Goal: Task Accomplishment & Management: Contribute content

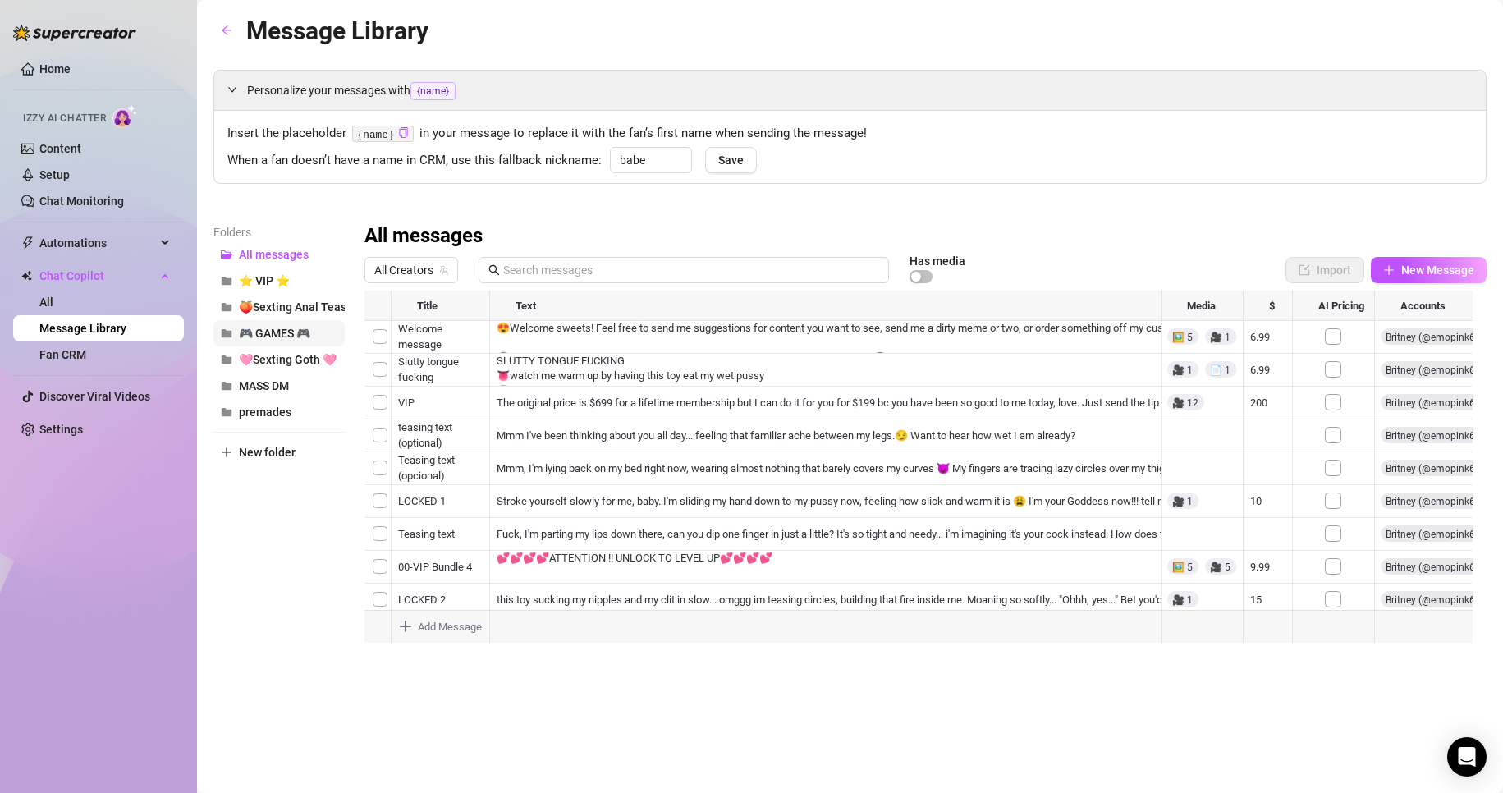
click at [284, 330] on span "🎮 GAMES 🎮" at bounding box center [274, 333] width 71 height 13
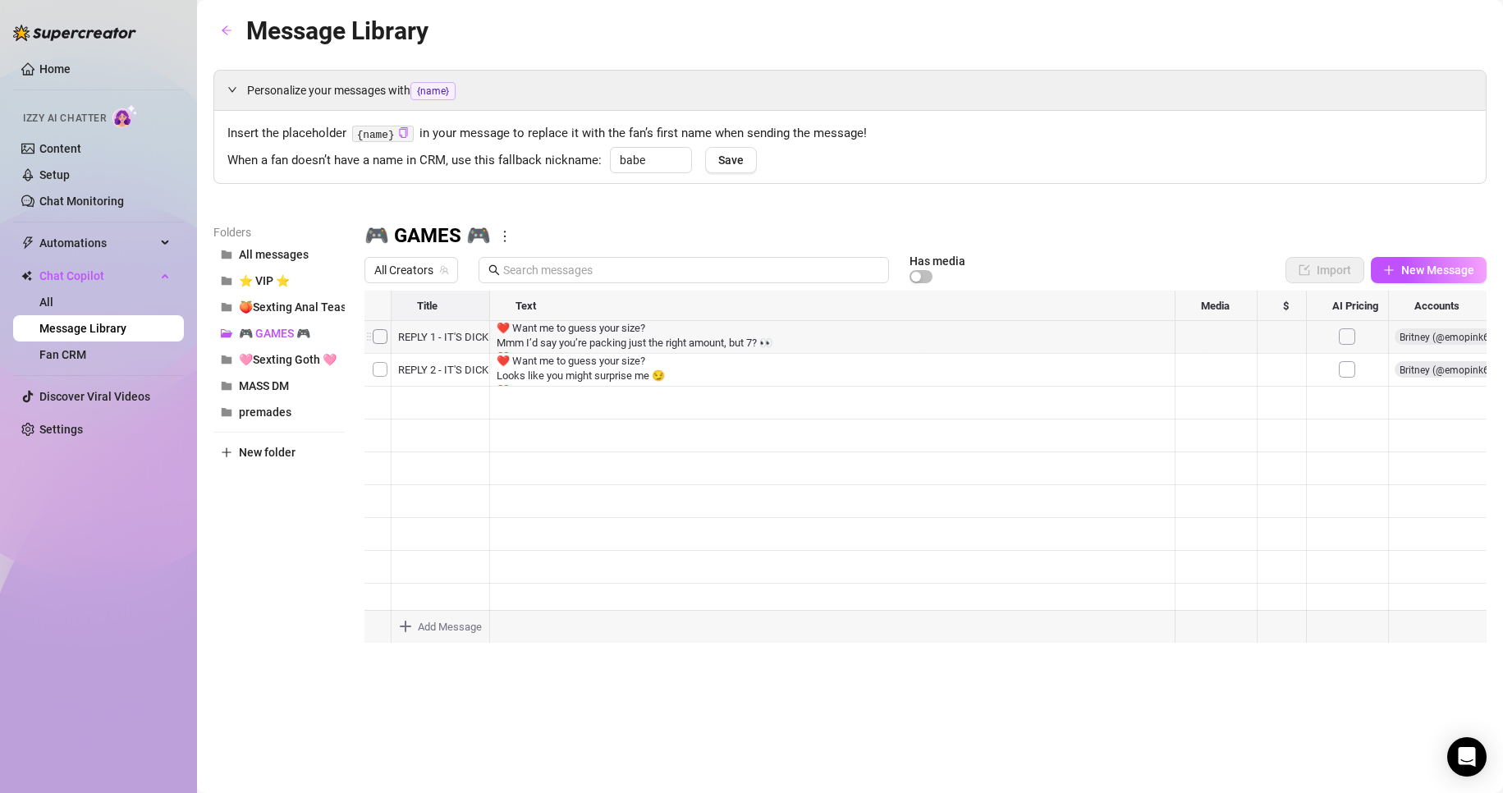
click at [375, 330] on div at bounding box center [925, 474] width 1122 height 366
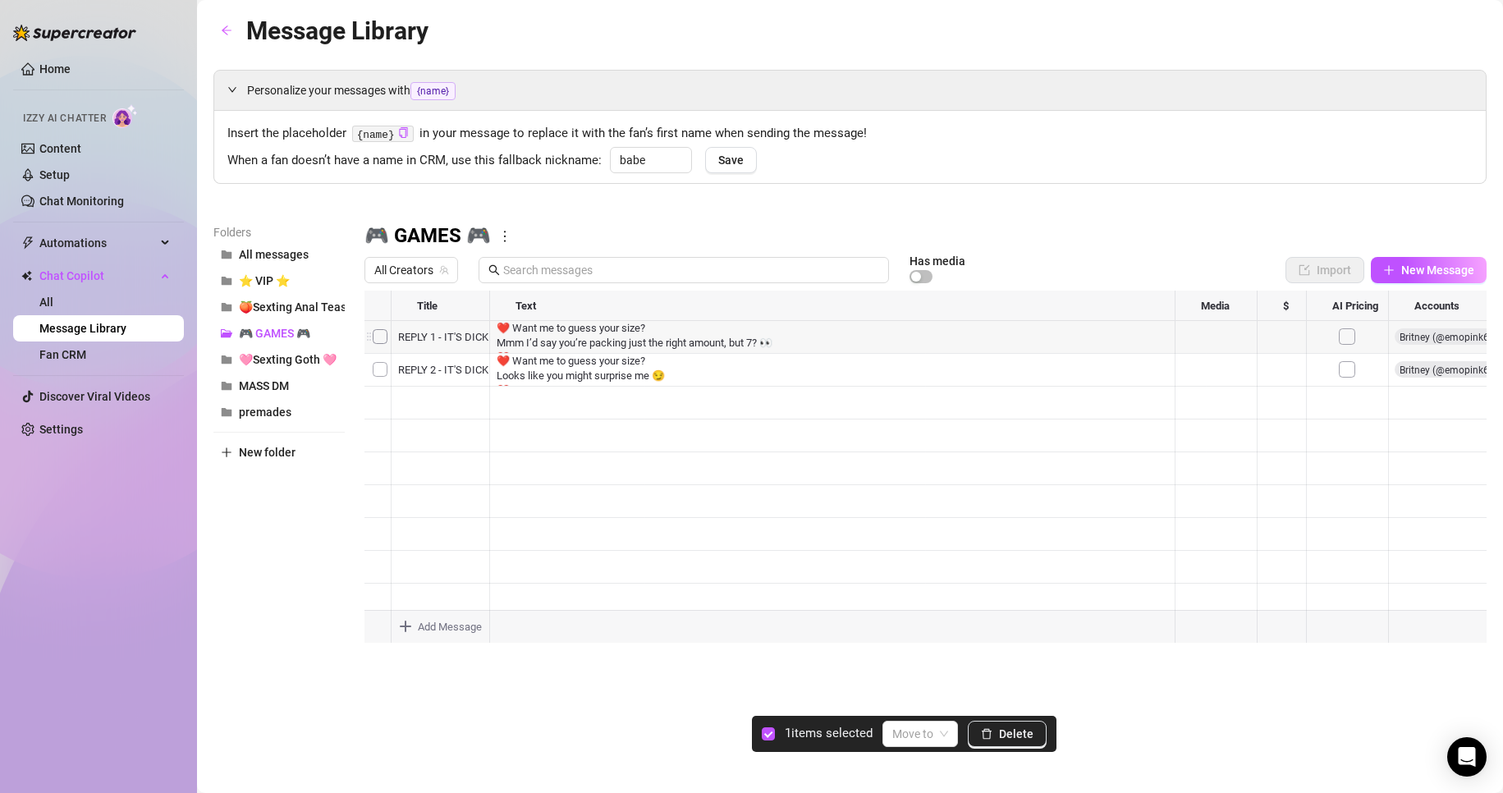
drag, startPoint x: 442, startPoint y: 339, endPoint x: 366, endPoint y: 332, distance: 75.9
click at [366, 332] on div at bounding box center [925, 474] width 1122 height 366
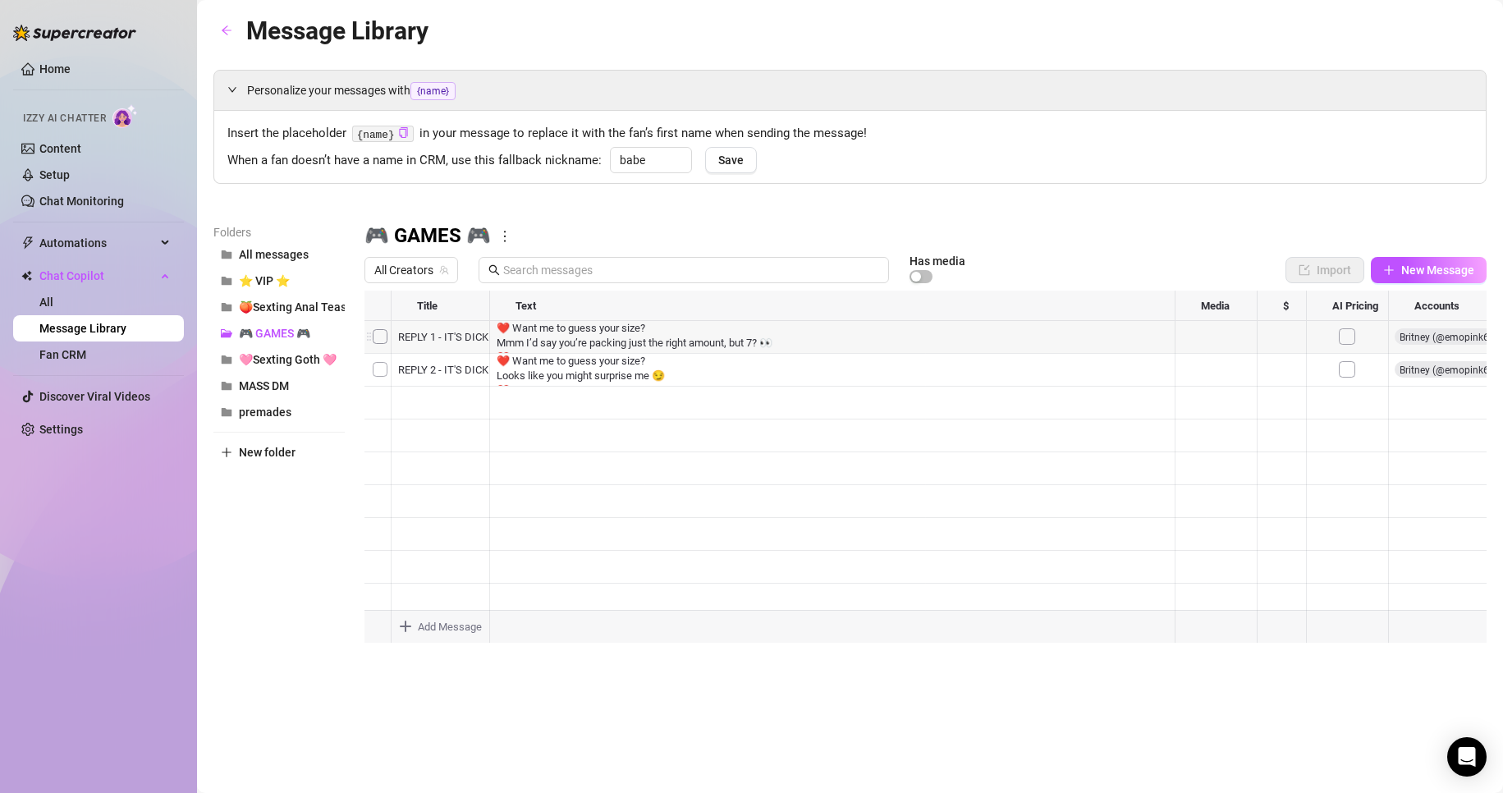
click at [376, 333] on div at bounding box center [925, 474] width 1122 height 366
click at [568, 332] on div at bounding box center [925, 474] width 1122 height 366
click at [946, 194] on div "Personalize your messages with {name} Insert the placeholder {name} in your mes…" at bounding box center [849, 363] width 1273 height 587
click at [271, 310] on span "🍑Sexting Anal Tease🍑" at bounding box center [303, 306] width 128 height 13
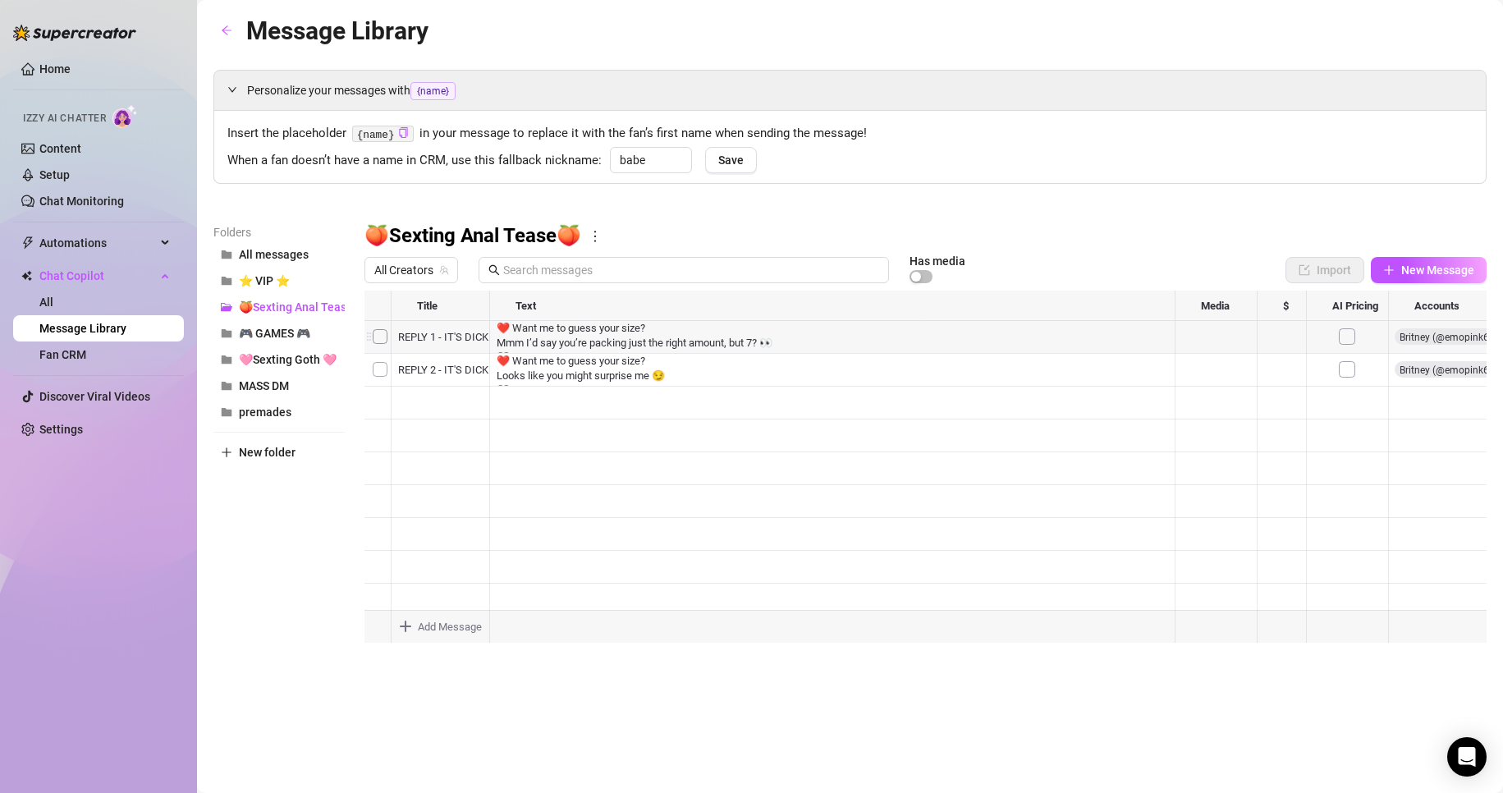
click at [997, 393] on div at bounding box center [925, 474] width 1122 height 366
drag, startPoint x: 444, startPoint y: 404, endPoint x: 433, endPoint y: 405, distance: 11.6
click at [434, 405] on div at bounding box center [925, 474] width 1122 height 366
click at [383, 401] on div at bounding box center [925, 474] width 1122 height 366
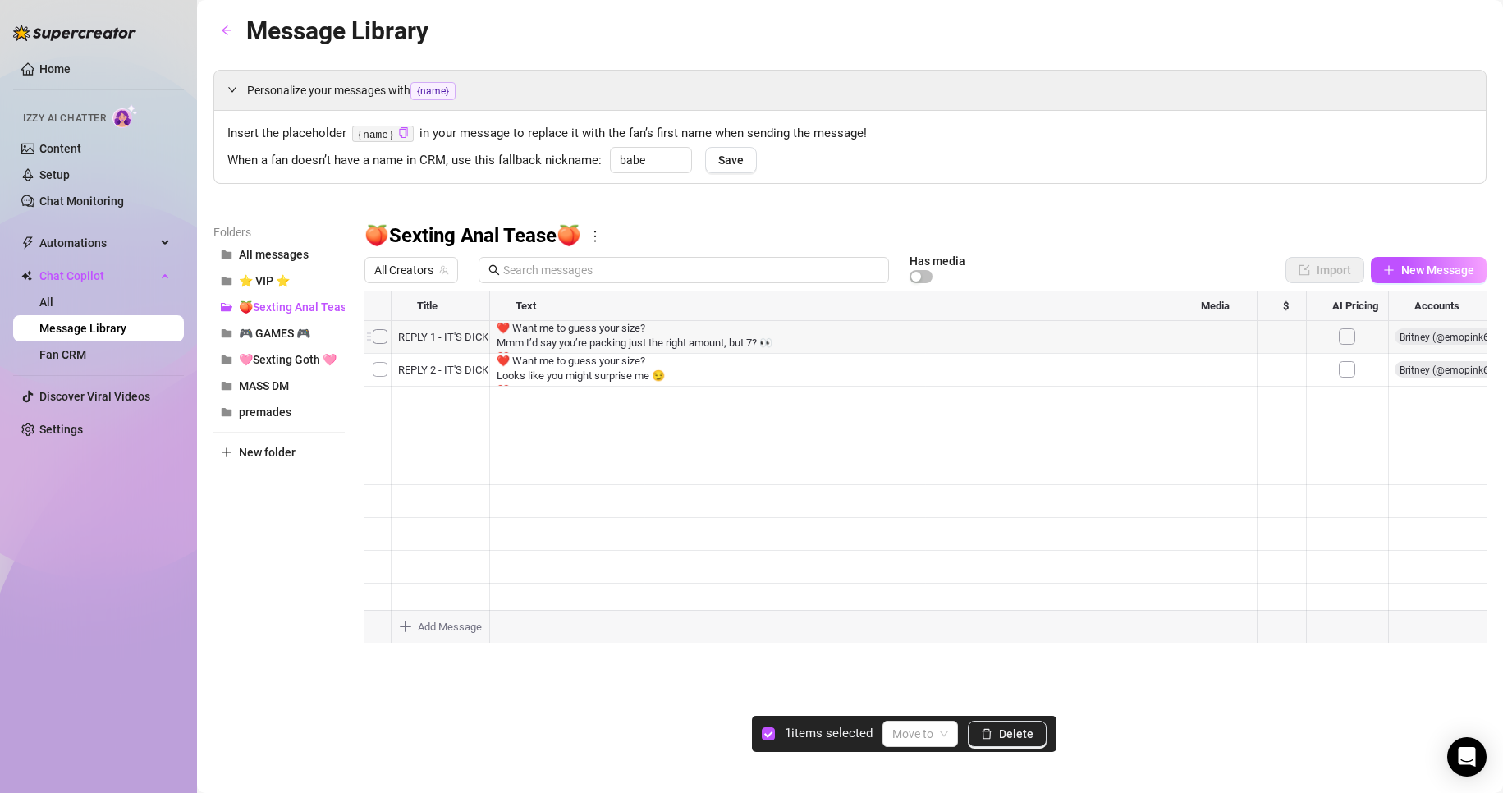
drag, startPoint x: 368, startPoint y: 405, endPoint x: 369, endPoint y: 373, distance: 32.0
click at [369, 373] on div at bounding box center [925, 474] width 1122 height 366
drag, startPoint x: 369, startPoint y: 401, endPoint x: 373, endPoint y: 335, distance: 65.8
click at [373, 335] on div at bounding box center [925, 474] width 1122 height 366
click at [510, 507] on div at bounding box center [925, 474] width 1122 height 366
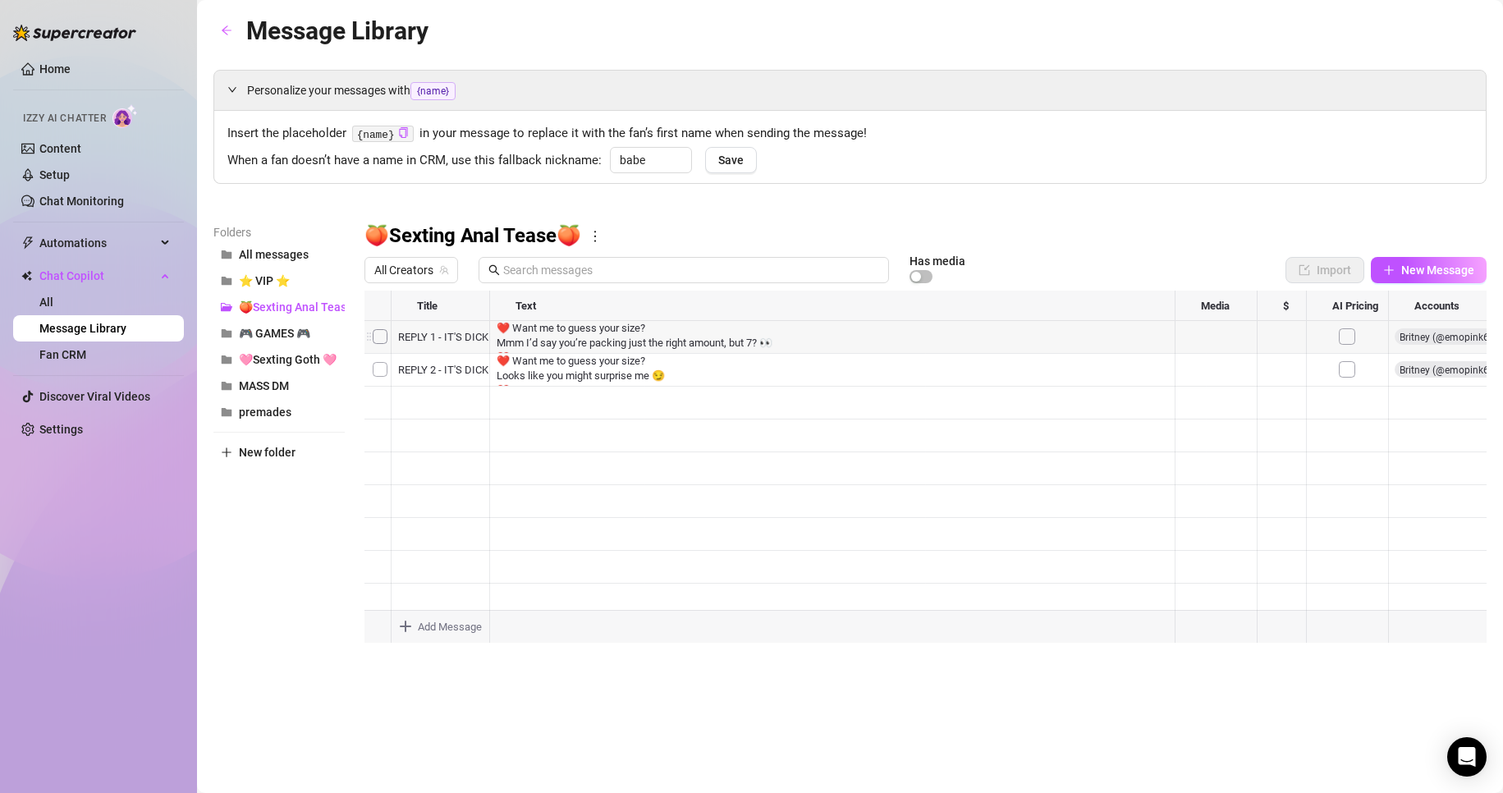
click at [424, 471] on div at bounding box center [925, 474] width 1122 height 366
click at [281, 336] on span "🎮 GAMES 🎮" at bounding box center [274, 333] width 71 height 13
click at [258, 312] on span "🍑Sexting Anal Tease🍑" at bounding box center [303, 306] width 128 height 13
drag, startPoint x: 286, startPoint y: 359, endPoint x: 294, endPoint y: 354, distance: 8.9
click at [294, 354] on span "🩷Sexting Goth 🩷" at bounding box center [288, 359] width 98 height 13
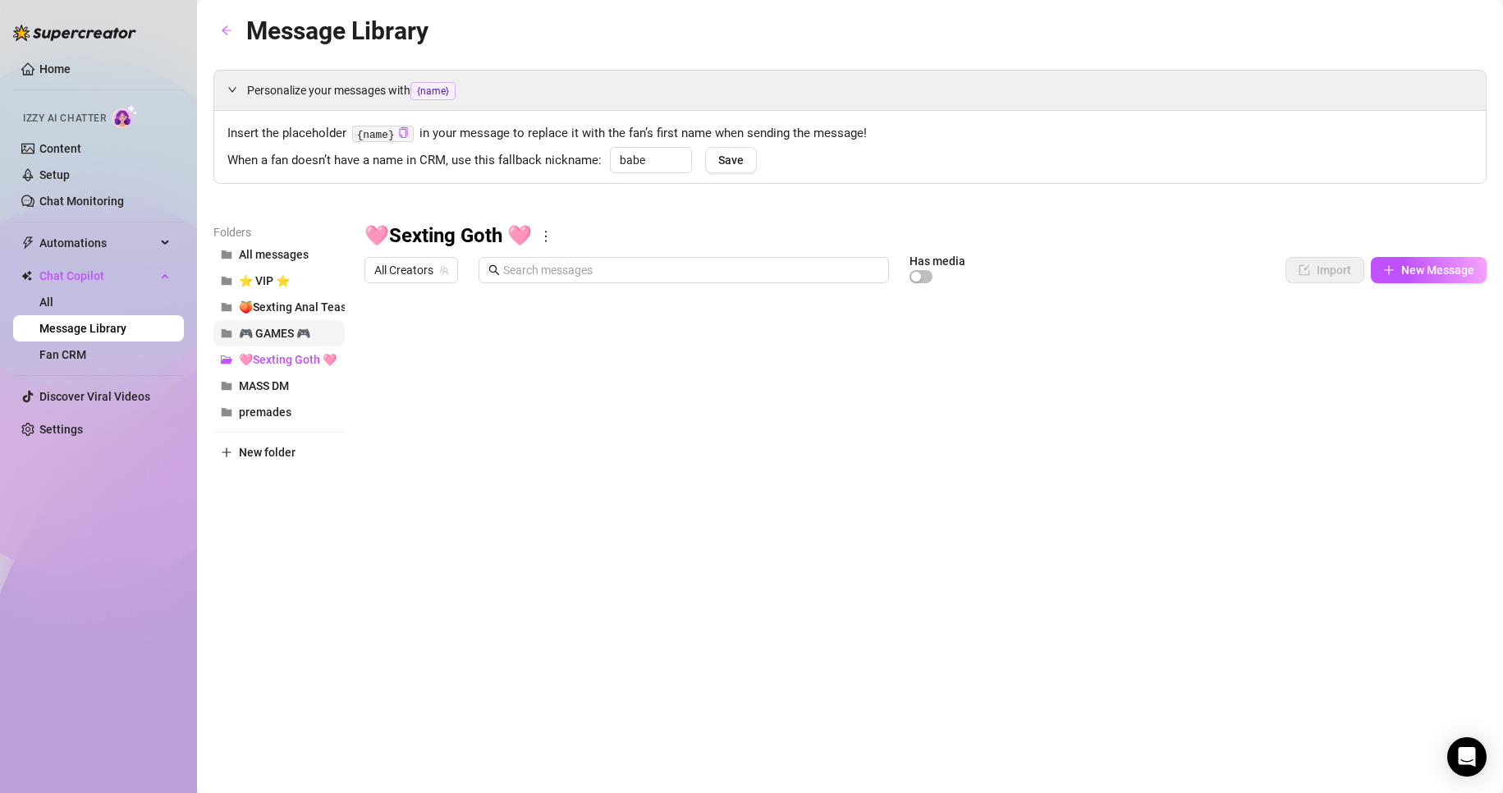
drag, startPoint x: 222, startPoint y: 356, endPoint x: 225, endPoint y: 323, distance: 32.9
click at [225, 323] on div "All messages ⭐ VIP ⭐ 🍑Sexting Anal Tease🍑 🎮 GAMES 🎮 🩷Sexting Goth 🩷 MASS DM pre…" at bounding box center [278, 333] width 131 height 184
drag, startPoint x: 228, startPoint y: 334, endPoint x: 231, endPoint y: 346, distance: 12.6
click at [231, 346] on div "All messages ⭐ VIP ⭐ 🍑Sexting Anal Tease🍑 🎮 GAMES 🎮 🩷Sexting Goth 🩷 MASS DM pre…" at bounding box center [278, 333] width 131 height 184
click at [232, 332] on button "🎮 GAMES 🎮" at bounding box center [278, 333] width 131 height 26
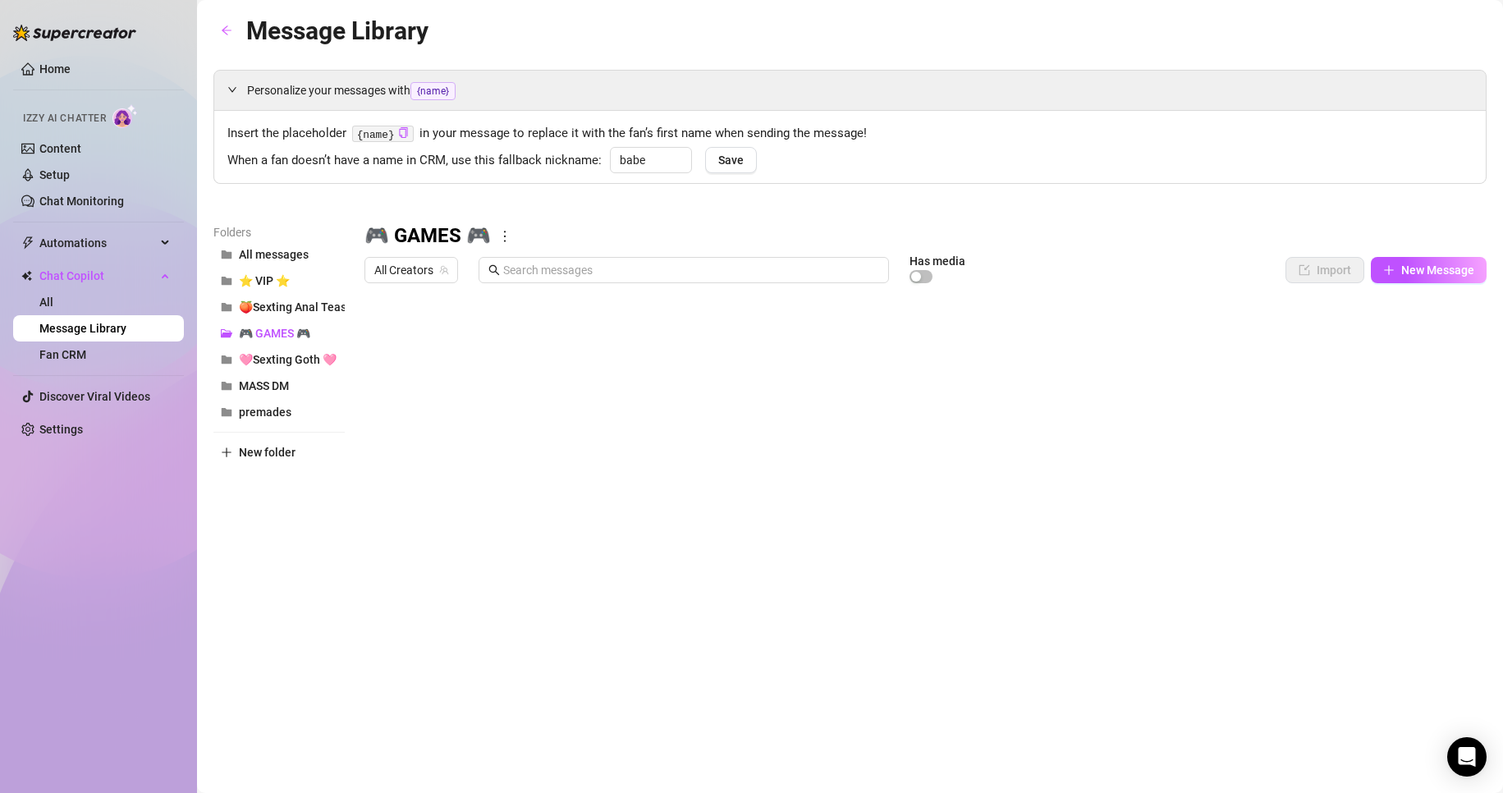
click at [512, 239] on icon "more" at bounding box center [504, 236] width 15 height 15
drag, startPoint x: 282, startPoint y: 392, endPoint x: 285, endPoint y: 355, distance: 37.1
click at [285, 355] on div "All messages ⭐ VIP ⭐ 🍑Sexting Anal Tease🍑 🎮 GAMES 🎮 🩷Sexting Goth 🩷 MASS DM pre…" at bounding box center [278, 333] width 131 height 184
click at [243, 446] on span "New folder" at bounding box center [267, 452] width 57 height 13
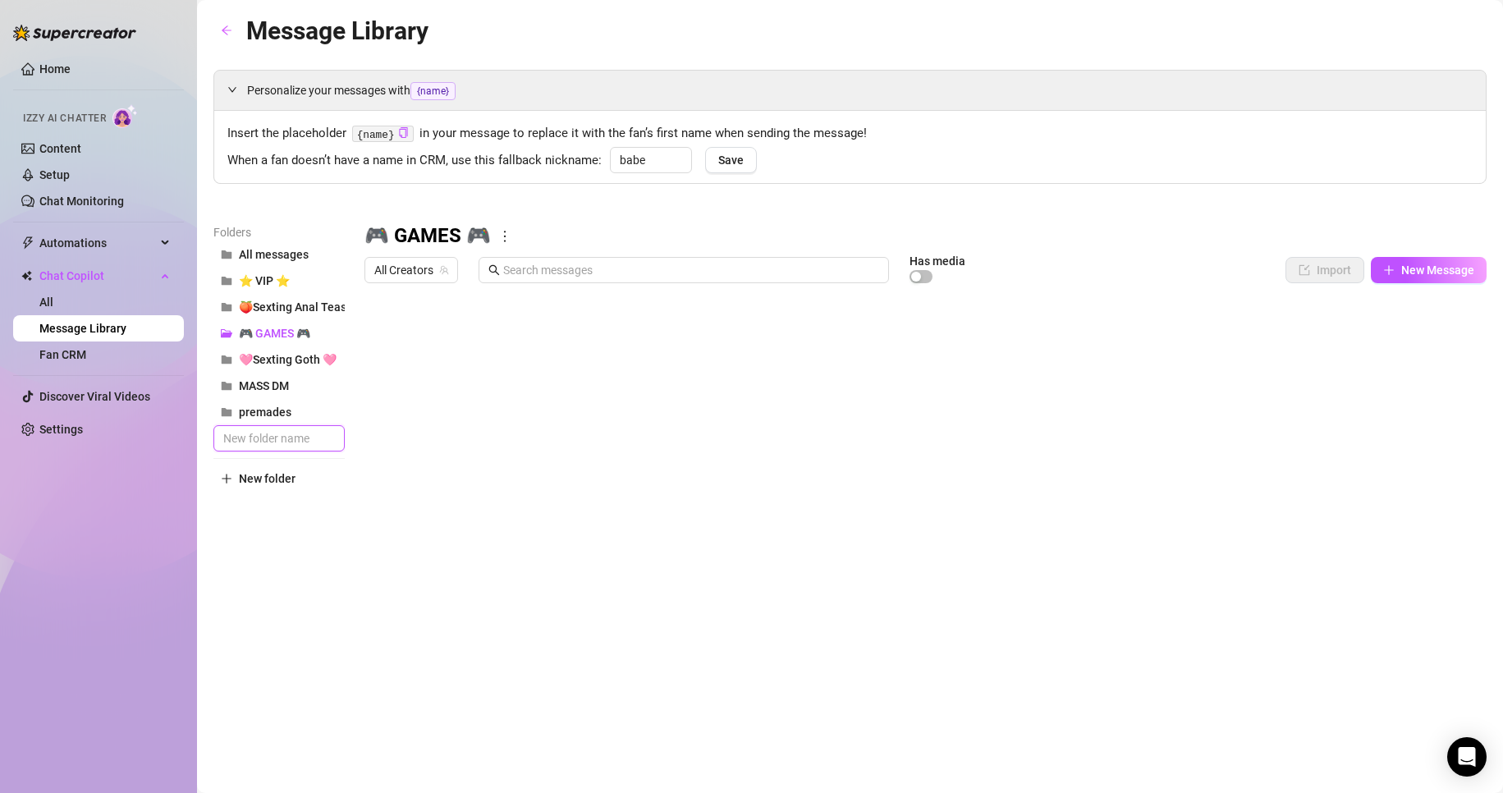
click at [252, 437] on input "text" at bounding box center [278, 438] width 131 height 26
click at [250, 259] on span "All messages" at bounding box center [274, 254] width 70 height 13
click at [252, 278] on span "⭐ VIP ⭐" at bounding box center [264, 280] width 51 height 13
click at [227, 279] on icon "folder-open" at bounding box center [226, 280] width 11 height 11
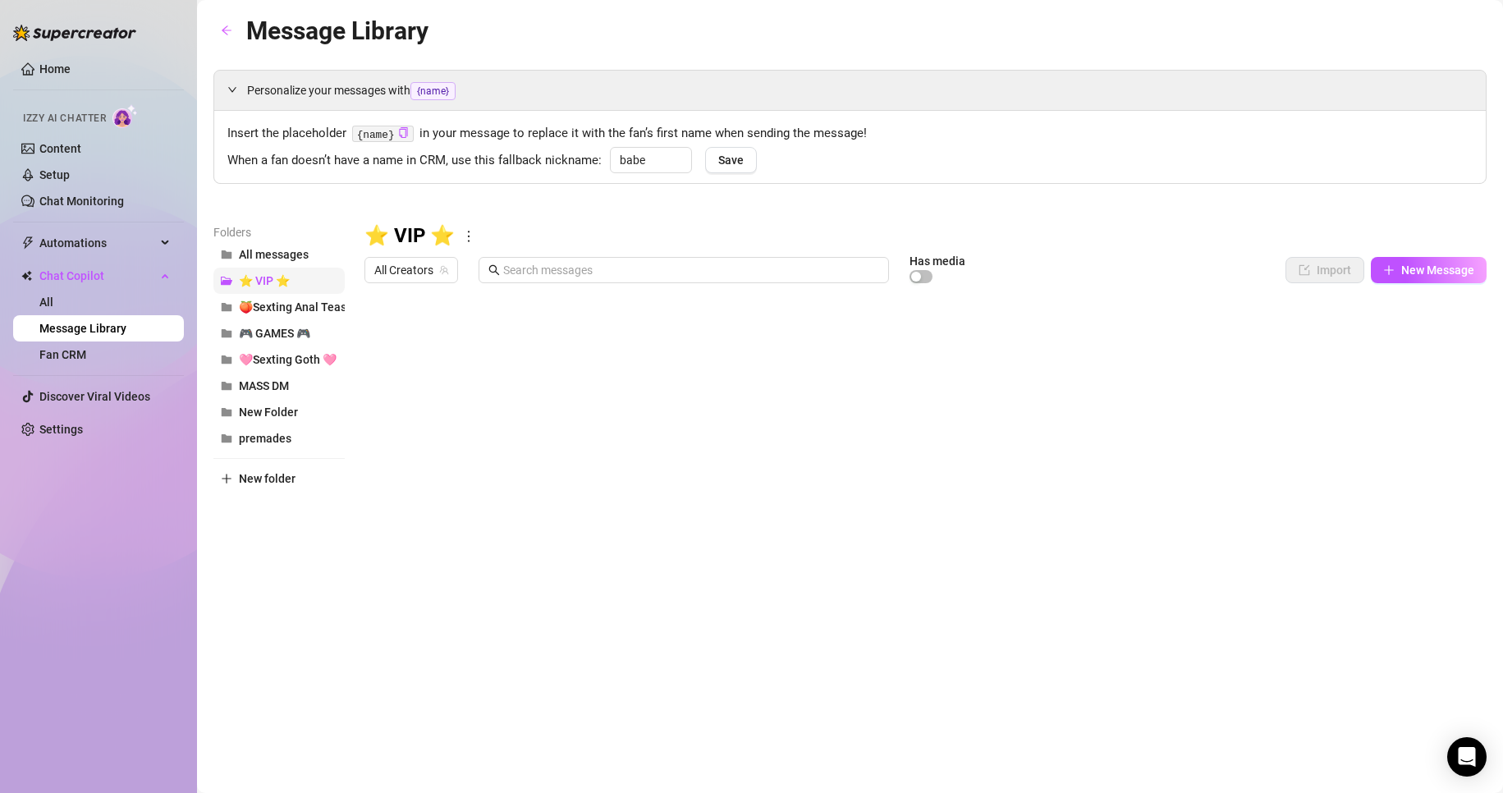
click at [227, 279] on icon "folder-open" at bounding box center [226, 280] width 11 height 11
drag, startPoint x: 227, startPoint y: 279, endPoint x: 230, endPoint y: 345, distance: 65.7
click at [230, 345] on div "All messages ⭐ VIP ⭐ 🍑Sexting Anal Tease🍑 🎮 GAMES 🎮 🩷Sexting Goth 🩷 MASS DM New…" at bounding box center [278, 346] width 131 height 210
drag, startPoint x: 254, startPoint y: 335, endPoint x: 226, endPoint y: 382, distance: 55.6
click at [226, 382] on icon "folder" at bounding box center [227, 386] width 11 height 8
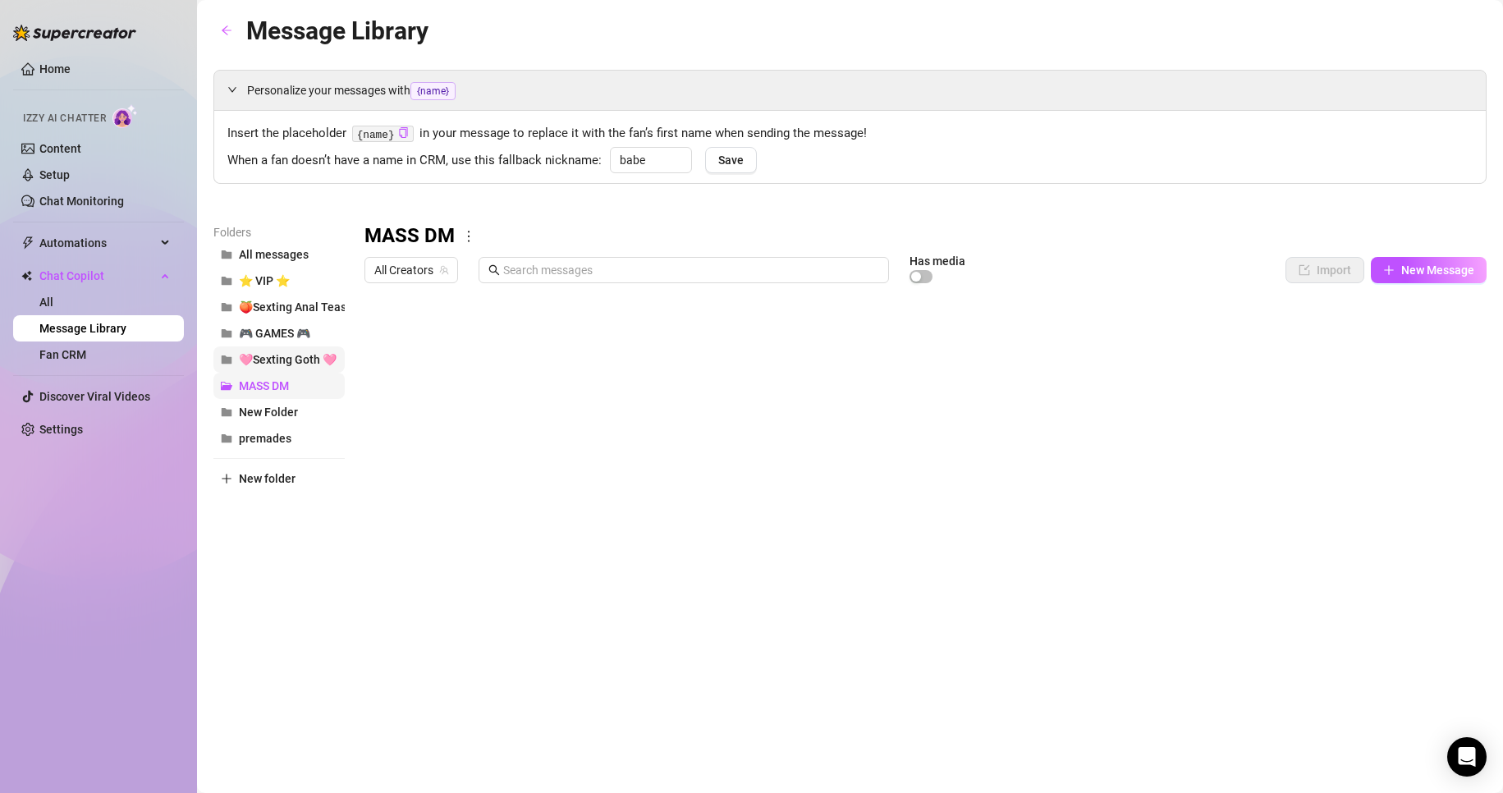
click at [261, 364] on span "🩷Sexting Goth 🩷" at bounding box center [288, 359] width 98 height 13
click at [292, 334] on span "🎮 GAMES 🎮" at bounding box center [274, 333] width 71 height 13
click at [289, 360] on span "🩷Sexting Goth 🩷" at bounding box center [288, 359] width 98 height 13
click at [286, 337] on span "🎮 GAMES 🎮" at bounding box center [274, 333] width 71 height 13
click at [286, 332] on span "🎮 GAMES 🎮" at bounding box center [274, 333] width 71 height 13
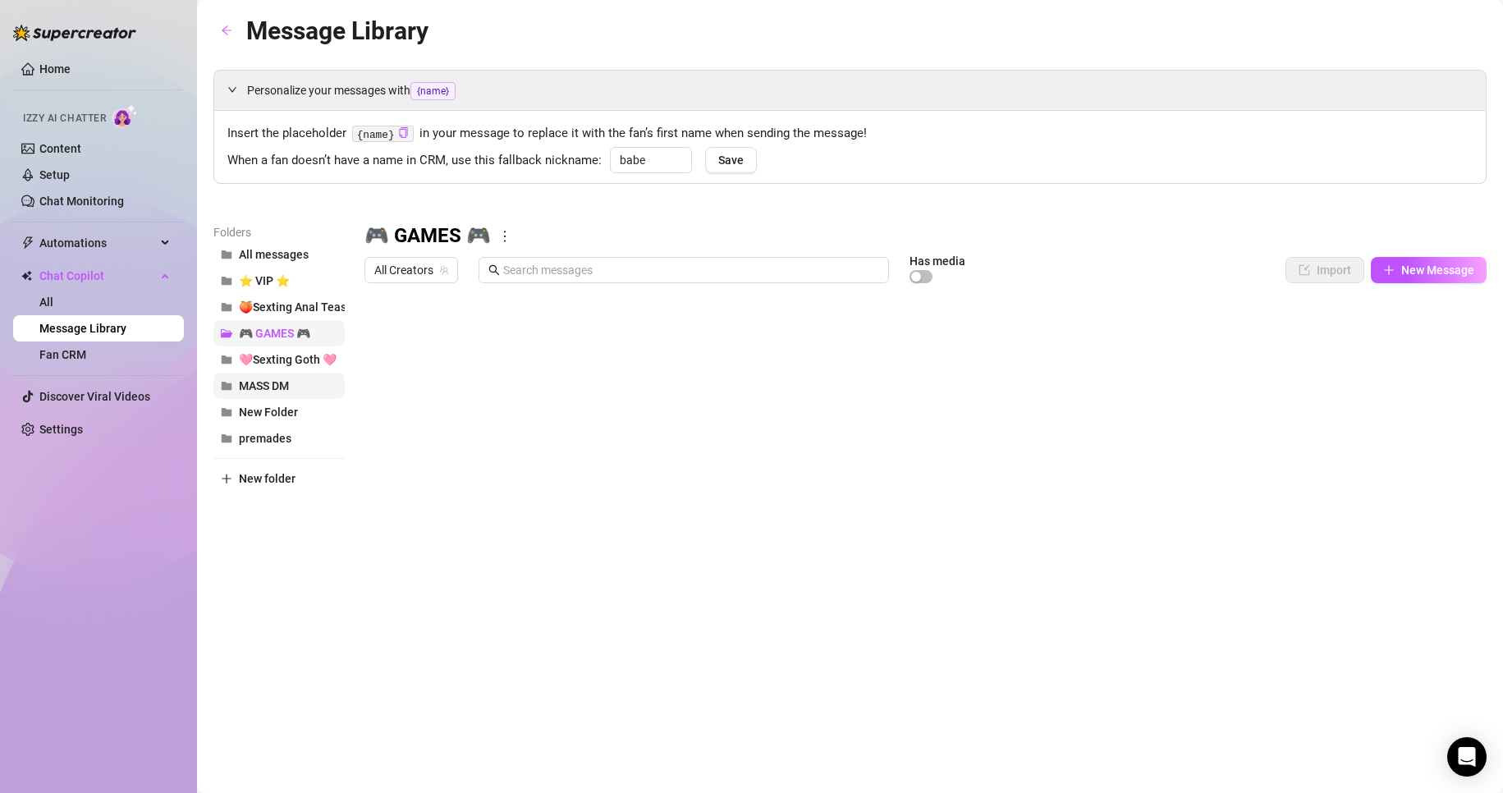
click at [286, 332] on span "🎮 GAMES 🎮" at bounding box center [274, 333] width 71 height 13
click at [250, 387] on span "MASS DM" at bounding box center [264, 385] width 50 height 13
drag, startPoint x: 499, startPoint y: 310, endPoint x: 617, endPoint y: 307, distance: 118.2
click at [617, 307] on div at bounding box center [925, 474] width 1122 height 366
click at [712, 337] on div at bounding box center [925, 474] width 1122 height 366
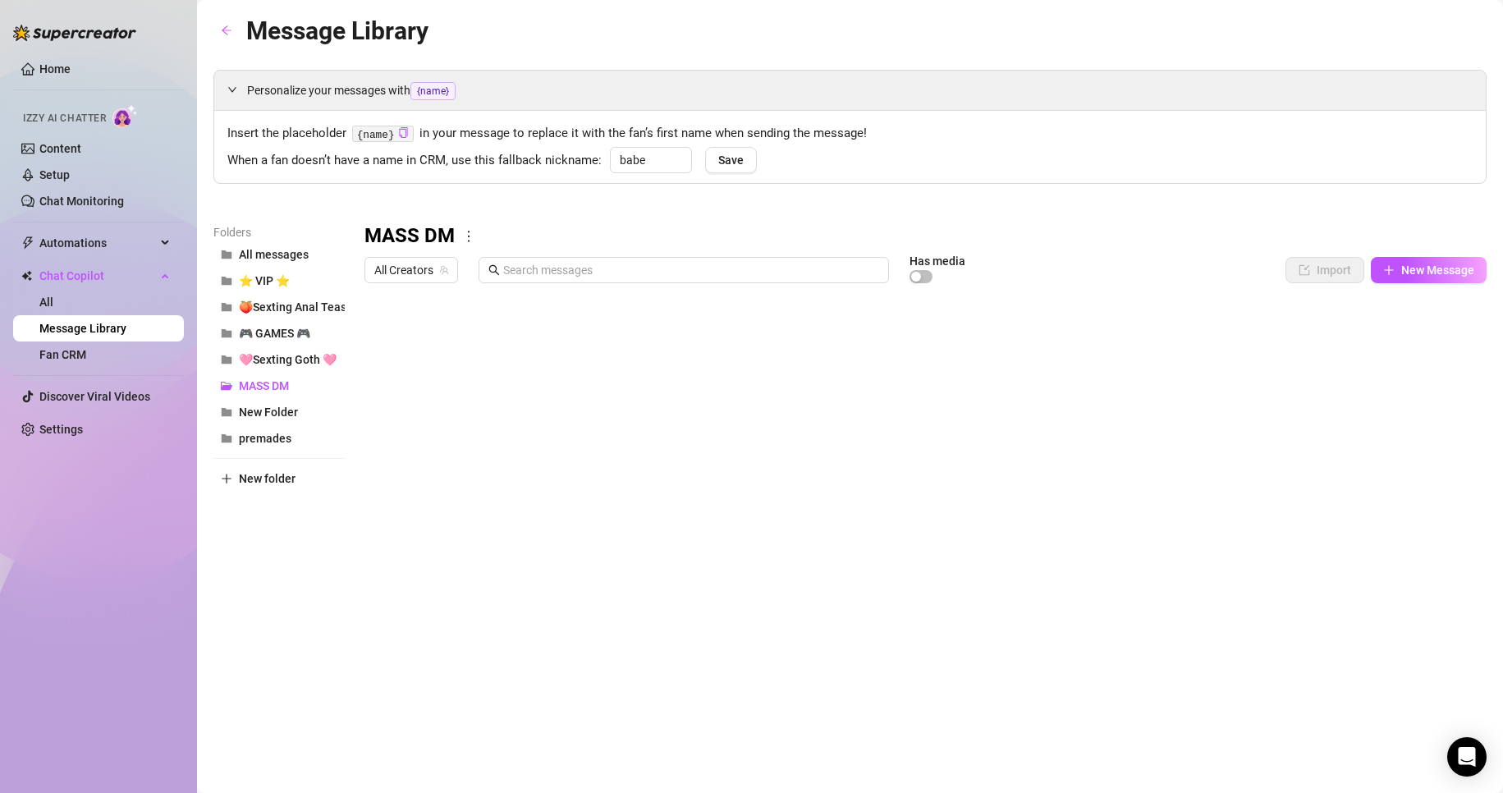
click at [451, 234] on h3 "MASS DM" at bounding box center [409, 236] width 90 height 26
click at [290, 340] on span "🎮 GAMES 🎮" at bounding box center [274, 333] width 71 height 13
click at [277, 382] on span "MASS DM" at bounding box center [264, 385] width 50 height 13
click at [419, 241] on h3 "MASS DM" at bounding box center [409, 236] width 90 height 26
click at [280, 337] on span "🎮 GAMES 🎮" at bounding box center [274, 333] width 71 height 13
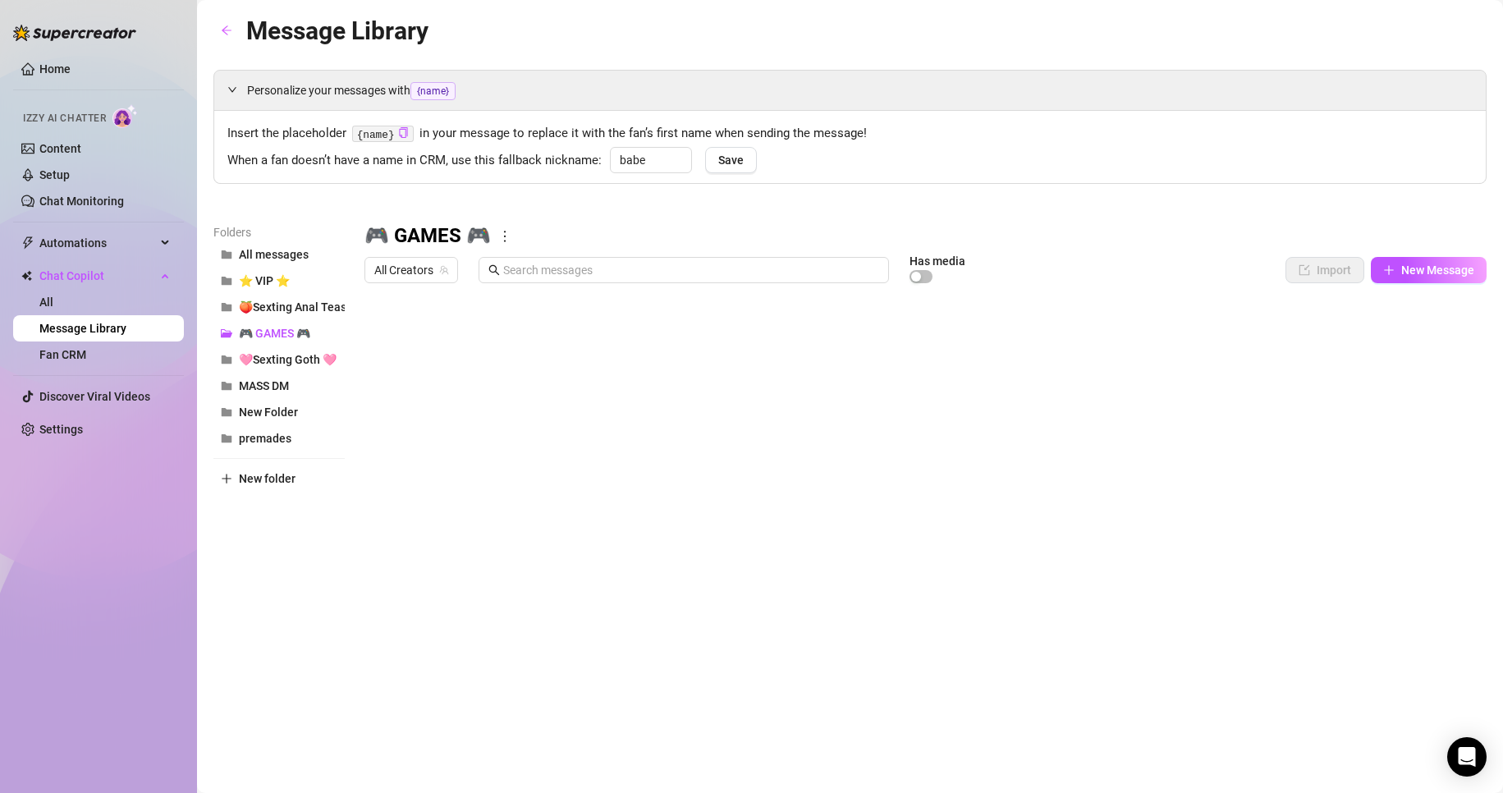
click at [512, 236] on icon "more" at bounding box center [504, 236] width 15 height 15
click at [512, 237] on icon "more" at bounding box center [504, 236] width 15 height 15
click at [534, 254] on div "🎮 GAMES 🎮 All Creators Has media Import New Message Title Text Media $ AI Prici…" at bounding box center [925, 439] width 1122 height 433
click at [512, 238] on icon "more" at bounding box center [504, 236] width 15 height 15
click at [548, 260] on link "Rename" at bounding box center [545, 263] width 60 height 13
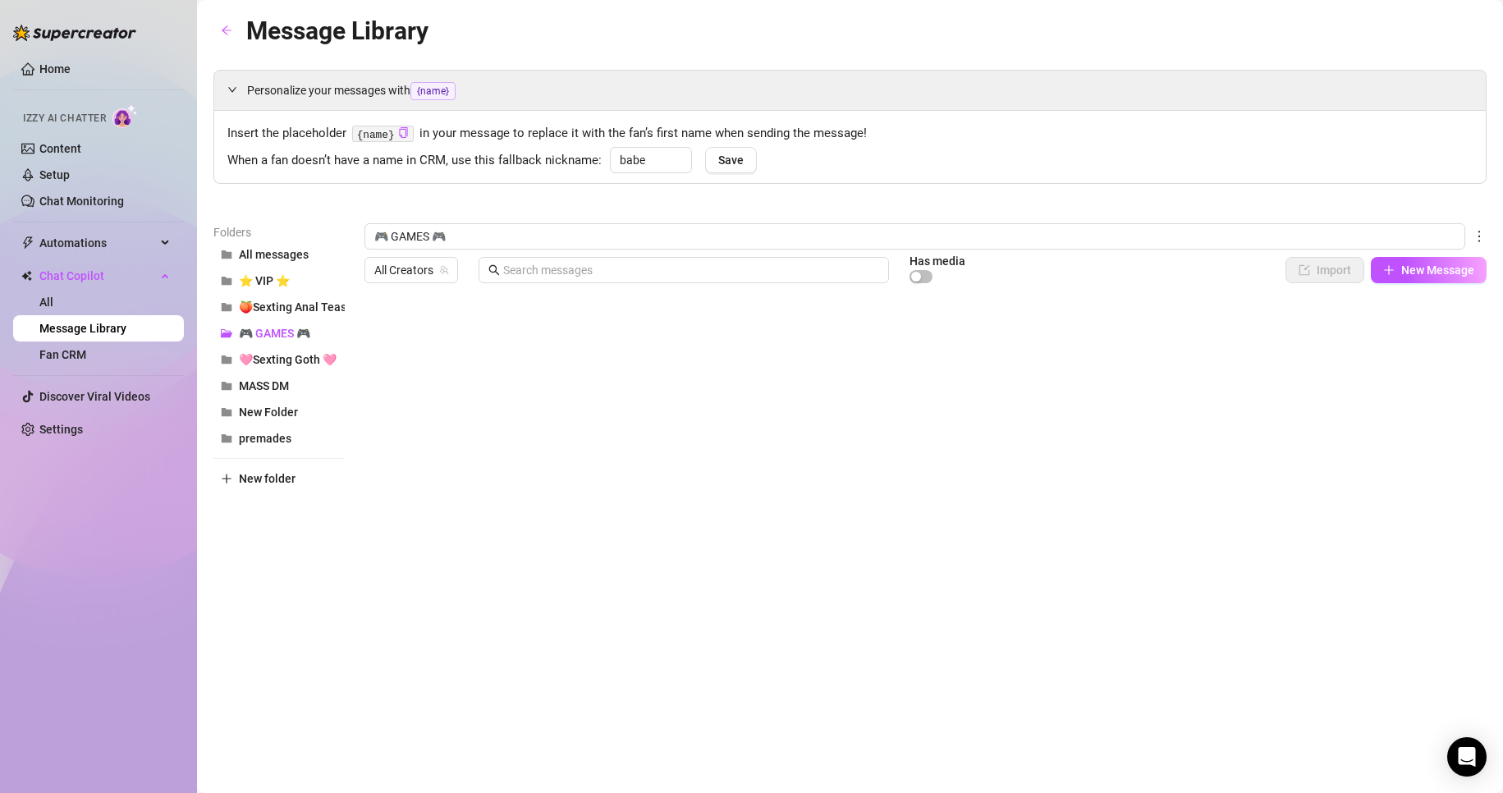
click at [558, 213] on div "Personalize your messages with {name} Insert the placeholder {name} in your mes…" at bounding box center [849, 363] width 1273 height 587
click at [276, 379] on span "MASS DM" at bounding box center [264, 385] width 50 height 13
click at [473, 232] on icon "more" at bounding box center [468, 236] width 15 height 15
click at [502, 257] on link "Rename" at bounding box center [504, 263] width 60 height 13
type input "🎮 GAMES 🎮"
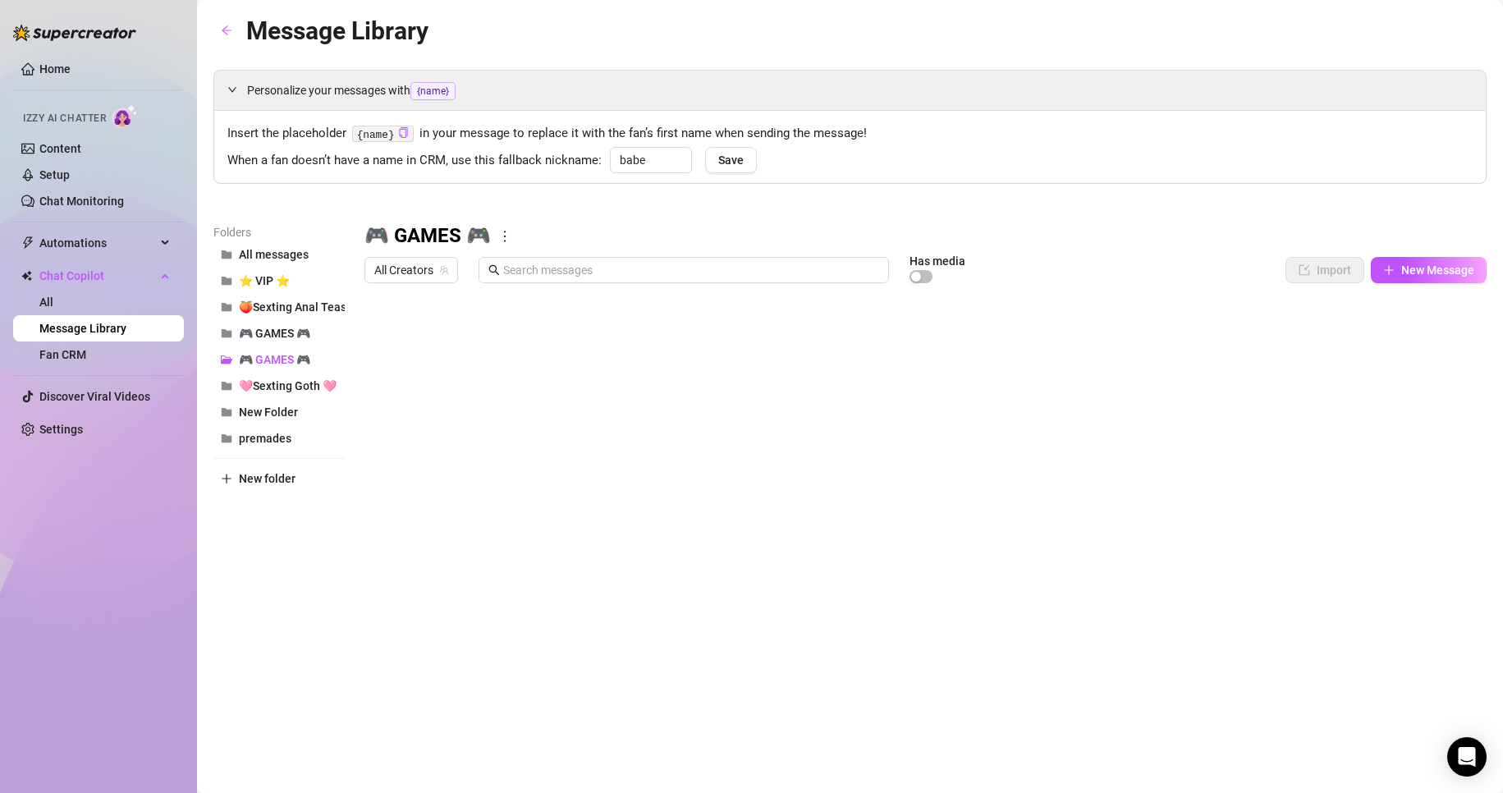
click at [524, 210] on div "Personalize your messages with {name} Insert the placeholder {name} in your mes…" at bounding box center [849, 363] width 1273 height 587
click at [261, 333] on span "🎮 GAMES 🎮" at bounding box center [274, 333] width 71 height 13
click at [697, 337] on div at bounding box center [925, 474] width 1122 height 366
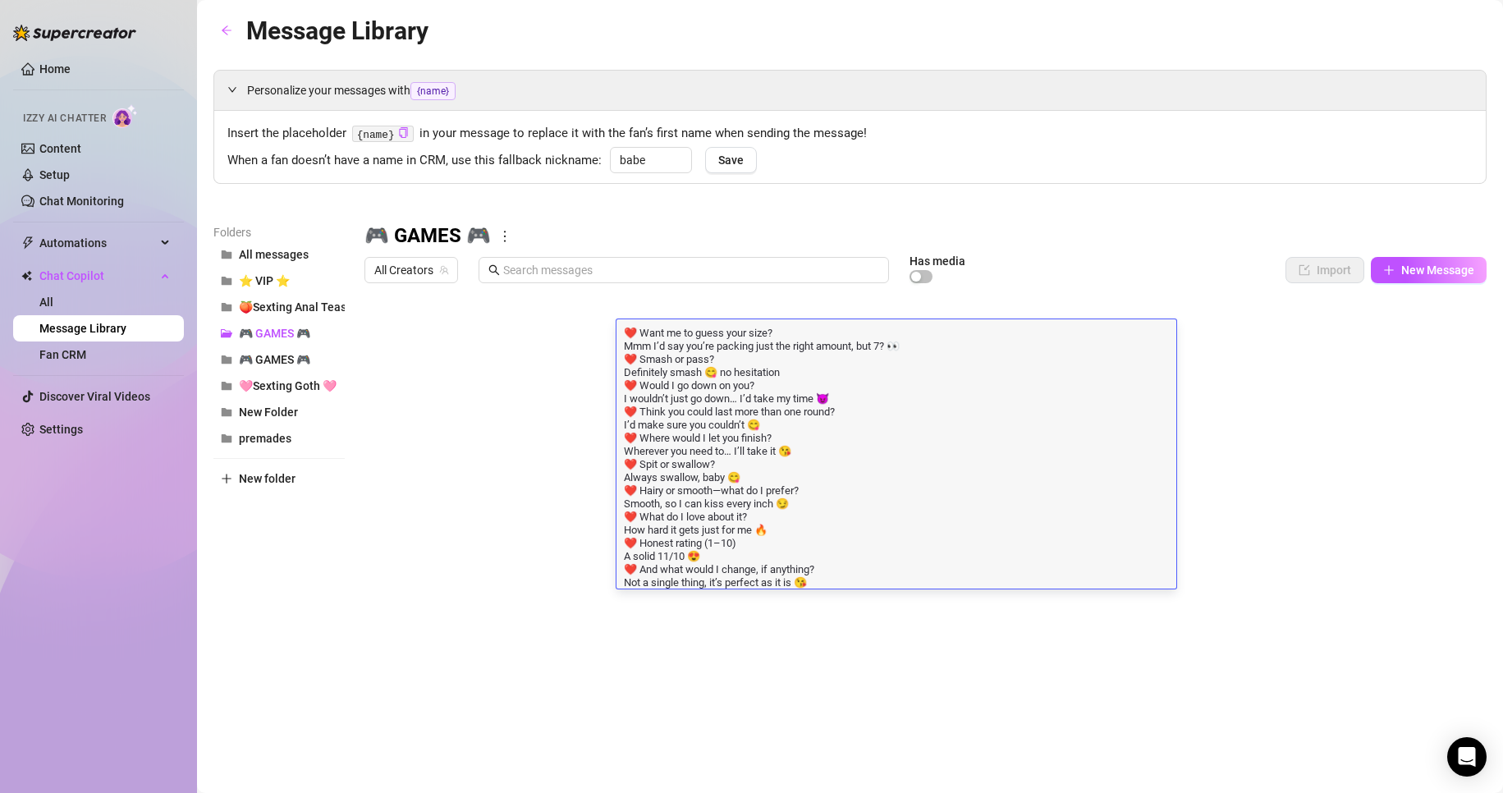
click at [417, 341] on div at bounding box center [925, 474] width 1122 height 366
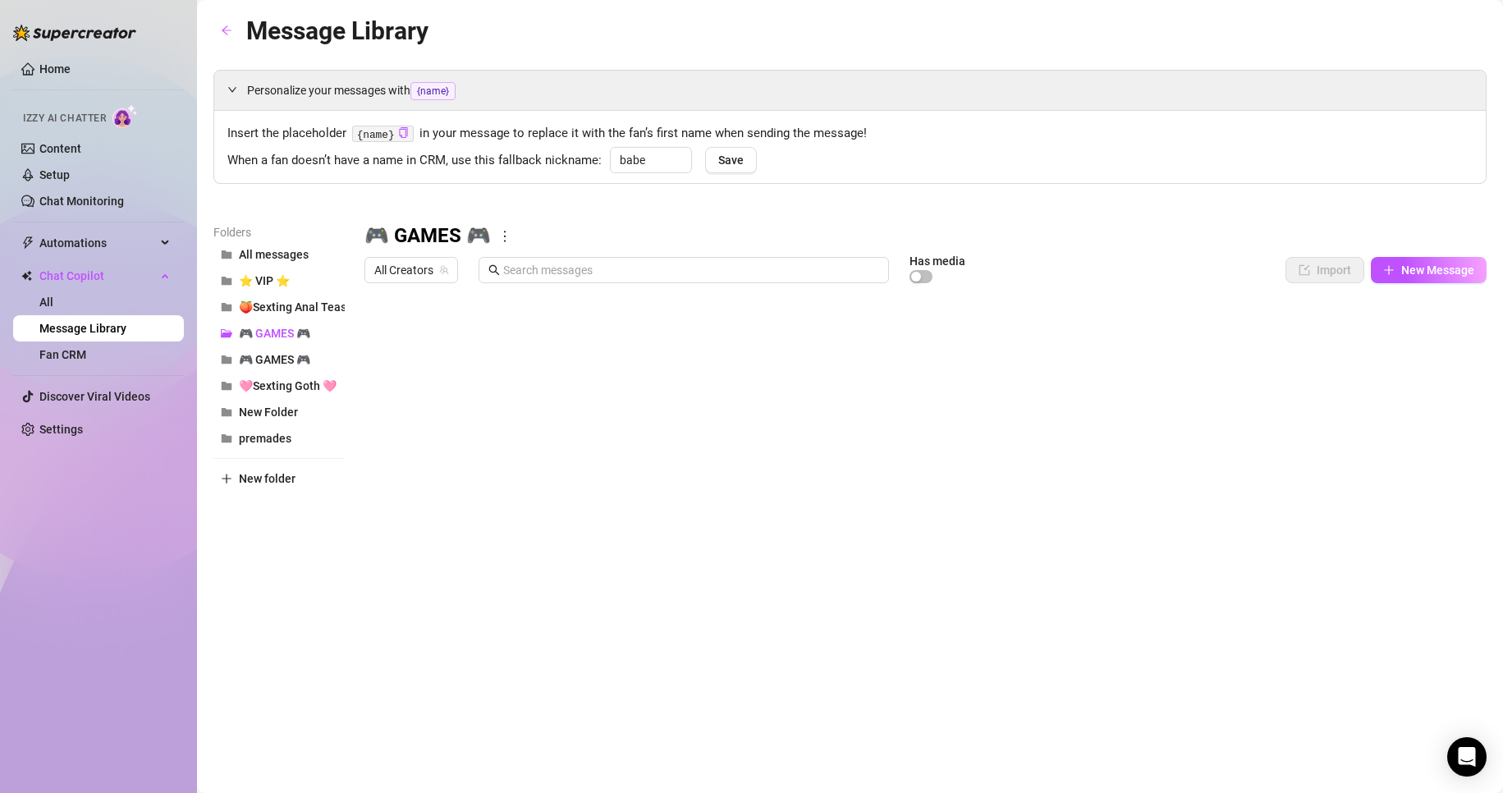
click at [417, 341] on div at bounding box center [925, 474] width 1122 height 366
click at [295, 355] on span "🎮 GAMES 🎮" at bounding box center [274, 359] width 71 height 13
click at [438, 460] on div at bounding box center [925, 474] width 1122 height 366
click at [456, 628] on body "Home Izzy AI Chatter Content Setup Chat Monitoring Automations All Message Flow…" at bounding box center [751, 396] width 1503 height 793
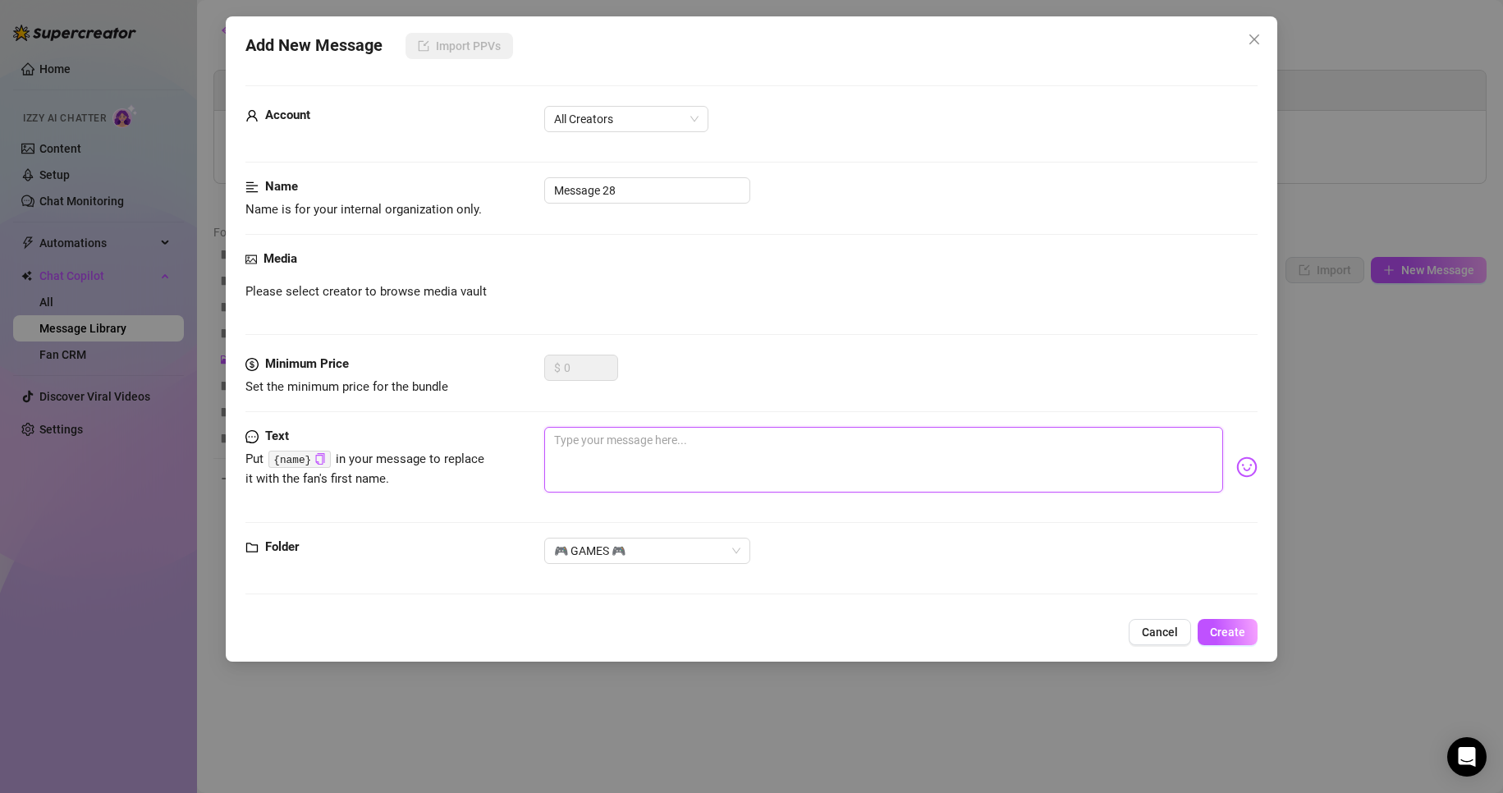
click at [665, 442] on textarea at bounding box center [884, 460] width 680 height 66
click at [616, 114] on span "All Creators" at bounding box center [626, 119] width 144 height 25
click at [619, 184] on input "Message 28" at bounding box center [647, 190] width 206 height 26
paste input "REPLY 1 - IT'S DICK O'CLOCK!! ‼️ 🚨"
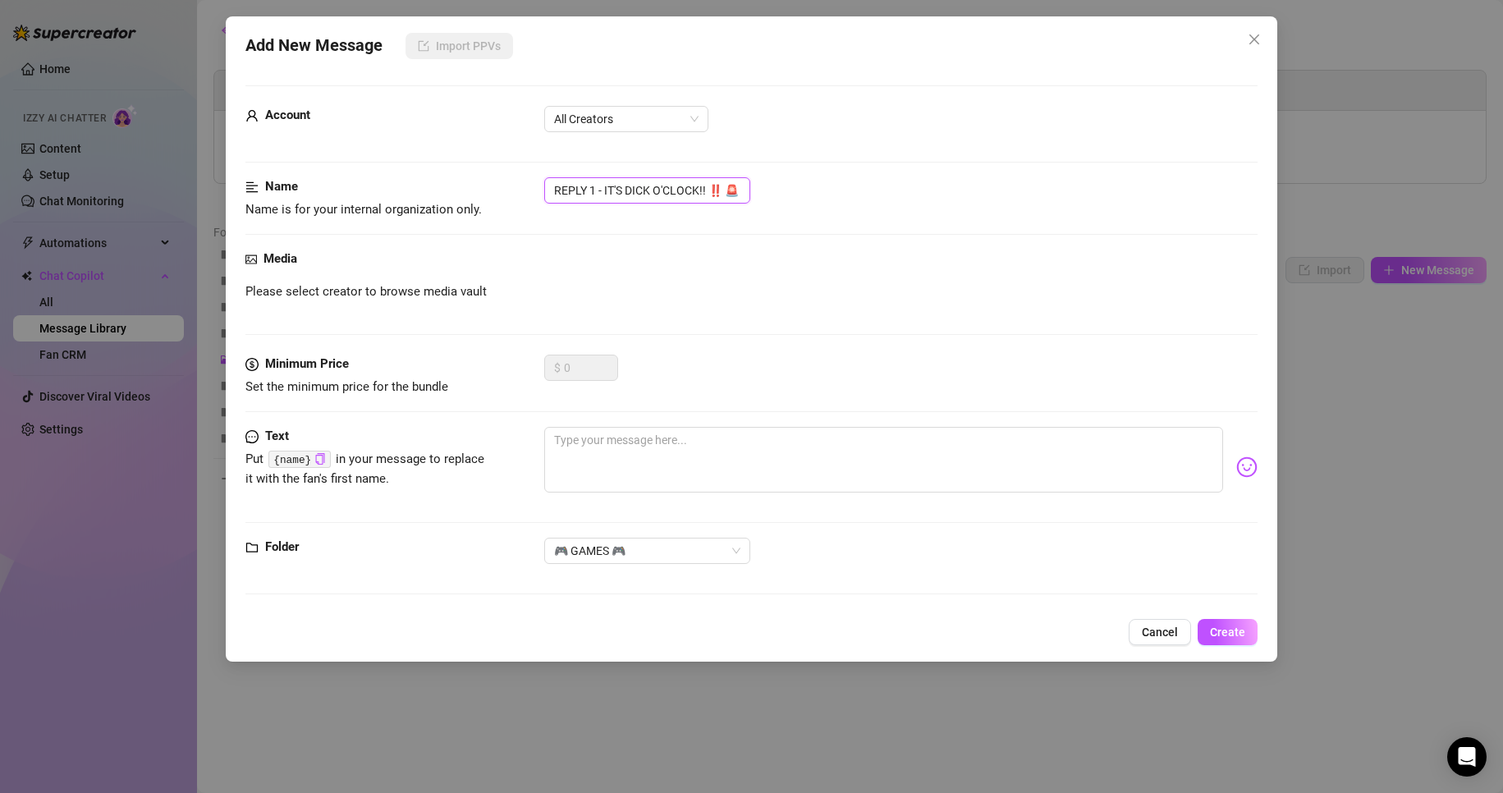
scroll to position [0, 2]
type input "REPLY 1 - IT'S DICK O'CLOCK!! ‼️ 🚨"
click at [613, 456] on textarea at bounding box center [884, 460] width 680 height 66
click at [1232, 634] on span "Create" at bounding box center [1227, 631] width 35 height 13
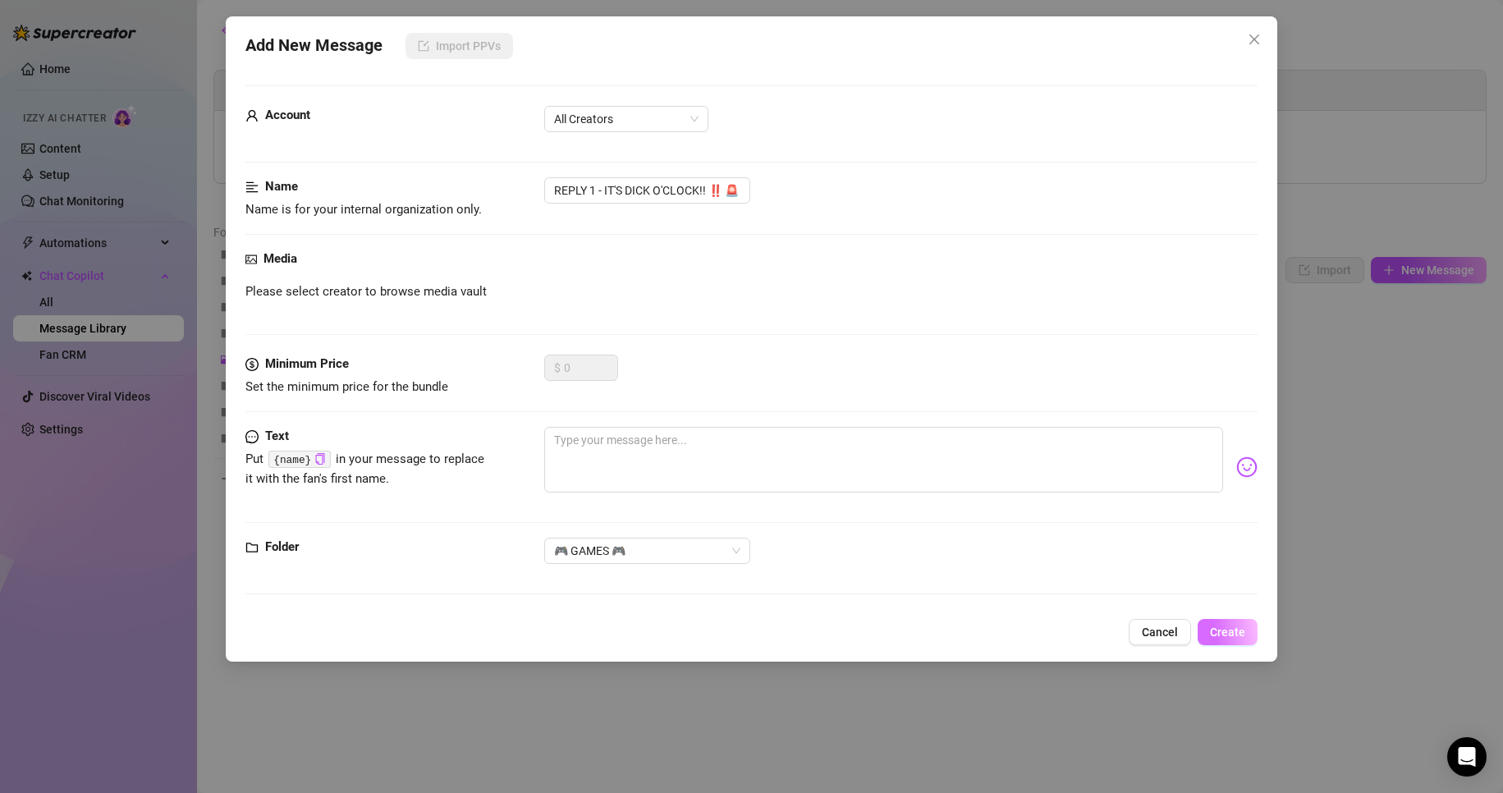
click at [1246, 637] on button "Create" at bounding box center [1228, 632] width 60 height 26
click at [759, 475] on textarea at bounding box center [884, 460] width 680 height 66
type textarea "a"
type textarea "as"
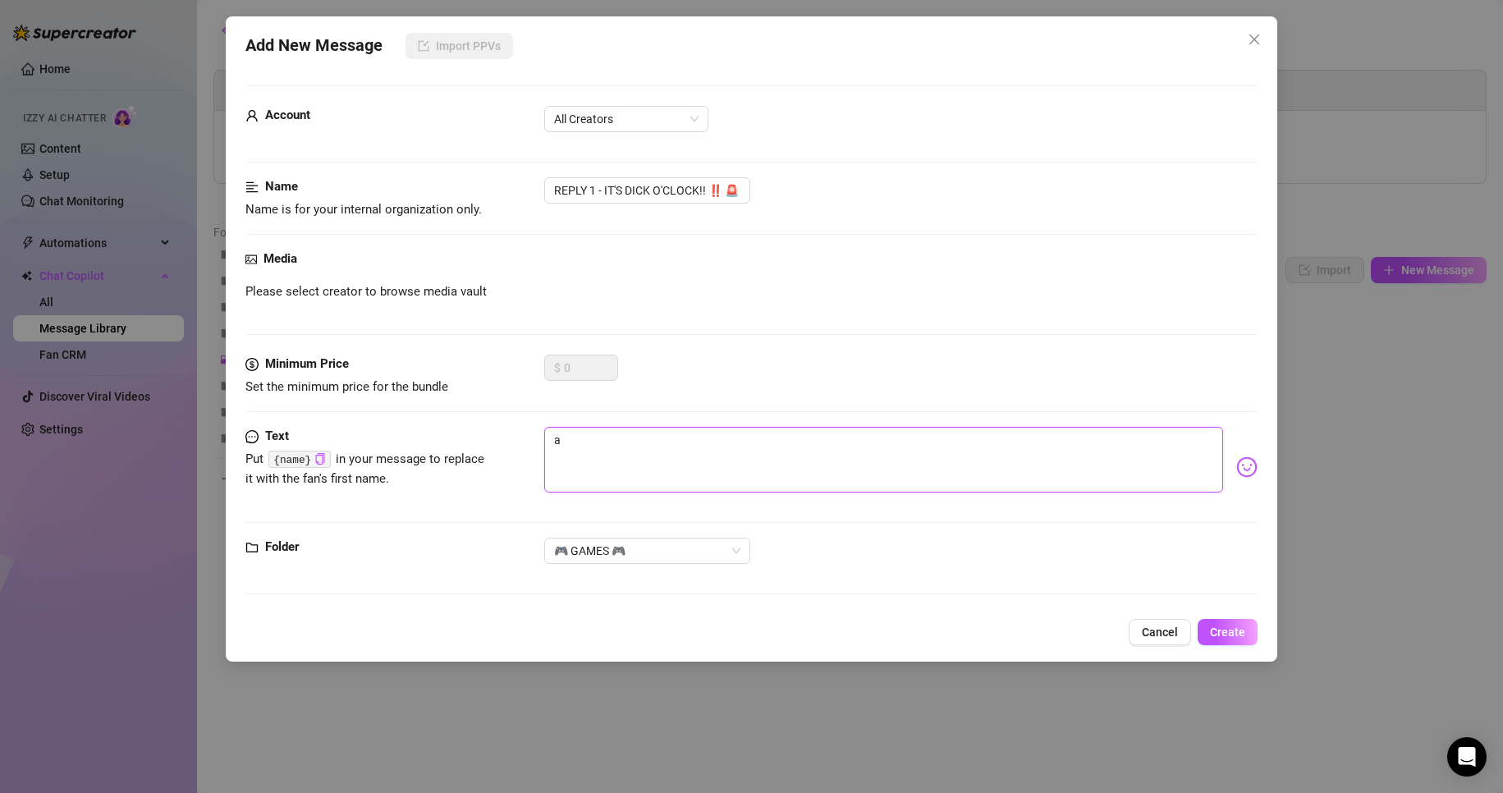
type textarea "as"
type textarea "asd"
click at [1244, 620] on div "Add New Message Import PPVs Account All Creators Name Name is for your internal…" at bounding box center [752, 338] width 1052 height 645
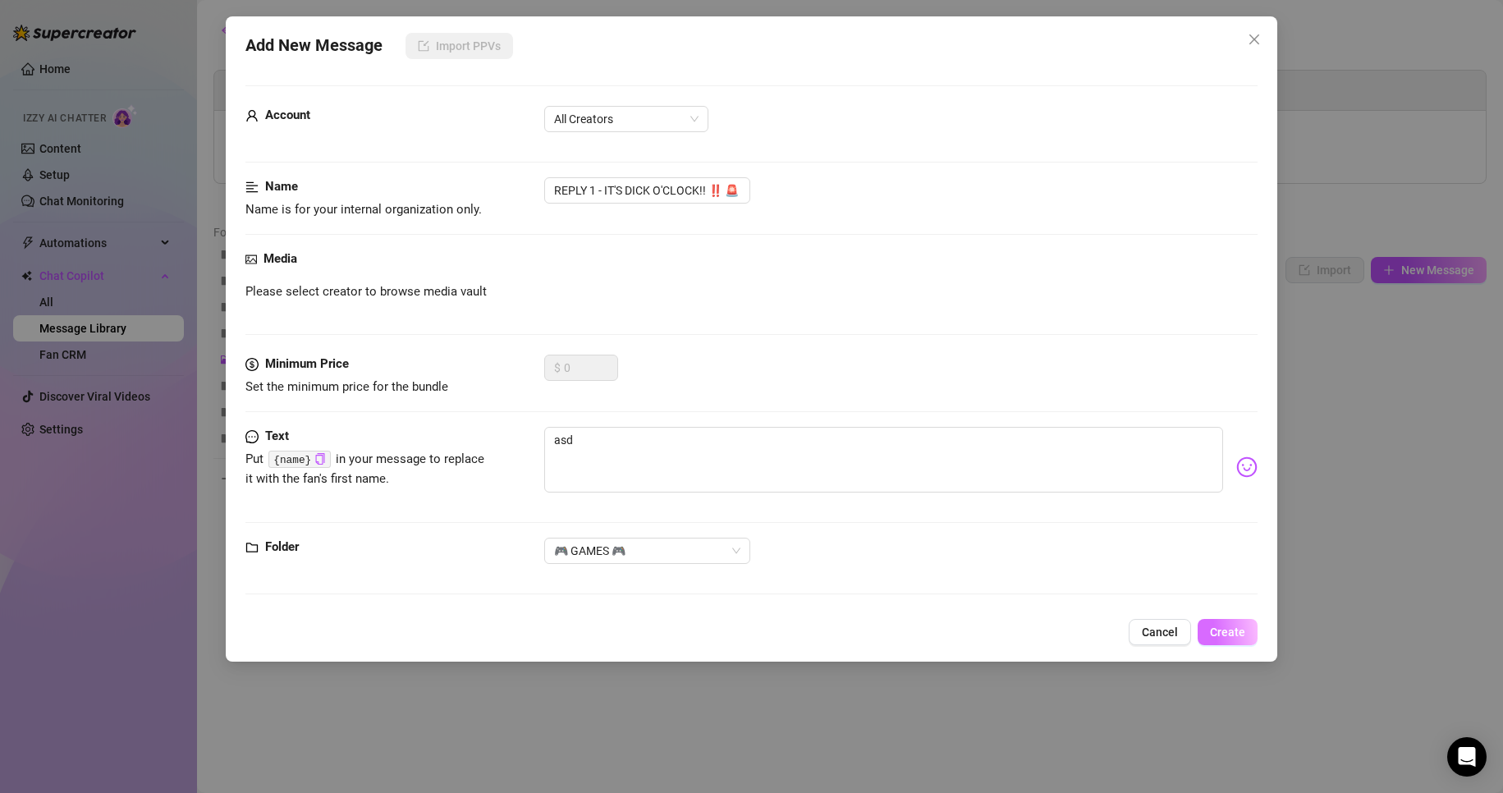
click at [1243, 625] on span "Create" at bounding box center [1227, 631] width 35 height 13
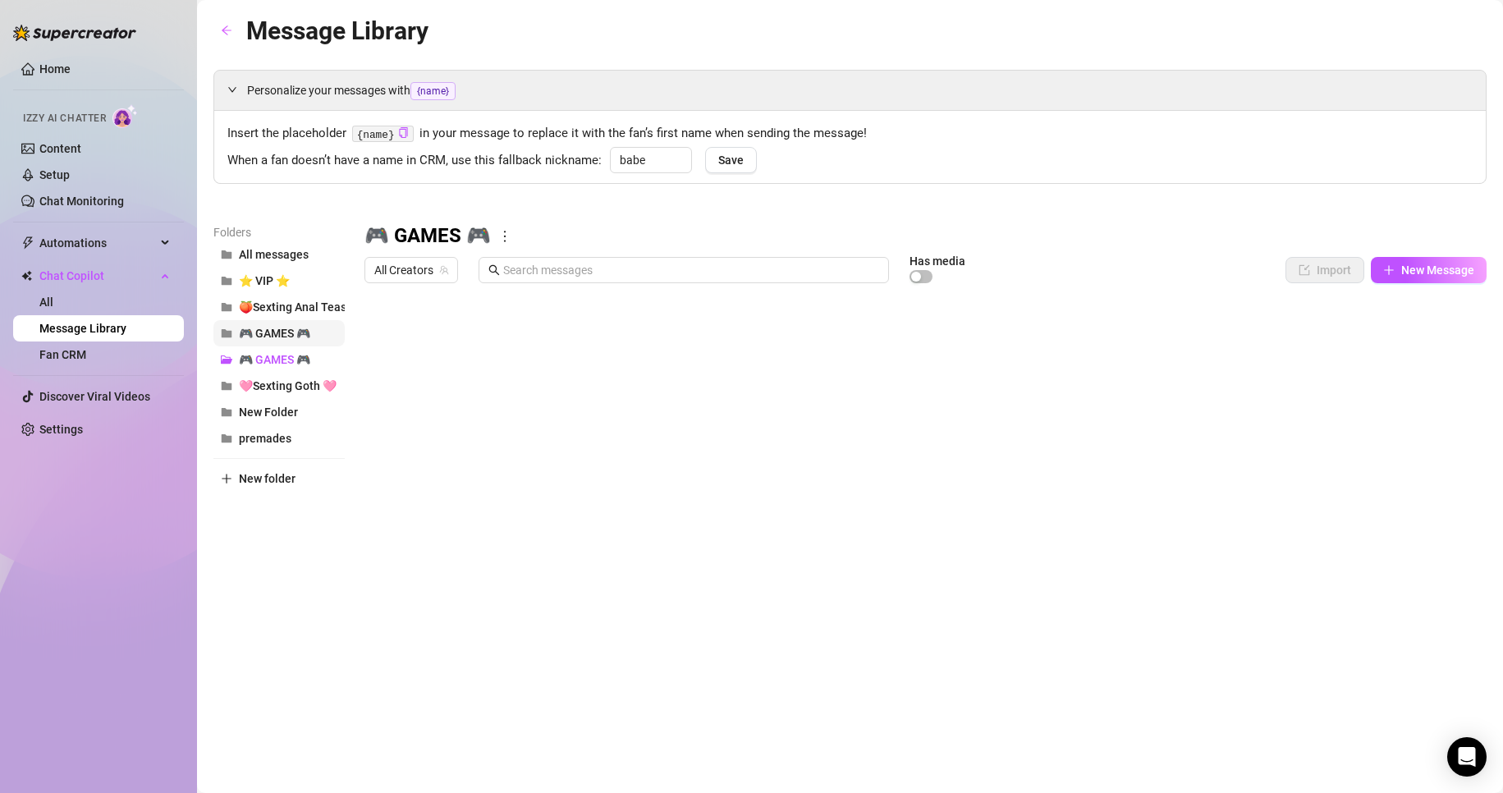
click at [280, 335] on span "🎮 GAMES 🎮" at bounding box center [274, 333] width 71 height 13
click at [763, 341] on div at bounding box center [925, 474] width 1122 height 366
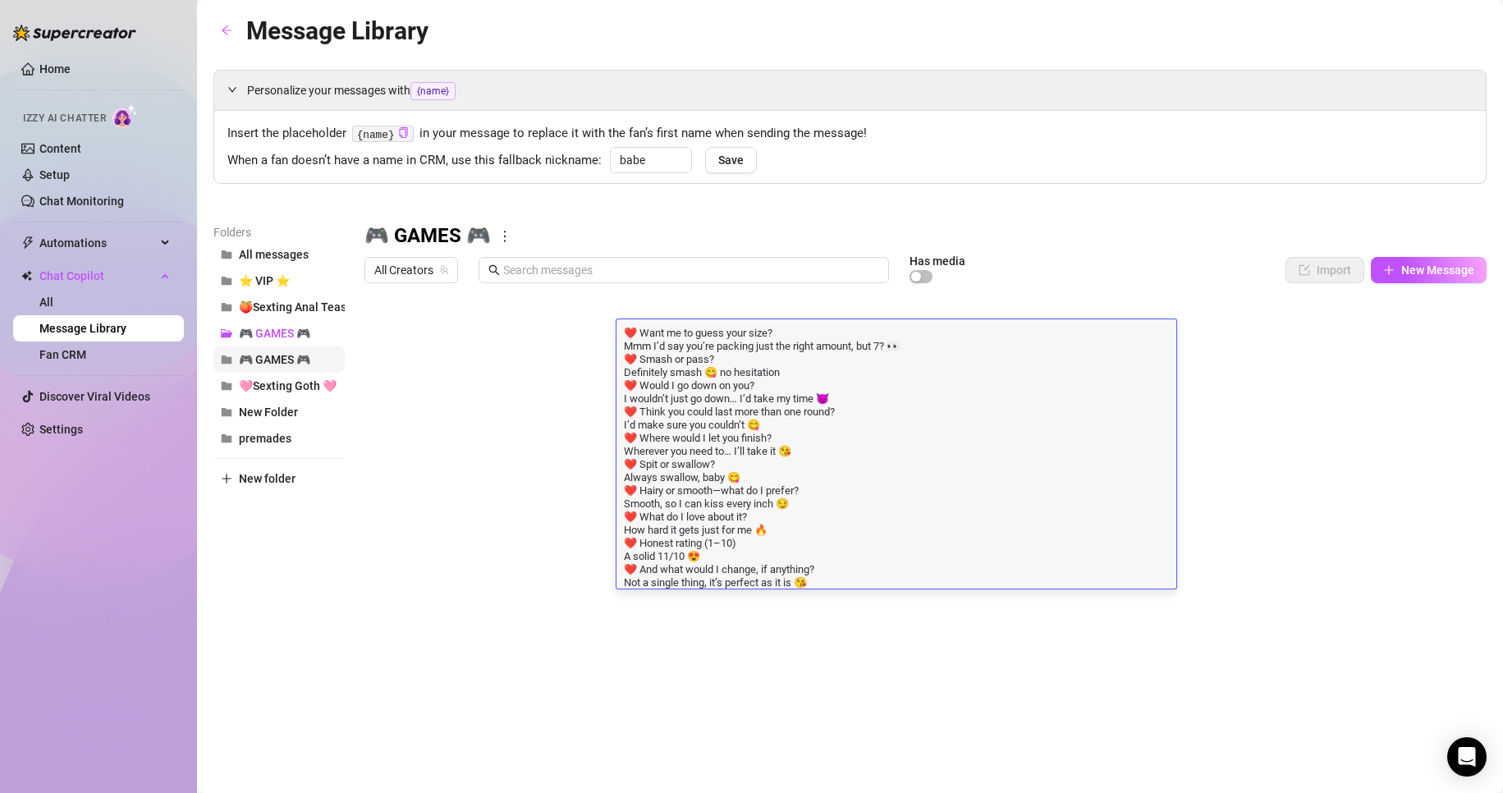
click at [254, 349] on button "🎮 GAMES 🎮" at bounding box center [278, 359] width 131 height 26
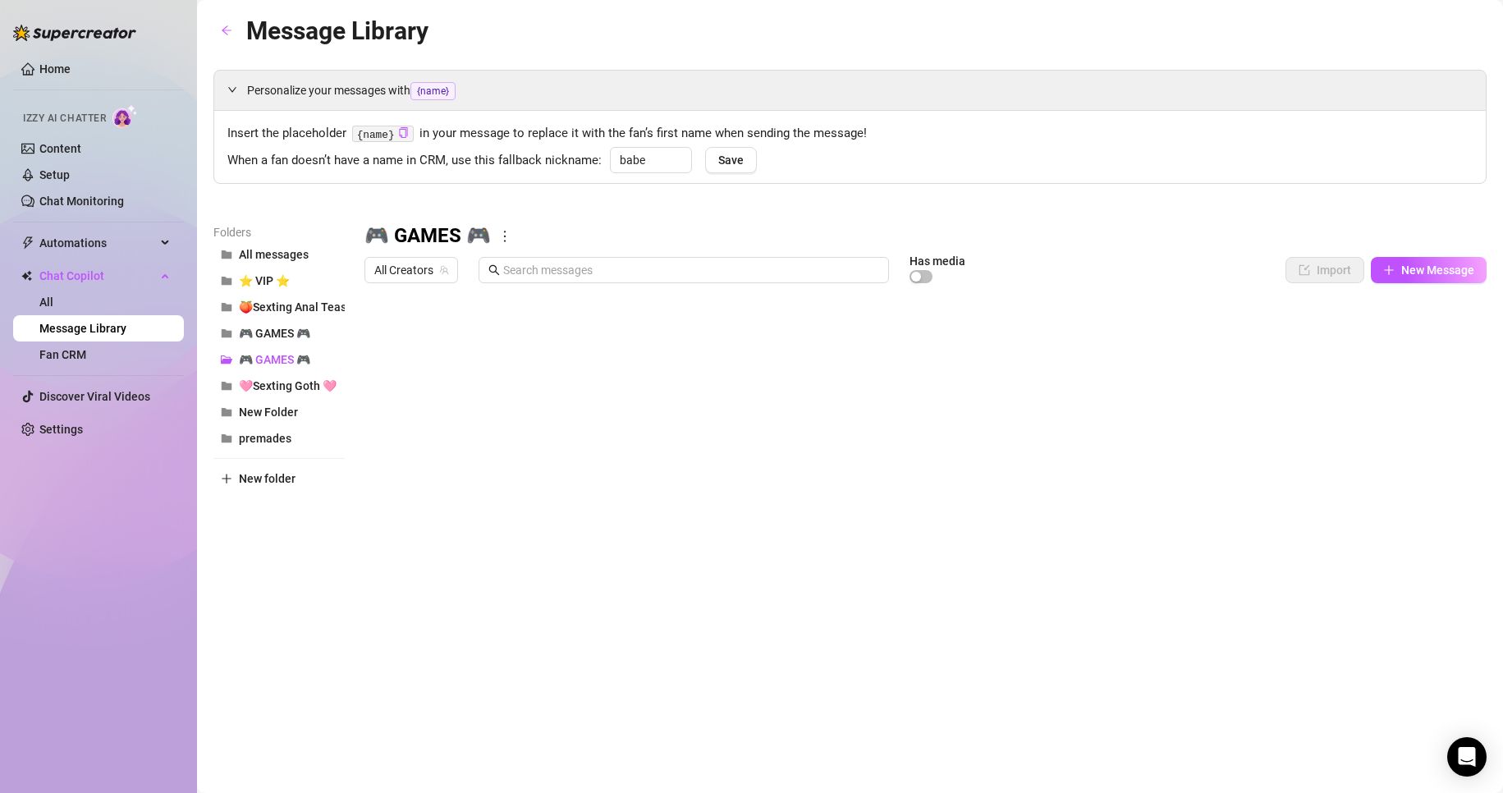
click at [561, 340] on div at bounding box center [925, 474] width 1122 height 366
click at [717, 342] on div at bounding box center [925, 474] width 1122 height 366
click at [692, 470] on div at bounding box center [925, 474] width 1122 height 366
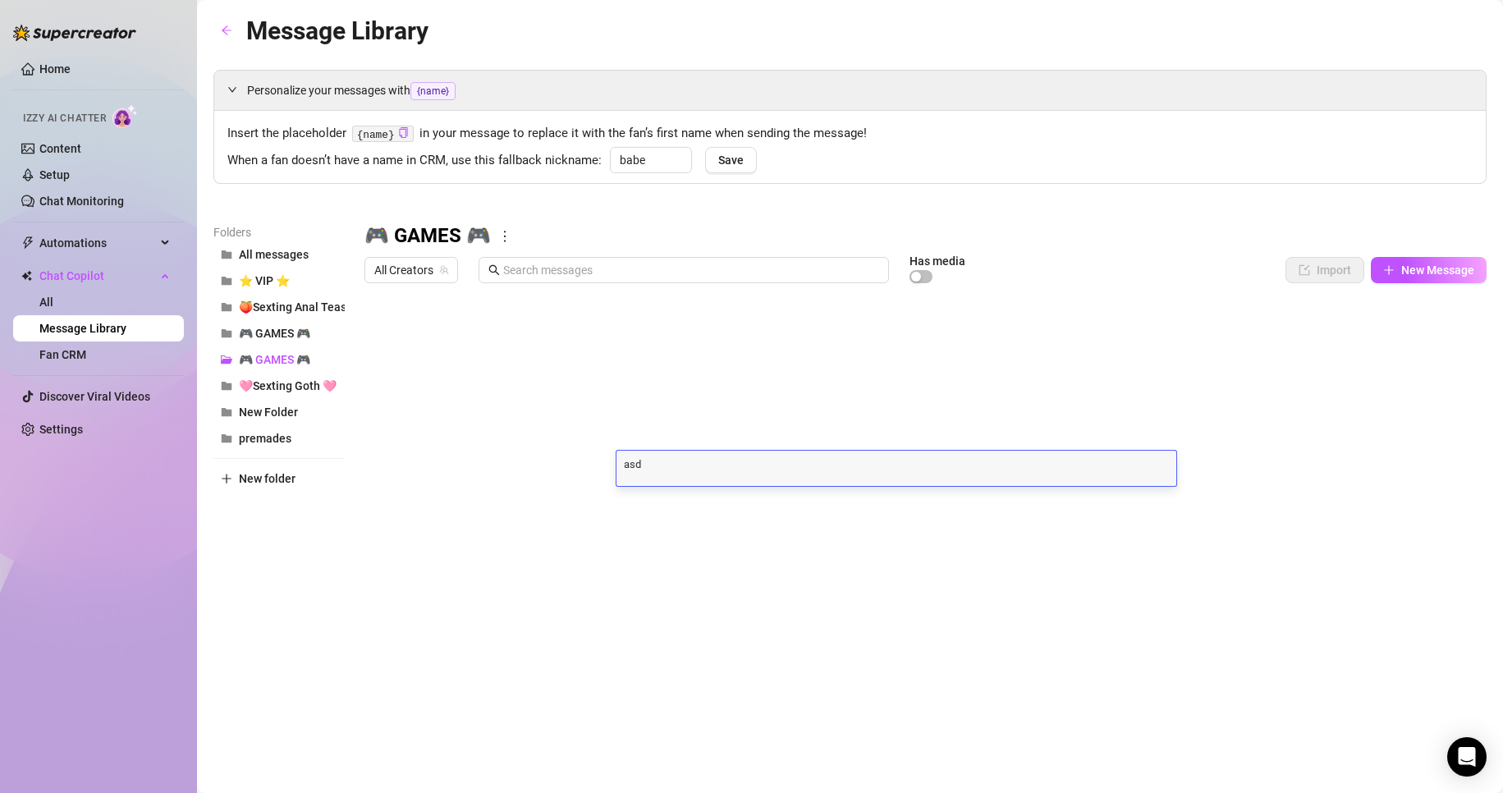
scroll to position [1, 0]
type textarea "❤️ Want me to guess your size? Mmm I’d say you’re packing just the right amount…"
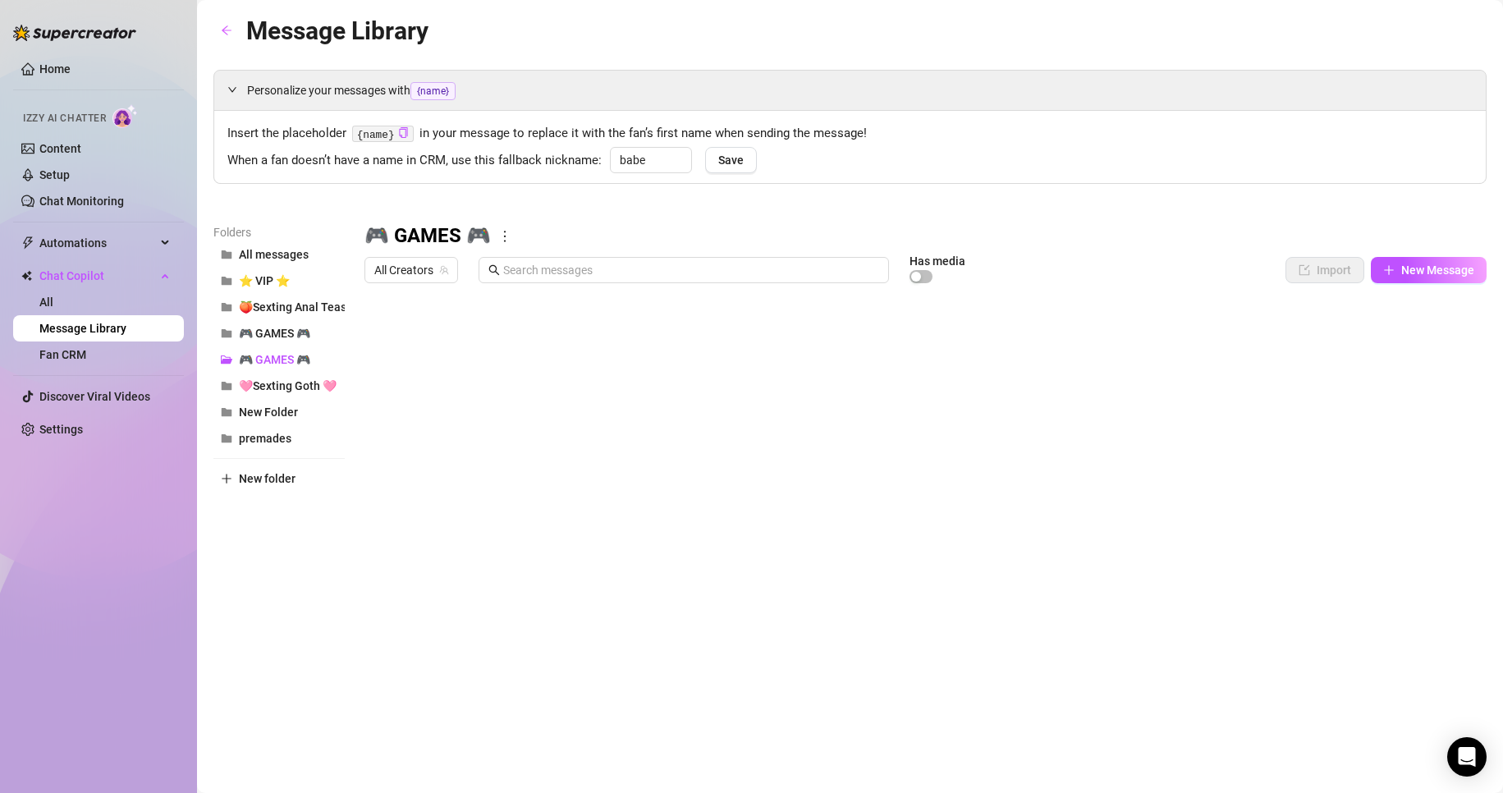
click at [541, 506] on div at bounding box center [925, 474] width 1122 height 366
click at [298, 340] on span "🎮 GAMES 🎮" at bounding box center [274, 333] width 71 height 13
click at [566, 376] on div at bounding box center [925, 474] width 1122 height 366
click at [689, 370] on div at bounding box center [925, 474] width 1122 height 366
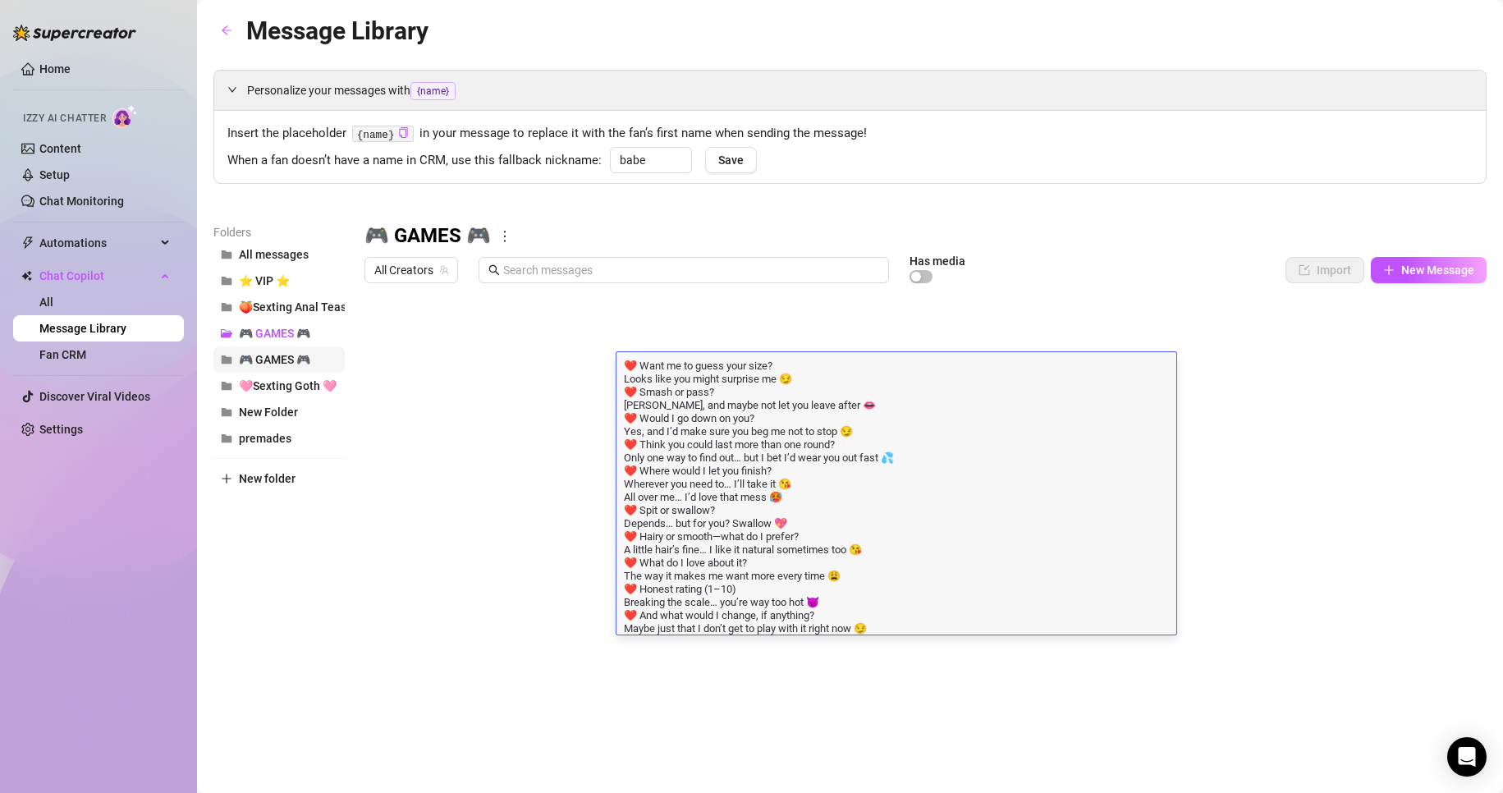
click at [301, 361] on span "🎮 GAMES 🎮" at bounding box center [274, 359] width 71 height 13
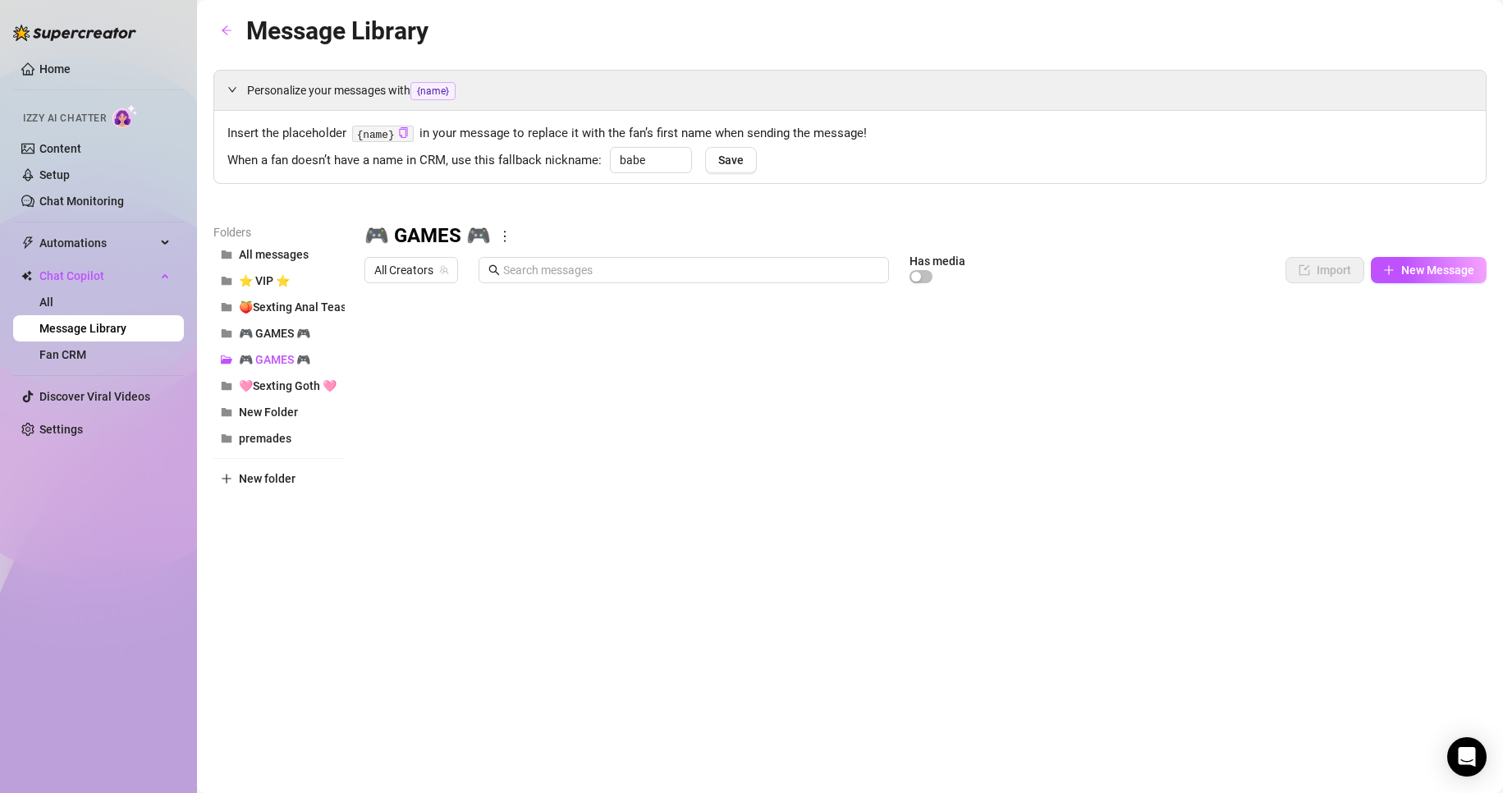
click at [441, 496] on div at bounding box center [925, 474] width 1122 height 366
click at [424, 627] on body "Home Izzy AI Chatter Content Setup Chat Monitoring Automations All Message Flow…" at bounding box center [751, 396] width 1503 height 793
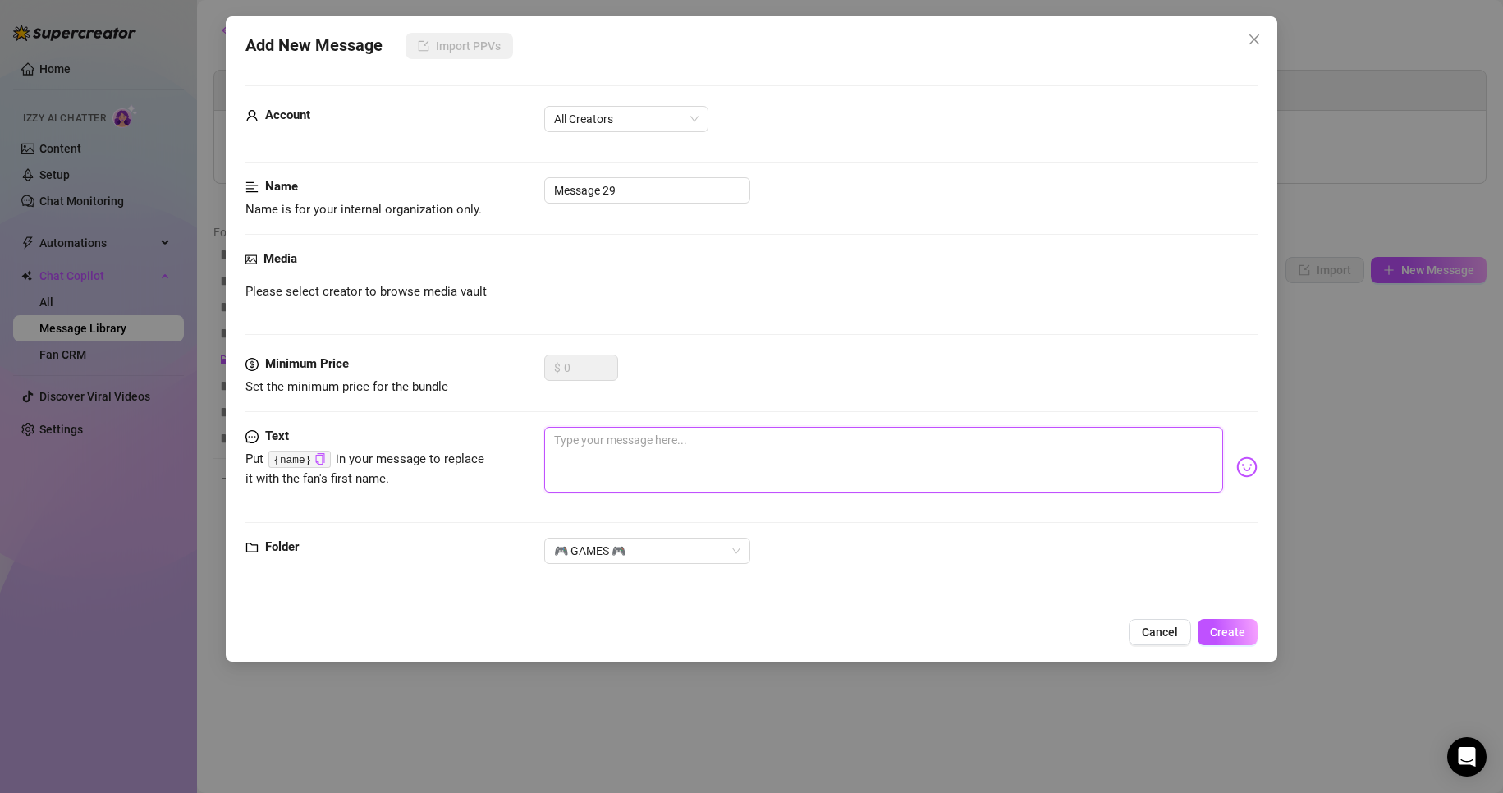
click at [707, 471] on textarea at bounding box center [884, 460] width 680 height 66
paste textarea "❤️ Want me to guess your size? Looks like you might surprise me 😏 ❤️ Smash or p…"
type textarea "❤️ Want me to guess your size? Looks like you might surprise me 😏 ❤️ Smash or p…"
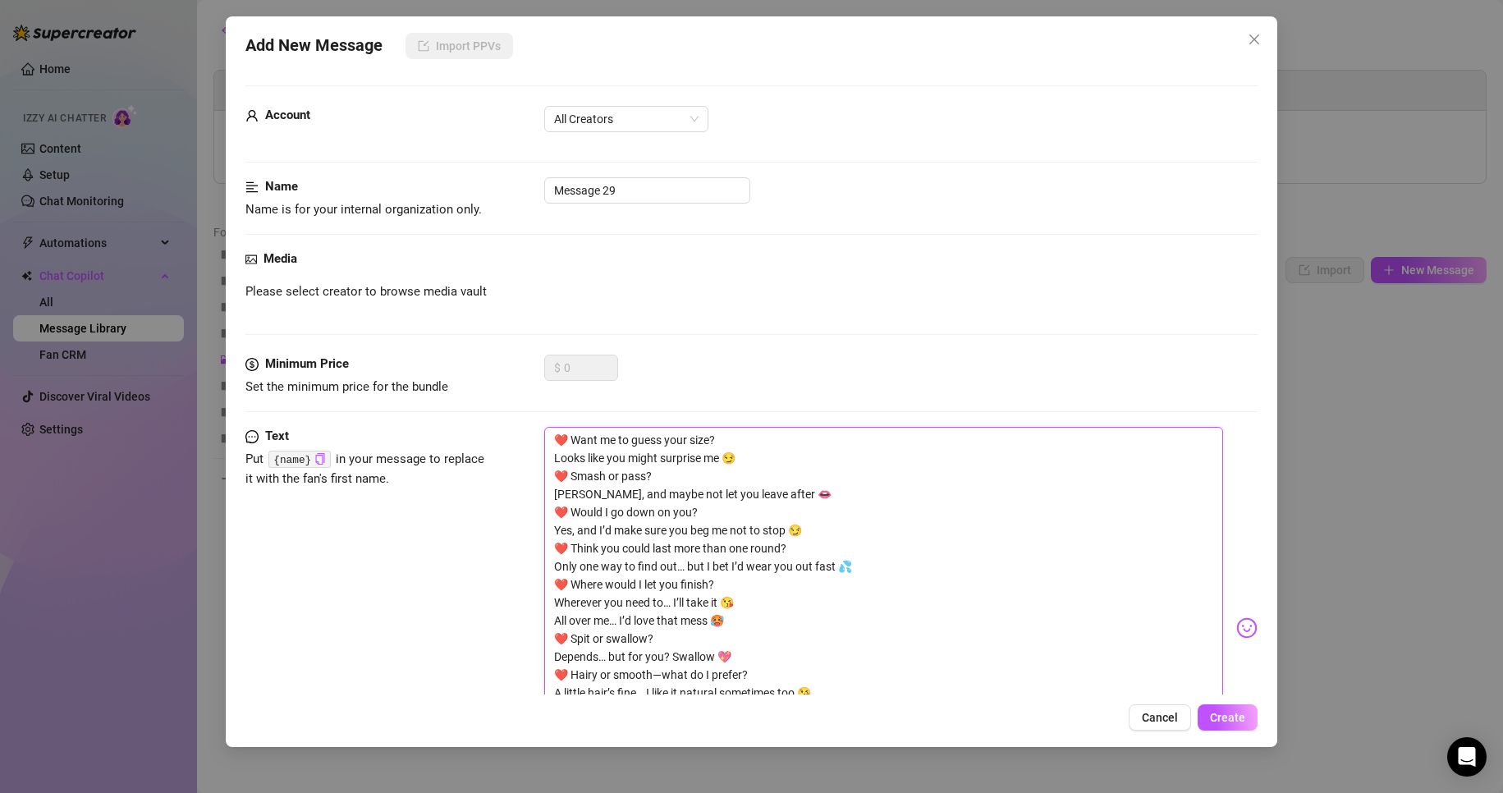
scroll to position [0, 0]
type textarea "❤️ Want me to guess your size? Looks like you might surprise me 😏 ❤️ Smash or p…"
click at [1230, 708] on button "Create" at bounding box center [1228, 717] width 60 height 26
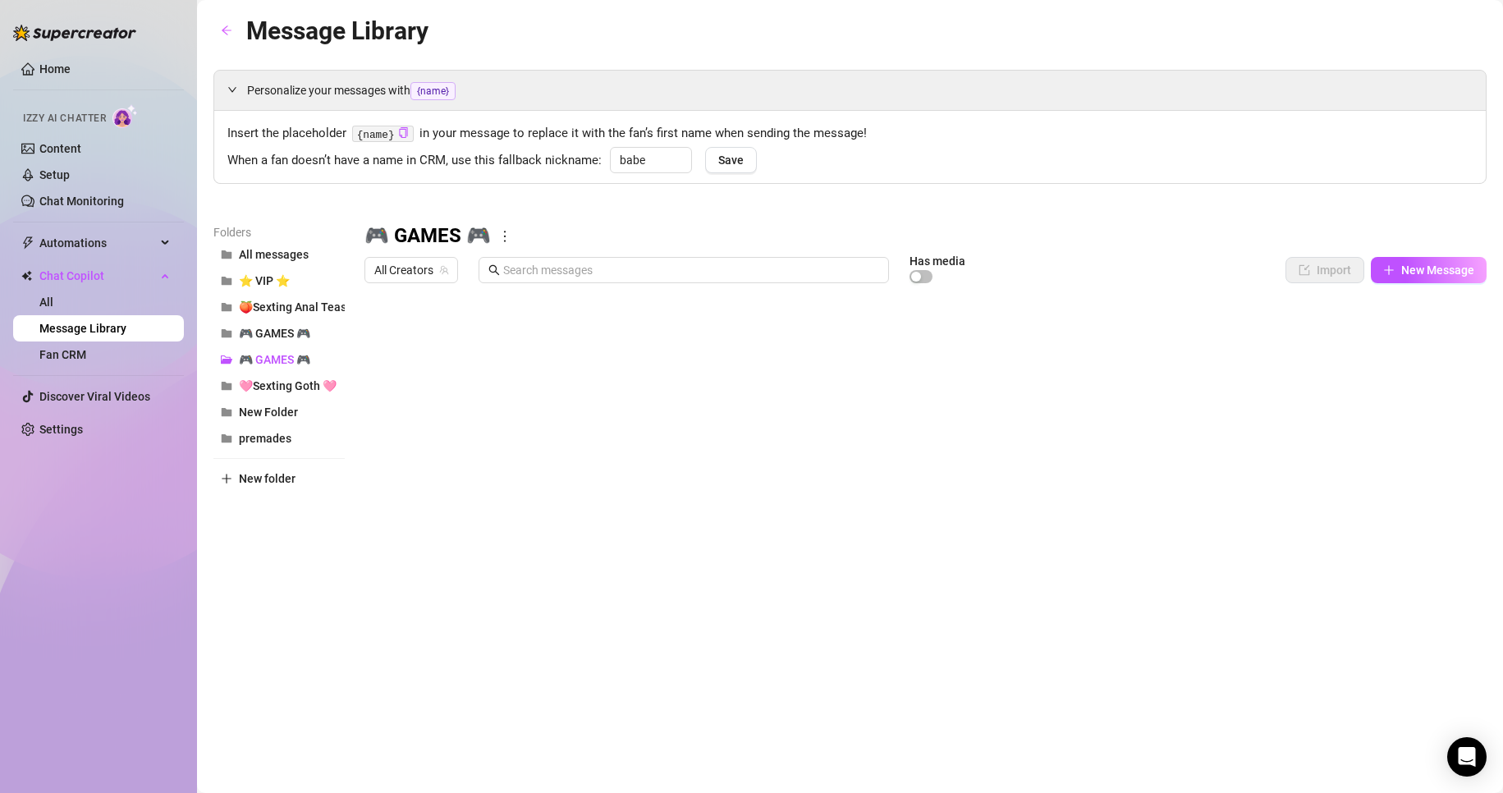
click at [470, 465] on div at bounding box center [925, 474] width 1122 height 366
click at [509, 470] on div at bounding box center [925, 474] width 1122 height 366
click at [474, 497] on div at bounding box center [925, 474] width 1122 height 366
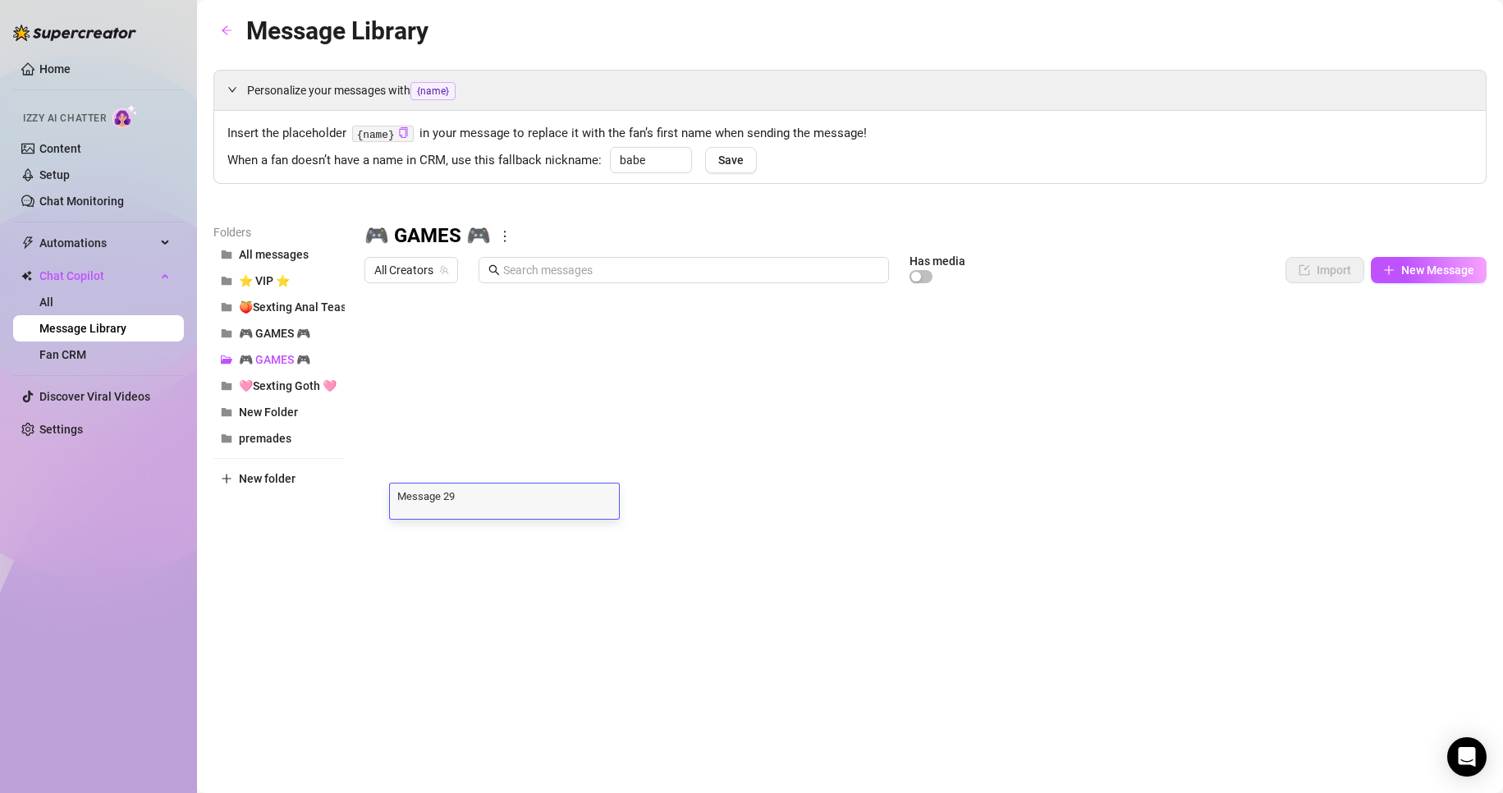
type textarea "REPLY 1 - IT'S DICK O'CLOCK!! ‼️ 🚨"
click at [427, 497] on textarea "REPLY 1 - IT'S DICK O'CLOCK!! ‼️ 🚨" at bounding box center [504, 495] width 229 height 15
click at [433, 497] on textarea "REPLY 1 - IT'S DICK O'CLOCK!! ‼️ 🚨" at bounding box center [504, 495] width 229 height 15
type textarea "REPLY 2 - IT'S DICK O'CLOCK!! ‼️ 🚨"
click at [556, 503] on textarea "REPLY 2 - IT'S DICK O'CLOCK!! ‼️ 🚨" at bounding box center [504, 495] width 229 height 15
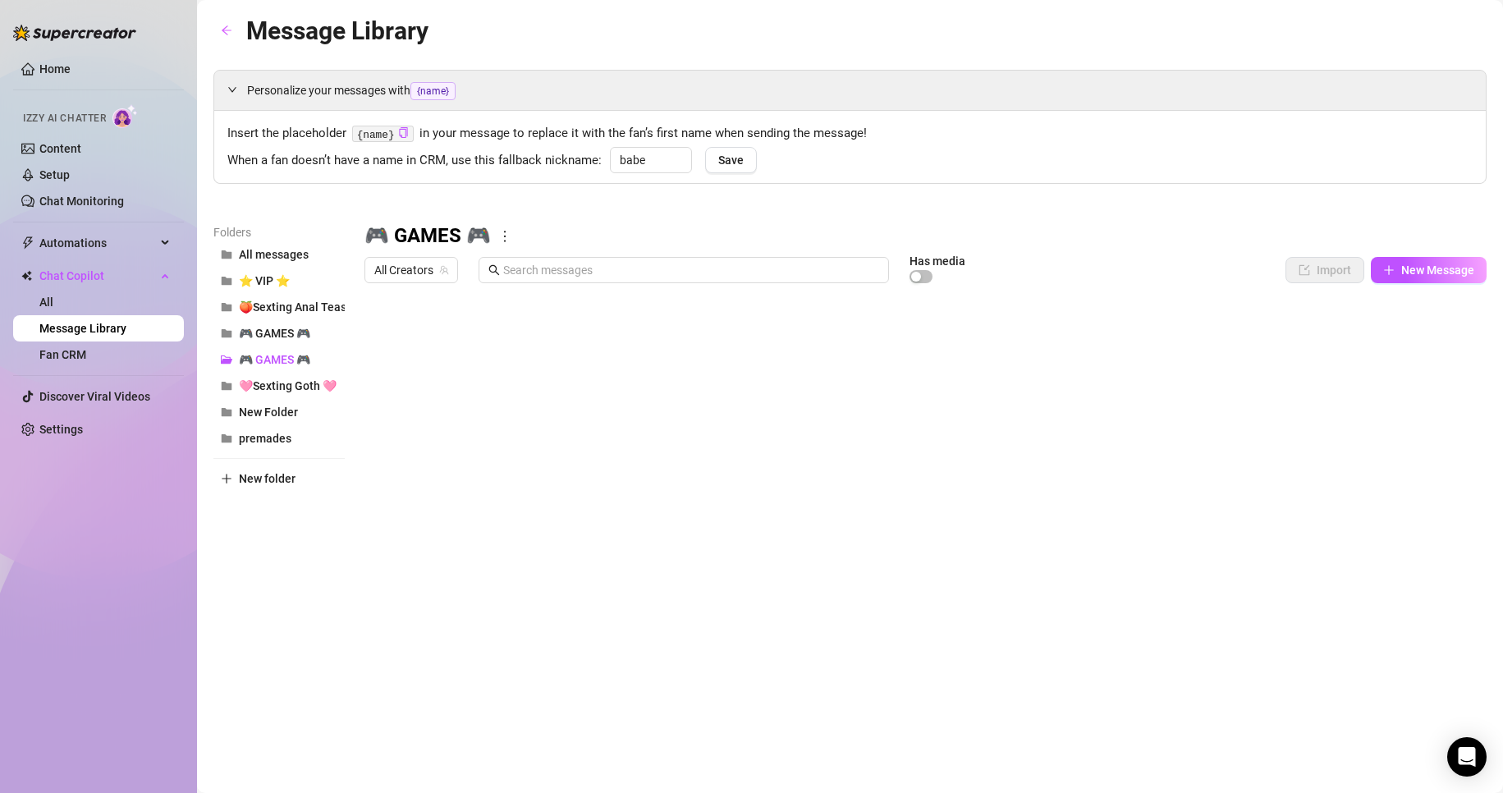
click at [896, 508] on div at bounding box center [925, 474] width 1122 height 366
click at [746, 462] on div at bounding box center [925, 474] width 1122 height 366
click at [753, 441] on div at bounding box center [925, 474] width 1122 height 366
click at [1202, 407] on div at bounding box center [925, 474] width 1122 height 366
click at [1420, 466] on div at bounding box center [925, 474] width 1122 height 366
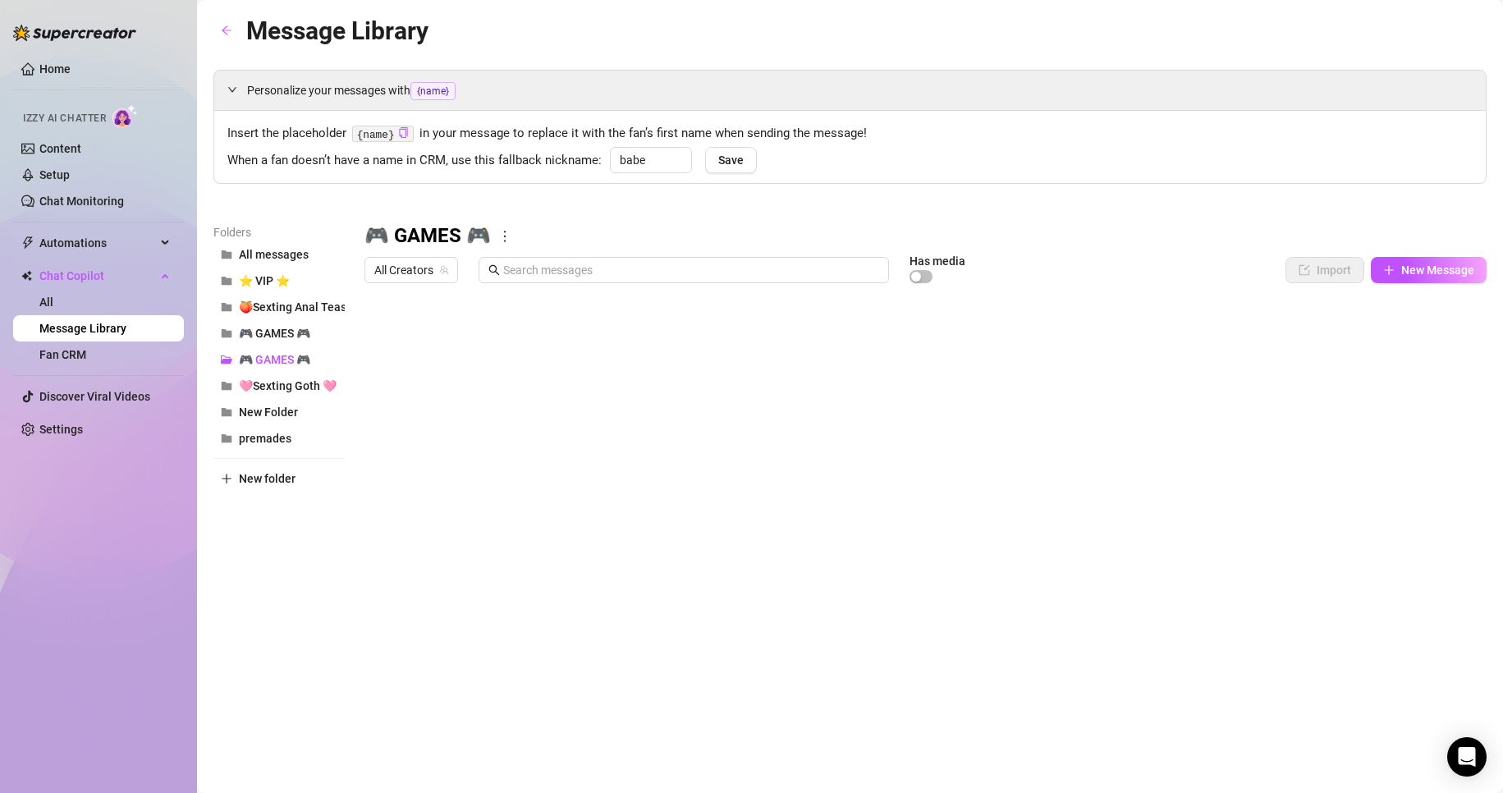
click at [497, 467] on div at bounding box center [925, 474] width 1122 height 366
click at [497, 467] on textarea "REPLY 1 - IT'S DICK O'CLOCK!! ‼️ 🚨" at bounding box center [504, 463] width 229 height 15
click at [633, 475] on div at bounding box center [925, 474] width 1122 height 366
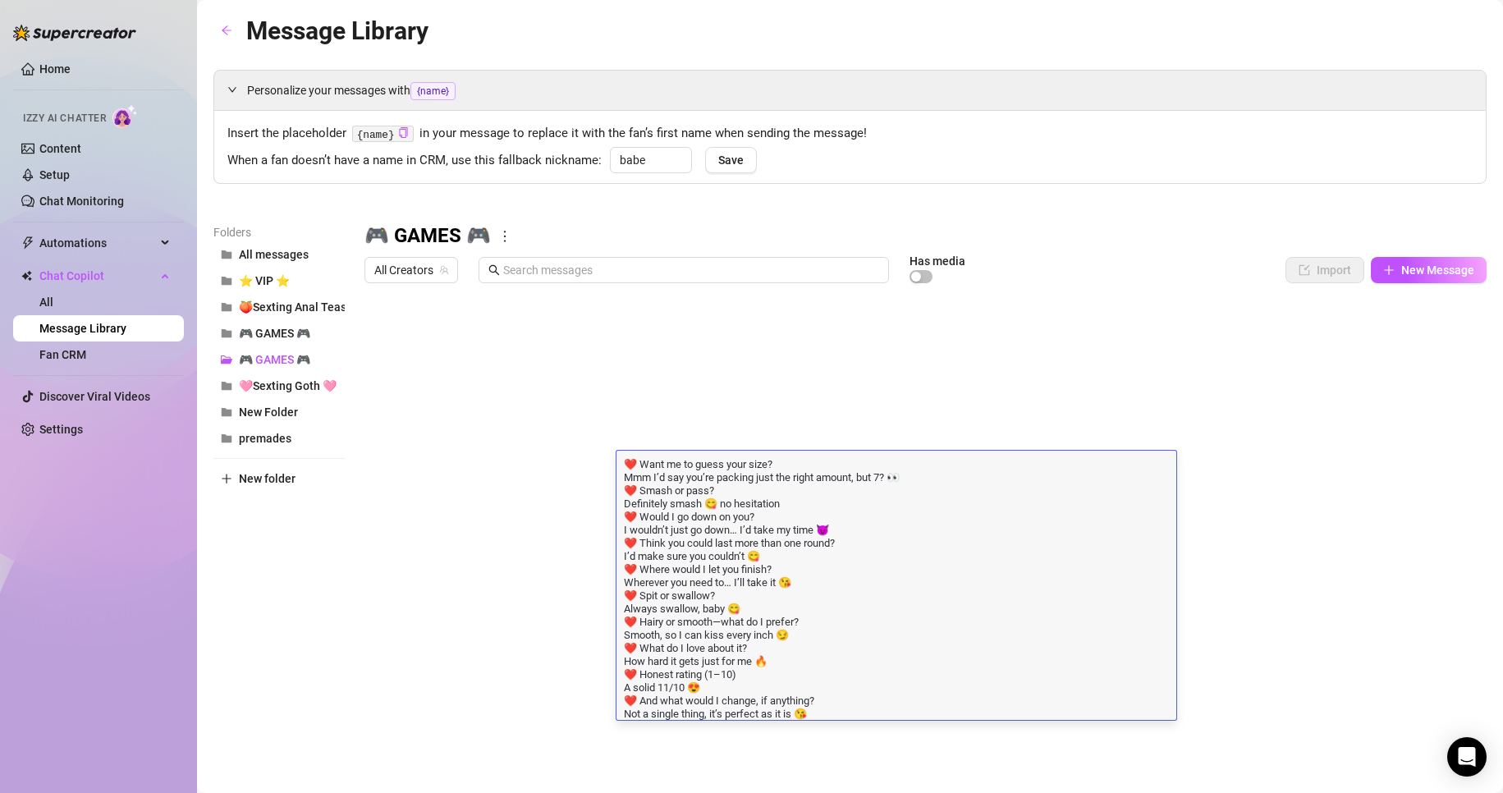
click at [555, 472] on div at bounding box center [925, 474] width 1122 height 366
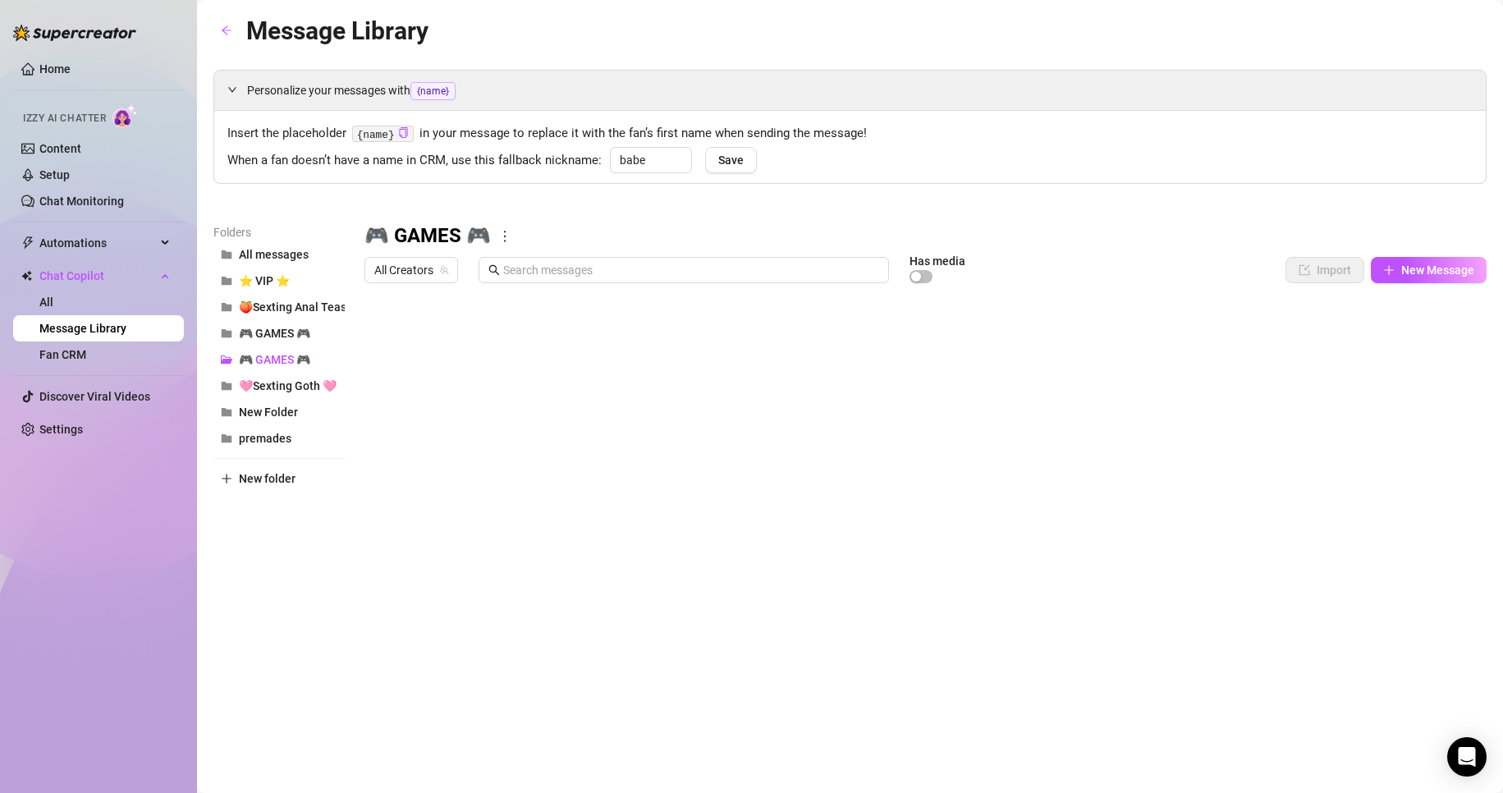
click at [1399, 474] on div at bounding box center [925, 474] width 1122 height 366
click at [1417, 469] on div at bounding box center [925, 474] width 1122 height 366
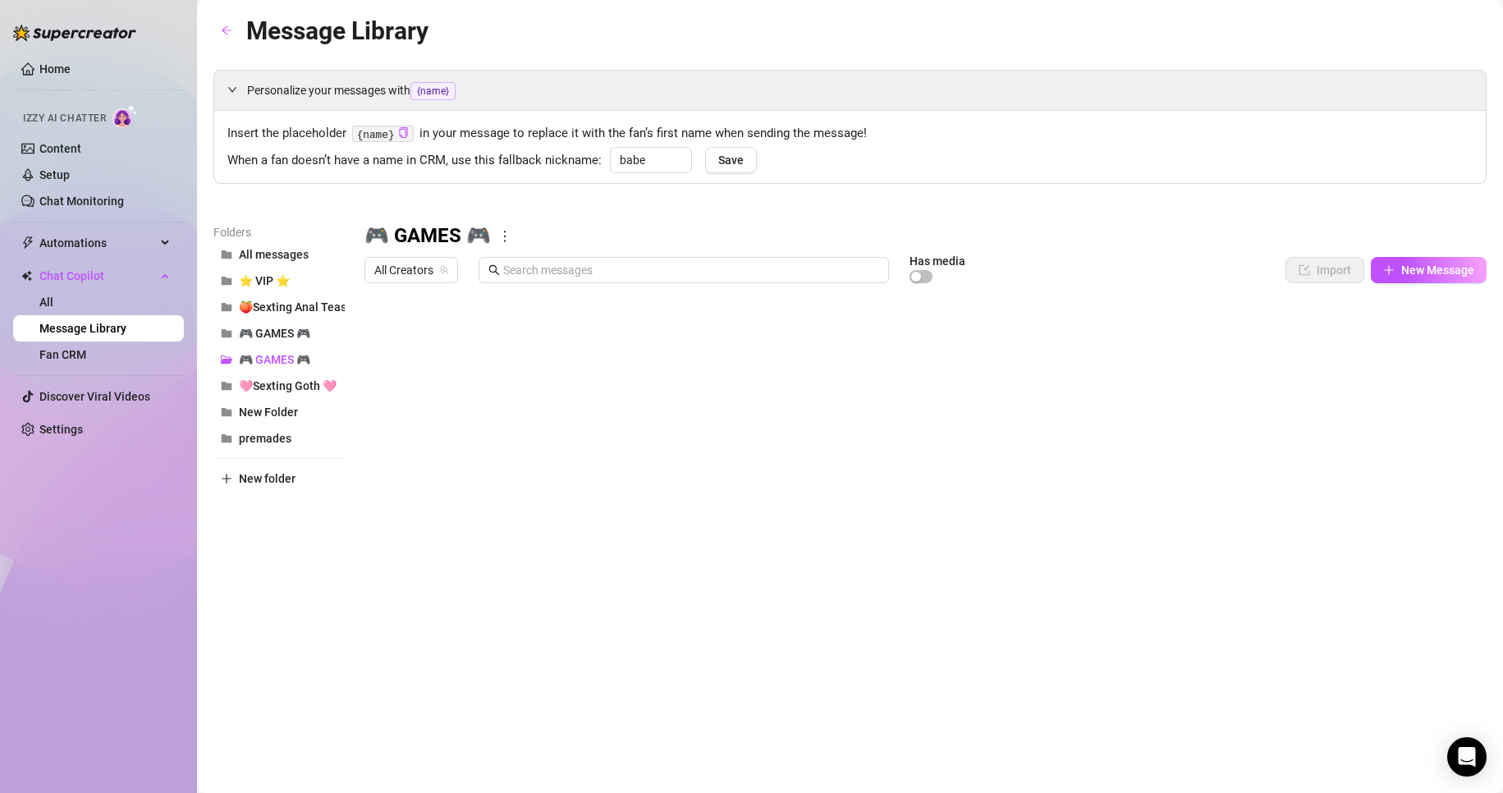
click at [1404, 469] on div at bounding box center [925, 474] width 1122 height 366
click at [1402, 469] on div at bounding box center [925, 474] width 1122 height 366
click at [314, 384] on span "🩷Sexting Goth 🩷" at bounding box center [288, 385] width 98 height 13
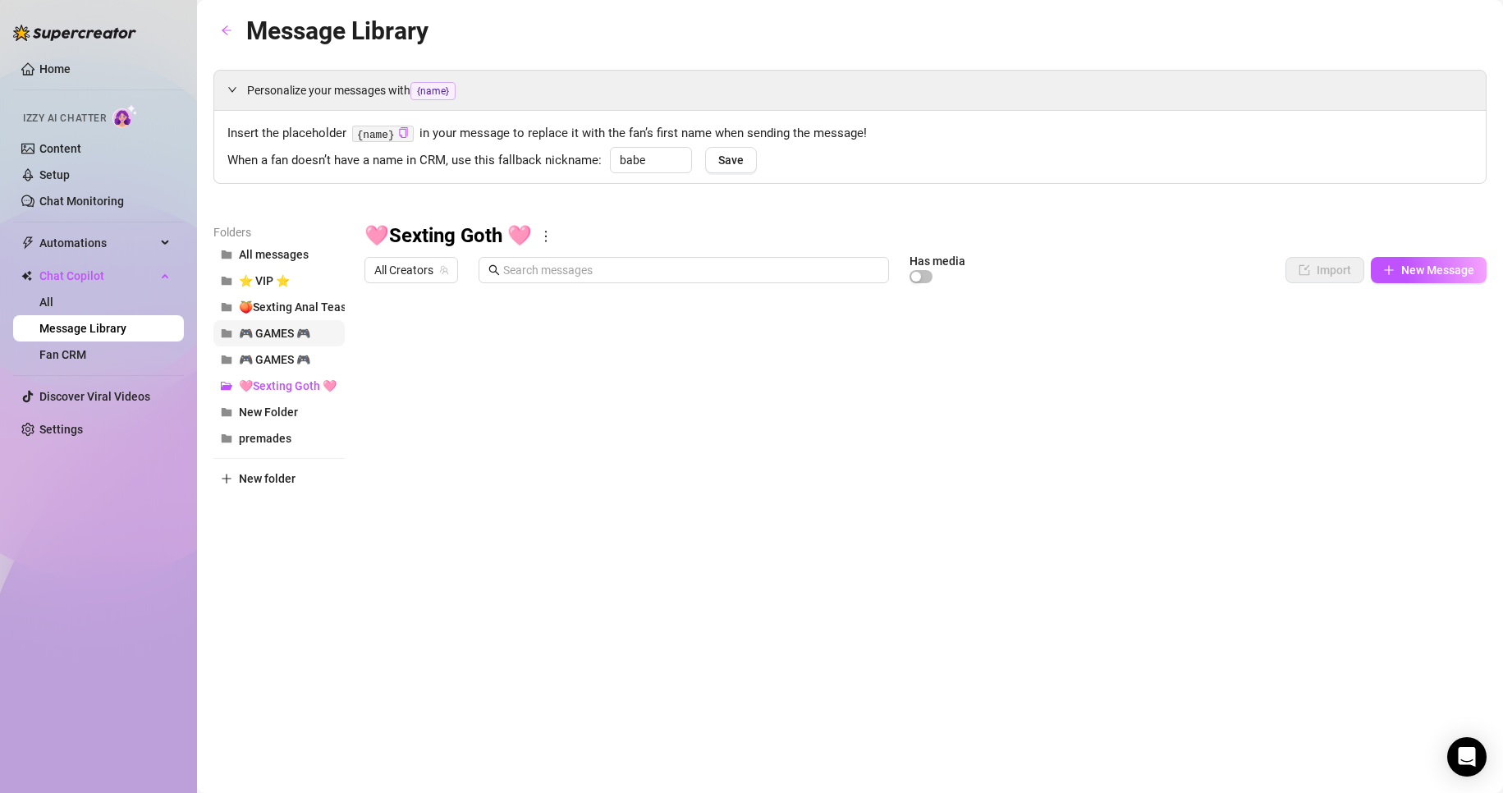
click at [294, 334] on span "🎮 GAMES 🎮" at bounding box center [274, 333] width 71 height 13
click at [288, 363] on span "🎮 GAMES 🎮" at bounding box center [274, 359] width 71 height 13
click at [716, 361] on div at bounding box center [925, 474] width 1122 height 366
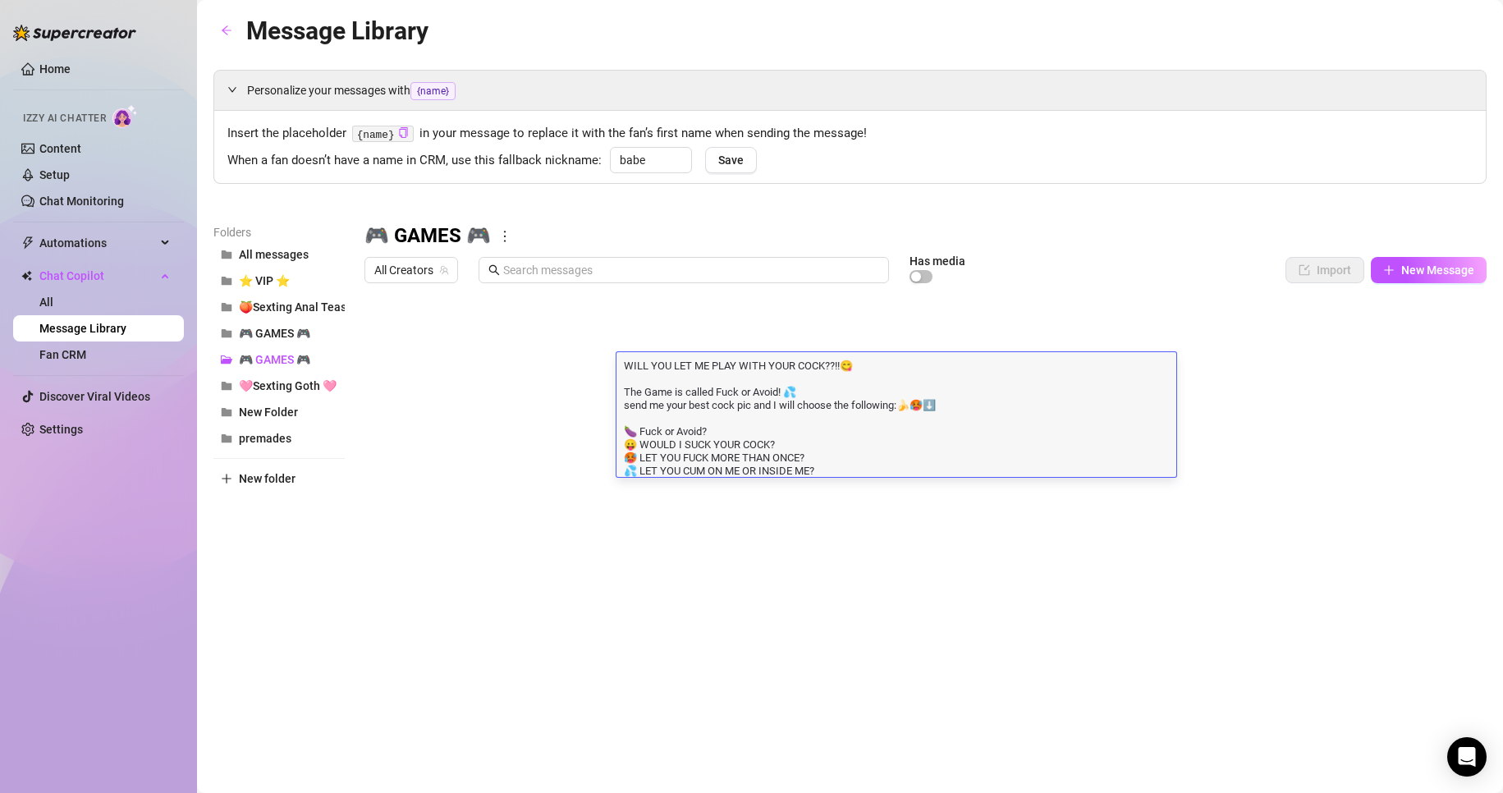
click at [827, 460] on textarea "WILL YOU LET ME PLAY WITH YOUR COCK??!!😋 The Game is called Fuck or Avoid! 💦 se…" at bounding box center [896, 417] width 560 height 120
click at [877, 390] on textarea "WILL YOU LET ME PLAY WITH YOUR COCK??!!😋 The Game is called Fuck or Avoid! 💦 se…" at bounding box center [896, 417] width 560 height 120
click at [754, 407] on textarea "WILL YOU LET ME PLAY WITH YOUR COCK??!!😋 The Game is called Fuck or Avoid! 💦 se…" at bounding box center [896, 417] width 560 height 120
click at [775, 402] on textarea "WILL YOU LET ME PLAY WITH YOUR COCK??!!😋 The Game is called Fuck or Avoid! 💦 se…" at bounding box center [896, 417] width 560 height 120
type textarea "WILL YOU LET ME PLAY WITH YOUR COCK??!!😋 The Game is called Fuck or Avoid! 💦 se…"
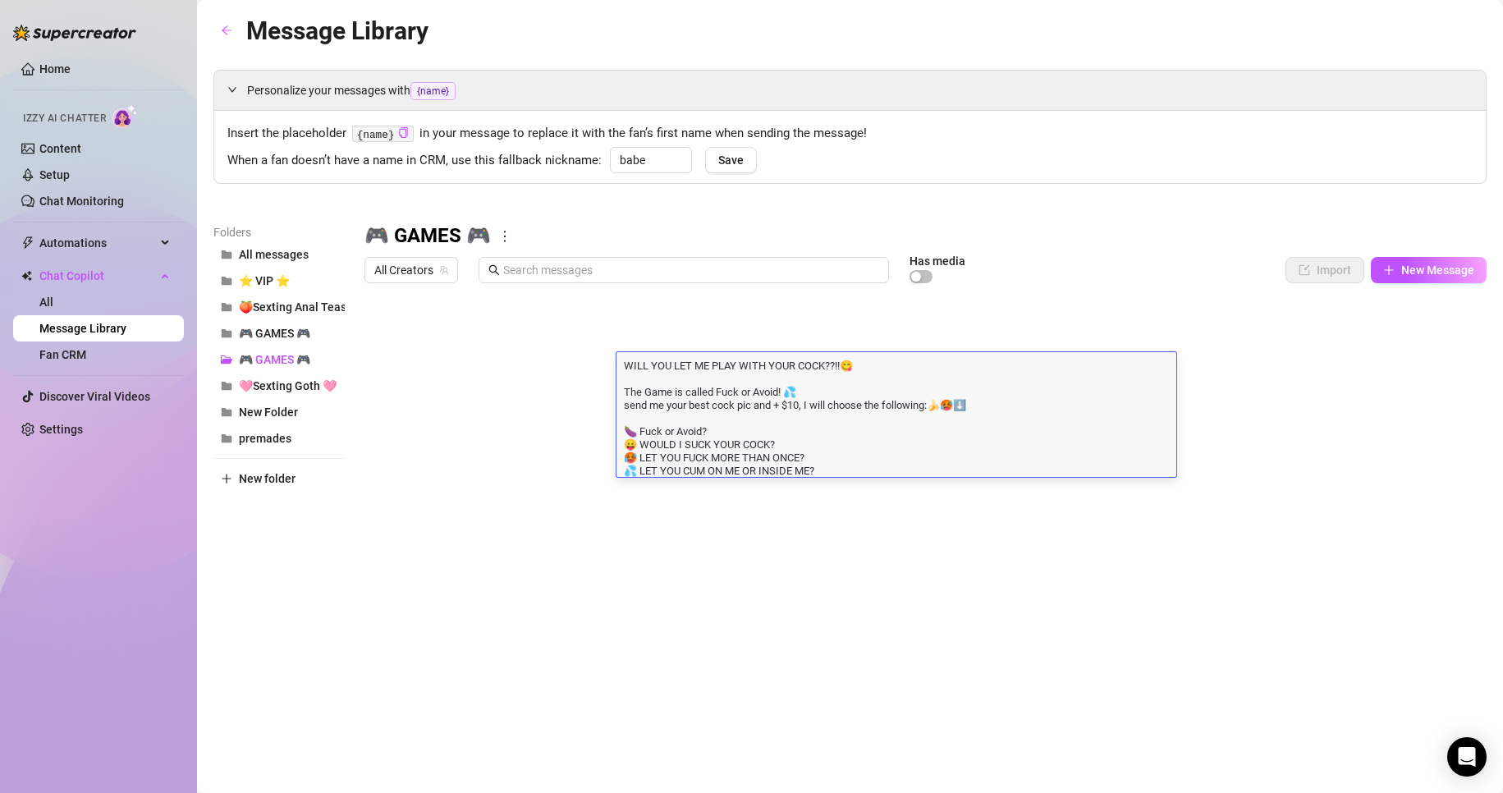
click at [994, 410] on textarea "WILL YOU LET ME PLAY WITH YOUR COCK??!!😋 The Game is called Fuck or Avoid! 💦 se…" at bounding box center [896, 417] width 560 height 120
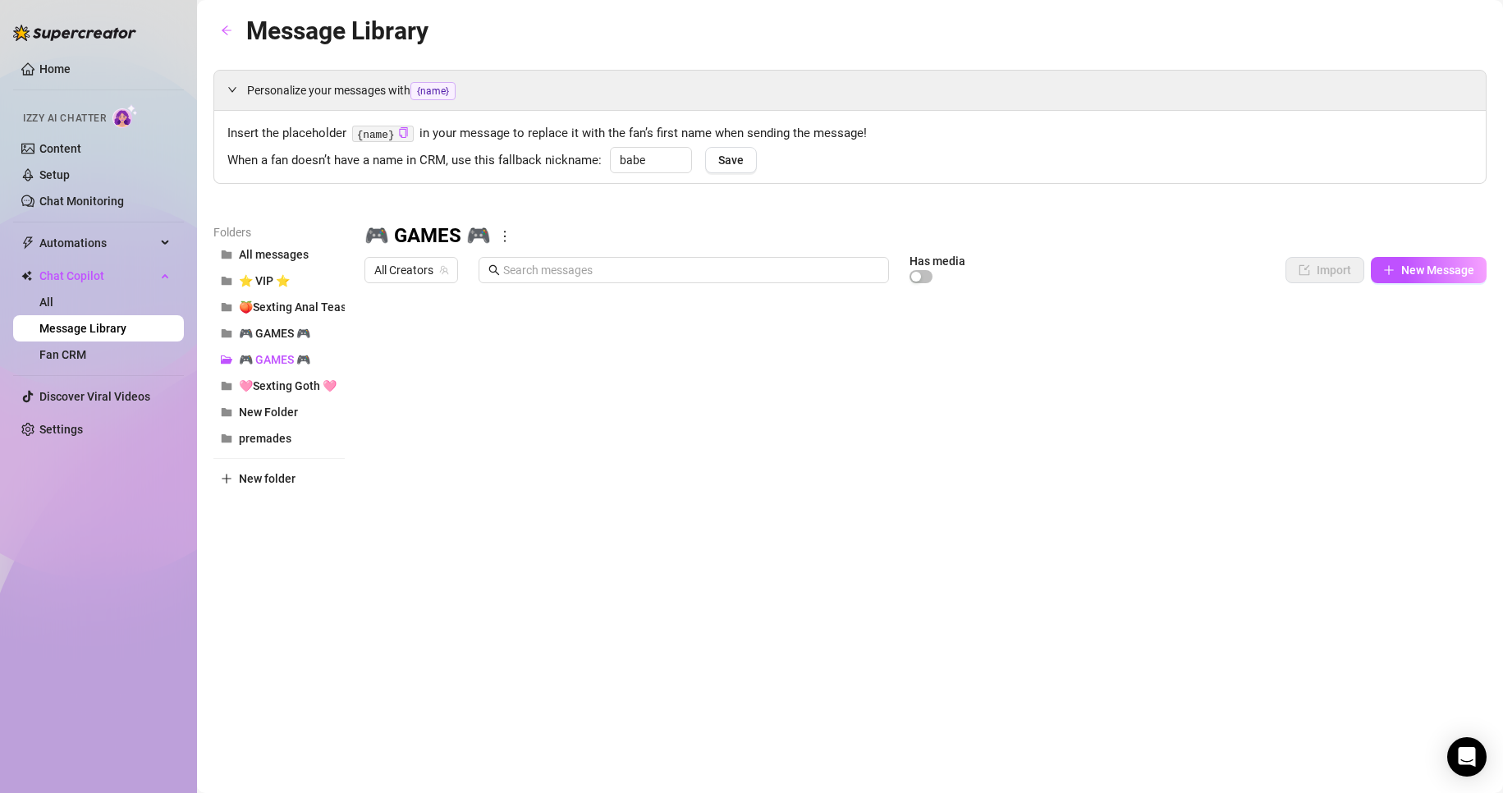
click at [1220, 379] on div at bounding box center [925, 474] width 1122 height 366
click at [939, 382] on div at bounding box center [925, 474] width 1122 height 366
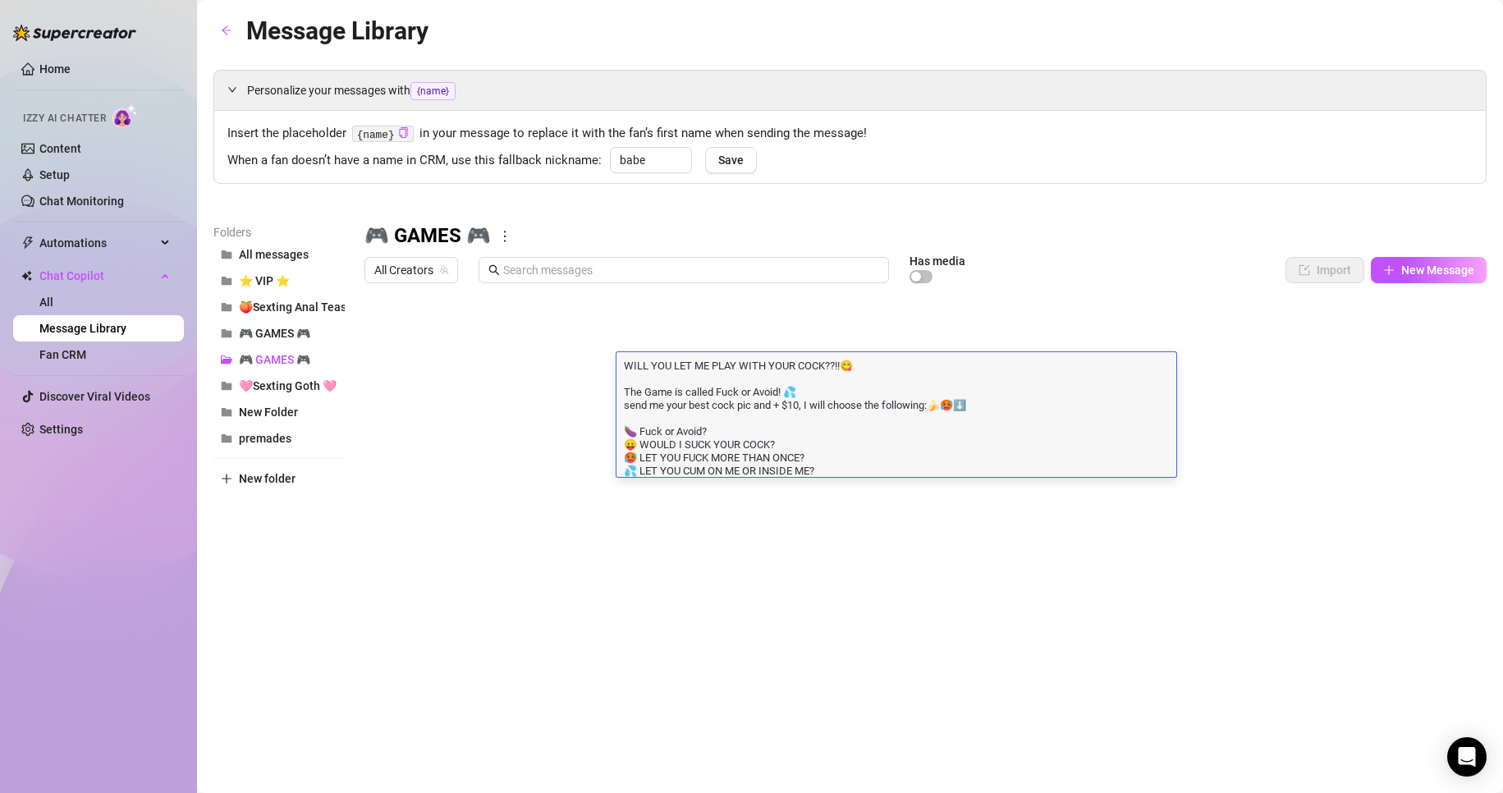
click at [924, 434] on textarea "WILL YOU LET ME PLAY WITH YOUR COCK??!!😋 The Game is called Fuck or Avoid! 💦 se…" at bounding box center [896, 417] width 560 height 120
click at [1015, 547] on div at bounding box center [925, 474] width 1122 height 366
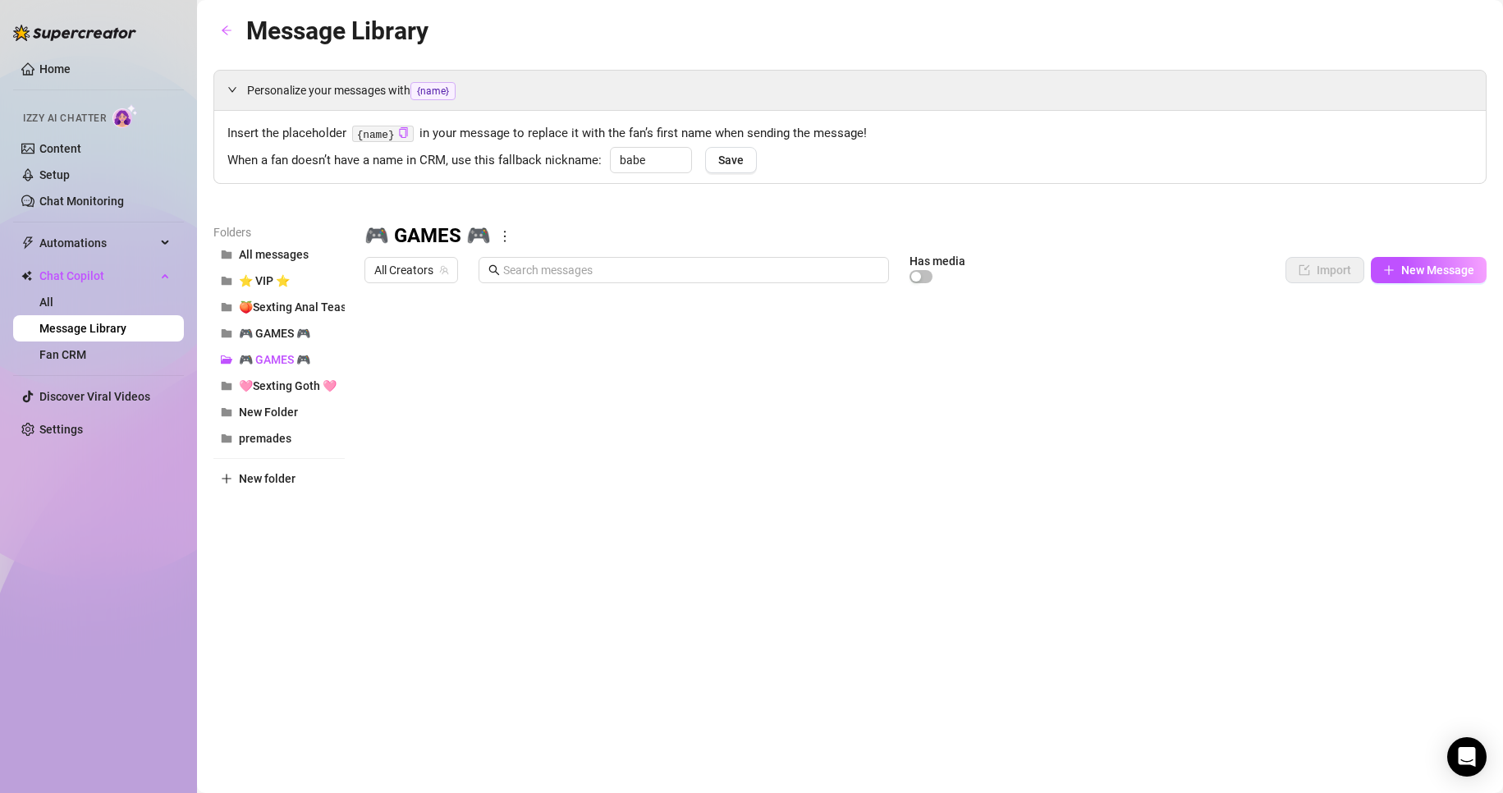
click at [719, 374] on div at bounding box center [925, 474] width 1122 height 366
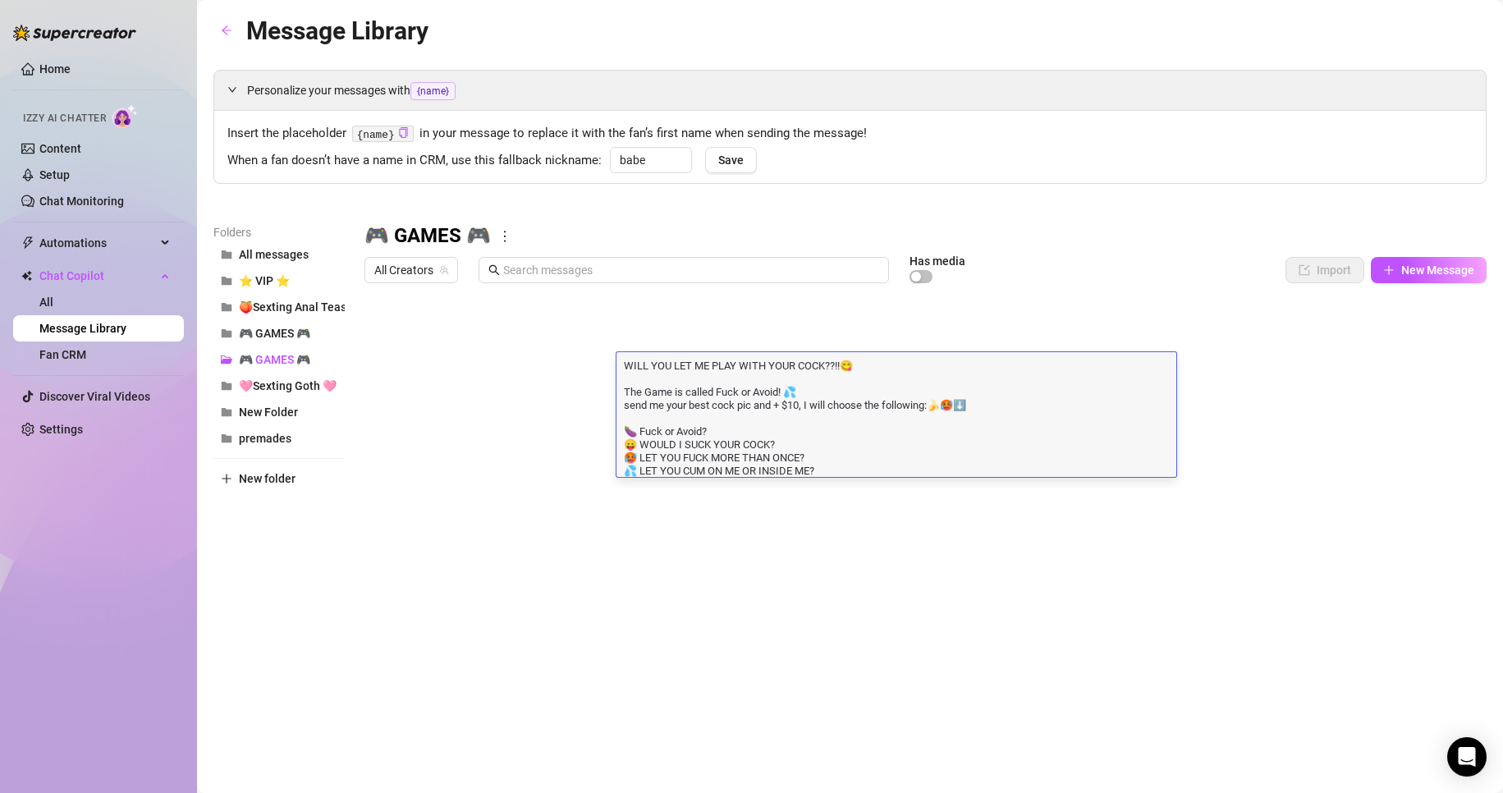
click at [717, 427] on textarea "WILL YOU LET ME PLAY WITH YOUR COCK??!!😋 The Game is called Fuck or Avoid! 💦 se…" at bounding box center [896, 417] width 560 height 120
drag, startPoint x: 624, startPoint y: 430, endPoint x: 820, endPoint y: 470, distance: 200.2
click at [1214, 385] on div at bounding box center [925, 474] width 1122 height 366
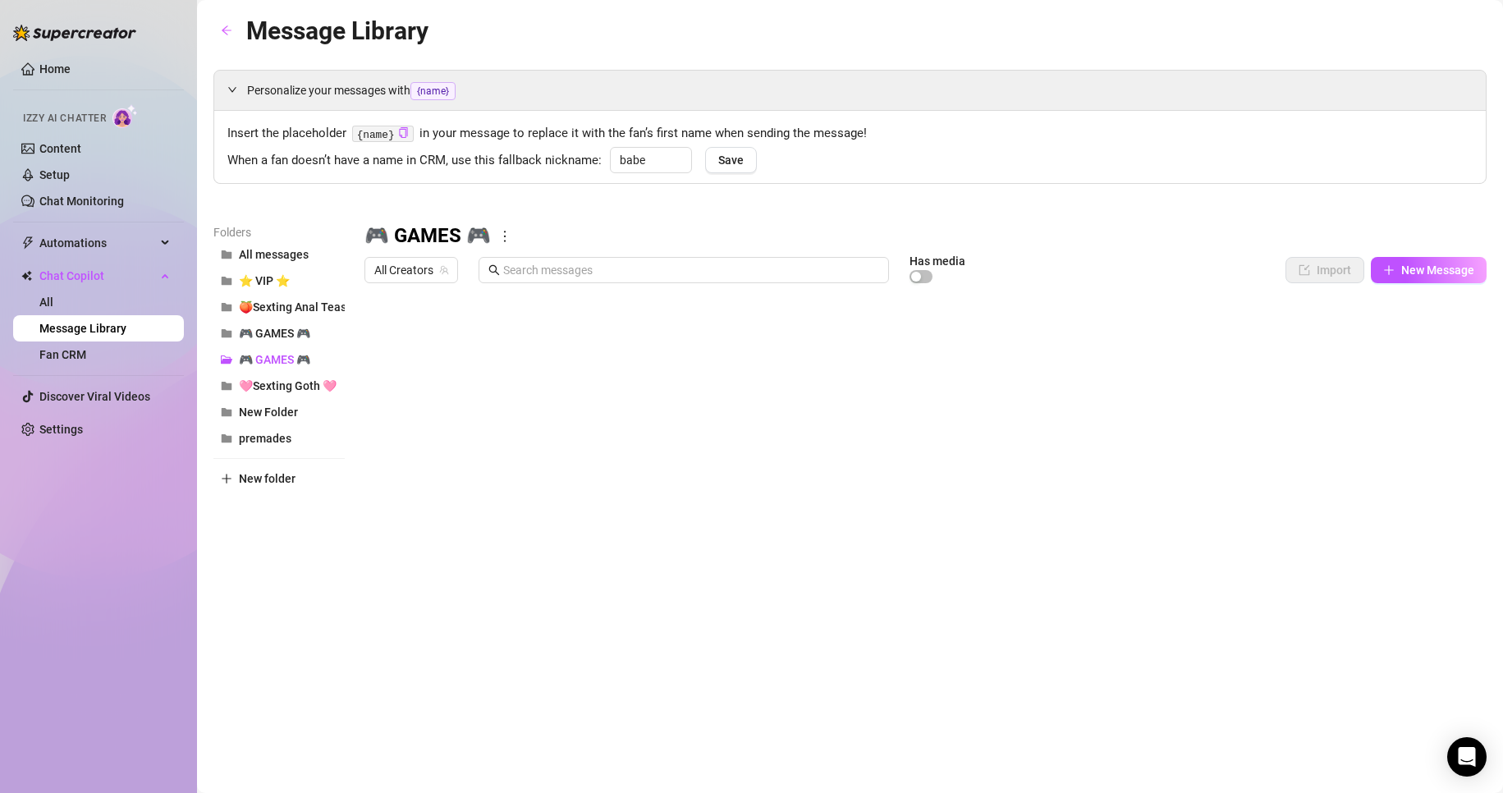
click at [812, 528] on div at bounding box center [925, 474] width 1122 height 366
click at [489, 371] on div at bounding box center [925, 474] width 1122 height 366
click at [490, 371] on div at bounding box center [925, 474] width 1122 height 366
click at [487, 534] on div at bounding box center [925, 474] width 1122 height 366
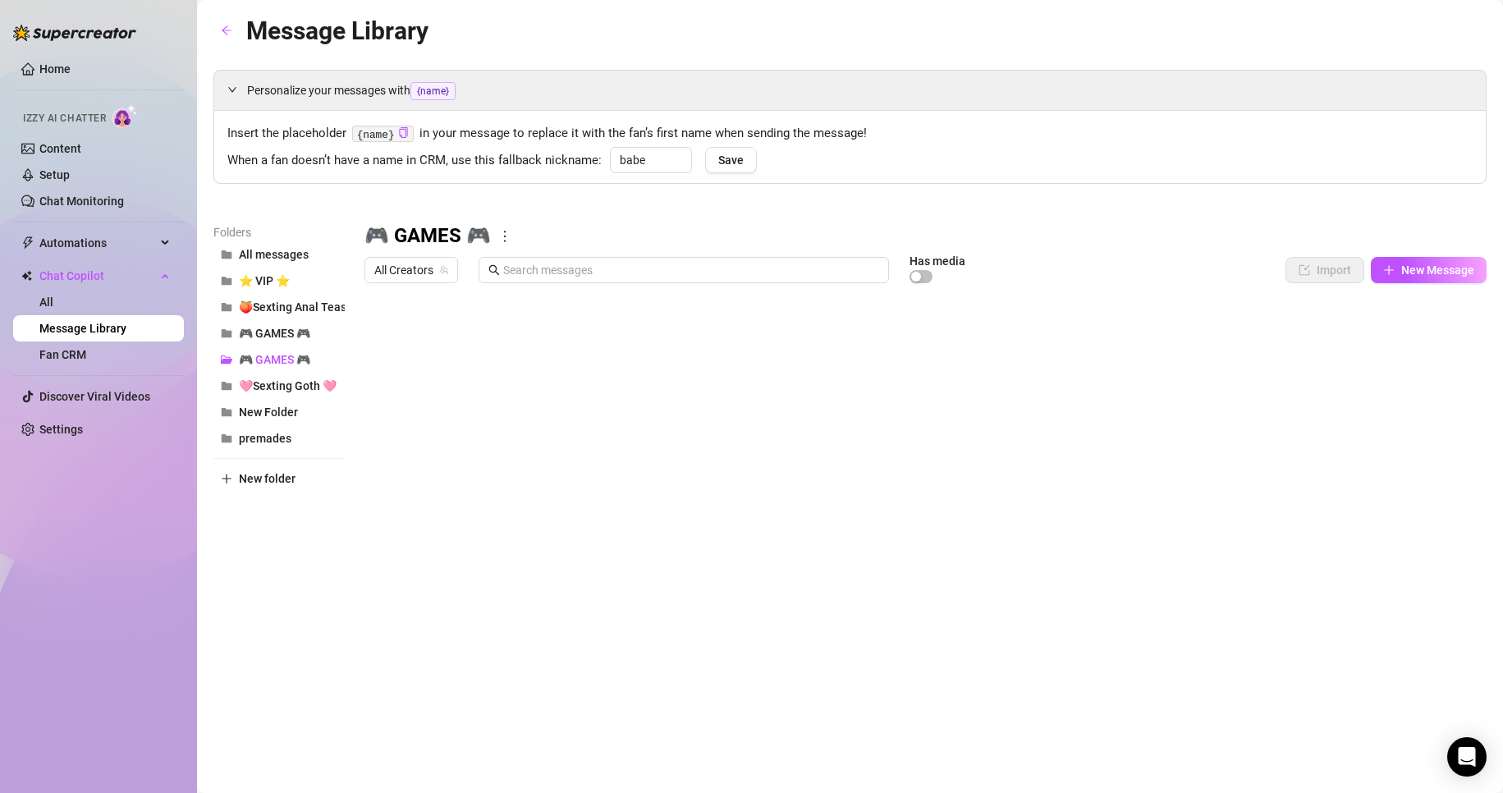
click at [487, 534] on div at bounding box center [925, 474] width 1122 height 366
click at [437, 623] on body "Home Izzy AI Chatter Content Setup Chat Monitoring Automations All Message Flow…" at bounding box center [751, 396] width 1503 height 793
type textarea "Type your message here..."
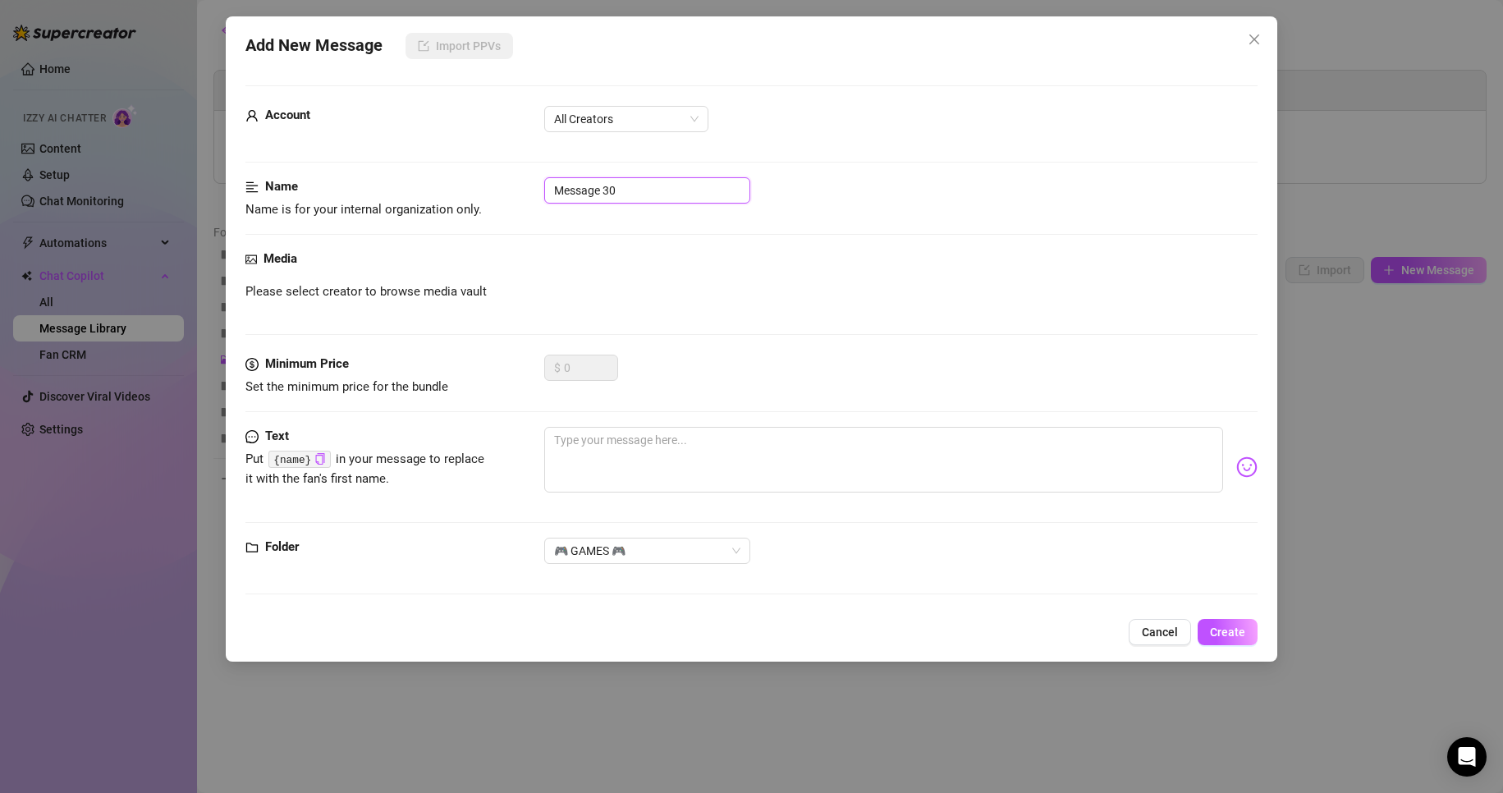
click at [629, 187] on input "Message 30" at bounding box center [647, 190] width 206 height 26
paste input "WILL YOU LET ME PLAY WITH YOUR COCK??!!😋"
type input "REPLY 1 - WILL YOU LET ME PLAY WITH YOUR COCK??!!😋"
click at [810, 462] on textarea at bounding box center [884, 460] width 680 height 66
paste textarea "🍆 Fuck or Avoid? 👉 “100% fuck… no second thoughts 😏” 👉 “Definitely fuck… and th…"
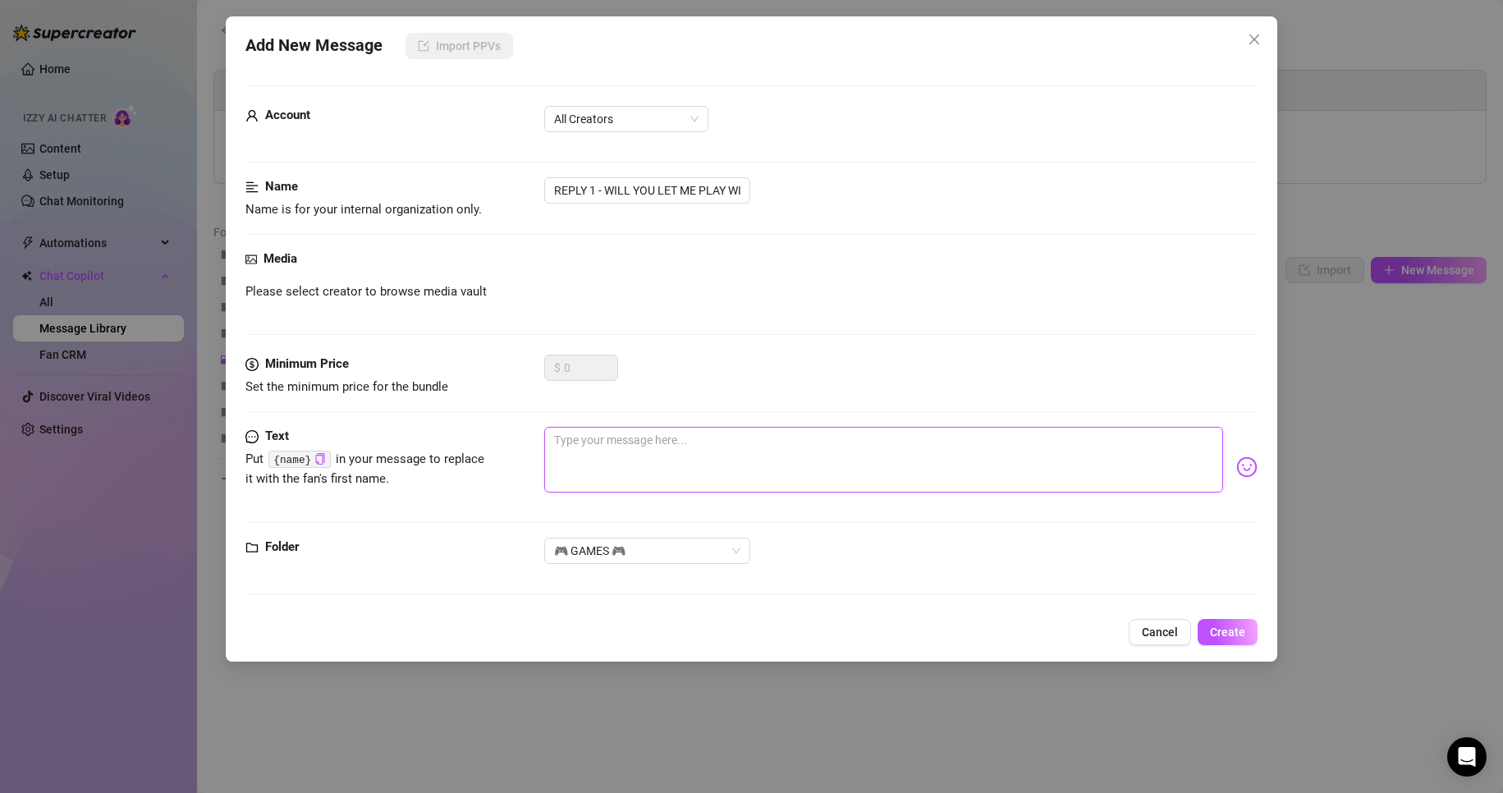
type textarea "🍆 Fuck or Avoid? 👉 “100% fuck… no second thoughts 😏” 👉 “Definitely fuck… and th…"
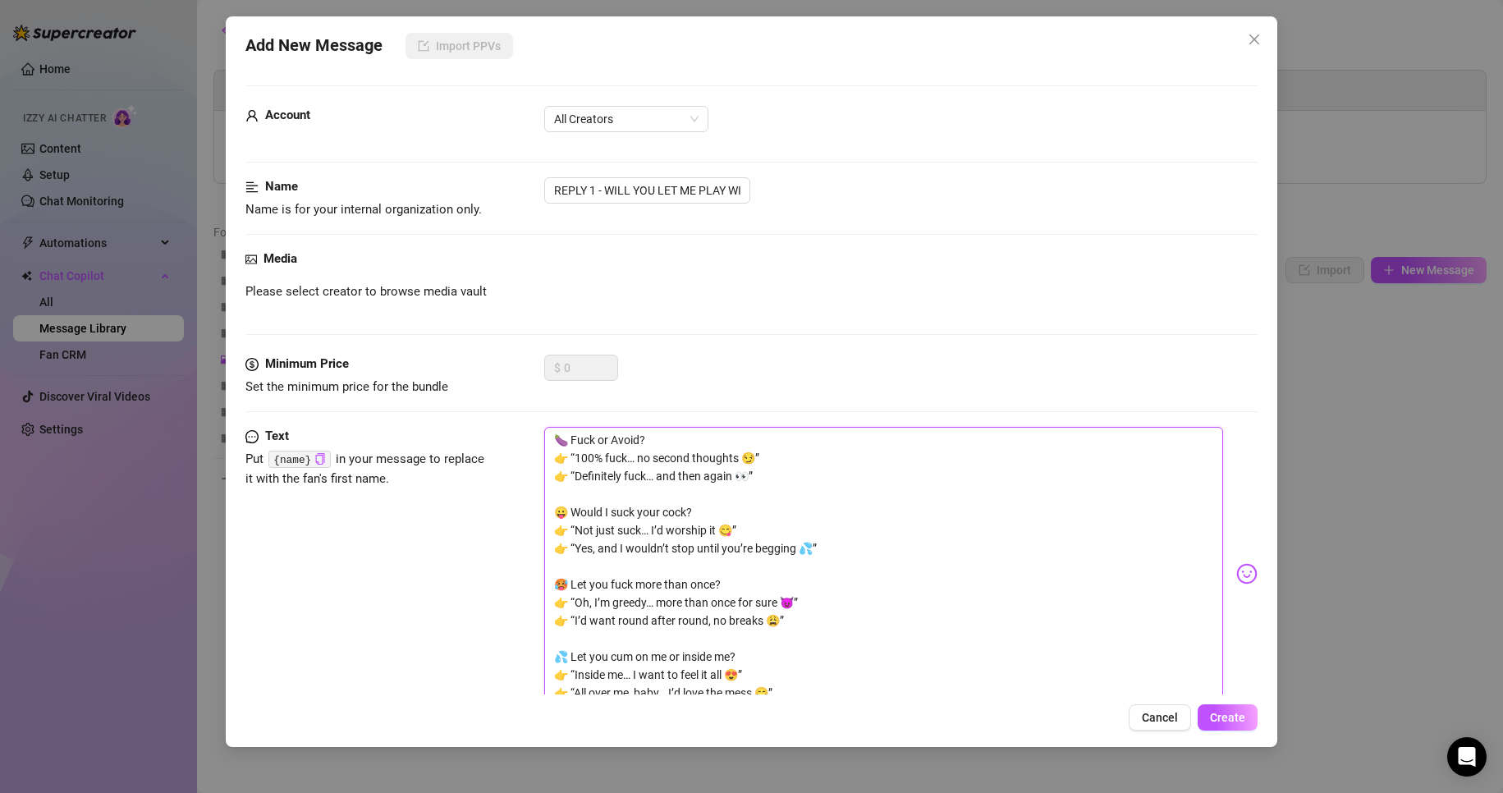
click at [657, 442] on textarea "🍆 Fuck or Avoid? 👉 “100% fuck… no second thoughts 😏” 👉 “Definitely fuck… and th…" at bounding box center [884, 566] width 680 height 279
click at [760, 479] on textarea "🍆 Fuck or Avoid? 👉 “100% fuck… no second thoughts 😏” 👉 “Definitely fuck… and th…" at bounding box center [884, 566] width 680 height 279
type textarea "🍆 Fuck or Avoid? 👉 “100% fuck… no second thoughts 😏” 👉 “Definitely fuck… and th…"
drag, startPoint x: 575, startPoint y: 476, endPoint x: 554, endPoint y: 459, distance: 27.4
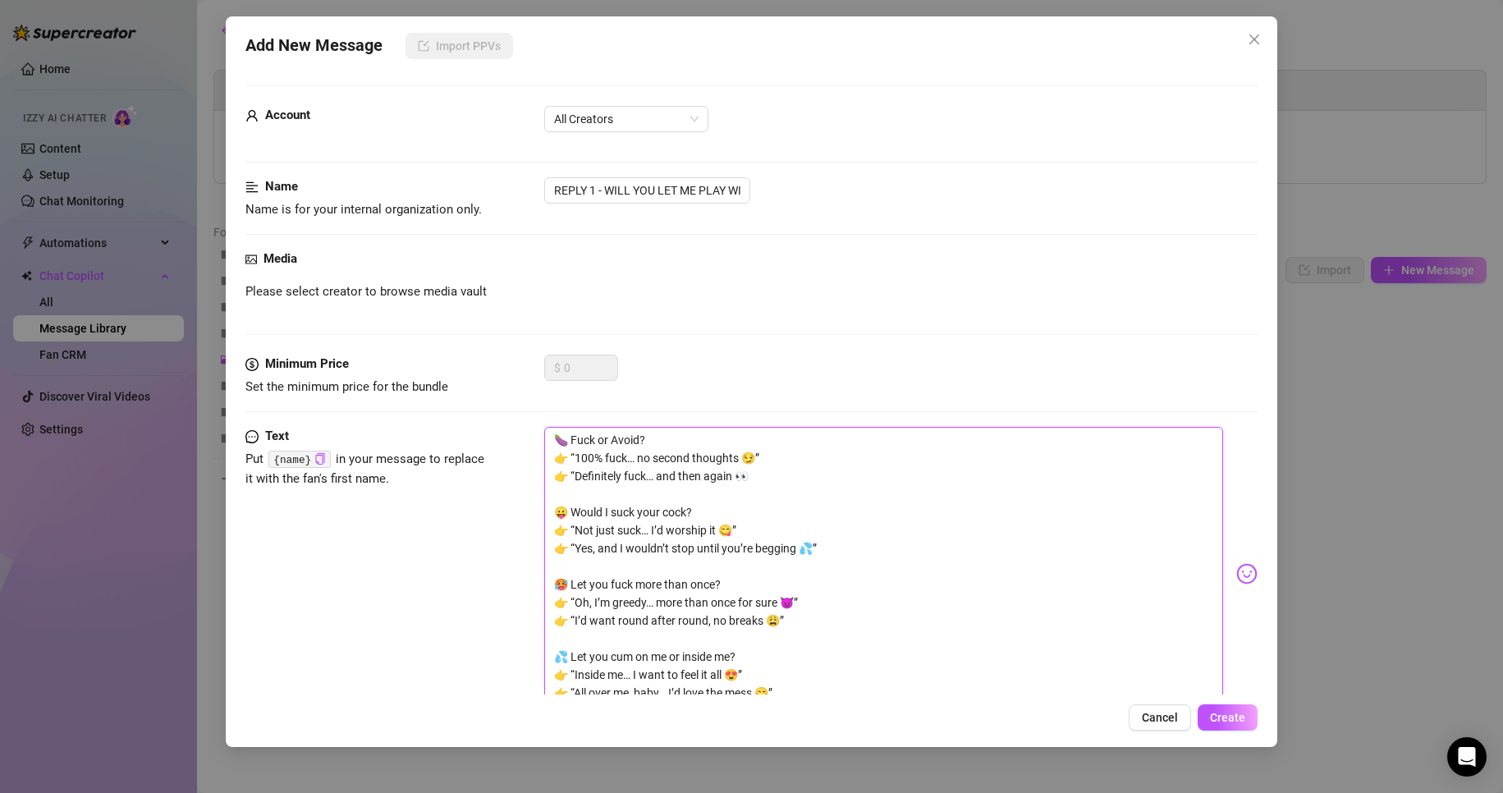
click at [554, 459] on textarea "🍆 Fuck or Avoid? 👉 “100% fuck… no second thoughts 😏” 👉 “Definitely fuck… and th…" at bounding box center [884, 566] width 680 height 279
click at [565, 462] on textarea "🍆 Fuck or Avoid? 👉 “100% fuck… no second thoughts 😏” 👉 “Definitely fuck… and th…" at bounding box center [884, 566] width 680 height 279
drag, startPoint x: 577, startPoint y: 456, endPoint x: 560, endPoint y: 456, distance: 17.2
click at [560, 456] on textarea "🍆 Fuck or Avoid? 👉 “100% fuck… no second thoughts 😏” 👉 “Definitely fuck… and th…" at bounding box center [884, 566] width 680 height 279
type textarea "🍆 Fuck or Avoid? 100% fuck… no second thoughts 😏” 👉 “Definitely fuck… and then …"
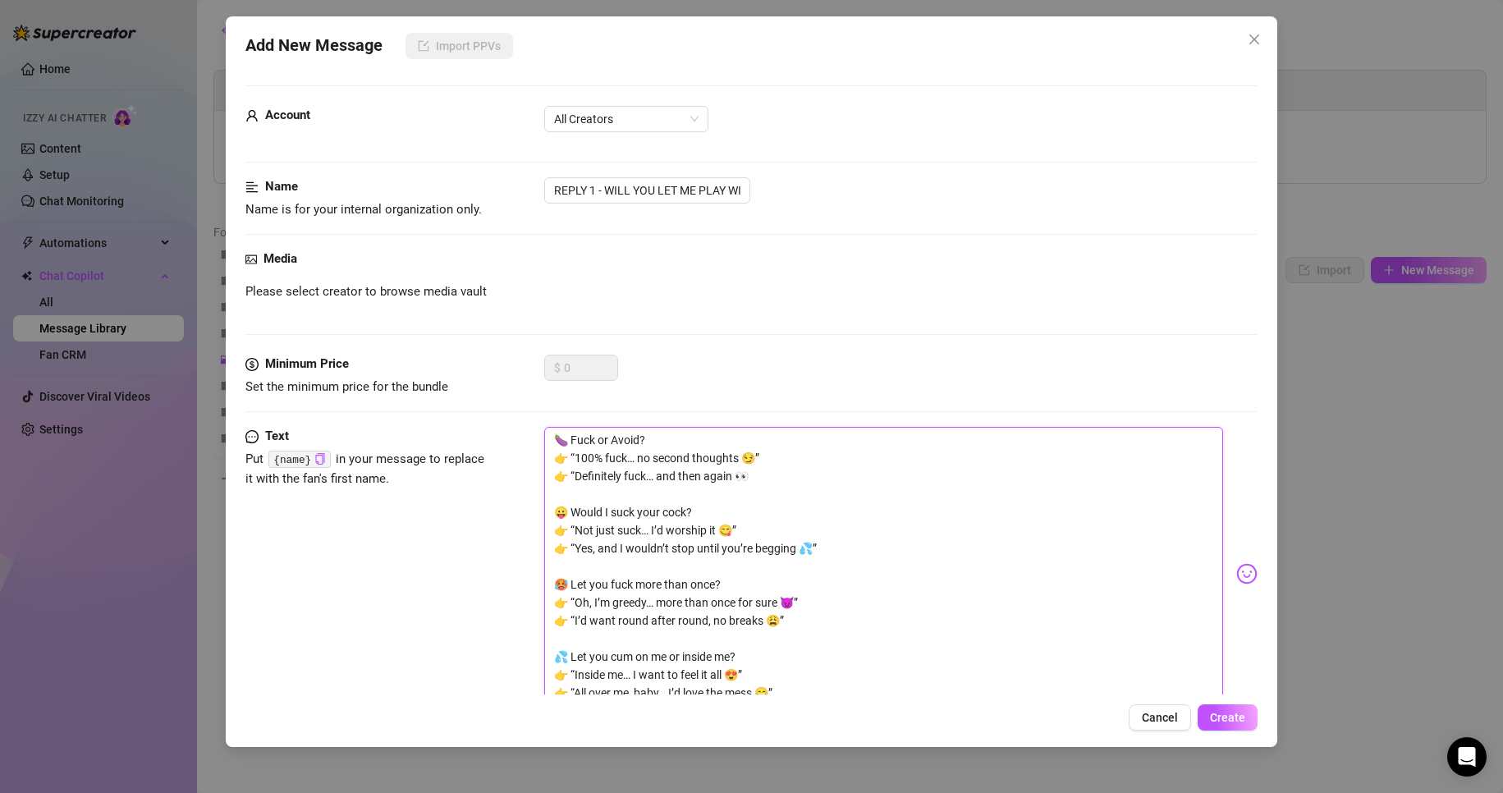
type textarea "🍆 Fuck or Avoid? 100% fuck… no second thoughts 😏” 👉 “Definitely fuck… and then …"
click at [749, 457] on textarea "🍆 Fuck or Avoid? 100% fuck… no second thoughts 😏” 👉 “Definitely fuck… and then …" at bounding box center [884, 566] width 680 height 279
type textarea "🍆 Fuck or Avoid? 100% fuck… no second thoughts 😏 👉 “Definitely fuck… and then a…"
drag, startPoint x: 558, startPoint y: 475, endPoint x: 764, endPoint y: 486, distance: 206.3
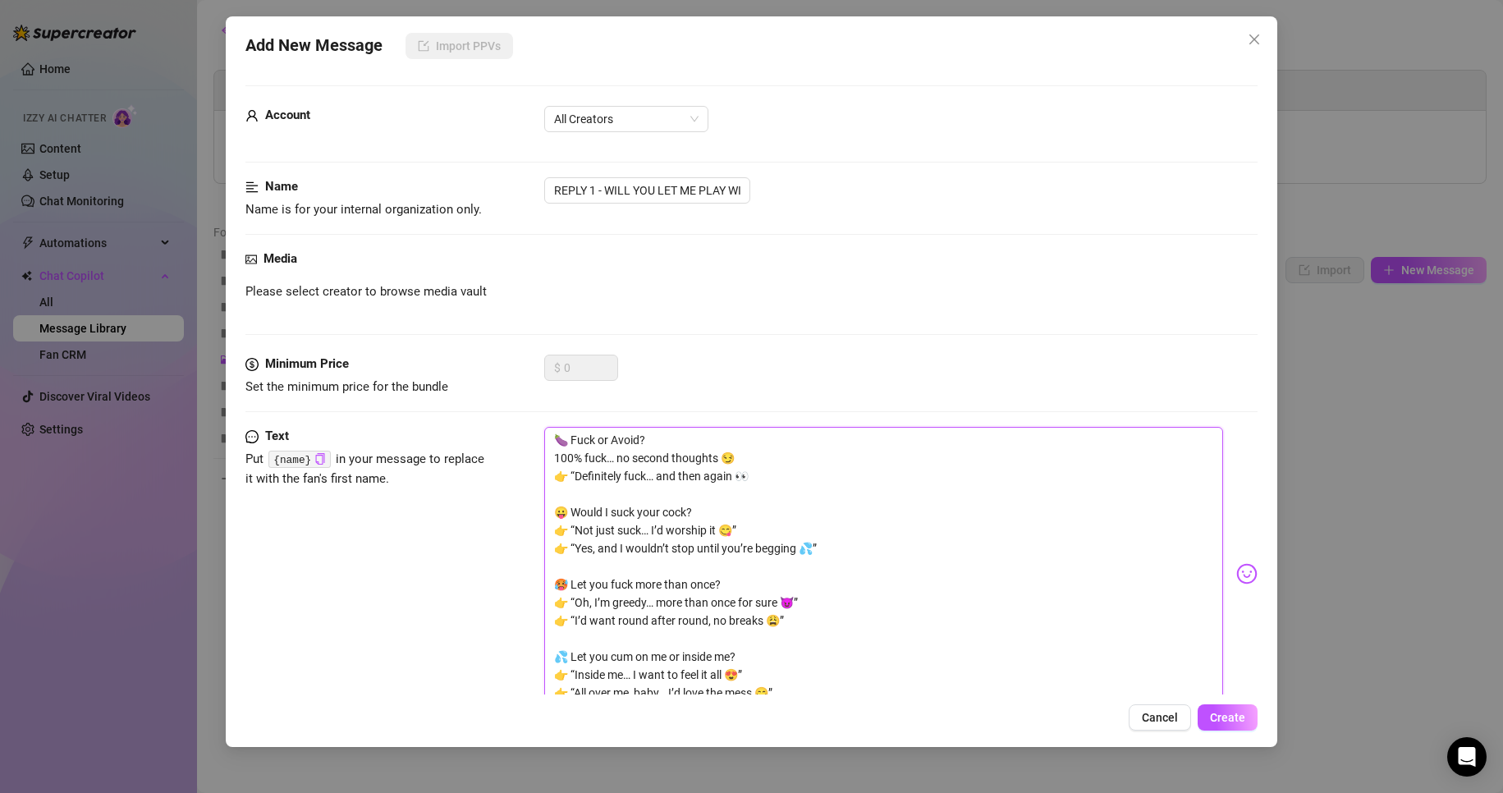
click at [764, 486] on textarea "🍆 Fuck or Avoid? 100% fuck… no second thoughts 😏 👉 “Definitely fuck… and then a…" at bounding box center [884, 566] width 680 height 279
type textarea "🍆 Fuck or Avoid? 100% fuck… no second thoughts 😏 😛 Would I suck your cock? 👉 “N…"
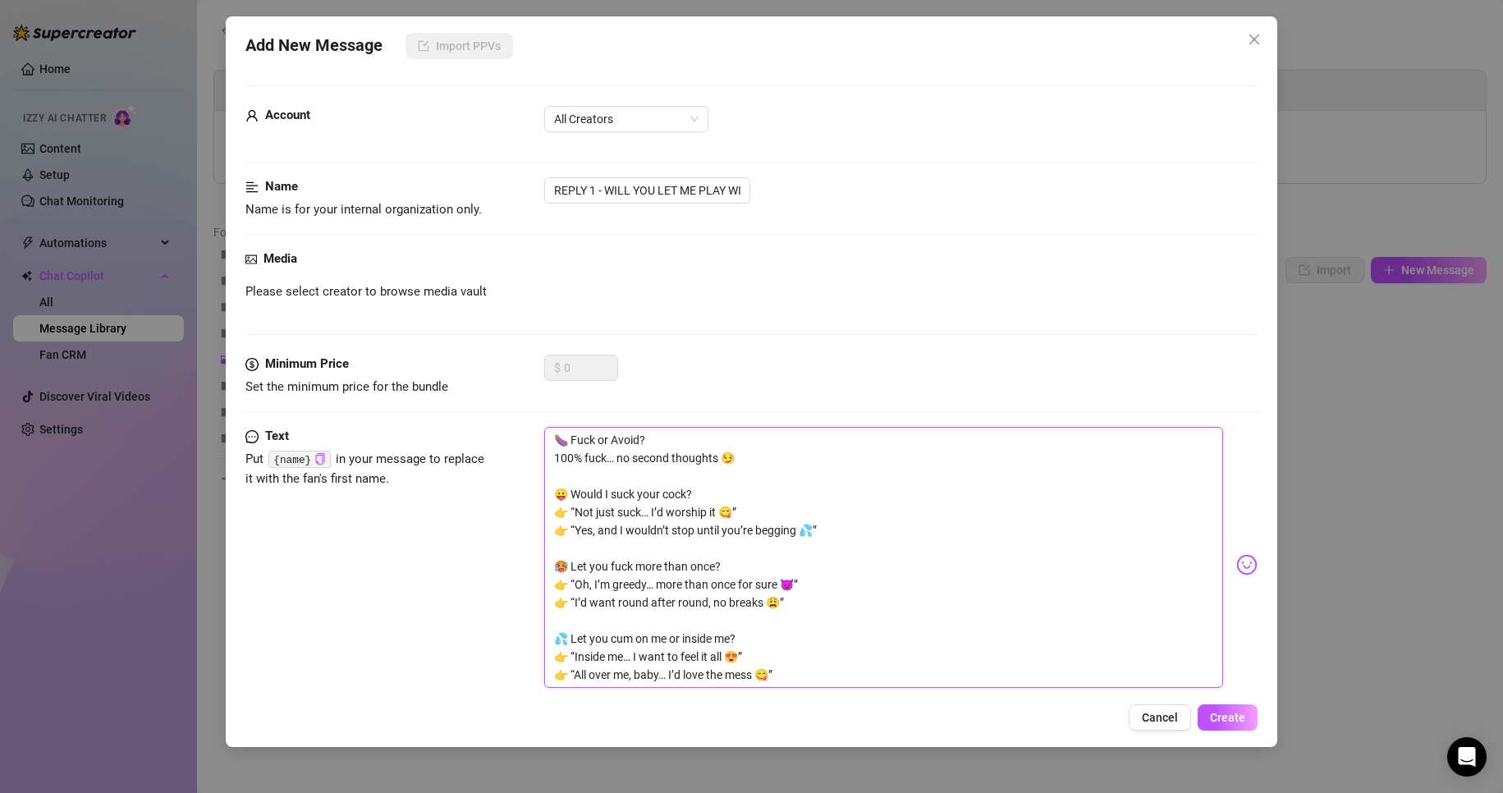
type textarea "🍆 Fuck or Avoid? 100% fuck… no second thoughts 😏 😛 Would I suck your cock? 👉 “N…"
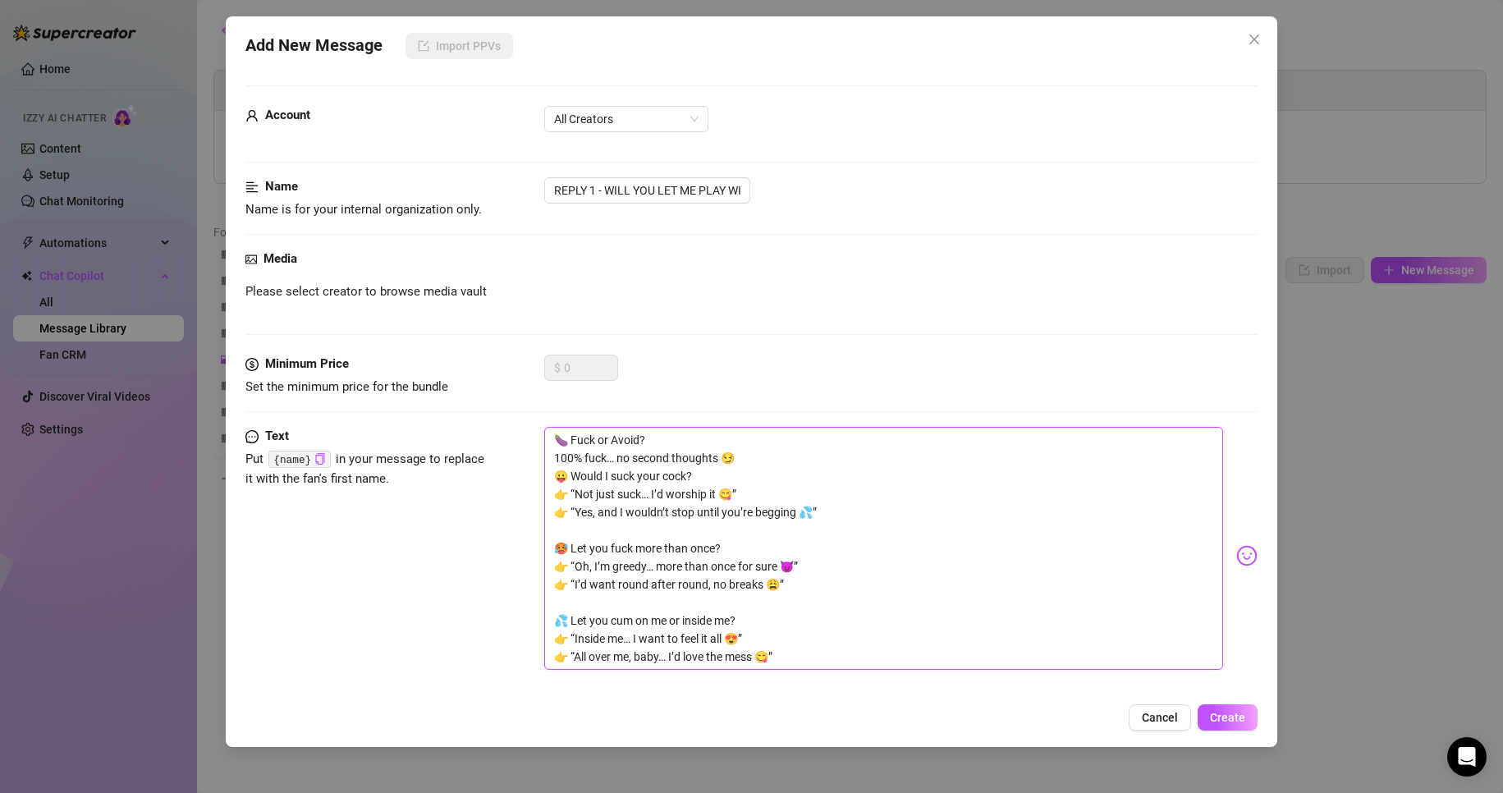
drag, startPoint x: 552, startPoint y: 492, endPoint x: 575, endPoint y: 508, distance: 28.2
click at [575, 508] on textarea "🍆 Fuck or Avoid? 100% fuck… no second thoughts 😏 😛 Would I suck your cock? 👉 “N…" at bounding box center [884, 548] width 680 height 243
type textarea "🍆 Fuck or Avoid? 100% fuck… no second thoughts 😏 😛 Would I suck your cock? Yes,…"
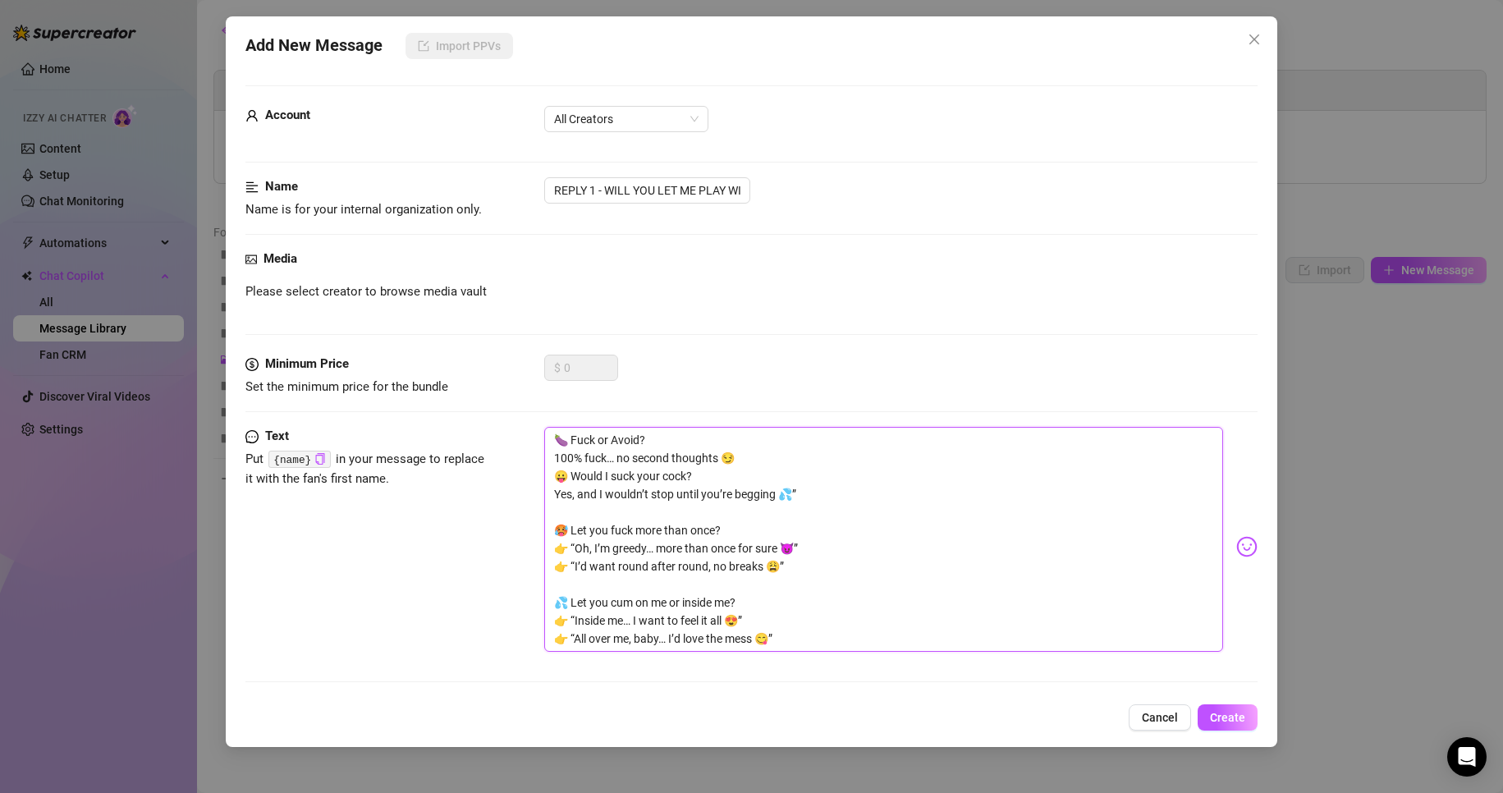
click at [819, 498] on textarea "🍆 Fuck or Avoid? 100% fuck… no second thoughts 😏 😛 Would I suck your cock? Yes,…" at bounding box center [884, 539] width 680 height 225
type textarea "🍆 Fuck or Avoid? 100% fuck… no second thoughts 😏 😛 Would I suck your cock? Yes,…"
click at [554, 508] on textarea "🍆 Fuck or Avoid? 100% fuck… no second thoughts 😏 😛 Would I suck your cock? Yes,…" at bounding box center [884, 539] width 680 height 225
type textarea "🍆 Fuck or Avoid? 100% fuck… no second thoughts 😏 😛 Would I suck your cock? Yes,…"
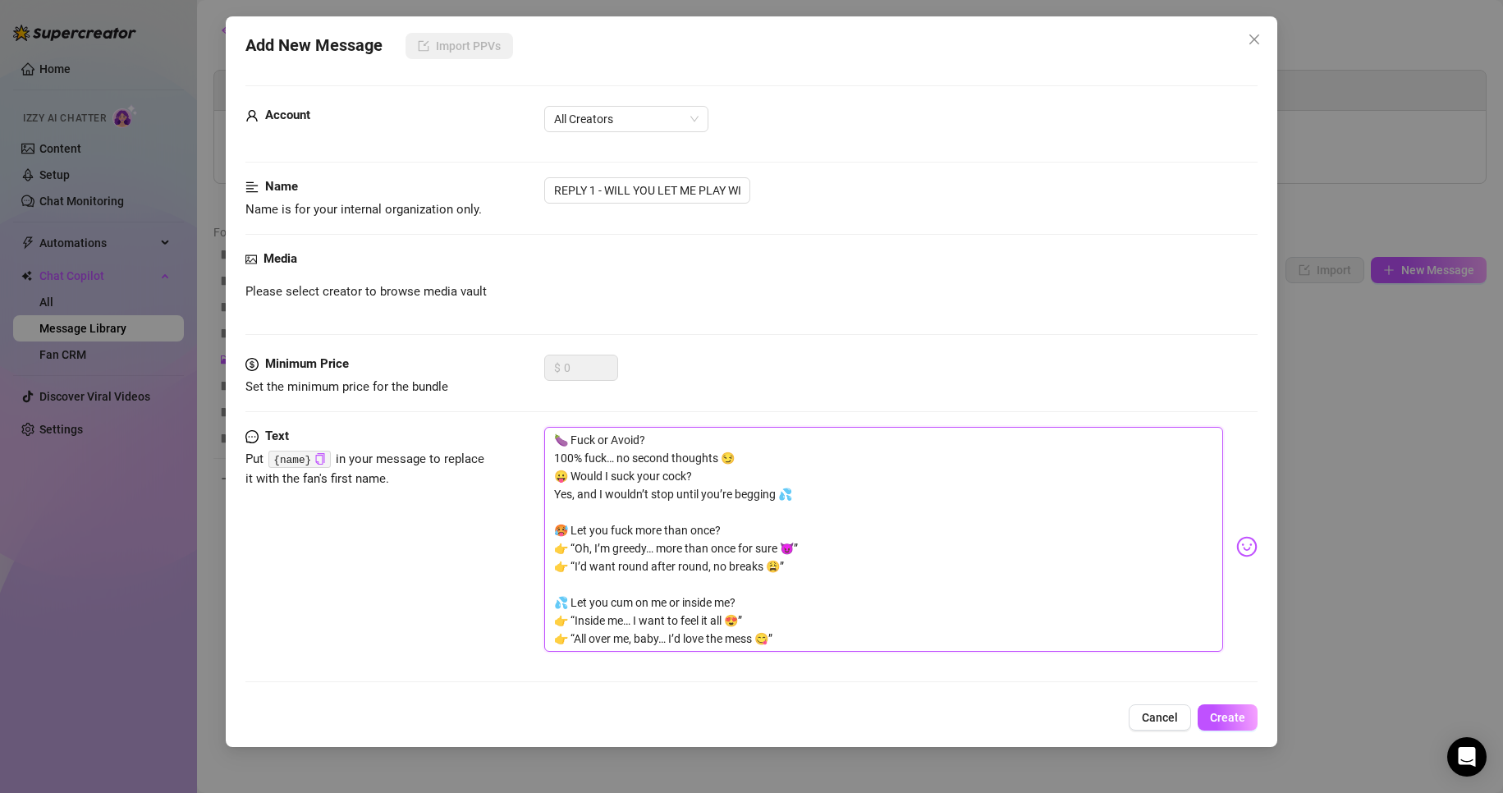
type textarea "🍆 Fuck or Avoid? 100% fuck… no second thoughts 😏 😛 Would I suck your cock? Yes,…"
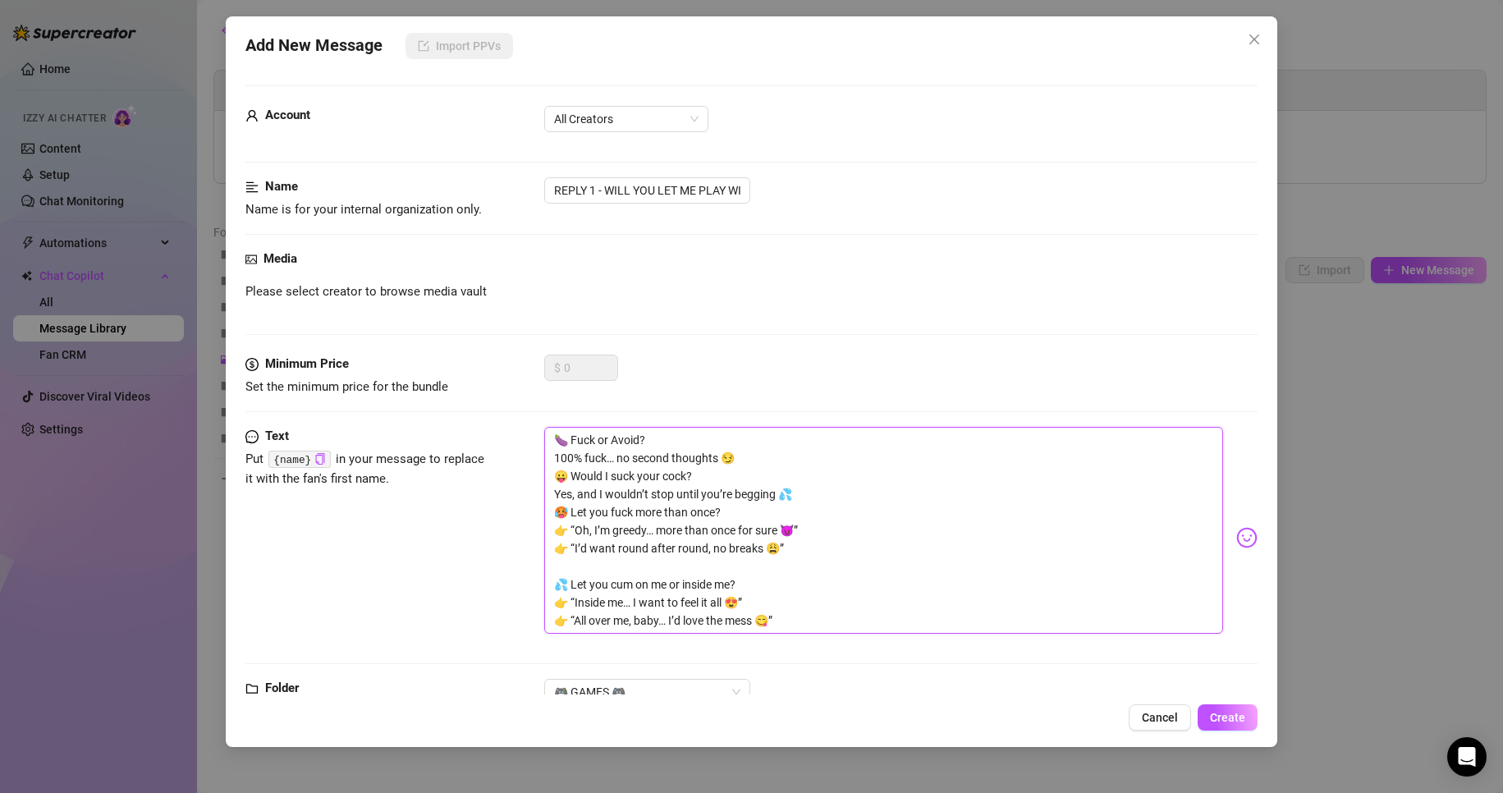
drag, startPoint x: 554, startPoint y: 523, endPoint x: 575, endPoint y: 549, distance: 33.3
click at [575, 549] on textarea "🍆 Fuck or Avoid? 100% fuck… no second thoughts 😏 😛 Would I suck your cock? Yes,…" at bounding box center [884, 530] width 680 height 207
type textarea "🍆 Fuck or Avoid? 100% fuck… no second thoughts 😏 😛 Would I suck your cock? Yes,…"
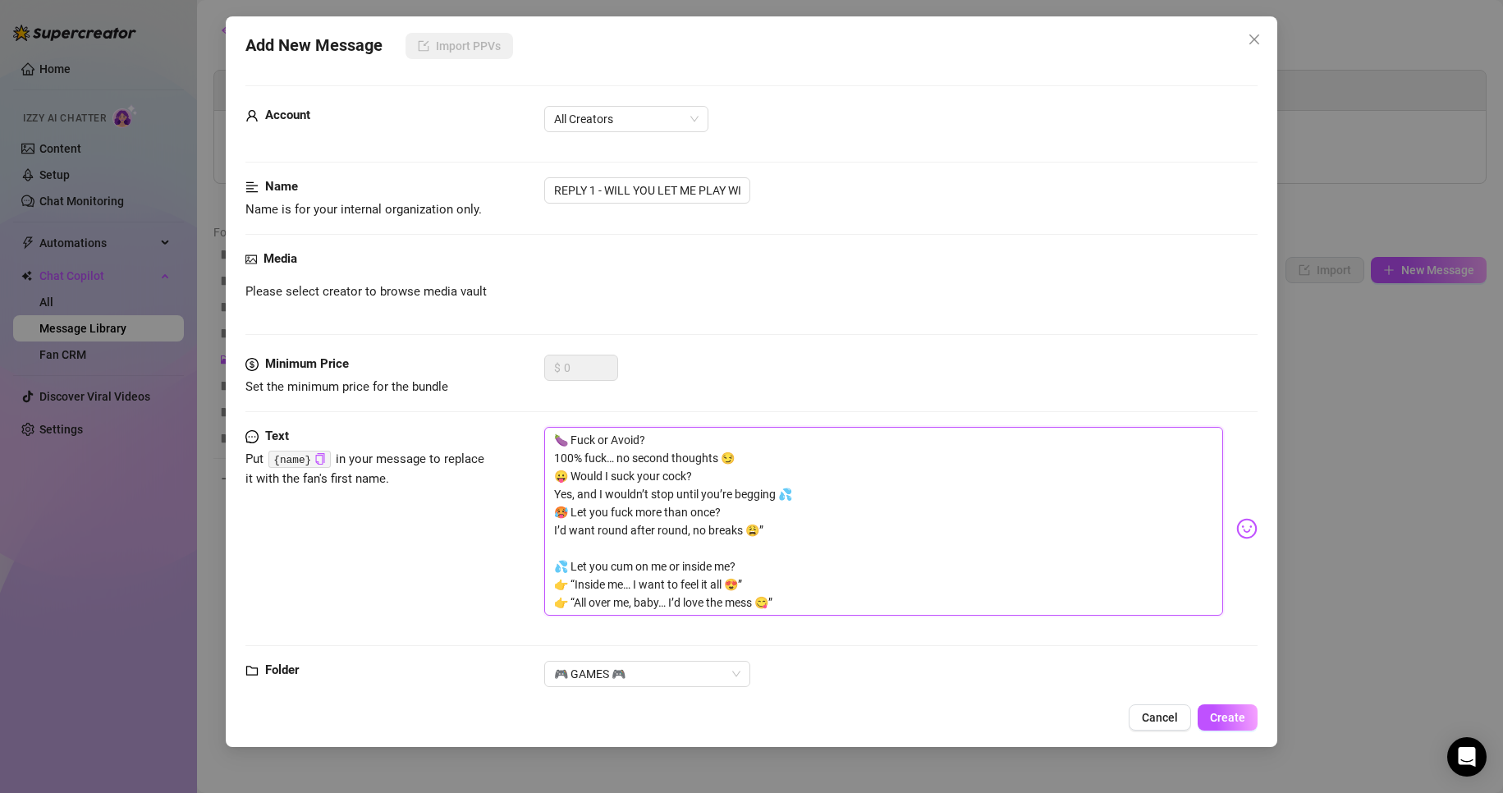
click at [801, 525] on textarea "🍆 Fuck or Avoid? 100% fuck… no second thoughts 😏 😛 Would I suck your cock? Yes,…" at bounding box center [884, 521] width 680 height 189
type textarea "🍆 Fuck or Avoid? 100% fuck… no second thoughts 😏 😛 Would I suck your cock? Yes,…"
drag, startPoint x: 562, startPoint y: 553, endPoint x: 570, endPoint y: 568, distance: 16.5
click at [570, 570] on textarea "🍆 Fuck or Avoid? 100% fuck… no second thoughts 😏 😛 Would I suck your cock? Yes,…" at bounding box center [884, 521] width 680 height 189
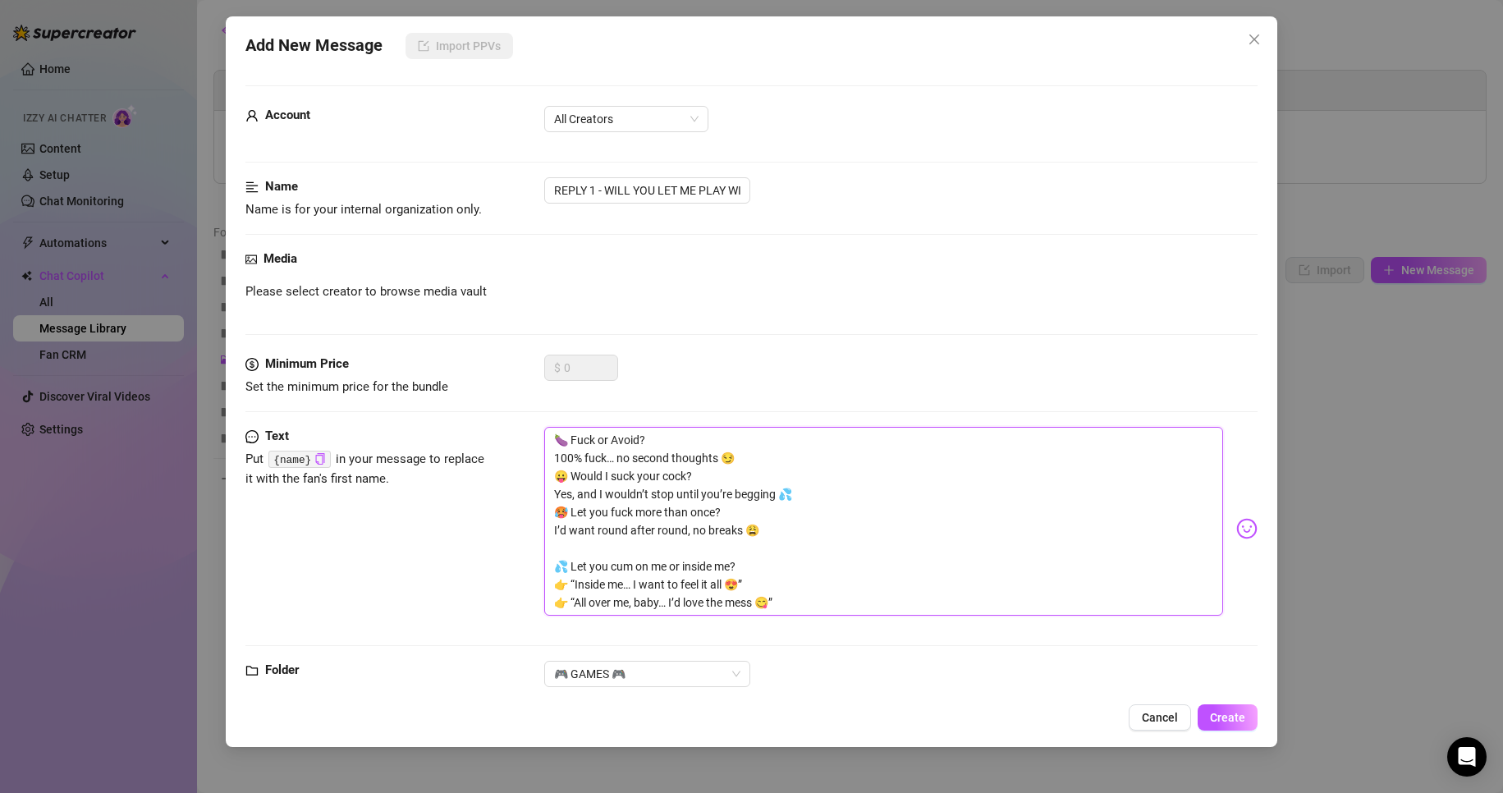
click at [597, 541] on textarea "🍆 Fuck or Avoid? 100% fuck… no second thoughts 😏 😛 Would I suck your cock? Yes,…" at bounding box center [884, 521] width 680 height 189
type textarea "🍆 Fuck or Avoid? 100% fuck… no second thoughts 😏 😛 Would I suck your cock? Yes,…"
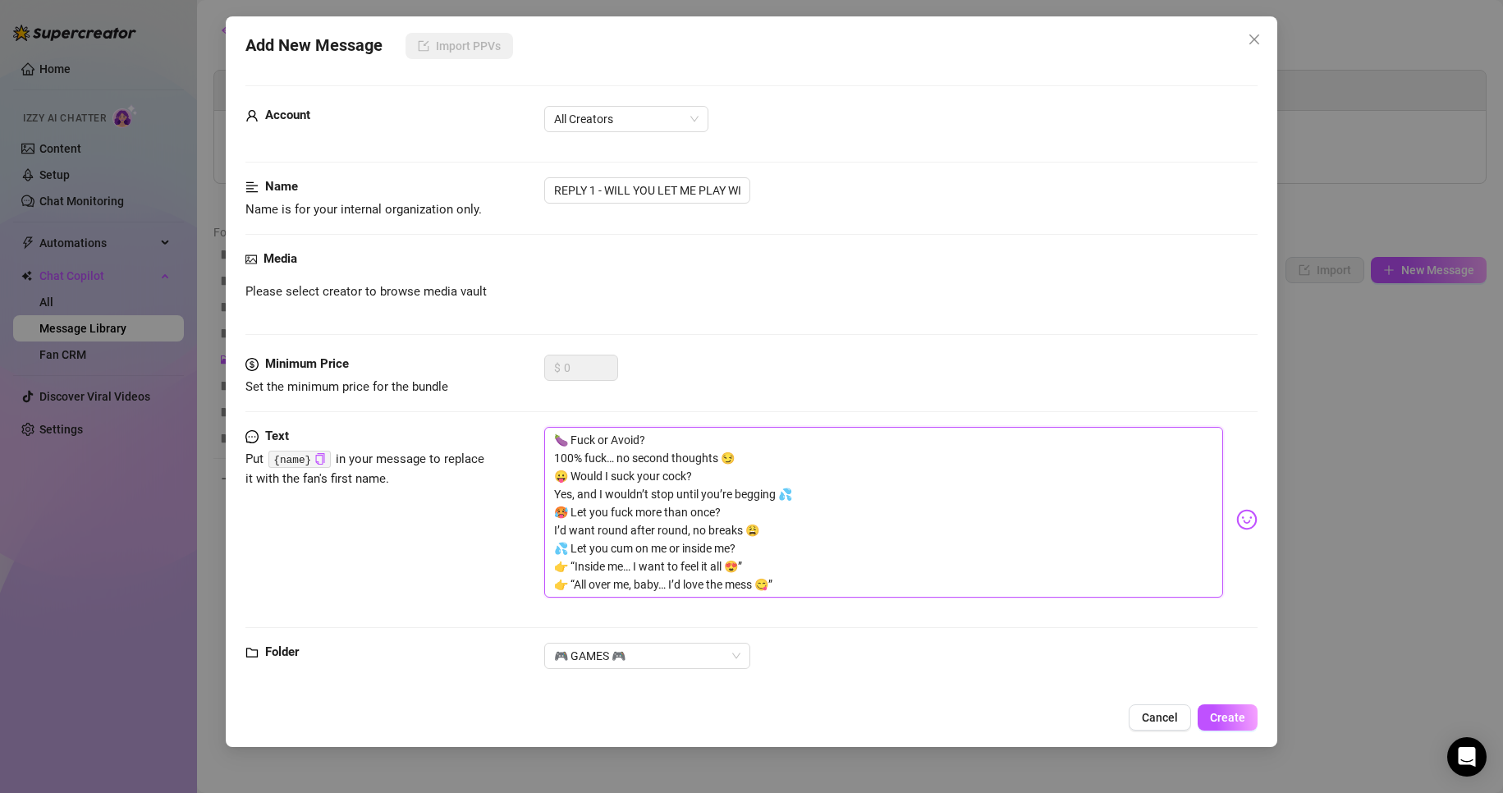
type textarea "🍆 Fuck or Avoid? 100% fuck… no second thoughts 😏 😛 Would I suck your cock? Yes,…"
click at [874, 557] on textarea "🍆 Fuck or Avoid? 100% fuck… no second thoughts 😏 😛 Would I suck your cock? Yes,…" at bounding box center [884, 512] width 680 height 171
click at [561, 550] on textarea "🍆 Fuck or Avoid? 100% fuck… no second thoughts 😏 😛 Would I suck your cock? Yes,…" at bounding box center [884, 512] width 680 height 171
drag, startPoint x: 556, startPoint y: 563, endPoint x: 575, endPoint y: 584, distance: 27.9
click at [575, 584] on textarea "🍆 Fuck or Avoid? 100% fuck… no second thoughts 😏 😛 Would I suck your cock? Yes,…" at bounding box center [884, 512] width 680 height 171
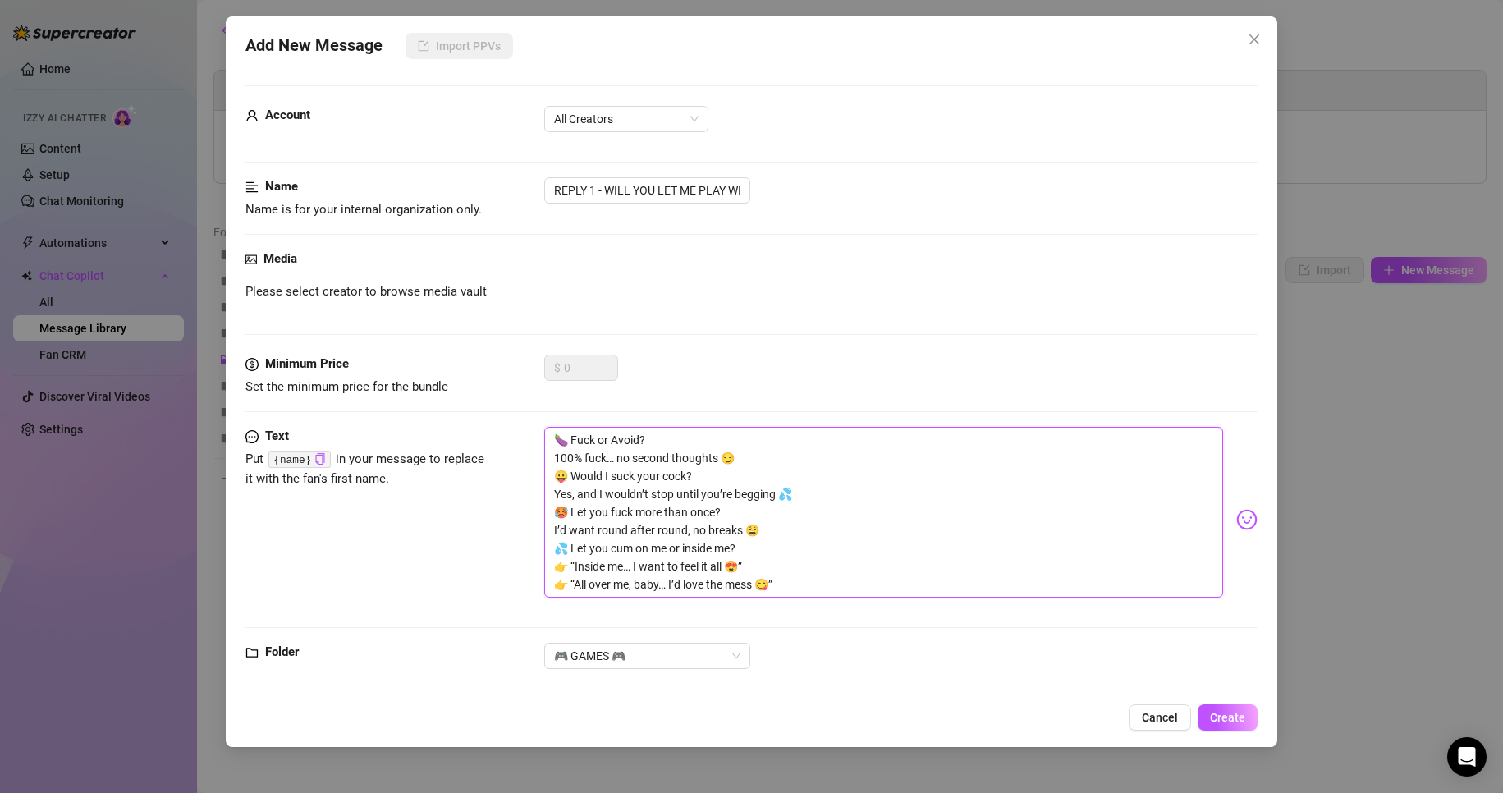
type textarea "🍆 Fuck or Avoid? 100% fuck… no second thoughts 😏 😛 Would I suck your cock? Yes,…"
click at [755, 552] on textarea "🍆 Fuck or Avoid? 100% fuck… no second thoughts 😏 😛 Would I suck your cock? Yes,…" at bounding box center [884, 503] width 680 height 153
click at [776, 567] on textarea "🍆 Fuck or Avoid? 100% fuck… no second thoughts 😏 😛 Would I suck your cock? Yes,…" at bounding box center [884, 503] width 680 height 153
type textarea "🍆 Fuck or Avoid? 100% fuck… no second thoughts 😏 😛 Would I suck your cock? Yes,…"
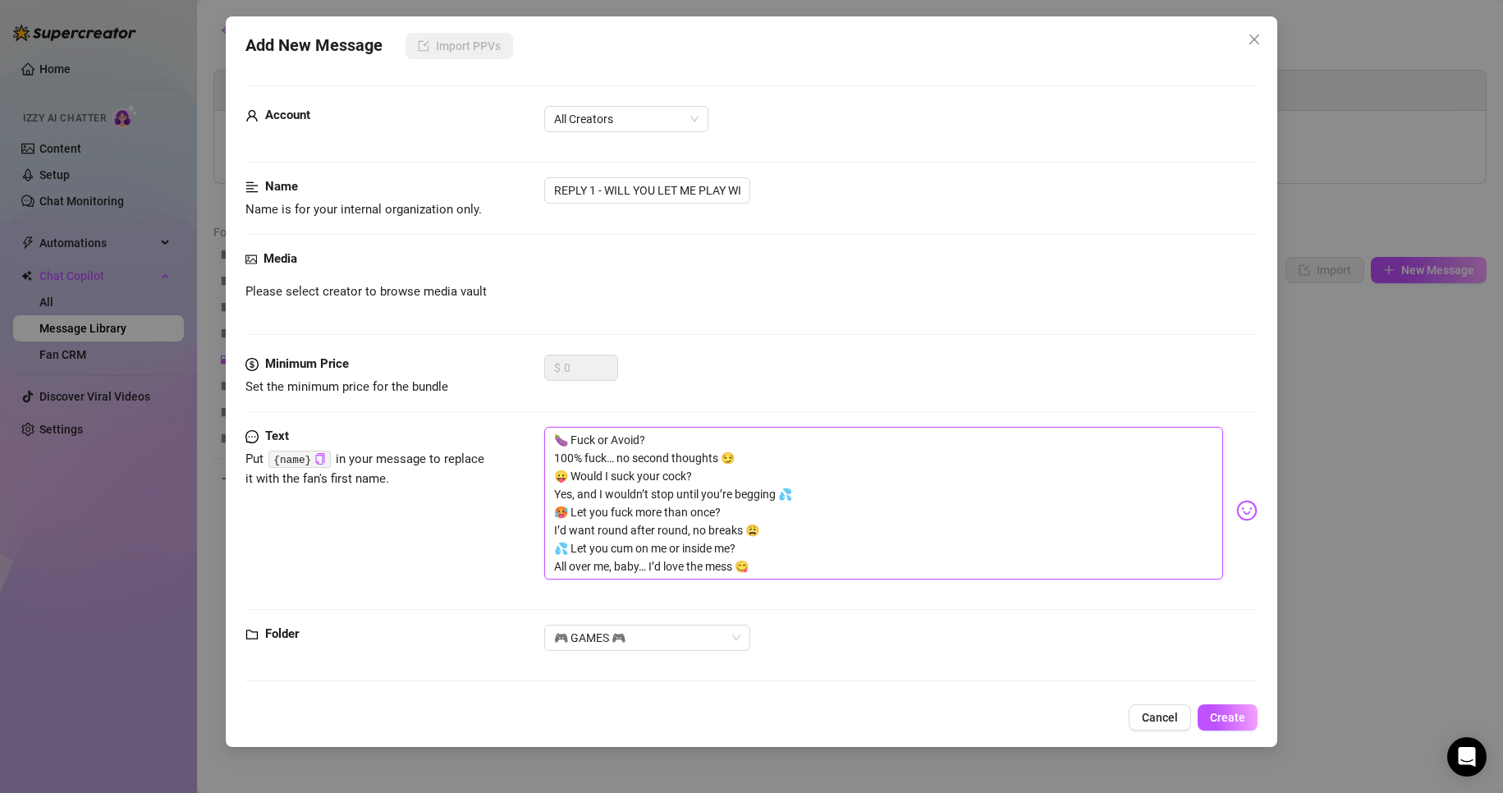
scroll to position [2, 0]
type textarea "🍆 Fuck or Avoid? 100% fuck… no second thoughts 😏 😛 Would I suck your cock? Yes,…"
click at [1235, 715] on span "Create" at bounding box center [1227, 717] width 35 height 13
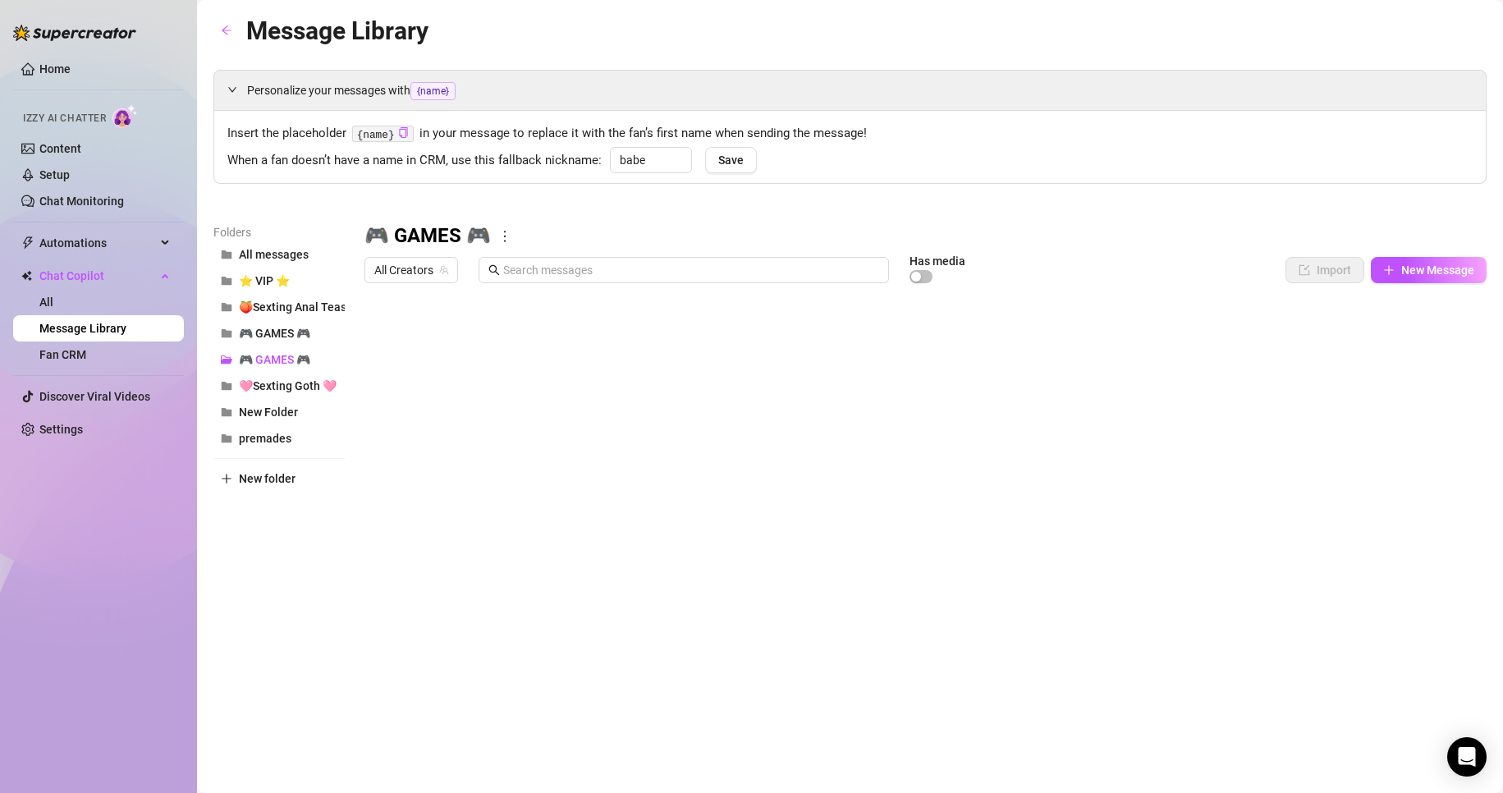
drag, startPoint x: 423, startPoint y: 338, endPoint x: 474, endPoint y: 346, distance: 51.4
click at [474, 346] on div at bounding box center [925, 474] width 1122 height 366
click at [452, 369] on div at bounding box center [925, 474] width 1122 height 366
click at [396, 381] on div at bounding box center [925, 474] width 1122 height 366
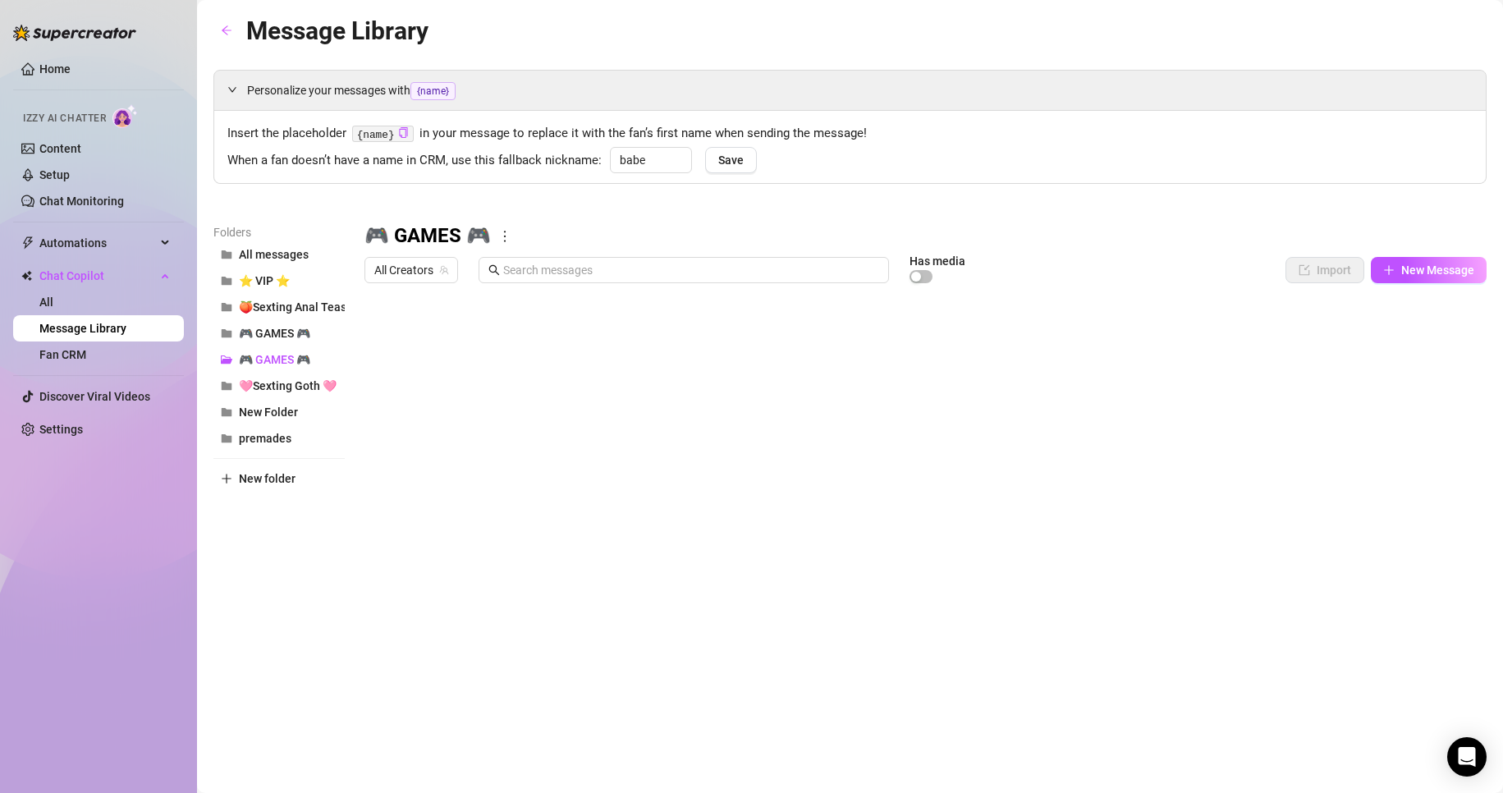
drag, startPoint x: 369, startPoint y: 369, endPoint x: 367, endPoint y: 529, distance: 159.2
click at [367, 529] on div at bounding box center [925, 474] width 1122 height 366
click at [762, 540] on div at bounding box center [925, 474] width 1122 height 366
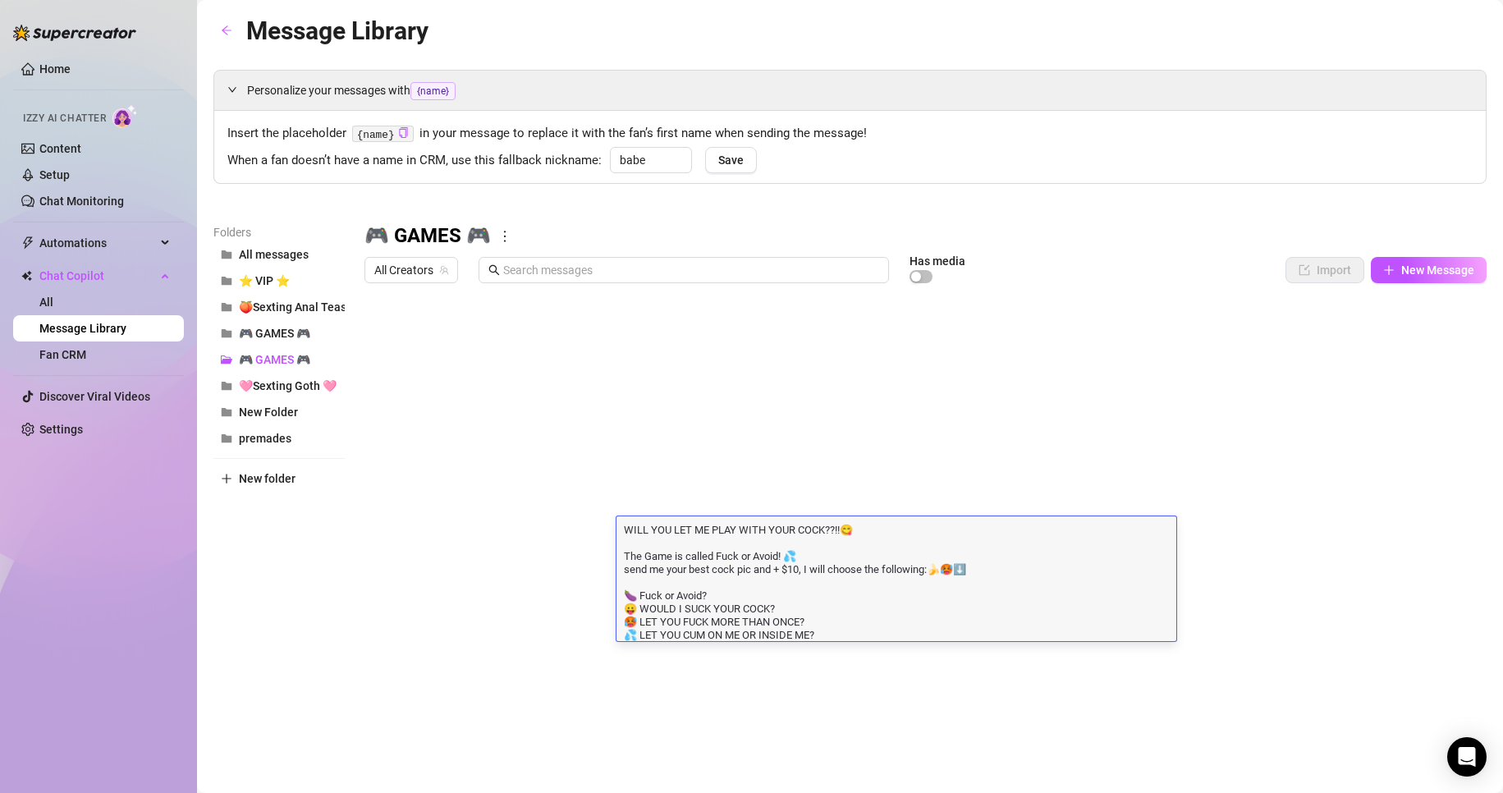
click at [875, 490] on div at bounding box center [925, 474] width 1122 height 366
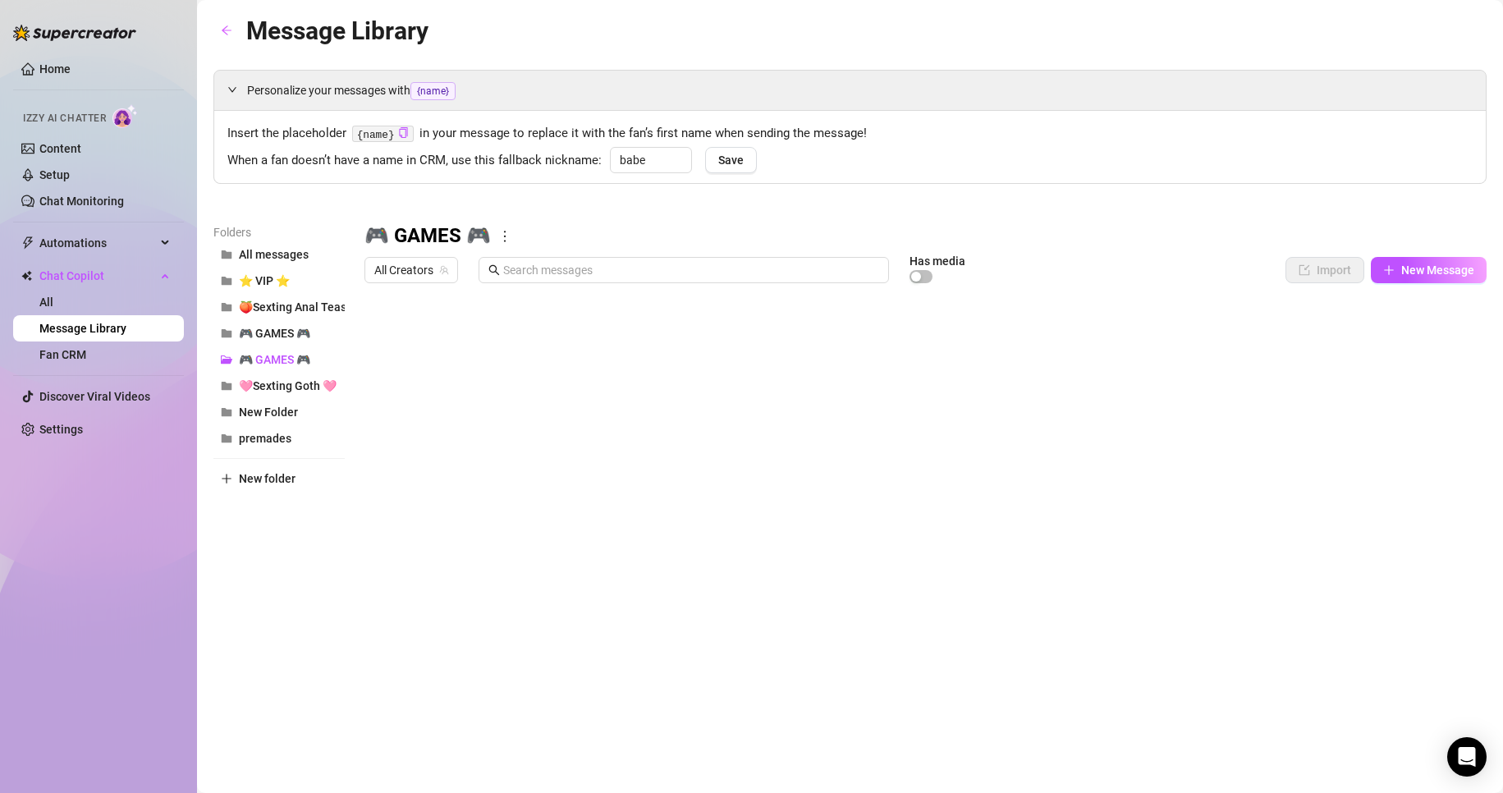
click at [526, 544] on div at bounding box center [925, 474] width 1122 height 366
drag, startPoint x: 365, startPoint y: 499, endPoint x: 372, endPoint y: 531, distance: 32.7
click at [372, 531] on div at bounding box center [925, 474] width 1122 height 366
click at [532, 507] on div at bounding box center [925, 474] width 1122 height 366
click at [692, 506] on div at bounding box center [925, 474] width 1122 height 366
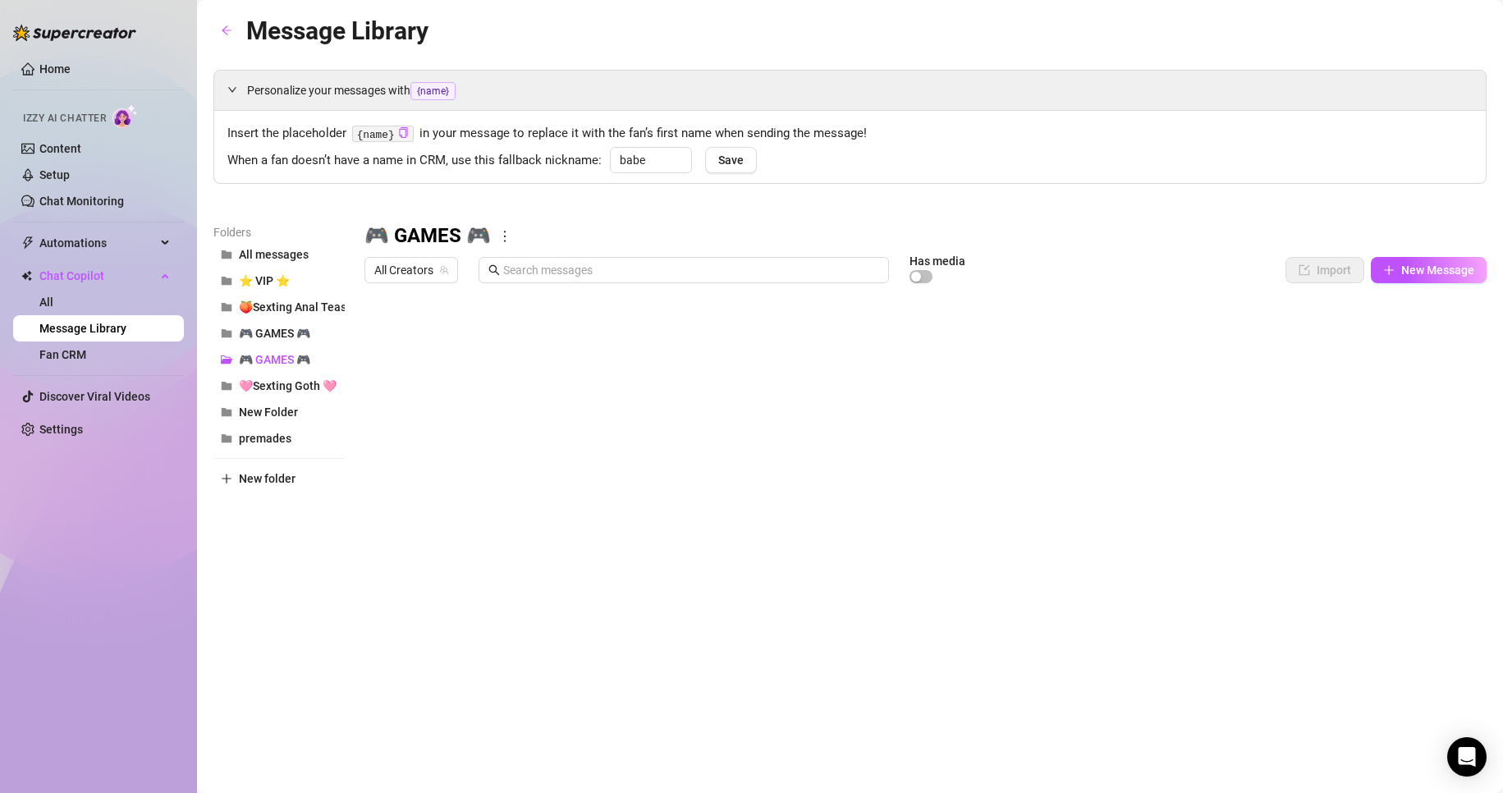
click at [670, 539] on div at bounding box center [925, 474] width 1122 height 366
click at [868, 530] on div at bounding box center [925, 474] width 1122 height 366
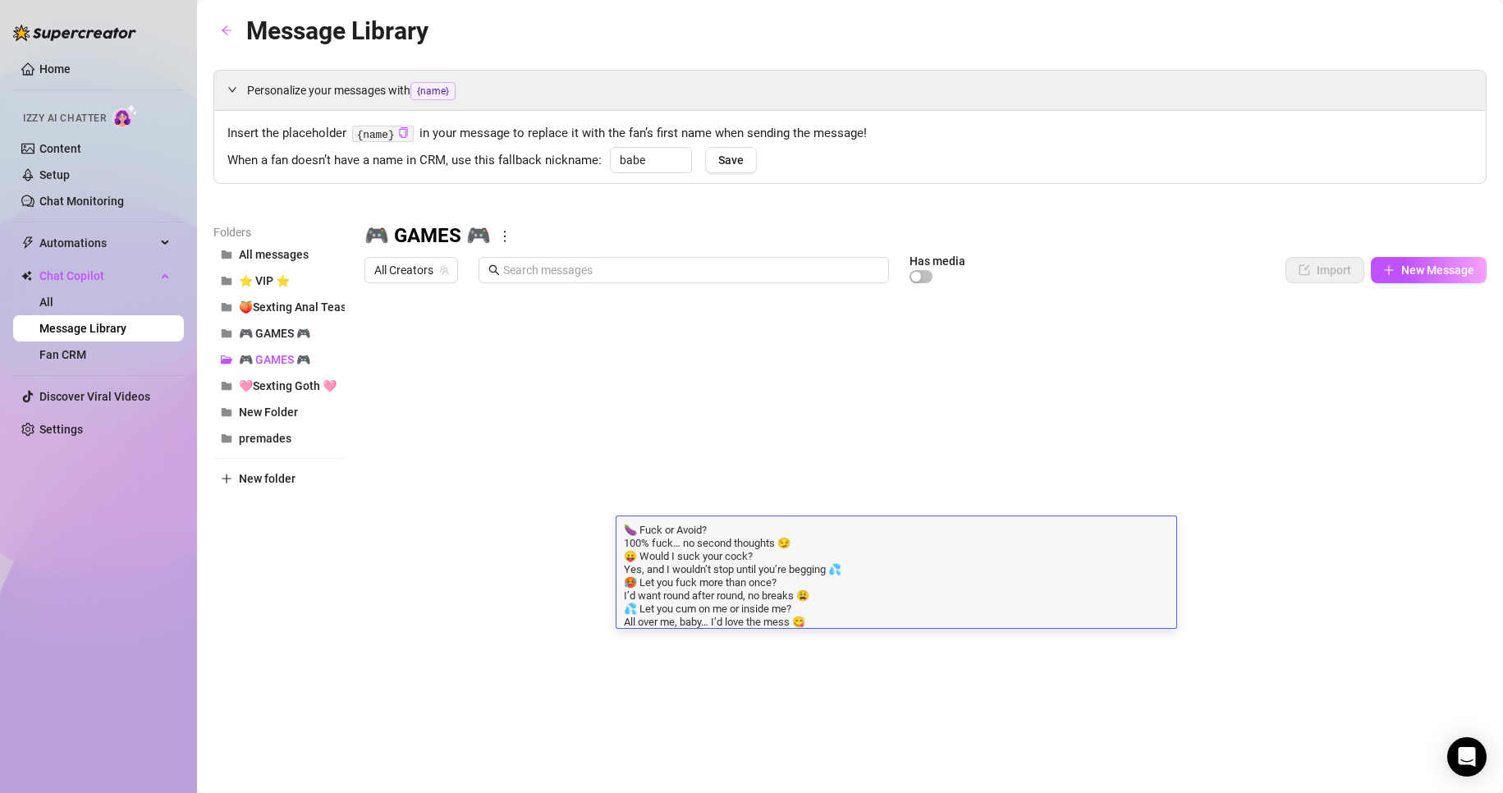
click at [868, 530] on textarea "🍆 Fuck or Avoid? 100% fuck… no second thoughts 😏 😛 Would I suck your cock? Yes,…" at bounding box center [896, 574] width 560 height 107
click at [467, 519] on div at bounding box center [925, 474] width 1122 height 366
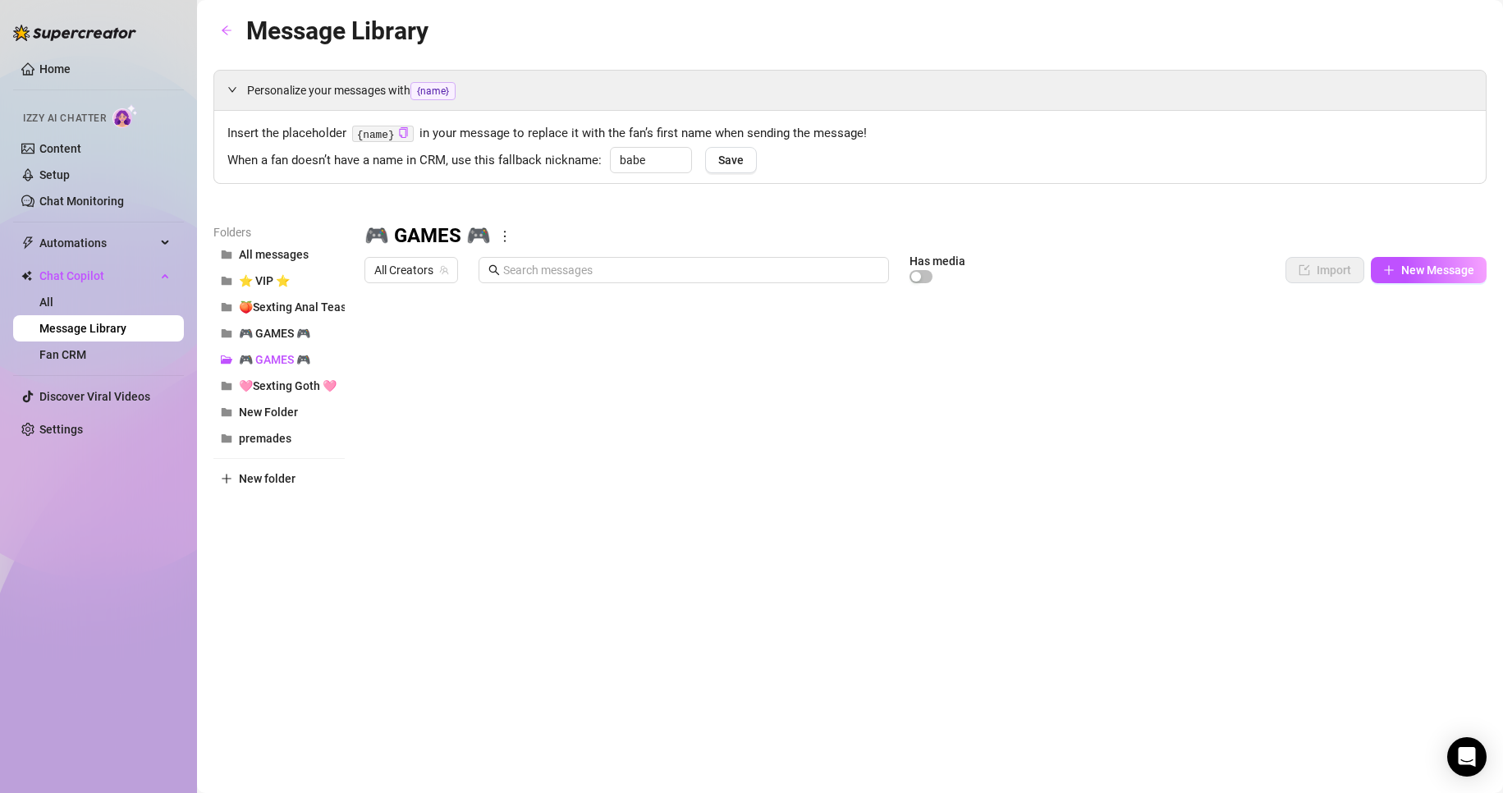
click at [439, 532] on div at bounding box center [925, 474] width 1122 height 366
click at [436, 529] on textarea "REPLY 1 - WILL YOU LET ME PLAY WITH YOUR COCK??!!😋" at bounding box center [527, 528] width 275 height 15
type textarea "REPLY - WILL YOU LET ME PLAY WITH YOUR COCK??!!😋"
click at [437, 527] on textarea "REPLY - WILL YOU LET ME PLAY WITH YOUR COCK??!!😋" at bounding box center [524, 528] width 269 height 15
click at [430, 529] on textarea "REPLY - WILL YOU LET ME PLAY WITH YOUR COCK??!!😋" at bounding box center [524, 528] width 269 height 15
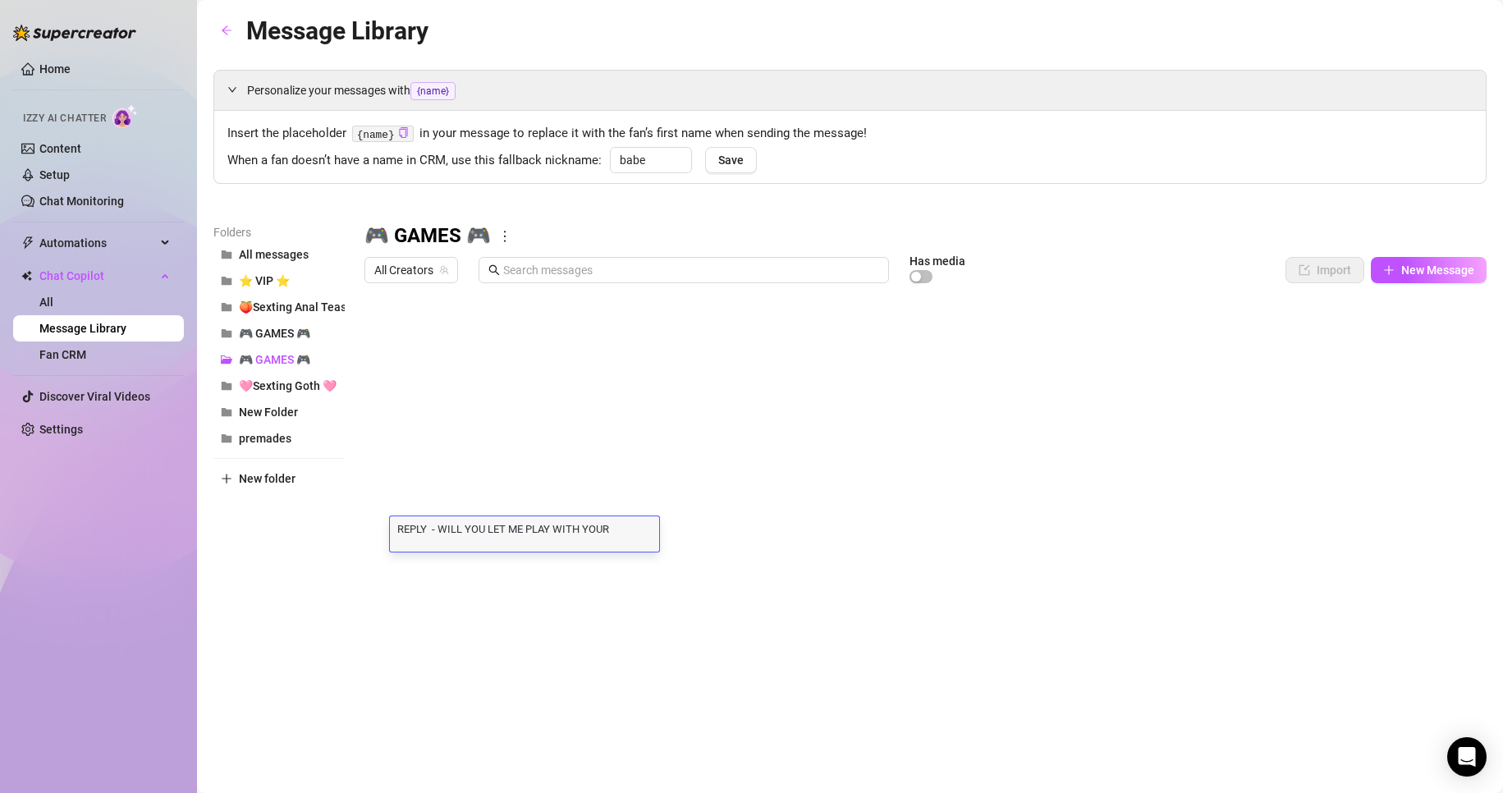
click at [442, 538] on div "REPLY - WILL YOU LET ME PLAY WITH YOUR COCK??!!😋 REPLY - WILL YOU LET ME PLAY W…" at bounding box center [524, 533] width 269 height 35
click at [428, 526] on textarea "REPLY - WILL YOU LET ME PLAY WITH YOUR COCK??!!😋" at bounding box center [524, 528] width 269 height 15
type textarea "REPLY - WILL YOU LET ME PLAY WITH YOUR COCK??!!😋"
click at [505, 561] on div at bounding box center [925, 474] width 1122 height 366
click at [410, 534] on div at bounding box center [925, 474] width 1122 height 366
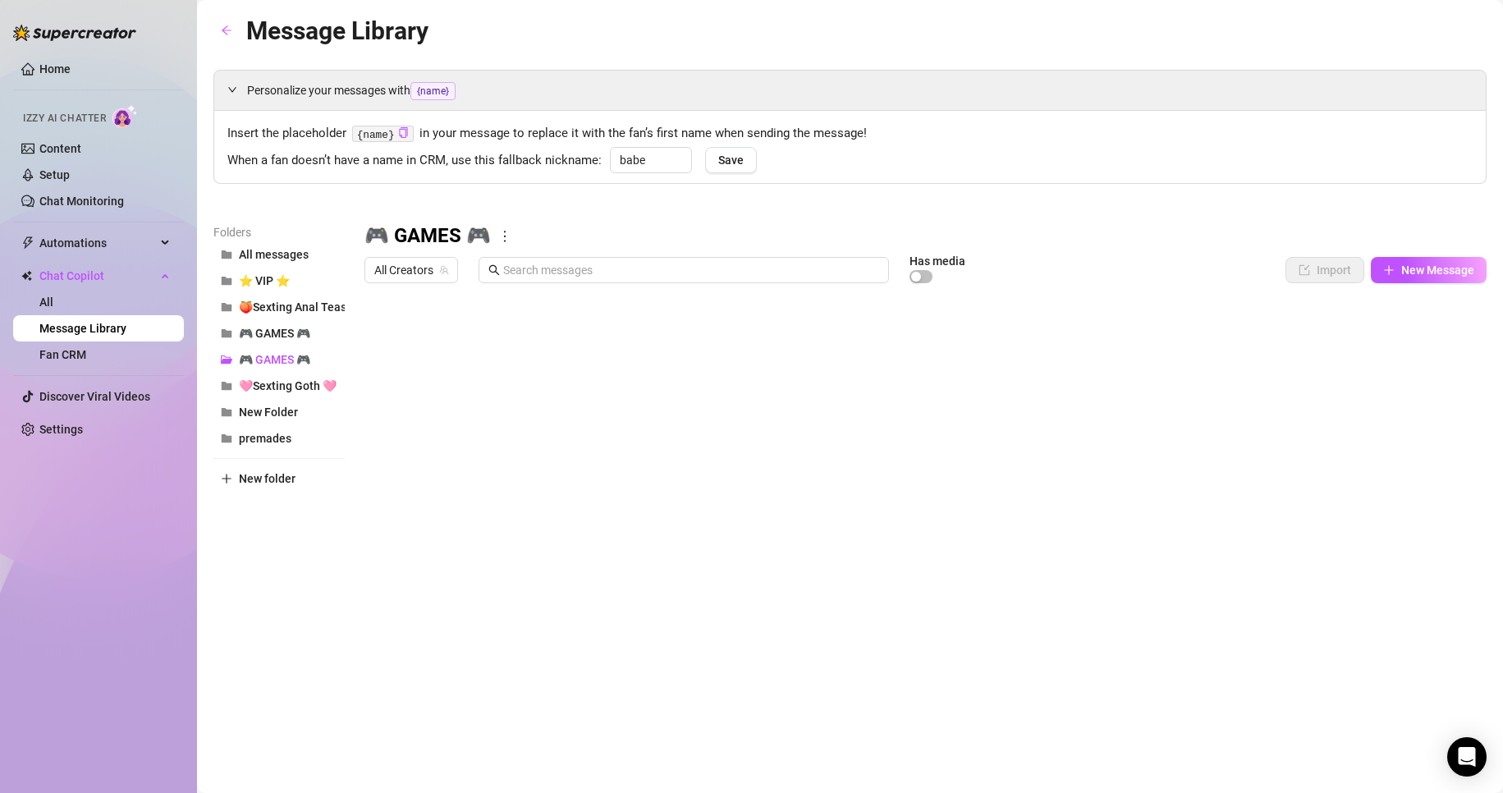
click at [410, 534] on div at bounding box center [925, 474] width 1122 height 366
click at [401, 532] on textarea "REPLY - WILL YOU LET ME PLAY WITH YOUR COCK??!!😋" at bounding box center [523, 528] width 267 height 15
click at [396, 532] on textarea "REPLY - WILL YOU LET ME PLAY WITH YOUR COCK??!!😋" at bounding box center [523, 528] width 267 height 15
click at [406, 530] on textarea "REPLY - WILL YOU LET ME PLAY WITH YOUR COCK??!!😋" at bounding box center [523, 528] width 267 height 15
click at [396, 530] on textarea "REPLY - WILL YOU LET ME PLAY WITH YOUR COCK??!!😋" at bounding box center [523, 528] width 267 height 15
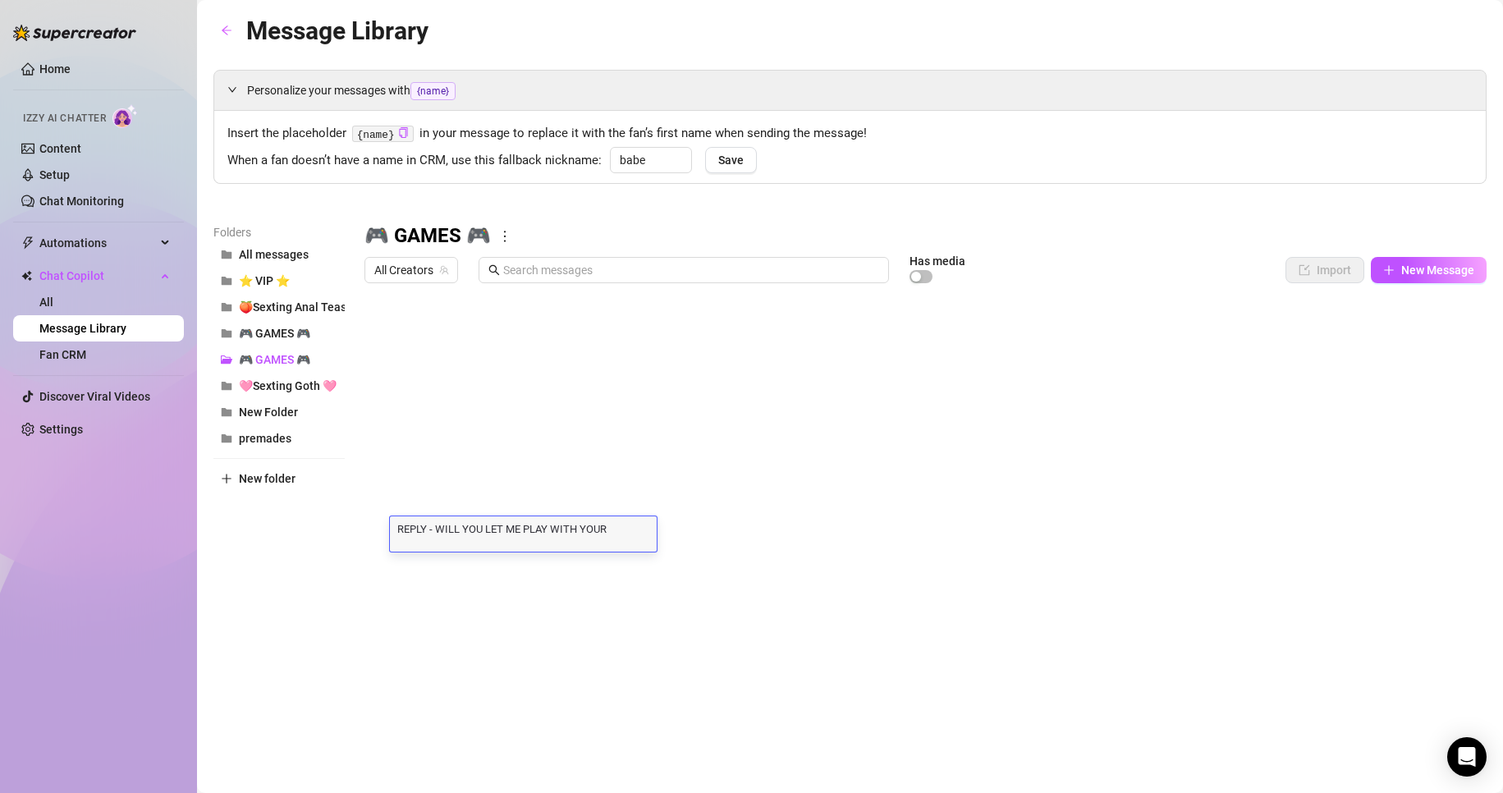
paste textarea "⚠️"
type textarea "⚠️ REPLY - WILL YOU LET ME PLAY WITH YOUR COCK??!!😋"
click at [403, 467] on div at bounding box center [925, 474] width 1122 height 366
click at [396, 469] on div at bounding box center [925, 474] width 1122 height 366
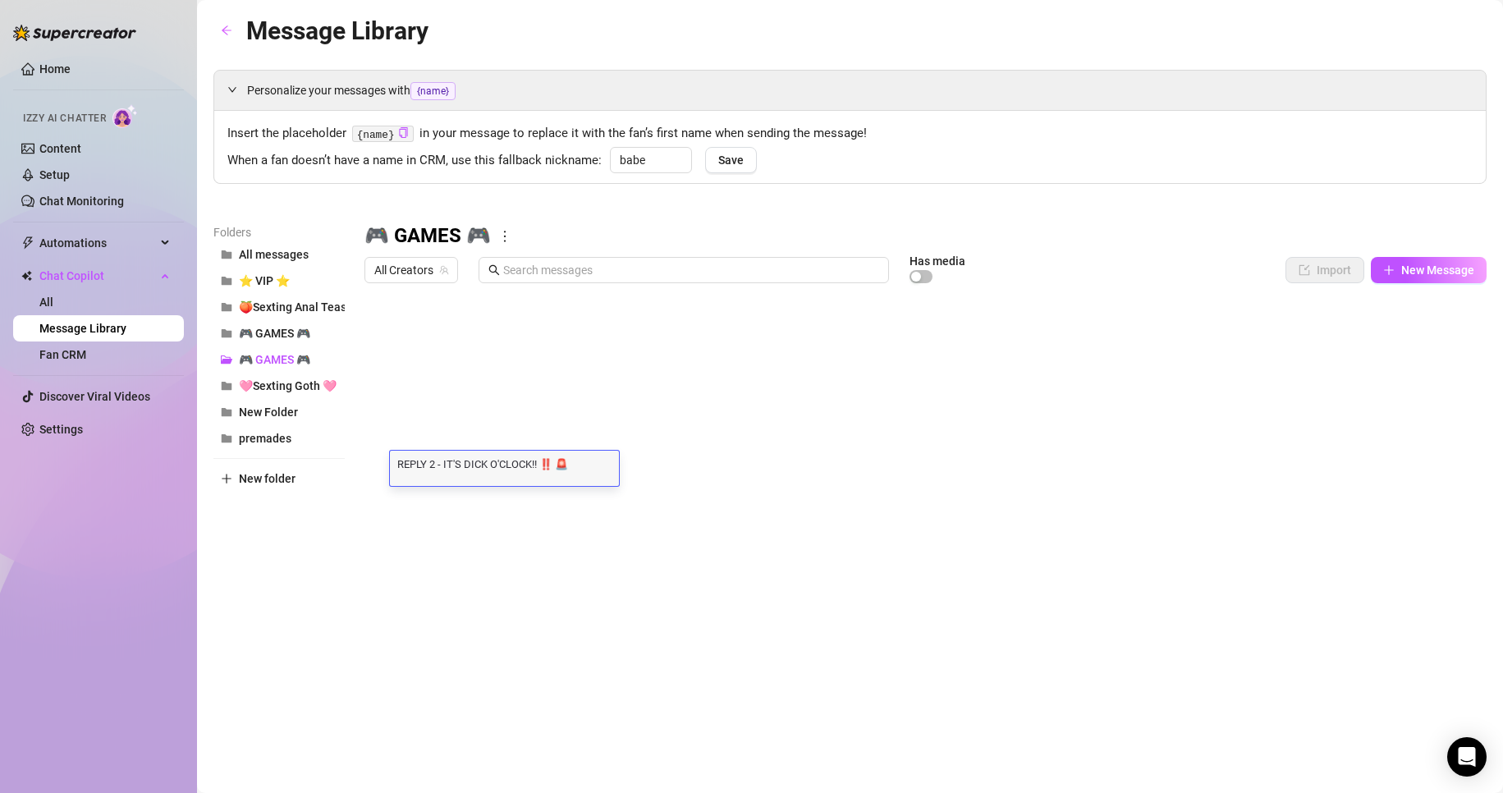
click at [396, 469] on textarea "REPLY 2 - IT'S DICK O'CLOCK!! ‼️ 🚨" at bounding box center [504, 463] width 229 height 15
click at [397, 460] on textarea "REPLY 2 - IT'S DICK O'CLOCK!! ‼️ 🚨" at bounding box center [504, 463] width 229 height 15
type textarea "⚠️REPLY 2 - IT'S DICK O'CLOCK!! ‼️ 🚨"
click at [400, 428] on div at bounding box center [925, 474] width 1122 height 366
click at [398, 438] on div at bounding box center [925, 474] width 1122 height 366
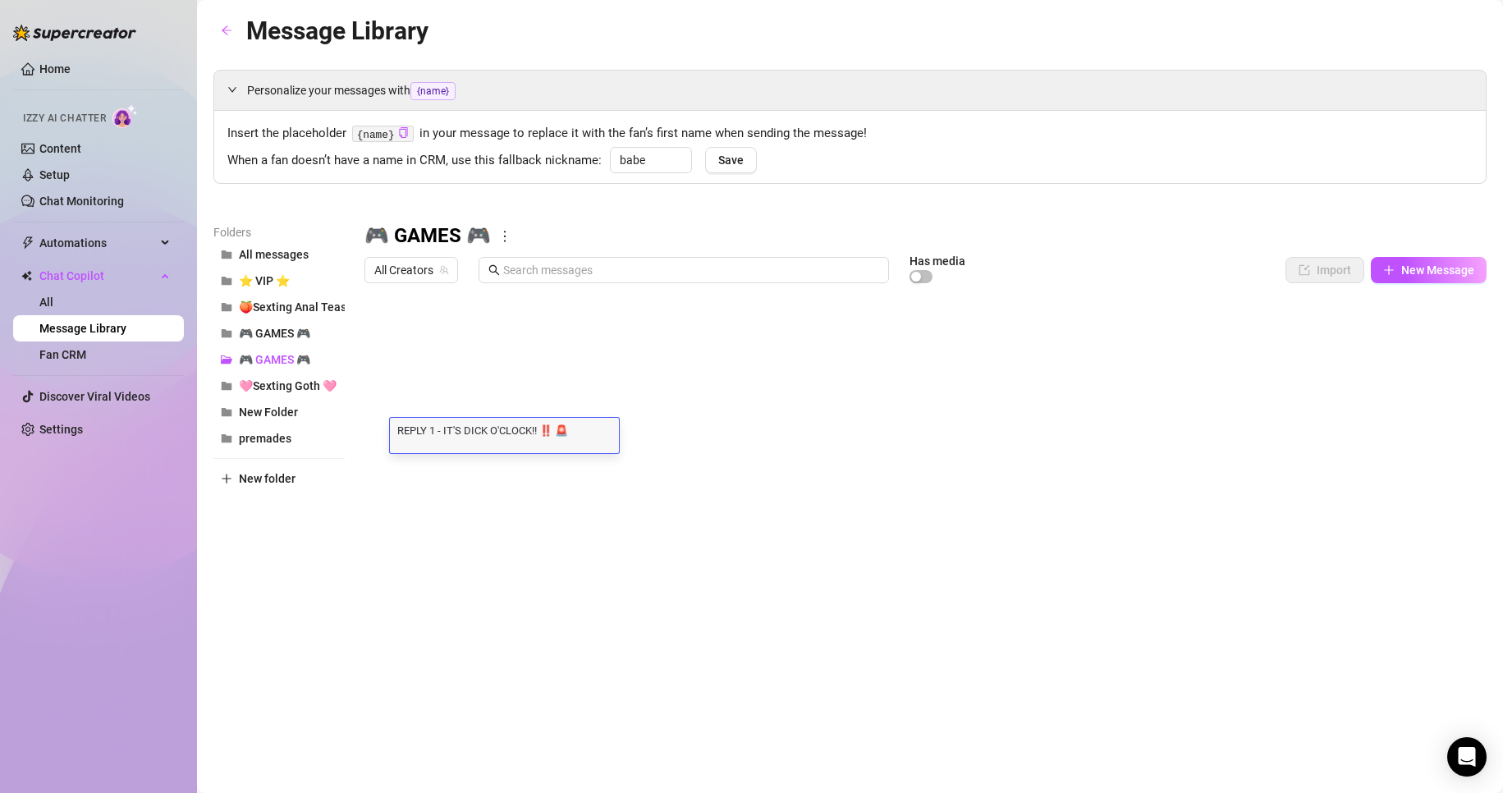
click at [399, 428] on textarea "REPLY 1 - IT'S DICK O'CLOCK!! ‼️ 🚨" at bounding box center [504, 430] width 229 height 15
type textarea "⚠️ REPLY 1 - IT'S DICK O'CLOCK!! ‼️ 🚨"
click at [596, 440] on div "⚠️ REPLY 1 - IT'S DICK O'CLOCK!! ‼️ 🚨 ⚠️ REPLY 1 - IT'S DICK O'CLOCK!! ‼️ 🚨" at bounding box center [504, 435] width 229 height 35
click at [803, 551] on div at bounding box center [925, 474] width 1122 height 366
drag, startPoint x: 370, startPoint y: 333, endPoint x: 372, endPoint y: 408, distance: 74.7
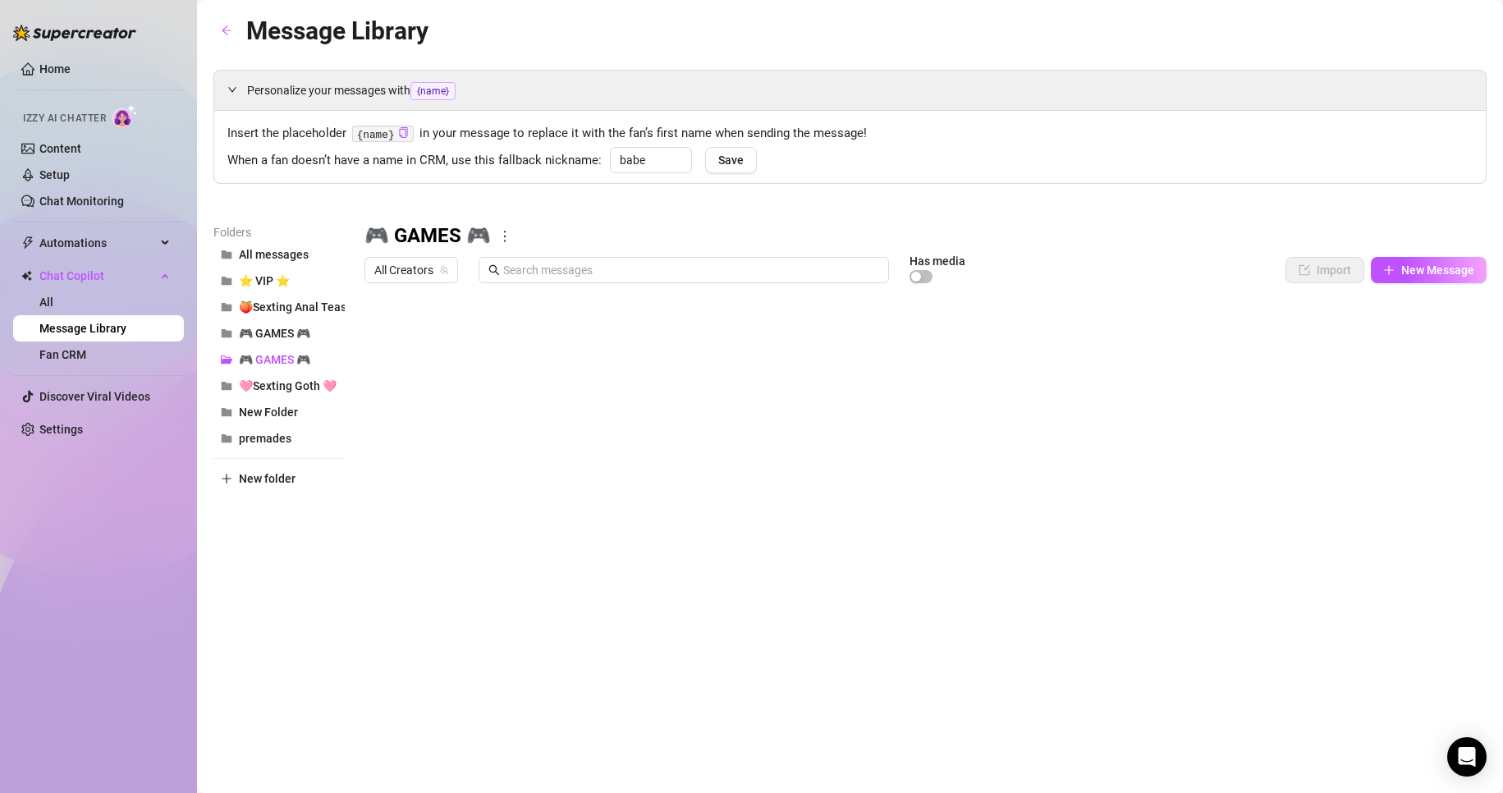
click at [372, 408] on div at bounding box center [925, 474] width 1122 height 366
click at [283, 340] on span "🎮 GAMES 🎮" at bounding box center [274, 333] width 71 height 13
drag, startPoint x: 281, startPoint y: 341, endPoint x: 238, endPoint y: 335, distance: 43.1
click at [238, 335] on button "🎮 GAMES 🎮" at bounding box center [278, 333] width 131 height 26
click at [227, 334] on icon "folder-open" at bounding box center [226, 333] width 11 height 8
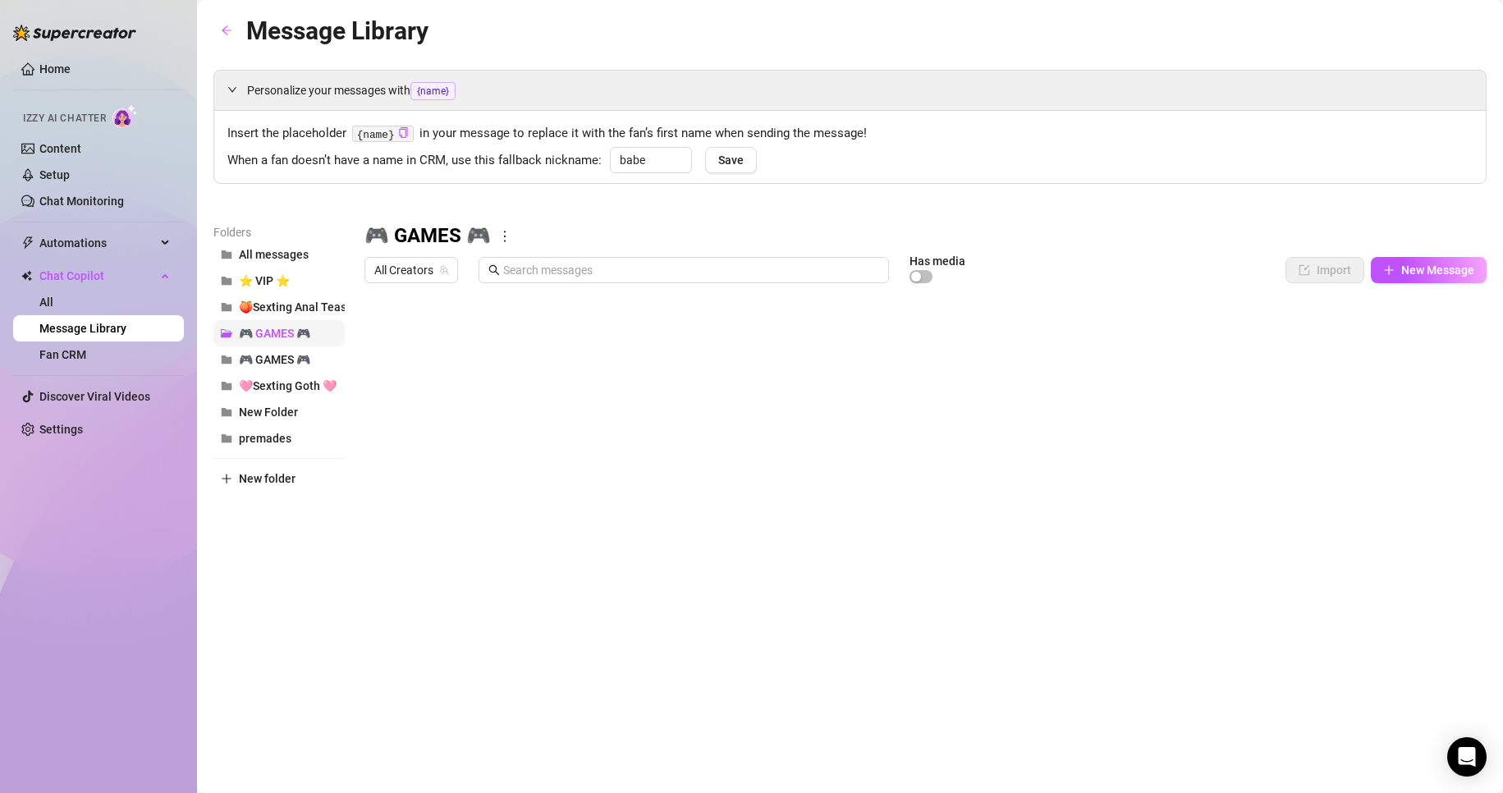
drag, startPoint x: 295, startPoint y: 327, endPoint x: 227, endPoint y: 336, distance: 69.4
click at [227, 335] on button "🎮 GAMES 🎮" at bounding box center [278, 333] width 131 height 26
drag, startPoint x: 227, startPoint y: 336, endPoint x: 278, endPoint y: 339, distance: 51.8
click at [278, 339] on button "🎮 GAMES 🎮" at bounding box center [278, 333] width 131 height 26
drag, startPoint x: 278, startPoint y: 333, endPoint x: 253, endPoint y: 333, distance: 25.4
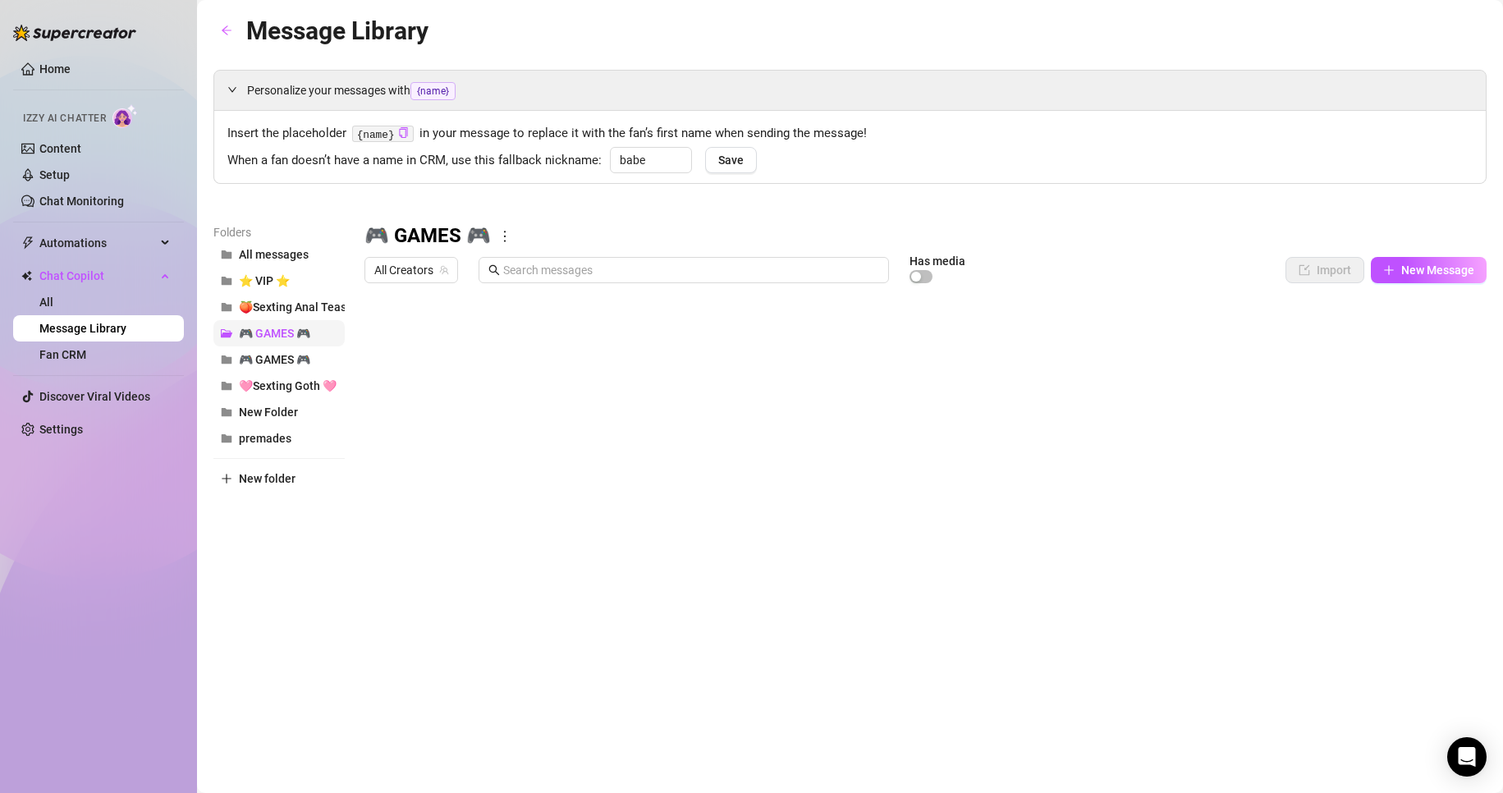
click at [253, 333] on span "🎮 GAMES 🎮" at bounding box center [274, 333] width 71 height 13
click at [225, 330] on icon "folder-open" at bounding box center [226, 333] width 11 height 8
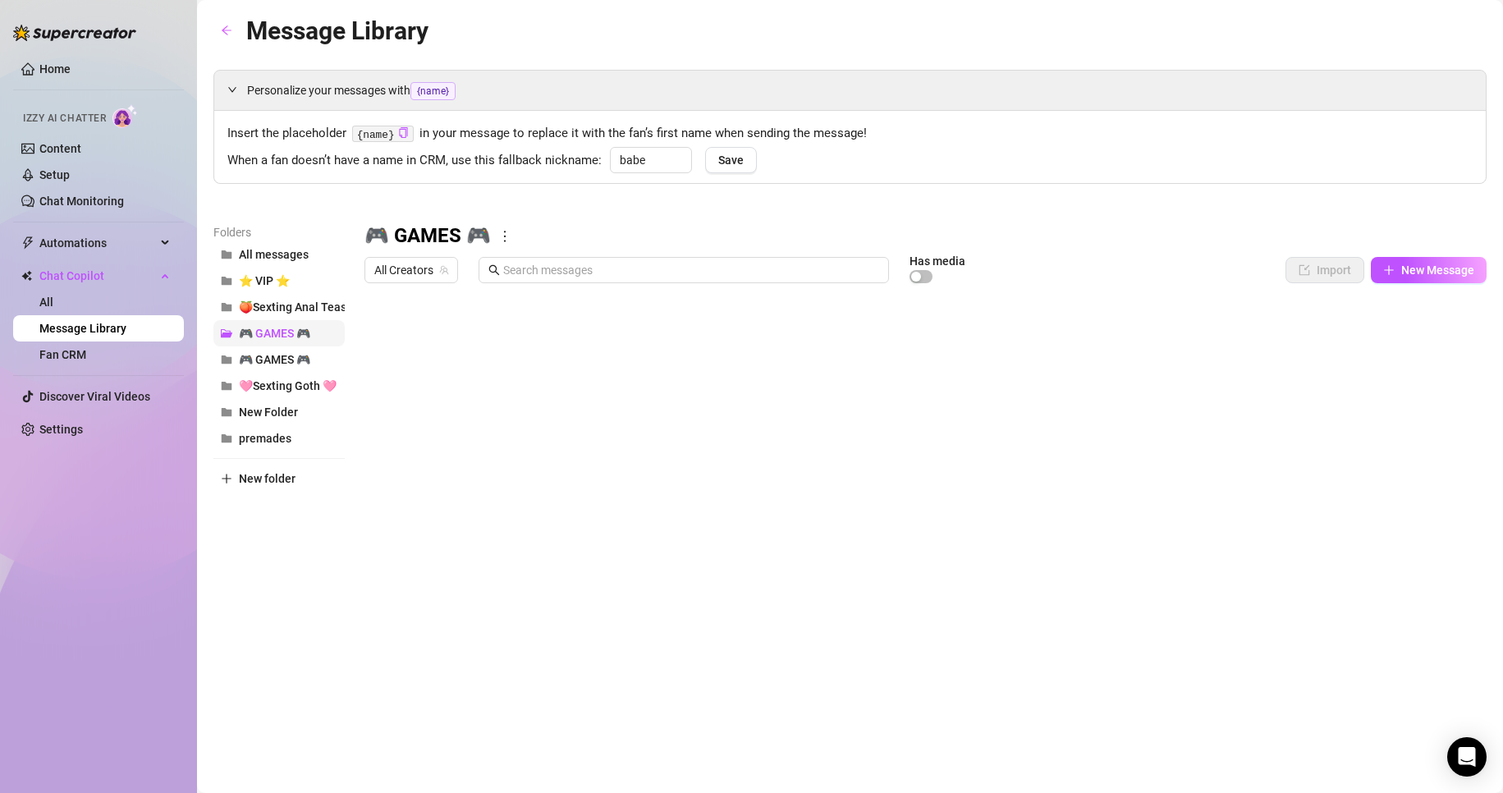
click at [225, 330] on icon "folder-open" at bounding box center [226, 333] width 11 height 8
click at [236, 247] on button "All messages" at bounding box center [278, 254] width 131 height 26
click at [226, 250] on icon "folder-open" at bounding box center [226, 254] width 11 height 11
drag, startPoint x: 226, startPoint y: 250, endPoint x: 38, endPoint y: 306, distance: 196.1
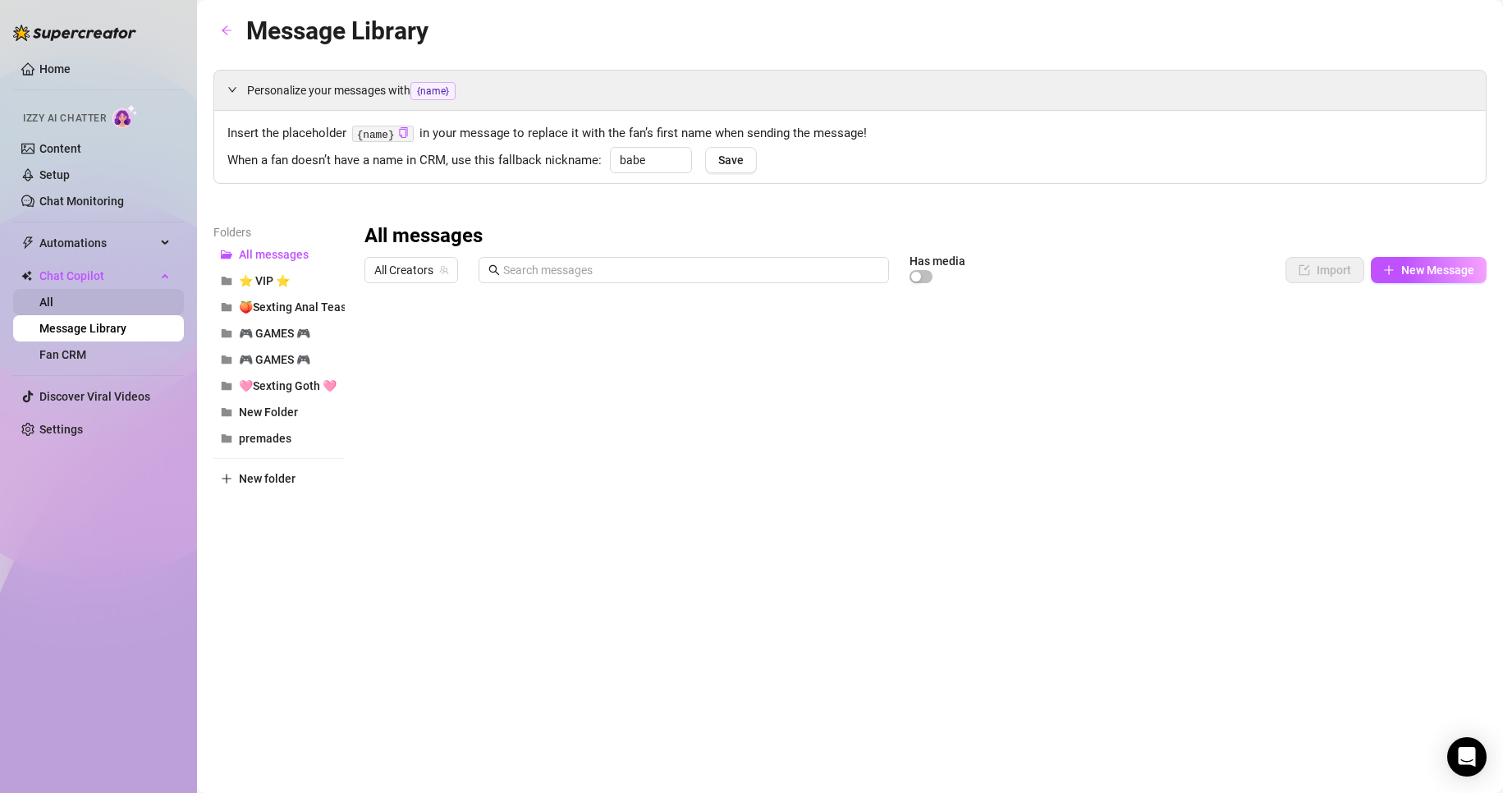
click at [39, 306] on link "All" at bounding box center [46, 301] width 14 height 13
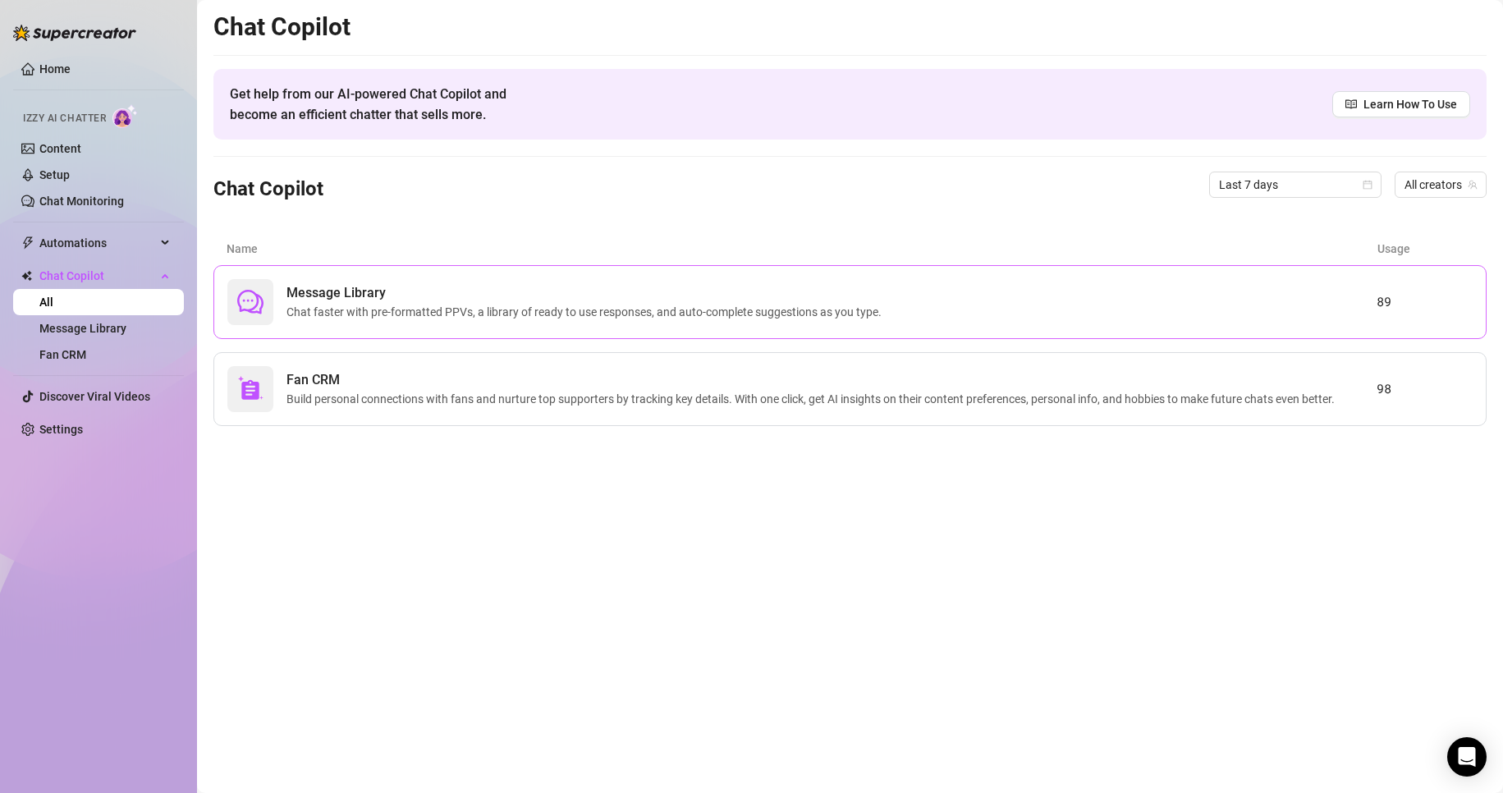
click at [345, 299] on span "Message Library" at bounding box center [587, 293] width 602 height 20
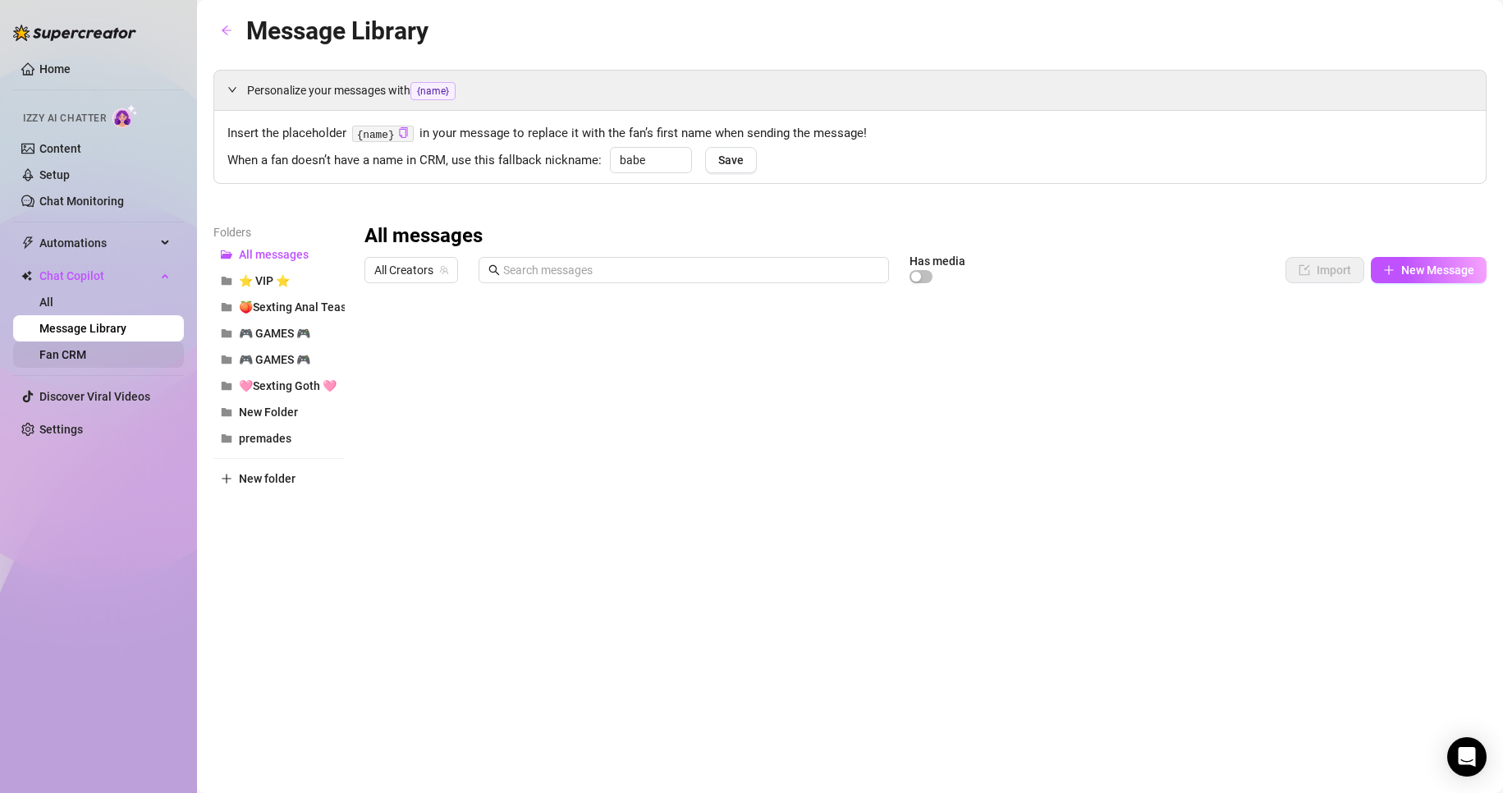
click at [86, 357] on link "Fan CRM" at bounding box center [62, 354] width 47 height 13
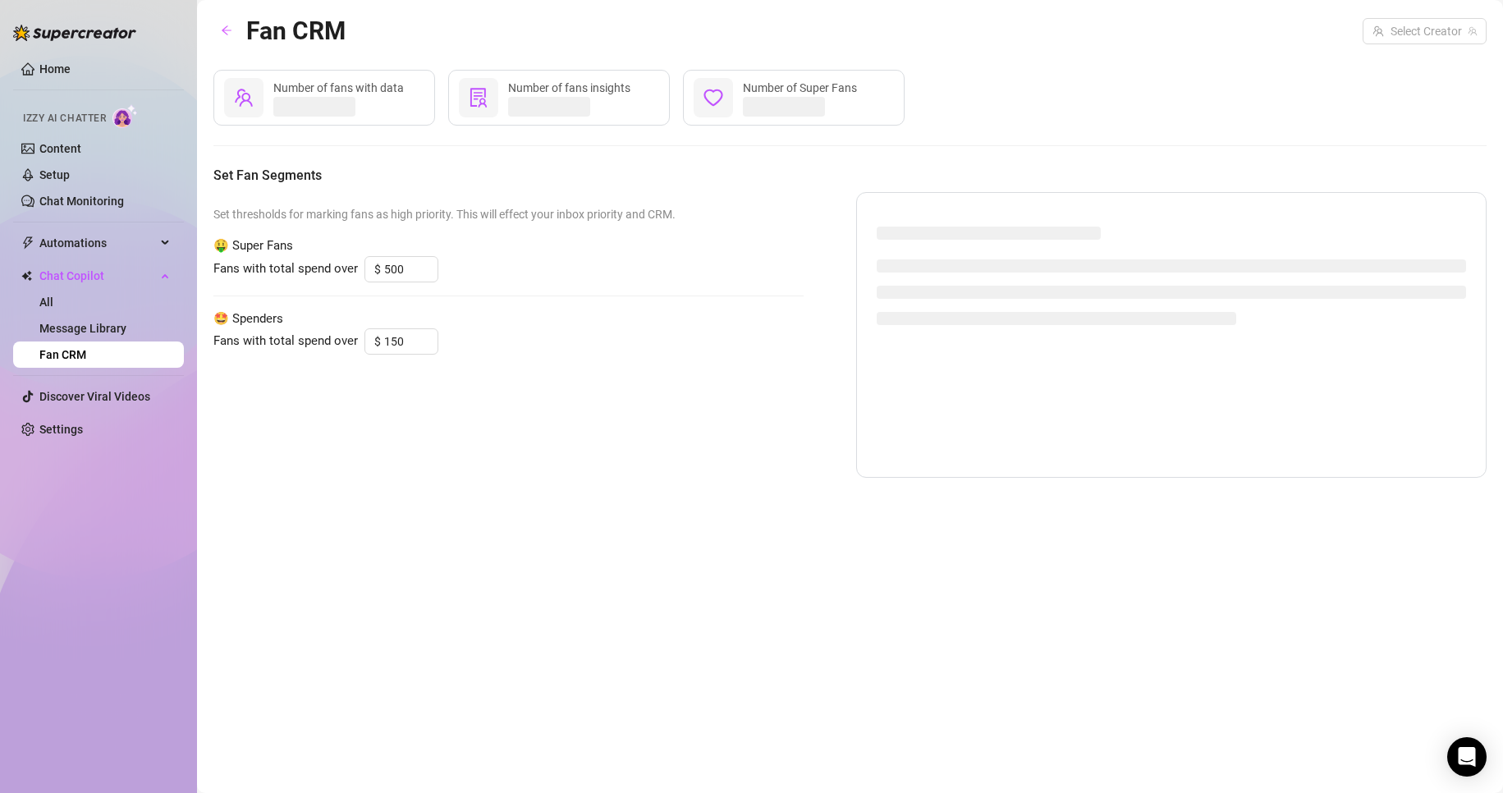
type input "300"
type input "3"
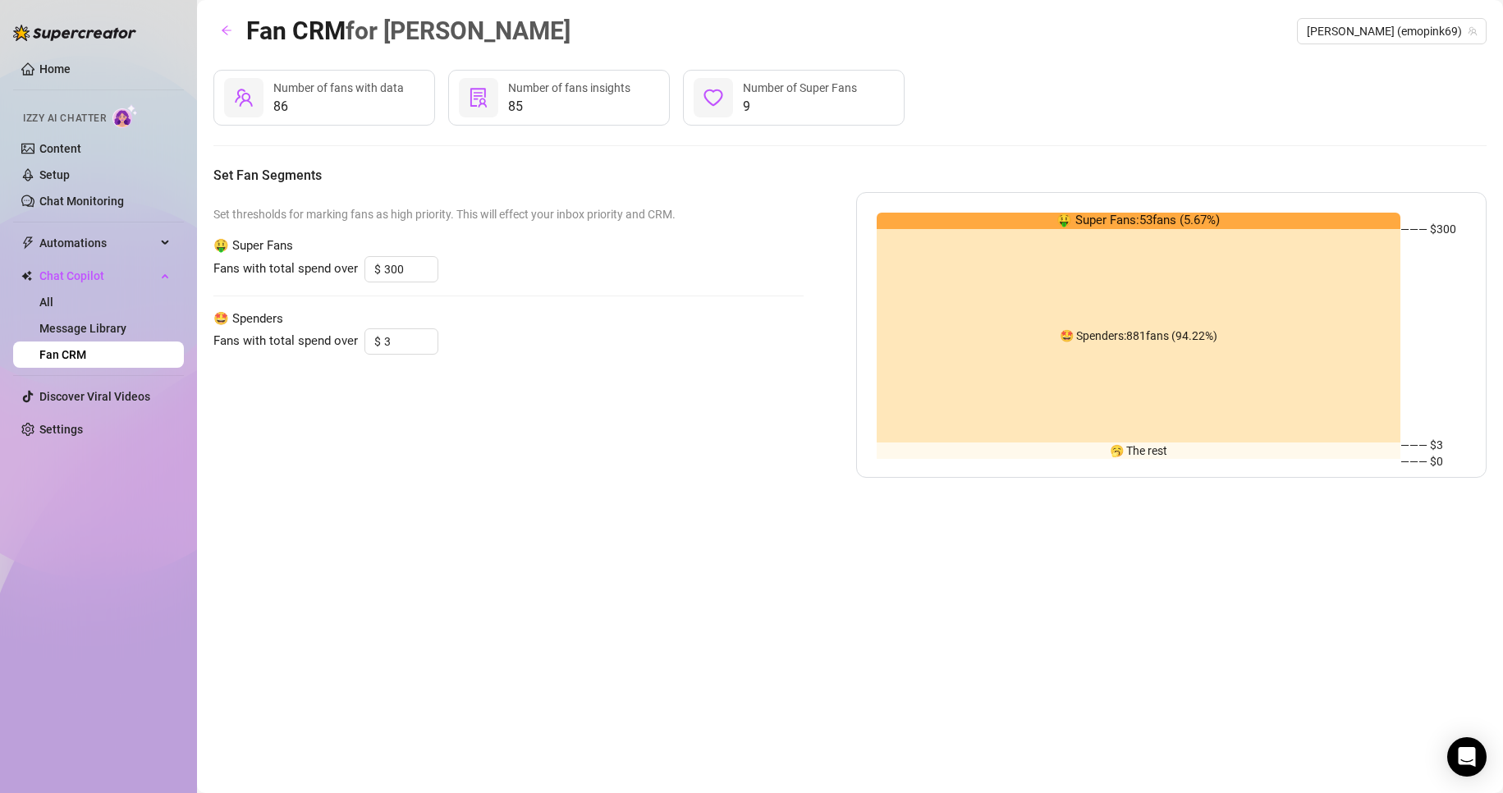
click at [388, 298] on div "Set thresholds for marking fans as high priority. This will effect your inbox p…" at bounding box center [508, 335] width 590 height 286
click at [110, 326] on link "Message Library" at bounding box center [82, 328] width 87 height 13
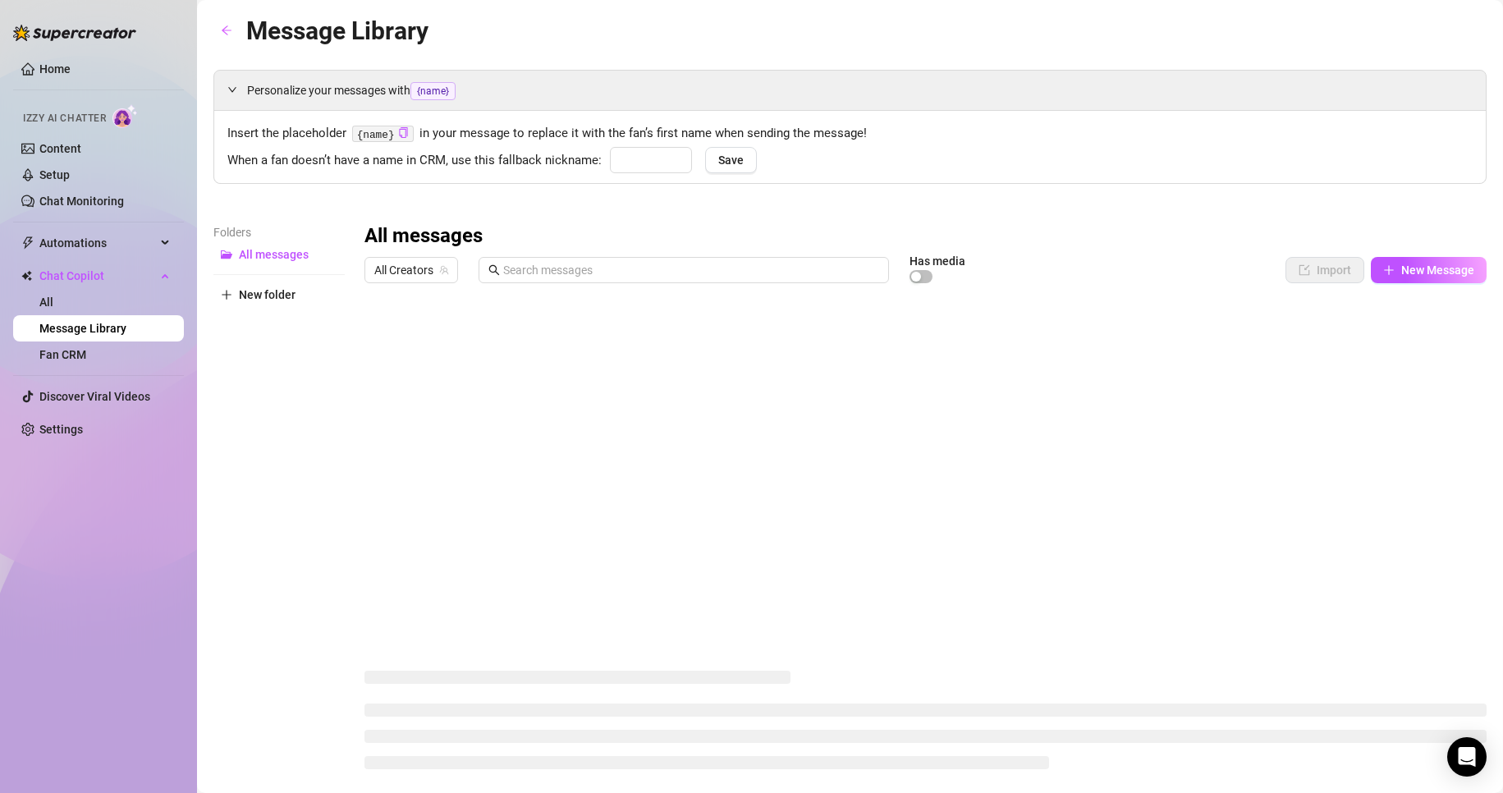
type input "babe"
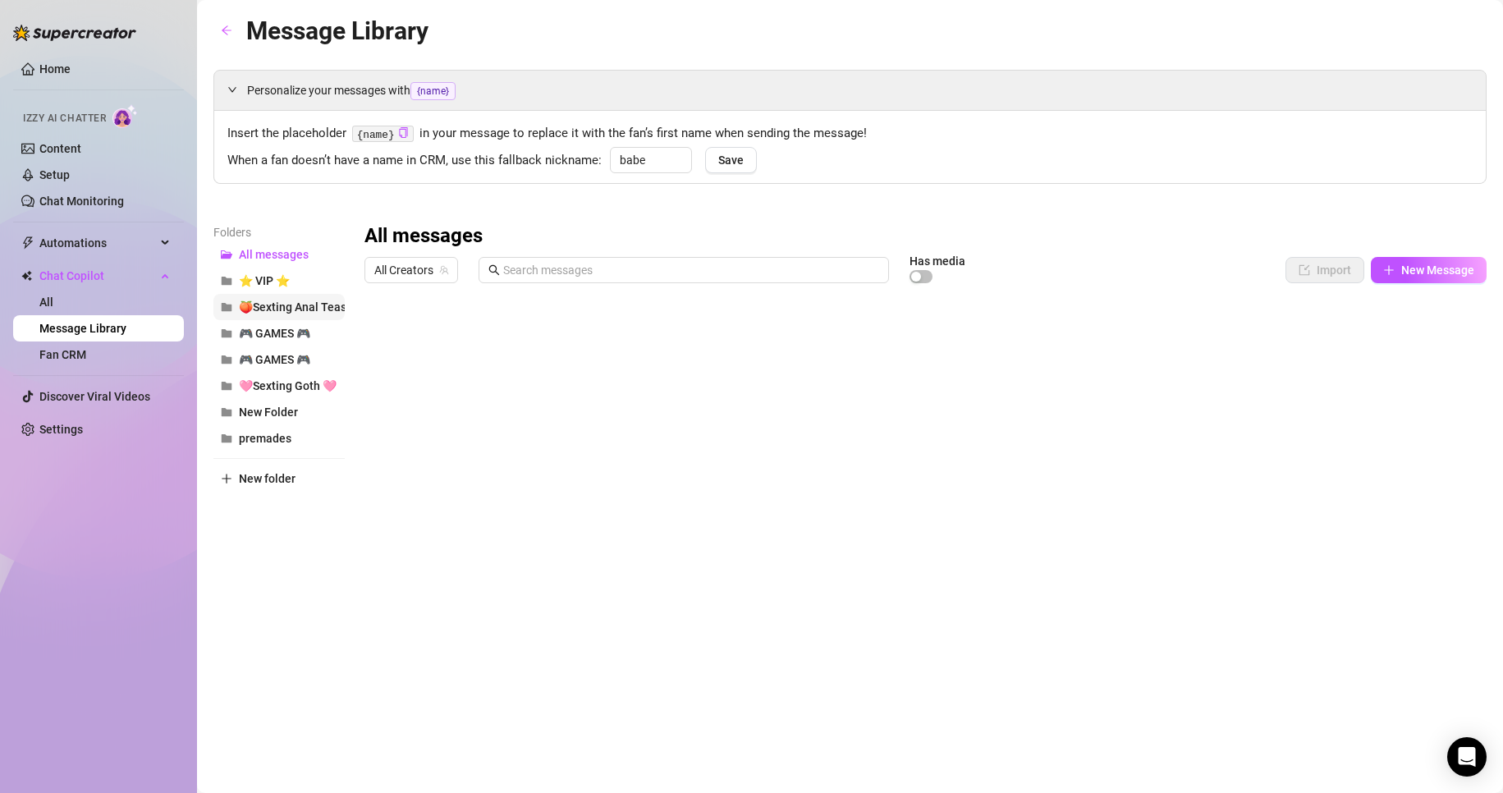
click at [285, 316] on button "🍑Sexting Anal Tease🍑" at bounding box center [278, 307] width 131 height 26
click at [283, 309] on span "🍑Sexting Anal Tease🍑" at bounding box center [303, 306] width 128 height 13
drag, startPoint x: 283, startPoint y: 309, endPoint x: 975, endPoint y: 218, distance: 697.9
click at [982, 218] on div "Personalize your messages with {name} Insert the placeholder {name} in your mes…" at bounding box center [849, 363] width 1273 height 587
click at [269, 439] on span "premades" at bounding box center [265, 438] width 53 height 13
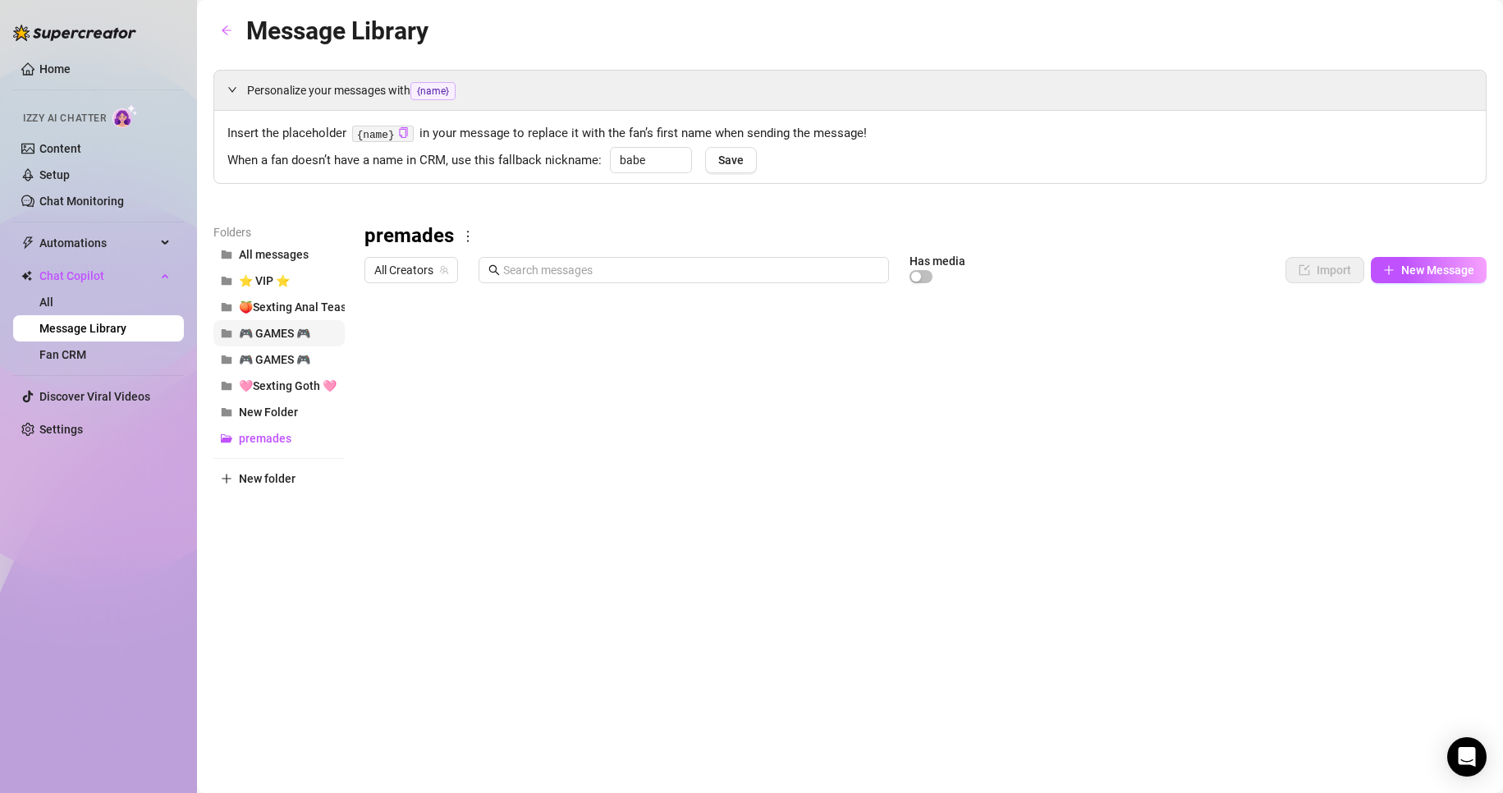
click at [256, 327] on span "🎮 GAMES 🎮" at bounding box center [274, 333] width 71 height 13
click at [510, 239] on icon "more" at bounding box center [504, 236] width 15 height 15
click at [544, 288] on link "Delete" at bounding box center [539, 289] width 49 height 13
click at [286, 330] on span "🎮 GAMES 🎮" at bounding box center [274, 333] width 71 height 13
drag, startPoint x: 488, startPoint y: 307, endPoint x: 590, endPoint y: 315, distance: 102.1
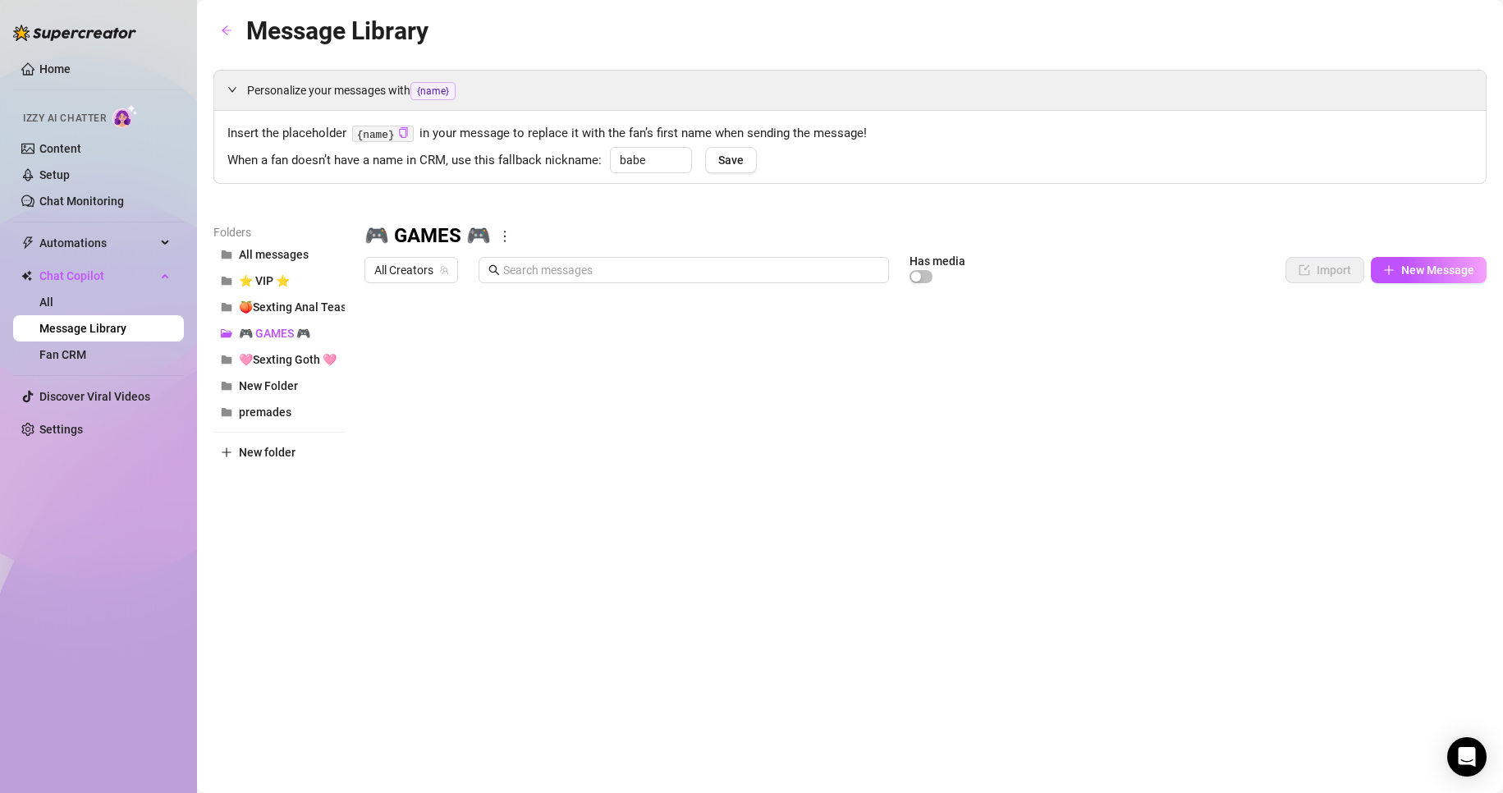
click at [590, 315] on div at bounding box center [925, 474] width 1122 height 366
drag, startPoint x: 263, startPoint y: 330, endPoint x: 264, endPoint y: 405, distance: 74.7
click at [264, 405] on div "All messages ⭐ VIP ⭐ 🍑Sexting Anal Tease🍑 🎮 GAMES 🎮 🩷Sexting Goth 🩷 New Folder …" at bounding box center [278, 333] width 131 height 184
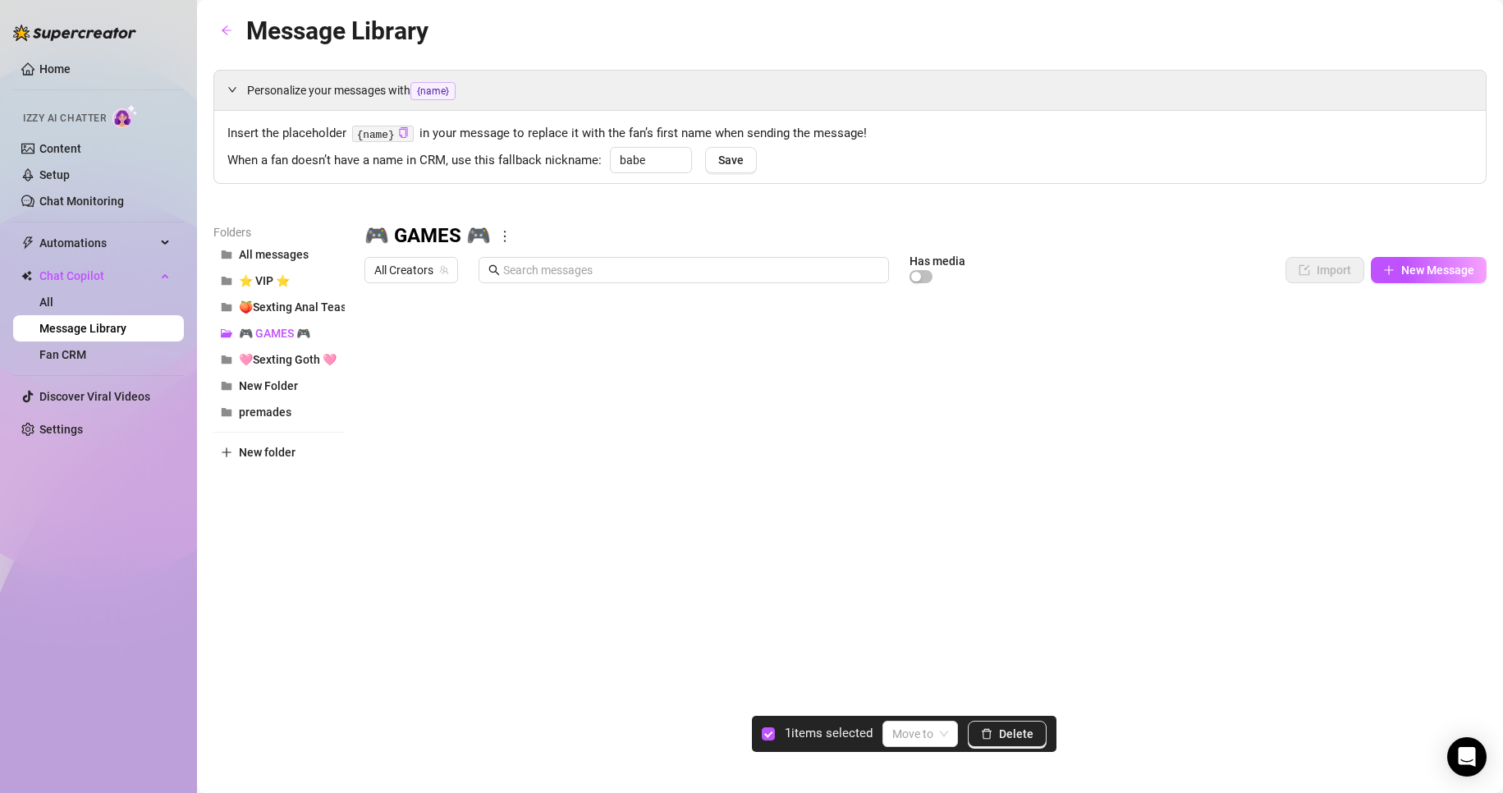
click at [382, 337] on div at bounding box center [925, 474] width 1122 height 366
click at [289, 363] on span "🩷Sexting Goth 🩷" at bounding box center [288, 359] width 98 height 13
click at [296, 335] on span "🎮 GAMES 🎮" at bounding box center [274, 333] width 71 height 13
drag, startPoint x: 495, startPoint y: 239, endPoint x: 369, endPoint y: 229, distance: 126.0
click at [369, 229] on h3 "🎮 GAMES 🎮" at bounding box center [427, 236] width 126 height 26
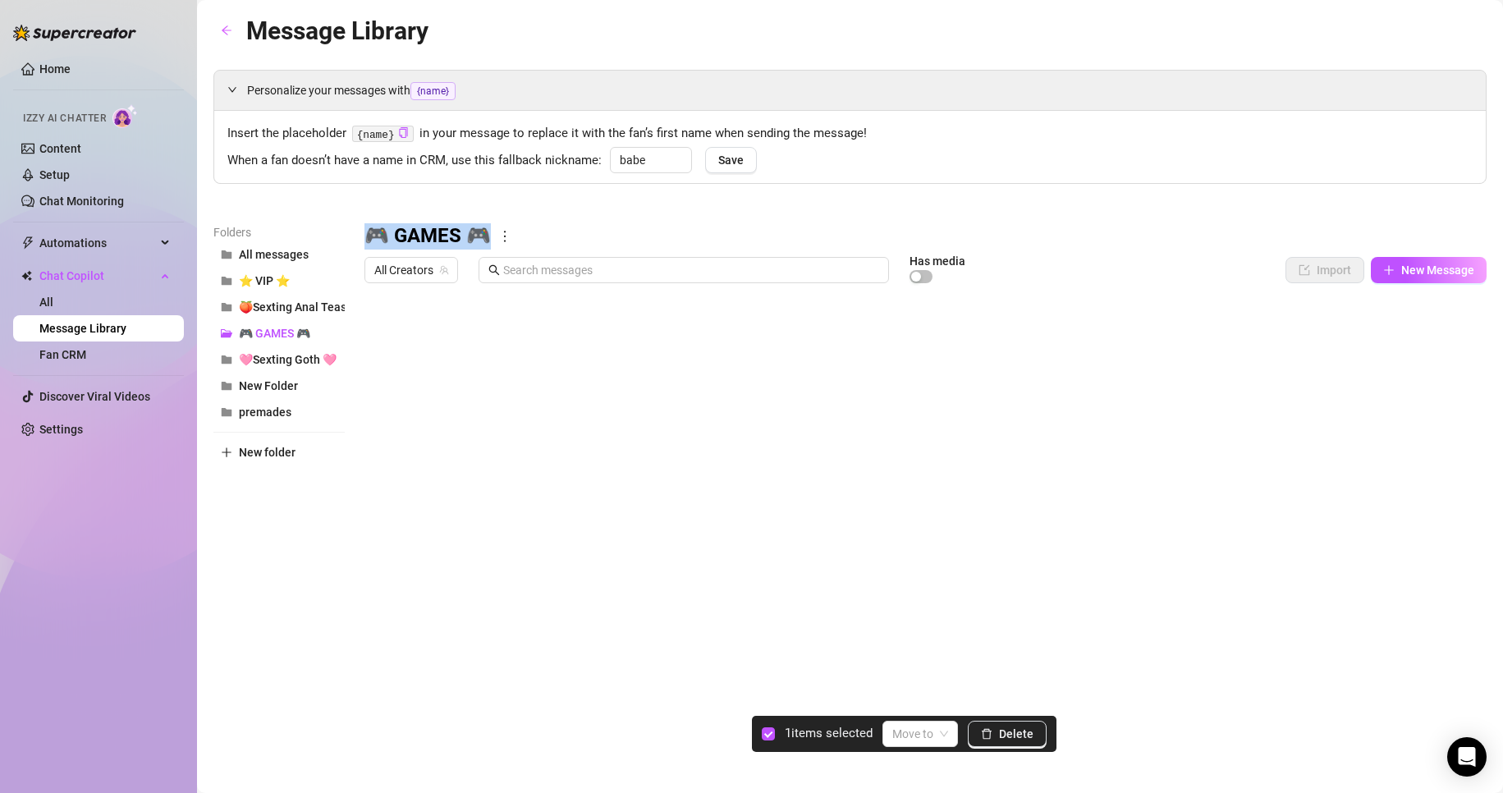
copy h3 "🎮 GAMES 🎮"
click at [268, 447] on button "New folder" at bounding box center [278, 452] width 131 height 26
click at [272, 445] on input "text" at bounding box center [278, 438] width 131 height 26
paste input "🎮 GAMES 🎮"
type input "🎮 GAMES 🎮"
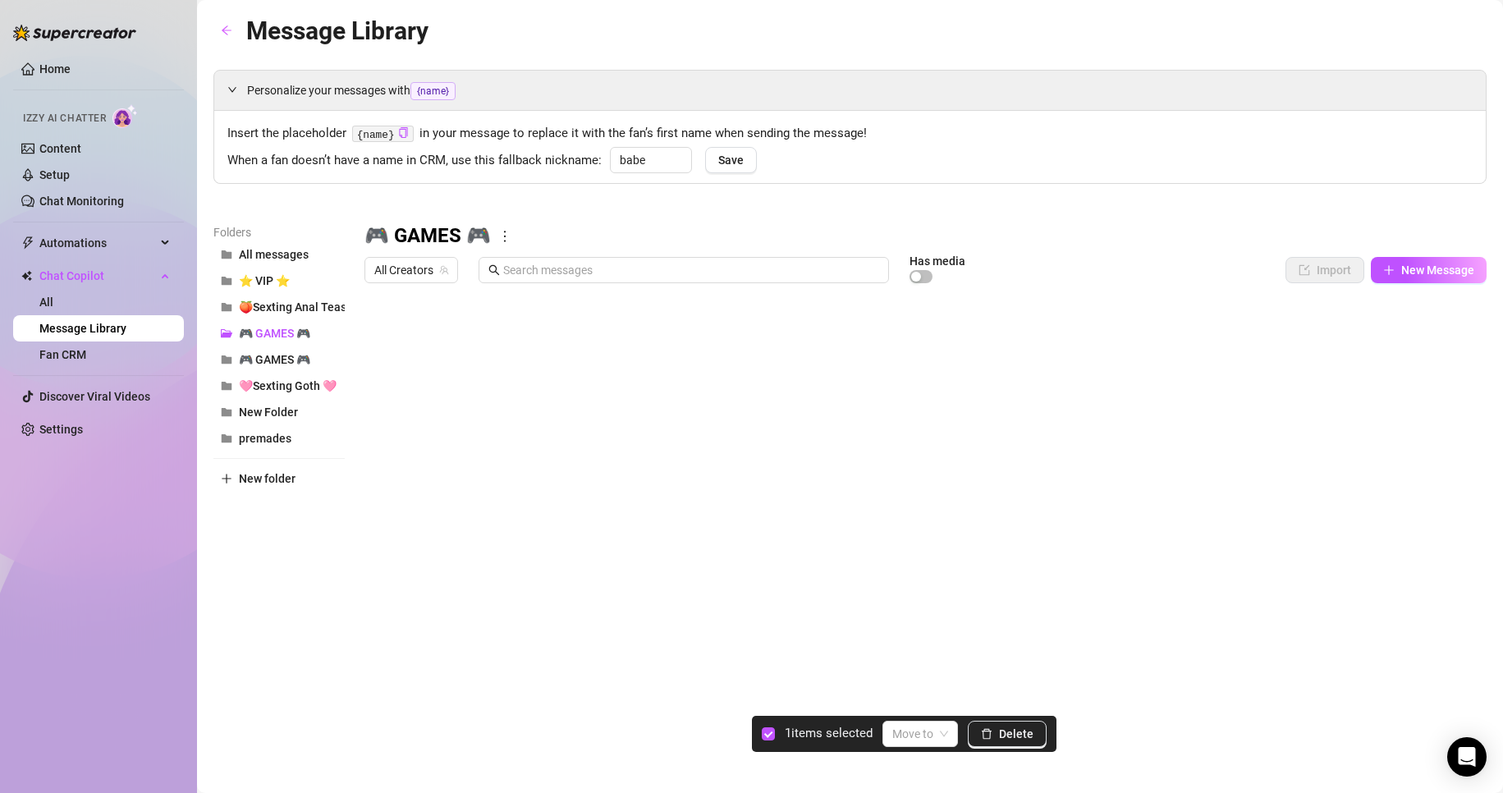
click at [280, 520] on div "Folders All messages ⭐ VIP ⭐ 🍑Sexting Anal Tease🍑 🎮 GAMES 🎮 🎮 GAMES 🎮 🩷Sexting …" at bounding box center [278, 439] width 131 height 433
click at [235, 333] on button "🎮 GAMES 🎮" at bounding box center [278, 333] width 131 height 26
click at [304, 353] on span "🎮 GAMES 🎮" at bounding box center [274, 359] width 71 height 13
click at [512, 240] on icon "more" at bounding box center [504, 236] width 15 height 15
click at [560, 295] on link "Delete" at bounding box center [539, 289] width 49 height 13
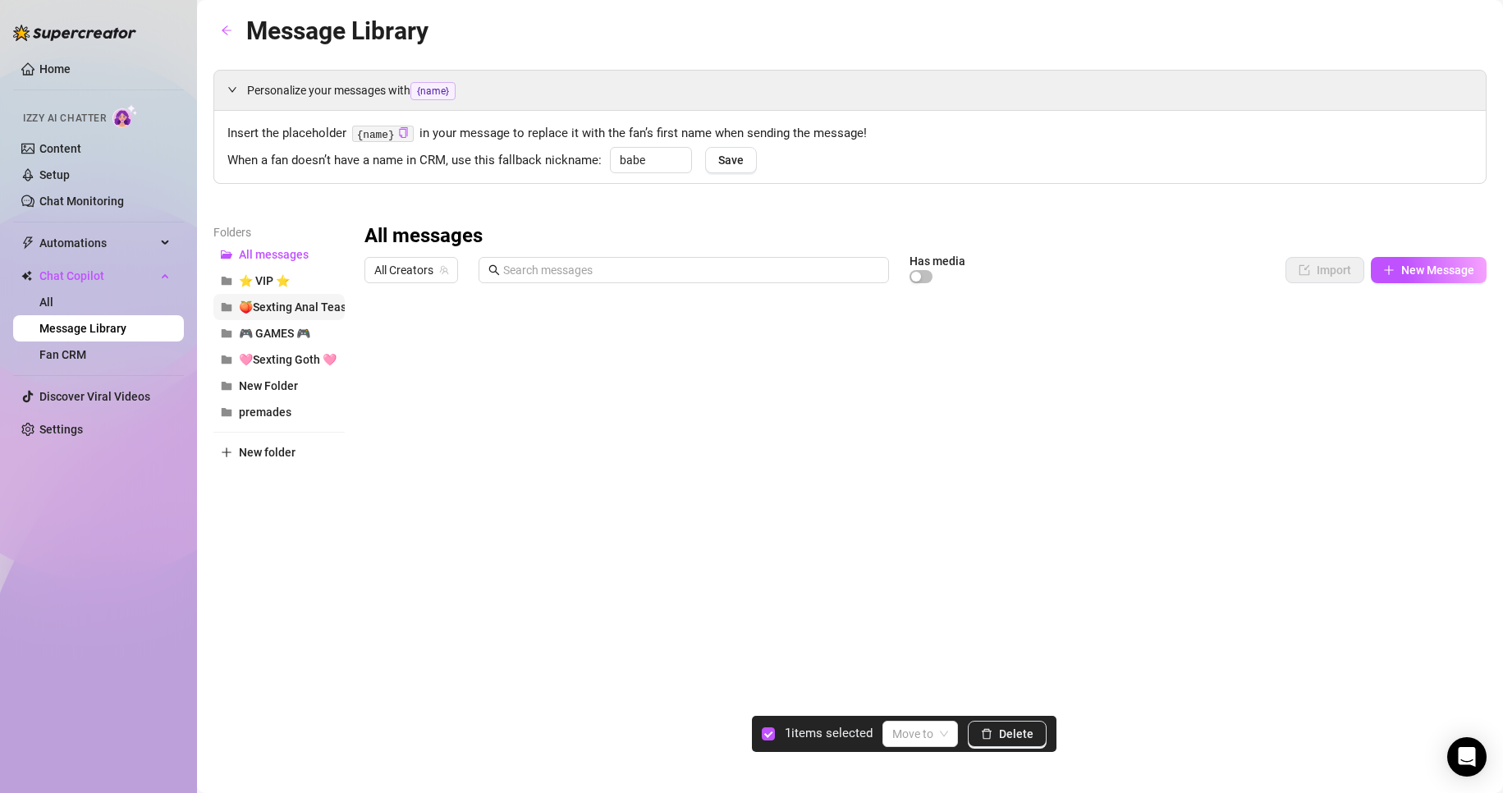
click at [255, 306] on span "🍑Sexting Anal Tease🍑" at bounding box center [303, 306] width 128 height 13
click at [601, 240] on icon "more" at bounding box center [595, 236] width 15 height 15
click at [647, 266] on link "Rename" at bounding box center [637, 263] width 60 height 13
type input "01 - 🍑Sexting Anal Tease🍑"
click at [723, 250] on div "01 - 🍑Sexting Anal Tease🍑 All Creators Has media Import New Message Title Text …" at bounding box center [925, 439] width 1122 height 433
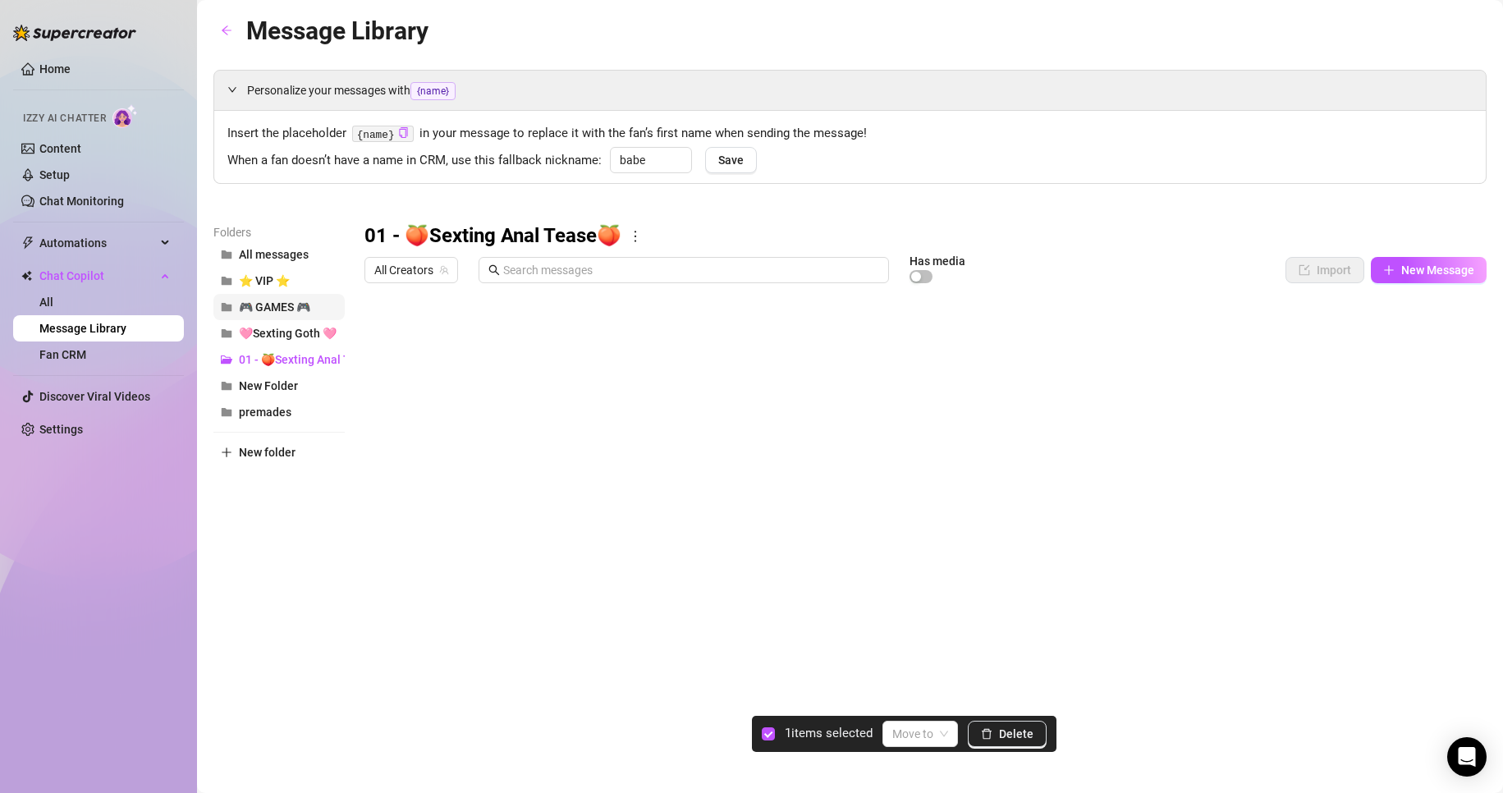
drag, startPoint x: 238, startPoint y: 359, endPoint x: 235, endPoint y: 314, distance: 45.3
click at [235, 314] on div "All messages ⭐ VIP ⭐ 🎮 GAMES 🎮 🩷Sexting Goth 🩷 01 - 🍑Sexting Anal Tease🍑 New Fo…" at bounding box center [278, 333] width 131 height 184
click at [639, 238] on icon "more" at bounding box center [635, 236] width 15 height 15
click at [680, 269] on link "Rename" at bounding box center [678, 263] width 60 height 13
drag, startPoint x: 399, startPoint y: 234, endPoint x: 330, endPoint y: 224, distance: 69.6
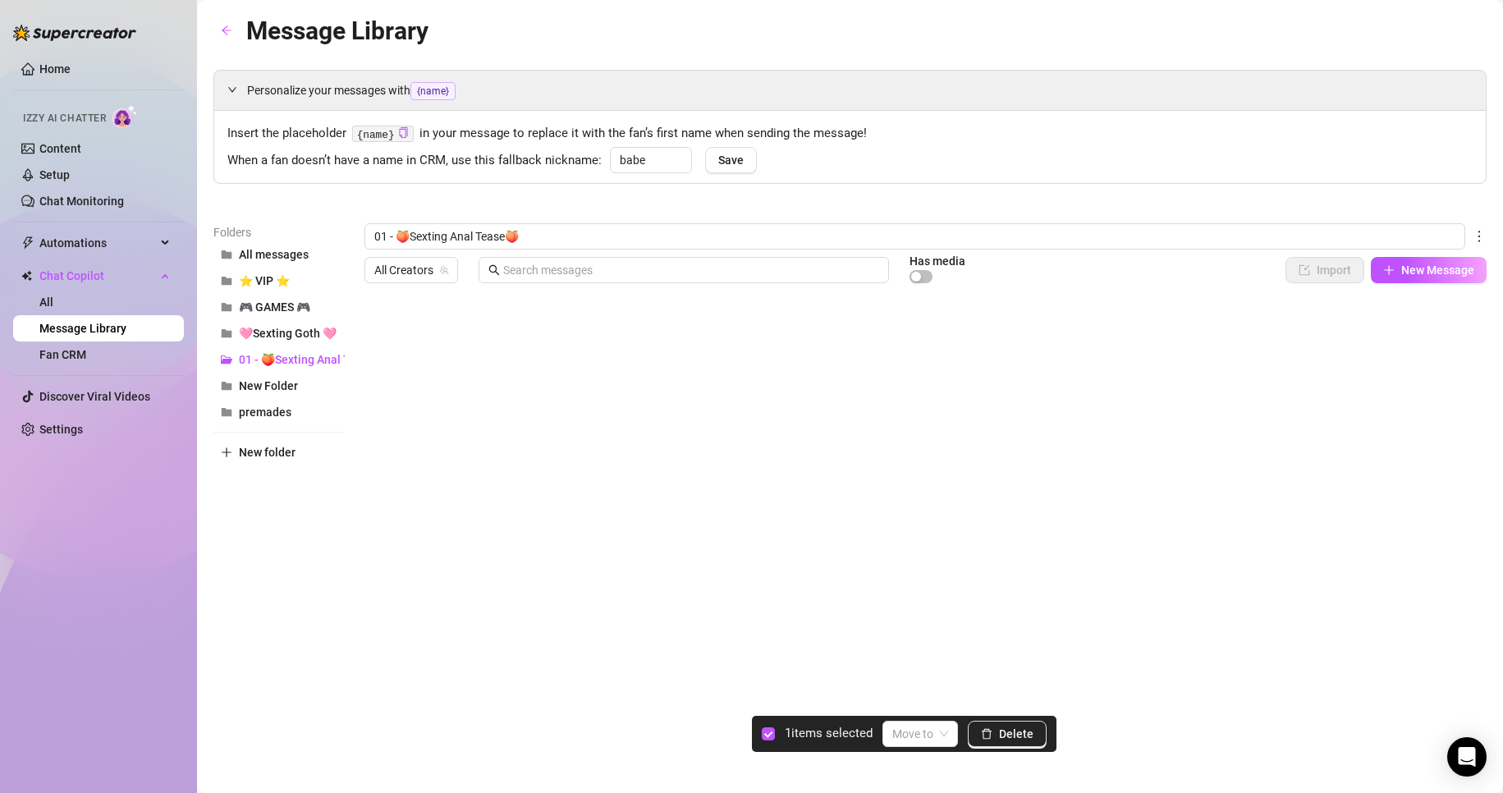
click at [326, 231] on div "Folders All messages ⭐ VIP ⭐ 🎮 GAMES 🎮 🩷Sexting Goth 🩷 01 - 🍑Sexting Anal Tease…" at bounding box center [849, 439] width 1273 height 433
type input "🍑Sexting Anal Tease🍑"
click at [584, 207] on div "Personalize your messages with {name} Insert the placeholder {name} in your mes…" at bounding box center [849, 363] width 1273 height 587
click at [261, 327] on span "🎮 GAMES 🎮" at bounding box center [274, 333] width 71 height 13
click at [275, 410] on span "premades" at bounding box center [265, 411] width 53 height 13
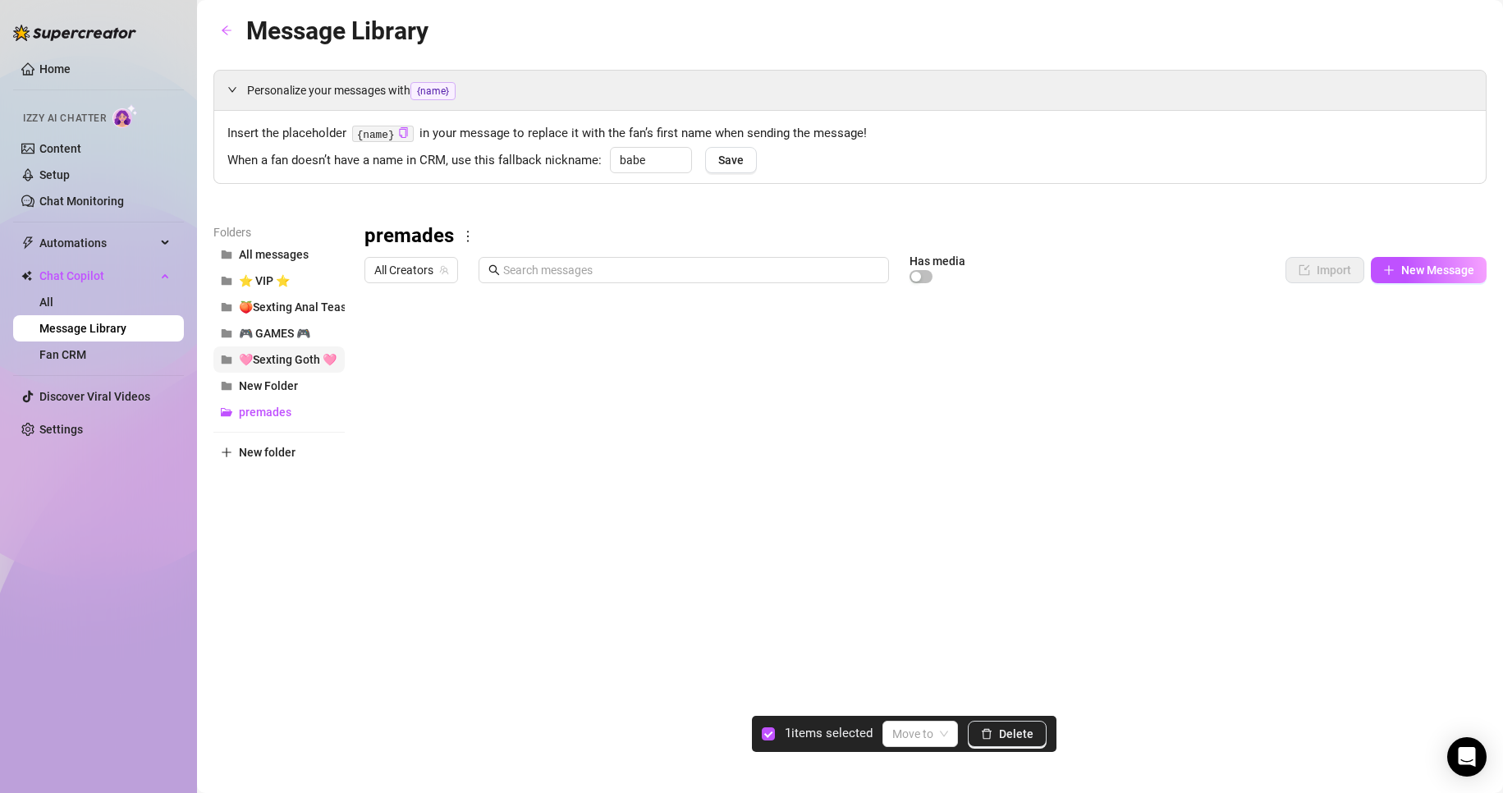
click at [261, 359] on span "🩷Sexting Goth 🩷" at bounding box center [288, 359] width 98 height 13
drag, startPoint x: 369, startPoint y: 420, endPoint x: 378, endPoint y: 388, distance: 33.5
click at [378, 388] on div at bounding box center [925, 474] width 1122 height 366
click at [489, 456] on div at bounding box center [925, 474] width 1122 height 366
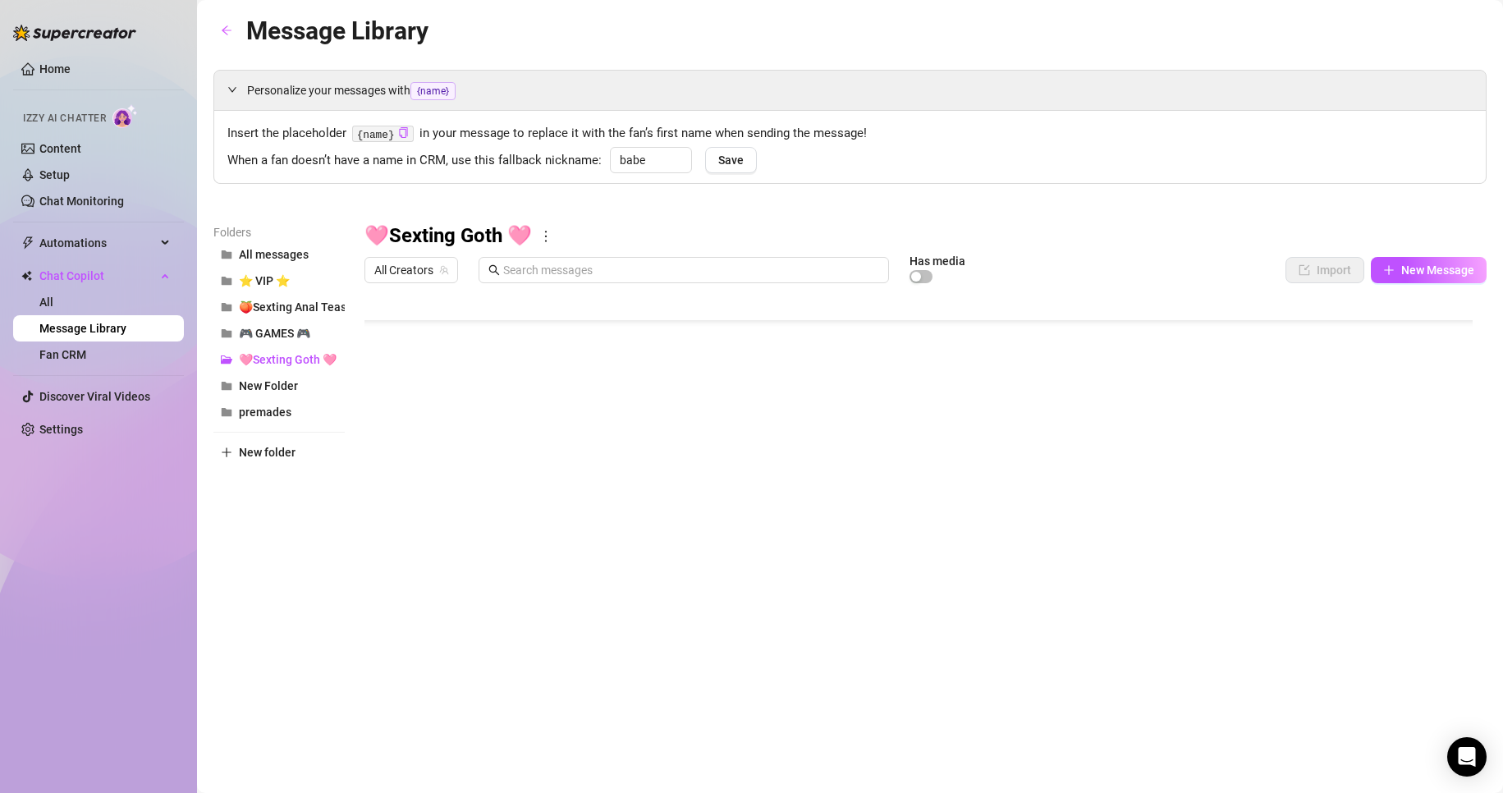
click at [703, 462] on div at bounding box center [925, 474] width 1122 height 366
click at [487, 366] on div at bounding box center [925, 474] width 1122 height 366
click at [501, 368] on div at bounding box center [925, 474] width 1122 height 366
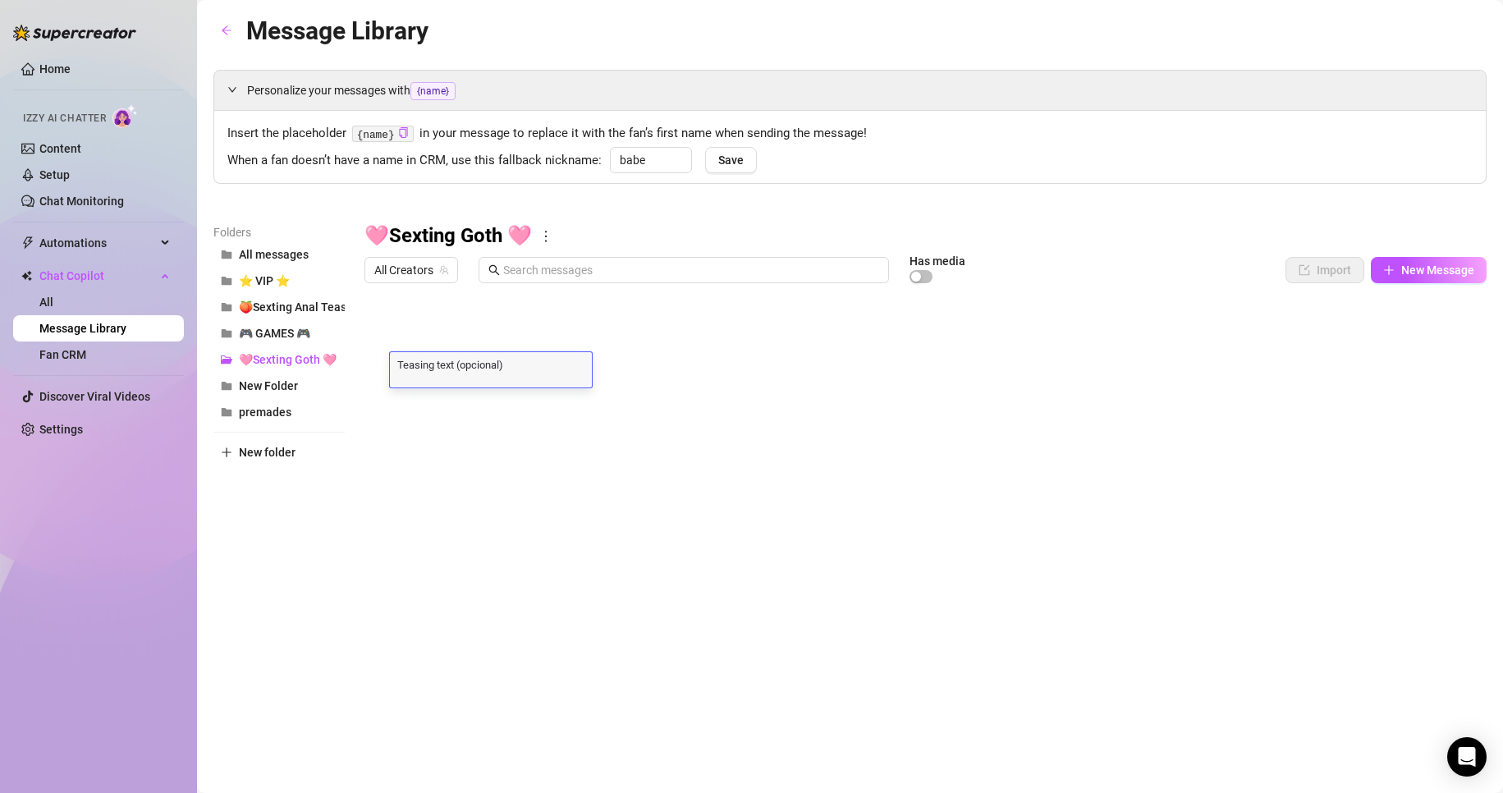
click at [523, 361] on textarea "Teasing text (opcional)" at bounding box center [491, 364] width 202 height 15
click at [524, 364] on textarea "Teasing text (opcional)" at bounding box center [491, 364] width 202 height 15
drag, startPoint x: 525, startPoint y: 364, endPoint x: 458, endPoint y: 362, distance: 67.3
click at [458, 362] on textarea "Teasing text (opcional)" at bounding box center [491, 364] width 202 height 15
type textarea "Teasing text"
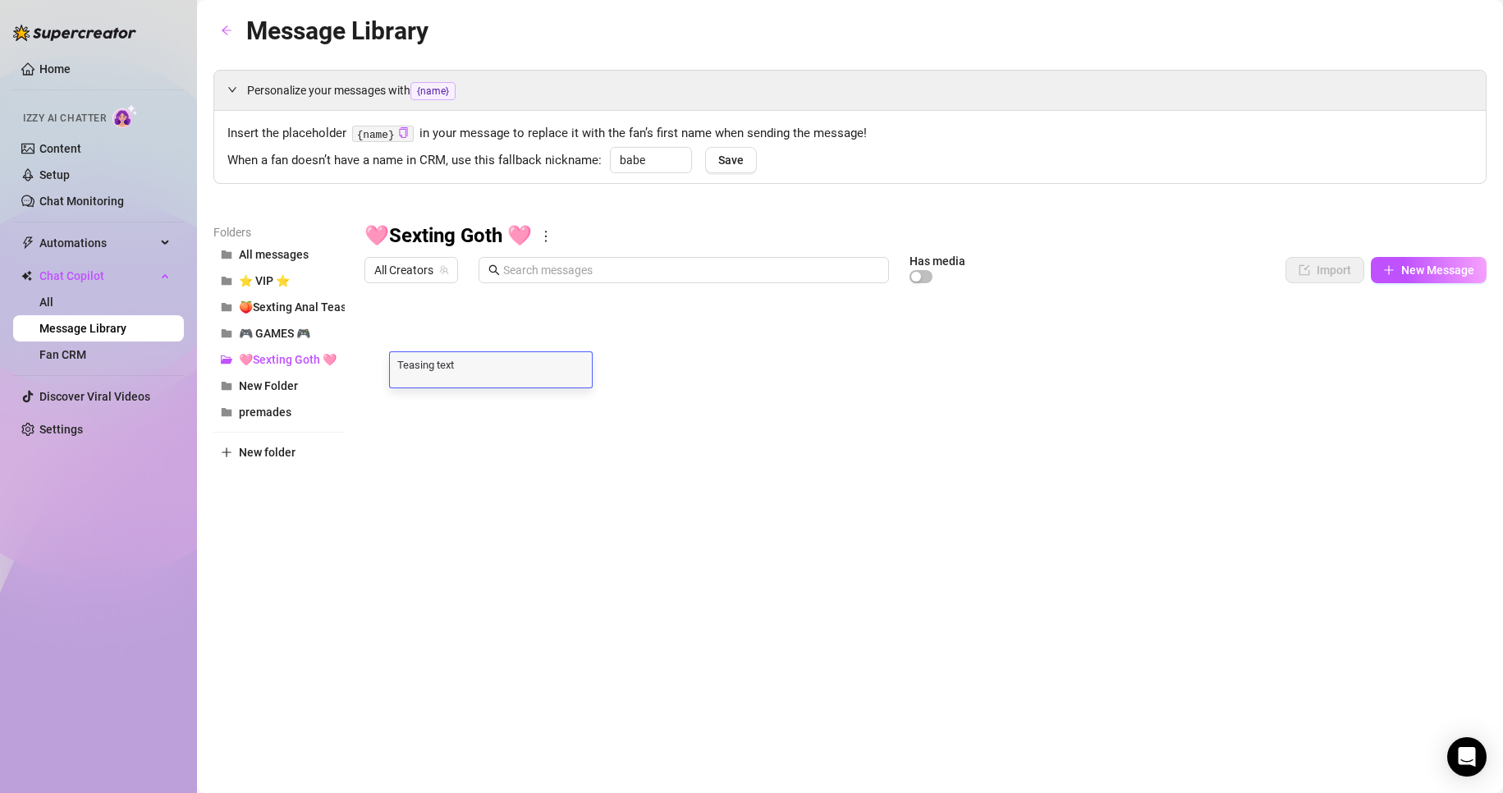
click at [524, 363] on textarea "Teasing text" at bounding box center [491, 364] width 202 height 15
click at [534, 341] on div at bounding box center [925, 474] width 1122 height 366
click at [514, 333] on textarea "teasing text (optional)" at bounding box center [491, 331] width 202 height 15
click at [477, 330] on textarea "teasing text (optional)" at bounding box center [491, 331] width 202 height 15
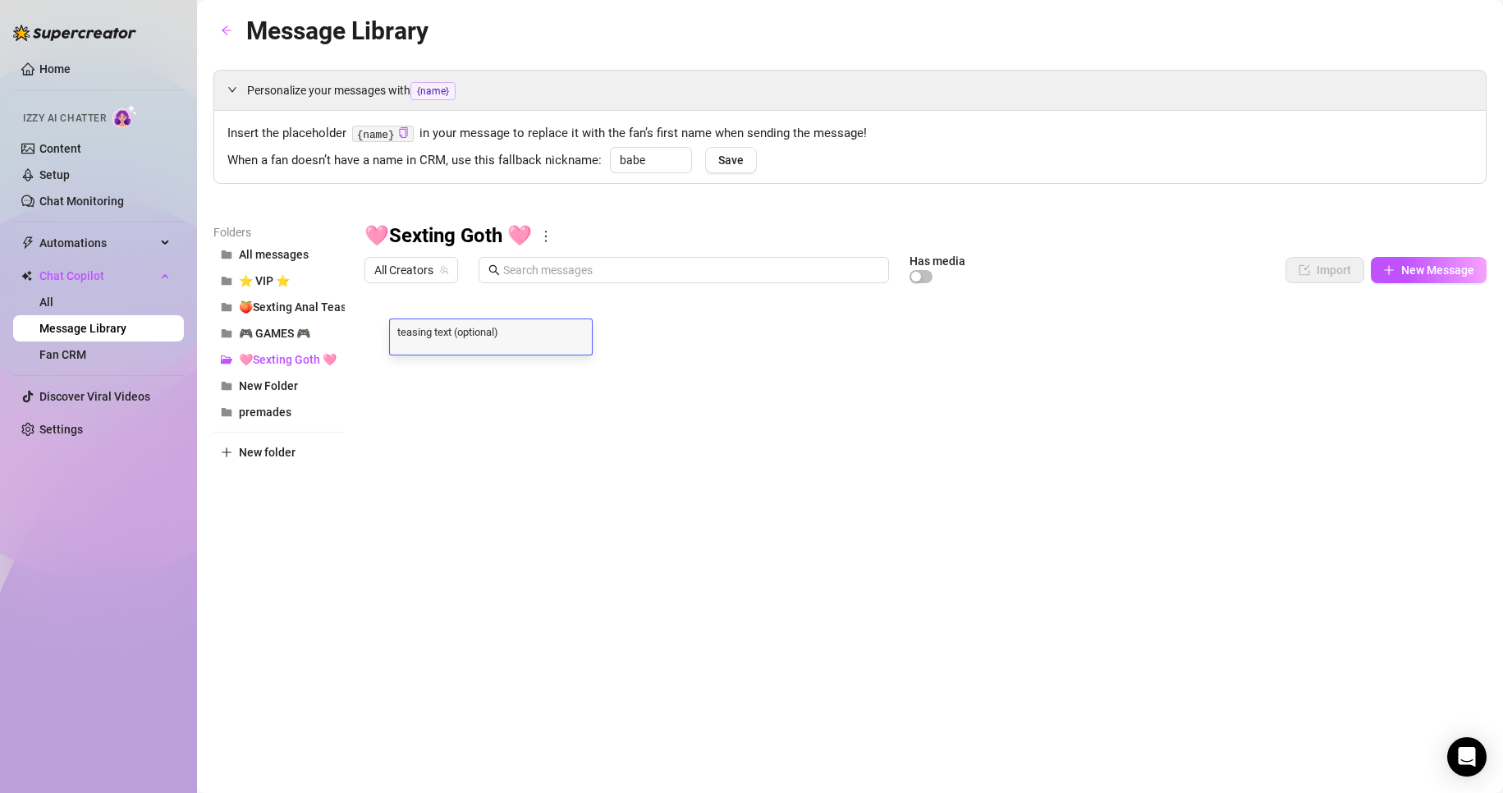
click at [477, 330] on textarea "teasing text (optional)" at bounding box center [491, 331] width 202 height 15
type textarea "teasing text"
click at [482, 330] on textarea "teasing text" at bounding box center [491, 331] width 202 height 15
click at [479, 624] on body "Home Izzy AI Chatter Content Setup Chat Monitoring Automations All Message Flow…" at bounding box center [751, 396] width 1503 height 793
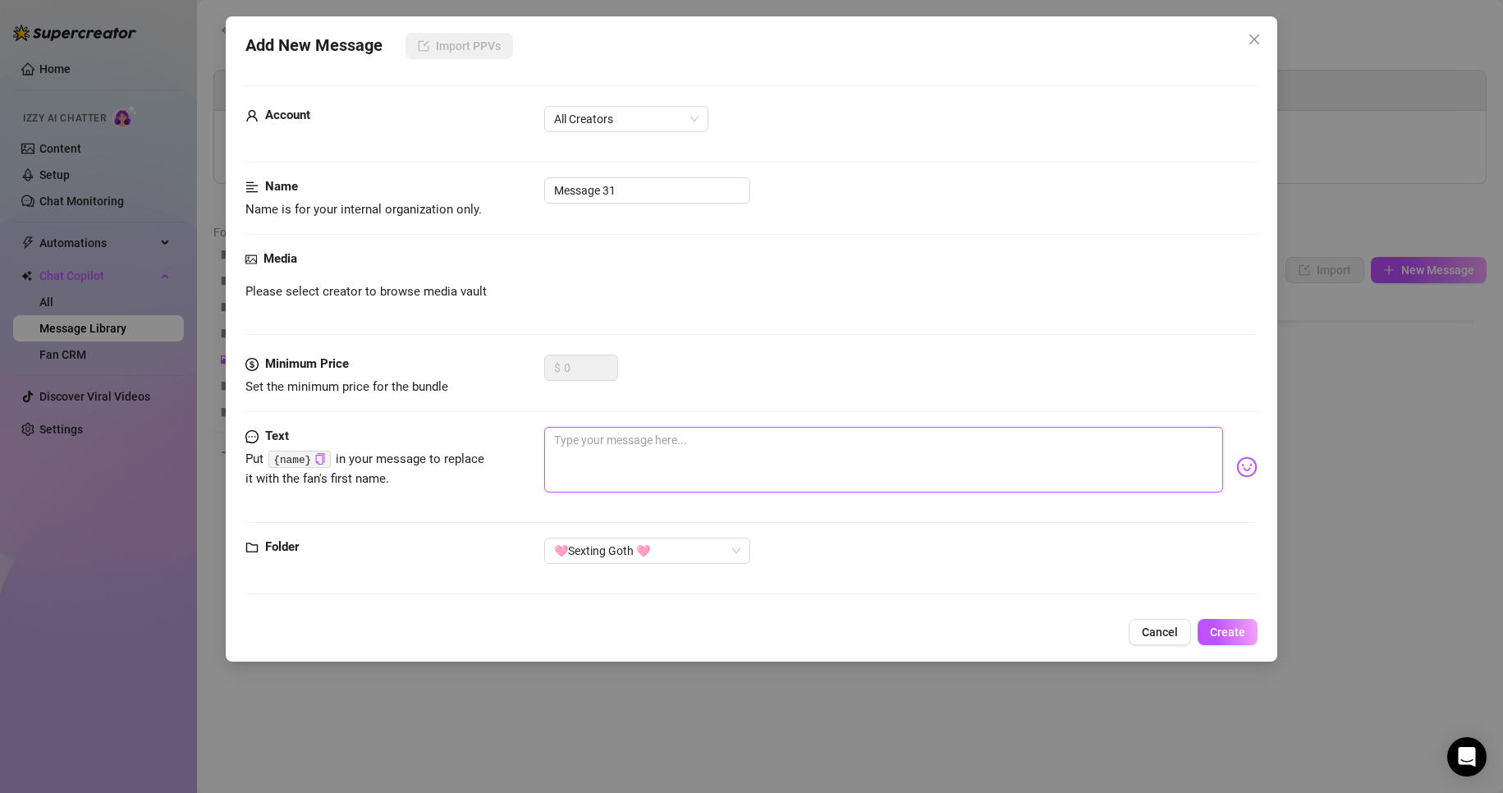
click at [603, 480] on textarea at bounding box center [884, 460] width 680 height 66
paste textarea ""Fuck, my fingers just accidentally slid between my legs… wanna see how wet I a…"
type textarea ""Fuck, my fingers just accidentally slid between my legs… wanna see how wet I a…"
click at [638, 175] on div "Account All Creators" at bounding box center [751, 141] width 1013 height 71
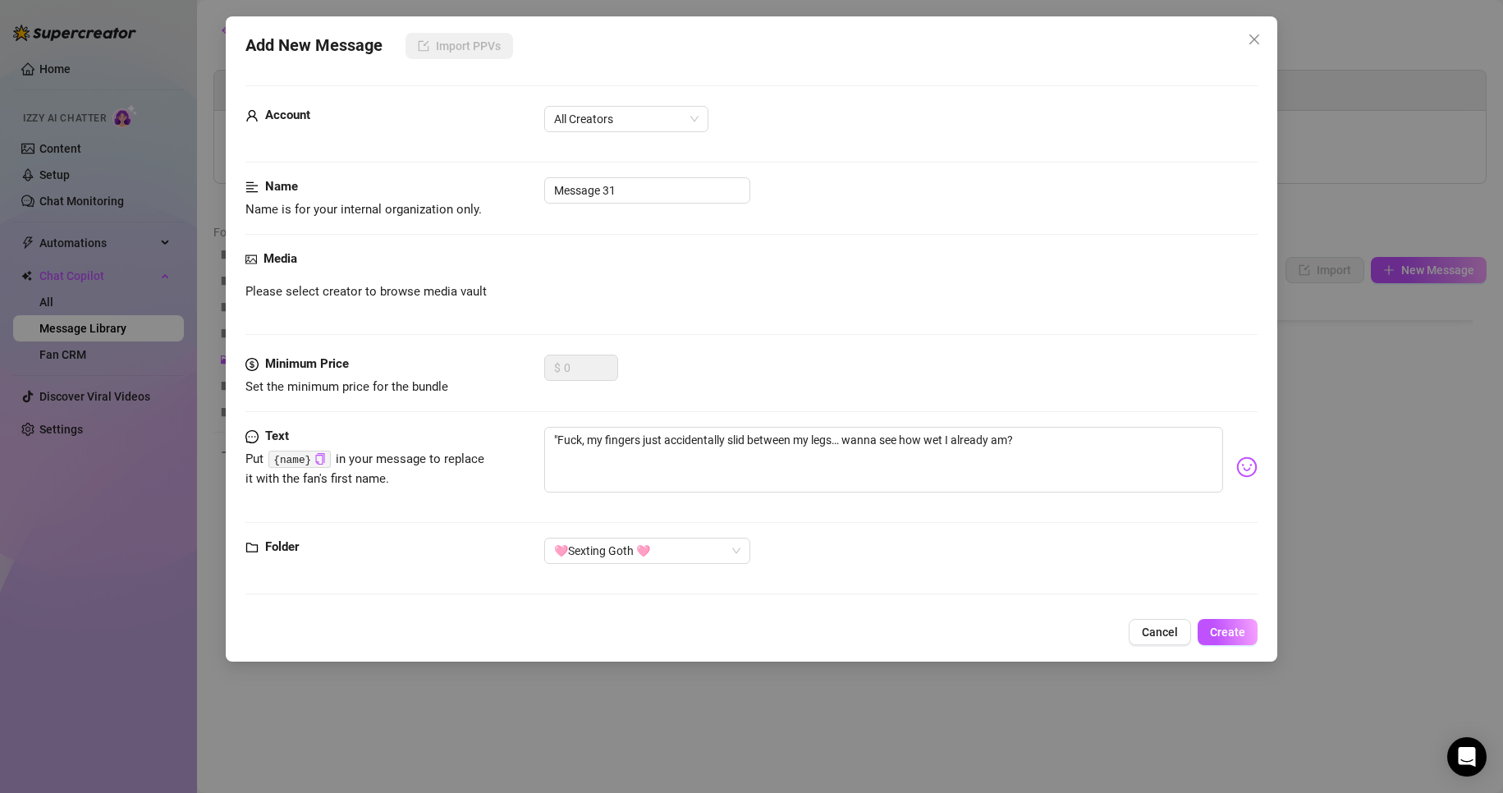
click at [638, 175] on div "Account All Creators" at bounding box center [751, 141] width 1013 height 71
click at [631, 185] on input "Message 31" at bounding box center [647, 190] width 206 height 26
click at [630, 186] on input "Message 31" at bounding box center [647, 190] width 206 height 26
type input "t"
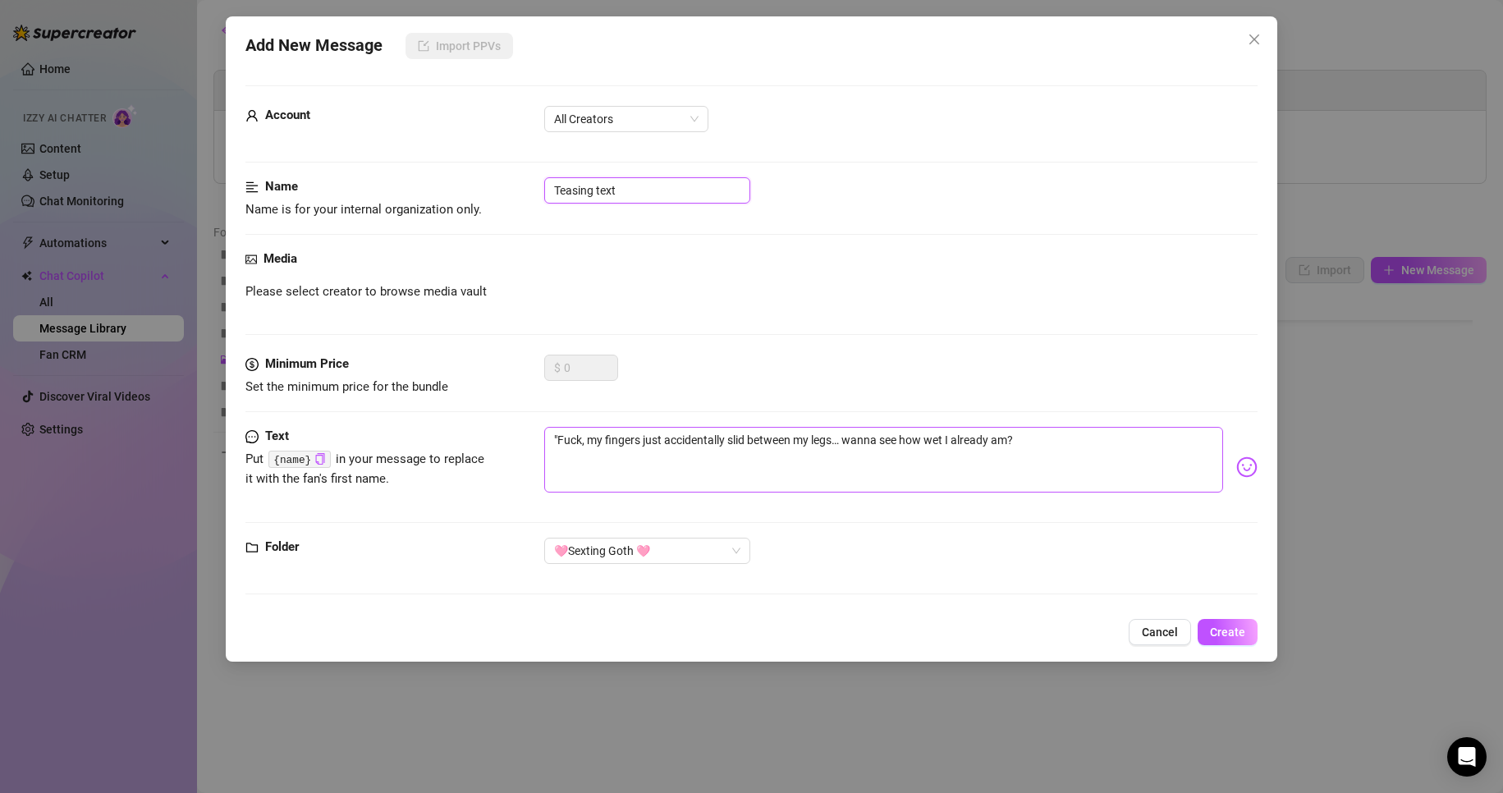
type input "Teasing text"
click at [1083, 455] on textarea ""Fuck, my fingers just accidentally slid between my legs… wanna see how wet I a…" at bounding box center [884, 460] width 680 height 66
click at [556, 437] on textarea ""Fuck, my fingers just accidentally slid between my legs… wanna see how wet I a…" at bounding box center [884, 460] width 680 height 66
type textarea "Fuck, my fingers just accidentally slid between my legs… wanna see how wet I al…"
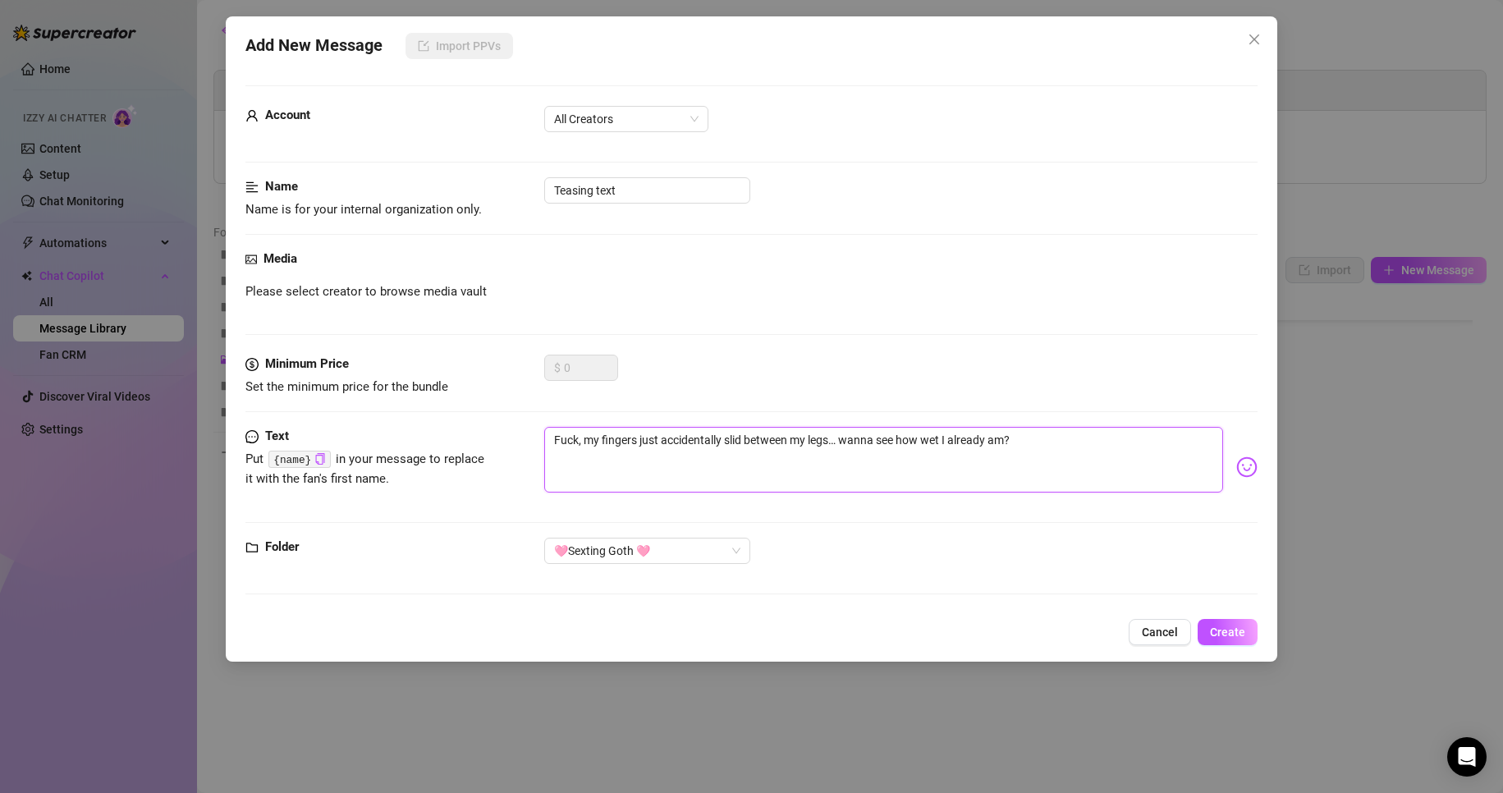
click at [1101, 449] on textarea "Fuck, my fingers just accidentally slid between my legs… wanna see how wet I al…" at bounding box center [884, 460] width 680 height 66
click at [575, 437] on textarea "Fuck, my fingers just accidentally slid between my legs… wanna see how wet I al…" at bounding box center [884, 460] width 680 height 66
type textarea "Fuck , my fingers just accidentally slid between my legs… wanna see how wet I a…"
click at [317, 456] on icon "copy" at bounding box center [319, 458] width 11 height 11
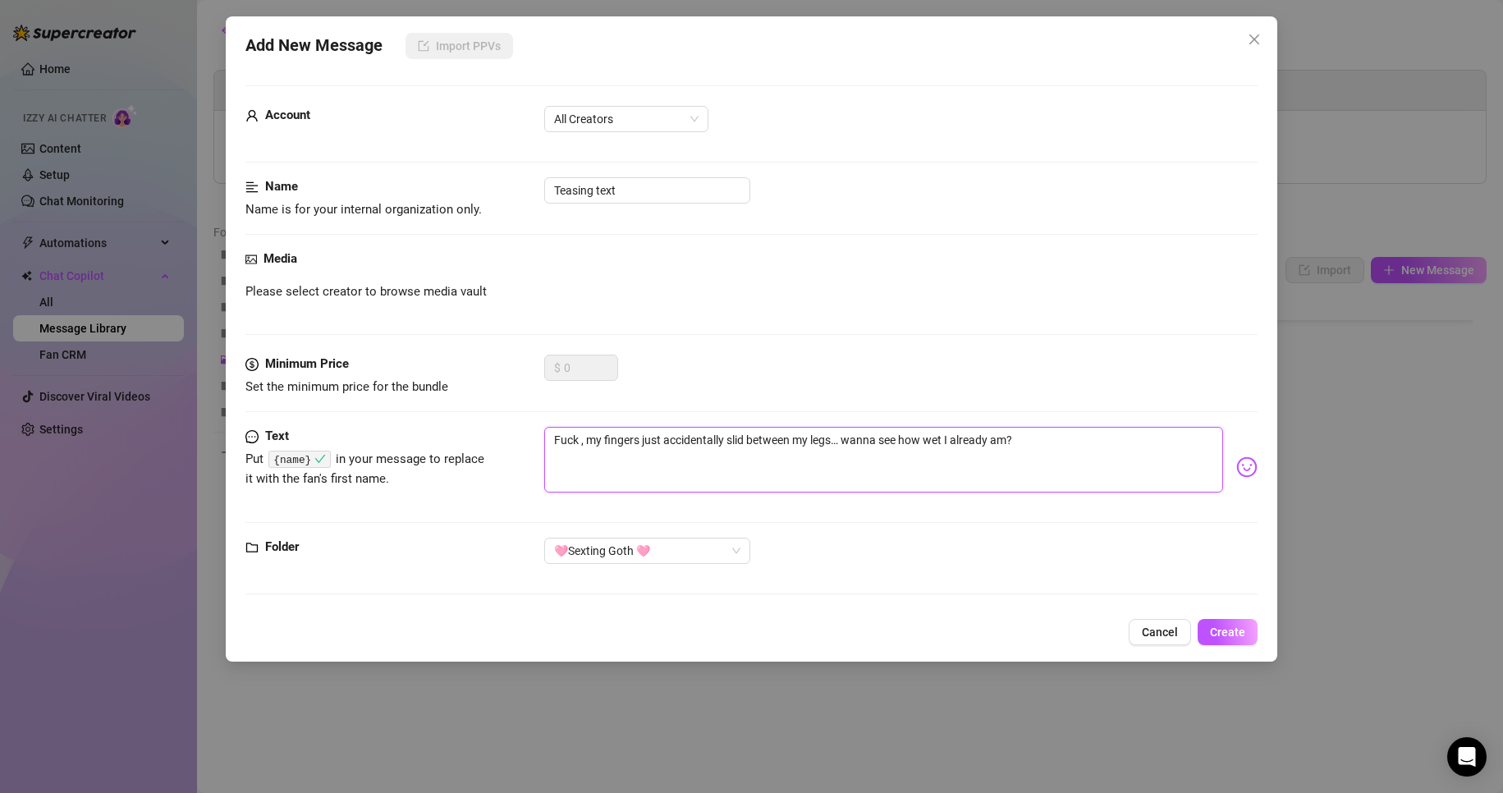
click at [580, 439] on textarea "Fuck , my fingers just accidentally slid between my legs… wanna see how wet I a…" at bounding box center [884, 460] width 680 height 66
paste textarea "{name}"
type textarea "Fuck {name}, my fingers just accidentally slid between my legs… wanna see how w…"
type textarea "Fuck {name} , my fingers just accidentally slid between my legs… wanna see how …"
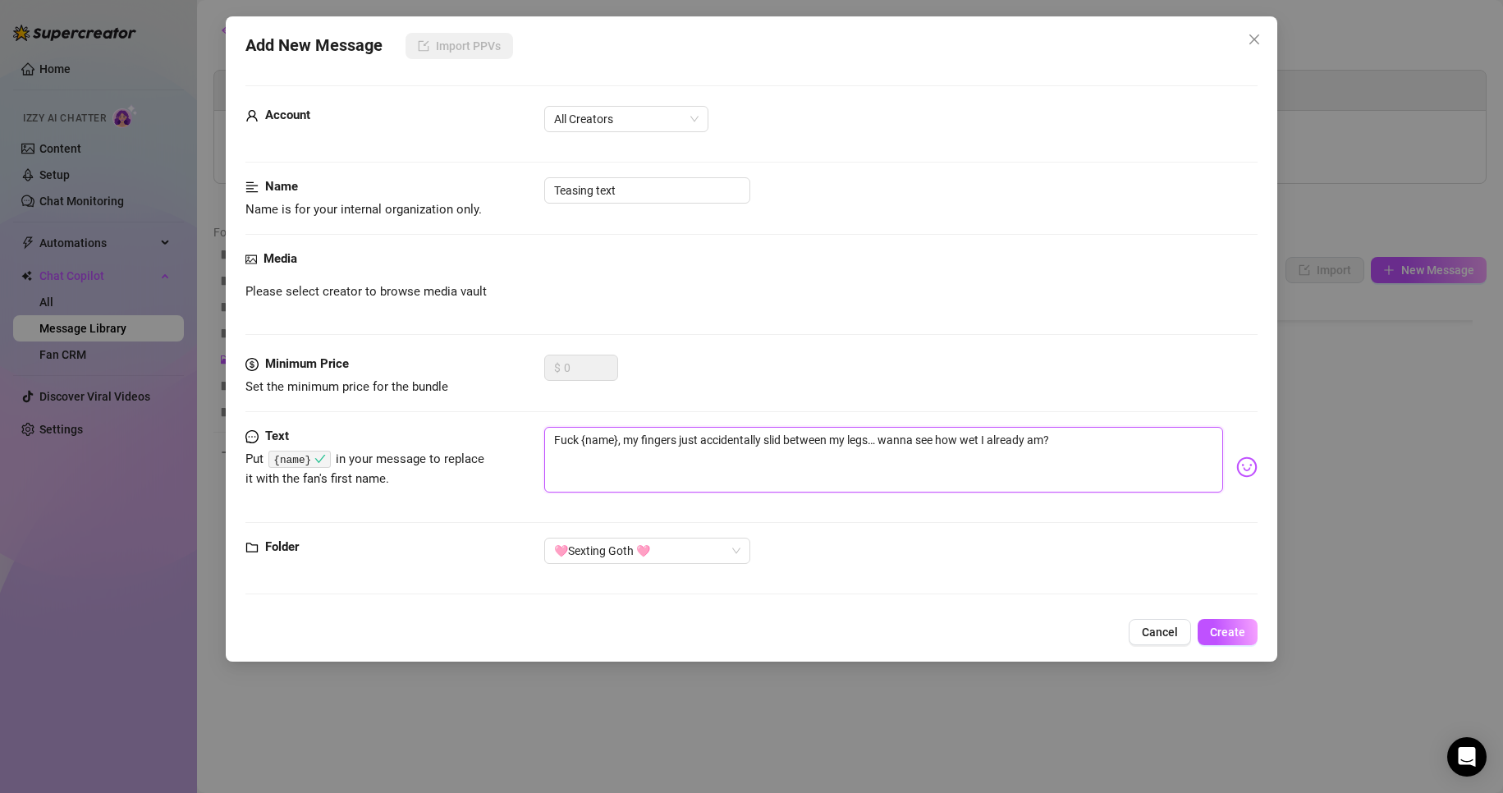
type textarea "Fuck {name} , my fingers just accidentally slid between my legs… wanna see how …"
type textarea "Fuck {name}, my fingers just accidentally slid between my legs… wanna see how w…"
click at [1238, 633] on span "Create" at bounding box center [1227, 631] width 35 height 13
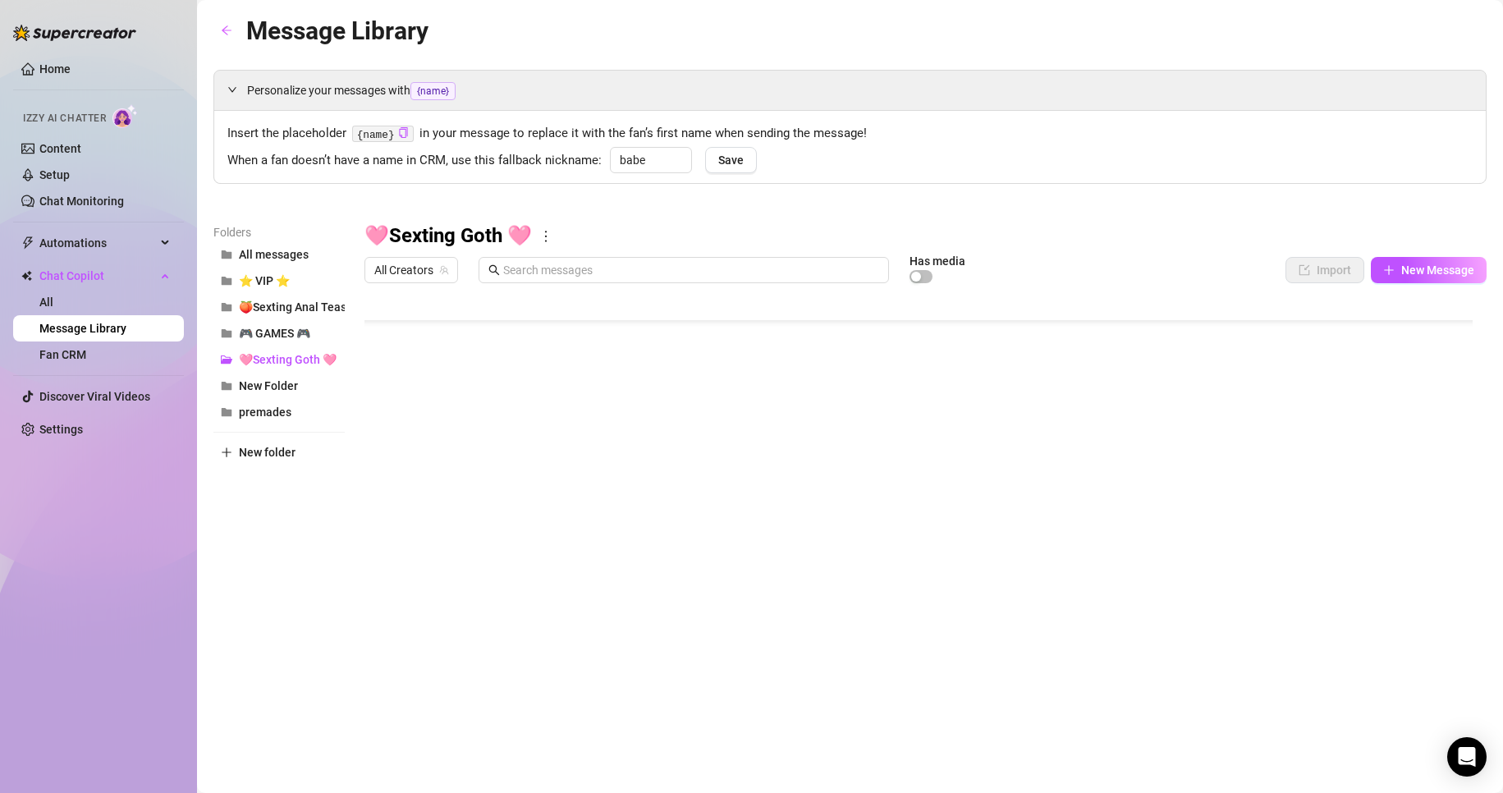
scroll to position [112, 0]
click at [364, 552] on div at bounding box center [925, 474] width 1122 height 366
drag, startPoint x: 367, startPoint y: 554, endPoint x: 383, endPoint y: 451, distance: 103.9
click at [383, 451] on div at bounding box center [925, 474] width 1122 height 366
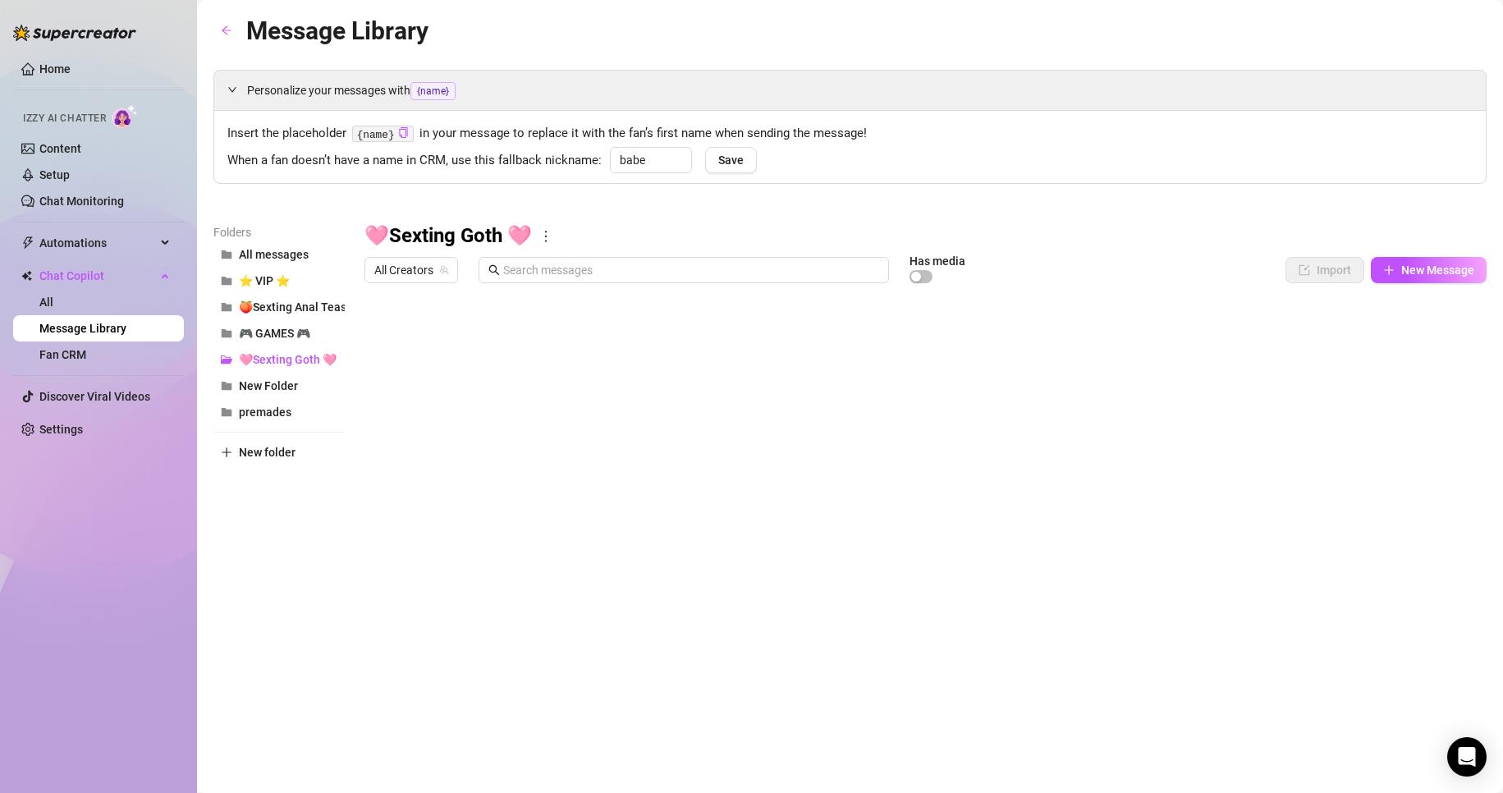
drag, startPoint x: 370, startPoint y: 538, endPoint x: 371, endPoint y: 390, distance: 148.6
click at [371, 390] on div at bounding box center [925, 474] width 1122 height 366
click at [1125, 381] on div at bounding box center [925, 474] width 1122 height 366
click at [1122, 378] on div at bounding box center [925, 474] width 1122 height 366
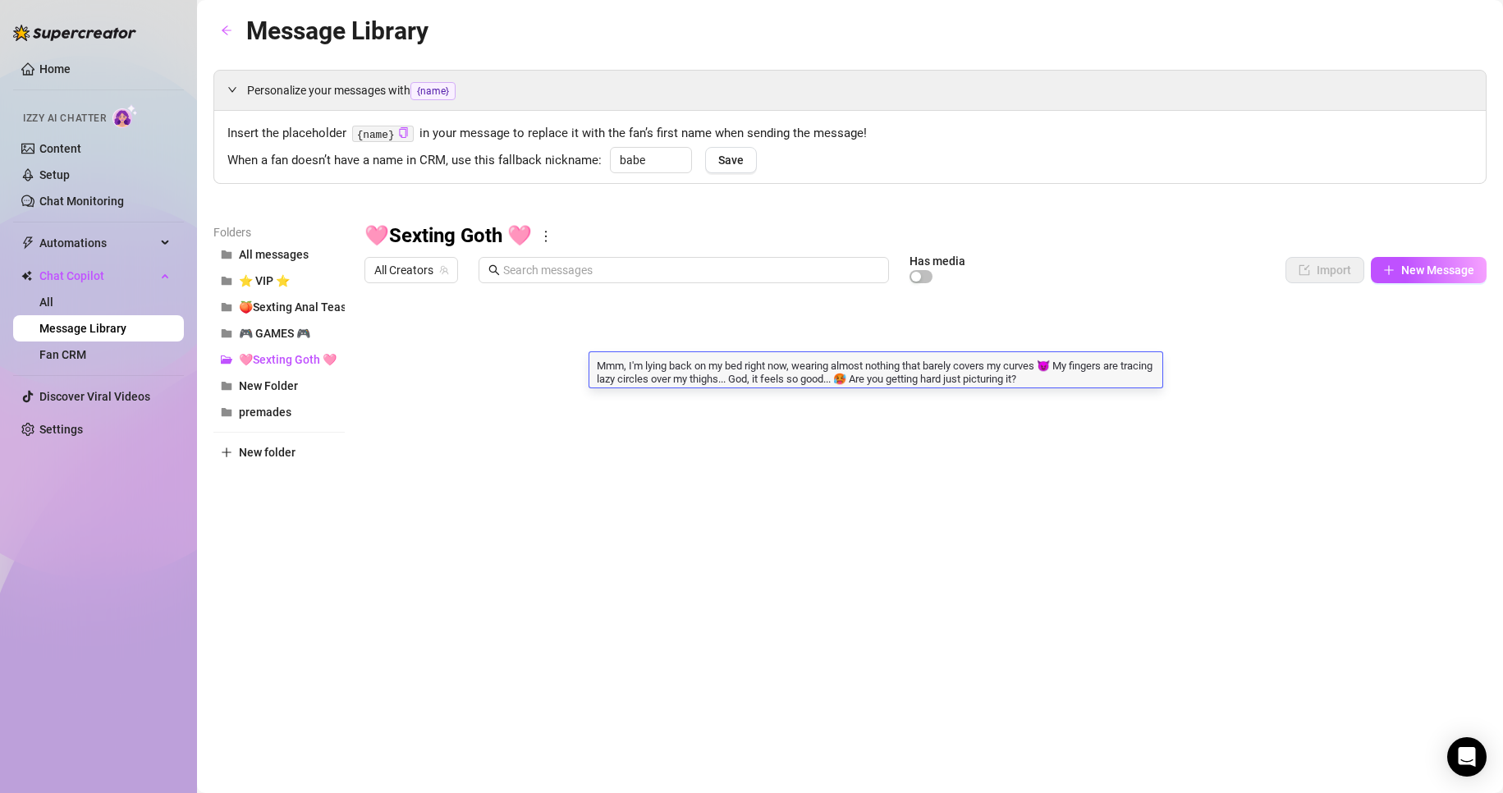
click at [672, 405] on div at bounding box center [925, 474] width 1122 height 366
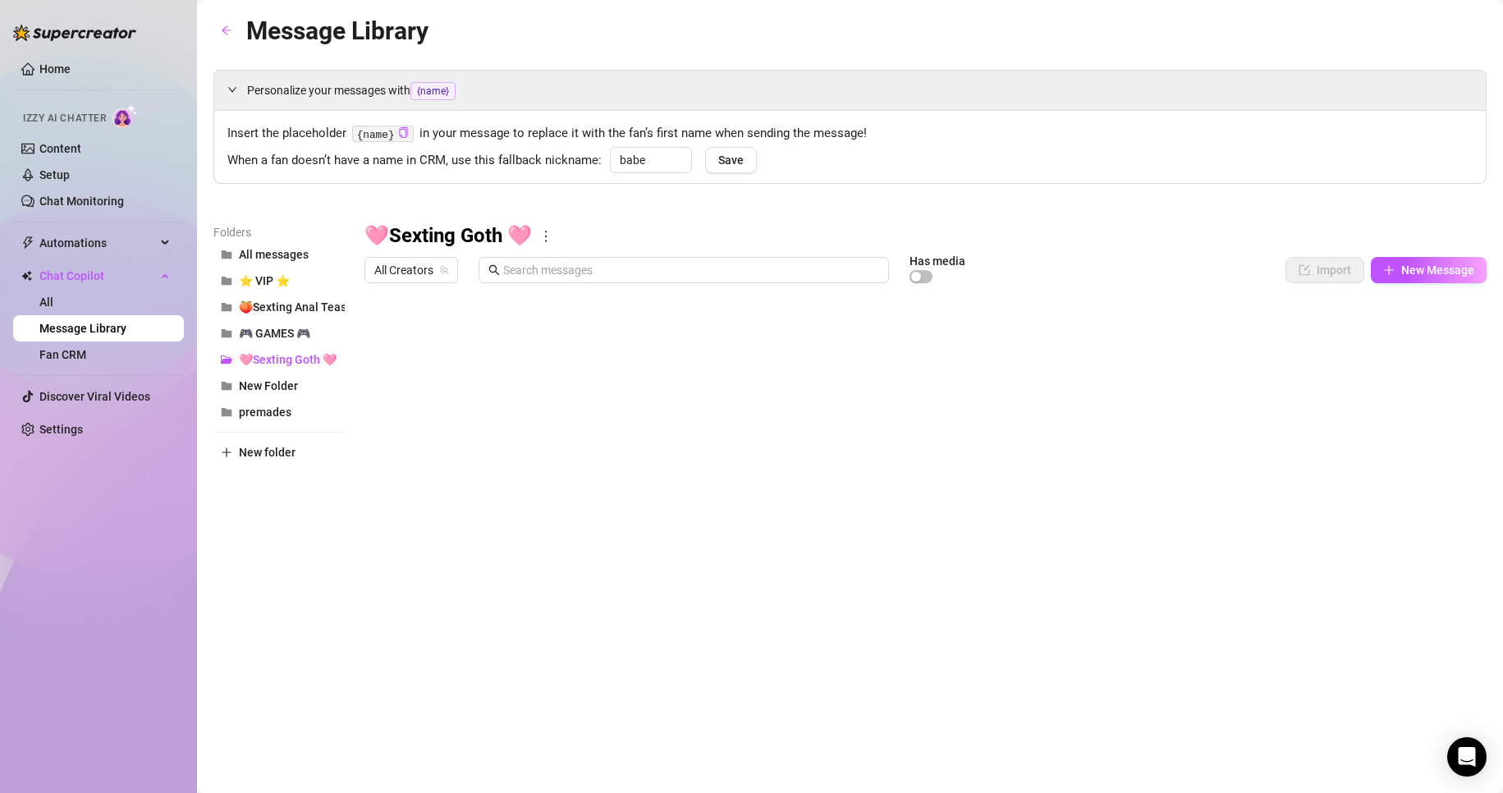
click at [383, 404] on div at bounding box center [925, 474] width 1122 height 366
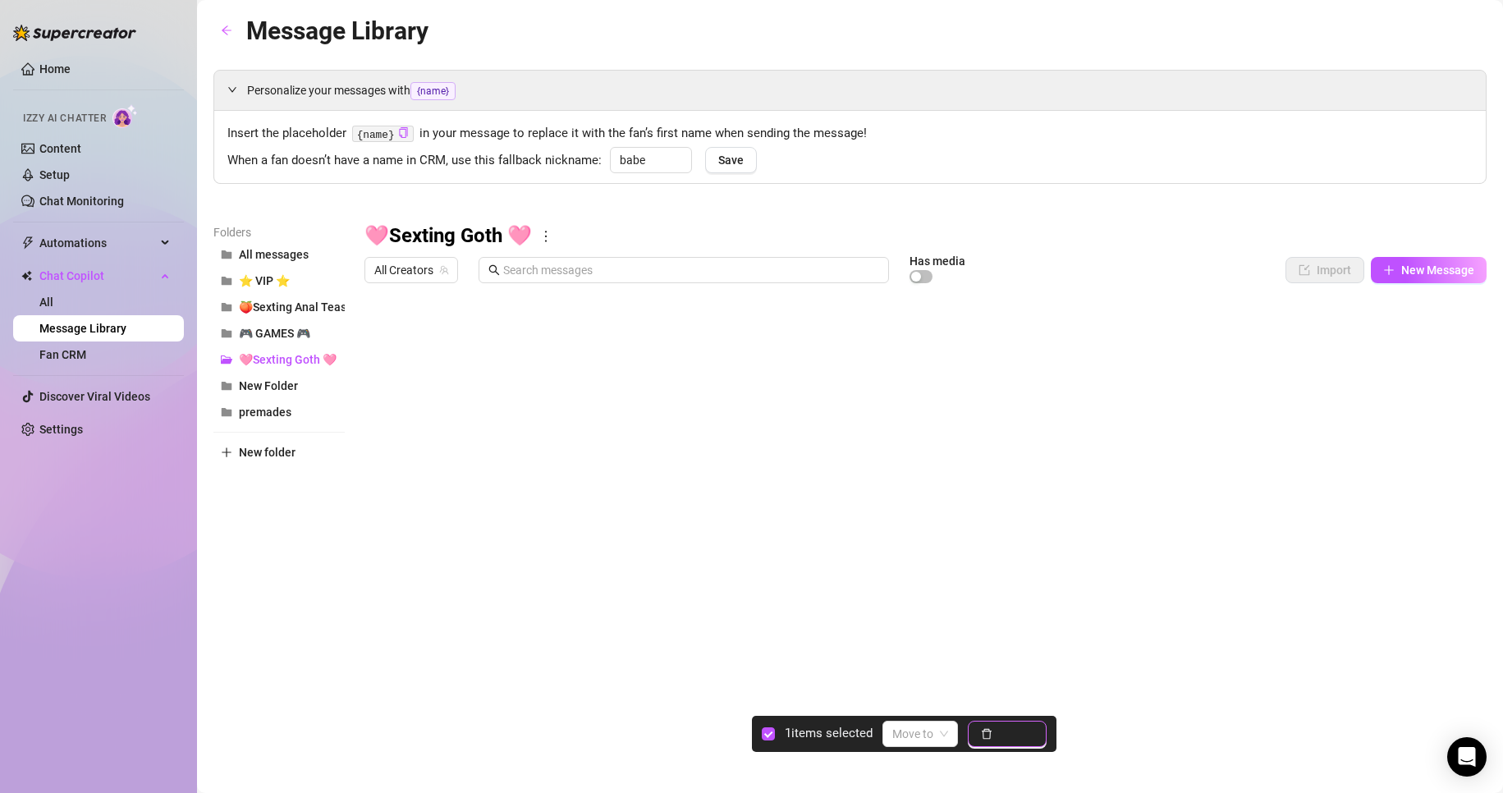
click at [1009, 734] on span "Delete" at bounding box center [1016, 733] width 34 height 13
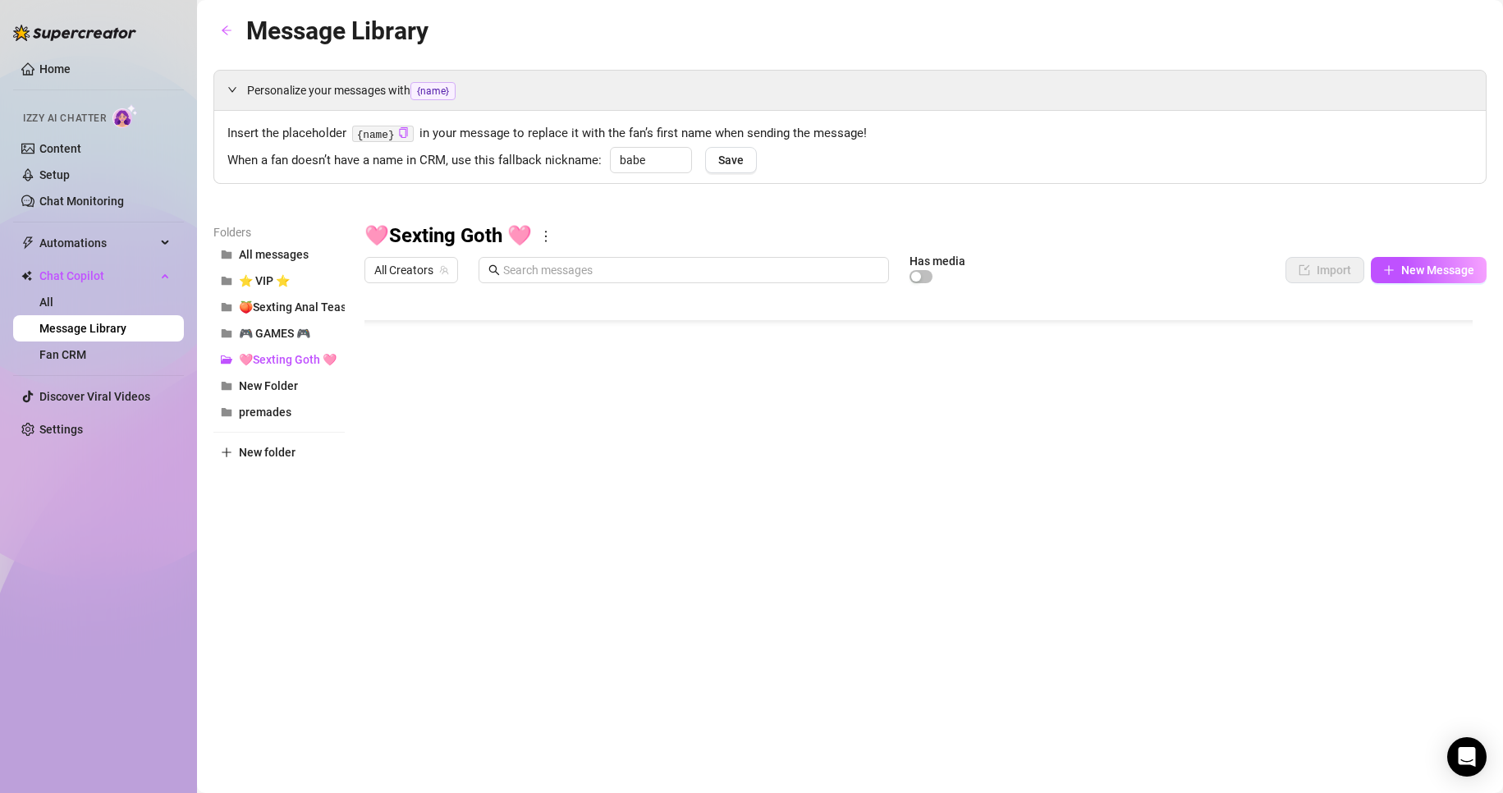
scroll to position [80, 0]
click at [618, 519] on div at bounding box center [925, 474] width 1122 height 366
click at [488, 526] on div at bounding box center [925, 474] width 1122 height 366
click at [633, 528] on div at bounding box center [925, 474] width 1122 height 366
click at [669, 558] on div at bounding box center [925, 474] width 1122 height 366
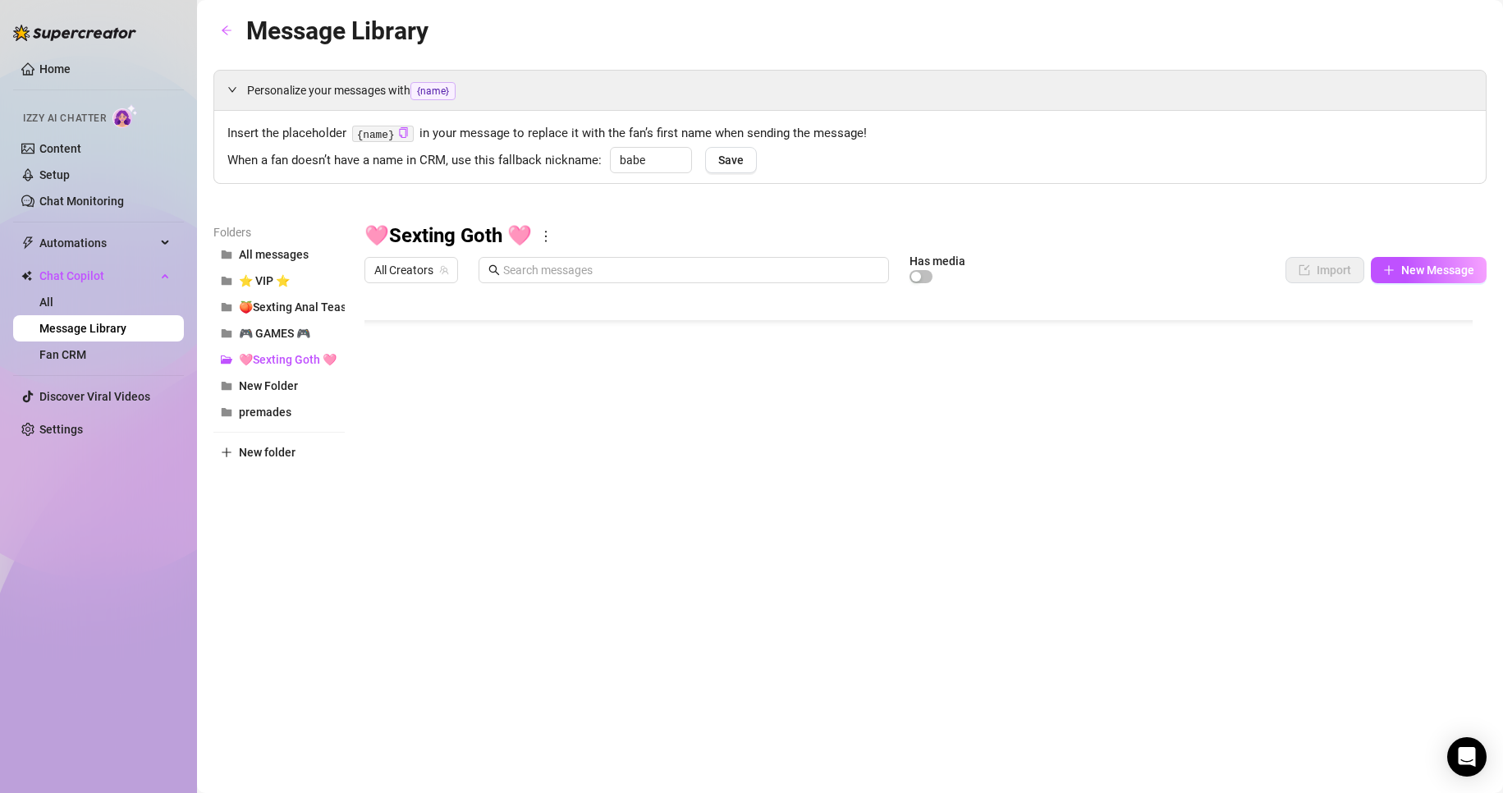
click at [802, 483] on div at bounding box center [925, 474] width 1122 height 366
click at [650, 460] on div at bounding box center [925, 474] width 1122 height 366
click at [488, 488] on div at bounding box center [925, 474] width 1122 height 366
click at [694, 488] on div at bounding box center [925, 474] width 1122 height 366
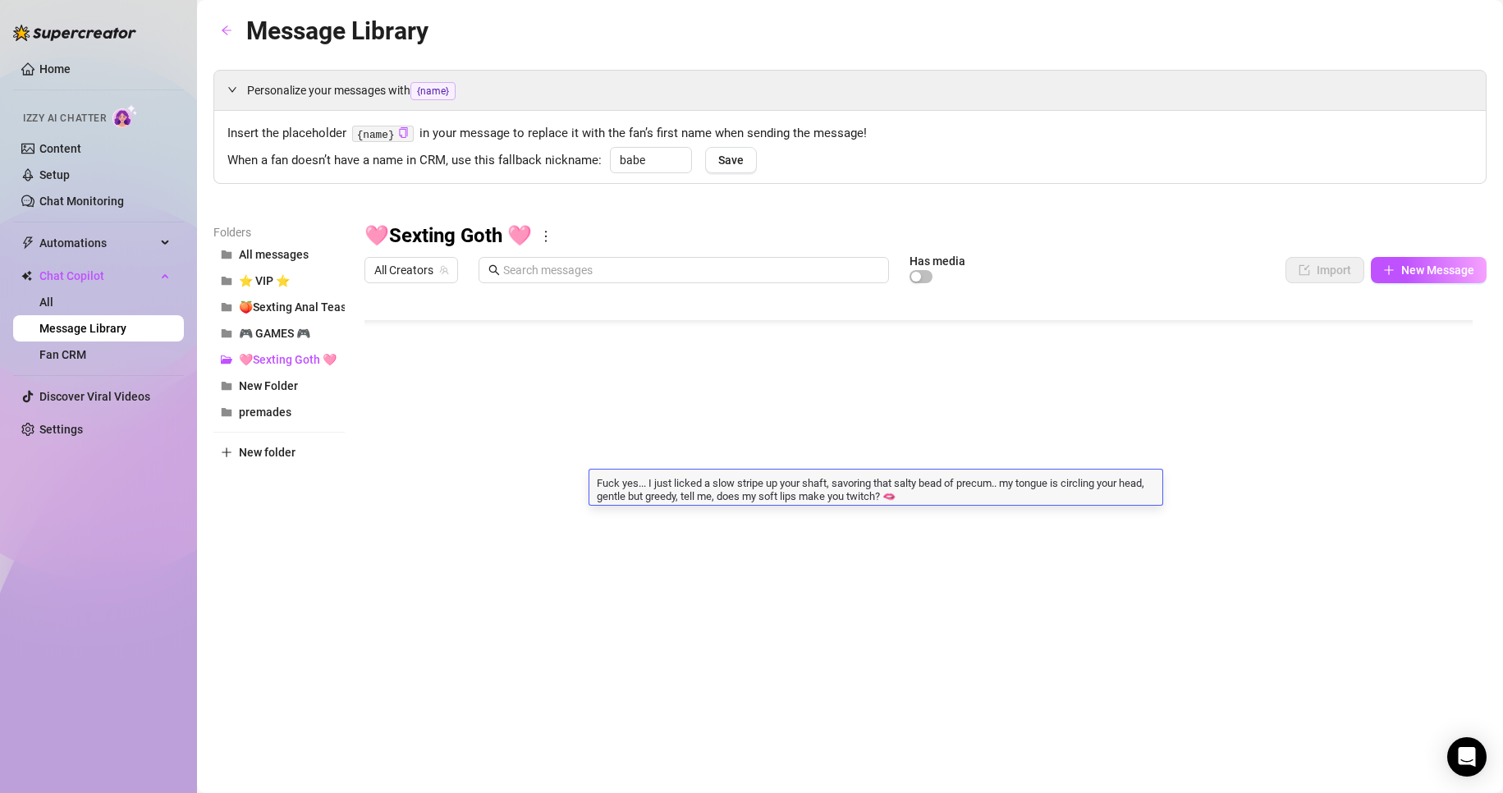
click at [982, 499] on textarea "Fuck yes... I just licked a slow stripe up your shaft, savoring that salty bead…" at bounding box center [875, 488] width 573 height 28
click at [701, 486] on textarea "Fuck yes... I just licked a slow stripe up your shaft, savoring that salty bead…" at bounding box center [875, 488] width 573 height 28
drag, startPoint x: 711, startPoint y: 497, endPoint x: 927, endPoint y: 496, distance: 215.9
click at [927, 496] on textarea "Fuck yes... I just licked a slow stripe up your shaft, savoring that salty bead…" at bounding box center [875, 488] width 573 height 28
click at [723, 492] on textarea "Fuck yes... I just licked a slow stripe up your shaft, savoring that salty bead…" at bounding box center [875, 488] width 573 height 28
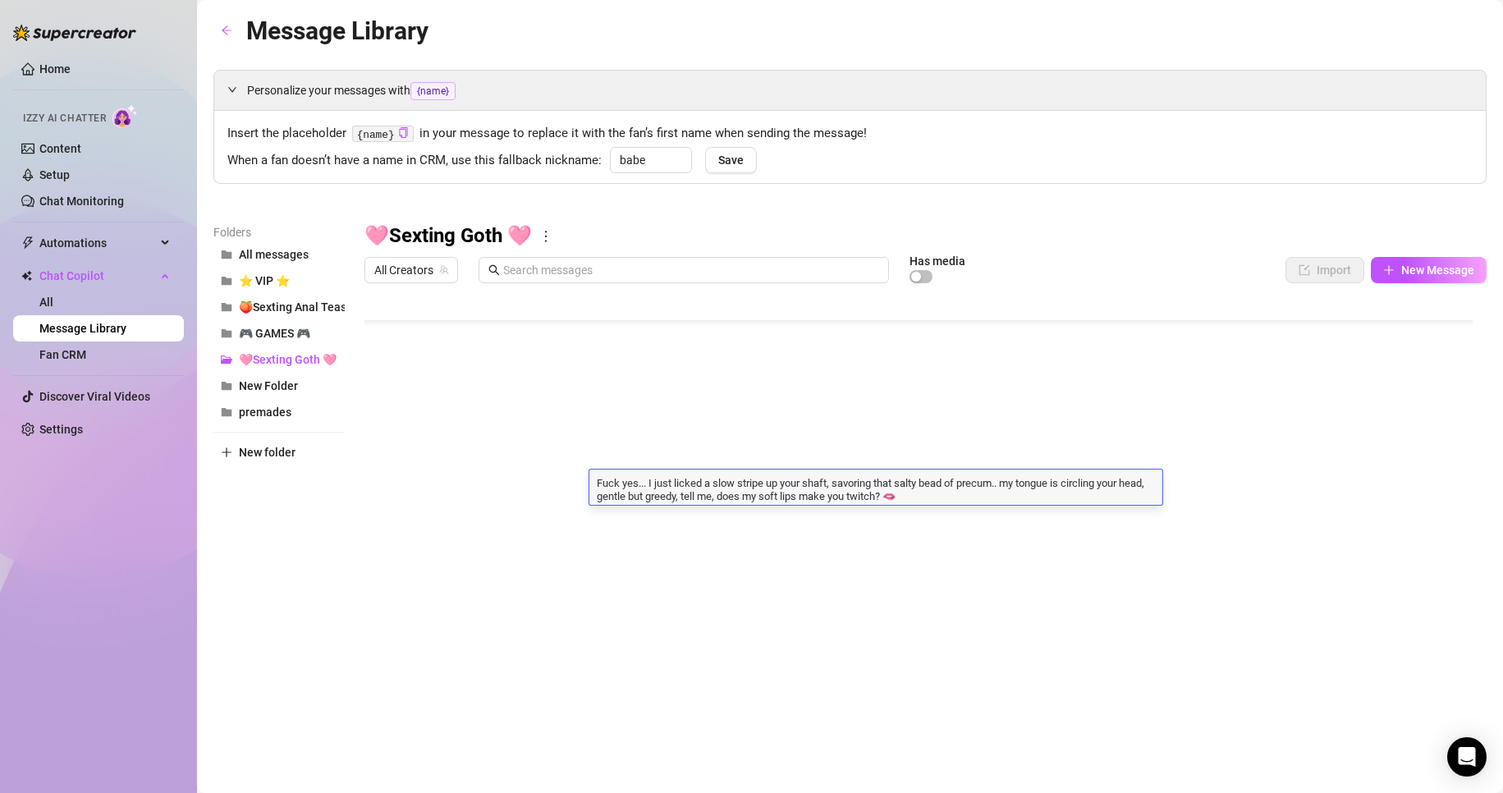
click at [710, 499] on textarea "Fuck yes... I just licked a slow stripe up your shaft, savoring that salty bead…" at bounding box center [875, 488] width 573 height 28
drag, startPoint x: 710, startPoint y: 500, endPoint x: 929, endPoint y: 495, distance: 219.2
click at [930, 495] on textarea "Fuck yes... I just licked a slow stripe up your shaft, savoring that salty bead…" at bounding box center [875, 488] width 573 height 28
click at [712, 497] on textarea "Fuck yes... I just licked a slow stripe up your shaft, savoring that salty bead…" at bounding box center [875, 488] width 573 height 28
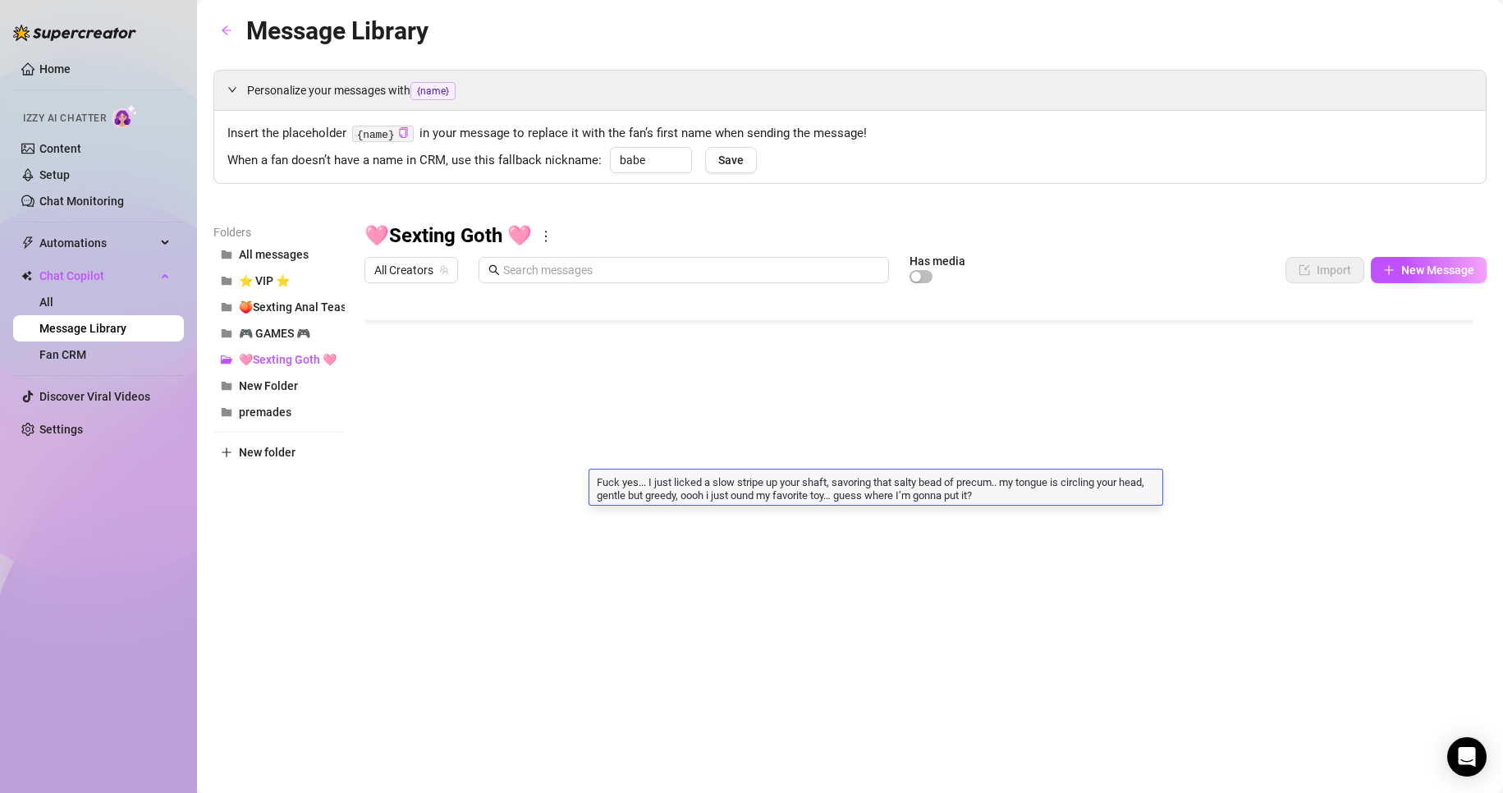
type textarea "Fuck yes... I just licked a slow stripe up your shaft, savoring that salty bead…"
click at [828, 495] on textarea "Fuck yes... I just licked a slow stripe up your shaft, savoring that salty bead…" at bounding box center [875, 488] width 573 height 28
click at [1020, 492] on textarea "Fuck yes... I just licked a slow stripe up your shaft, savoring that salty bead…" at bounding box center [875, 488] width 573 height 28
click at [1028, 501] on textarea "Fuck yes... I just licked a slow stripe up your shaft, savoring that salty bead…" at bounding box center [875, 488] width 573 height 28
type textarea "Fuck yes... I just licked a slow stripe up your shaft, savoring that salty bead…"
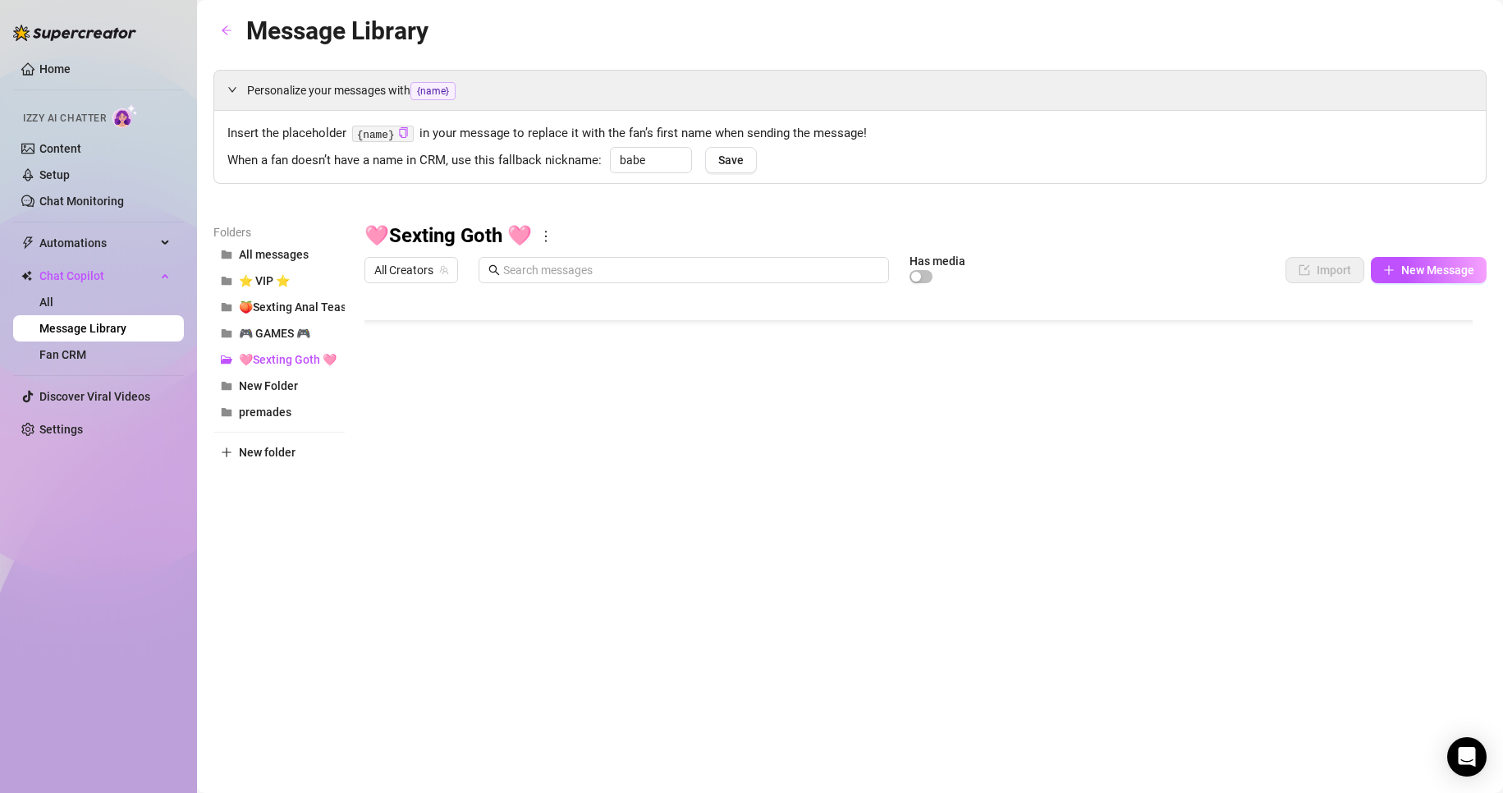
click at [1029, 493] on div at bounding box center [925, 474] width 1122 height 366
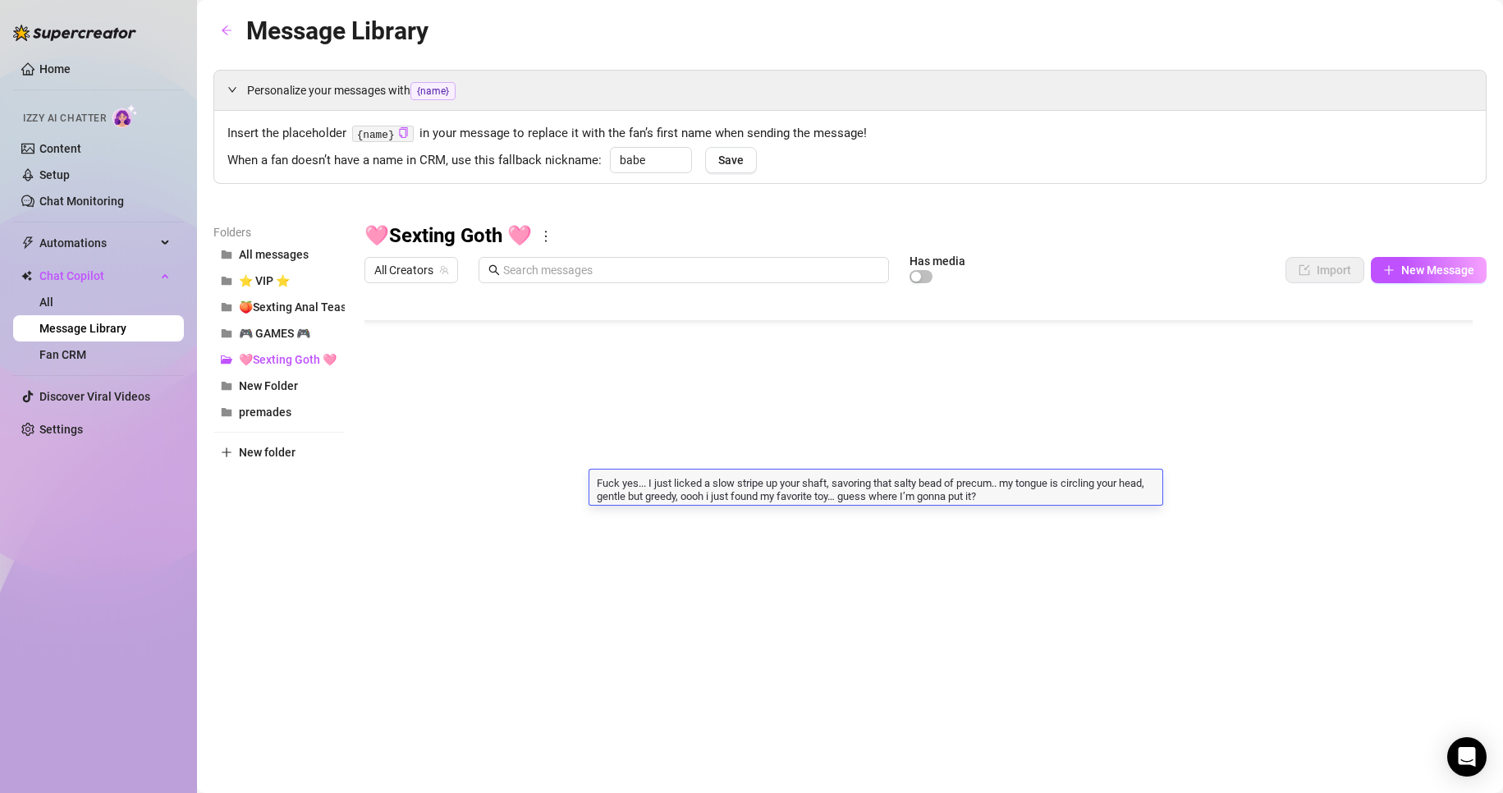
click at [1031, 508] on div at bounding box center [925, 474] width 1122 height 366
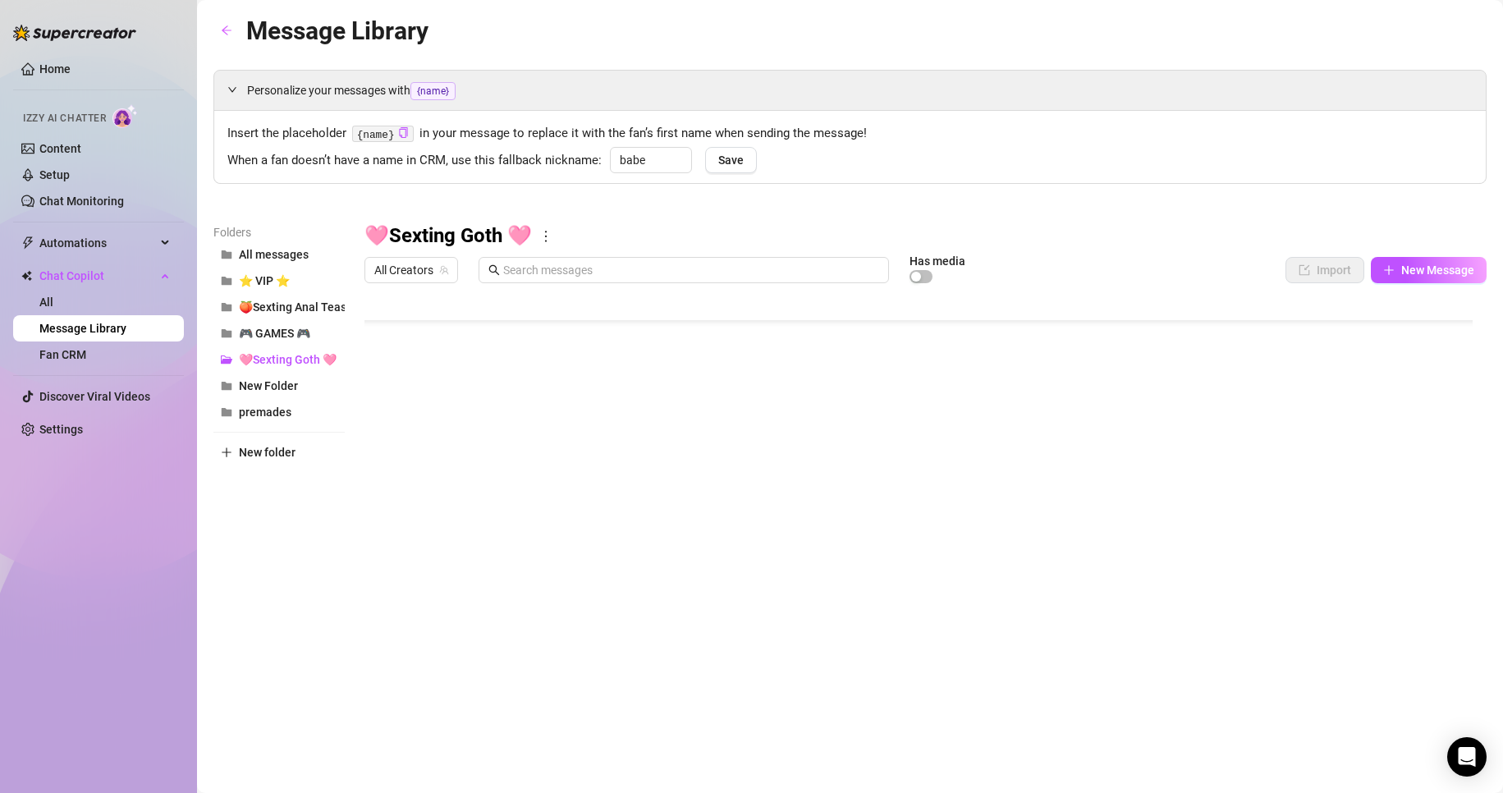
click at [750, 526] on div at bounding box center [925, 474] width 1122 height 366
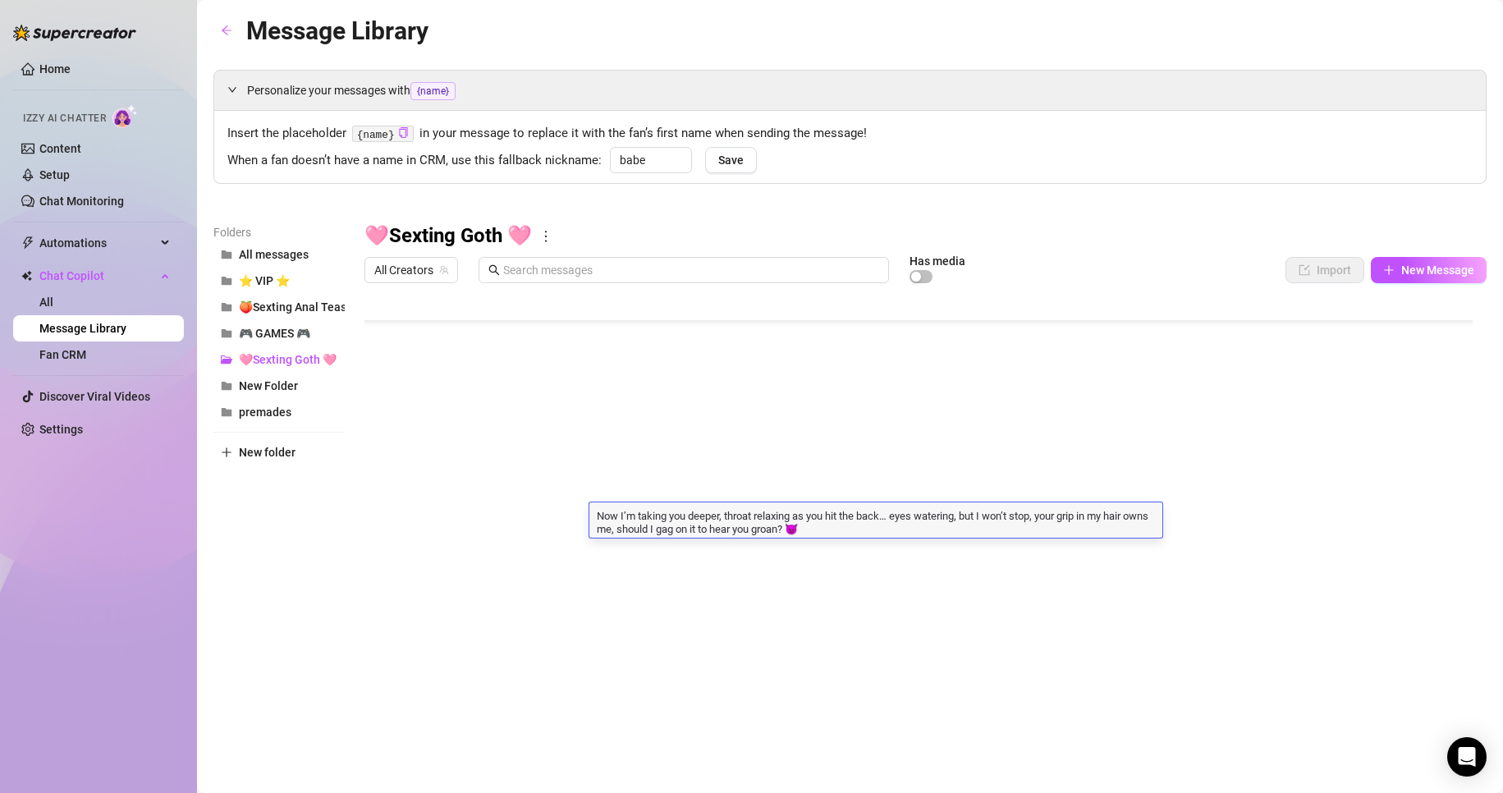
click at [724, 488] on div at bounding box center [925, 474] width 1122 height 366
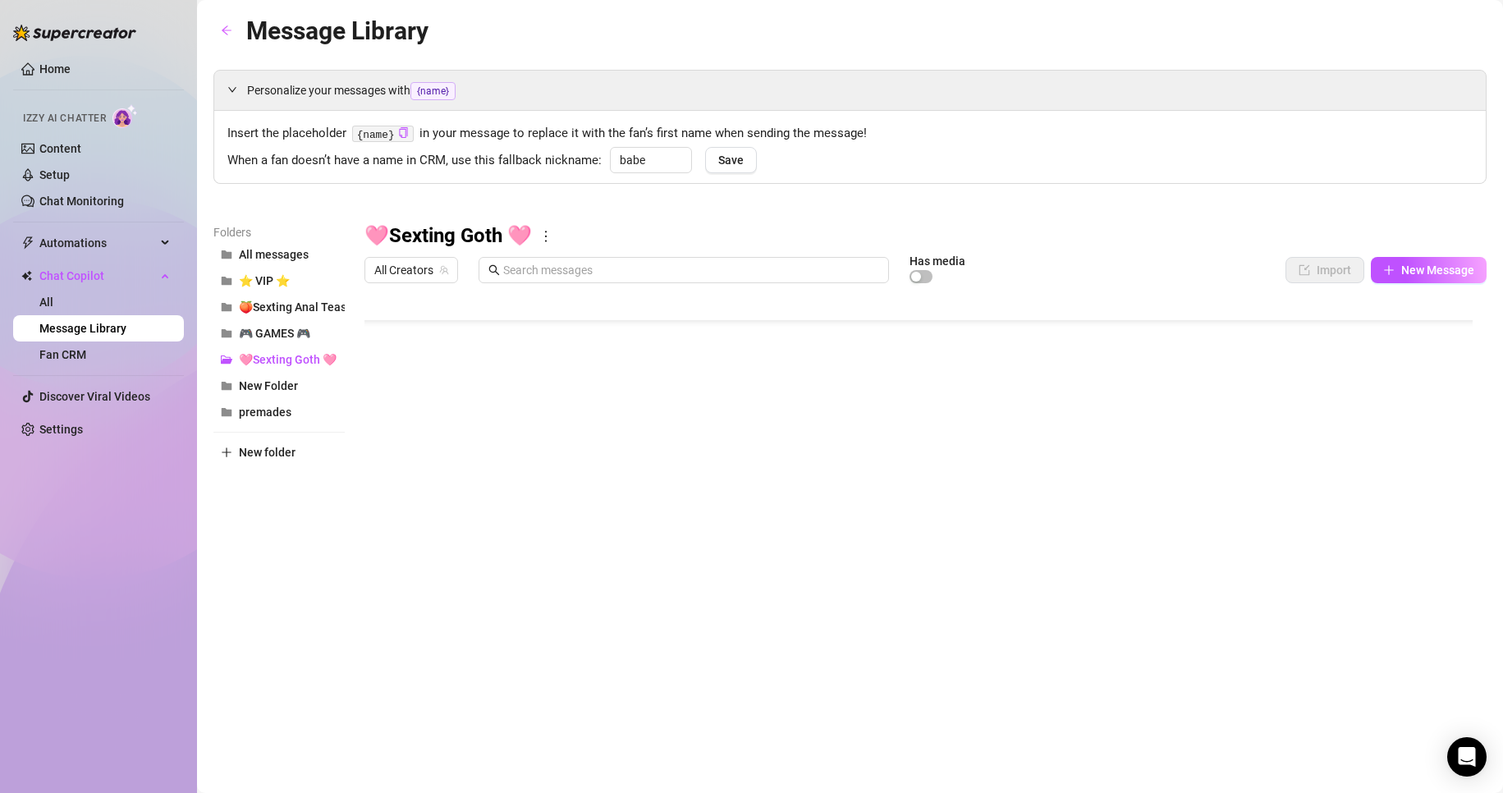
click at [432, 621] on body "Home Izzy AI Chatter Content Setup Chat Monitoring Automations All Message Flow…" at bounding box center [751, 396] width 1503 height 793
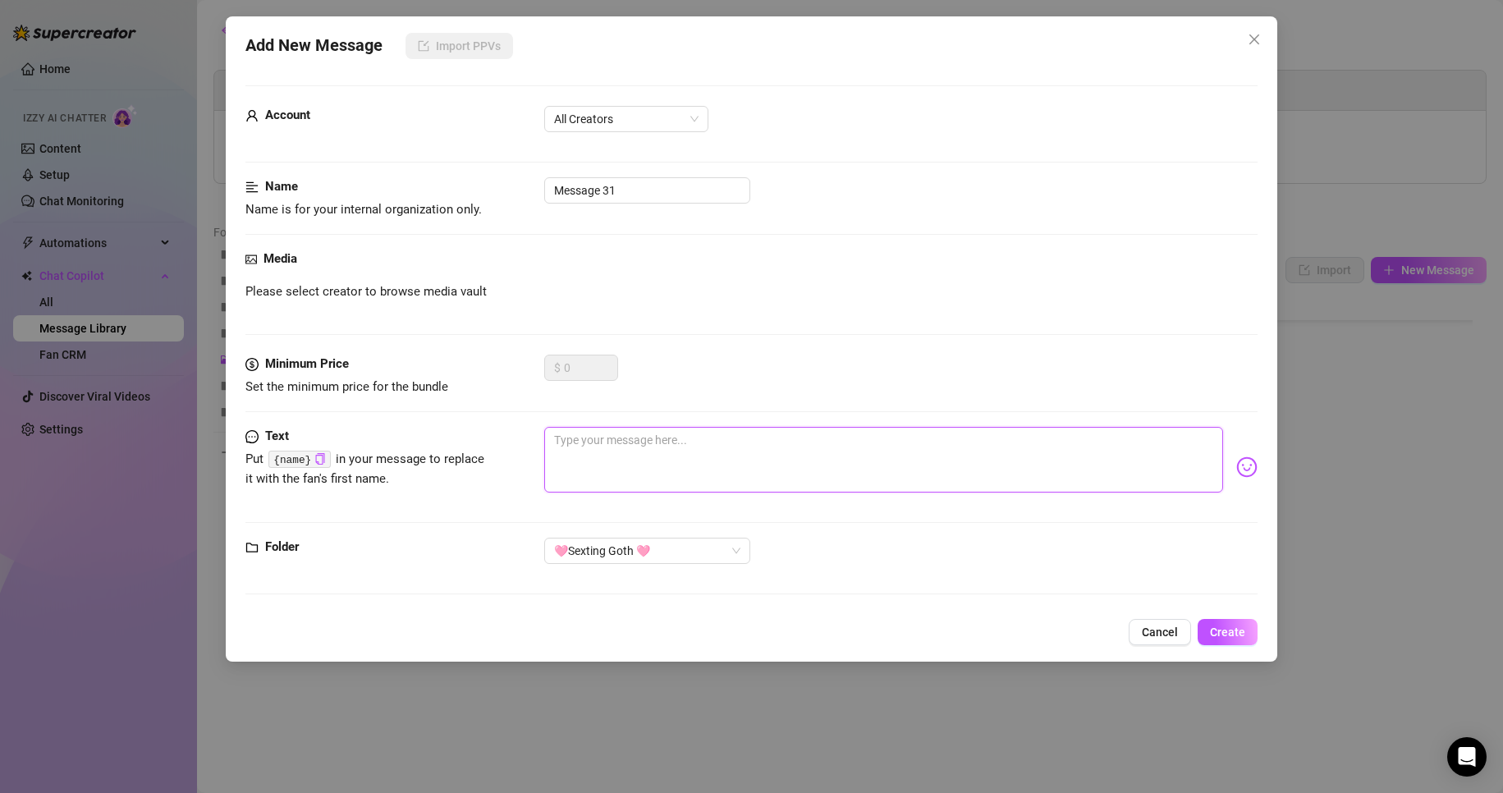
click at [628, 449] on textarea at bounding box center [884, 460] width 680 height 66
paste textarea "Pretending it’s your cock… do I look cute with my lips stretched?"
type textarea "Pretending it’s your cock… do I look cute with my lips stretched?"
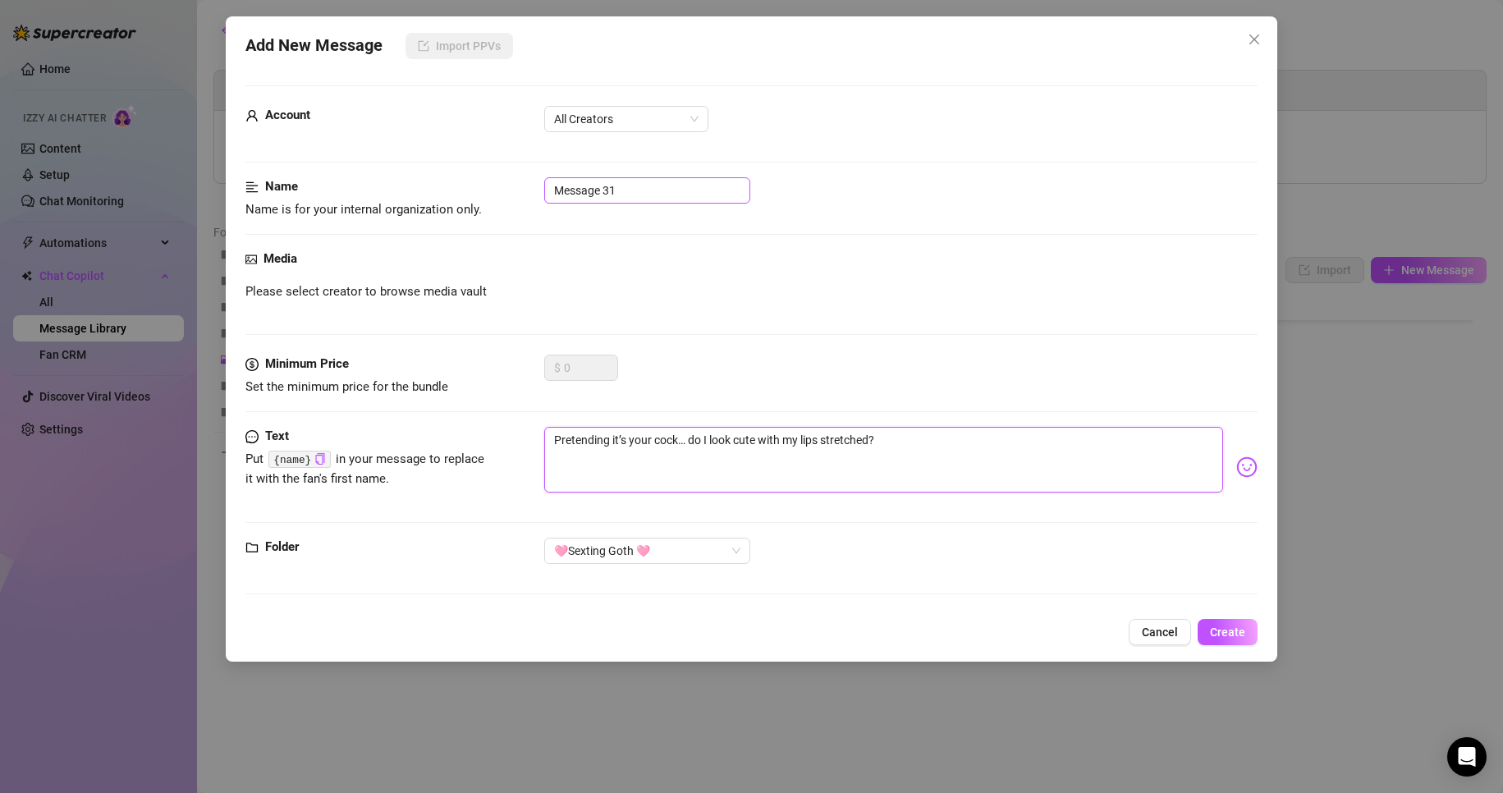
type textarea "Pretending it’s your cock… do I look cute with my lips stretched?"
click at [616, 192] on input "Message 31" at bounding box center [647, 190] width 206 height 26
click at [620, 192] on input "Message 31" at bounding box center [647, 190] width 206 height 26
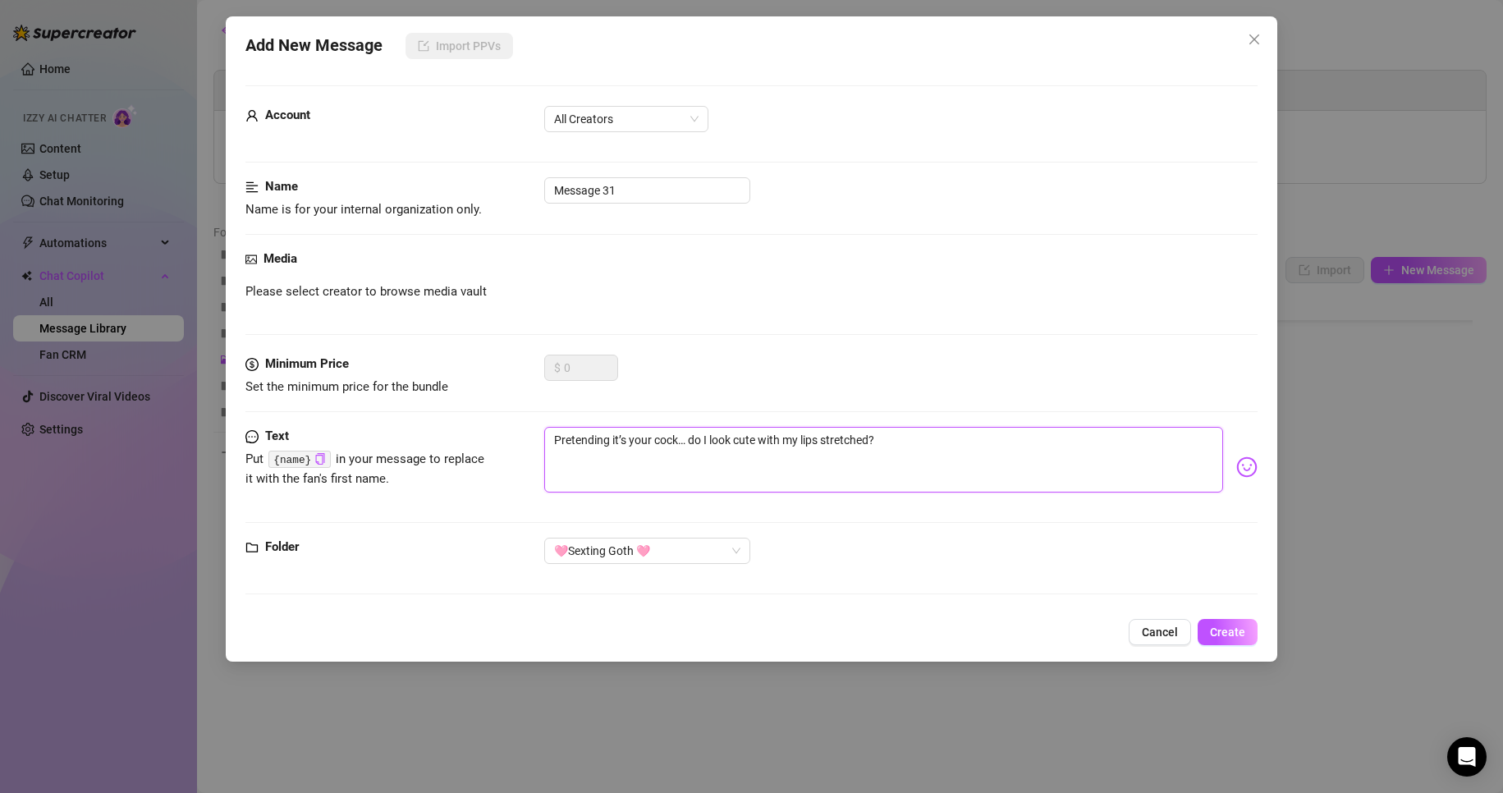
click at [923, 447] on textarea "Pretending it’s your cock… do I look cute with my lips stretched?" at bounding box center [884, 460] width 680 height 66
type textarea "Pretending it’s your cock… do I look cute with my lips stretched? h"
type textarea "Pretending it’s your cock… do I look cute with my lips stretched? ha"
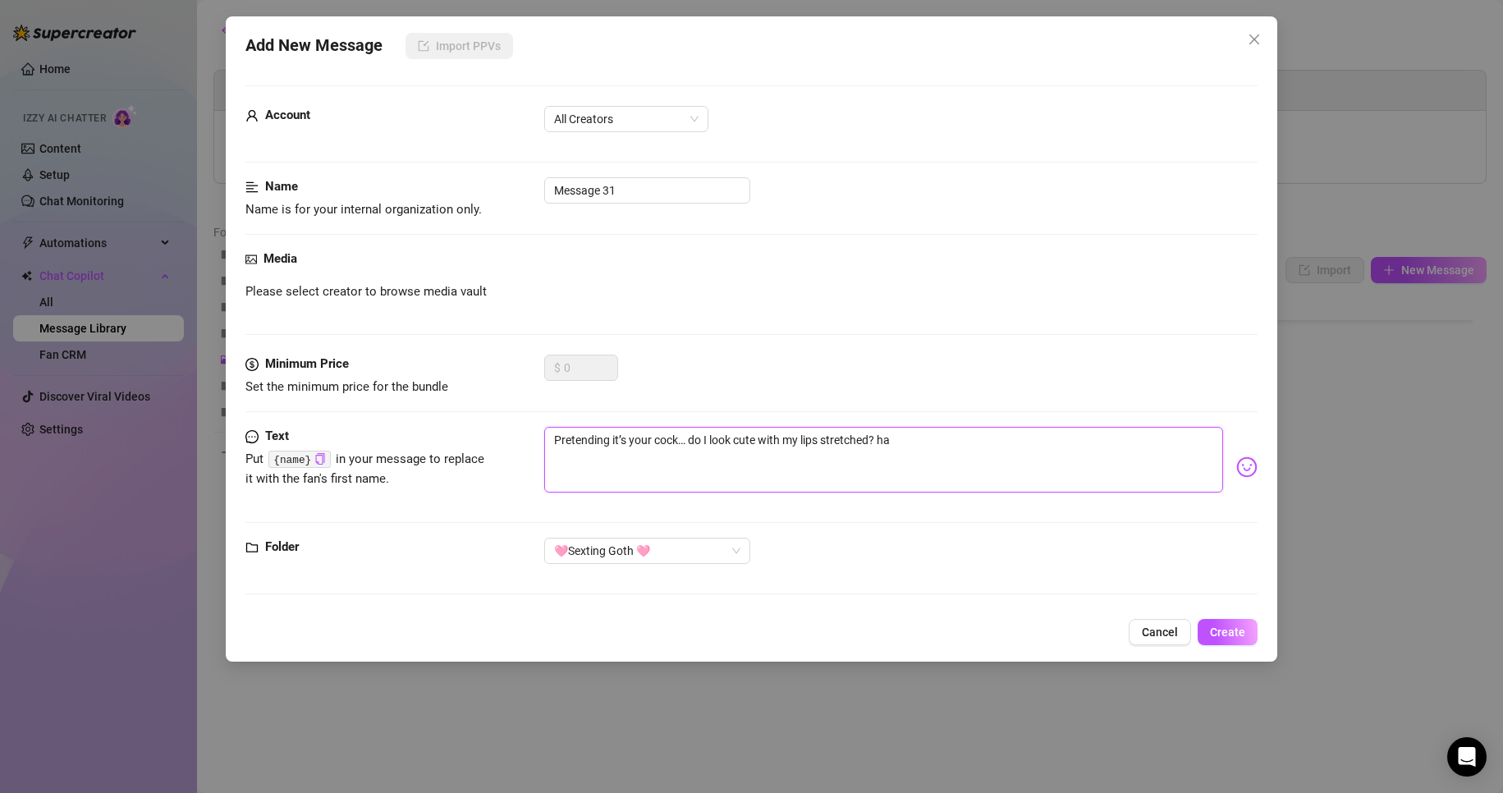
type textarea "Pretending it’s your cock… do I look cute with my lips stretched? [GEOGRAPHIC_D…"
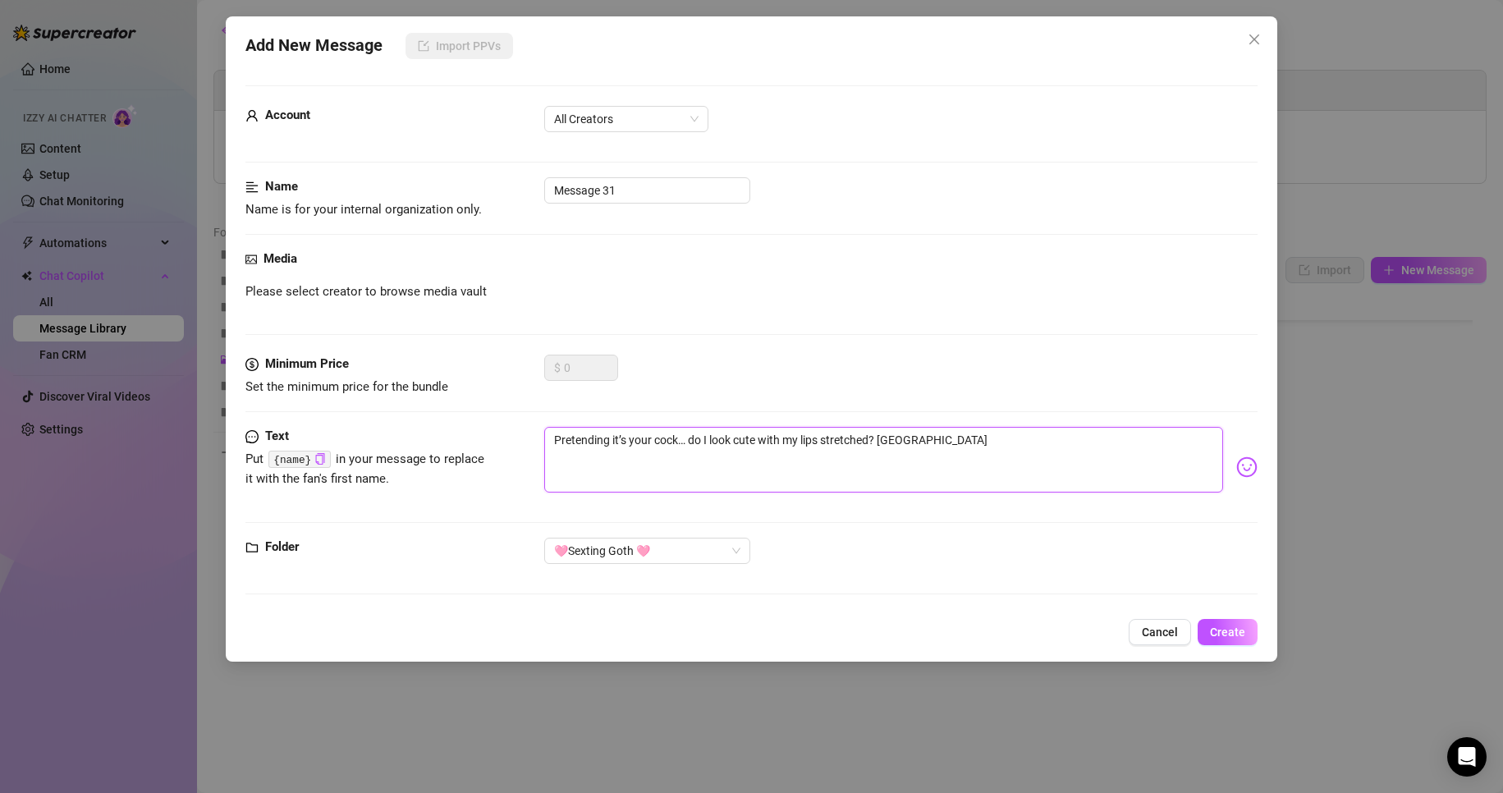
type textarea "Pretending it’s your cock… do I look cute with my lips stretched? [GEOGRAPHIC_D…"
click at [1234, 478] on div "Pretending it’s your cock… do I look cute with my lips stretched? [GEOGRAPHIC_D…" at bounding box center [901, 467] width 714 height 80
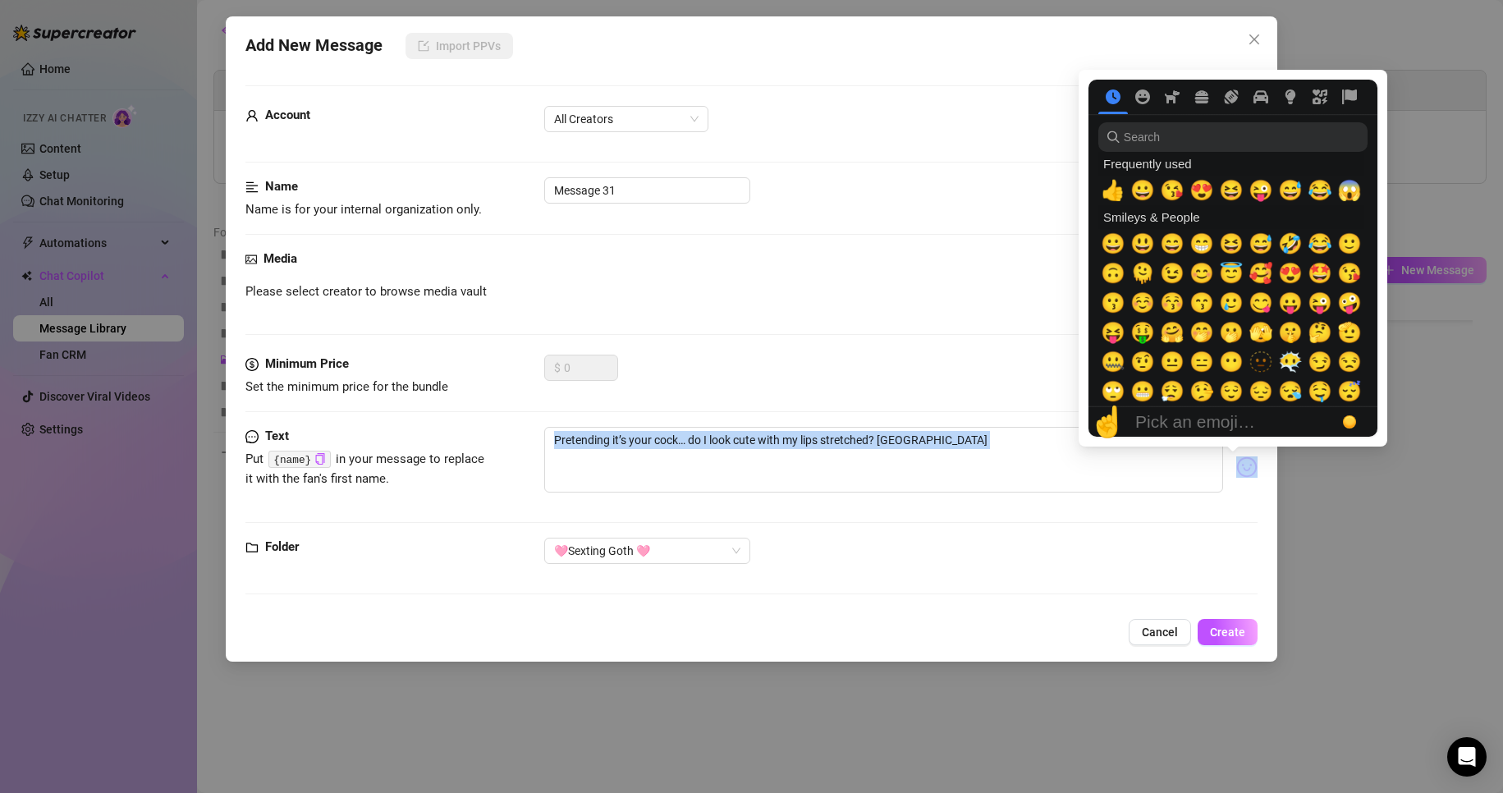
click at [1236, 469] on img at bounding box center [1246, 466] width 21 height 21
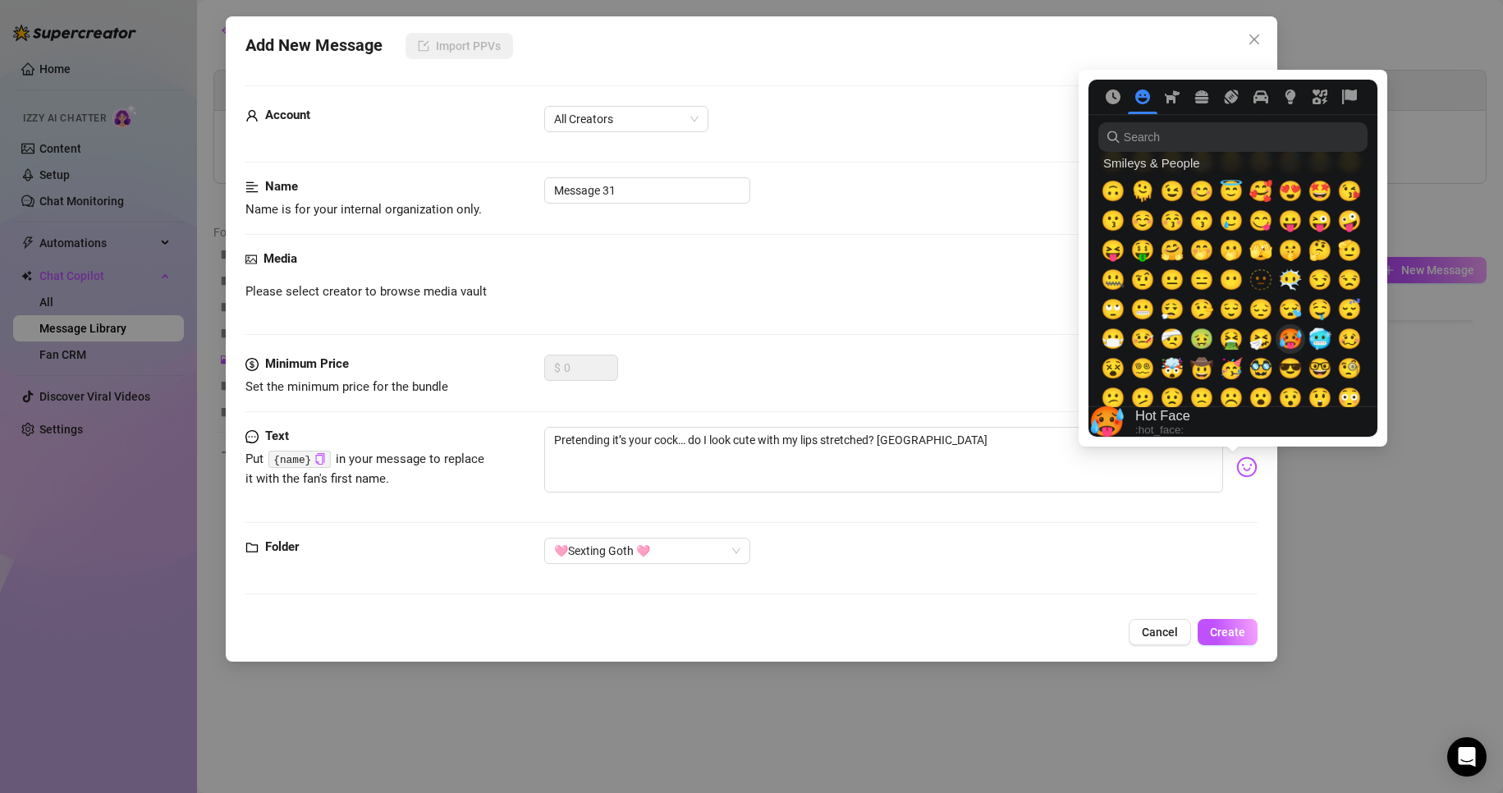
click at [1297, 340] on span "🥵" at bounding box center [1290, 338] width 25 height 23
type textarea "Pretending it’s your cock… do I look cute with my lips stretched? haha 🥵"
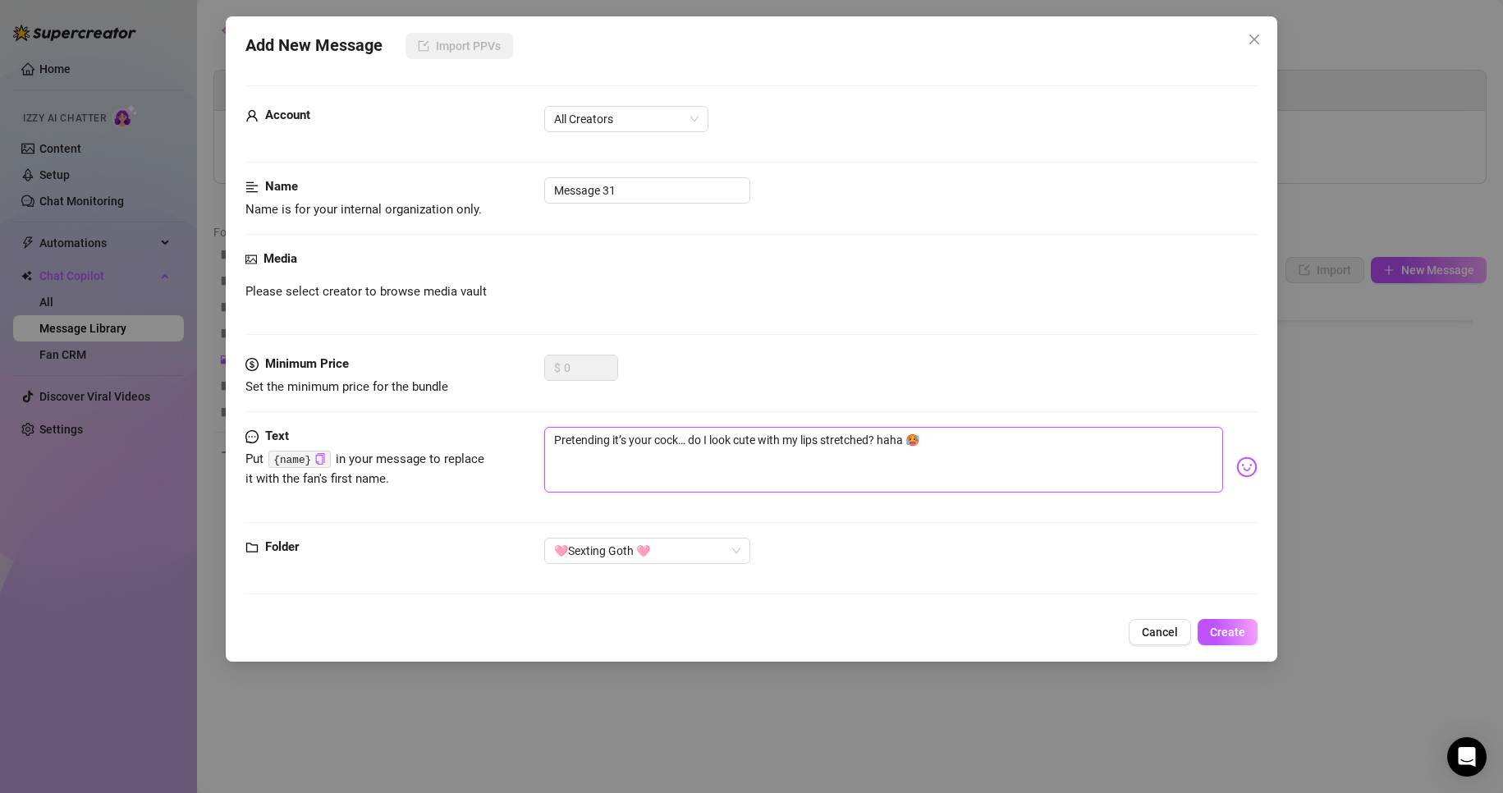
click at [979, 474] on textarea "Pretending it’s your cock… do I look cute with my lips stretched? haha 🥵" at bounding box center [884, 460] width 680 height 66
type textarea "Pretending it’s your cock… do I look cute with my lips stretched? haha 🥵"
click at [649, 183] on input "Message 31" at bounding box center [647, 190] width 206 height 26
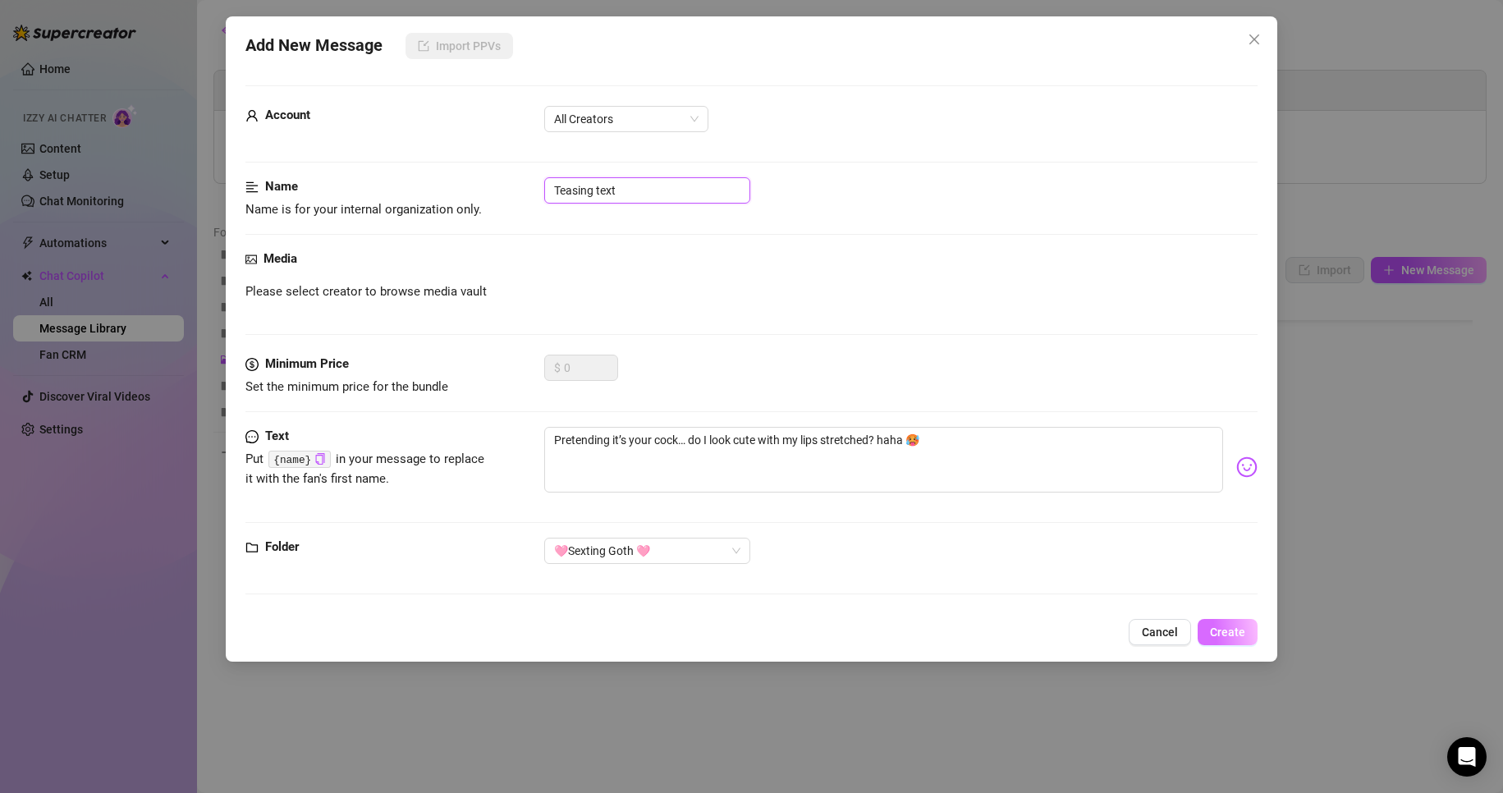
type input "Teasing text"
click at [1225, 632] on span "Create" at bounding box center [1227, 631] width 35 height 13
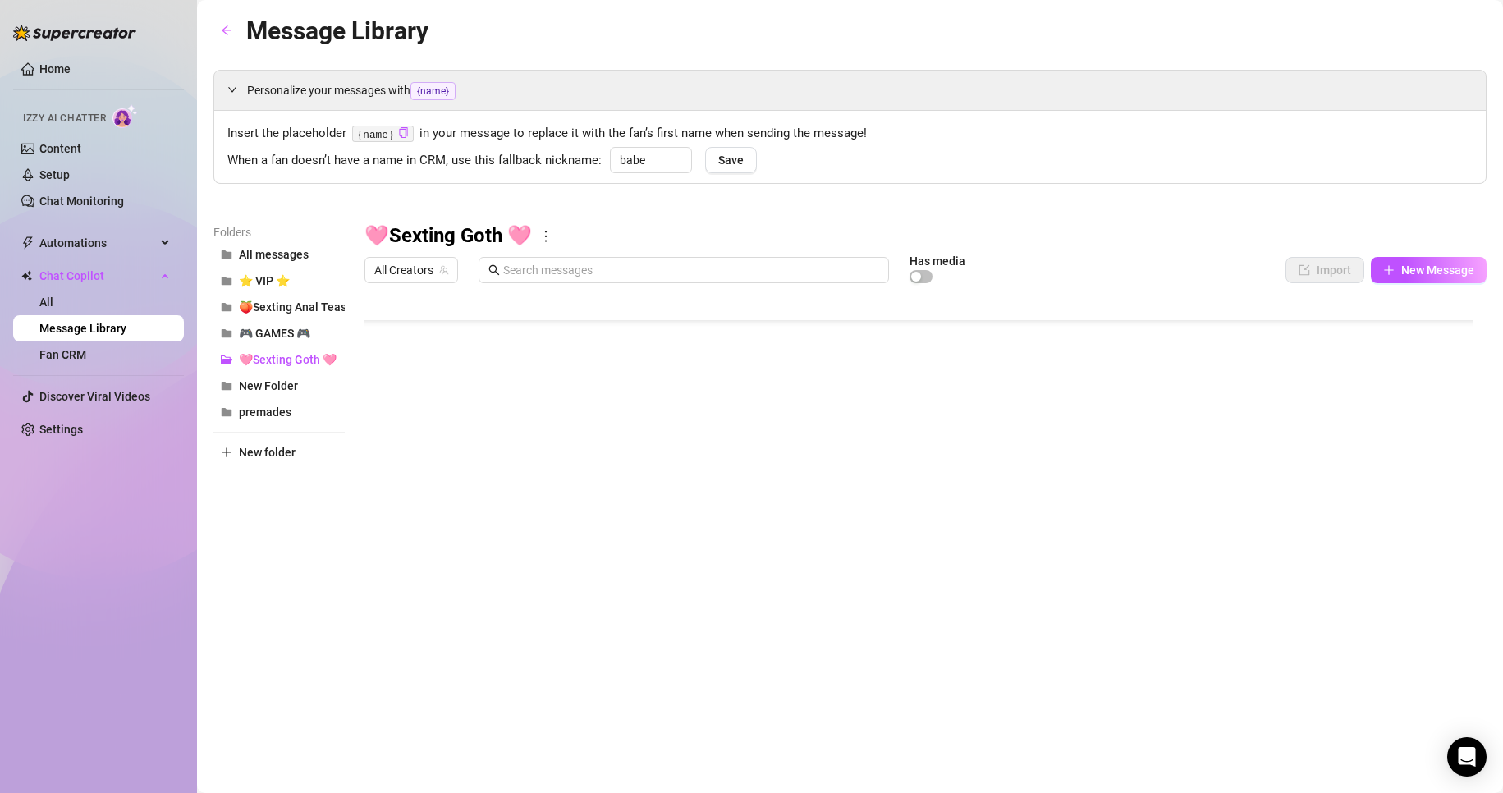
scroll to position [112, 0]
drag, startPoint x: 368, startPoint y: 557, endPoint x: 378, endPoint y: 447, distance: 110.4
click at [378, 447] on div at bounding box center [925, 474] width 1122 height 366
click at [705, 493] on div at bounding box center [925, 474] width 1122 height 366
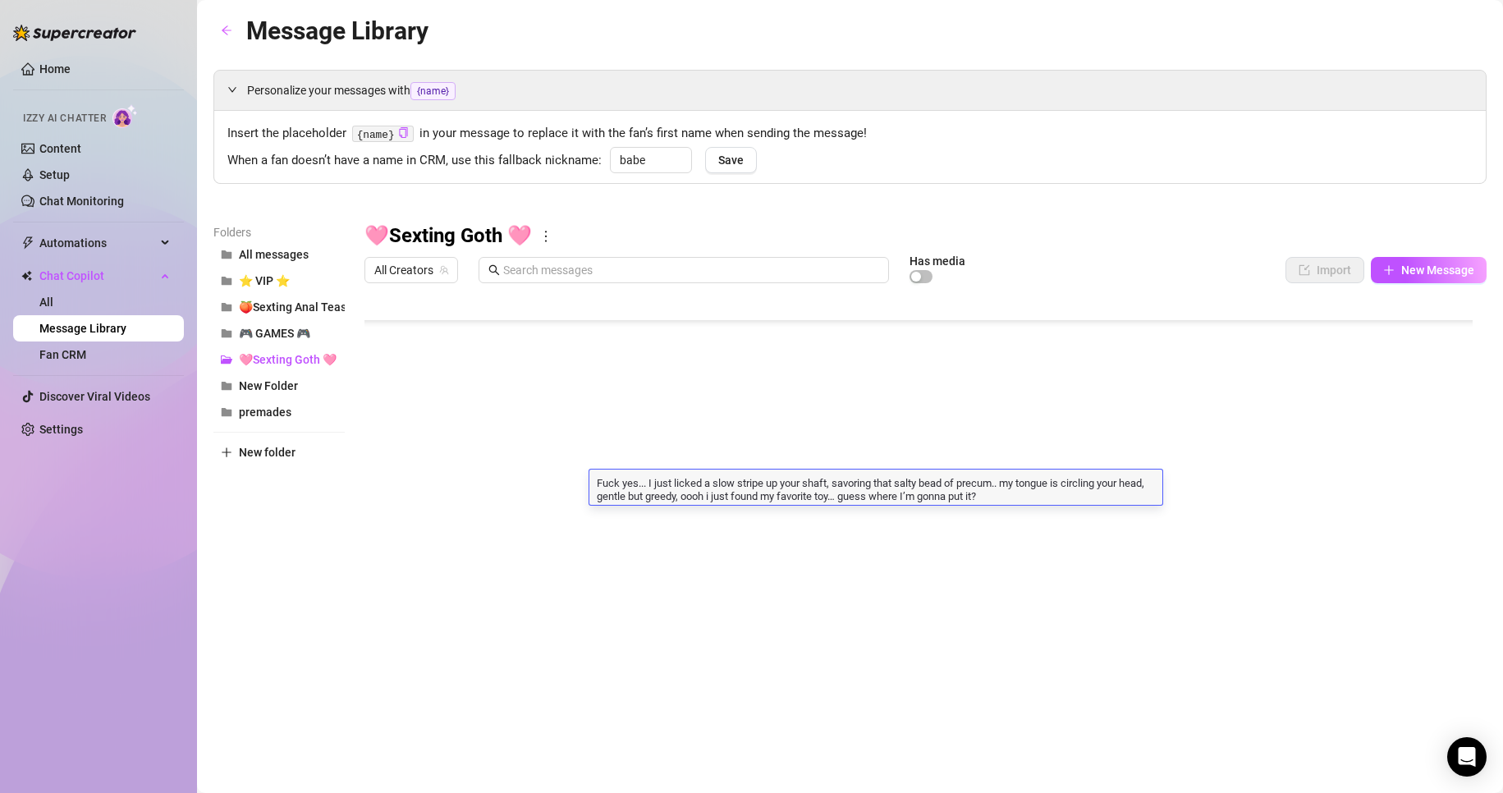
click at [1005, 497] on textarea "Fuck yes... I just licked a slow stripe up your shaft, savoring that salty bead…" at bounding box center [875, 488] width 573 height 28
click at [1032, 495] on textarea "Fuck yes... I just licked a slow stripe up your shaft, savoring that salty bead…" at bounding box center [875, 488] width 573 height 28
drag, startPoint x: 1027, startPoint y: 500, endPoint x: 714, endPoint y: 500, distance: 312.7
click at [714, 500] on textarea "Fuck yes... I just licked a slow stripe up your shaft, savoring that salty bead…" at bounding box center [875, 488] width 573 height 28
drag, startPoint x: 710, startPoint y: 497, endPoint x: 1016, endPoint y: 496, distance: 306.2
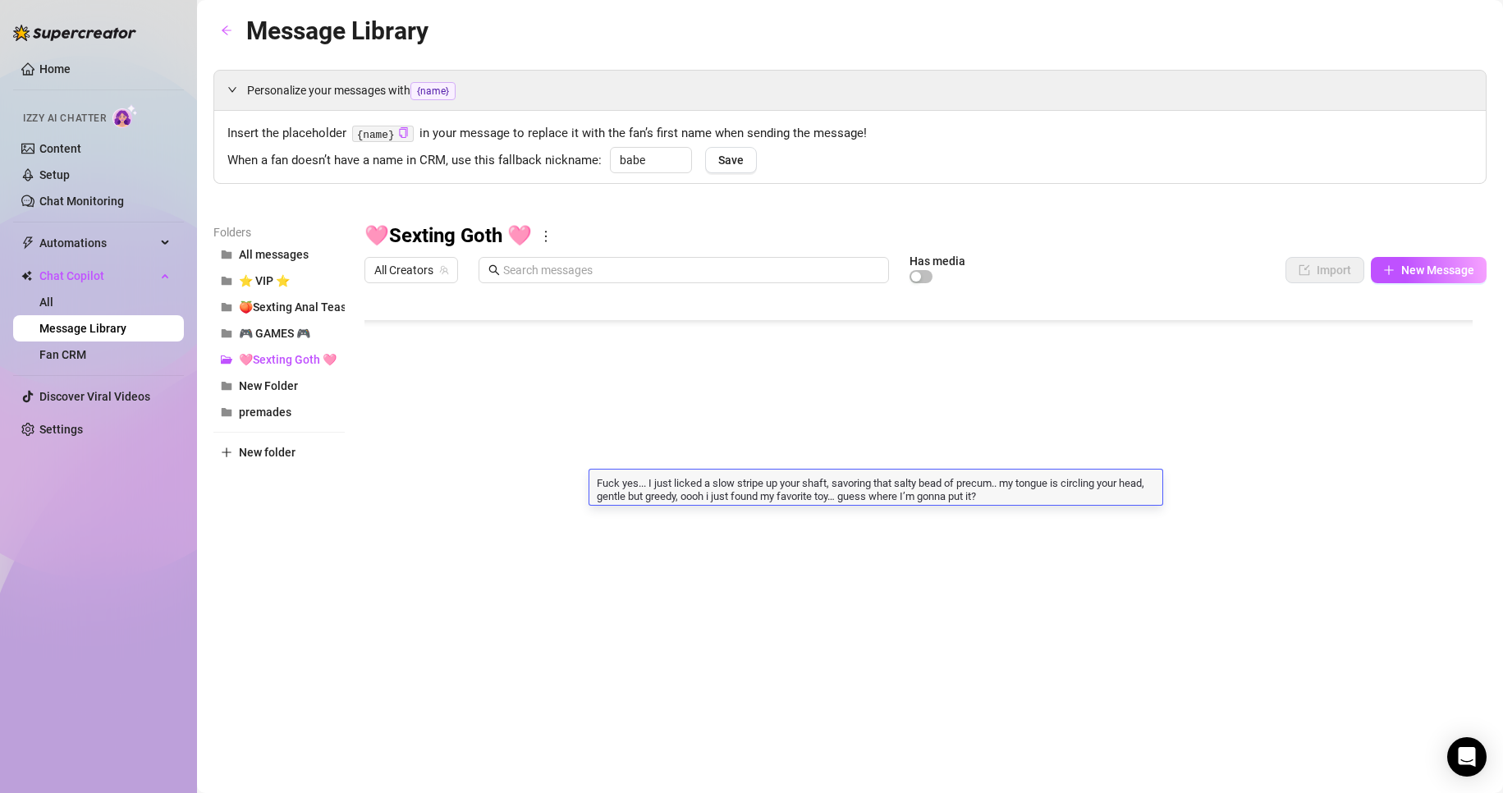
click at [1016, 496] on textarea "Fuck yes... I just licked a slow stripe up your shaft, savoring that salty bead…" at bounding box center [875, 488] width 573 height 28
type textarea "Fuck yes... I just licked a slow stripe up your shaft, savoring that salty bead…"
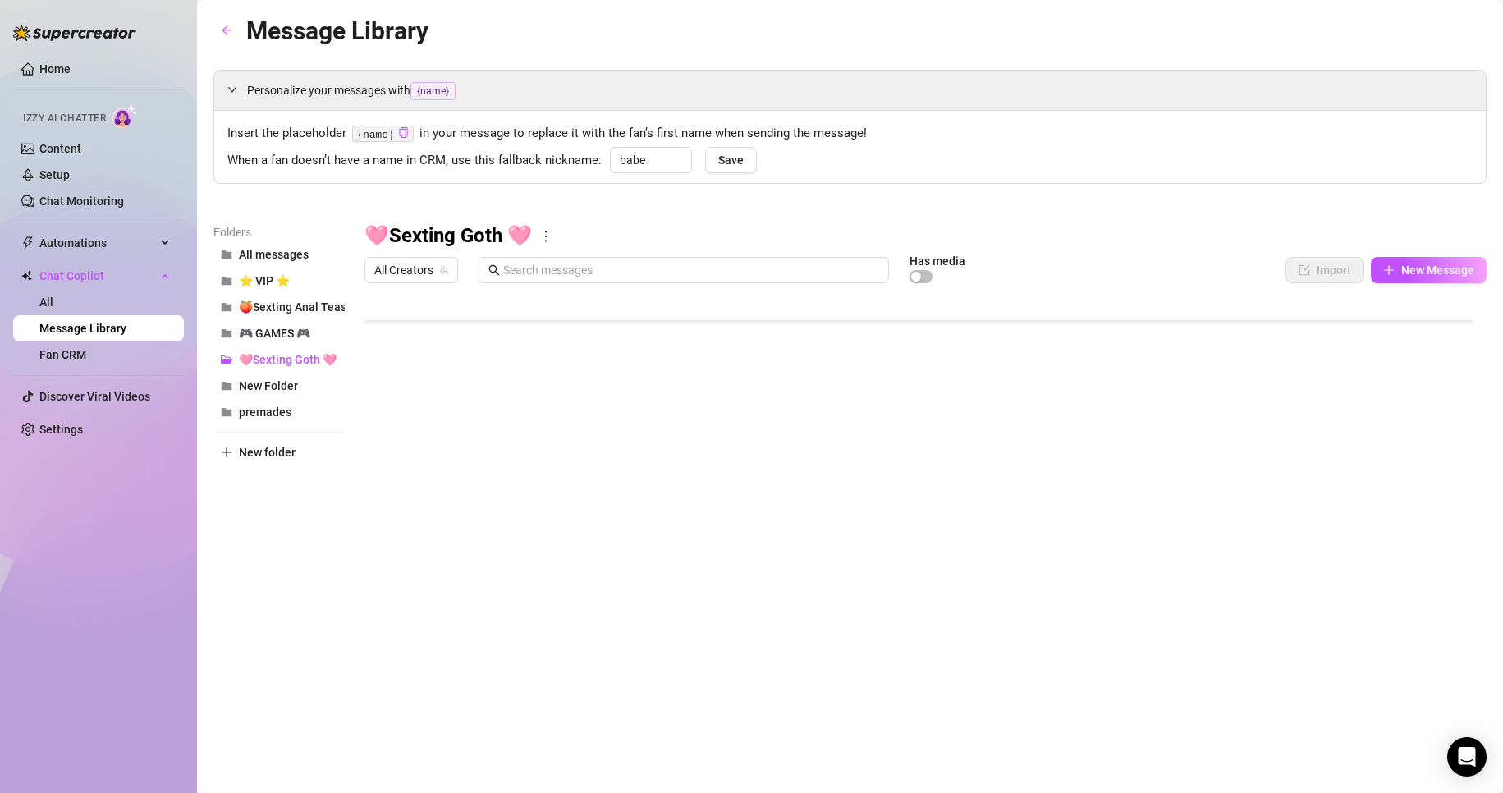
click at [678, 400] on div at bounding box center [925, 474] width 1122 height 366
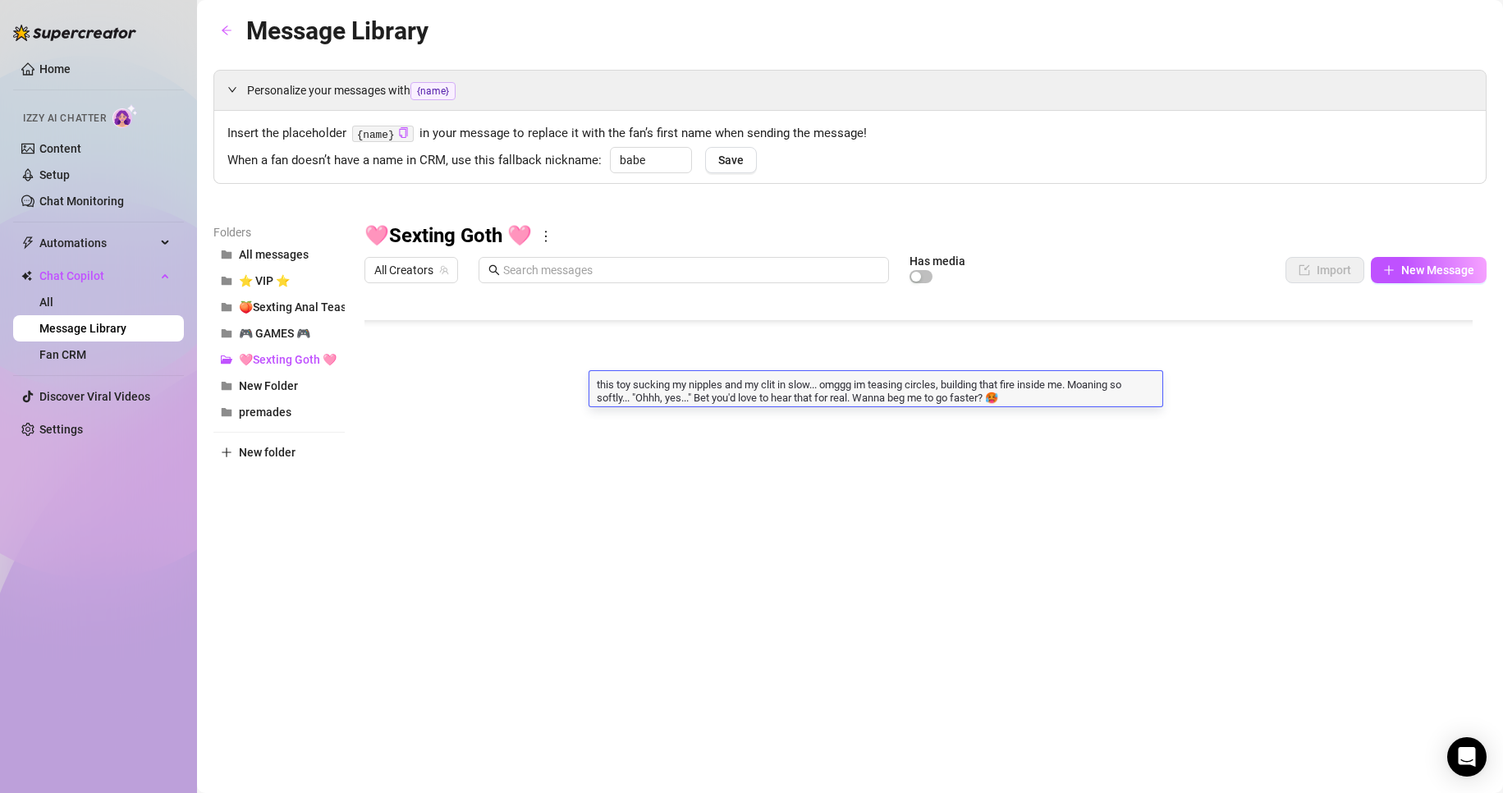
click at [672, 422] on div at bounding box center [925, 474] width 1122 height 366
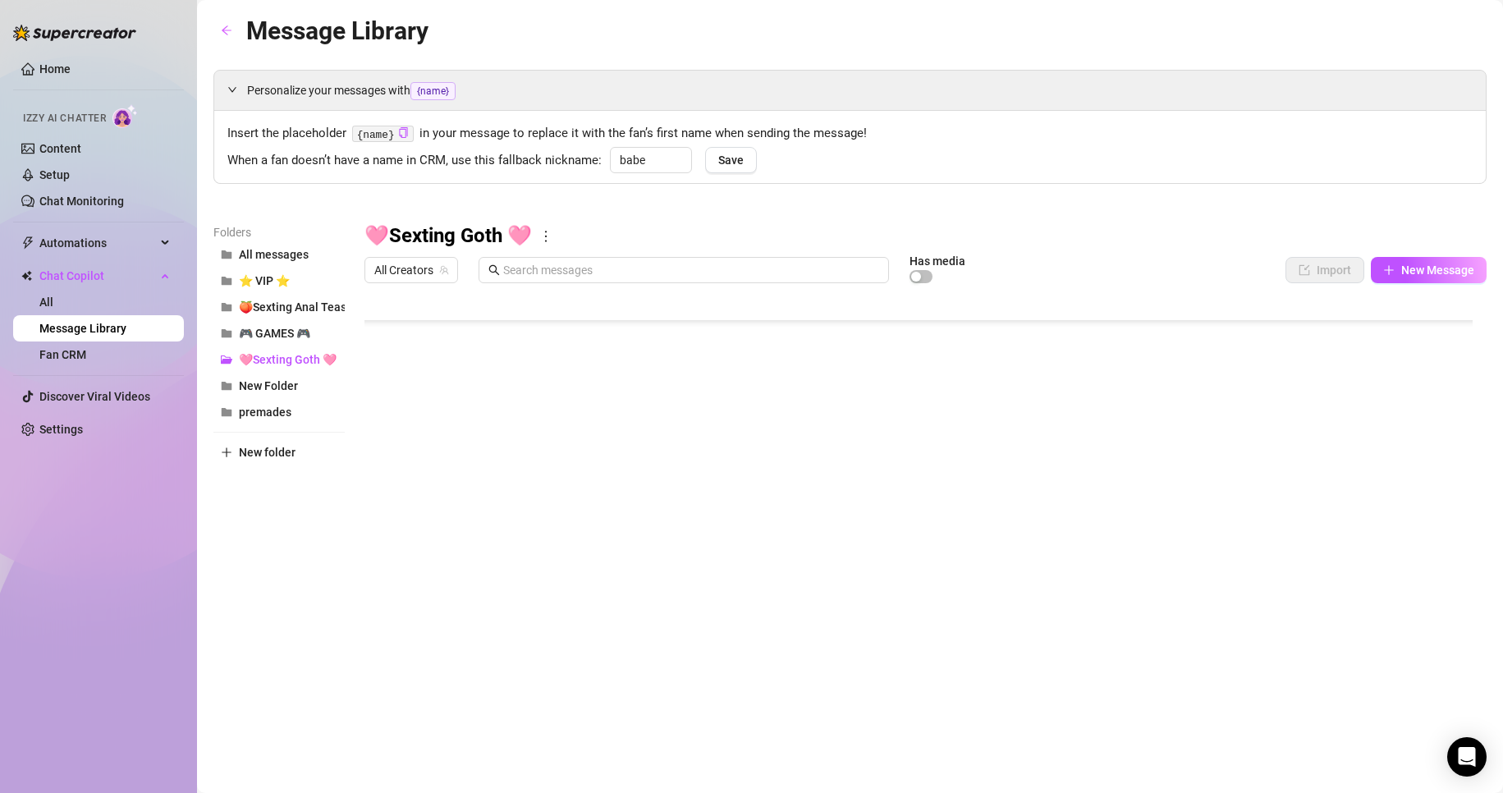
click at [669, 388] on div at bounding box center [925, 474] width 1122 height 366
click at [815, 391] on div at bounding box center [925, 474] width 1122 height 366
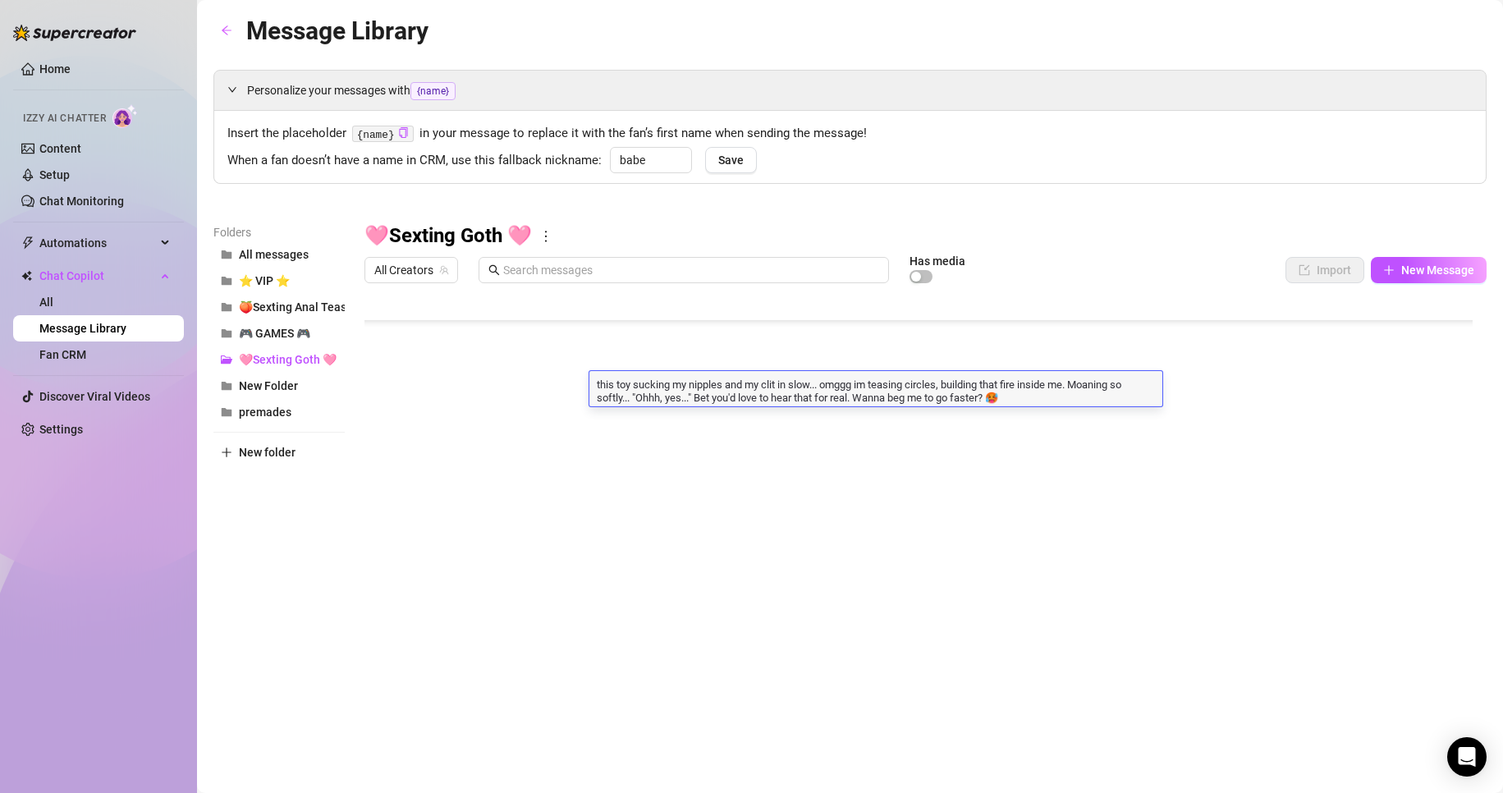
click at [792, 482] on div at bounding box center [925, 474] width 1122 height 366
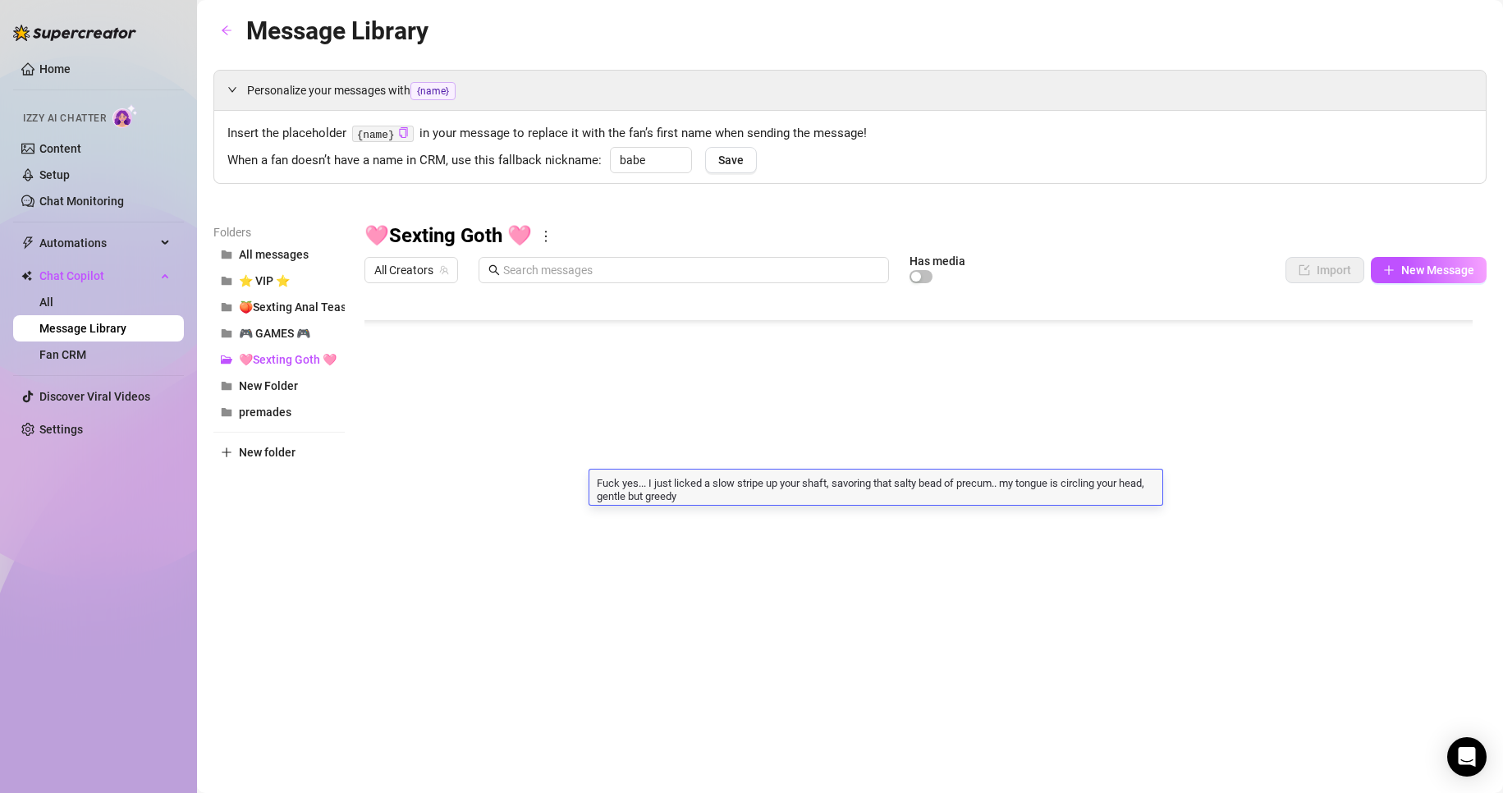
click at [745, 497] on textarea "Fuck yes... I just licked a slow stripe up your shaft, savoring that salty bead…" at bounding box center [875, 488] width 573 height 28
type textarea "Fuck yes... I just licked a slow stripe up your shaft, savoring that salty bead…"
click at [1027, 500] on textarea "Fuck yes... I just licked a slow stripe up your shaft, savoring that salty bead…" at bounding box center [875, 488] width 573 height 28
click at [1014, 536] on div at bounding box center [925, 474] width 1122 height 366
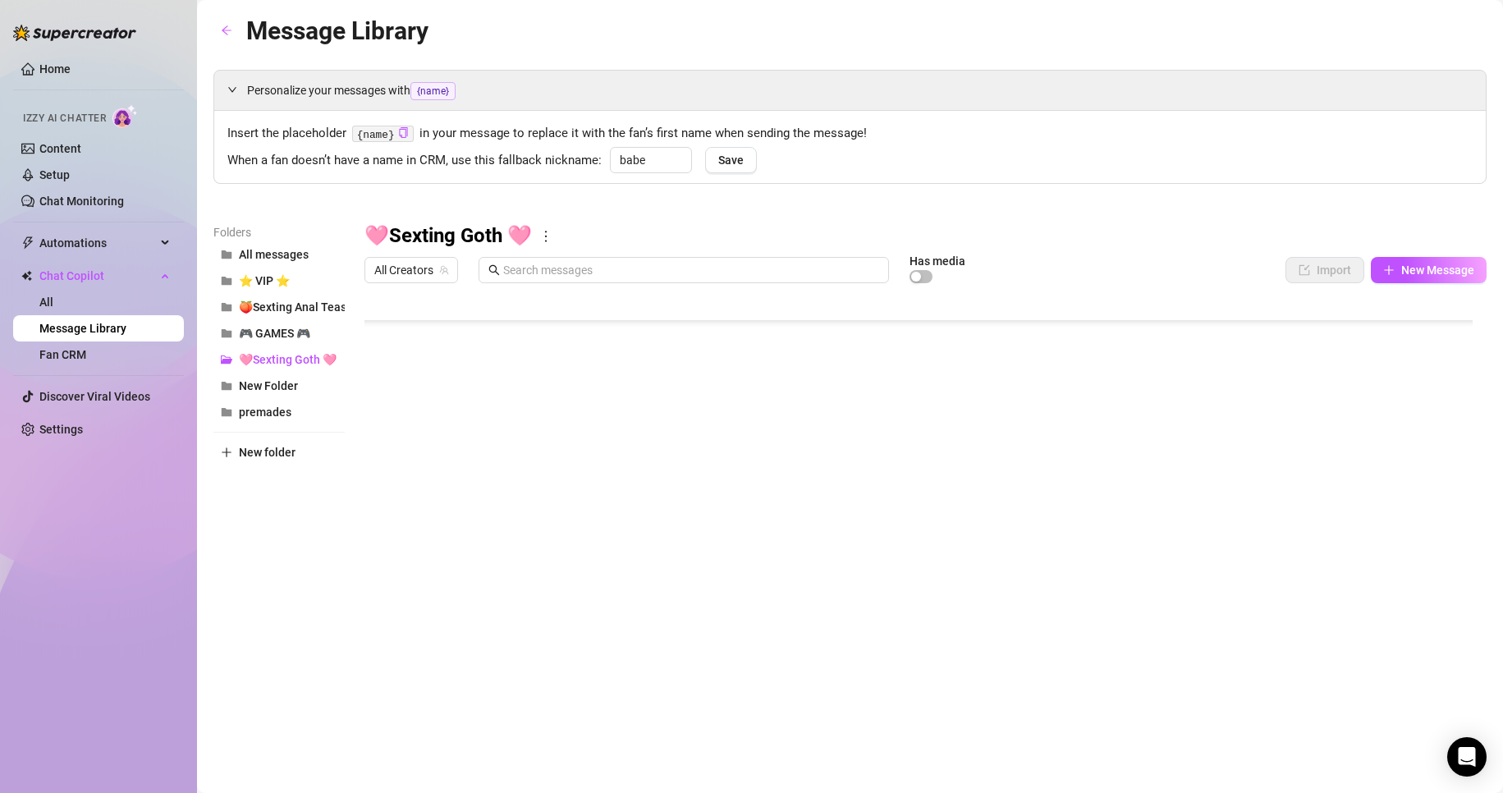
click at [939, 498] on div at bounding box center [925, 474] width 1122 height 366
click at [885, 456] on div at bounding box center [925, 474] width 1122 height 366
drag, startPoint x: 367, startPoint y: 453, endPoint x: 374, endPoint y: 486, distance: 33.7
click at [374, 486] on div at bounding box center [925, 474] width 1122 height 366
click at [467, 619] on body "Home Izzy AI Chatter Content Setup Chat Monitoring Automations All Message Flow…" at bounding box center [751, 396] width 1503 height 793
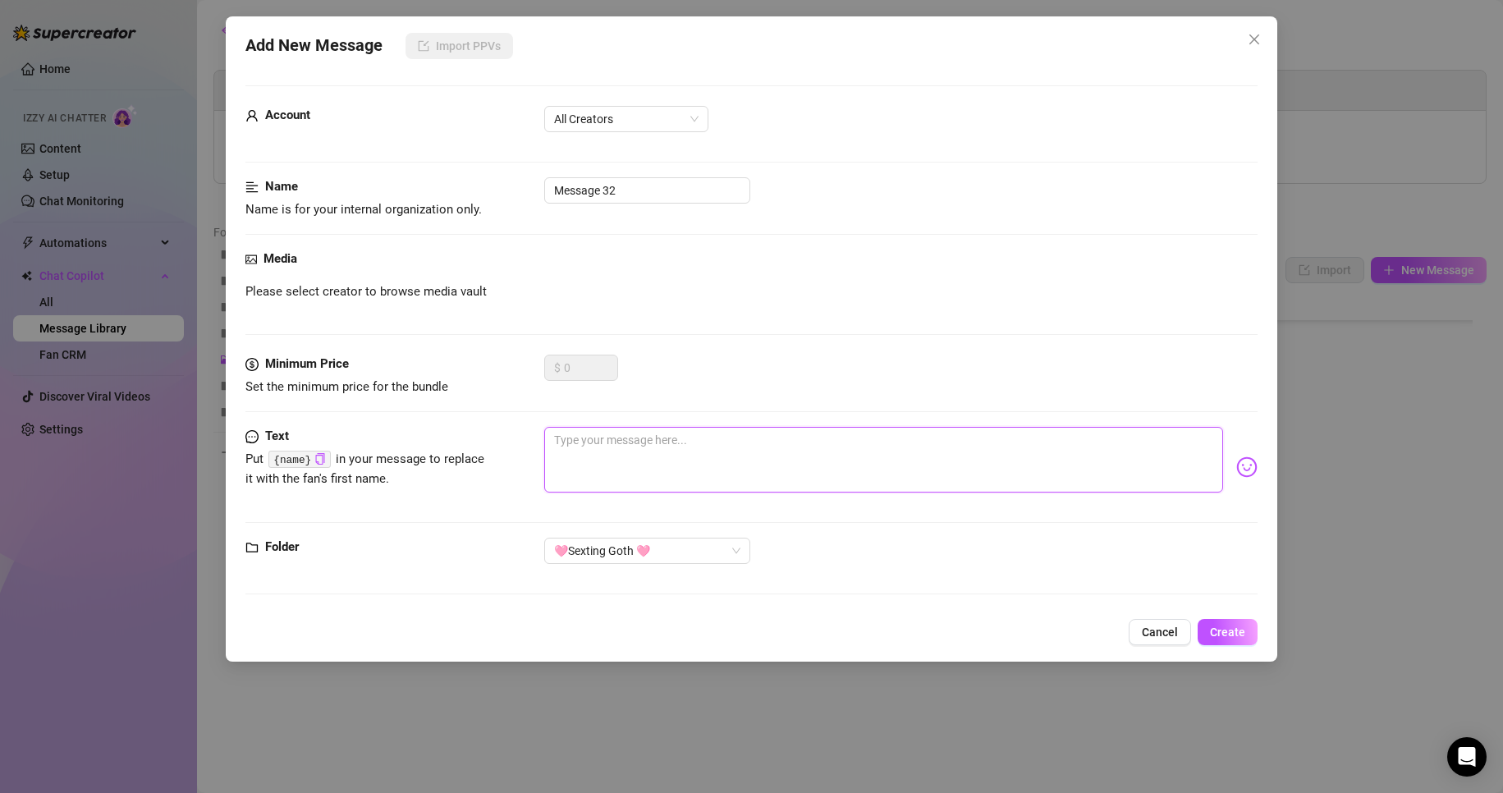
click at [607, 479] on textarea at bounding box center [884, 460] width 680 height 66
paste textarea "Giggling at how hard my nipples are… should I turn it on slow or make myself sc…"
type textarea "Giggling at how hard my nipples are… should I turn it on slow or make myself sc…"
click at [614, 185] on input "Message 32" at bounding box center [647, 190] width 206 height 26
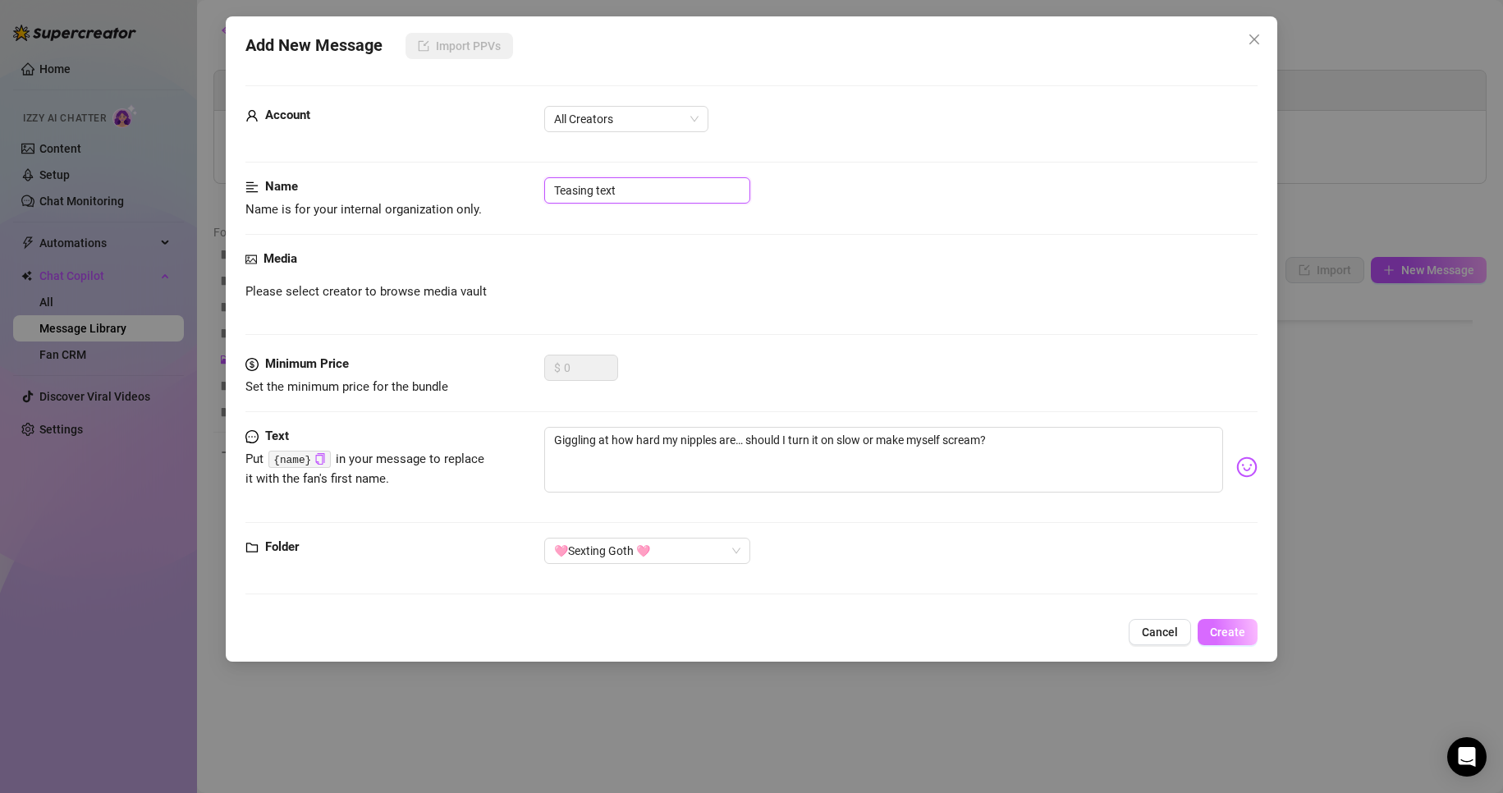
type input "Teasing text"
click at [1242, 638] on span "Create" at bounding box center [1227, 631] width 35 height 13
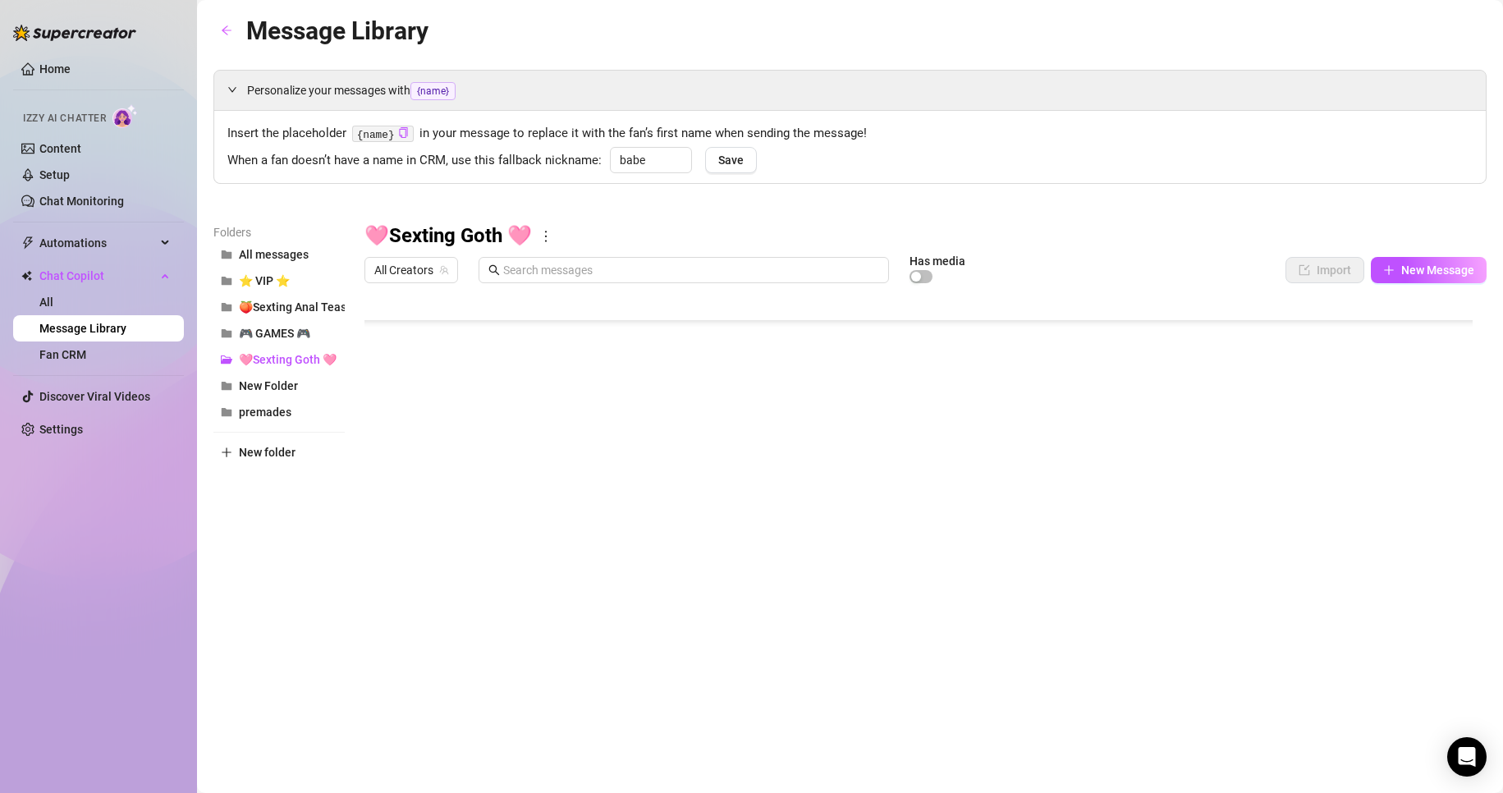
click at [366, 586] on div at bounding box center [925, 474] width 1122 height 366
drag, startPoint x: 369, startPoint y: 586, endPoint x: 379, endPoint y: 425, distance: 161.2
click at [379, 425] on div at bounding box center [925, 474] width 1122 height 366
click at [922, 553] on div at bounding box center [925, 474] width 1122 height 366
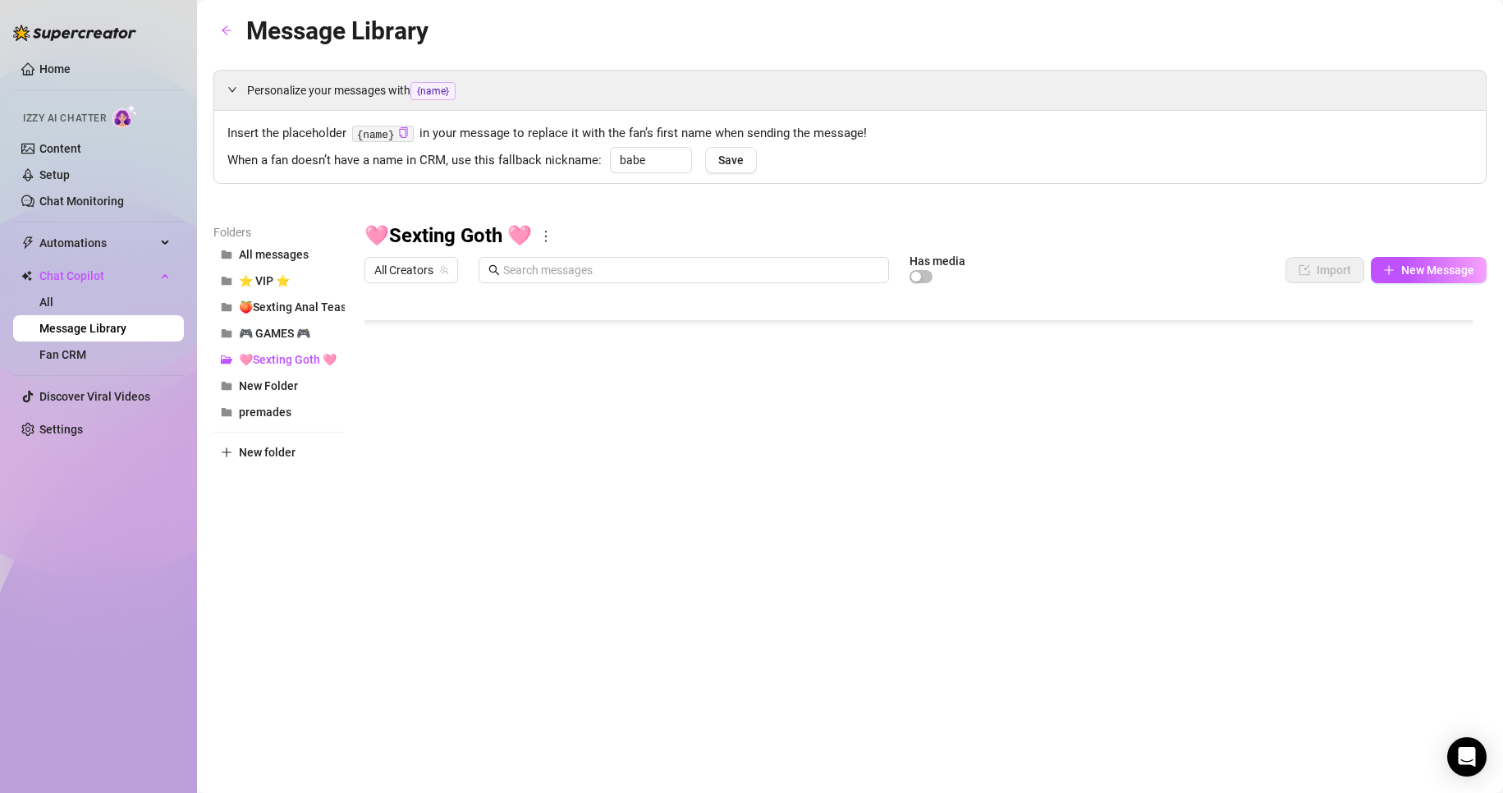
click at [922, 553] on div at bounding box center [925, 474] width 1122 height 366
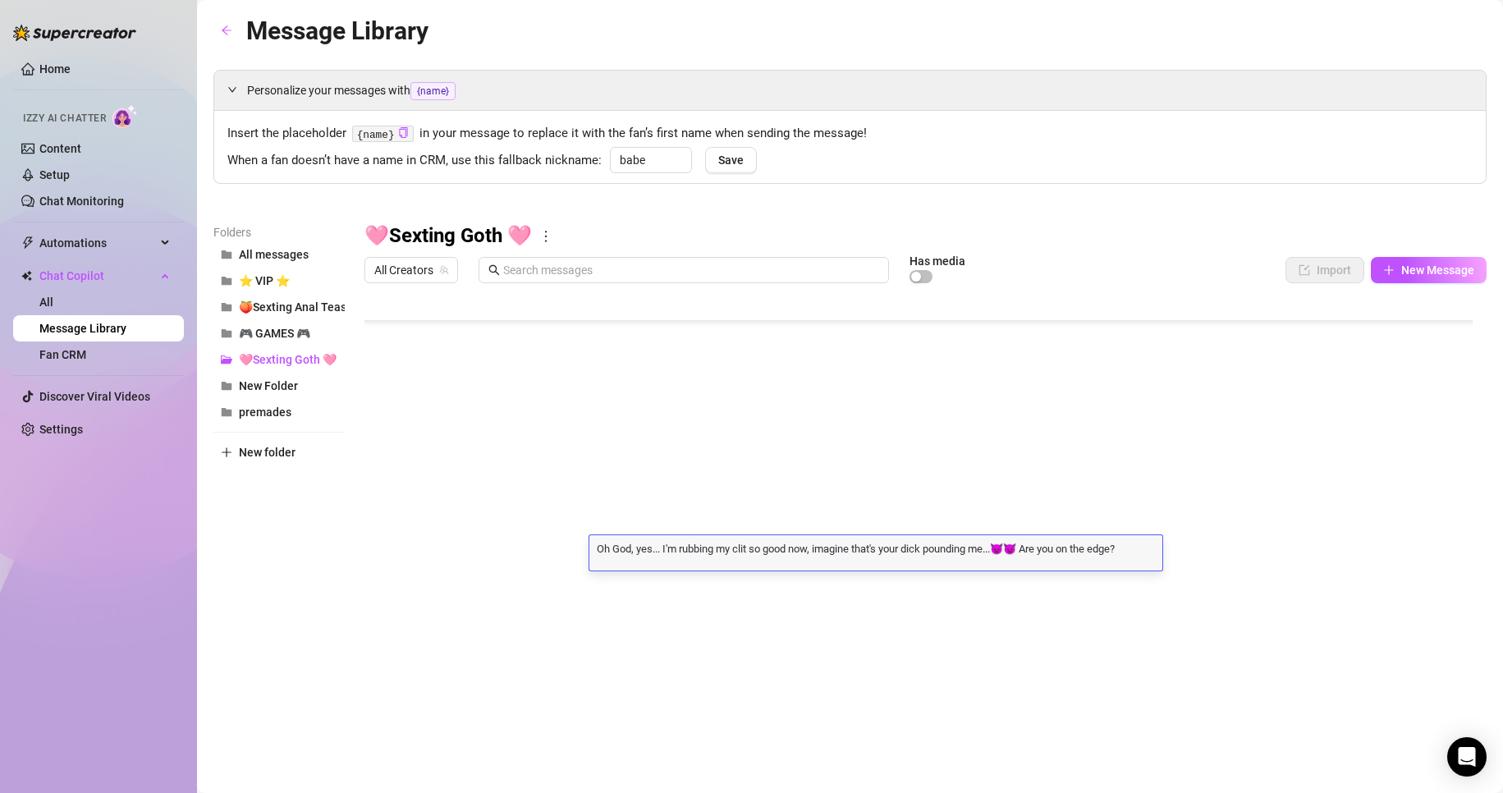
scroll to position [1, 0]
click at [1145, 545] on textarea "Oh God, yes... I'm rubbing my clit so good now, imagine that's your dick poundi…" at bounding box center [875, 547] width 573 height 15
type textarea "Oh God, yes... I'm rubbing my clit so good now, imagine that's your dick poundi…"
click at [1060, 594] on div at bounding box center [925, 474] width 1122 height 366
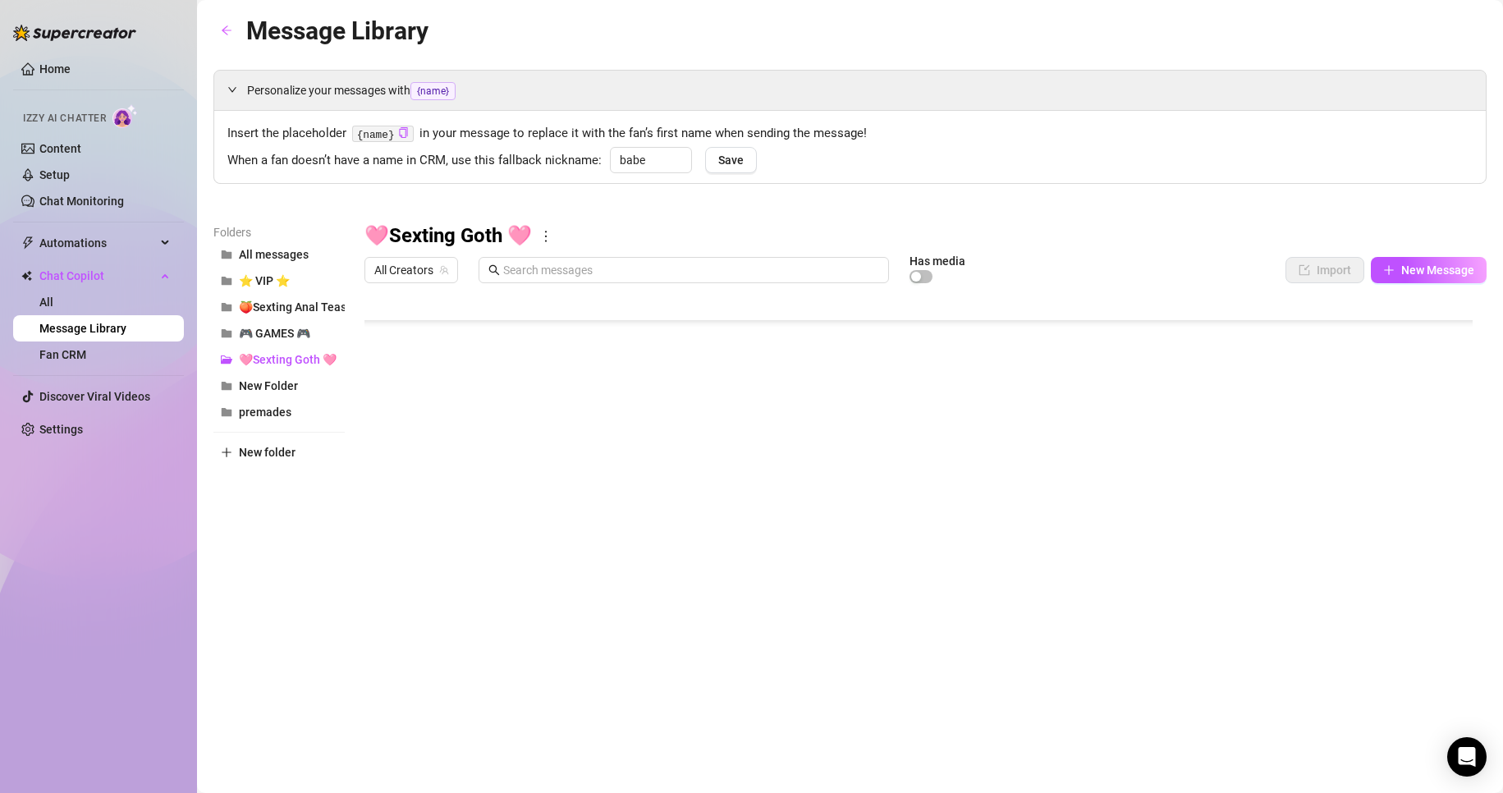
click at [416, 626] on body "Home Izzy AI Chatter Content Setup Chat Monitoring Automations All Message Flow…" at bounding box center [751, 396] width 1503 height 793
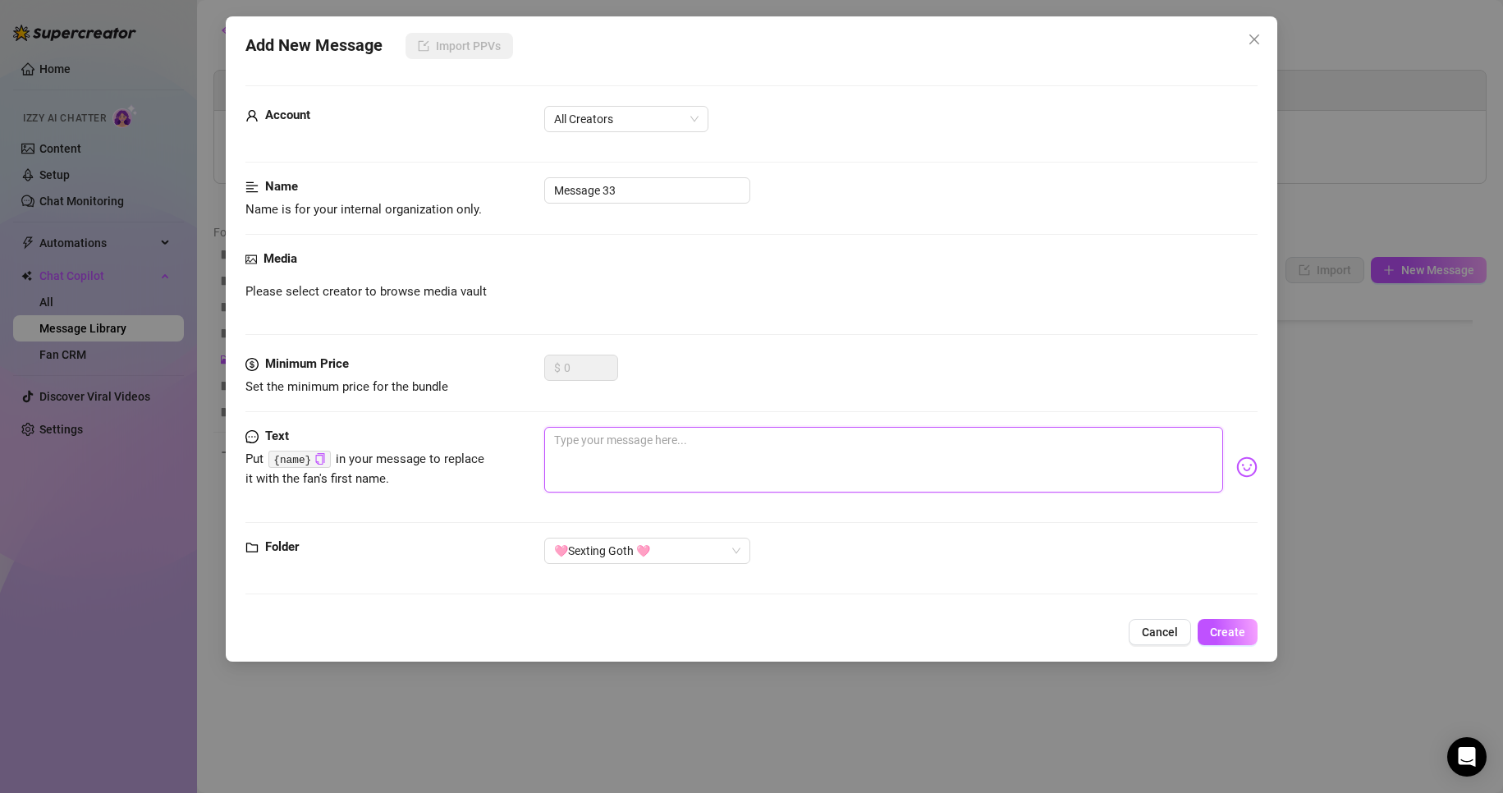
click at [758, 453] on textarea at bounding box center [884, 460] width 680 height 66
paste textarea "Sooo tight… can you hear how wet I am? 😳"
type textarea "Sooo tight… can you hear how wet I am? 😳"
click at [923, 458] on textarea "Sooo tight… can you hear how wet I am? 😳" at bounding box center [884, 460] width 680 height 66
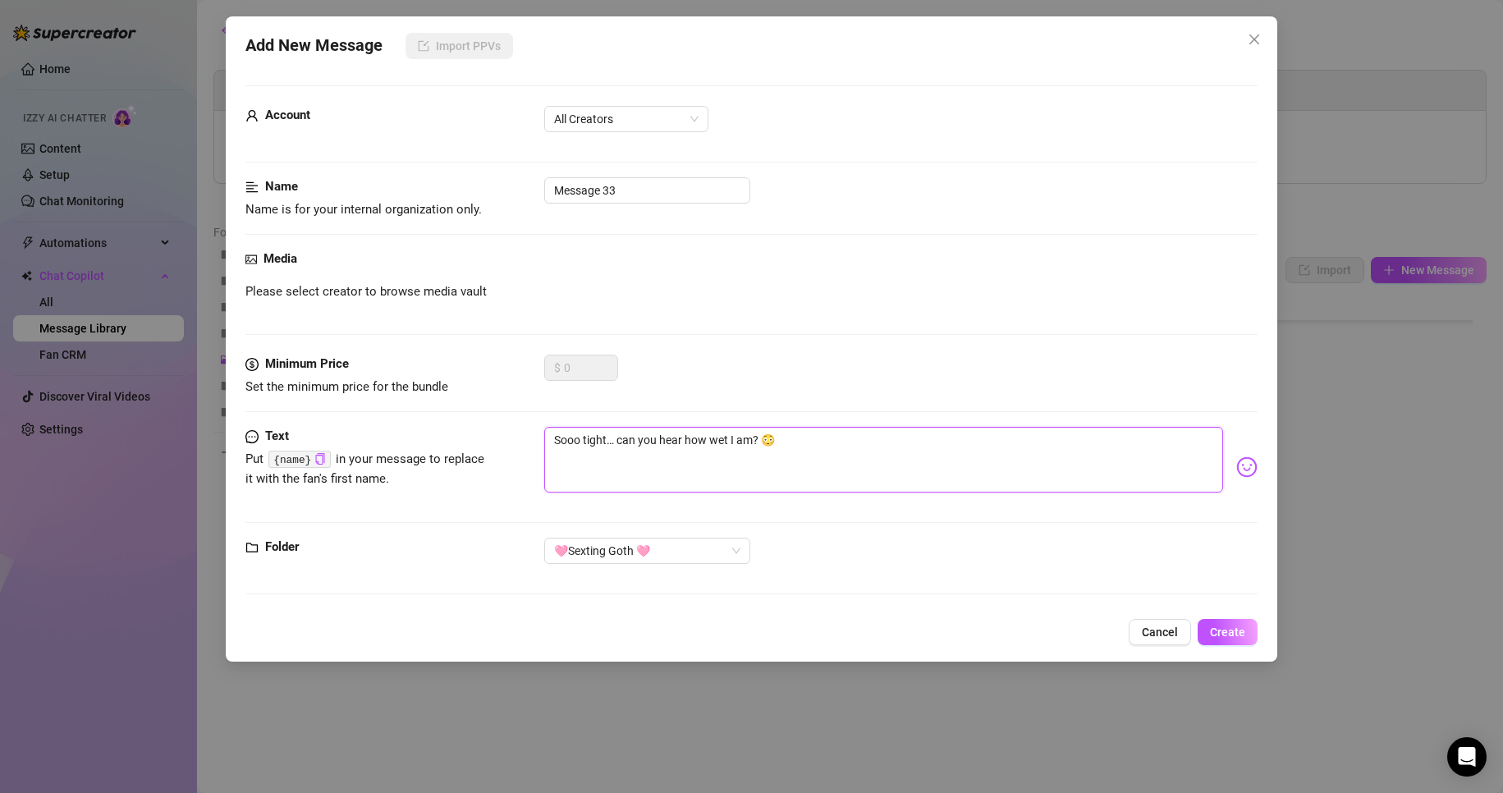
type textarea "Sooo tight… can you hear how wet I am? 😳"
paste textarea "is this pussy you craving babe? I want your dick in here, I want you to keep fu…"
type textarea "Sooo tight… can you hear how wet I am? 😳 is this pussy you craving babe? I want…"
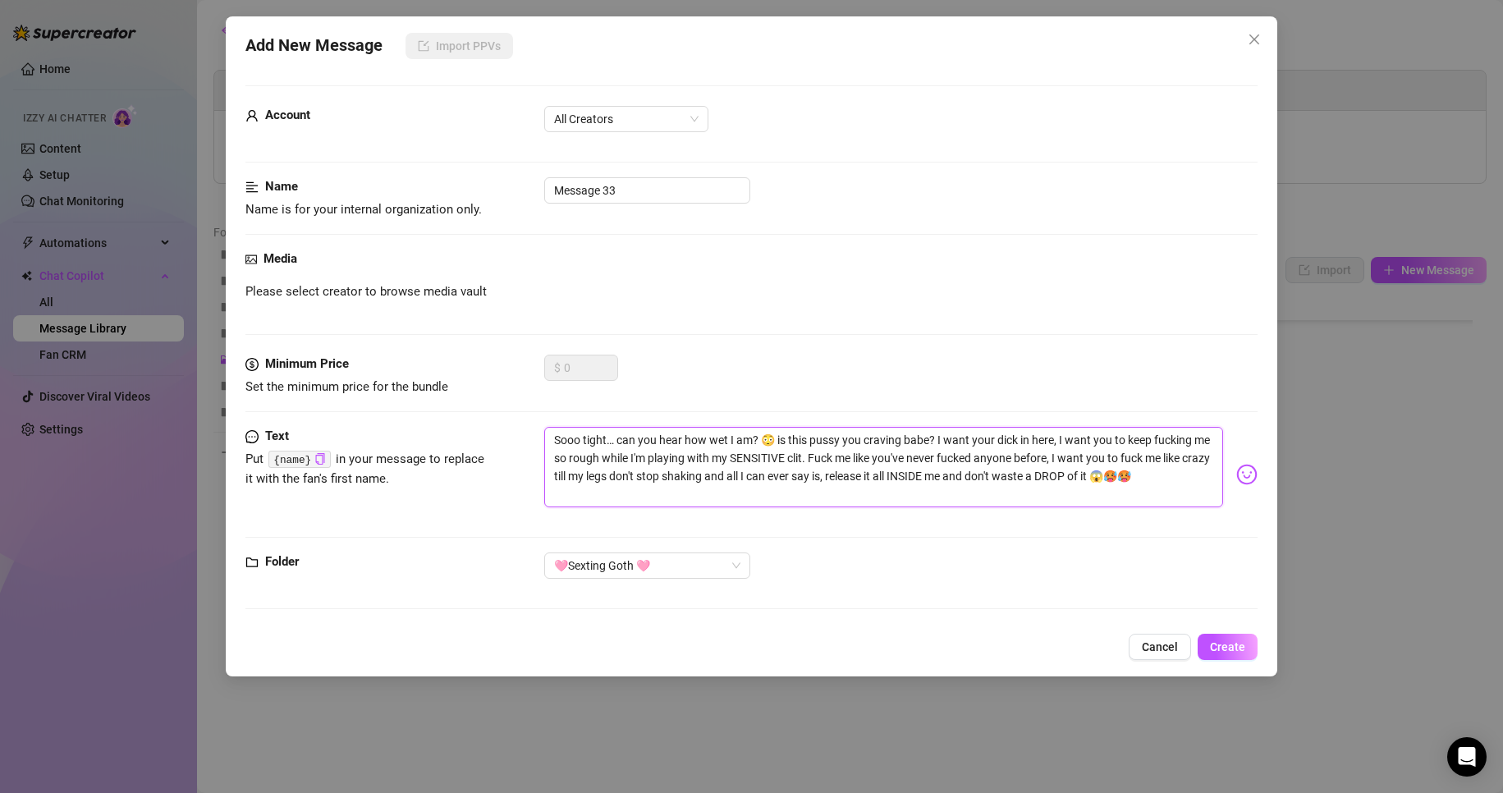
scroll to position [0, 0]
type textarea "Sooo tight… can you hear how wet I am? 😳 is this pussy you craving babe? I want…"
click at [634, 191] on input "Message 33" at bounding box center [647, 190] width 206 height 26
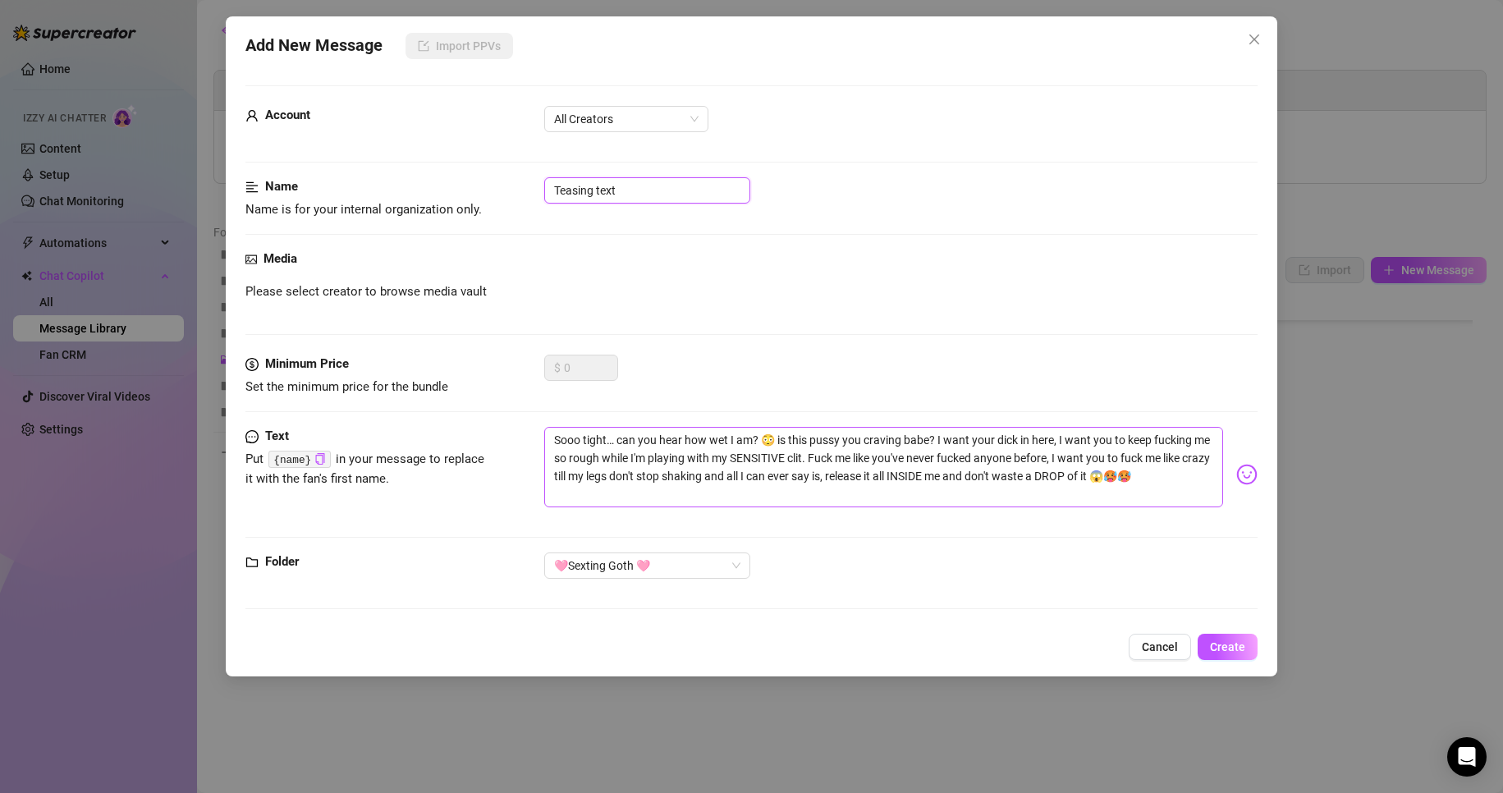
type input "Teasing text"
click at [614, 441] on textarea "Sooo tight… can you hear how wet I am? 😳 is this pussy you craving babe? I want…" at bounding box center [884, 467] width 680 height 80
click at [778, 437] on textarea "Sooo tight… can you hear how wet I am? 😳 is this pussy you craving babe? I want…" at bounding box center [884, 467] width 680 height 80
click at [315, 455] on icon "copy" at bounding box center [319, 458] width 11 height 11
click at [776, 438] on textarea "Sooo tight… can you hear how wet I am? 😳 is this pussy you craving babe? I want…" at bounding box center [884, 467] width 680 height 80
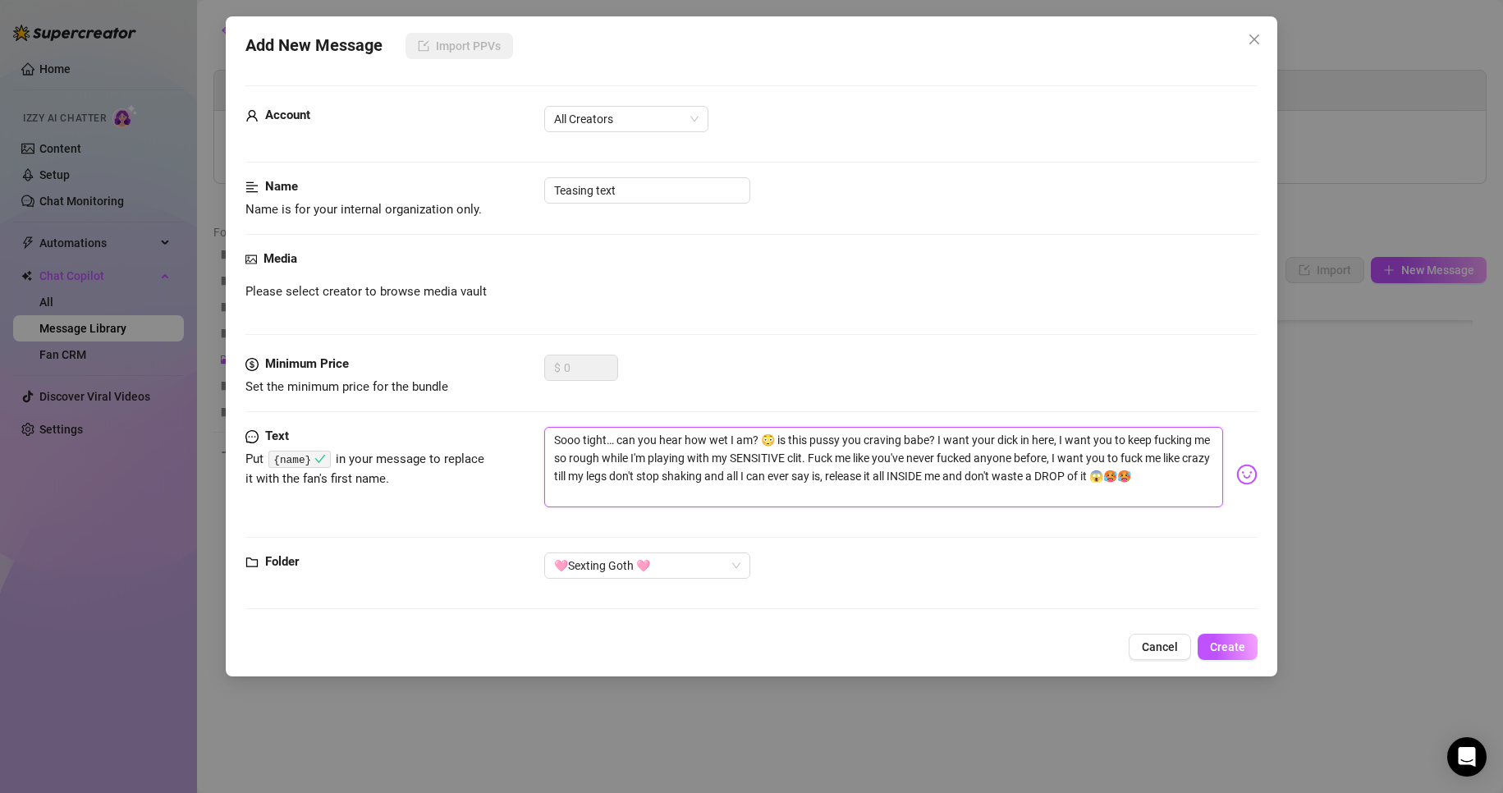
type textarea "Sooo tight… can you hear how wet I am? 😳 is this pussy you craving babe? I want…"
paste textarea "{name}"
type textarea "Sooo tight… can you hear how wet I am? 😳 {name} is this pussy you craving babe?…"
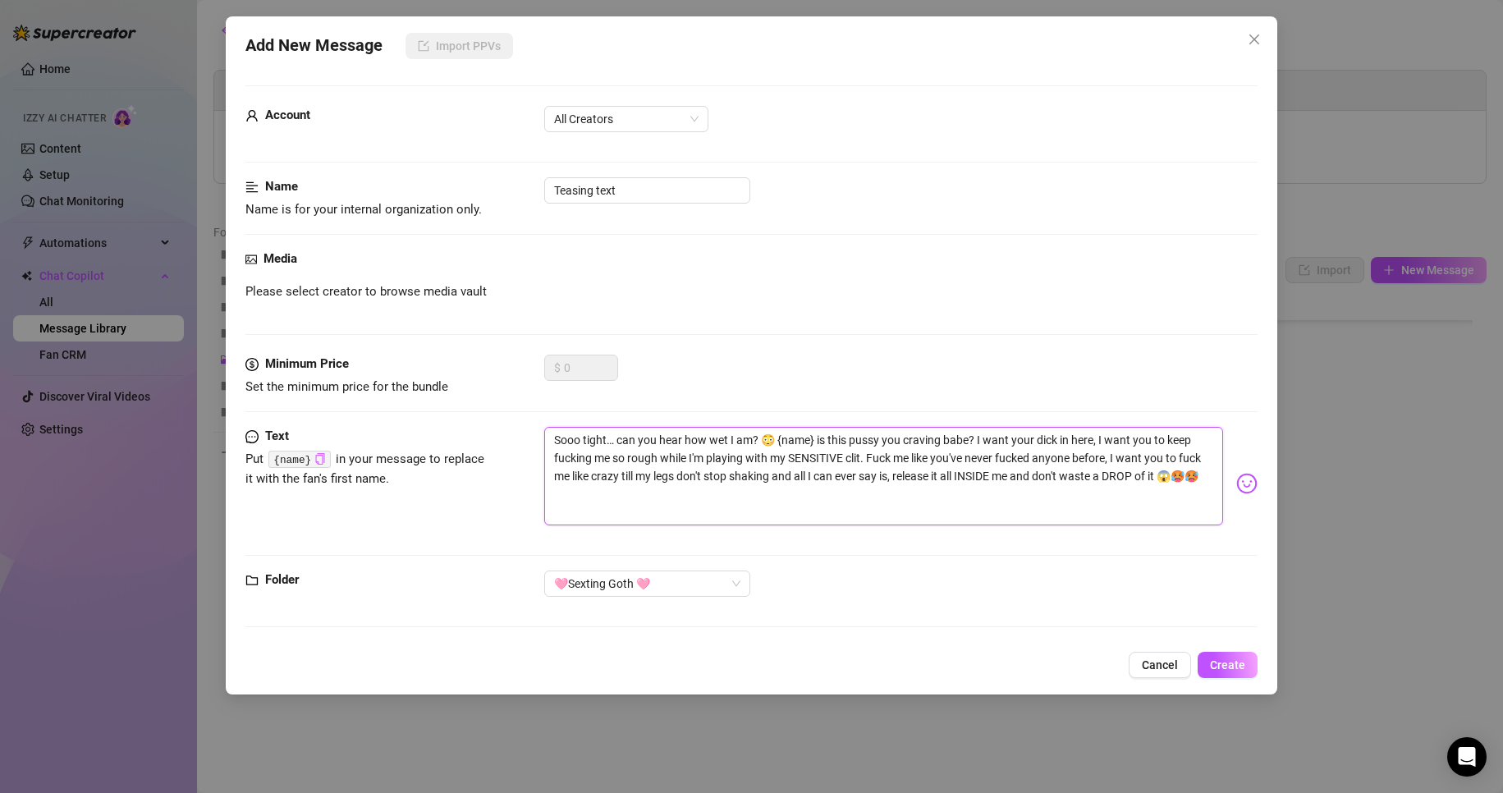
click at [817, 437] on textarea "Sooo tight… can you hear how wet I am? 😳 {name} is this pussy you craving babe?…" at bounding box center [884, 476] width 680 height 98
click at [958, 440] on textarea "Sooo tight… can you hear how wet I am? 😳 {name} is this pussy you craving babe?…" at bounding box center [884, 476] width 680 height 98
drag, startPoint x: 816, startPoint y: 437, endPoint x: 780, endPoint y: 437, distance: 36.1
click at [780, 437] on textarea "Sooo tight… can you hear how wet I am? 😳 {name} is this pussy you craving babe?…" at bounding box center [884, 476] width 680 height 98
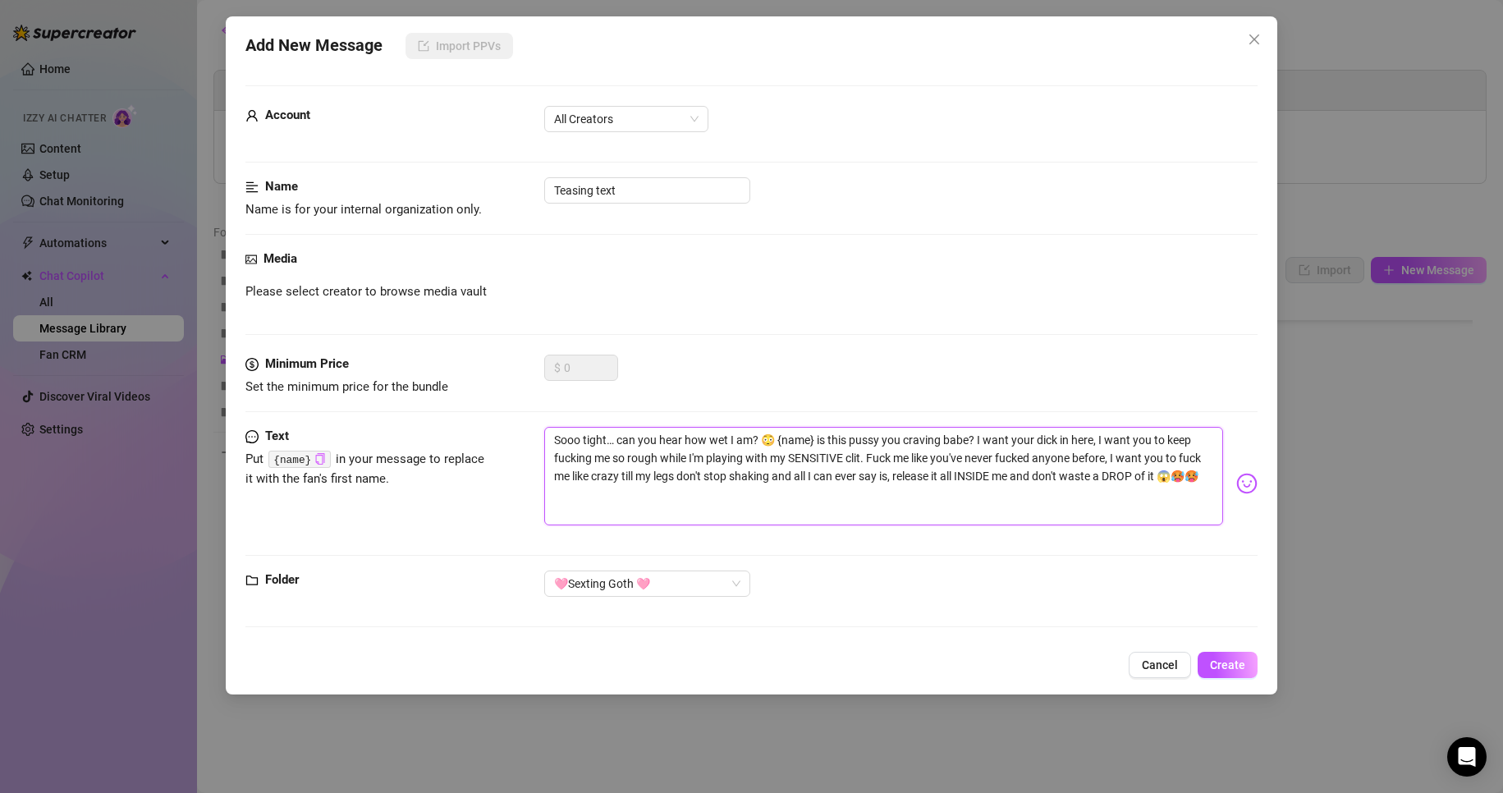
type textarea "Sooo tight… can you hear how wet I am? 😳 is this pussy you craving babe? I want…"
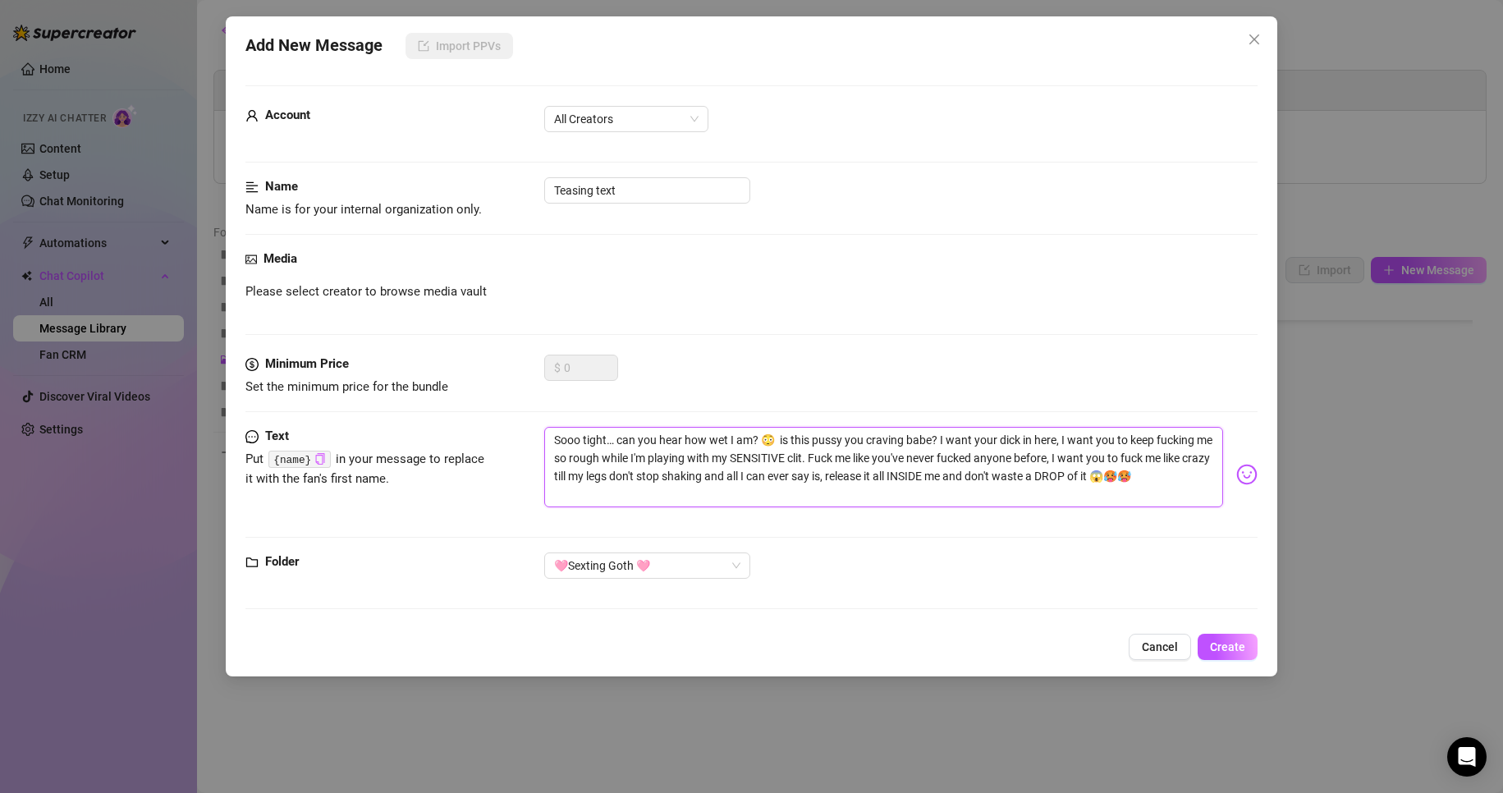
type textarea "Sooo tight… can you hear how wet I am? 😳 is this pussy you craving babe? I want…"
click at [317, 454] on icon "copy" at bounding box center [320, 458] width 8 height 11
click at [916, 441] on textarea "Sooo tight… can you hear how wet I am? 😳 is this pussy you craving babe? I want…" at bounding box center [884, 467] width 680 height 80
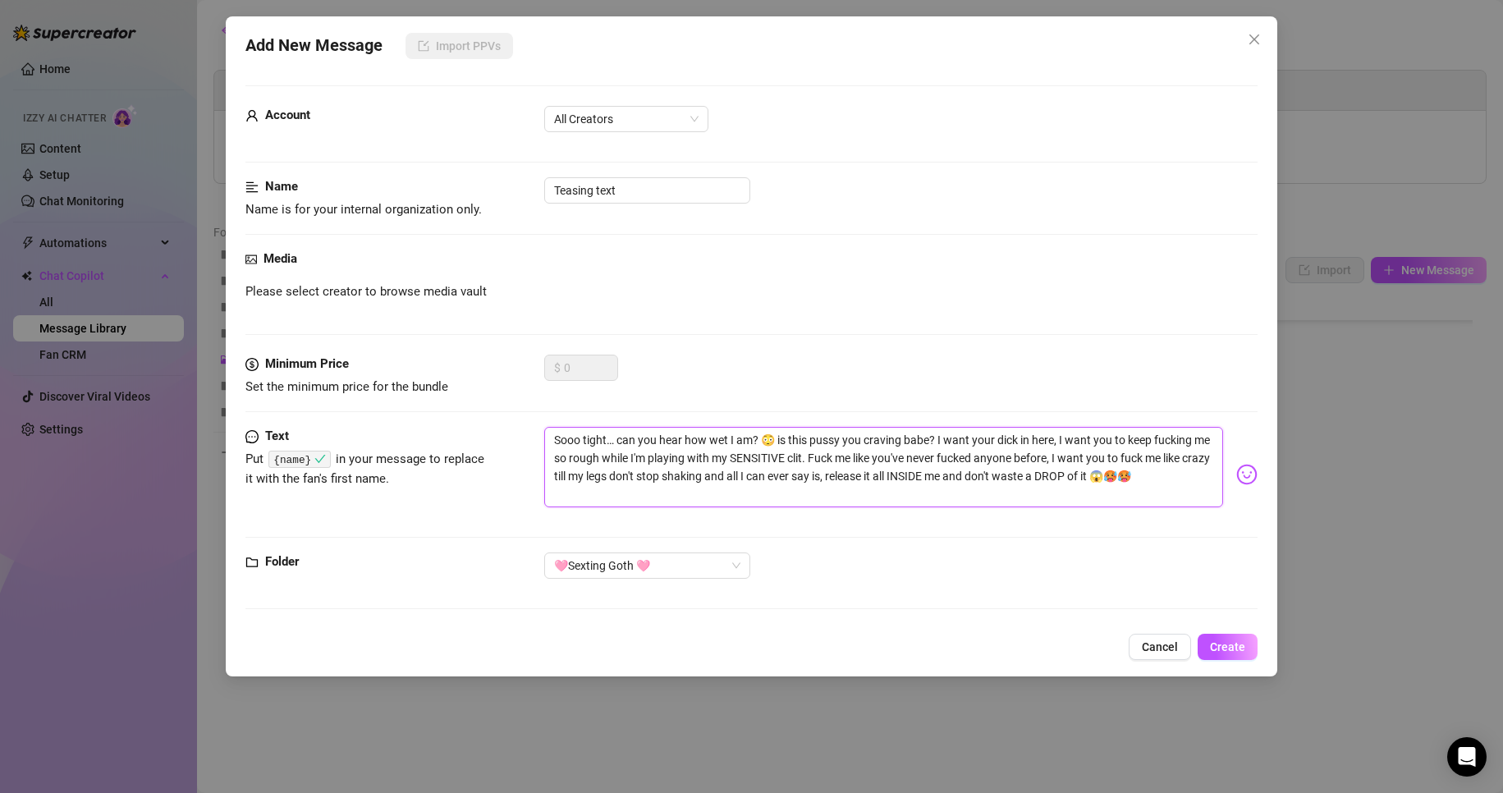
paste textarea "{name}"
type textarea "Sooo tight… can you hear how wet I am? 😳 is this pussy you craving {name}? I wa…"
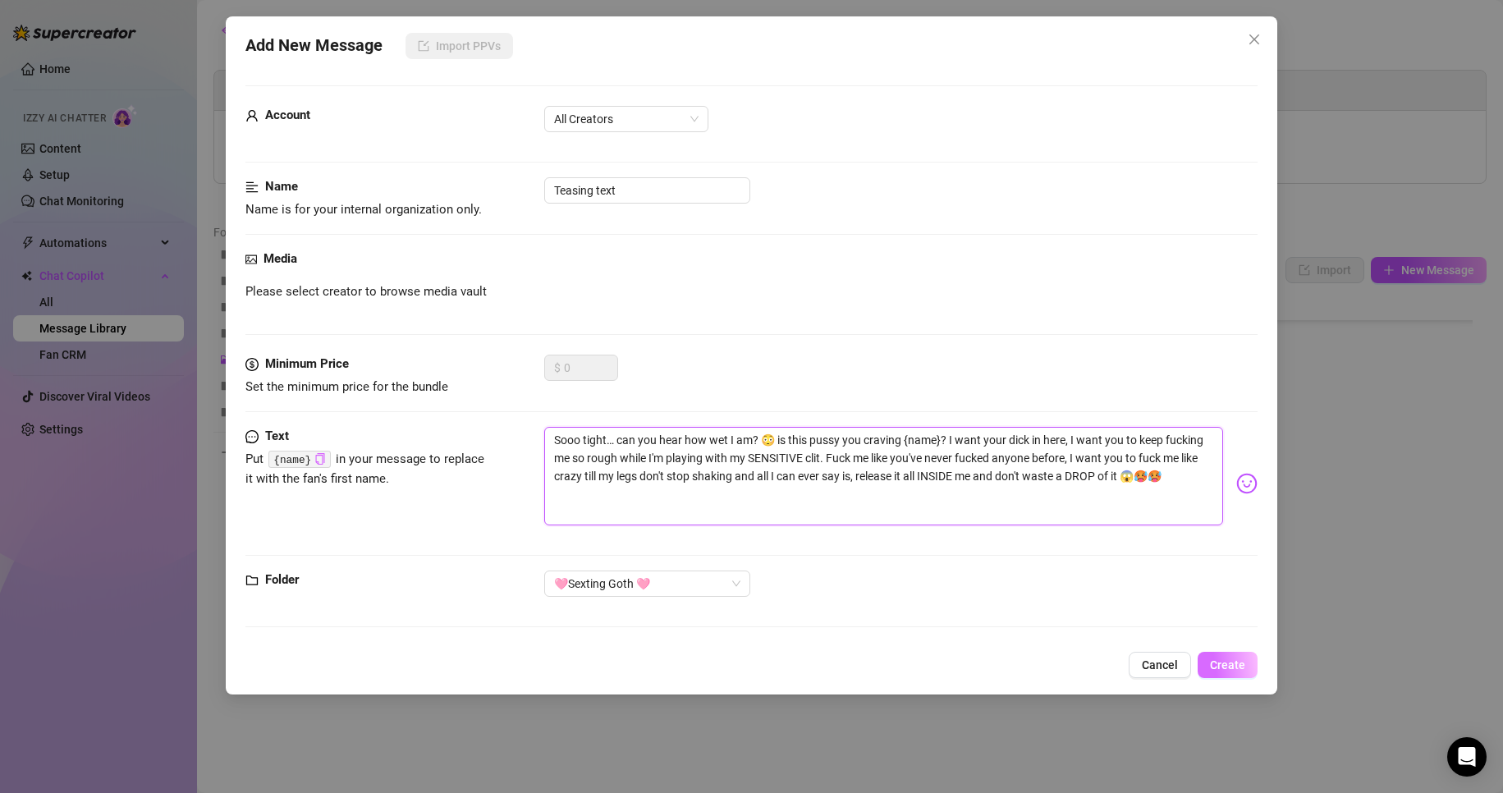
type textarea "Sooo tight… can you hear how wet I am? 😳 is this pussy you craving {name}? I wa…"
click at [1239, 663] on span "Create" at bounding box center [1227, 664] width 35 height 13
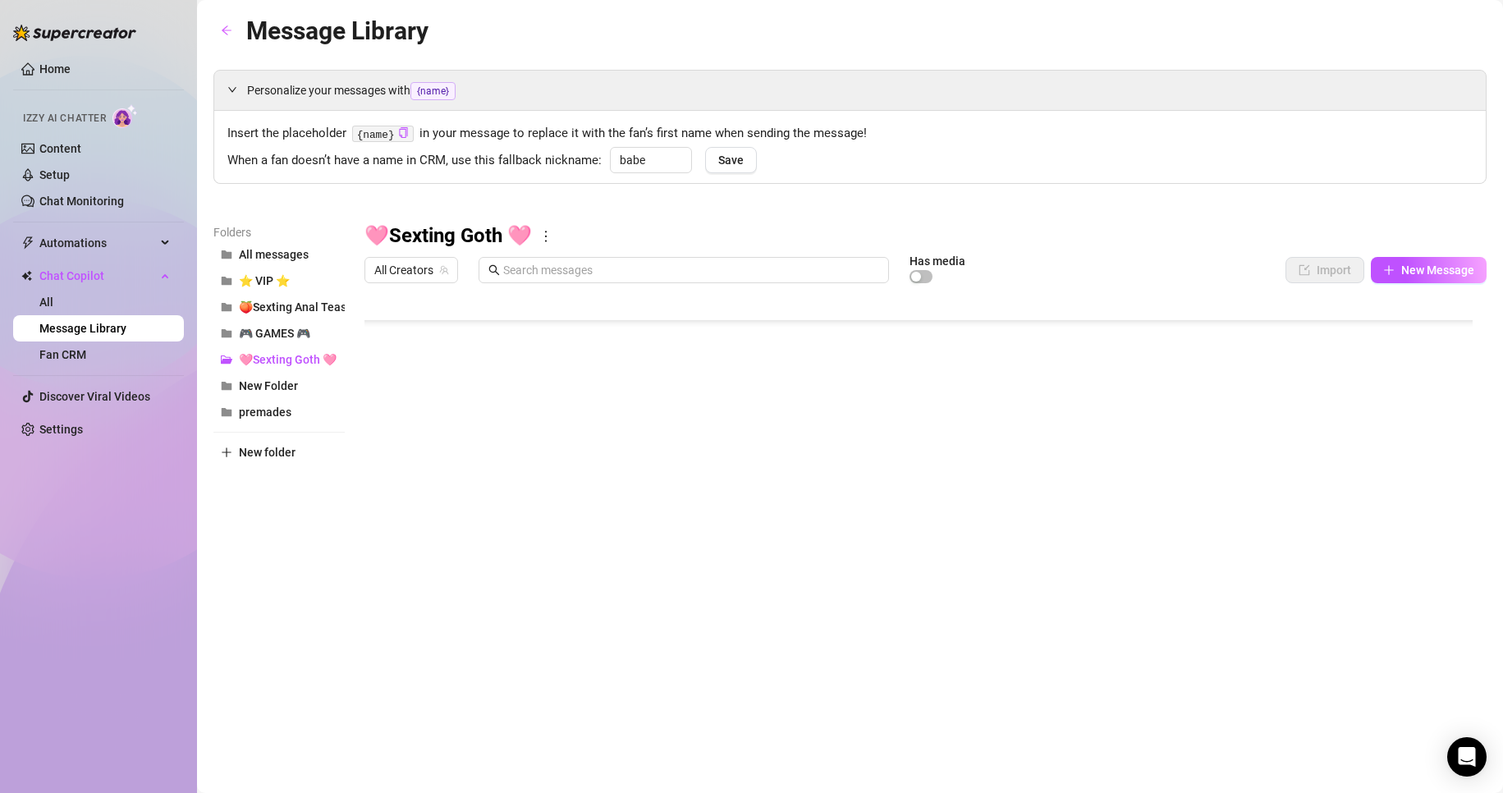
scroll to position [178, 0]
click at [859, 630] on body "Home Izzy AI Chatter Content Setup Chat Monitoring Automations All Message Flow…" at bounding box center [751, 396] width 1503 height 793
type textarea "Type your message here..."
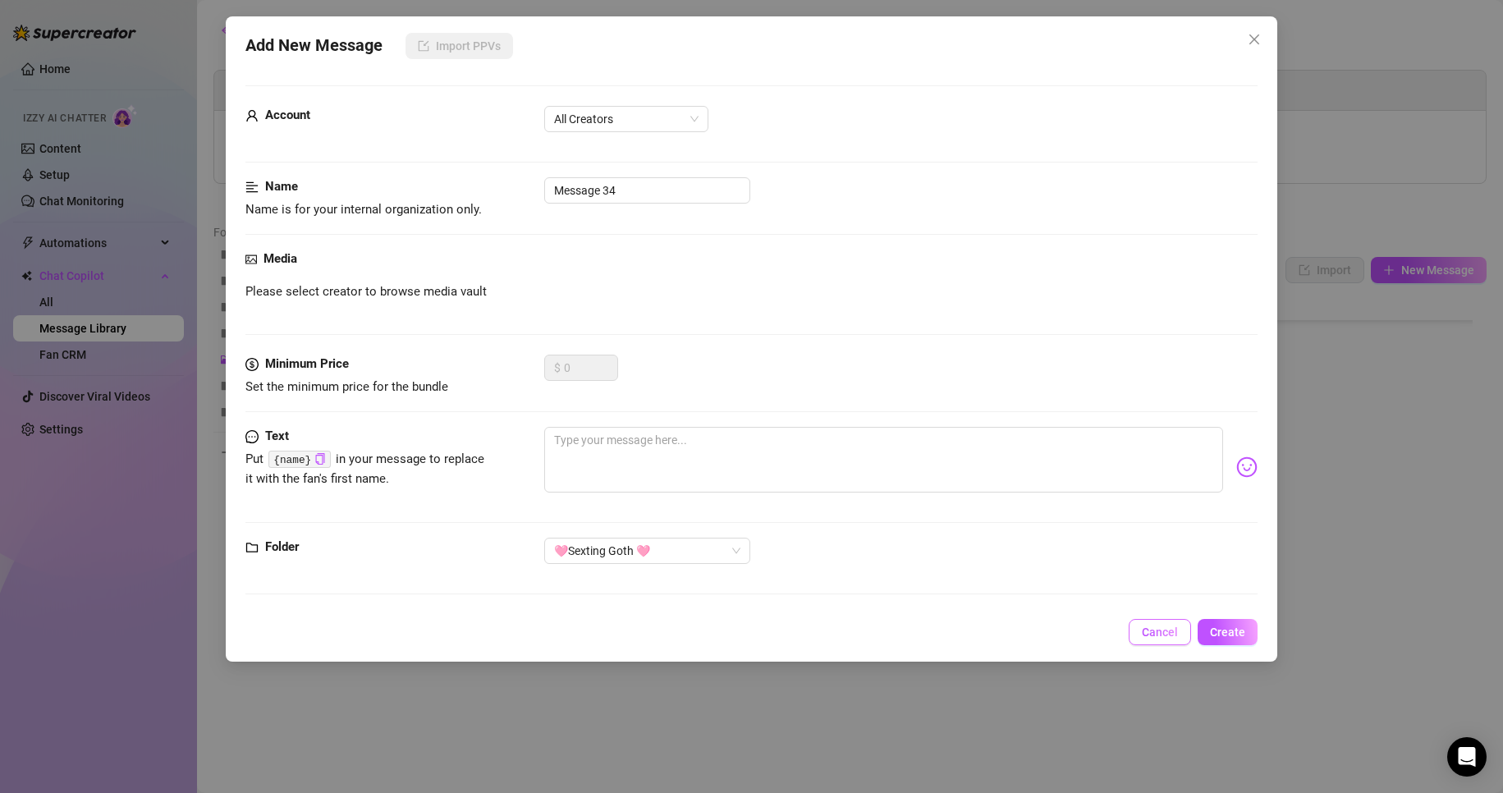
click at [1161, 633] on span "Cancel" at bounding box center [1160, 631] width 36 height 13
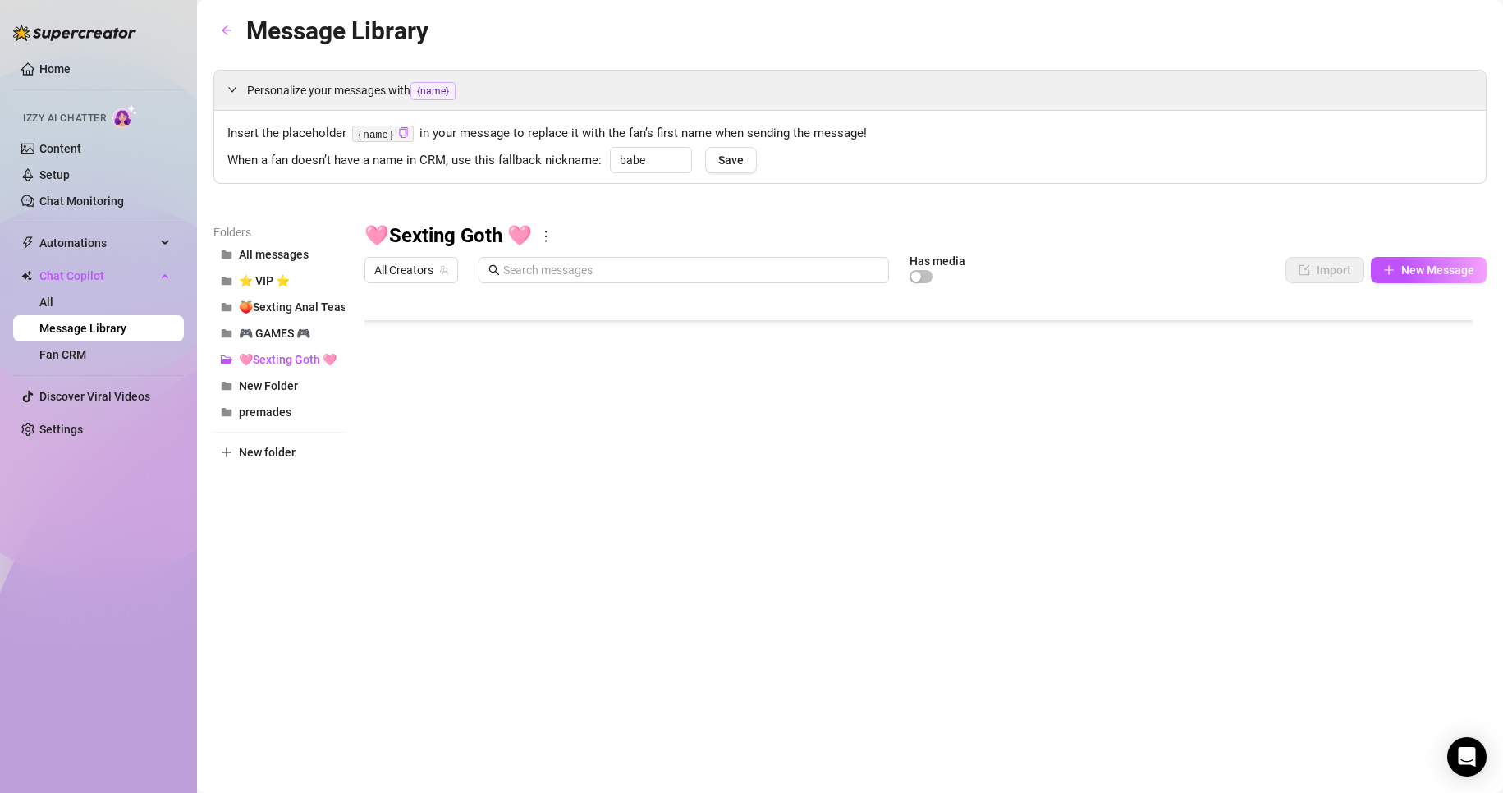
scroll to position [96, 0]
click at [725, 283] on span at bounding box center [684, 270] width 410 height 26
click at [727, 280] on span at bounding box center [684, 270] width 410 height 26
paste input "Imagine parting my plush BBW thighs and finding it glittering with my wetness, …"
type input "Imagine parting my plush BBW thighs and finding it glittering with my wetness, …"
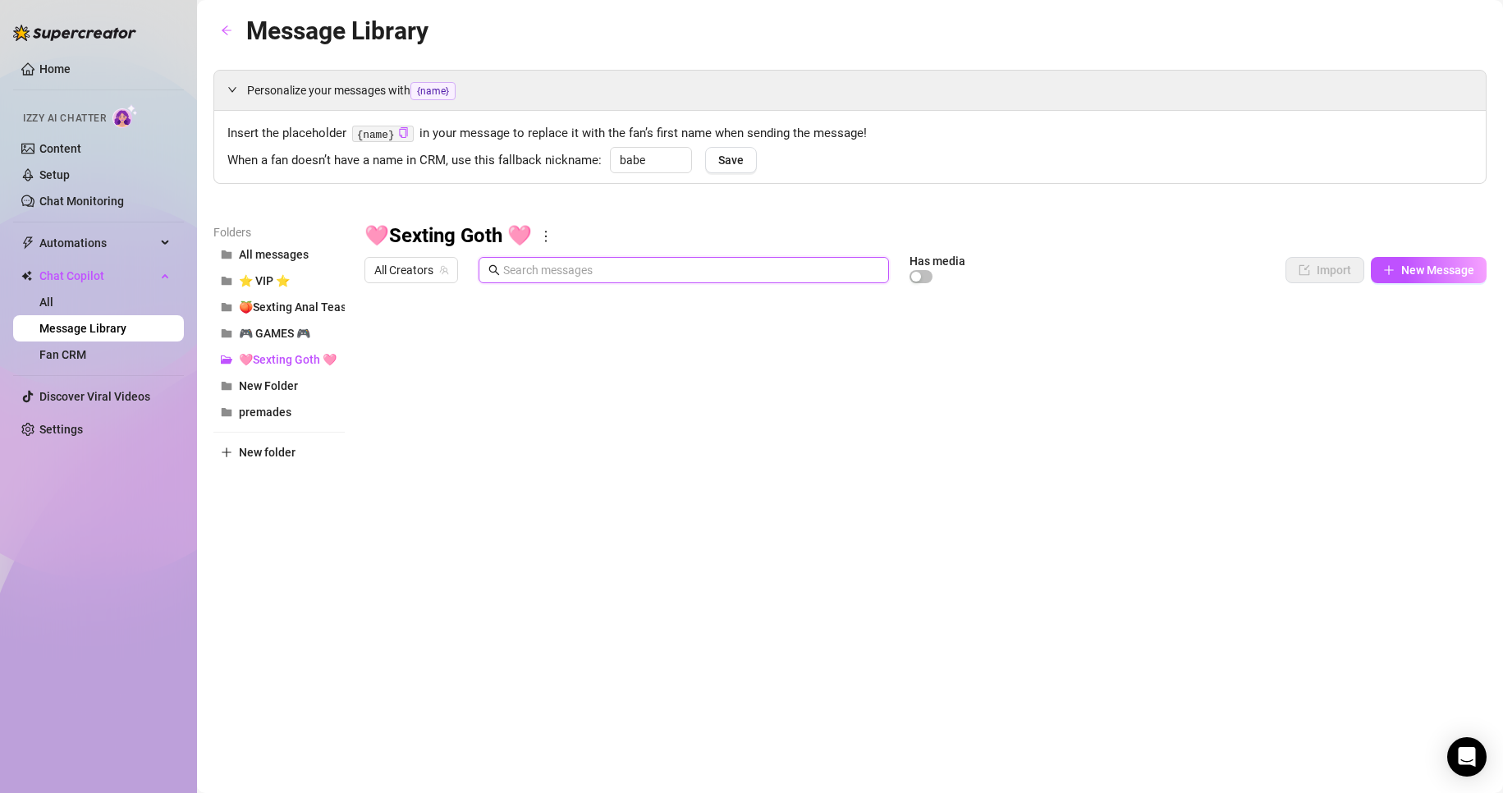
scroll to position [0, 0]
click at [441, 616] on body "Home Izzy AI Chatter Content Setup Chat Monitoring Automations All Message Flow…" at bounding box center [751, 396] width 1503 height 793
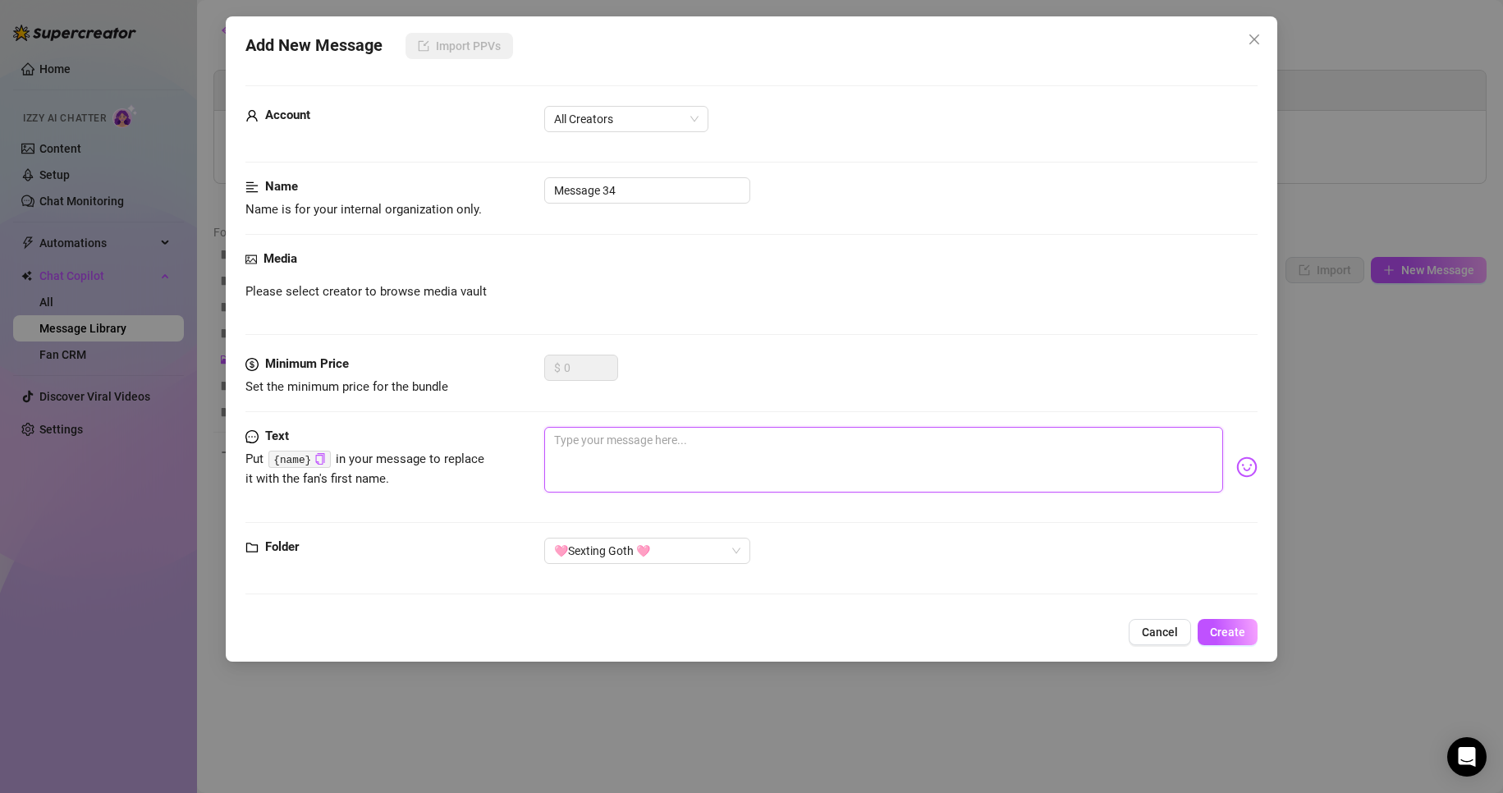
click at [607, 458] on textarea at bounding box center [884, 460] width 680 height 66
paste textarea "Imagine parting my plush BBW thighs and finding it glittering with my wetness, …"
type textarea "Imagine parting my plush BBW thighs and finding it glittering with my wetness, …"
click at [795, 460] on textarea "Imagine parting my plush BBW thighs and finding it glittering with my wetness, …" at bounding box center [884, 460] width 680 height 66
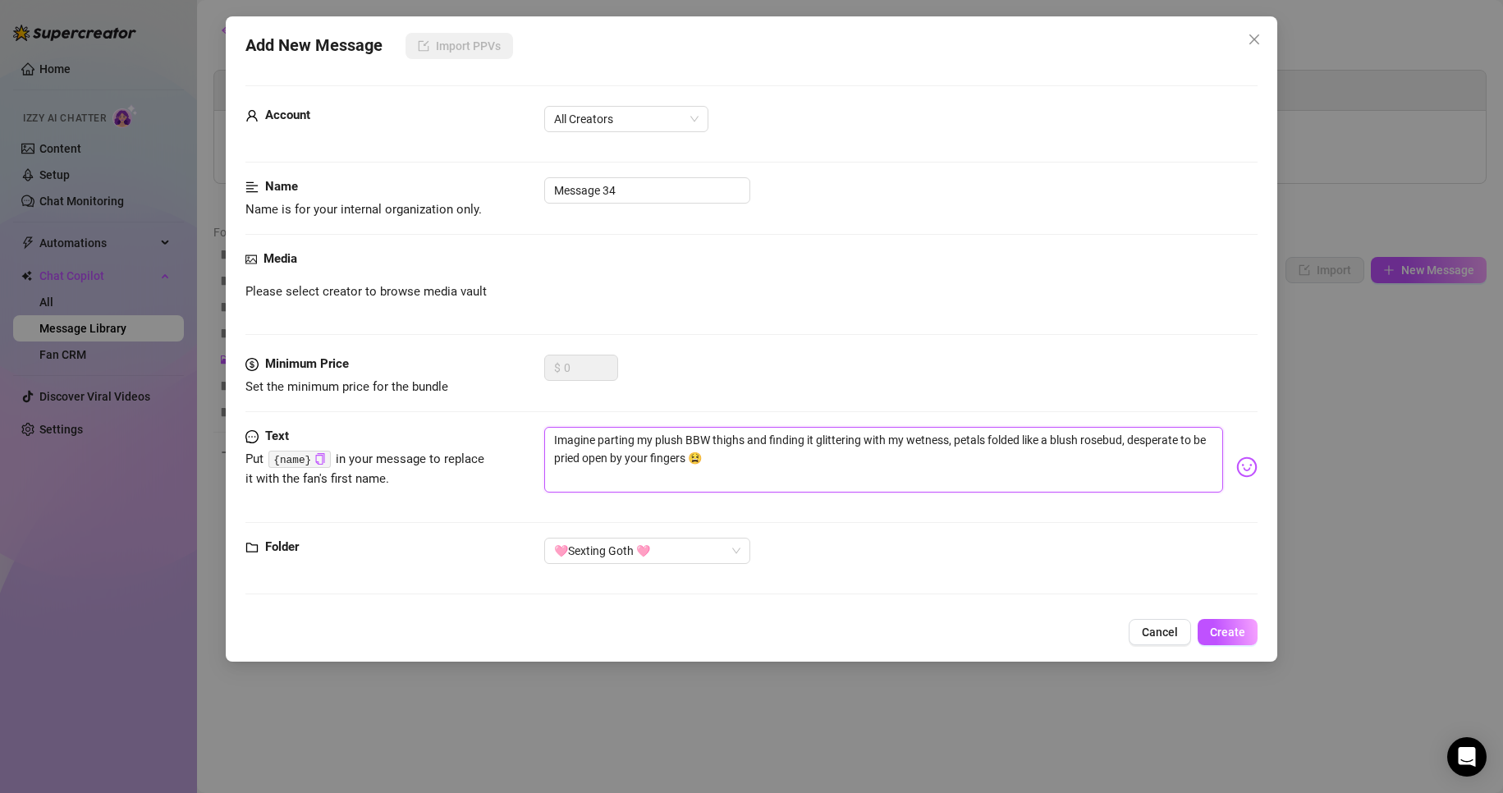
click at [682, 458] on textarea "Imagine parting my plush BBW thighs and finding it glittering with my wetness, …" at bounding box center [884, 460] width 680 height 66
click at [682, 452] on textarea "Imagine parting my plush BBW thighs and finding it glittering with my wetness, …" at bounding box center [884, 460] width 680 height 66
click at [681, 452] on textarea "Imagine parting my plush BBW thighs and finding it glittering with my wetness, …" at bounding box center [884, 460] width 680 height 66
type textarea "Imagine parting my plush BBW thighs and finding it glittering with my wetness, …"
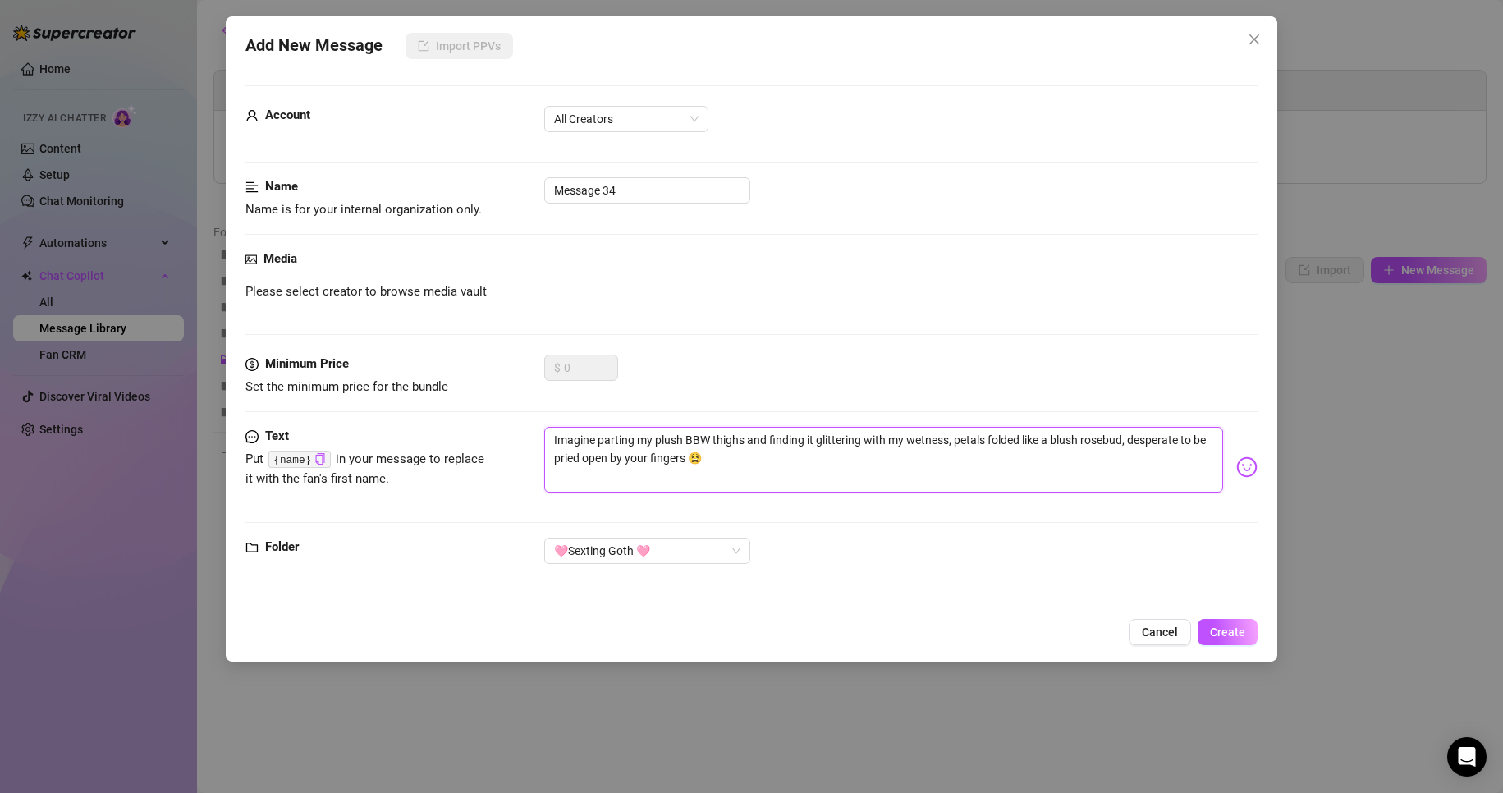
type textarea "Imagine parting my plush BBW thighs and finding it glittering with my wetness, …"
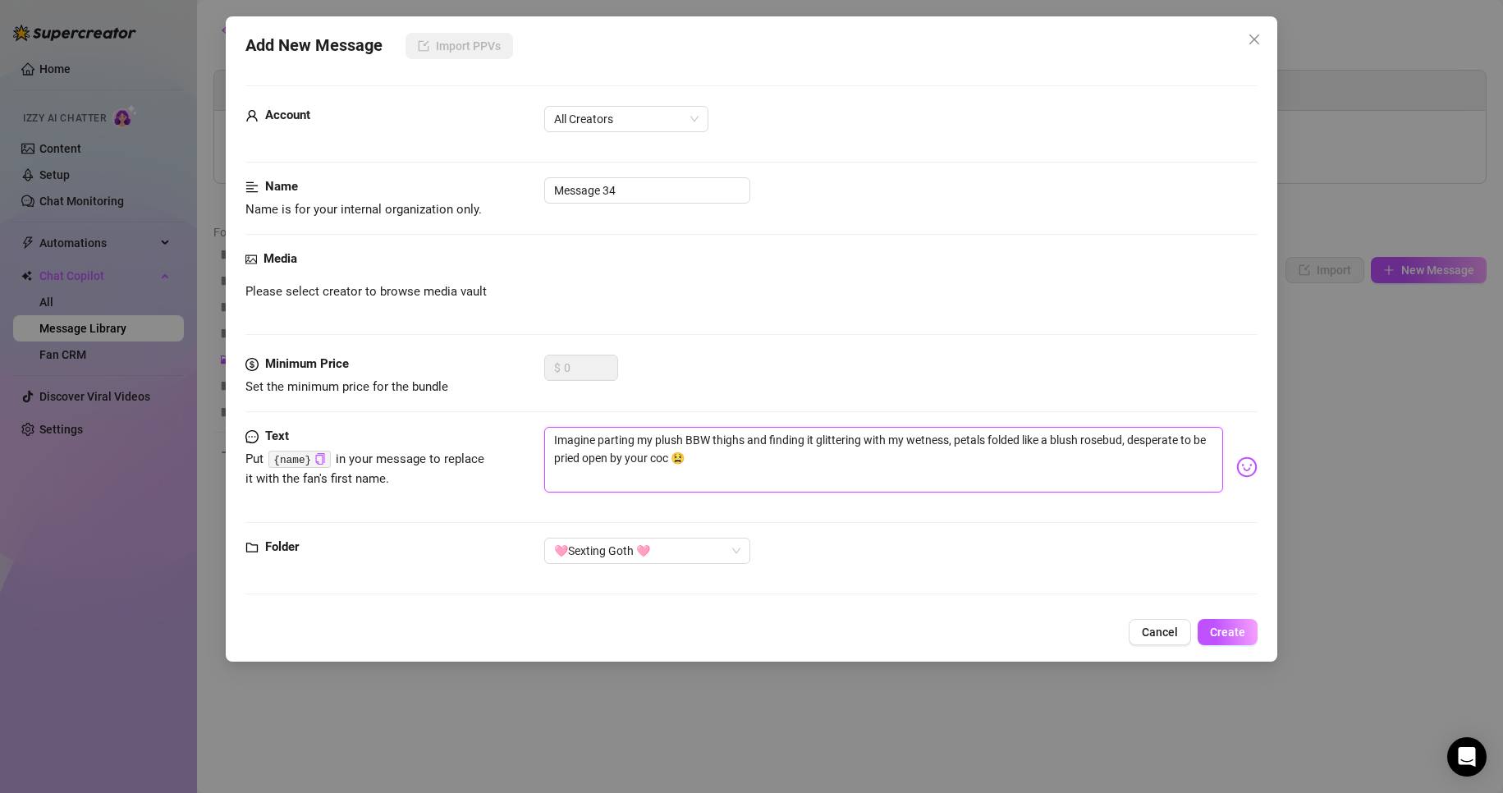
type textarea "Imagine parting my plush BBW thighs and finding it glittering with my wetness, …"
click at [628, 185] on input "Message 34" at bounding box center [647, 190] width 206 height 26
click at [629, 185] on input "Message 34" at bounding box center [647, 190] width 206 height 26
type input "M"
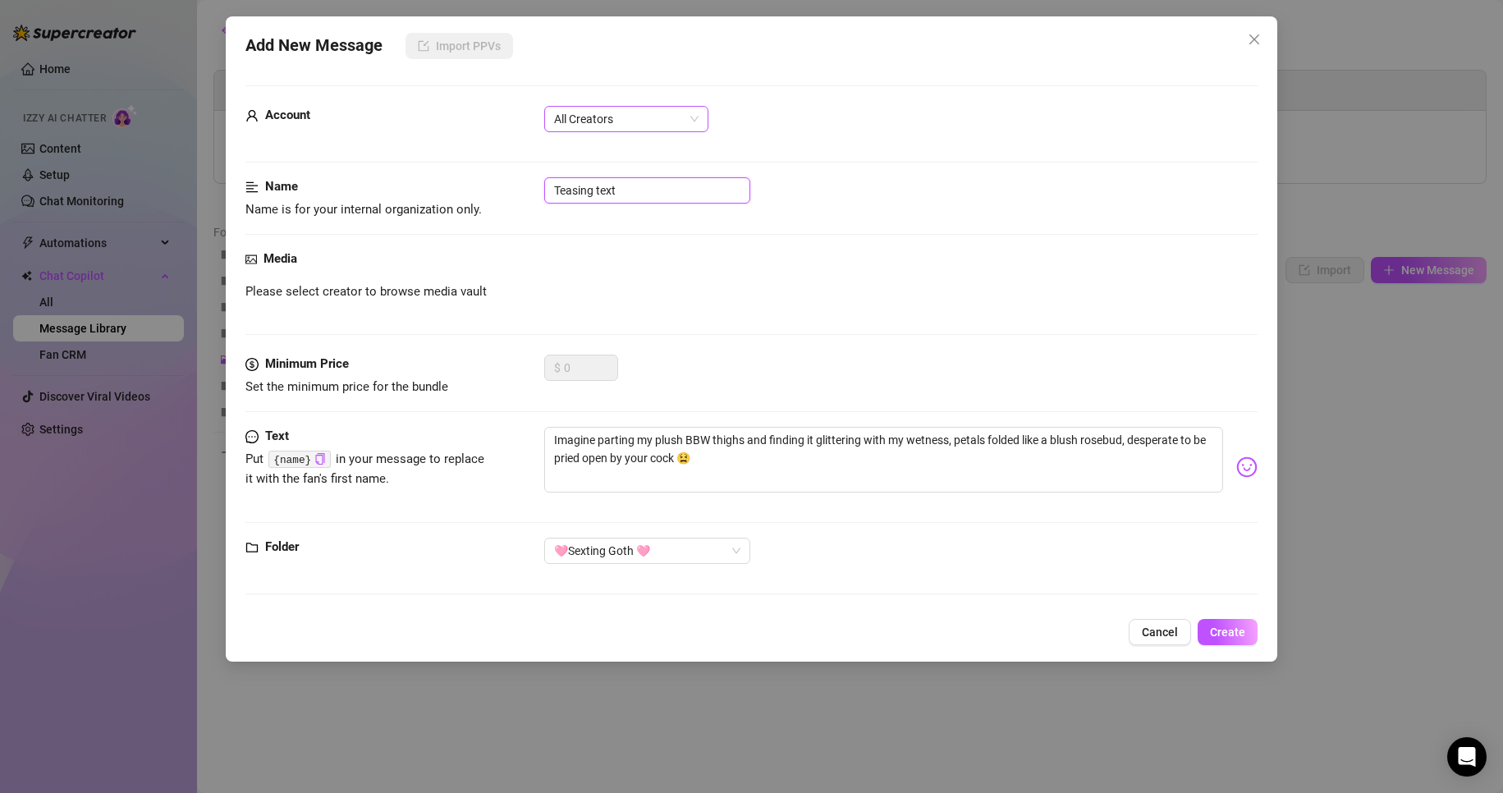
click at [618, 126] on span "All Creators" at bounding box center [626, 119] width 144 height 25
type input "Teasing text"
click at [613, 173] on div "[PERSON_NAME] (@emopink69)" at bounding box center [626, 178] width 138 height 18
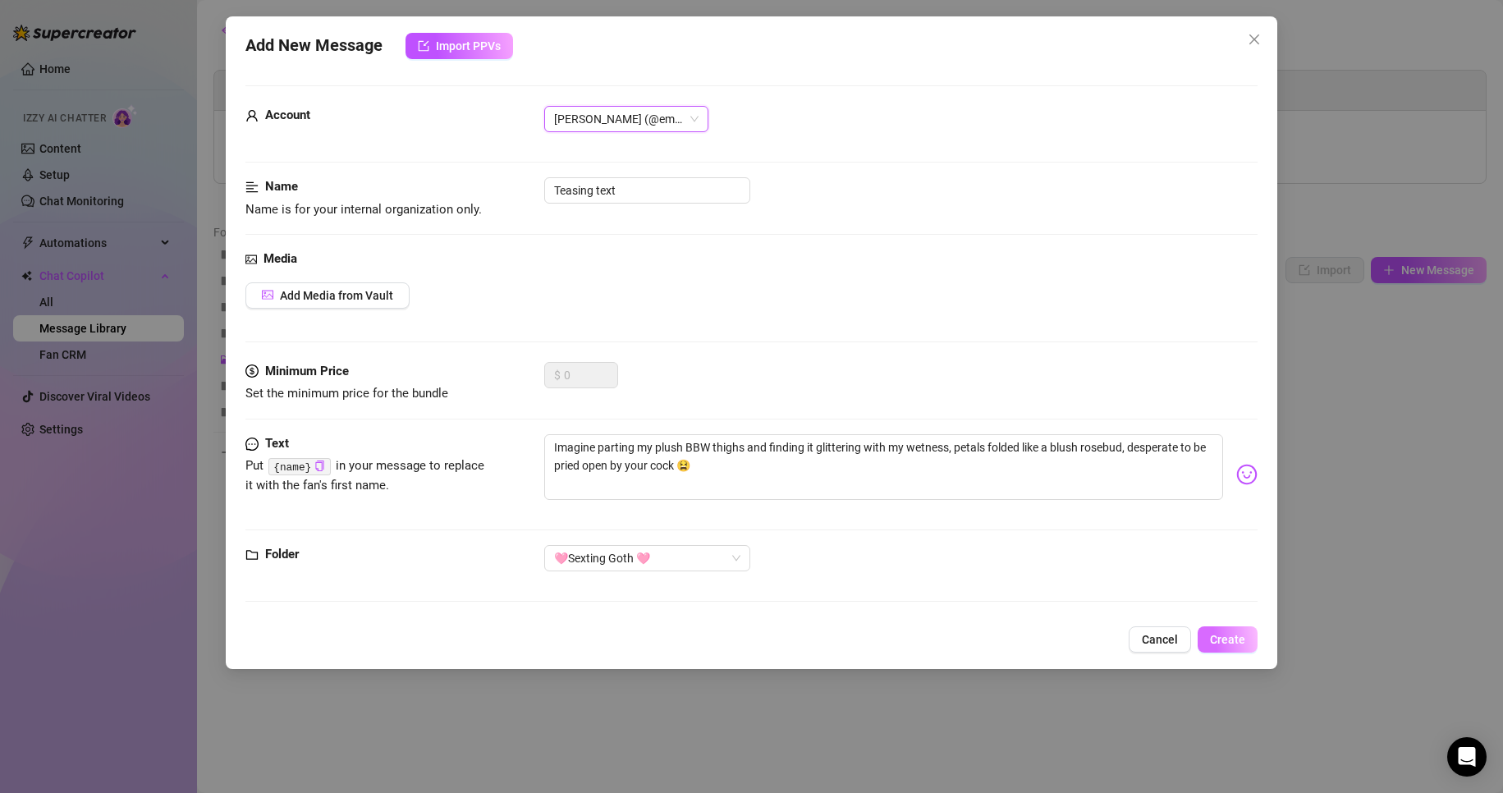
click at [1225, 634] on span "Create" at bounding box center [1227, 639] width 35 height 13
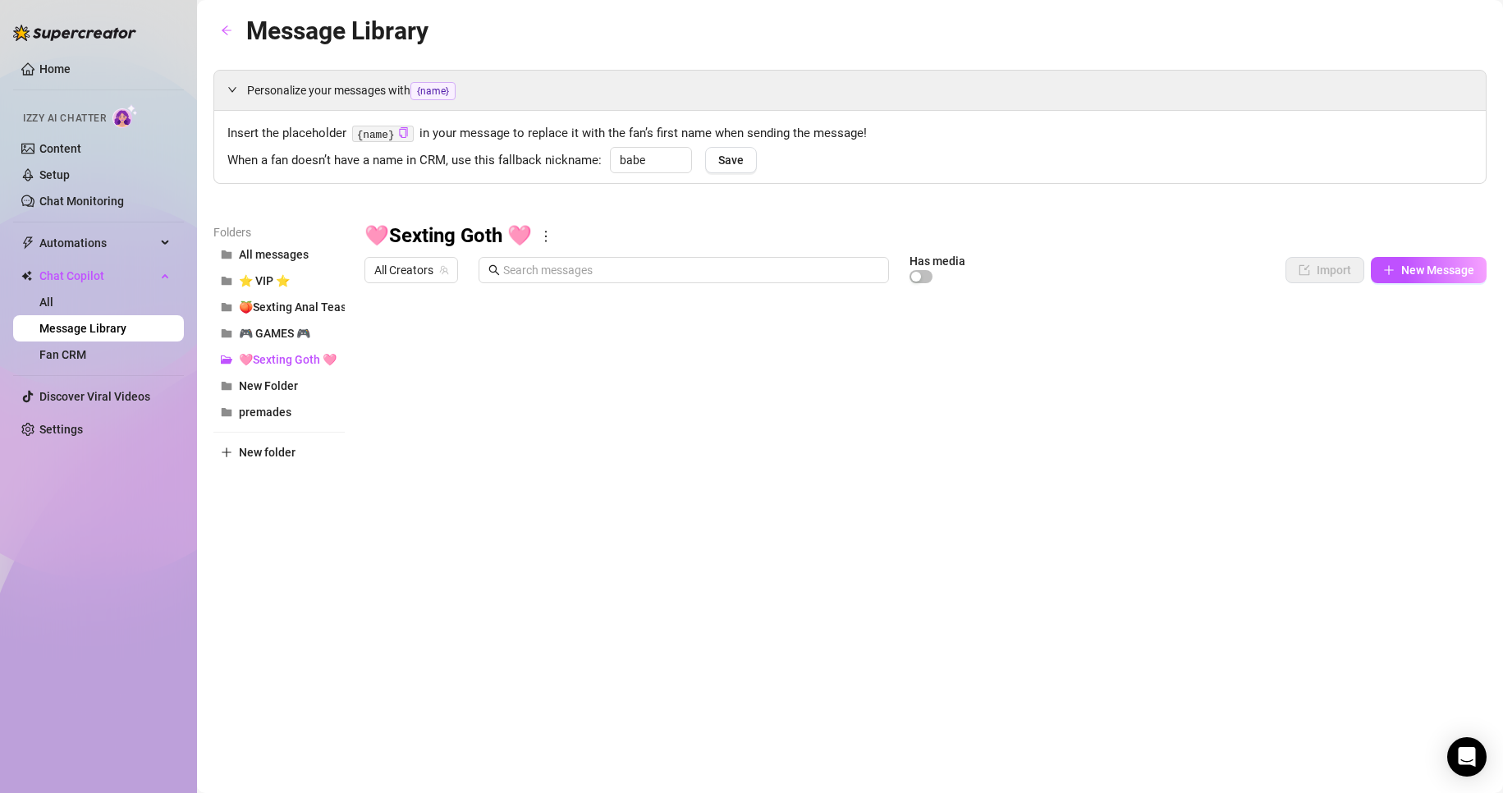
drag, startPoint x: 744, startPoint y: 566, endPoint x: 676, endPoint y: 568, distance: 68.2
click at [676, 568] on div at bounding box center [925, 474] width 1122 height 366
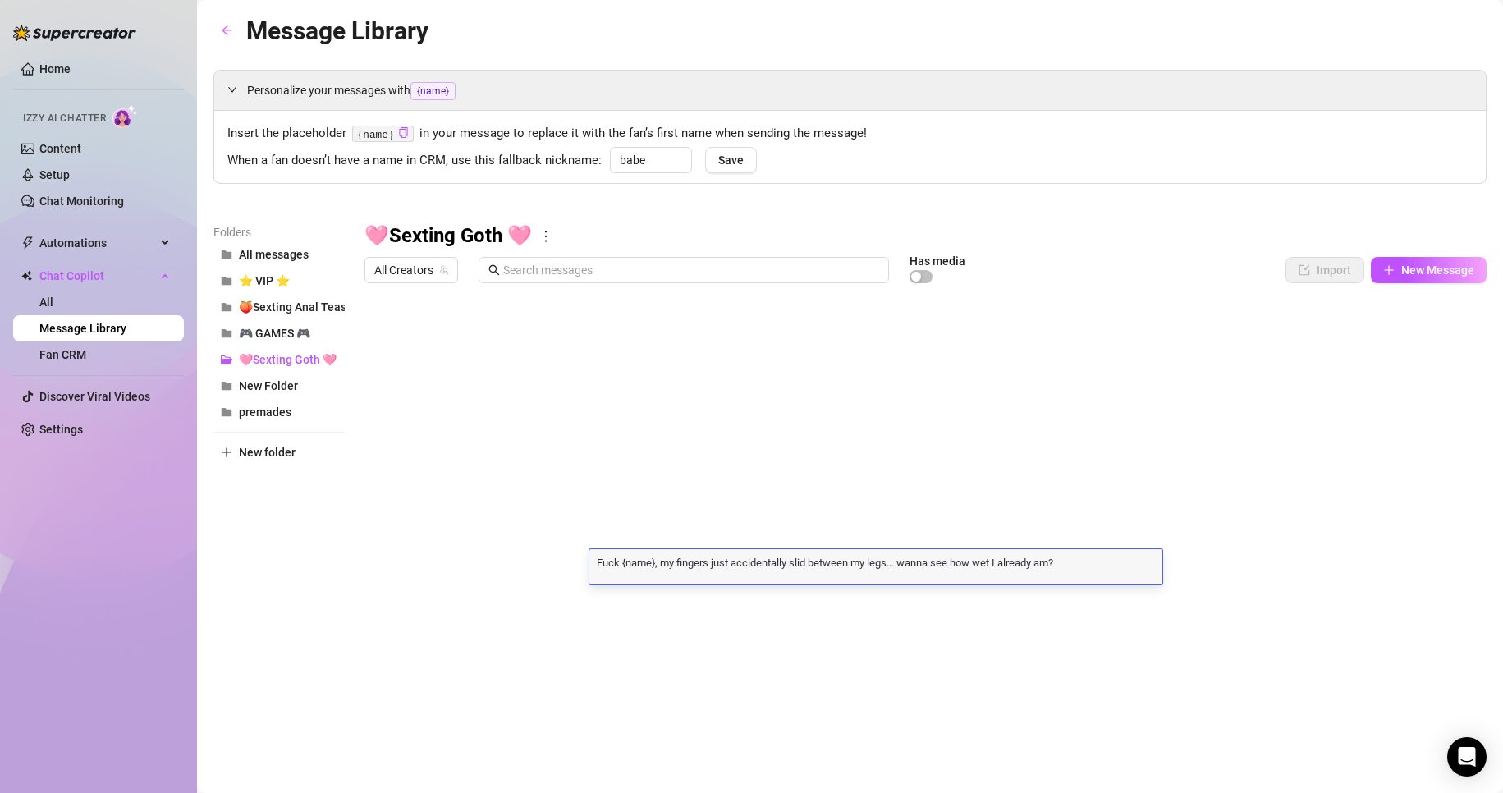
scroll to position [1, 0]
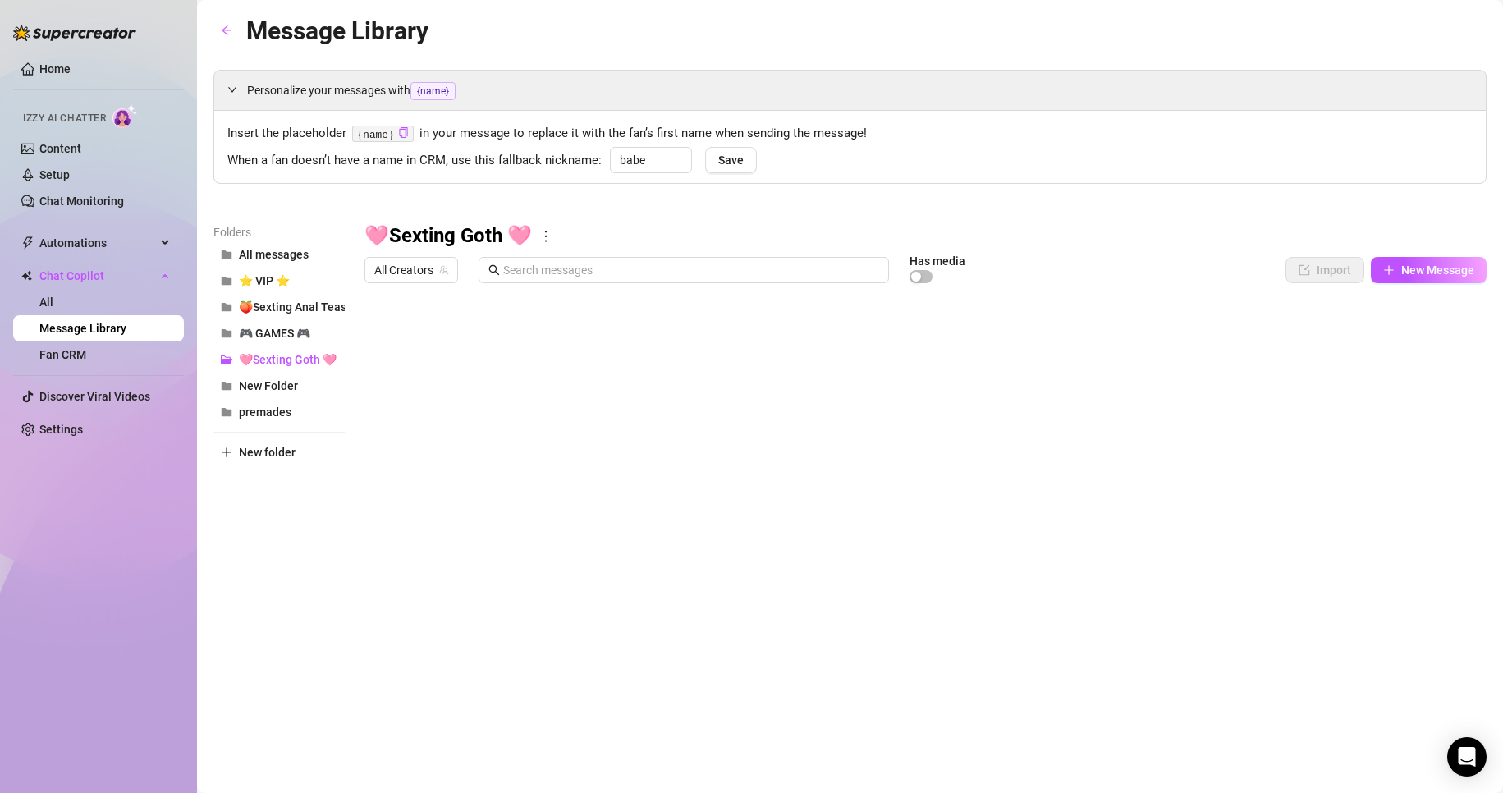
click at [368, 568] on div at bounding box center [925, 474] width 1122 height 366
click at [377, 568] on div at bounding box center [925, 474] width 1122 height 366
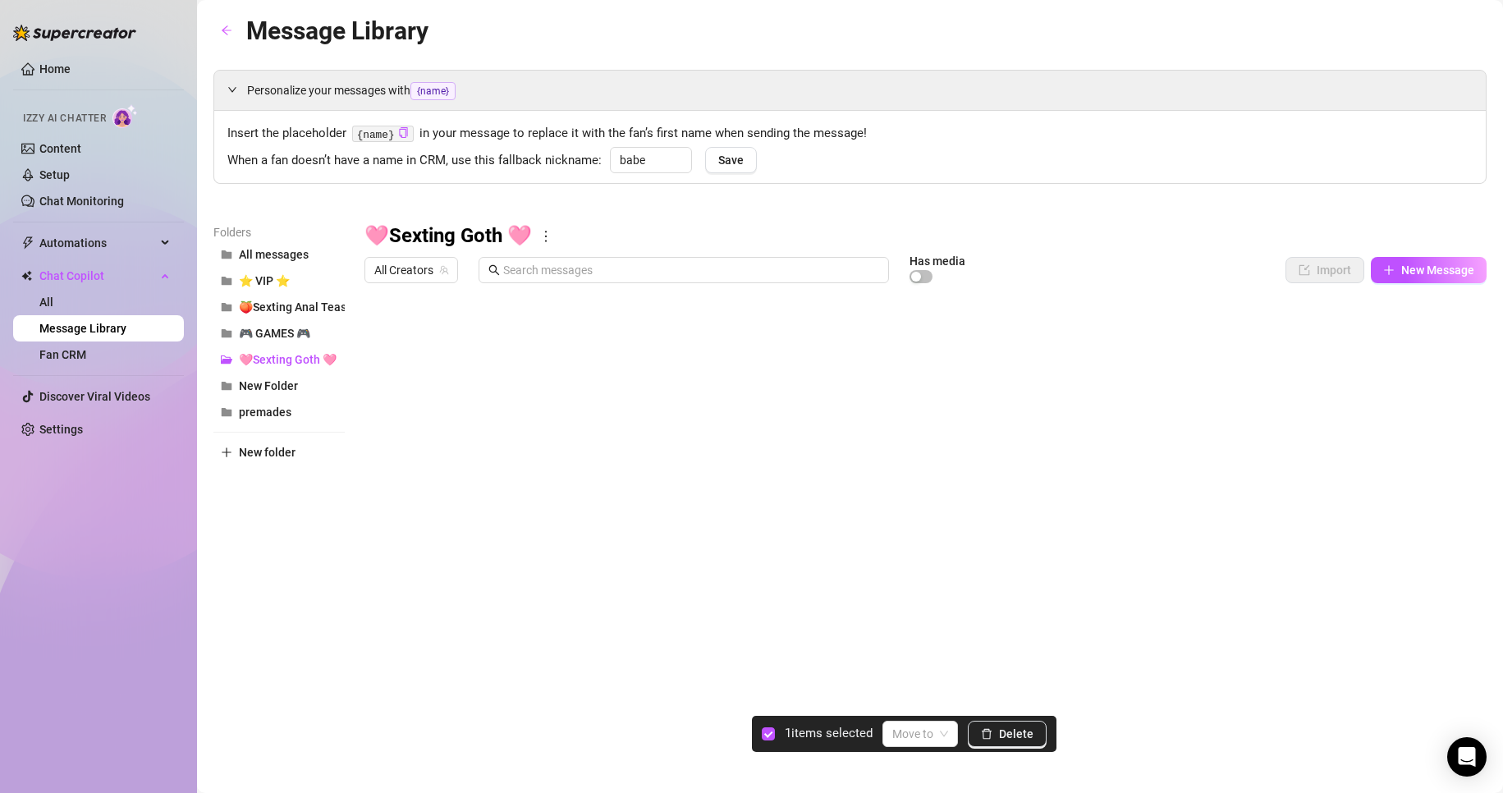
click at [1394, 567] on div at bounding box center [925, 474] width 1122 height 366
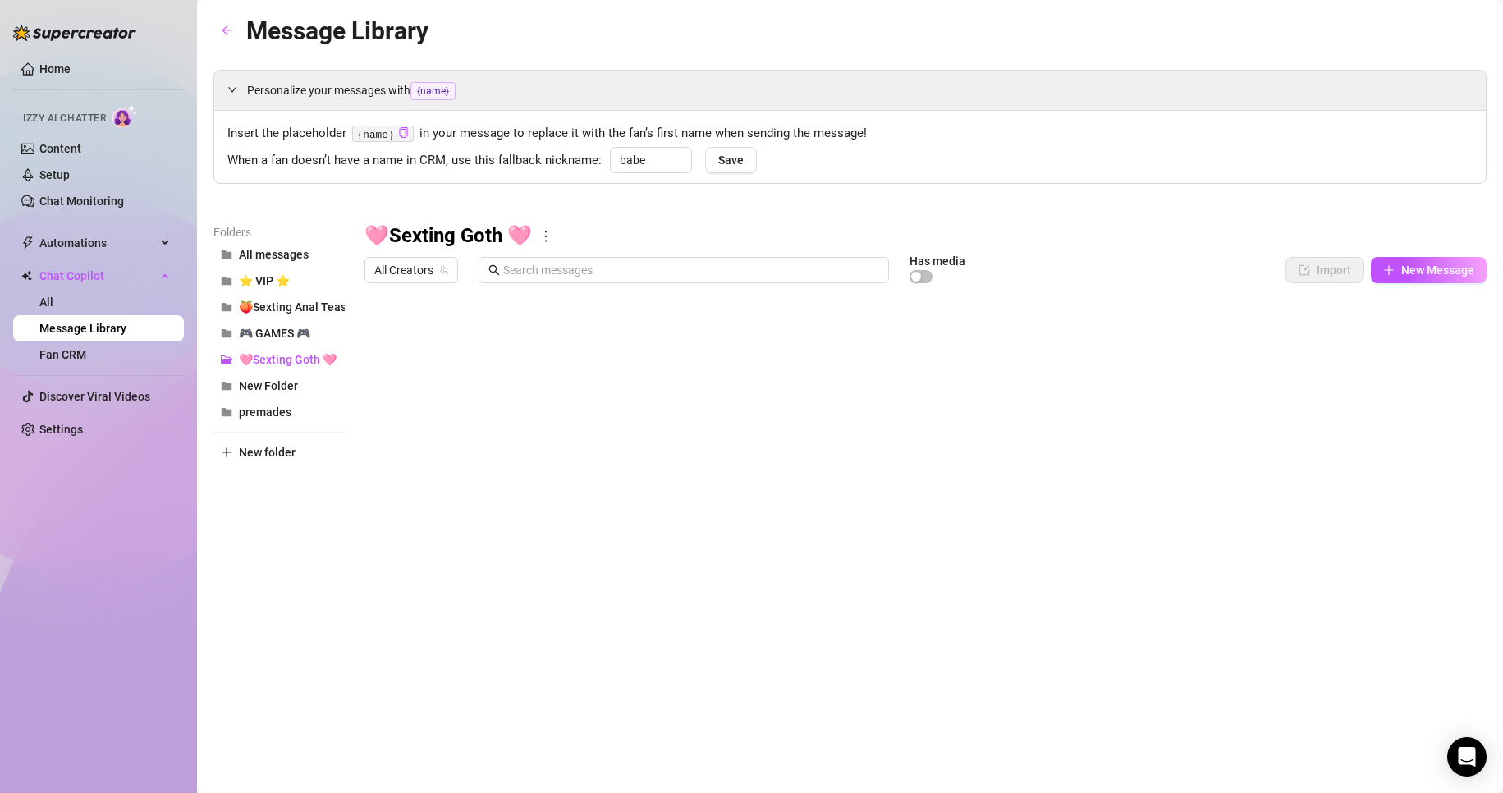
click at [1394, 566] on div at bounding box center [925, 474] width 1122 height 366
click at [1430, 563] on div at bounding box center [925, 474] width 1122 height 366
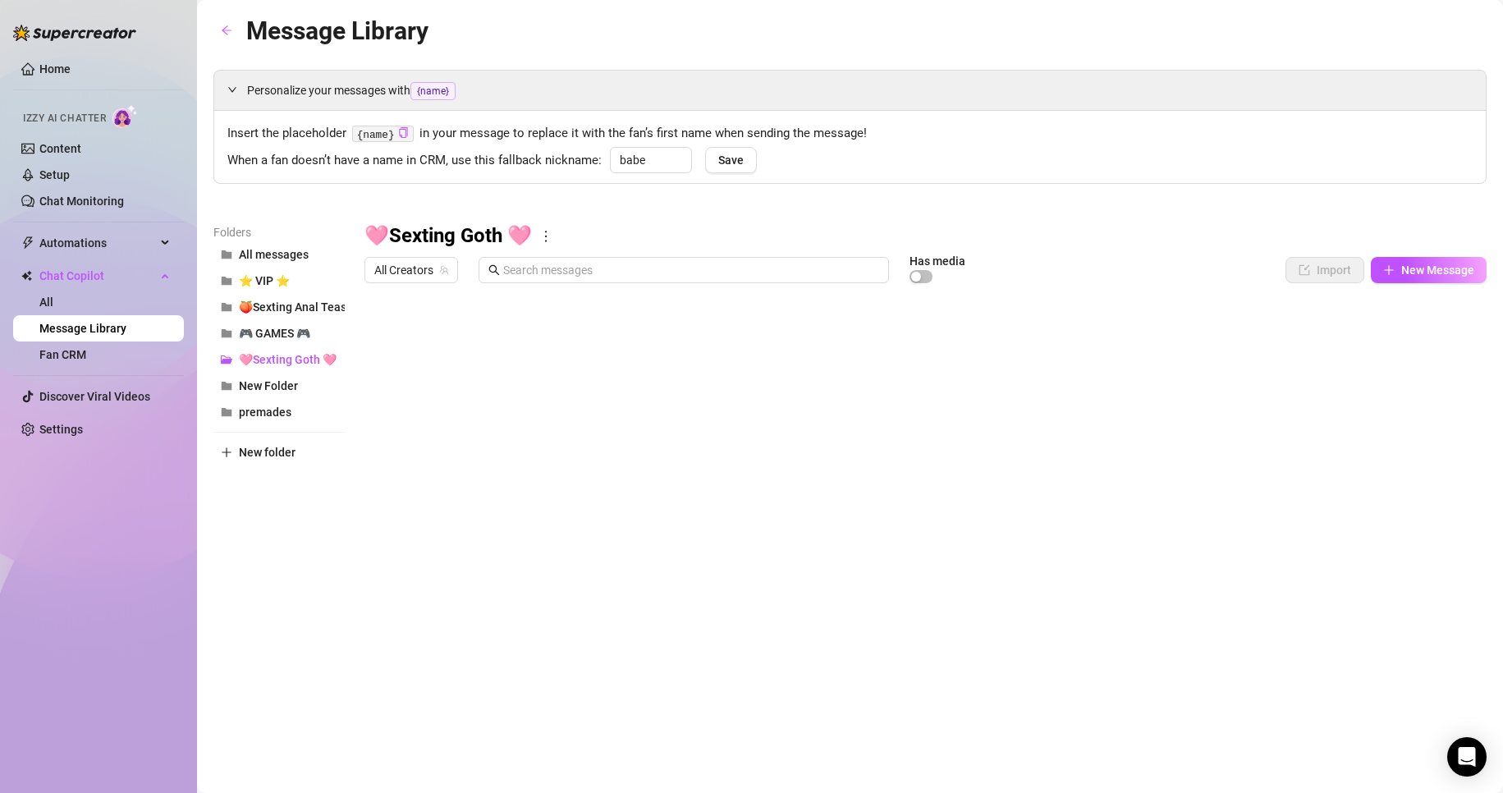
click at [1430, 563] on div at bounding box center [925, 474] width 1122 height 366
click at [1412, 515] on div at bounding box center [925, 474] width 1122 height 366
click at [1394, 517] on div at bounding box center [925, 474] width 1122 height 366
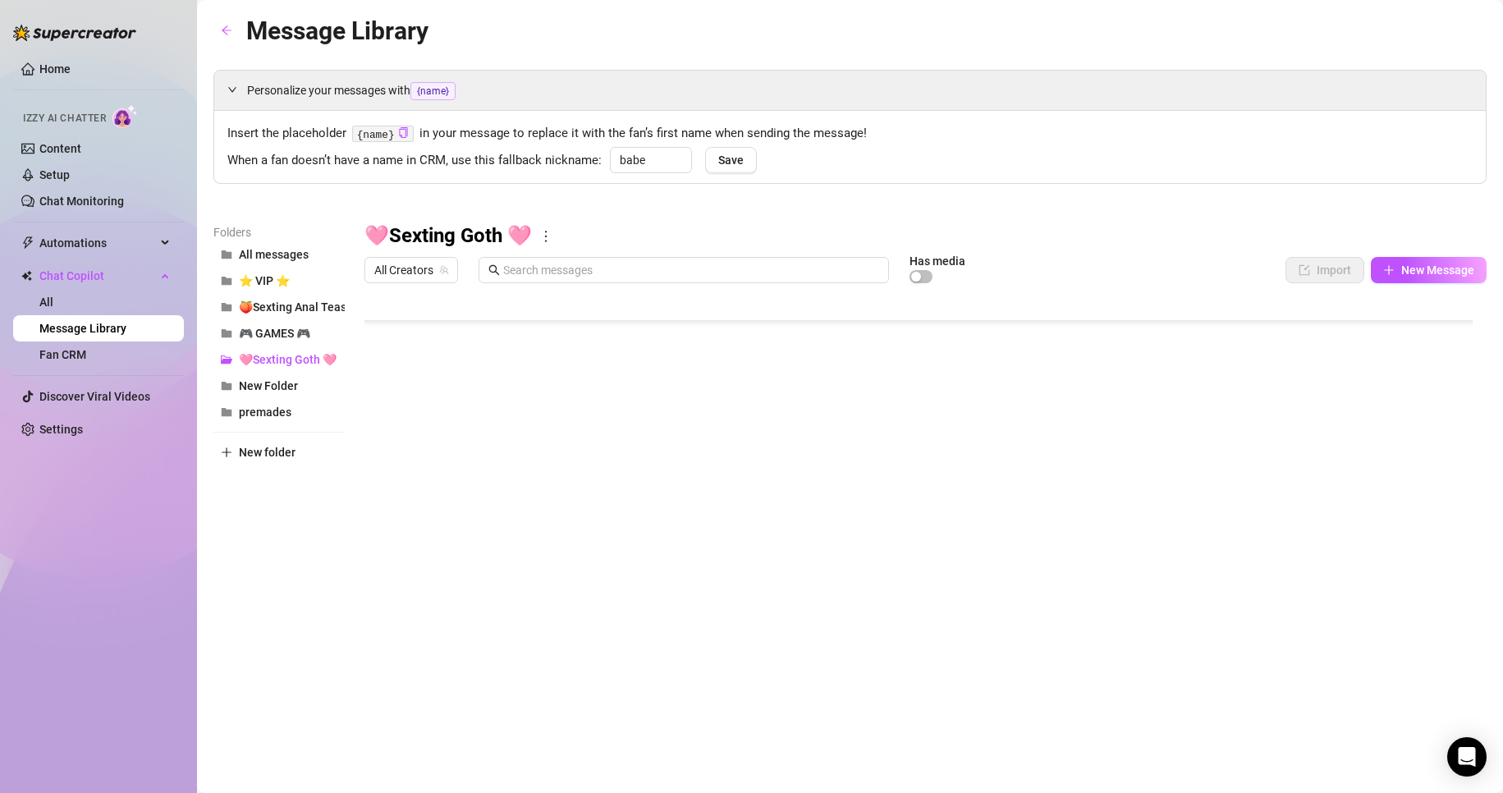
click at [1390, 518] on div at bounding box center [925, 474] width 1122 height 366
click at [1416, 498] on div at bounding box center [925, 474] width 1122 height 366
click at [1410, 479] on div at bounding box center [925, 474] width 1122 height 366
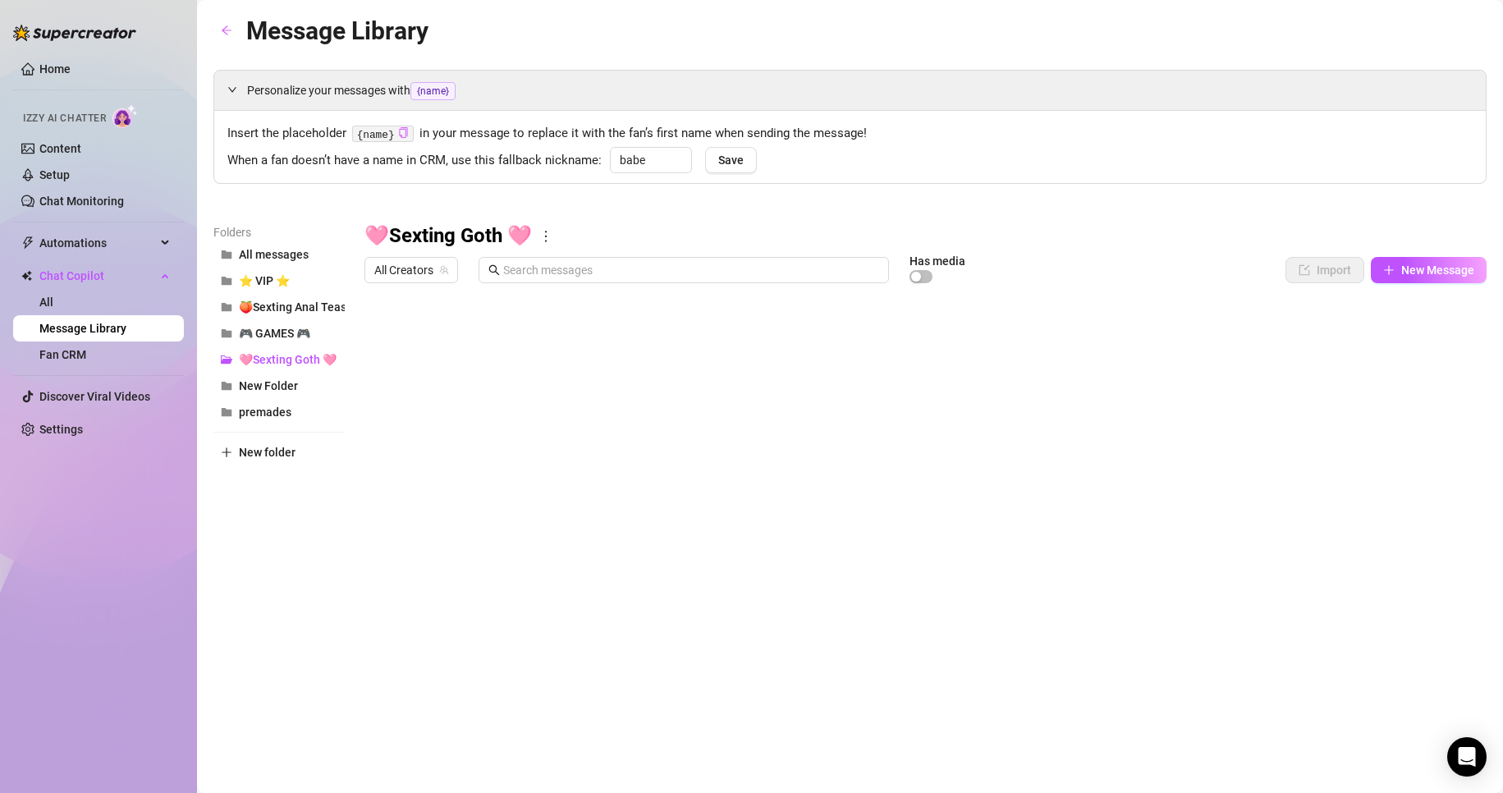
click at [400, 131] on icon "copy" at bounding box center [403, 132] width 11 height 11
click at [685, 329] on div at bounding box center [925, 474] width 1122 height 366
click at [686, 333] on div at bounding box center [925, 474] width 1122 height 366
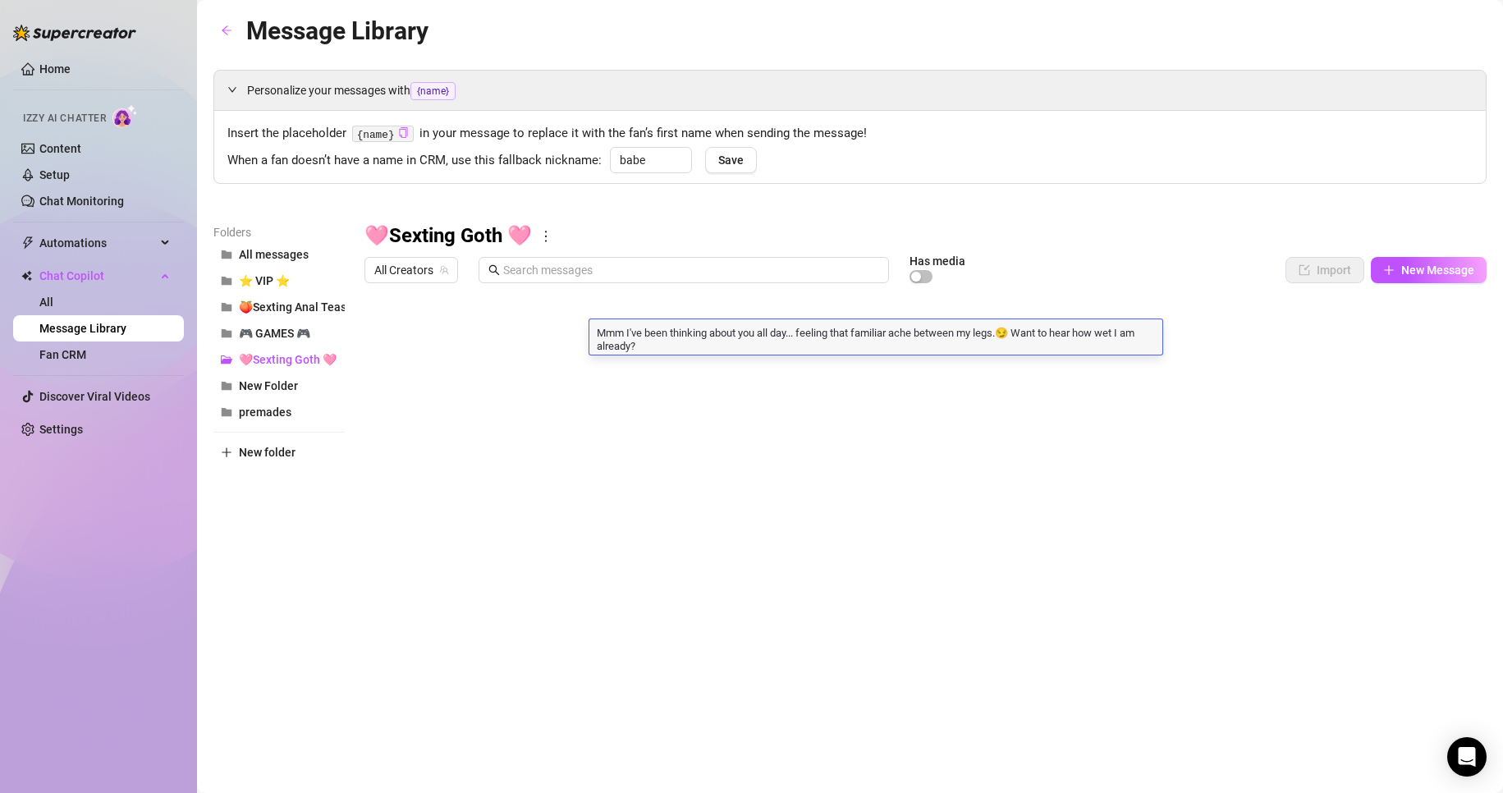
click at [630, 344] on textarea "Mmm I've been thinking about you all day... feeling that familiar ache between …" at bounding box center [875, 338] width 573 height 28
type textarea "Mmm I've been thinking about you all day... feeling that familiar ache between …"
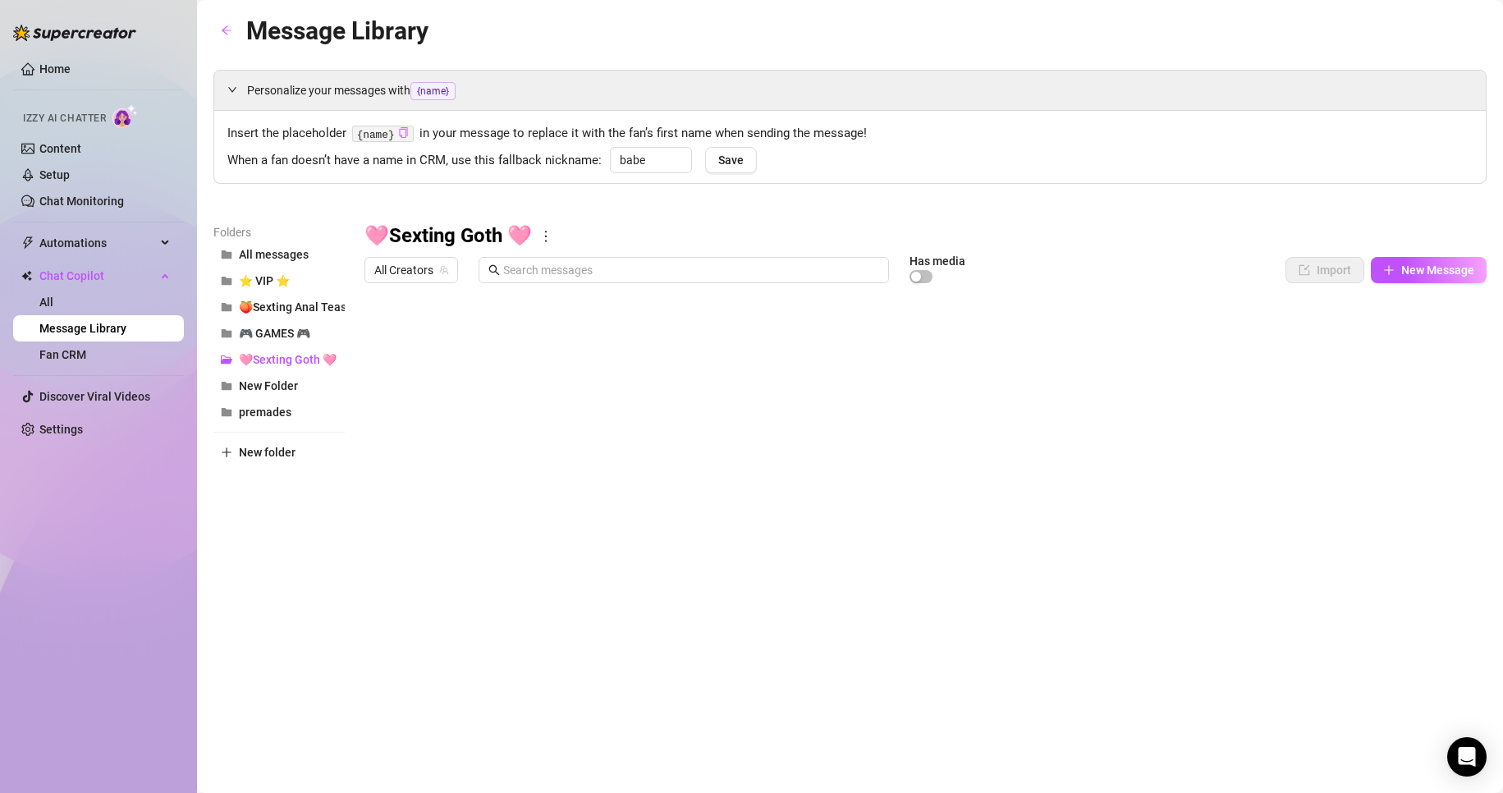
click at [949, 364] on div at bounding box center [925, 474] width 1122 height 366
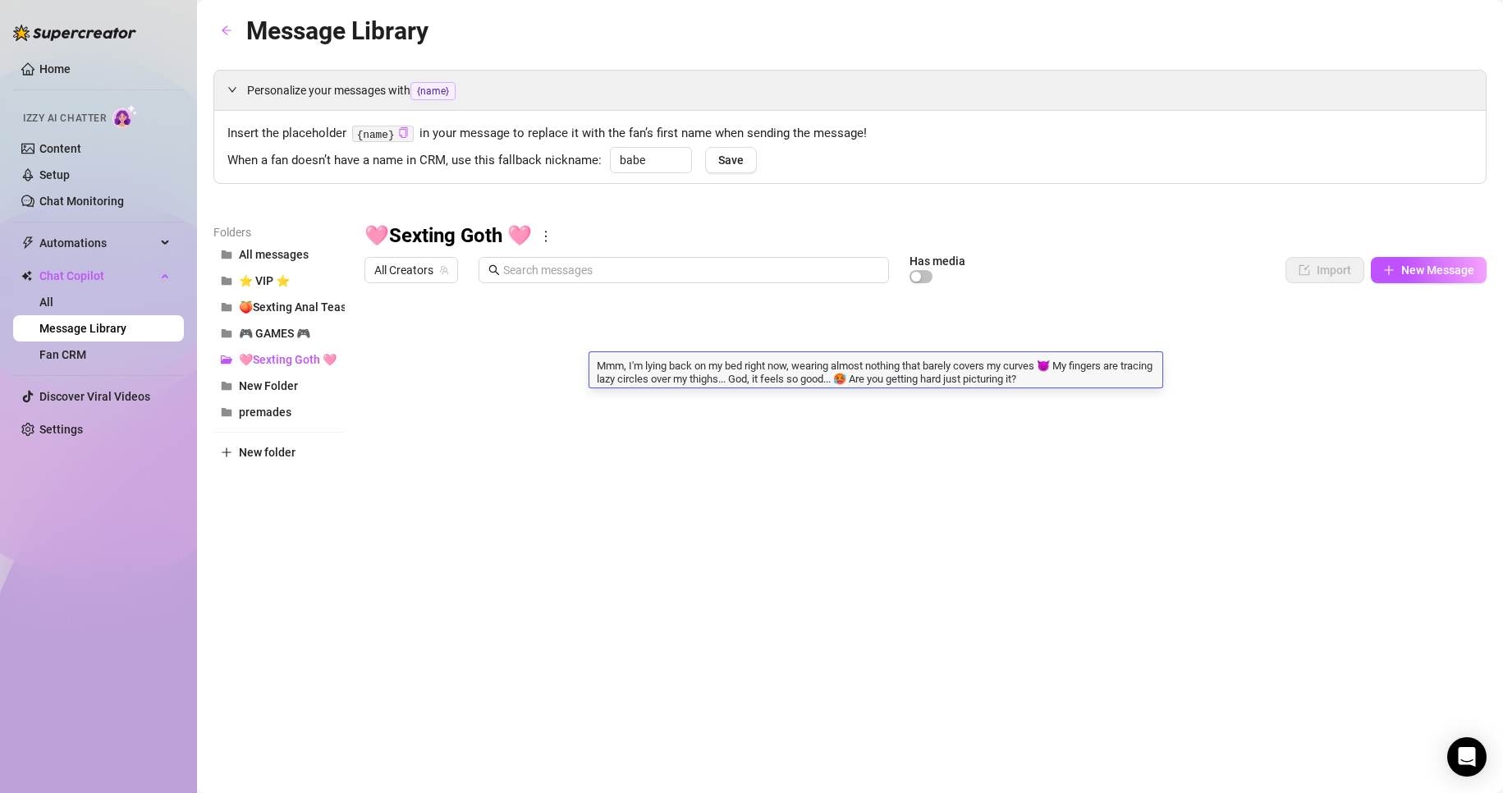
click at [949, 364] on textarea "Mmm, I'm lying back on my bed right now, wearing almost nothing that barely cov…" at bounding box center [875, 371] width 573 height 28
click at [872, 369] on textarea "Mmm, I'm lying back on my bed right now, wearing almost nothing that barely cov…" at bounding box center [875, 371] width 573 height 28
click at [1064, 378] on textarea "Mmm, I'm lying back on my bed right now, wearing almost nothing that barely cov…" at bounding box center [875, 371] width 573 height 28
click at [987, 378] on textarea "Mmm, I'm lying back on my bed right now, wearing almost nothing that barely cov…" at bounding box center [875, 371] width 573 height 28
click at [1063, 378] on textarea "Mmm, I'm lying back on my bed right now, wearing almost nothing that barely cov…" at bounding box center [875, 371] width 573 height 28
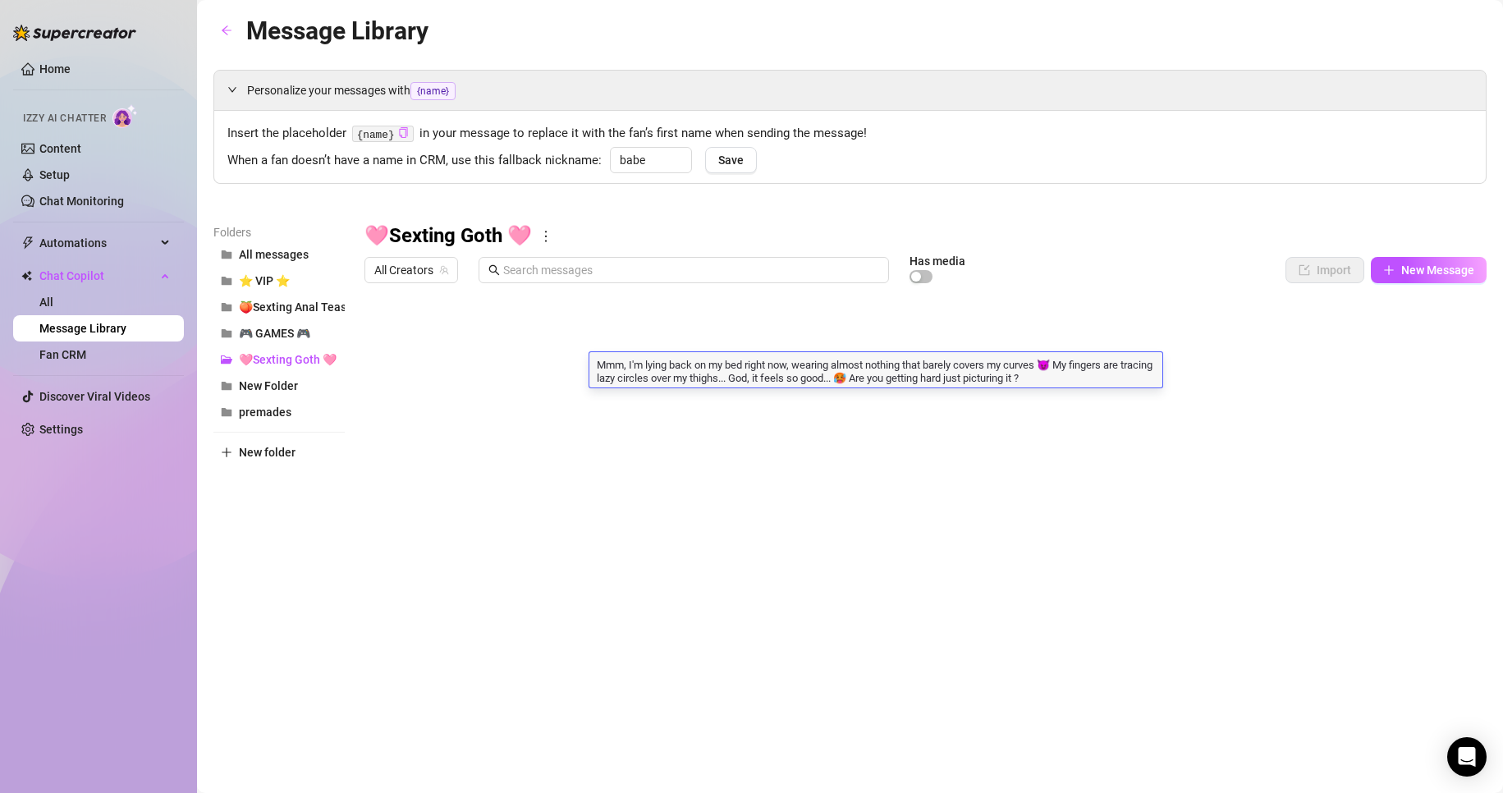
type textarea "Mmm, I'm lying back on my bed right now, wearing almost nothing that barely cov…"
click at [1080, 400] on div at bounding box center [925, 474] width 1122 height 366
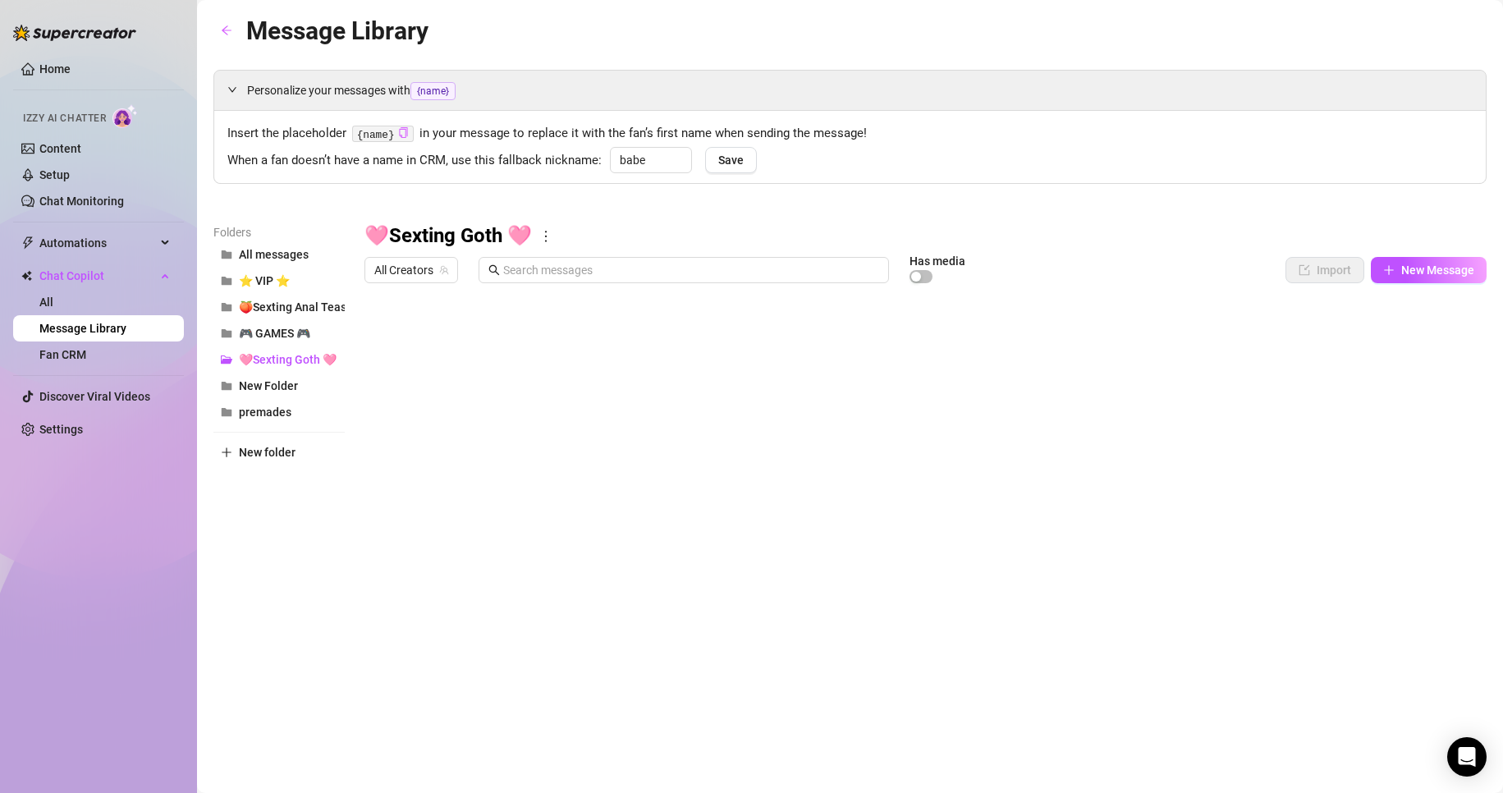
click at [799, 399] on div at bounding box center [925, 474] width 1122 height 366
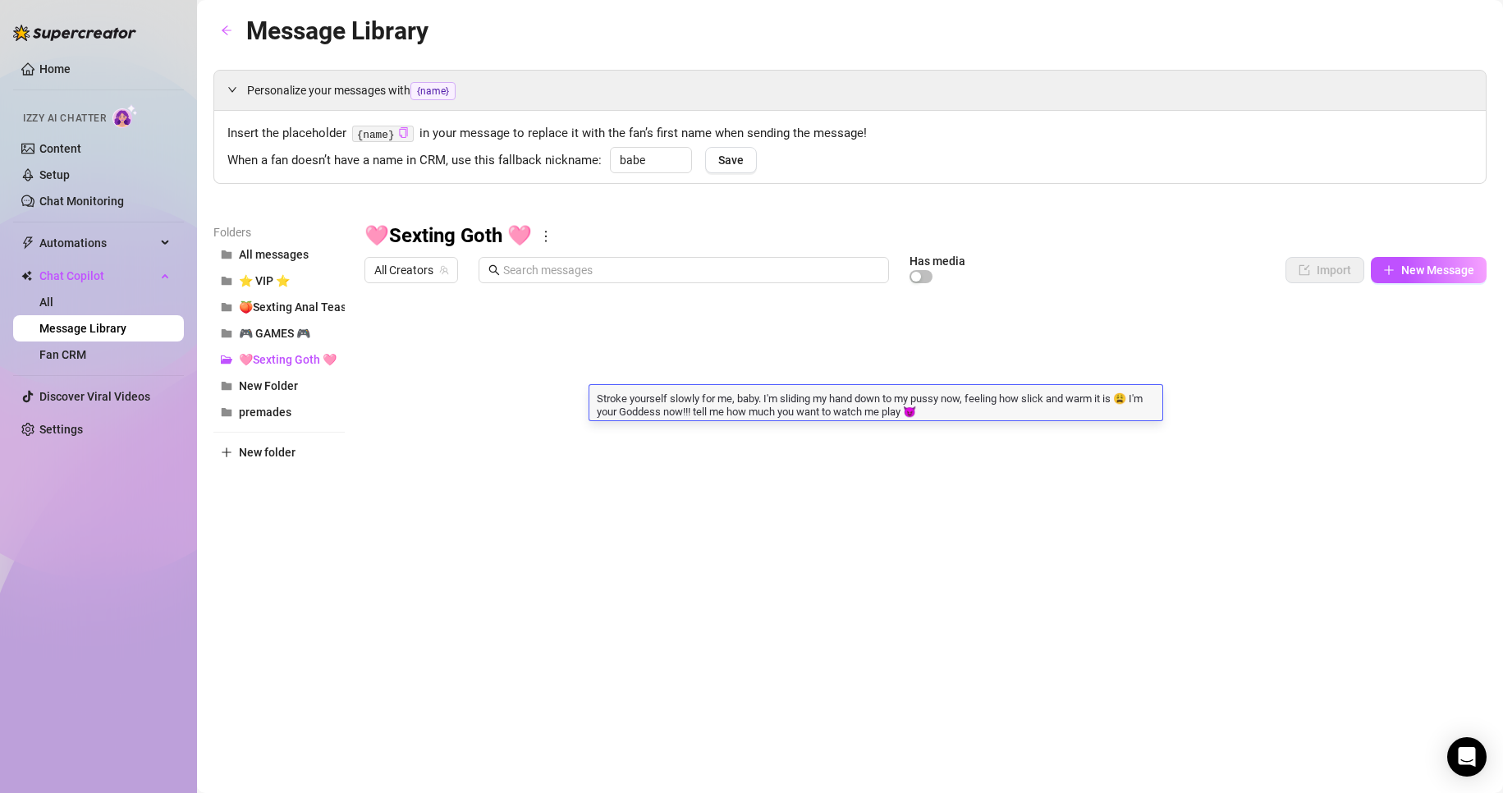
click at [737, 400] on textarea "Stroke yourself slowly for me, baby. I'm sliding my hand down to my pussy now, …" at bounding box center [875, 404] width 573 height 28
click at [746, 398] on textarea "Stroke yourself slowly for me, baby. I'm sliding my hand down to my pussy now, …" at bounding box center [875, 404] width 573 height 28
type textarea "Stroke yourself slowly for me, {name}... I'm sliding my hand down to my pussy n…"
click at [930, 404] on textarea "Stroke yourself slowly for me, {name}... I'm sliding my hand down to my pussy n…" at bounding box center [875, 404] width 573 height 28
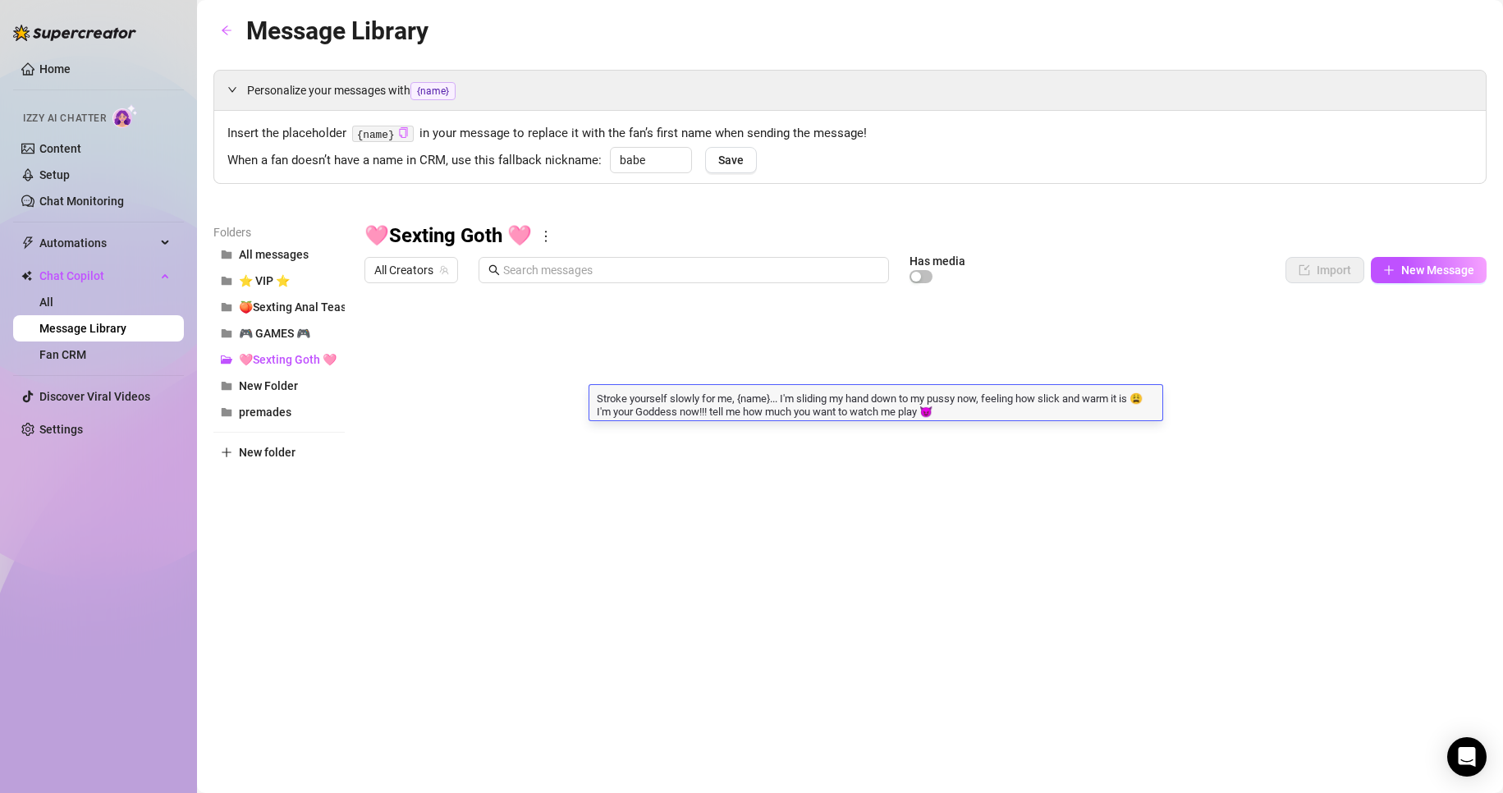
click at [960, 418] on textarea "Stroke yourself slowly for me, {name}... I'm sliding my hand down to my pussy n…" at bounding box center [875, 404] width 573 height 28
click at [772, 398] on textarea "Stroke yourself slowly for me, {name}... I'm sliding my hand down to my pussy n…" at bounding box center [875, 404] width 573 height 28
type textarea "Stroke yourself slowly for me, {name} ... I'm sliding my hand down to my pussy …"
click at [978, 410] on textarea "Stroke yourself slowly for me, {name} ... I'm sliding my hand down to my pussy …" at bounding box center [875, 404] width 573 height 28
click at [938, 444] on div at bounding box center [925, 474] width 1122 height 366
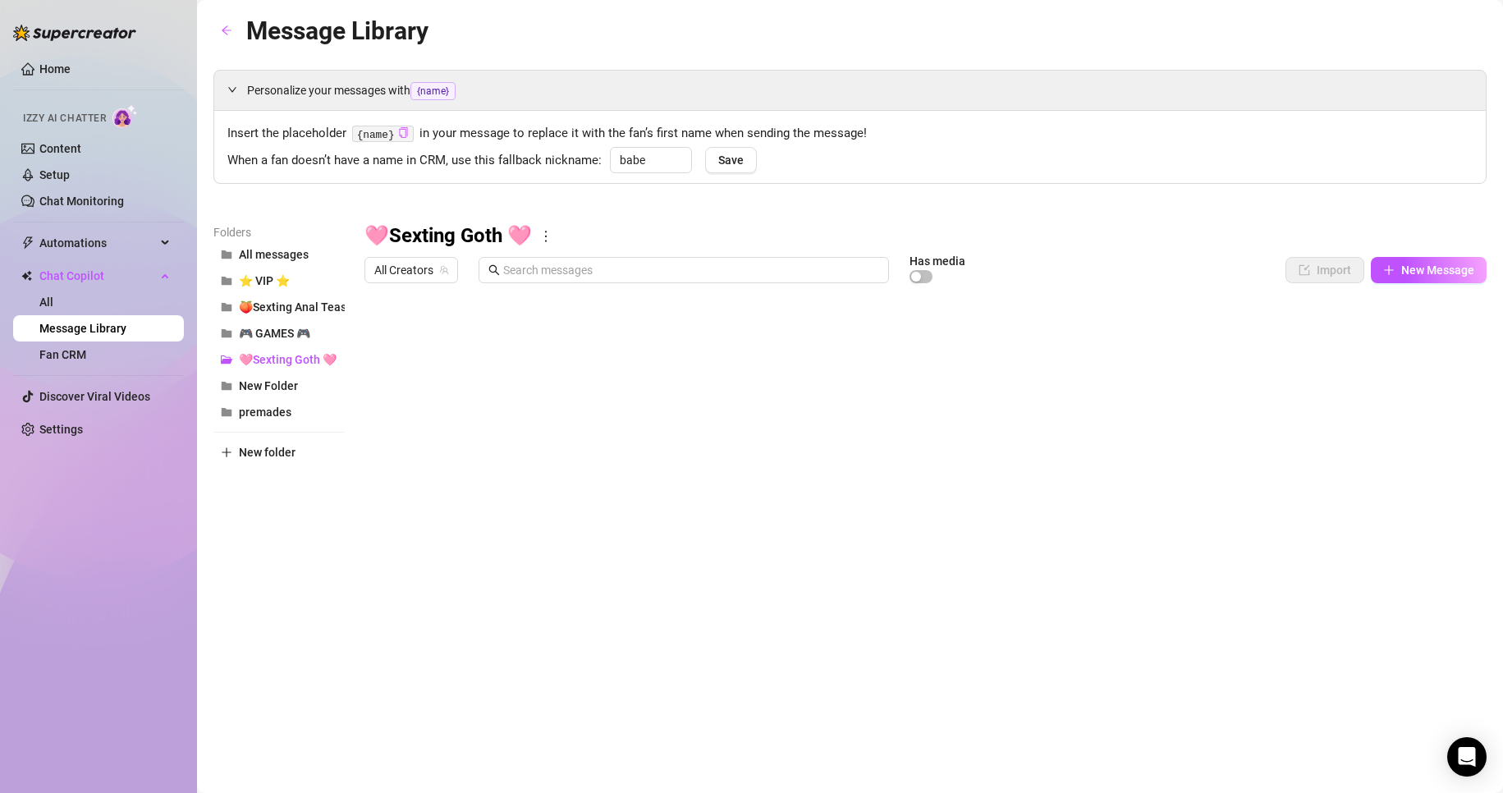
click at [938, 444] on div at bounding box center [925, 474] width 1122 height 366
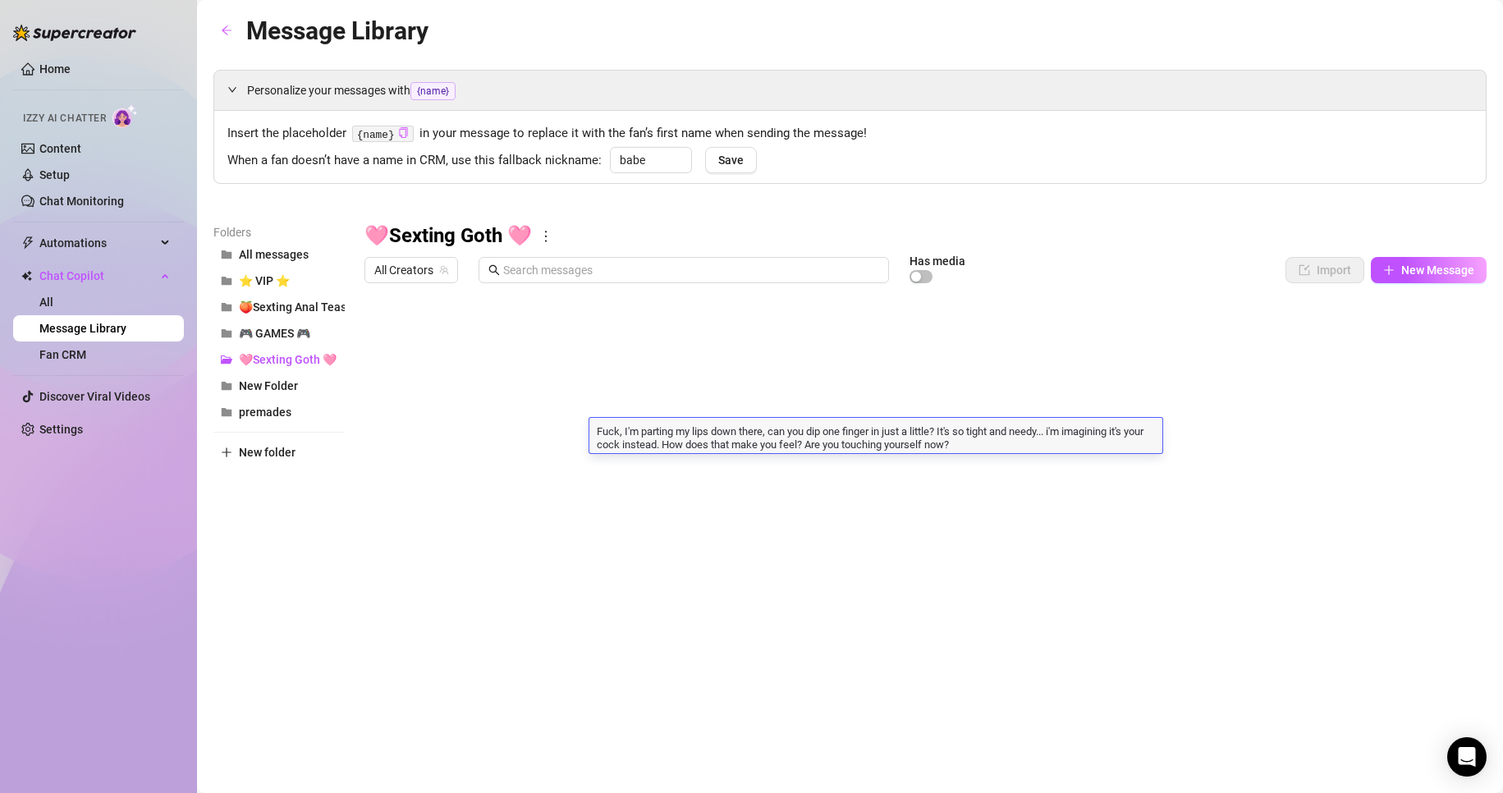
click at [917, 446] on textarea "Fuck, I'm parting my lips down there, can you dip one finger in just a little? …" at bounding box center [875, 437] width 573 height 28
click at [936, 468] on div at bounding box center [925, 474] width 1122 height 366
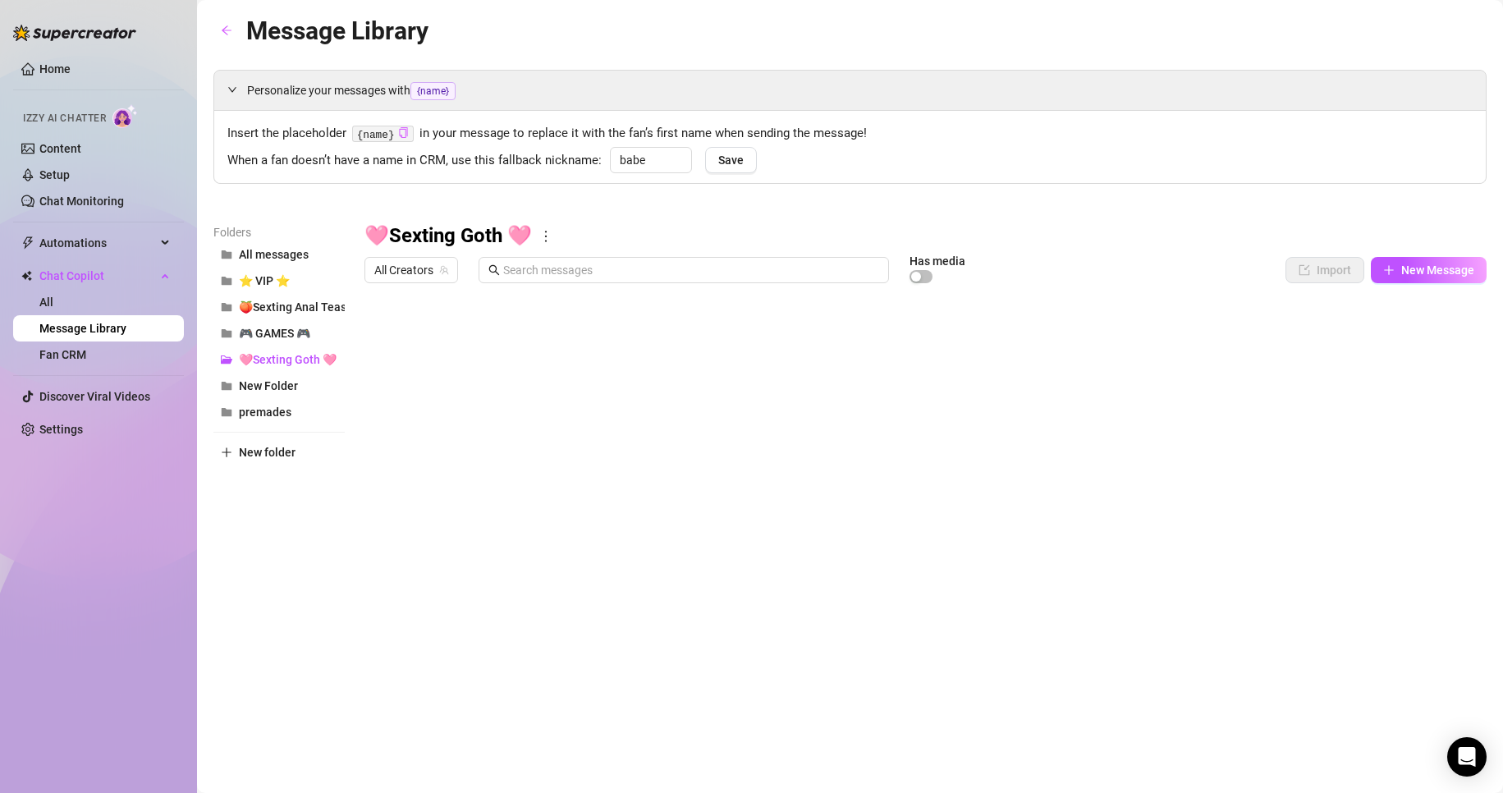
click at [936, 468] on div at bounding box center [925, 474] width 1122 height 366
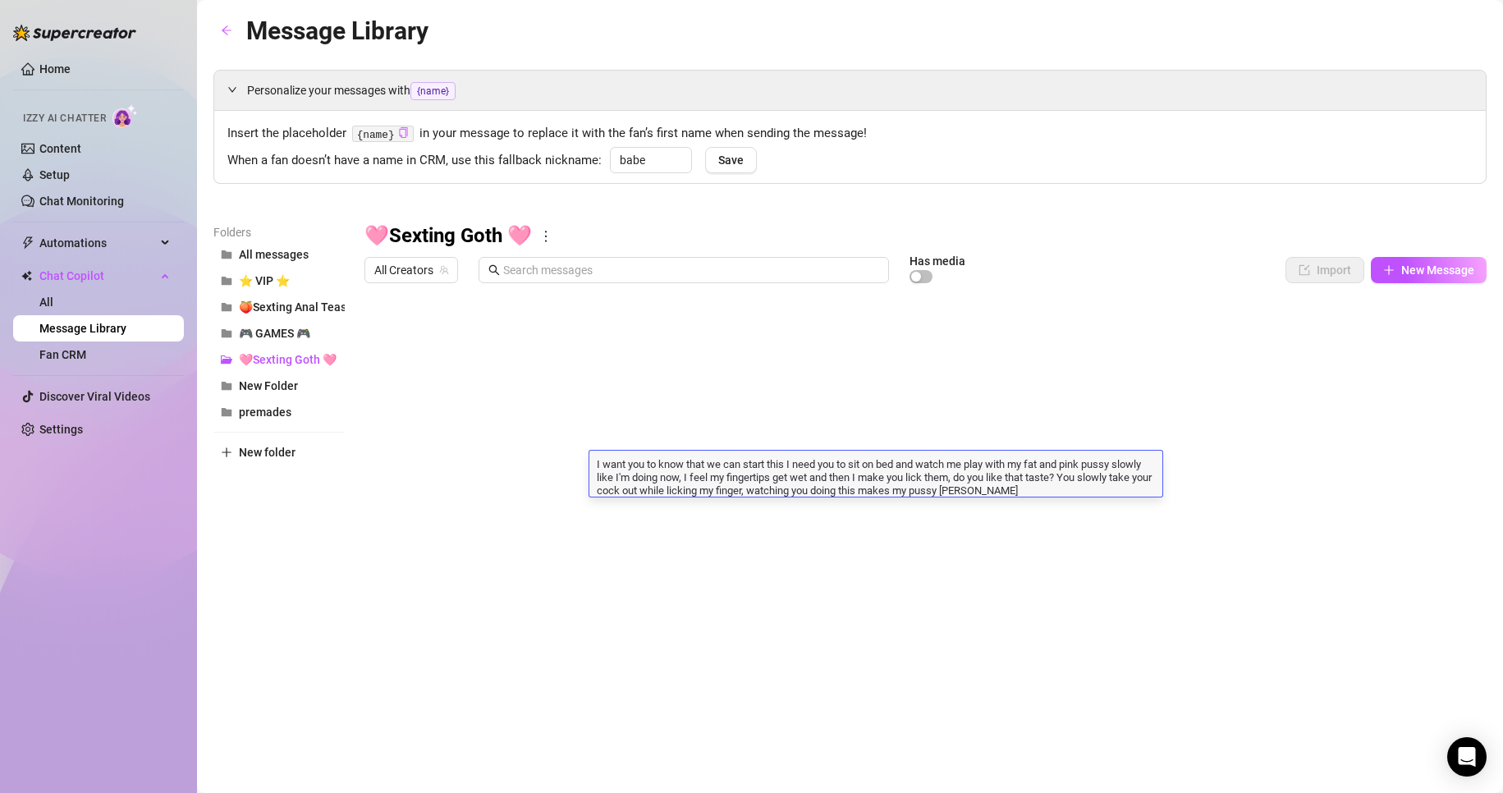
click at [887, 516] on div at bounding box center [925, 474] width 1122 height 366
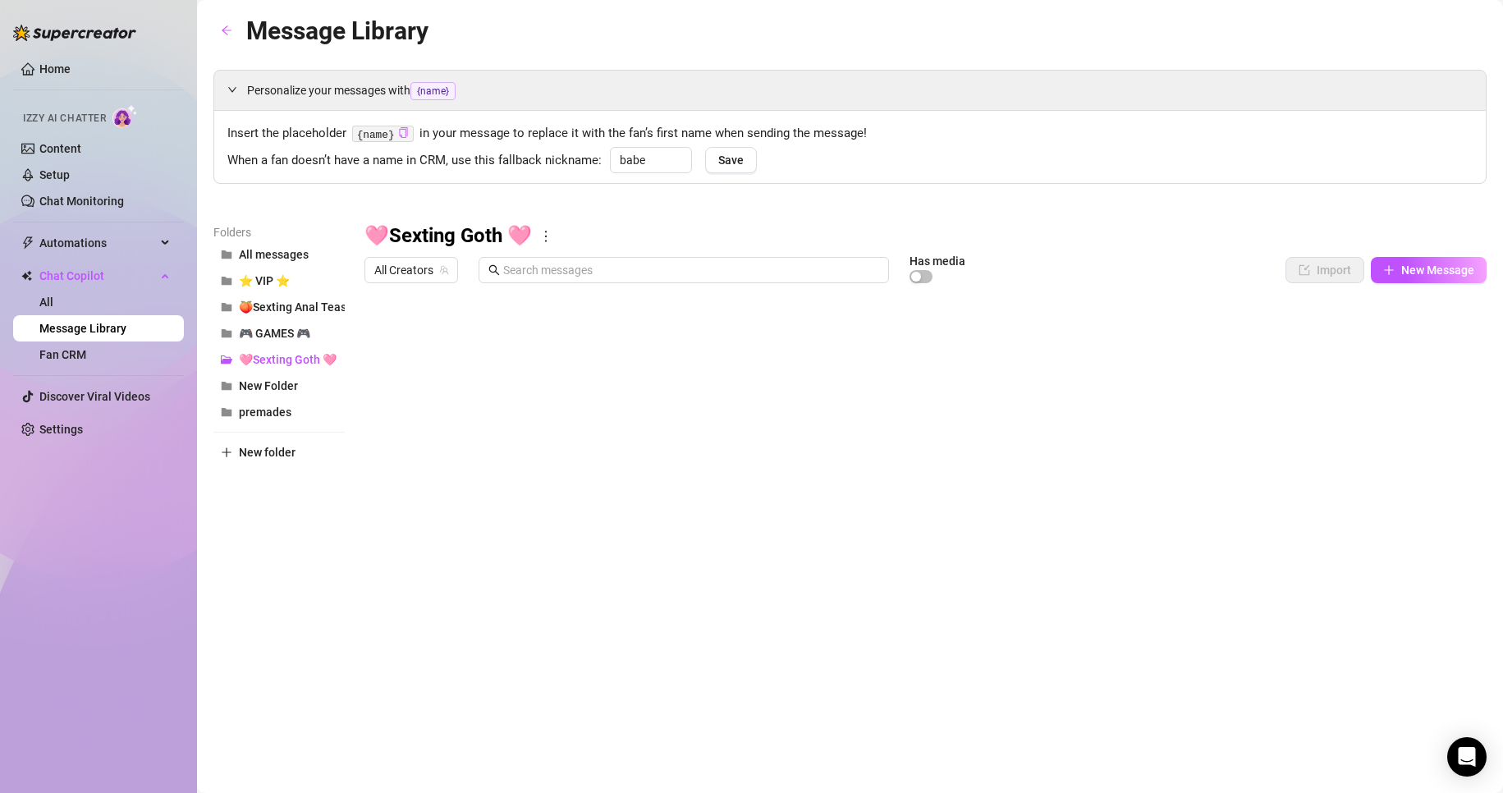
click at [887, 516] on div at bounding box center [925, 474] width 1122 height 366
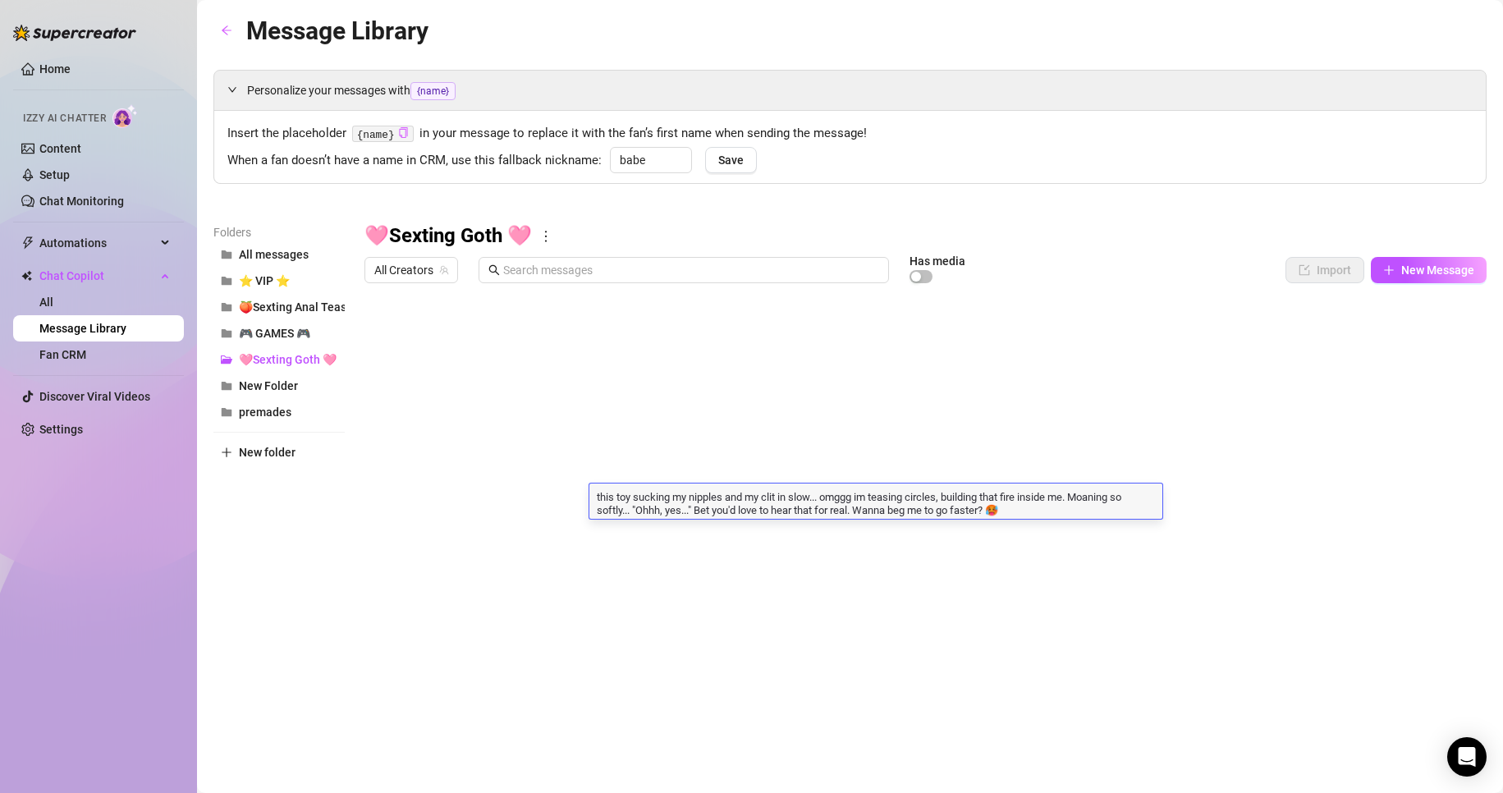
click at [685, 508] on textarea "this toy sucking my nipples and my clit in slow... omggg im teasing circles, bu…" at bounding box center [875, 502] width 573 height 28
type textarea "this toy sucking my nipples and my clit in slow... omggg im teasing circles, bu…"
click at [733, 512] on textarea "this toy sucking my nipples and my clit in slow... omggg im teasing circles, bu…" at bounding box center [875, 502] width 573 height 28
click at [792, 505] on textarea "this toy sucking my nipples and my clit in slow... omggg im teasing circles, bu…" at bounding box center [875, 502] width 573 height 28
click at [897, 503] on textarea "this toy sucking my nipples and my clit in slow... omggg im teasing circles, bu…" at bounding box center [875, 502] width 573 height 28
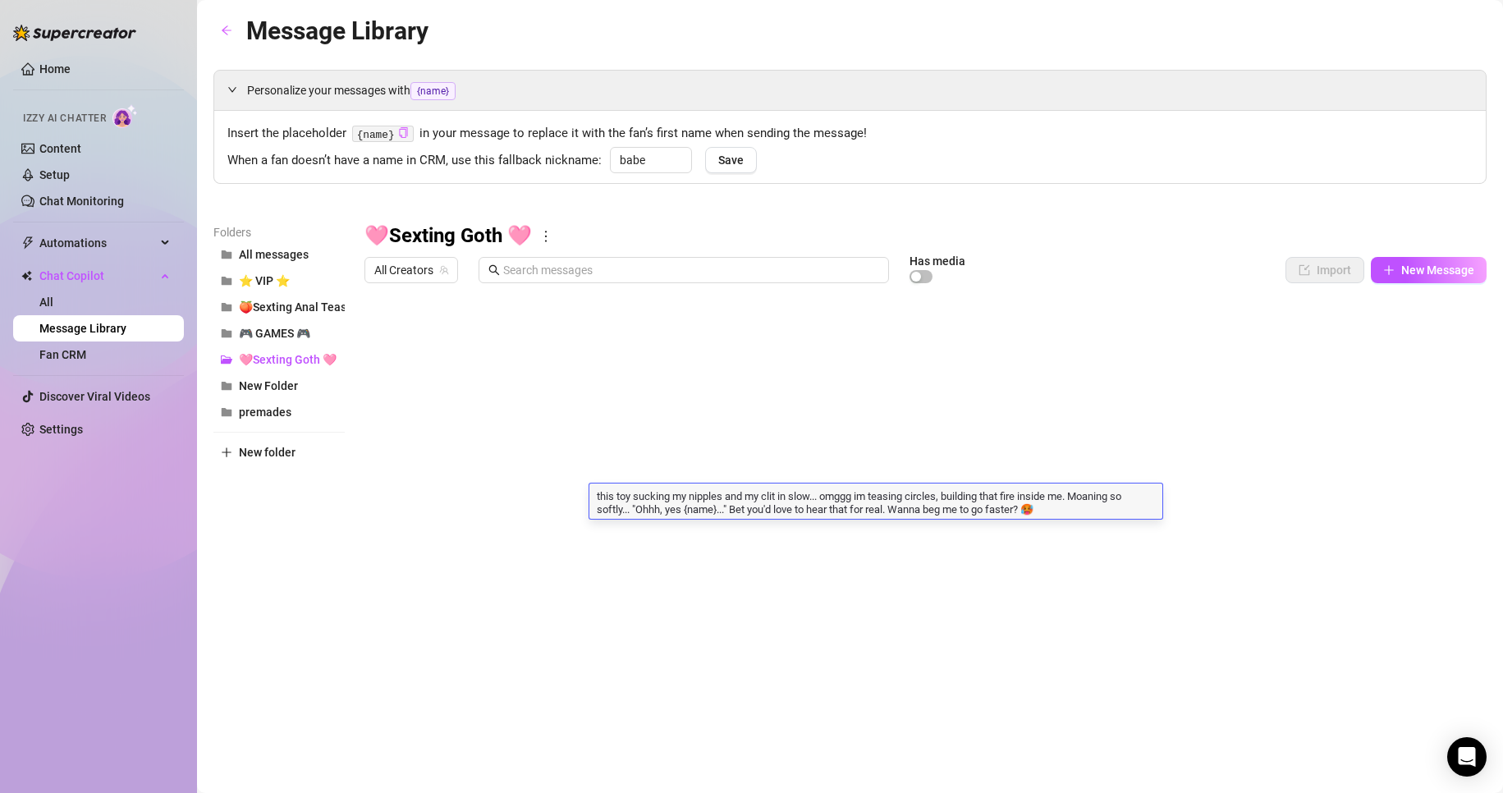
click at [728, 508] on textarea "this toy sucking my nipples and my clit in slow... omggg im teasing circles, bu…" at bounding box center [875, 502] width 573 height 28
type textarea "this toy sucking my nipples and my clit in slow... omggg im teasing circles, bu…"
click at [1059, 514] on textarea "this toy sucking my nipples and my clit in slow... omggg im teasing circles, bu…" at bounding box center [875, 502] width 573 height 28
click at [1036, 541] on div at bounding box center [925, 474] width 1122 height 366
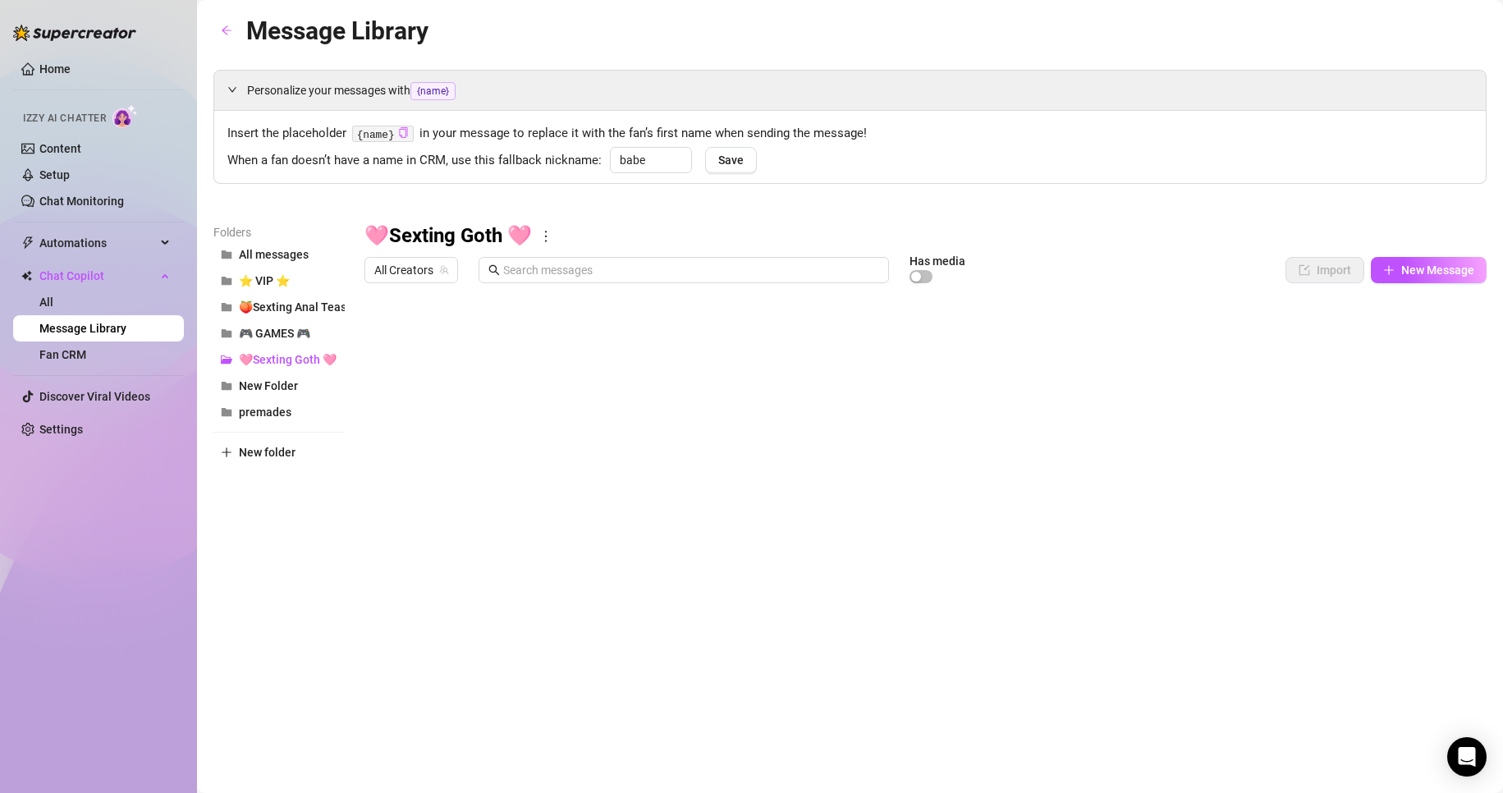
click at [678, 600] on div at bounding box center [925, 474] width 1122 height 366
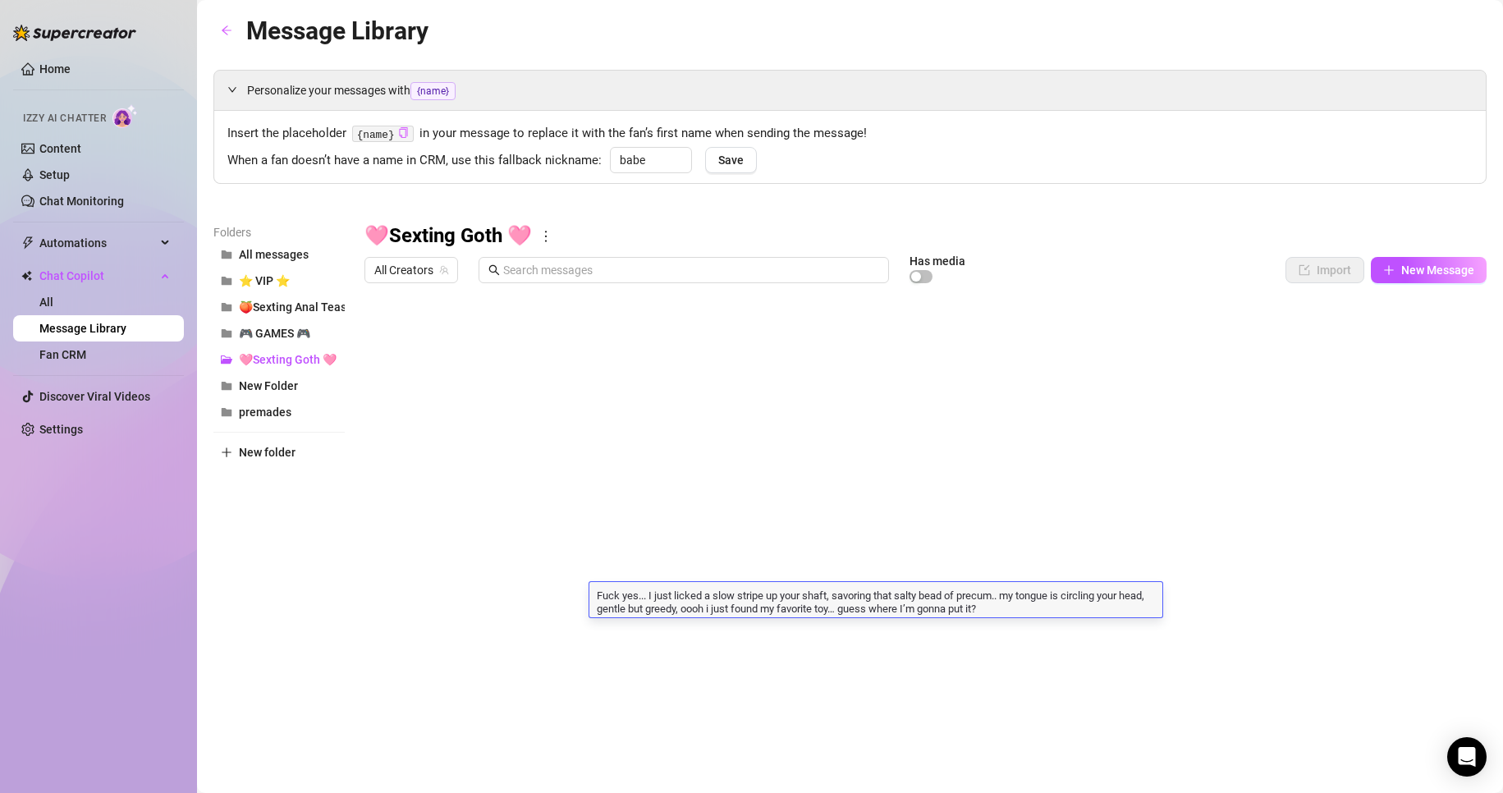
click at [787, 565] on div at bounding box center [925, 474] width 1122 height 366
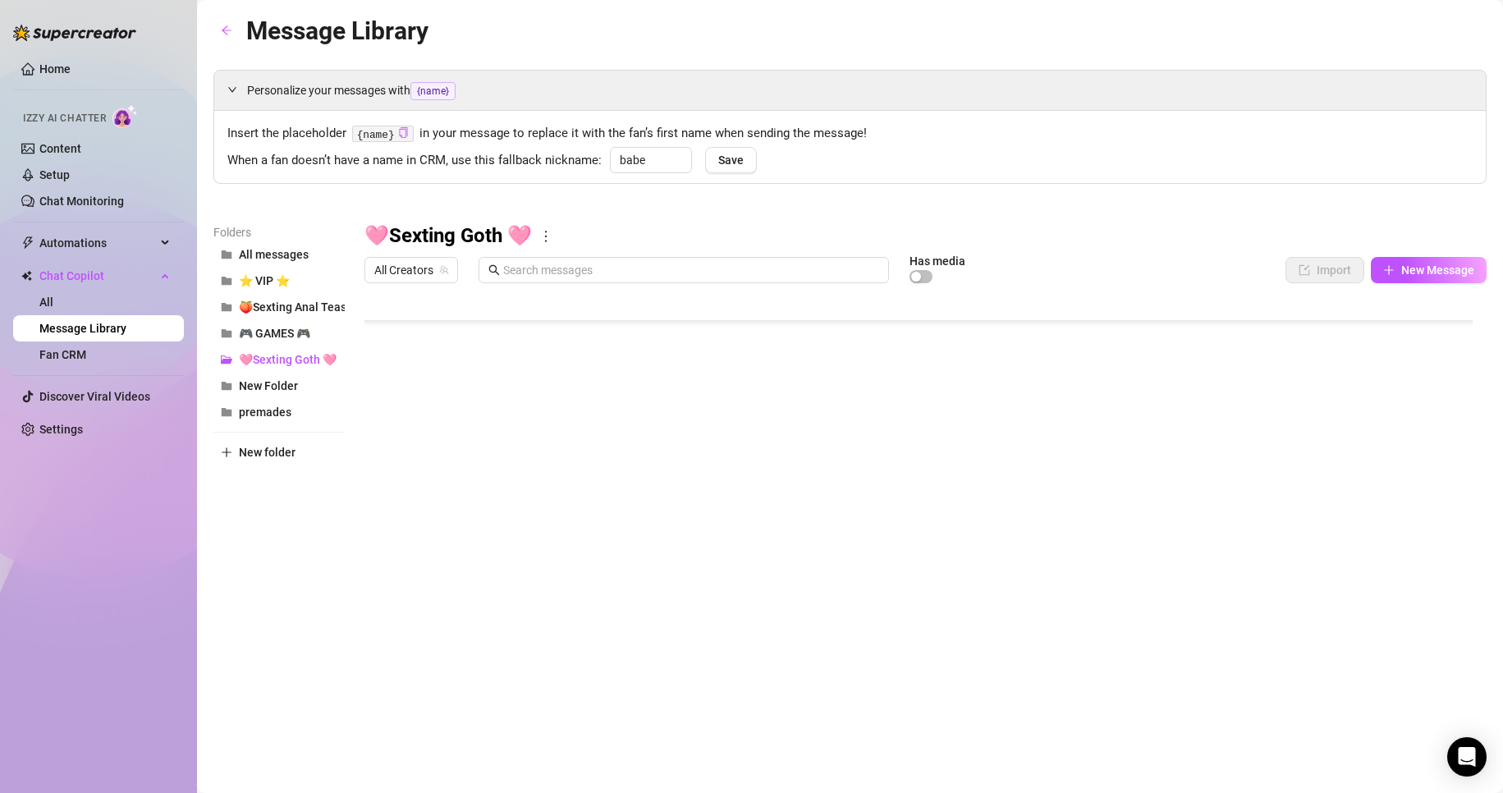
scroll to position [164, 0]
click at [698, 442] on div at bounding box center [925, 474] width 1122 height 366
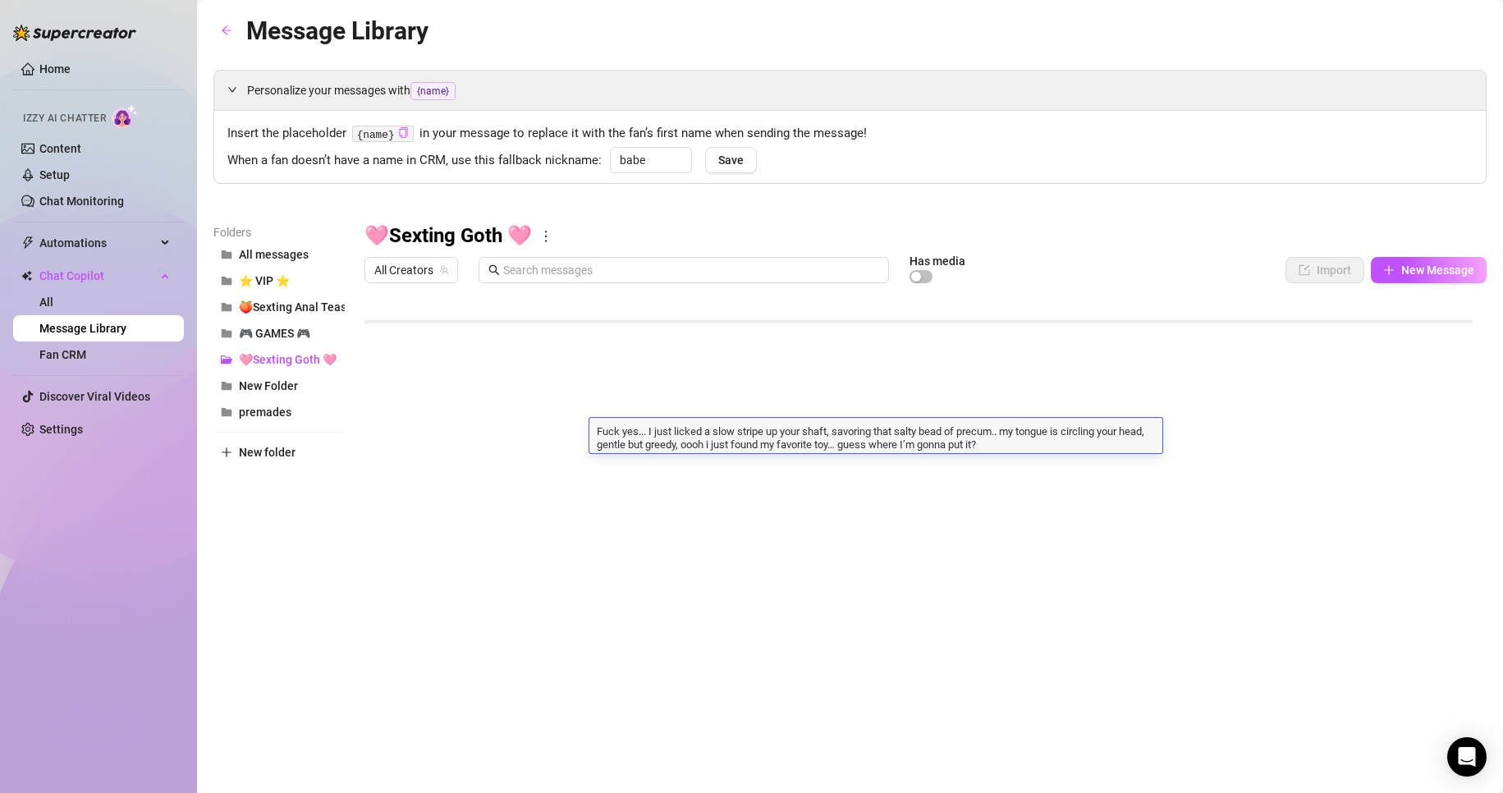
click at [678, 469] on div at bounding box center [925, 474] width 1122 height 366
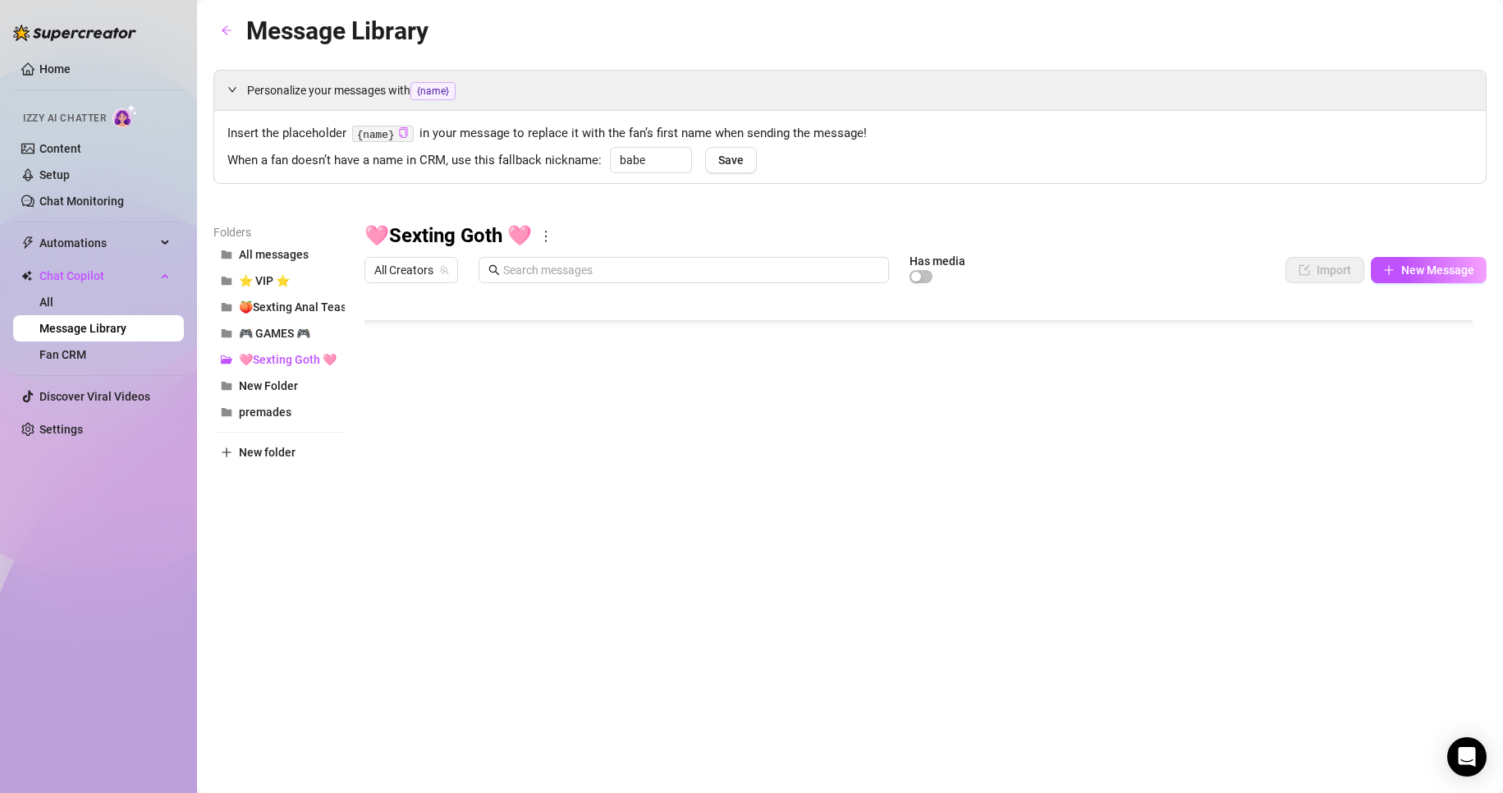
click at [708, 465] on div at bounding box center [925, 474] width 1122 height 366
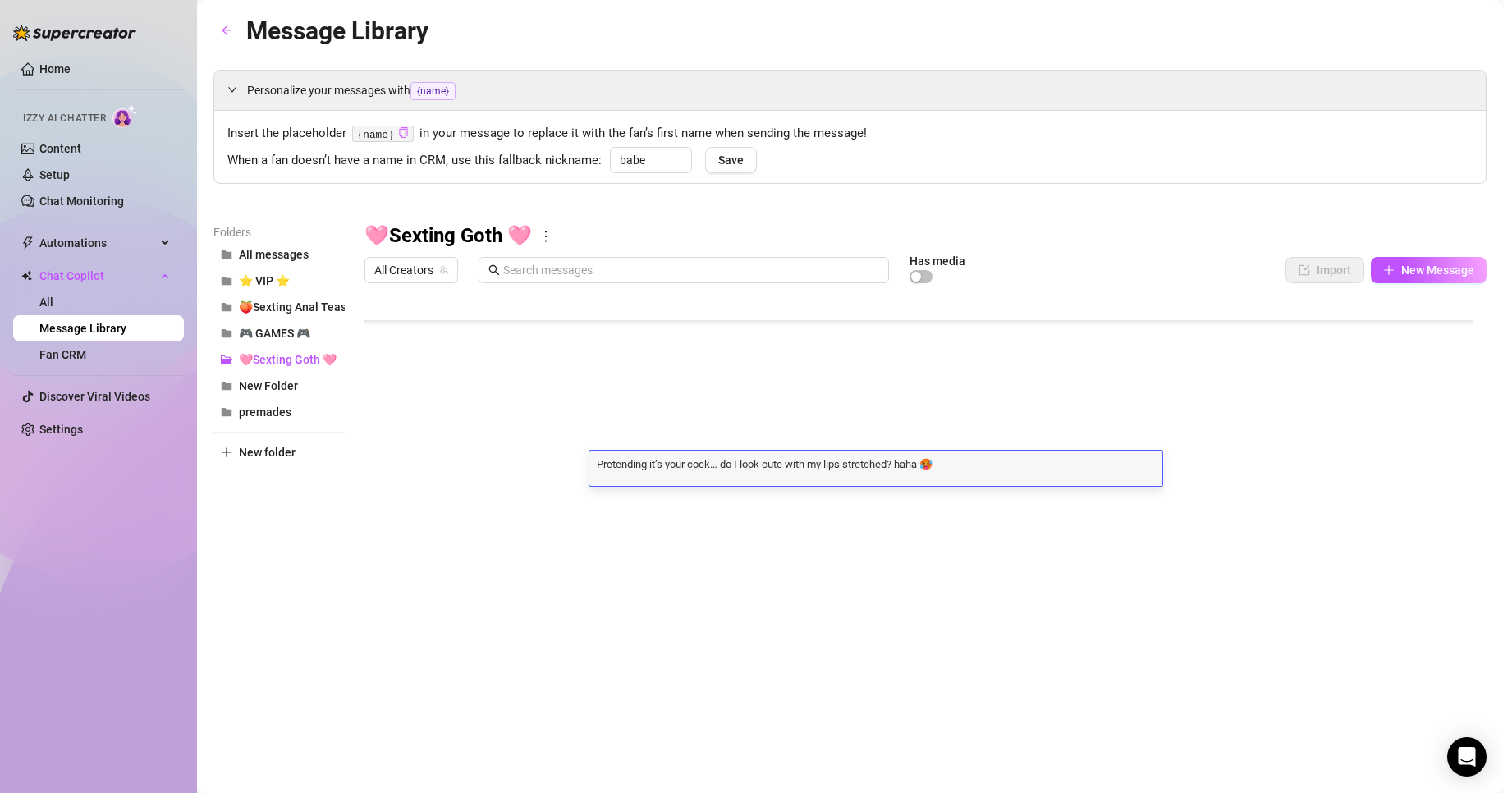
click at [708, 464] on textarea "Pretending it’s your cock… do I look cute with my lips stretched? haha 🥵" at bounding box center [875, 463] width 573 height 15
click at [715, 464] on textarea "Pretending it’s your cock… do I look cute with my lips stretched? haha 🥵" at bounding box center [875, 463] width 573 height 15
type textarea "Pretending it’s your cock {name}… do I look cute with my lips stretched? haha 🥵"
click at [1066, 469] on textarea "Pretending it’s your cock {name}… do I look cute with my lips stretched? haha 🥵" at bounding box center [875, 463] width 573 height 15
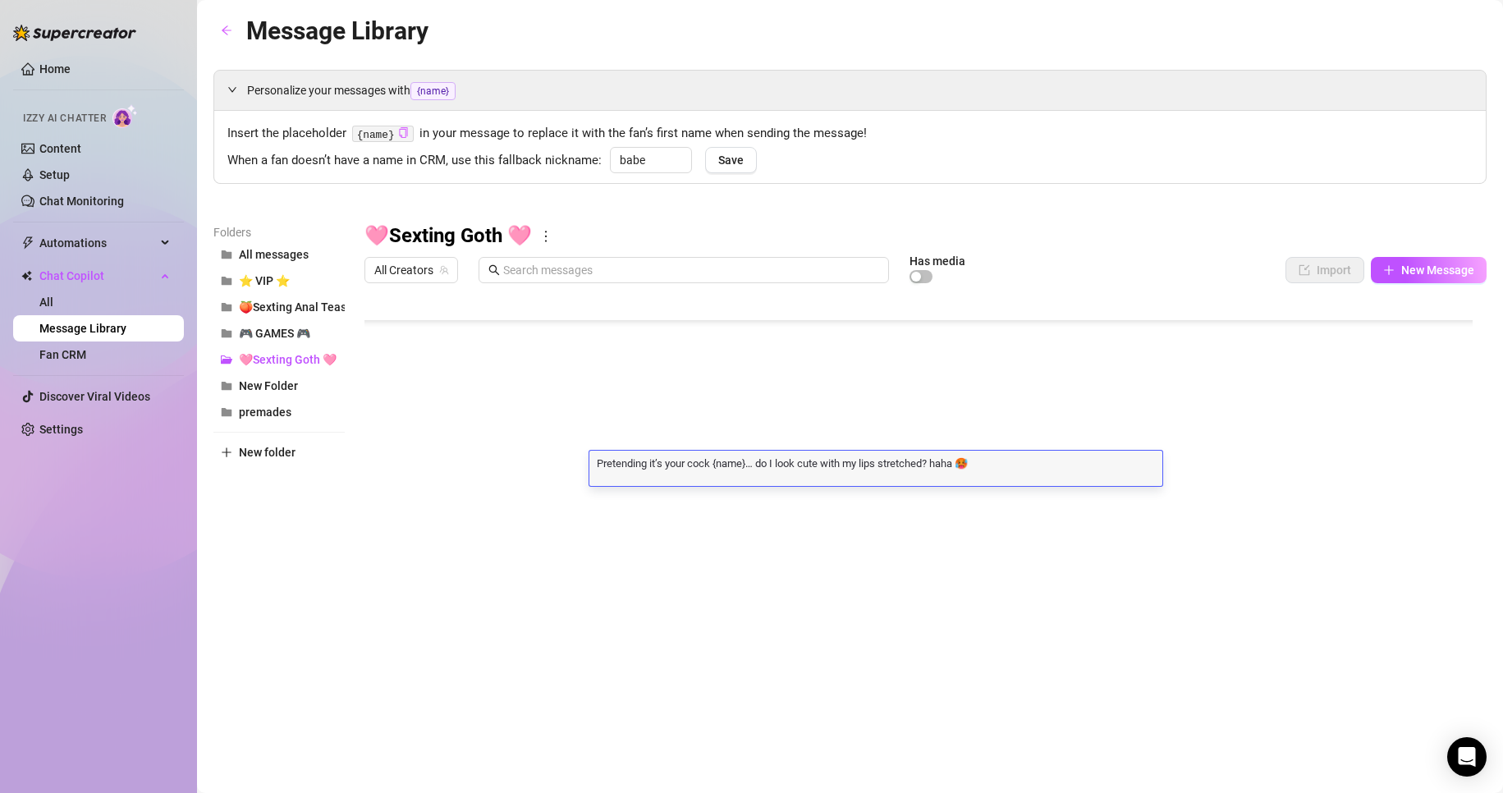
click at [867, 493] on div at bounding box center [925, 474] width 1122 height 366
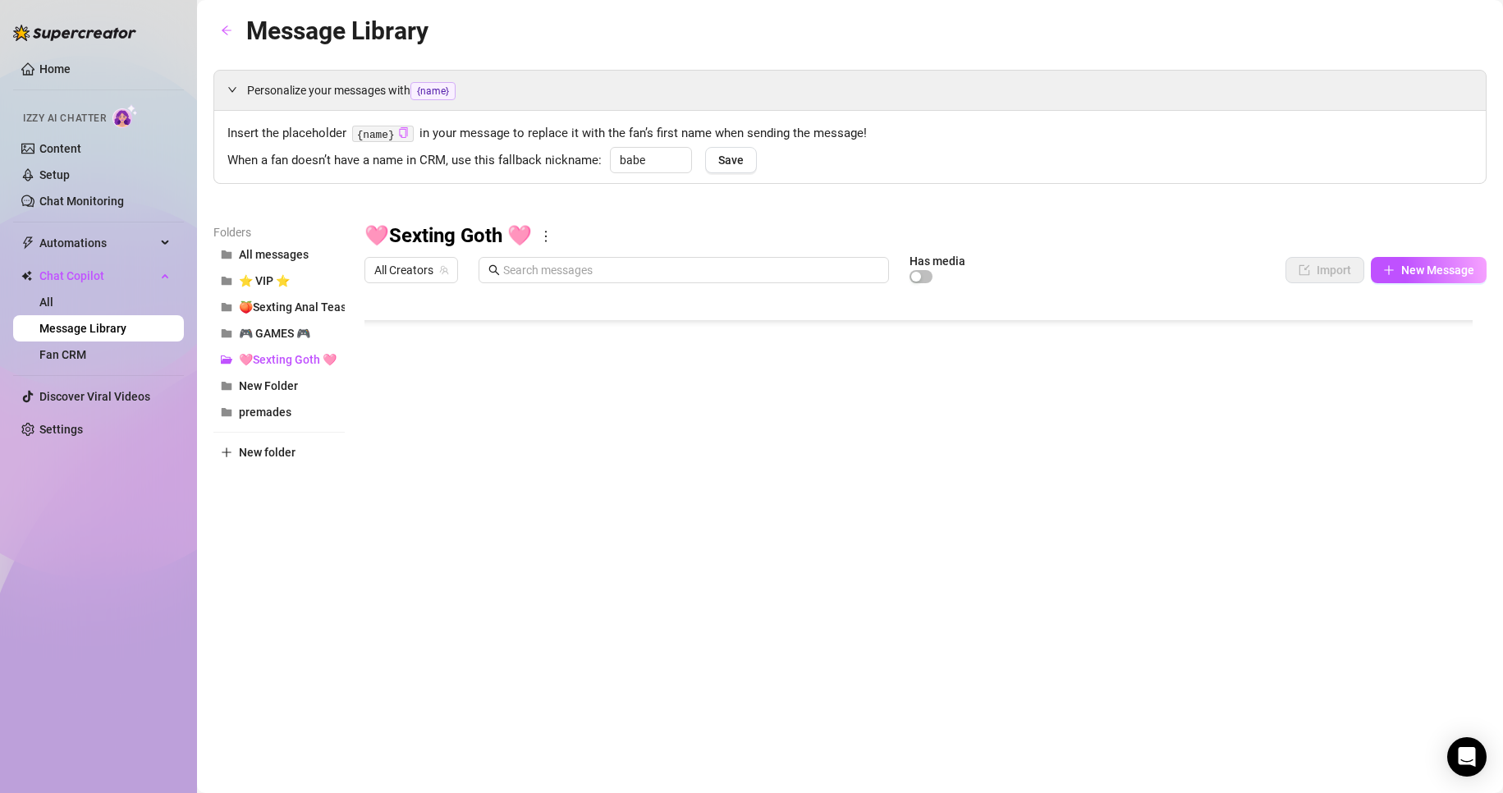
click at [783, 501] on div at bounding box center [925, 474] width 1122 height 366
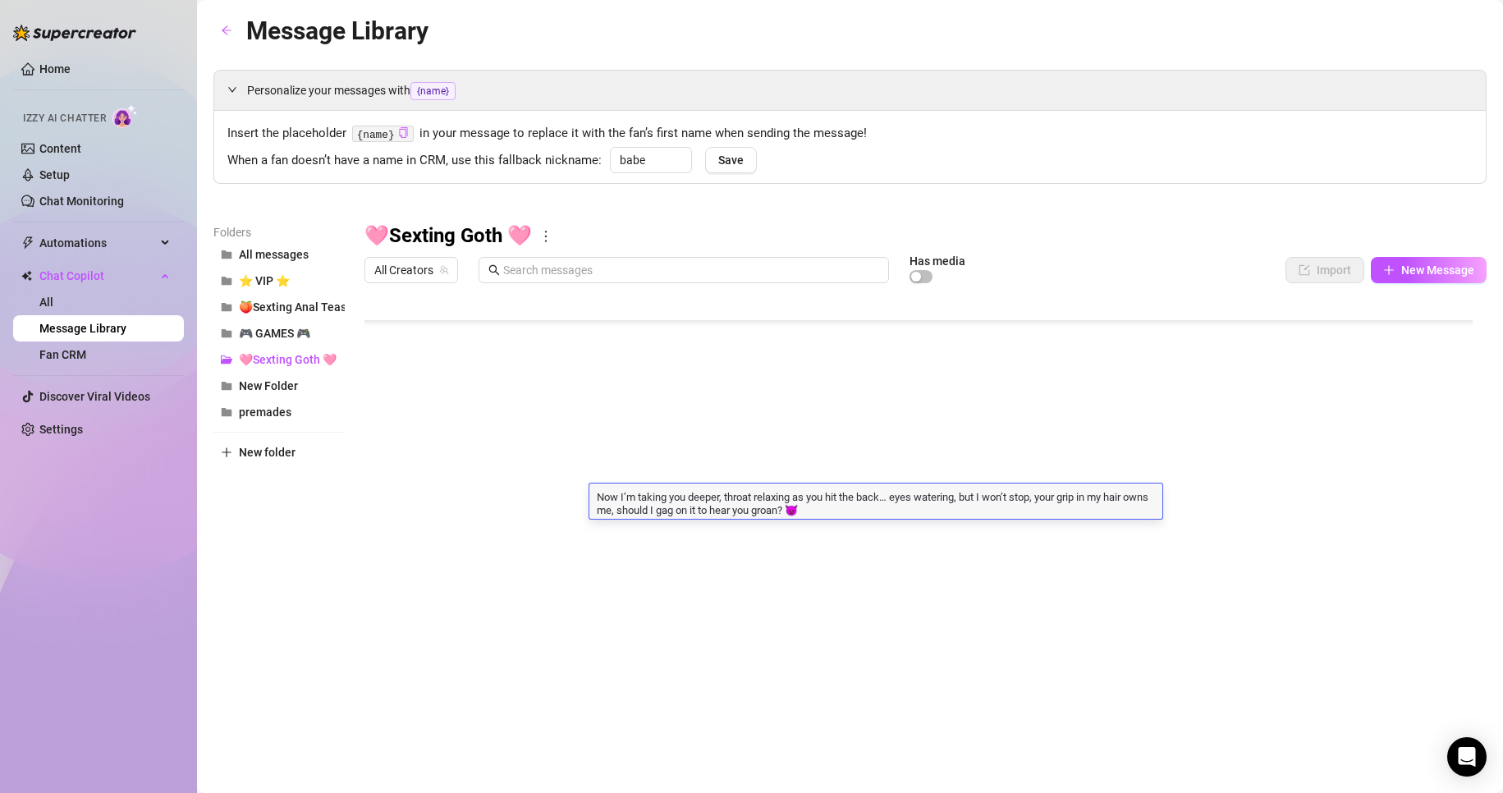
click at [835, 538] on div at bounding box center [925, 474] width 1122 height 366
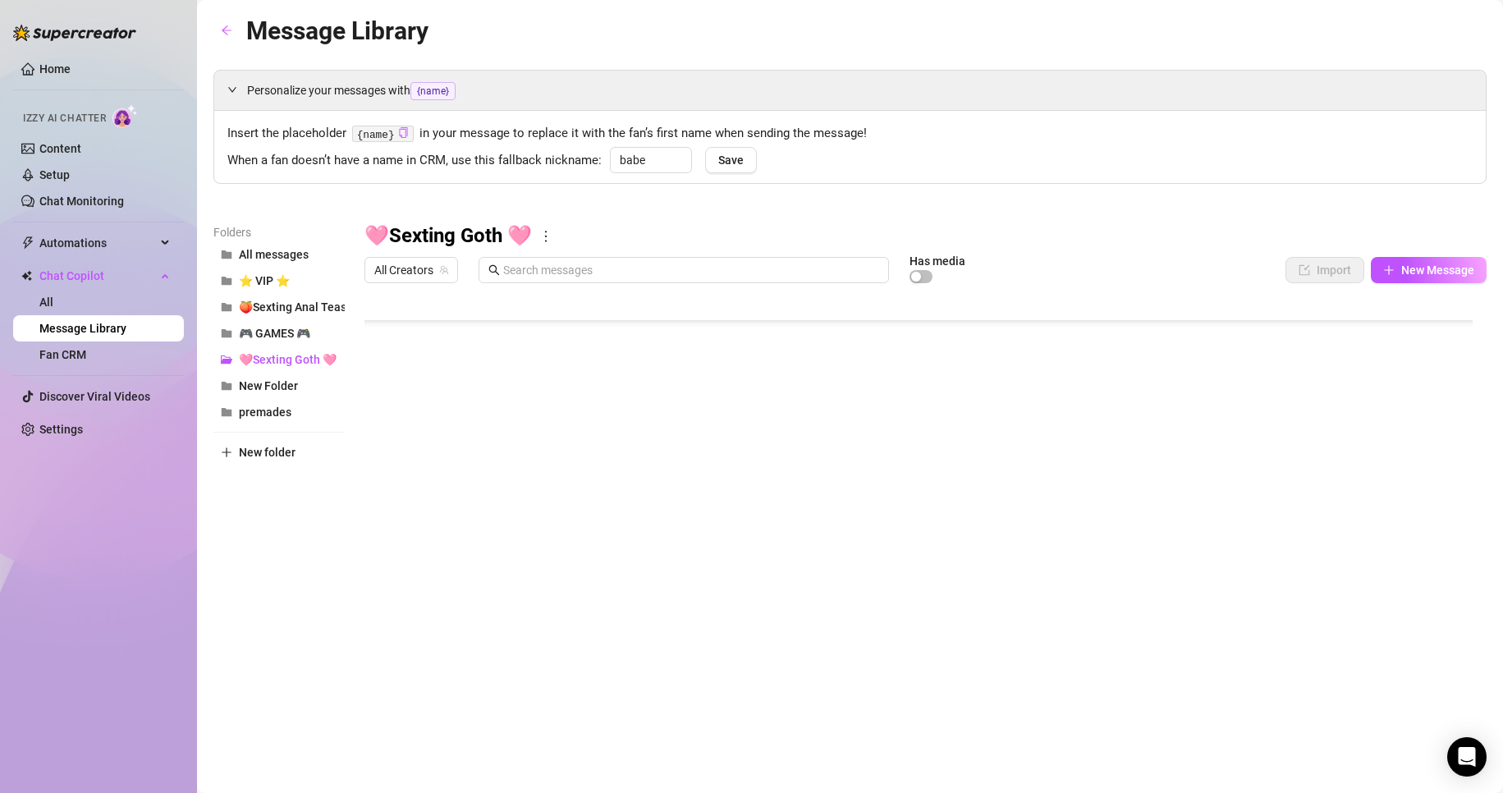
click at [835, 538] on div at bounding box center [925, 474] width 1122 height 366
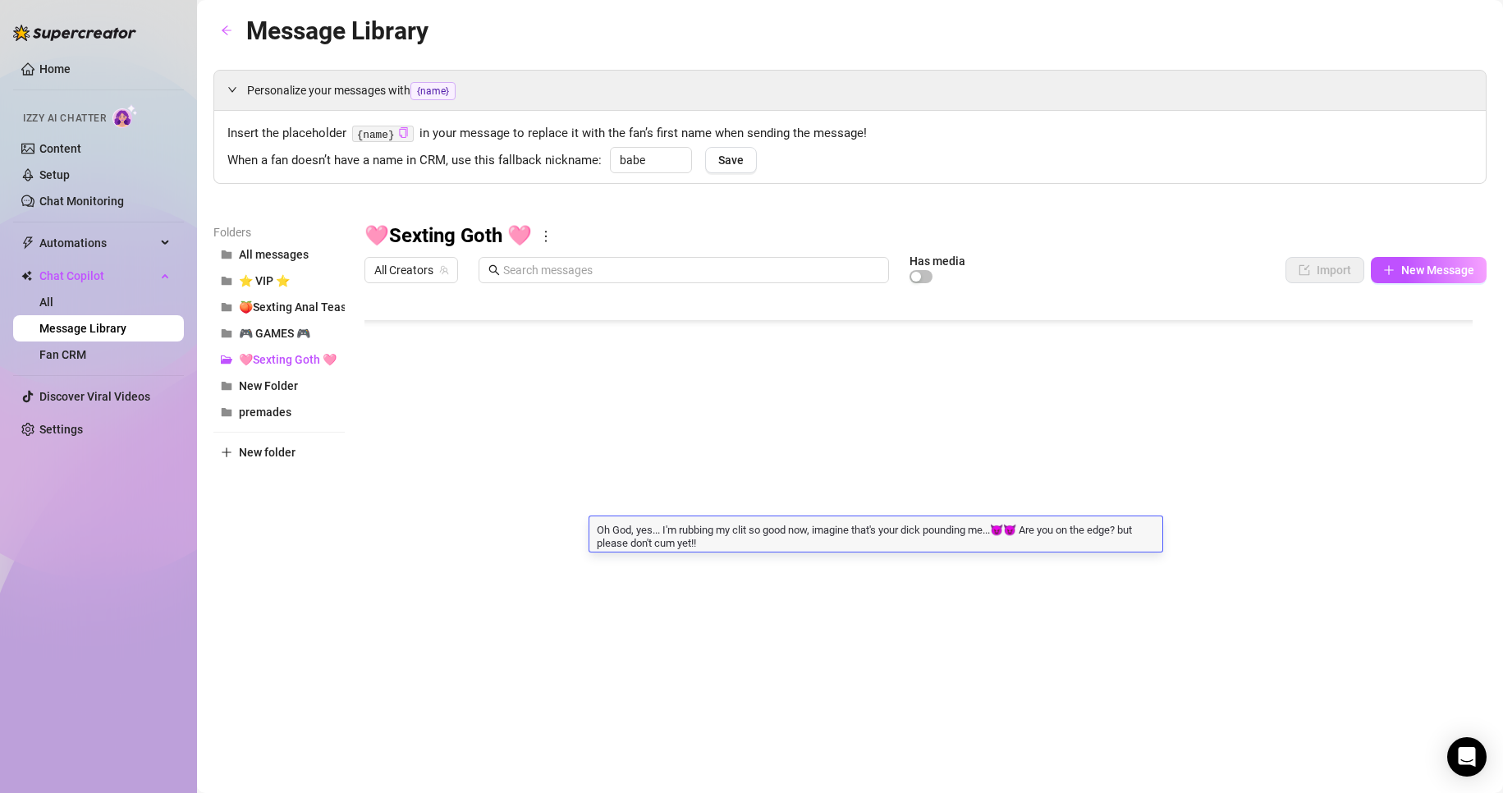
click at [738, 566] on div at bounding box center [925, 474] width 1122 height 366
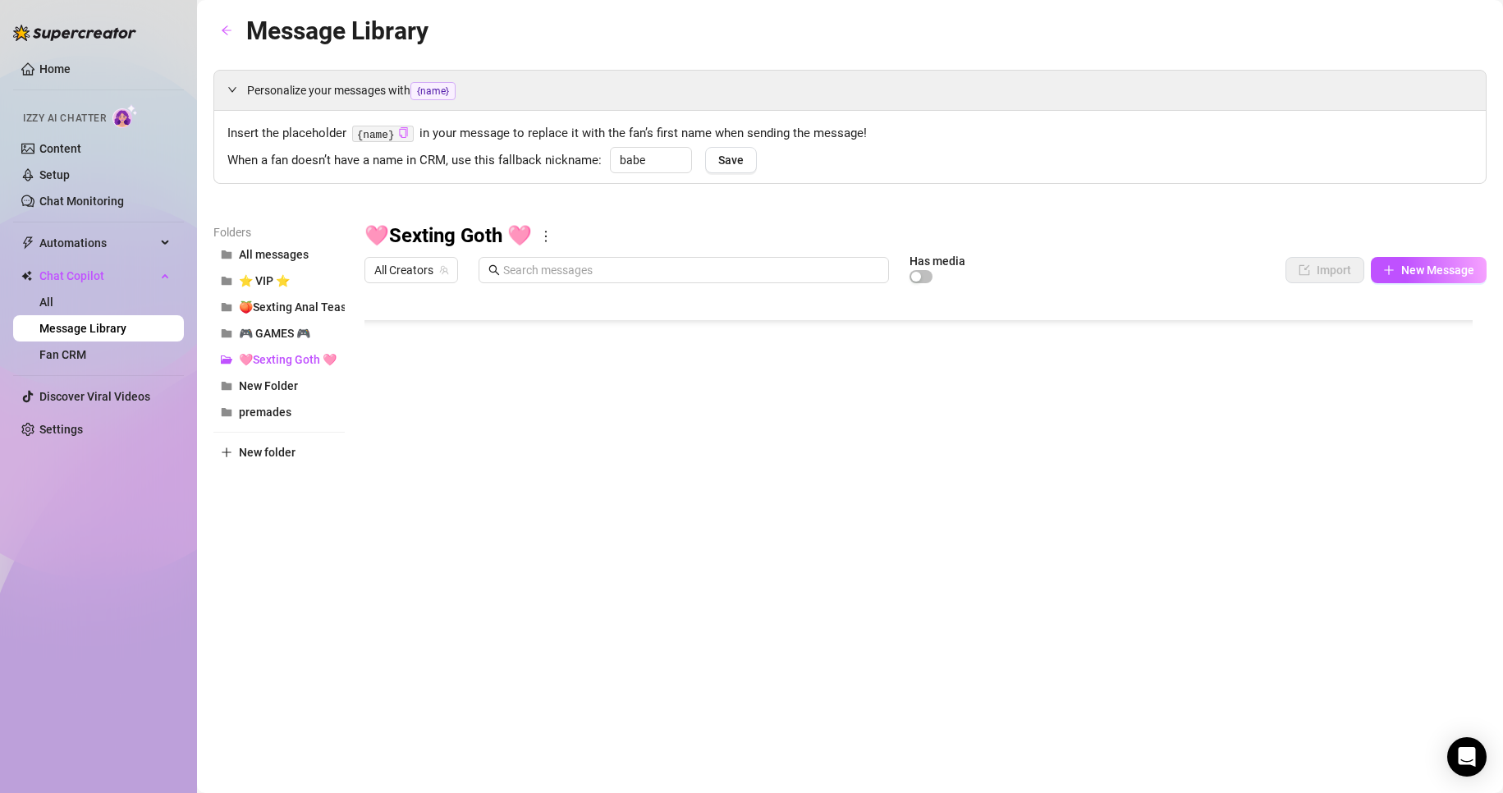
click at [1002, 540] on div at bounding box center [925, 474] width 1122 height 366
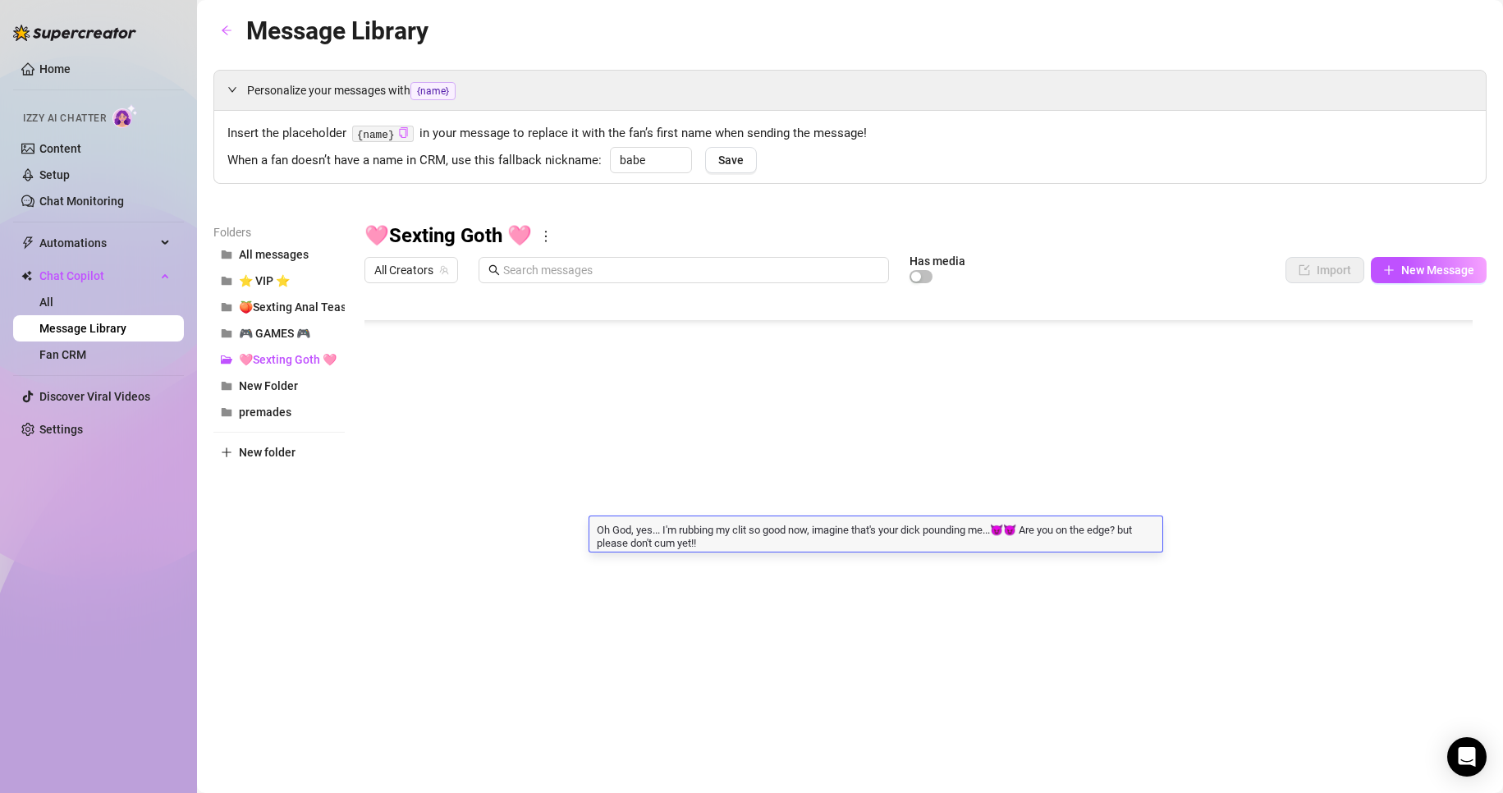
click at [717, 575] on div at bounding box center [925, 474] width 1122 height 366
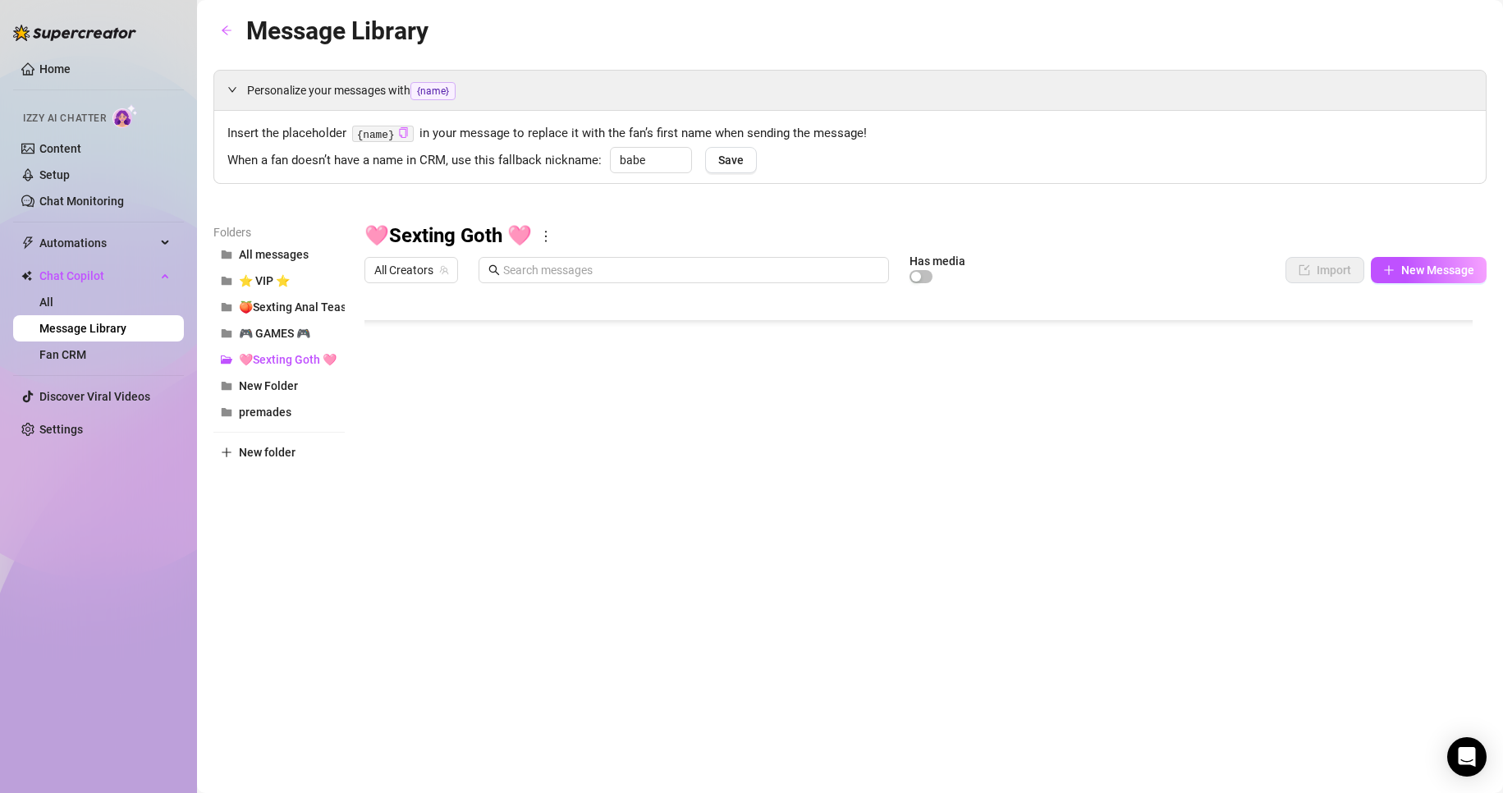
click at [717, 575] on div at bounding box center [925, 474] width 1122 height 366
click at [915, 515] on div at bounding box center [925, 474] width 1122 height 366
click at [839, 560] on div at bounding box center [925, 474] width 1122 height 366
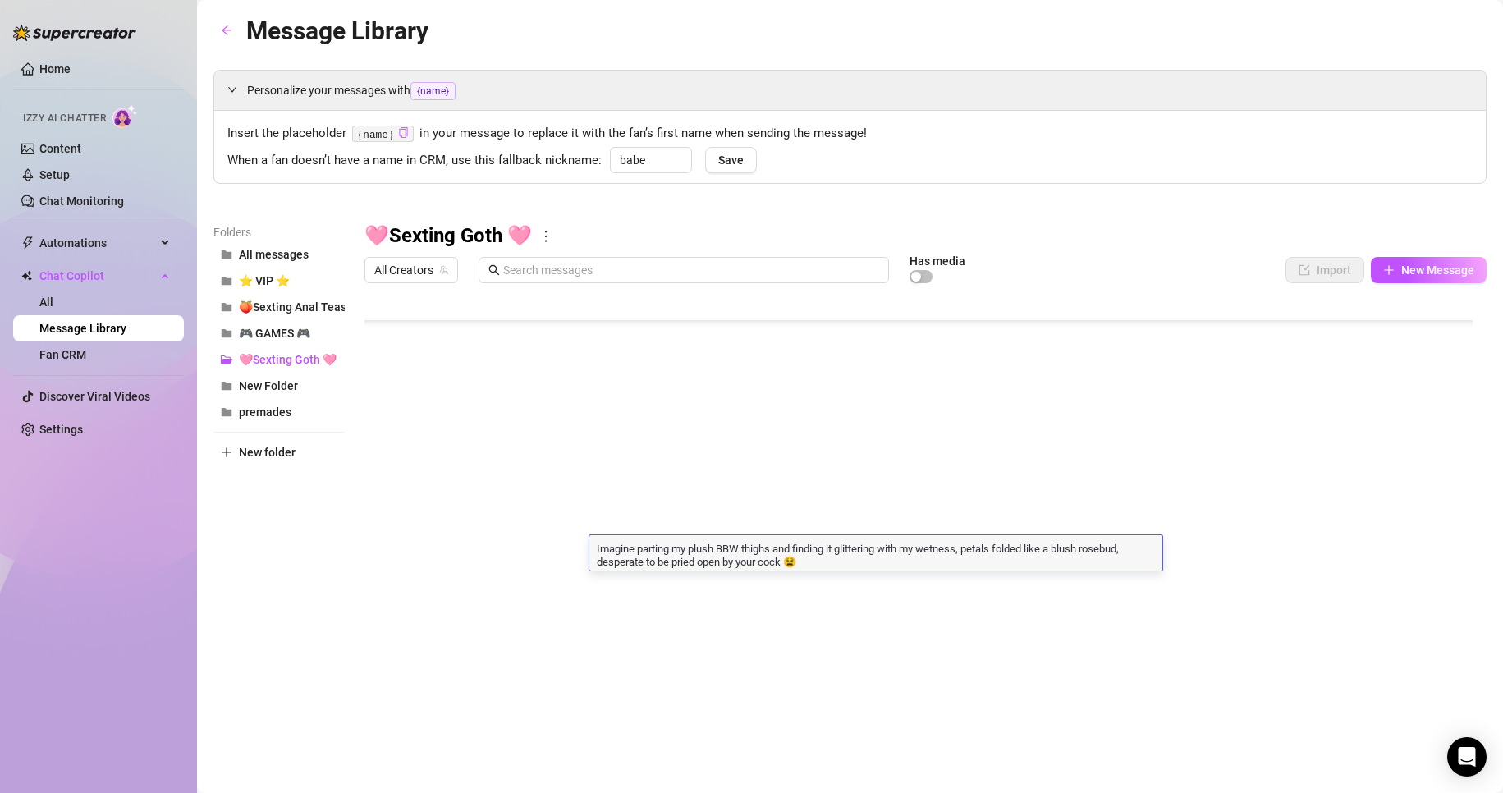
click at [854, 512] on div at bounding box center [925, 474] width 1122 height 366
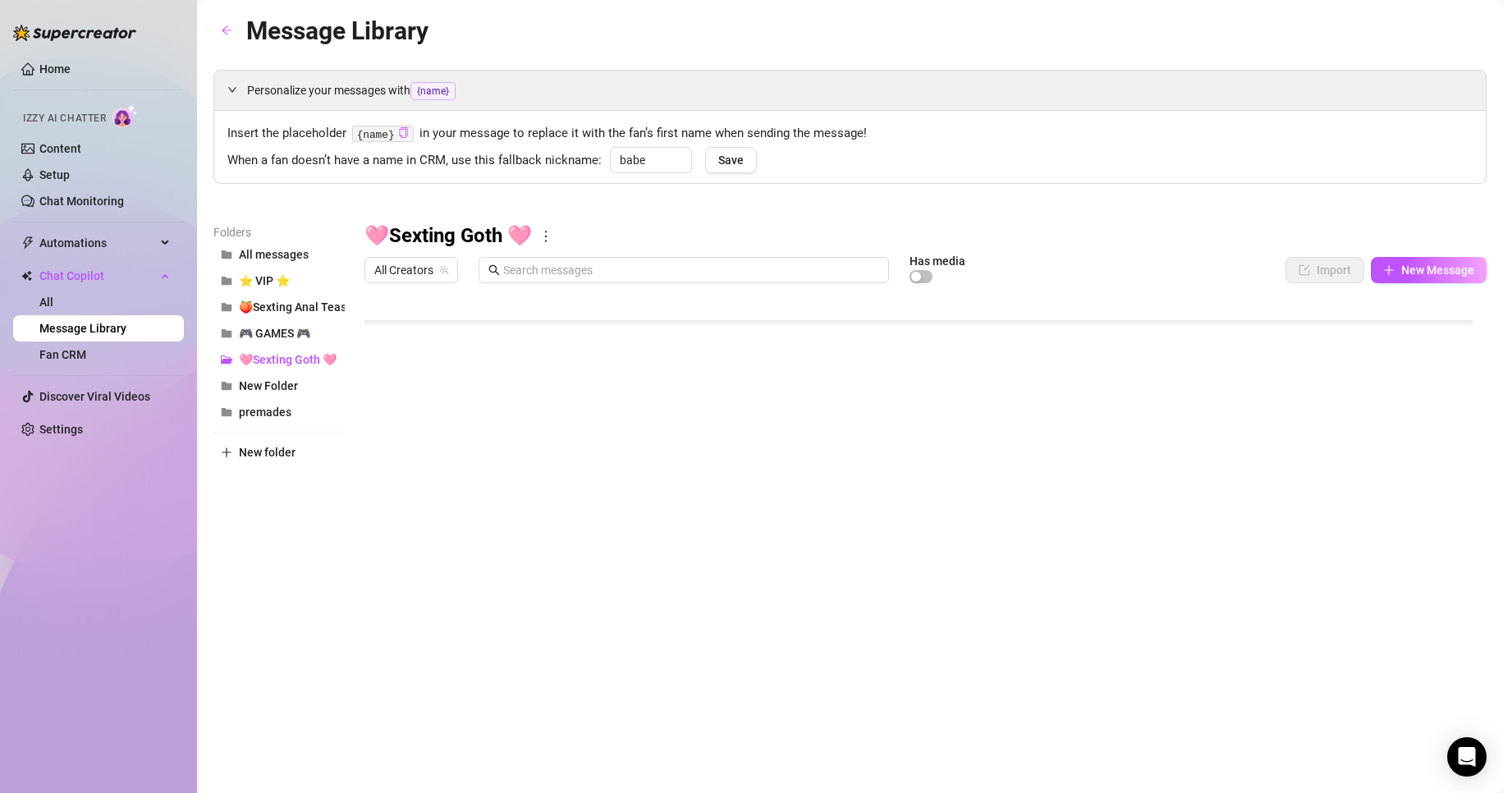
click at [476, 625] on body "Home Izzy AI Chatter Content Setup Chat Monitoring Automations All Message Flow…" at bounding box center [751, 396] width 1503 height 793
type textarea "Type your message here..."
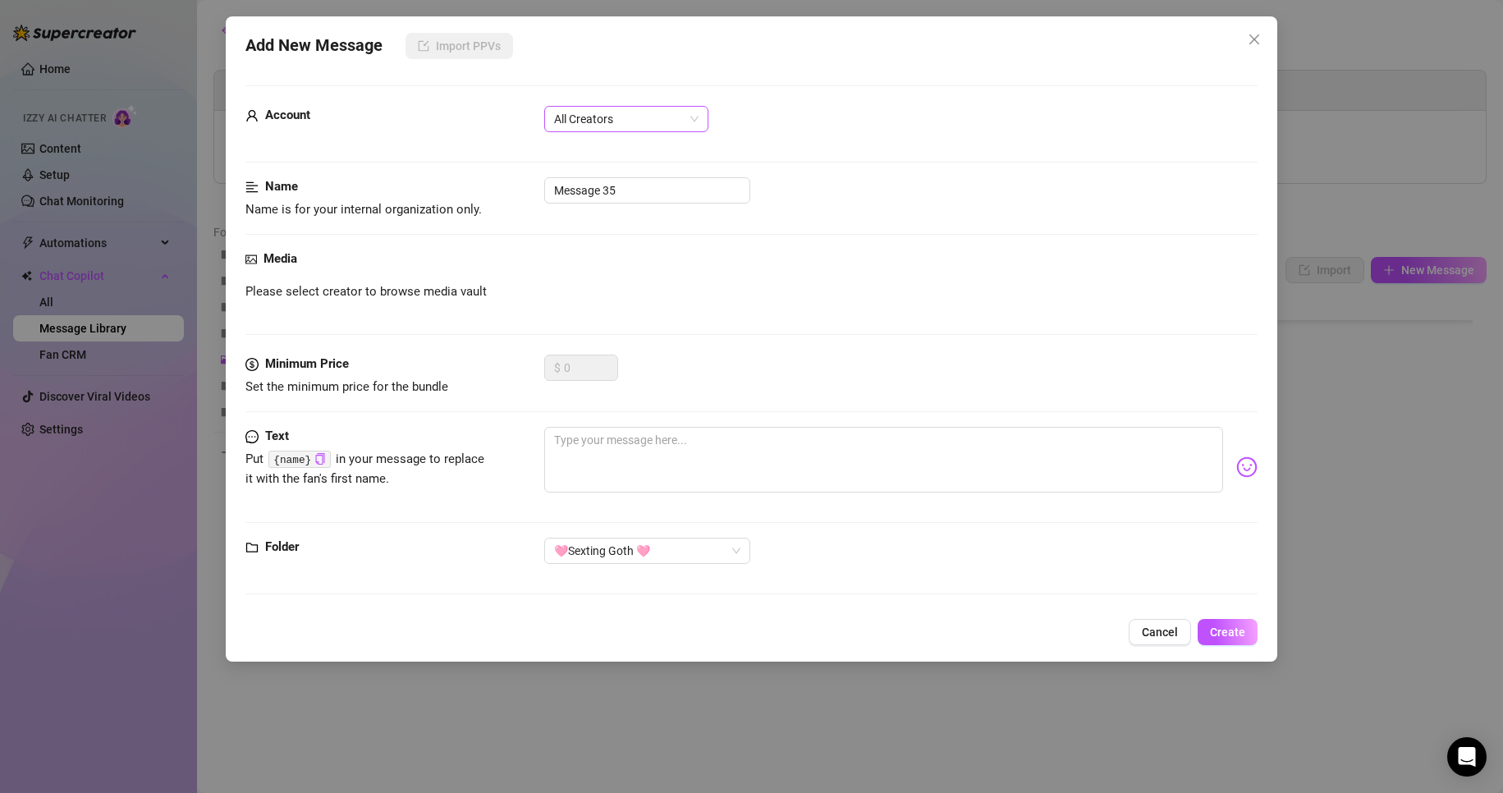
click at [607, 109] on span "All Creators" at bounding box center [626, 119] width 144 height 25
click at [594, 171] on div "[PERSON_NAME] (@emopink69)" at bounding box center [626, 178] width 138 height 18
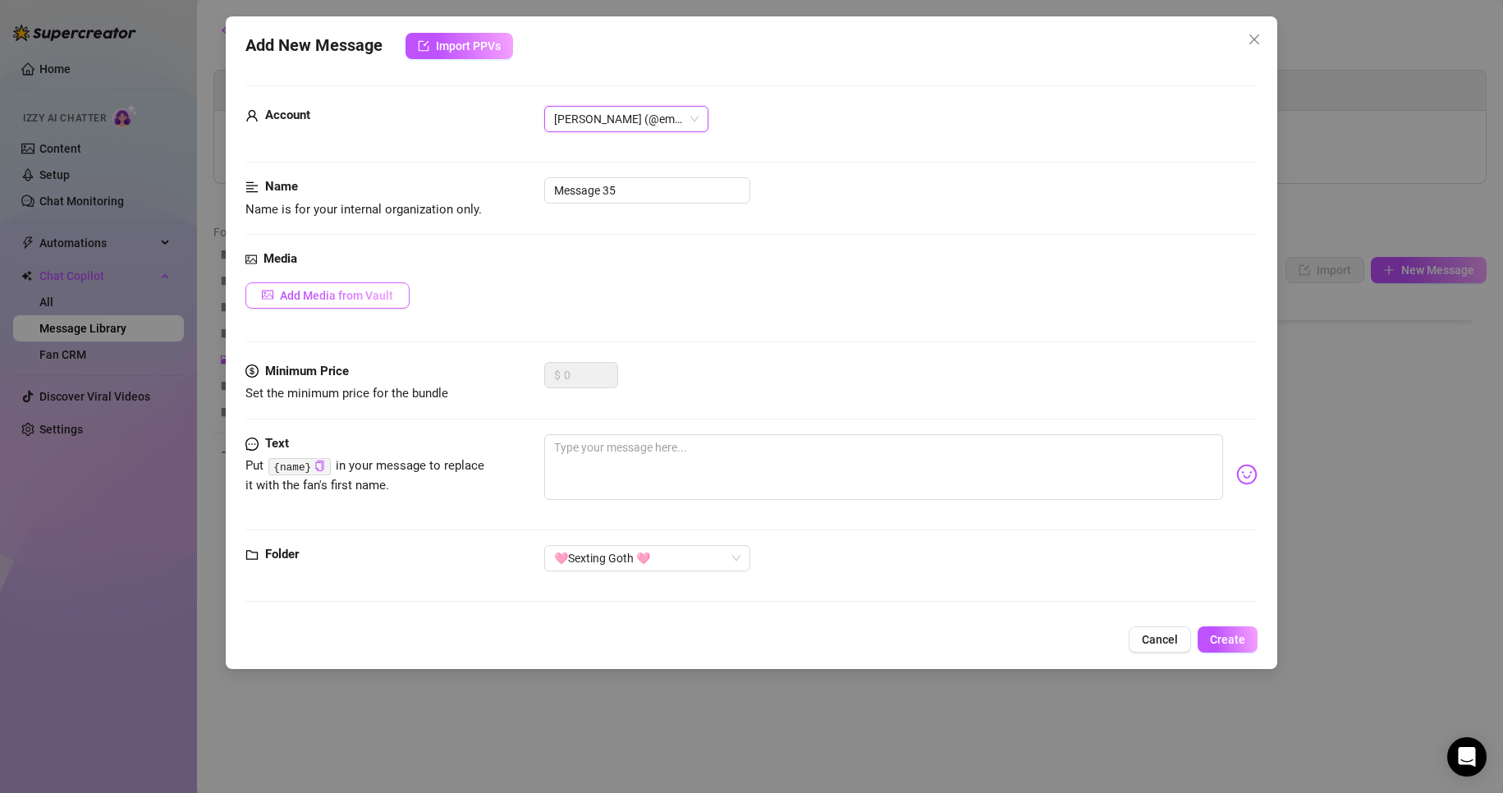
click at [357, 299] on span "Add Media from Vault" at bounding box center [336, 295] width 113 height 13
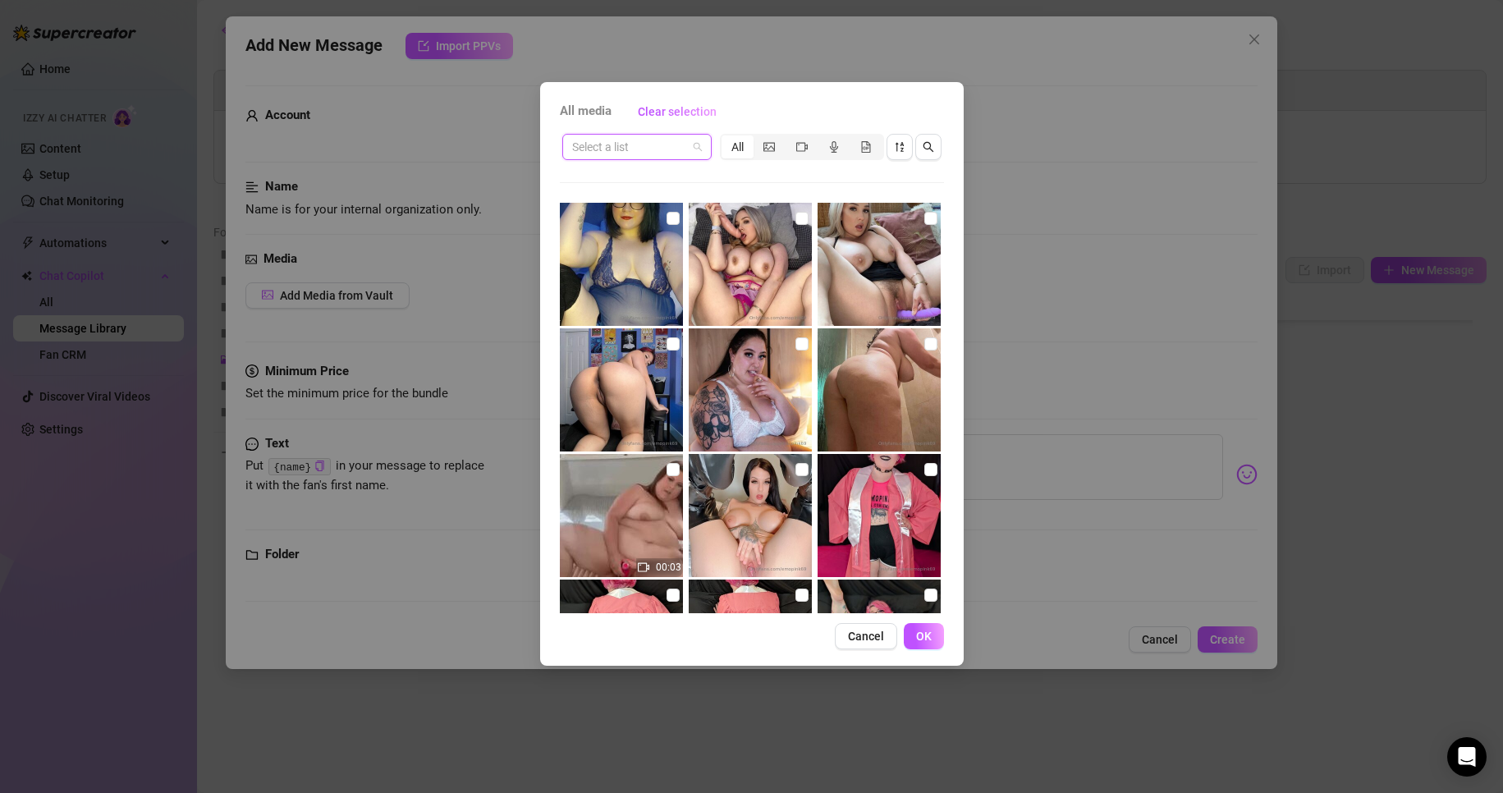
click at [676, 147] on input "search" at bounding box center [629, 147] width 115 height 25
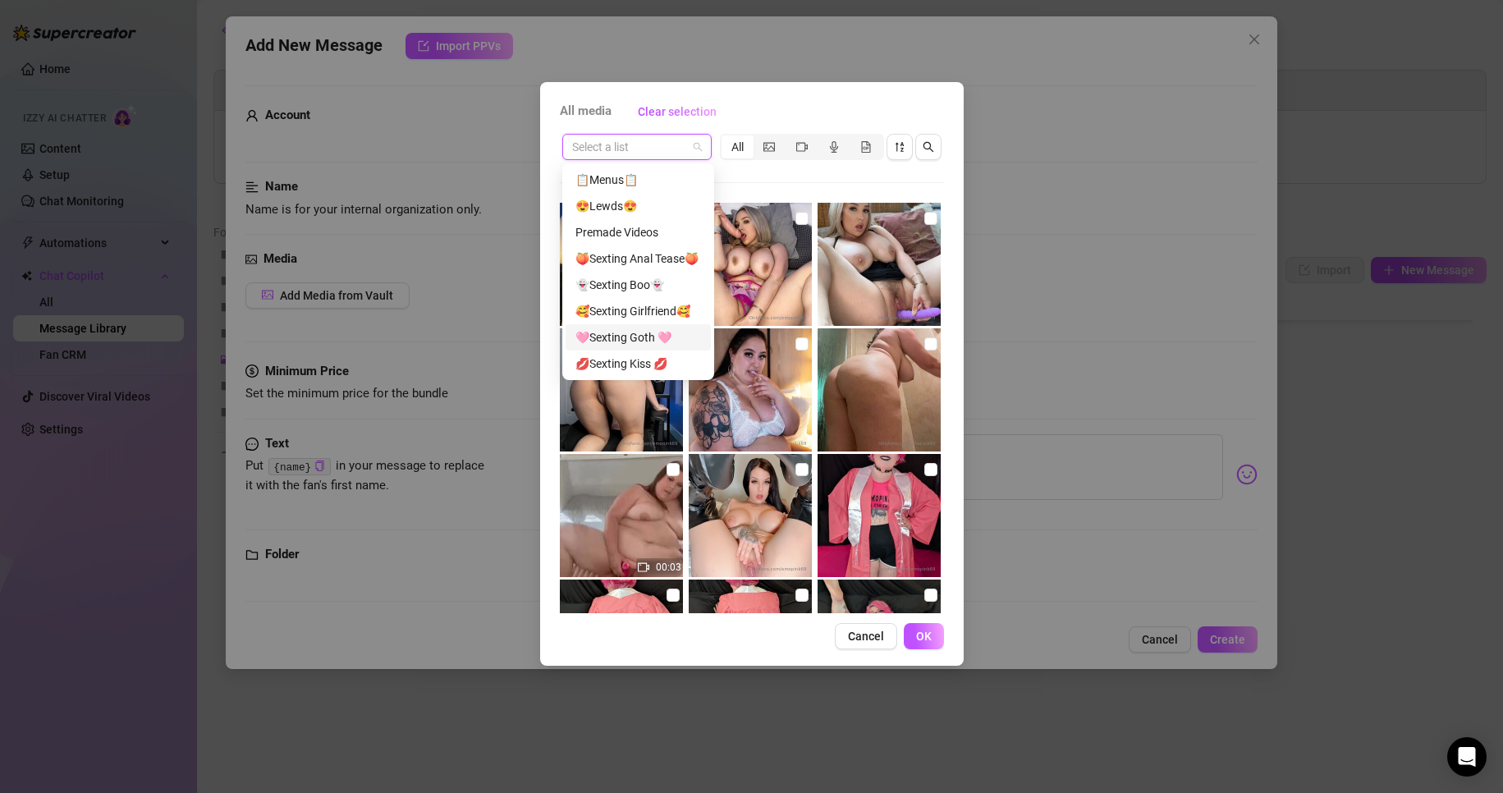
click at [647, 329] on div "🩷Sexting Goth 🩷" at bounding box center [638, 337] width 126 height 18
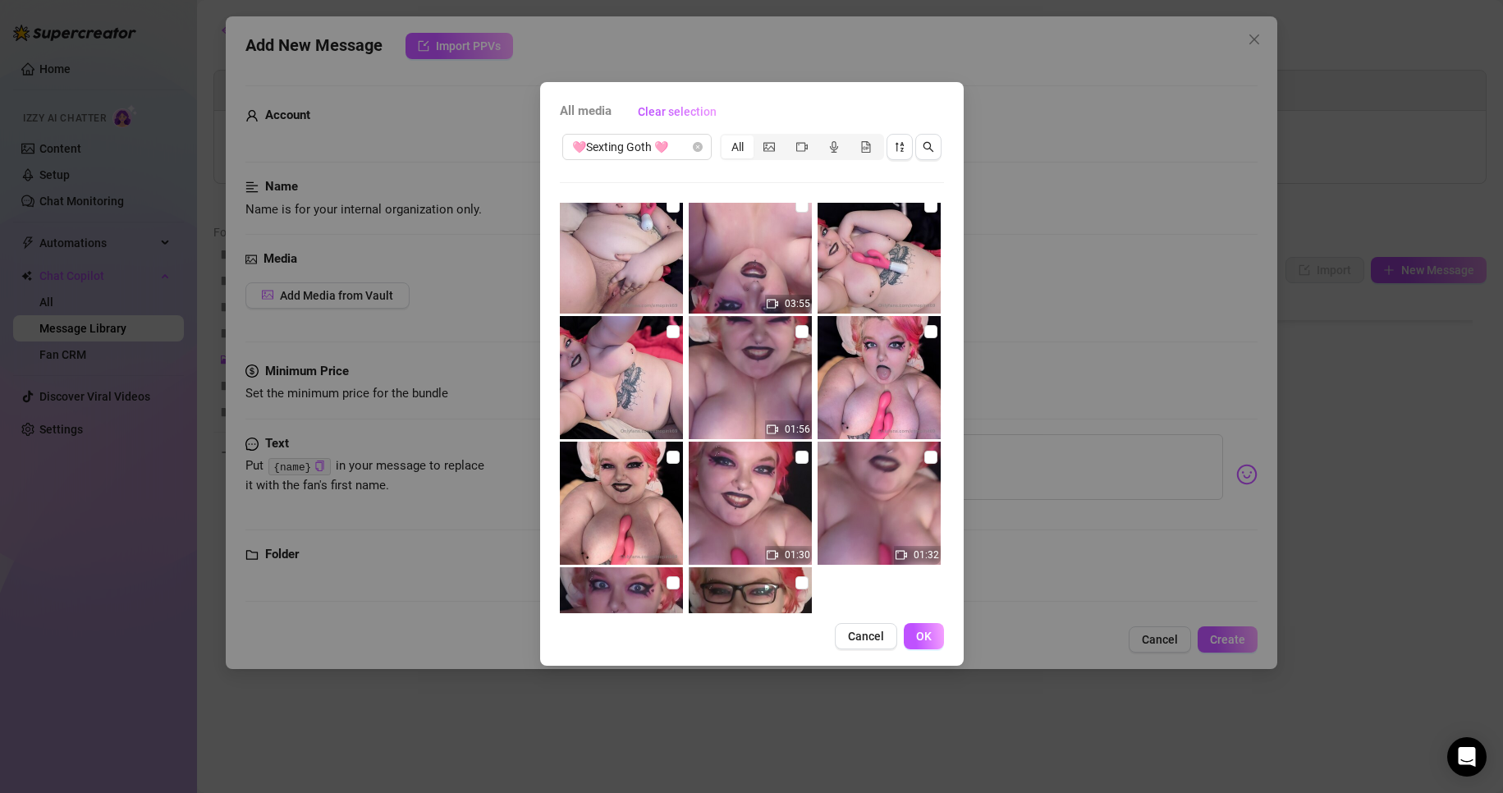
scroll to position [0, 0]
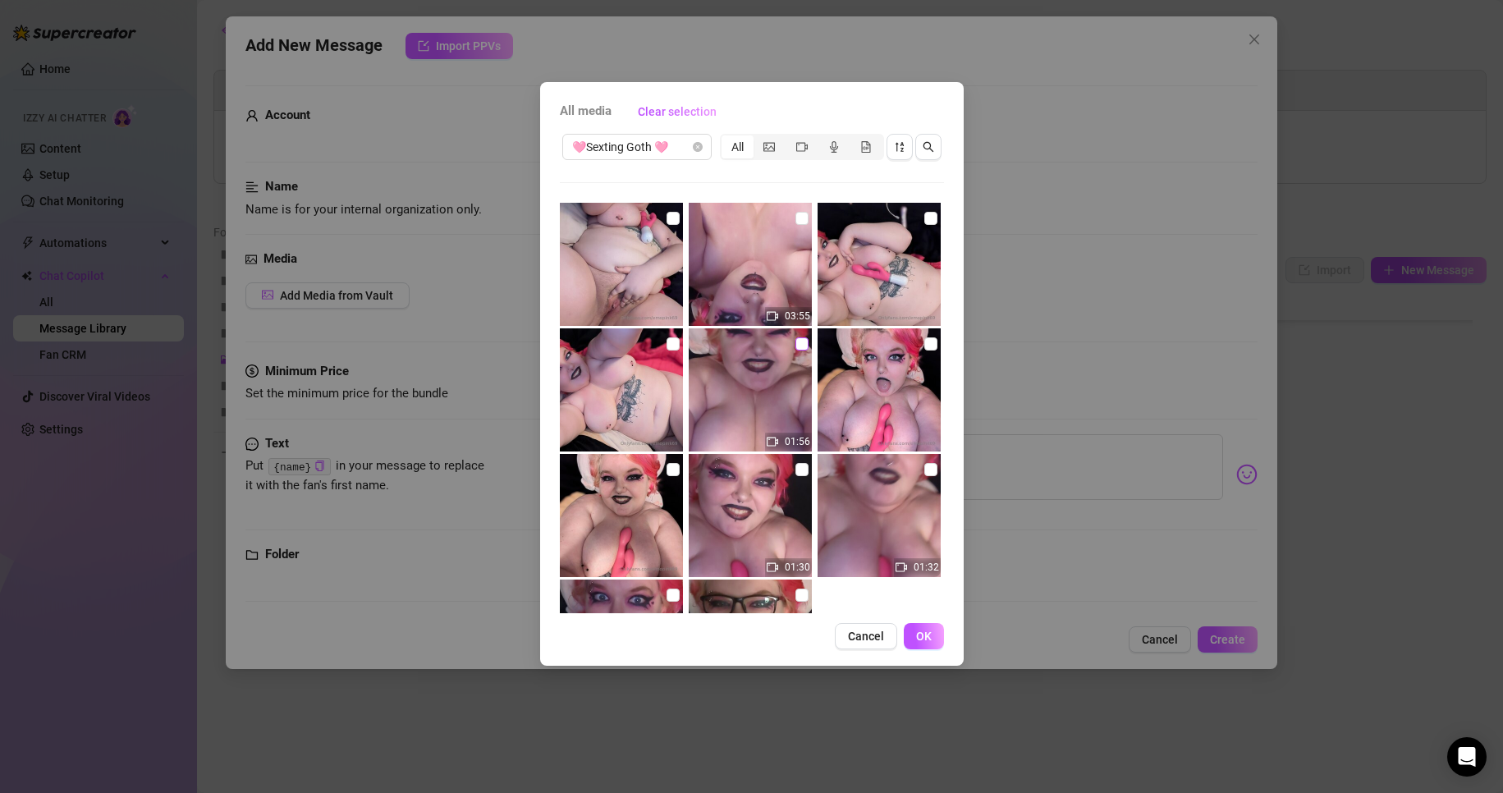
click at [798, 344] on input "checkbox" at bounding box center [801, 343] width 13 height 13
checkbox input "true"
click at [671, 346] on input "checkbox" at bounding box center [672, 343] width 13 height 13
checkbox input "true"
click at [924, 222] on input "checkbox" at bounding box center [930, 218] width 13 height 13
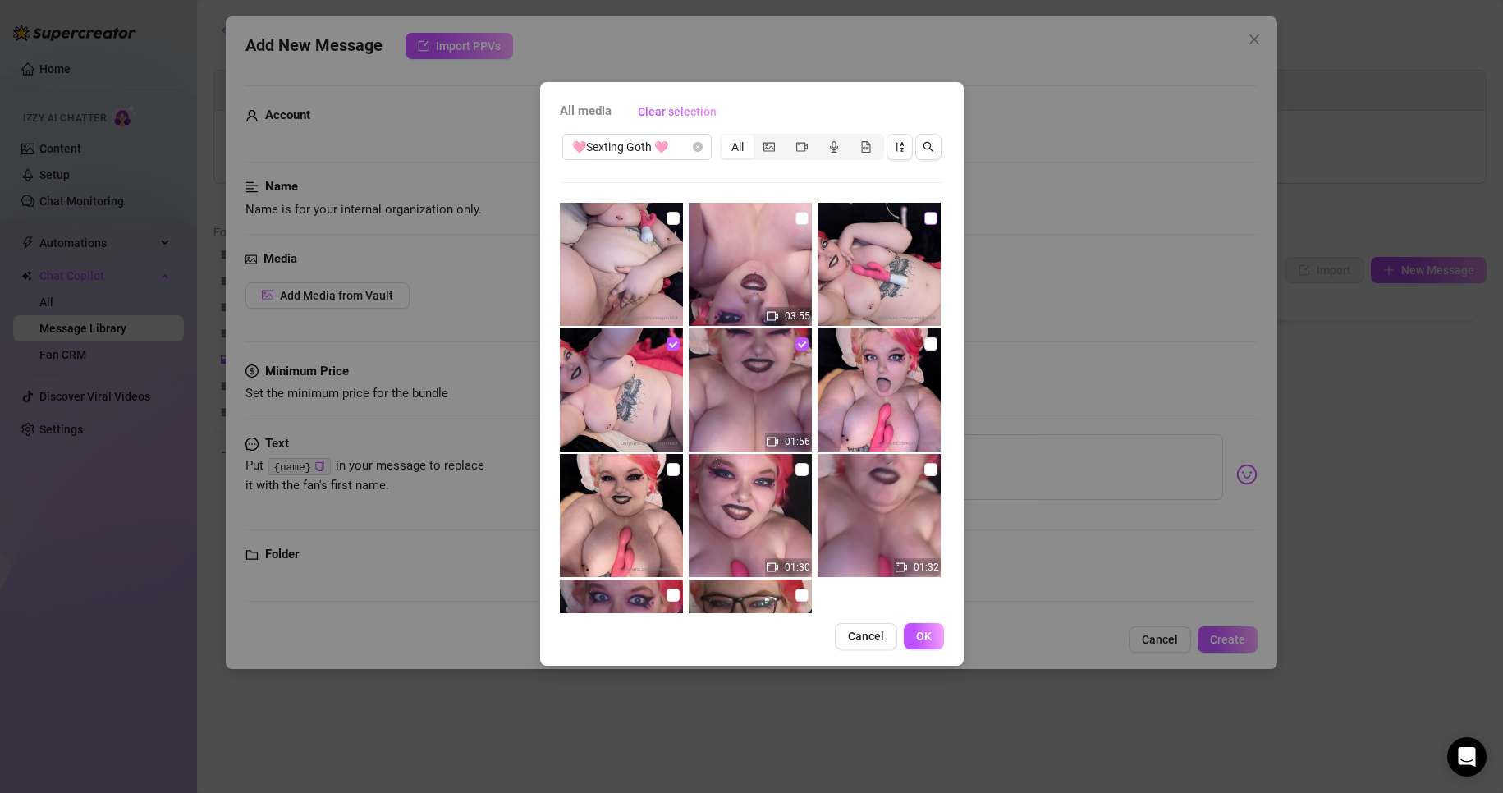
checkbox input "true"
click at [932, 634] on button "OK" at bounding box center [924, 636] width 40 height 26
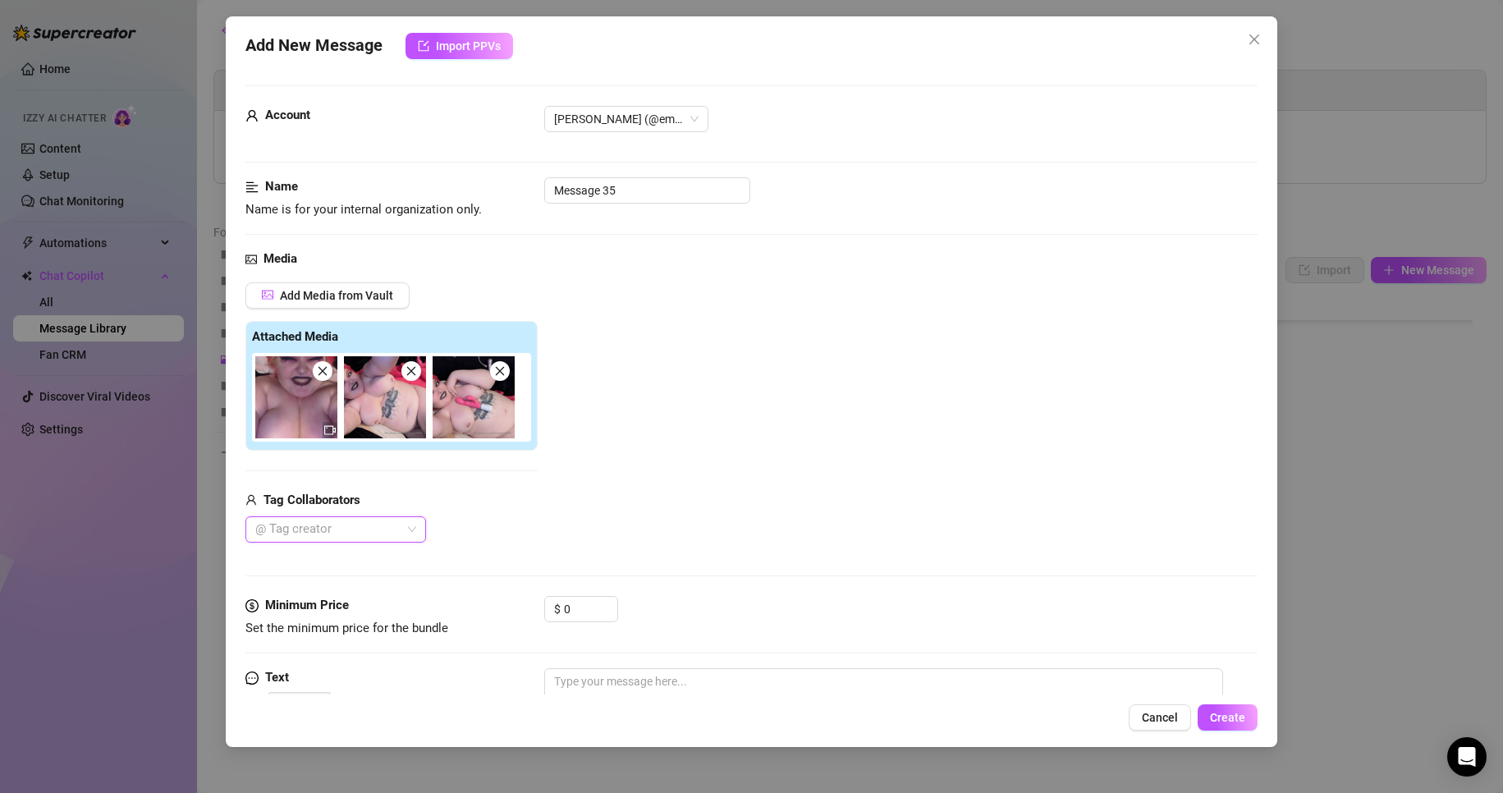
click at [353, 534] on div at bounding box center [327, 529] width 157 height 23
click at [353, 529] on div at bounding box center [327, 529] width 157 height 23
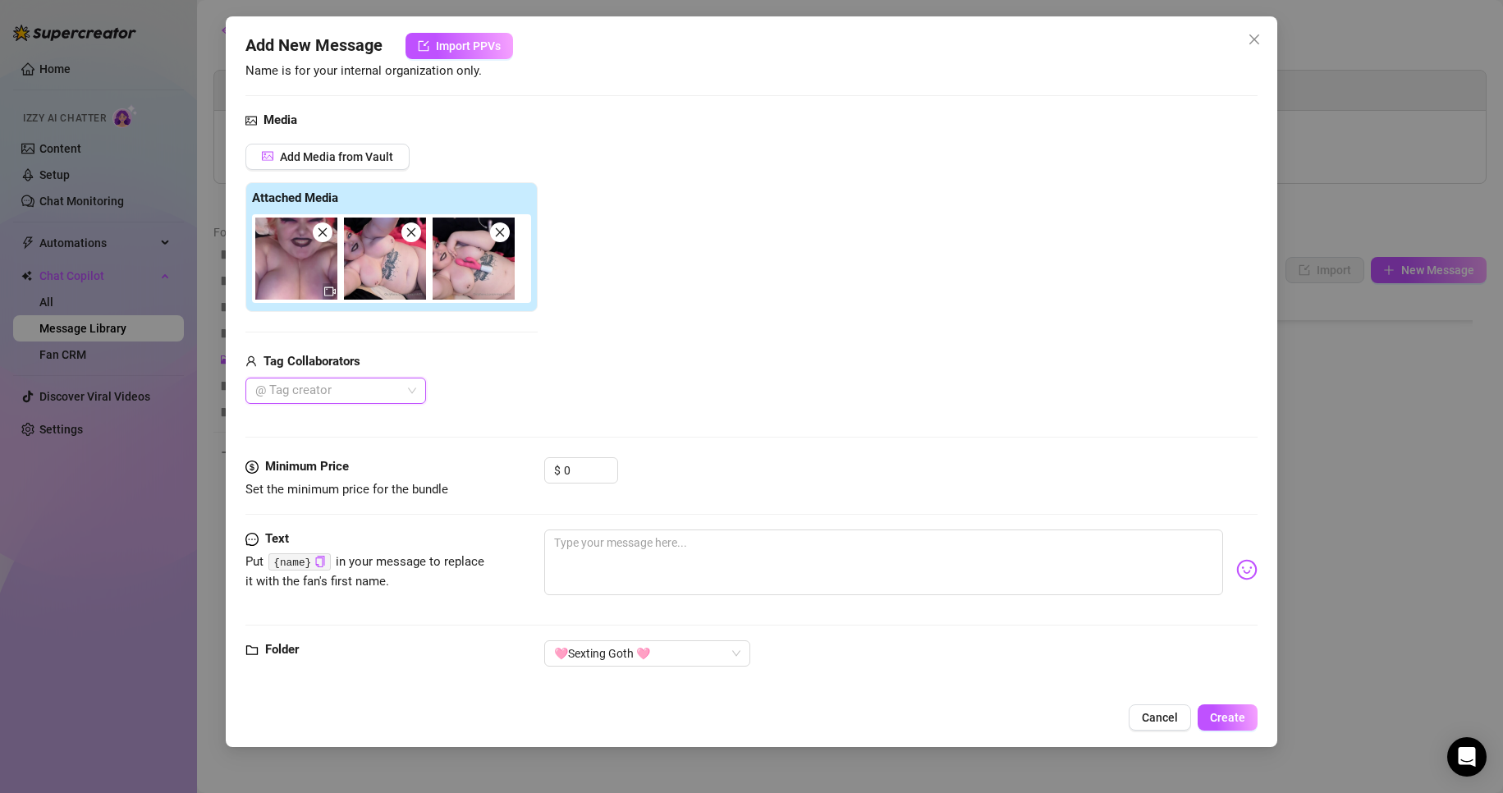
scroll to position [156, 0]
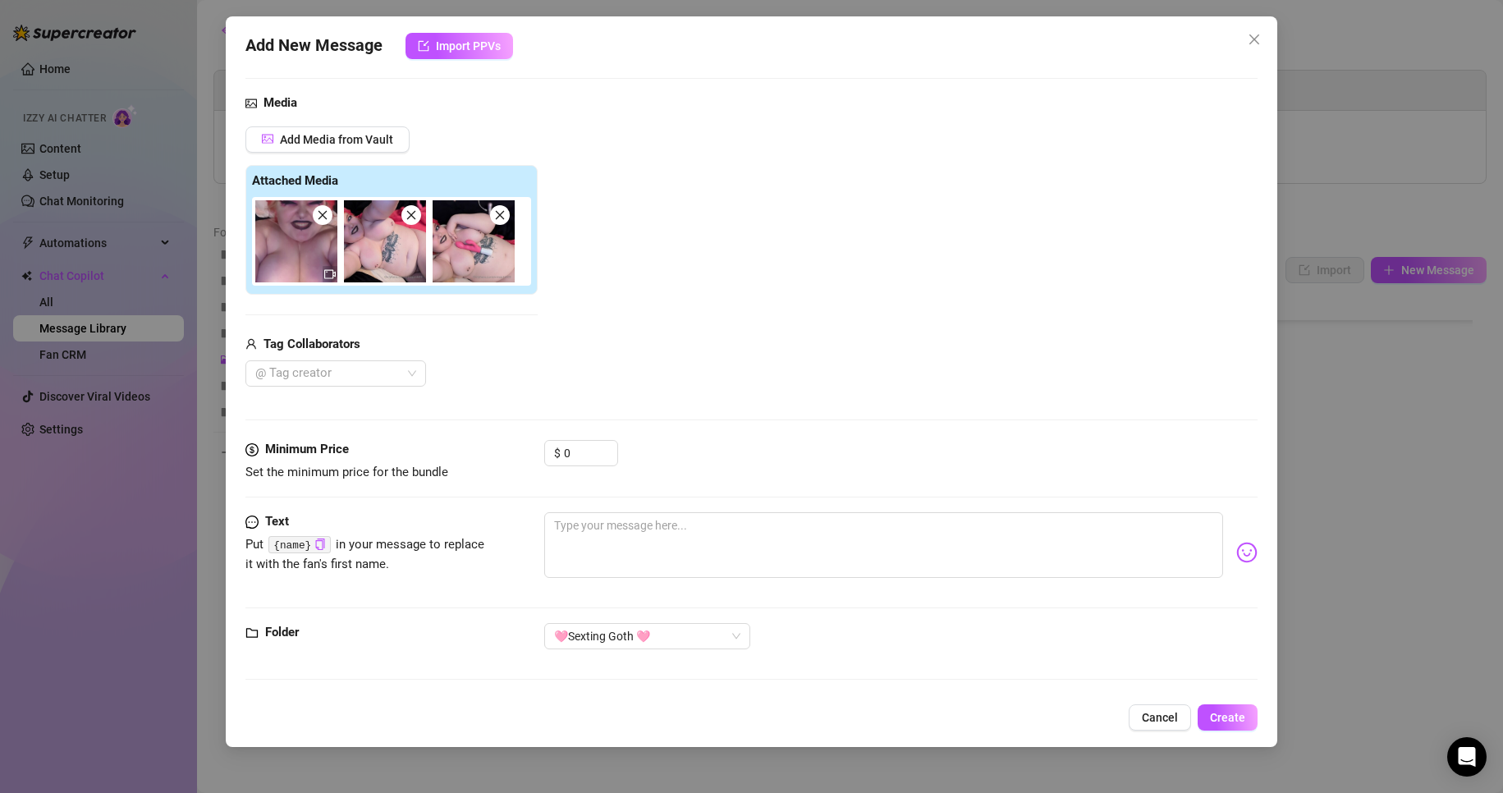
click at [698, 28] on div "Add New Message Import PPVs Account [PERSON_NAME] (@emopink69) Name Name is for…" at bounding box center [752, 381] width 1052 height 730
click at [598, 460] on input "0" at bounding box center [590, 453] width 53 height 25
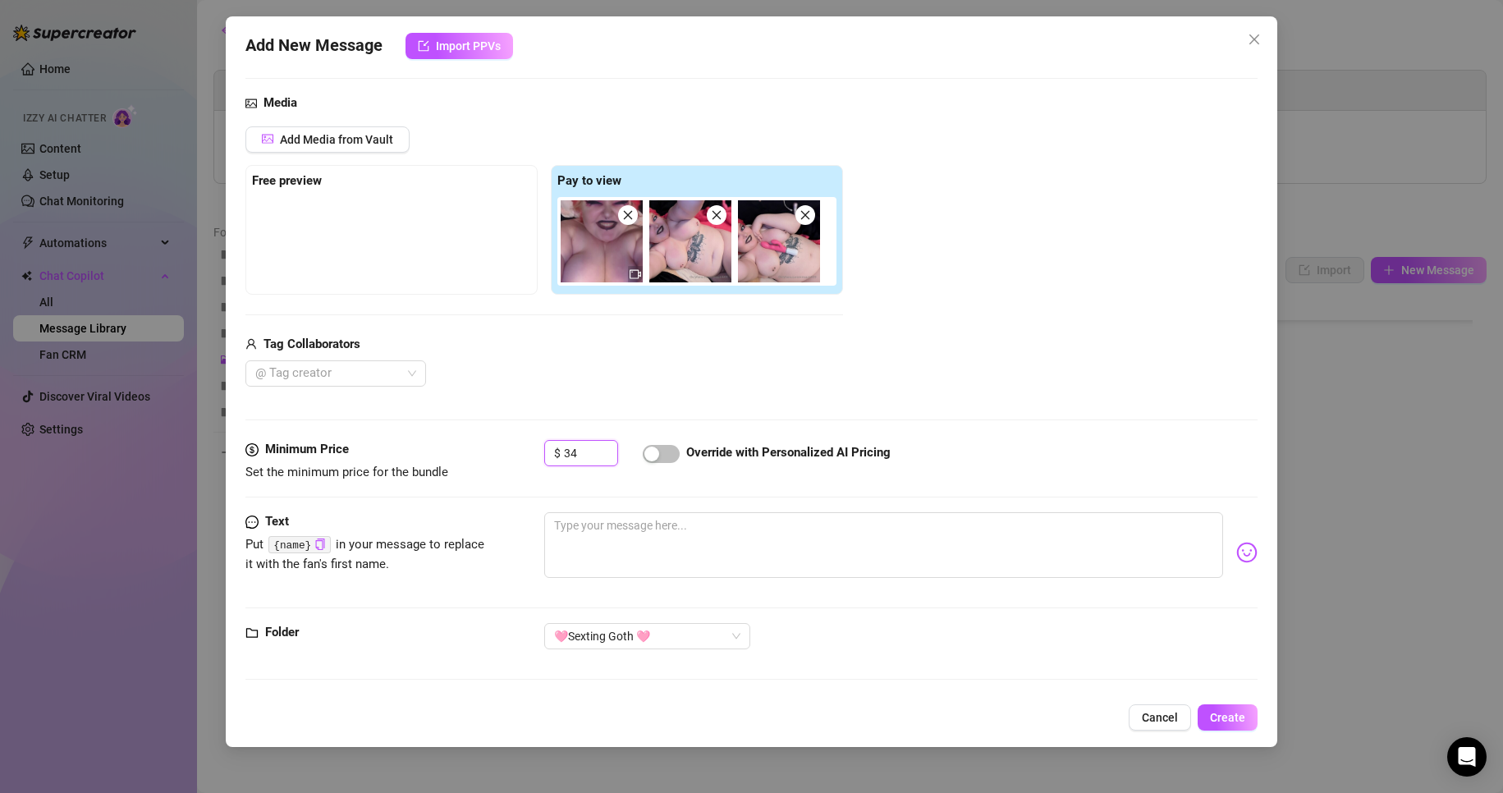
type input "34"
click at [797, 392] on div "Media Add Media from Vault Free preview Pay to view Tag Collaborators @ Tag cre…" at bounding box center [751, 267] width 1013 height 346
click at [640, 539] on textarea at bounding box center [884, 545] width 680 height 66
click at [885, 550] on textarea at bounding box center [884, 545] width 680 height 66
paste textarea "Ughhh fuck my puuussy babe, I want you to satisfy every inch, every nook and cr…"
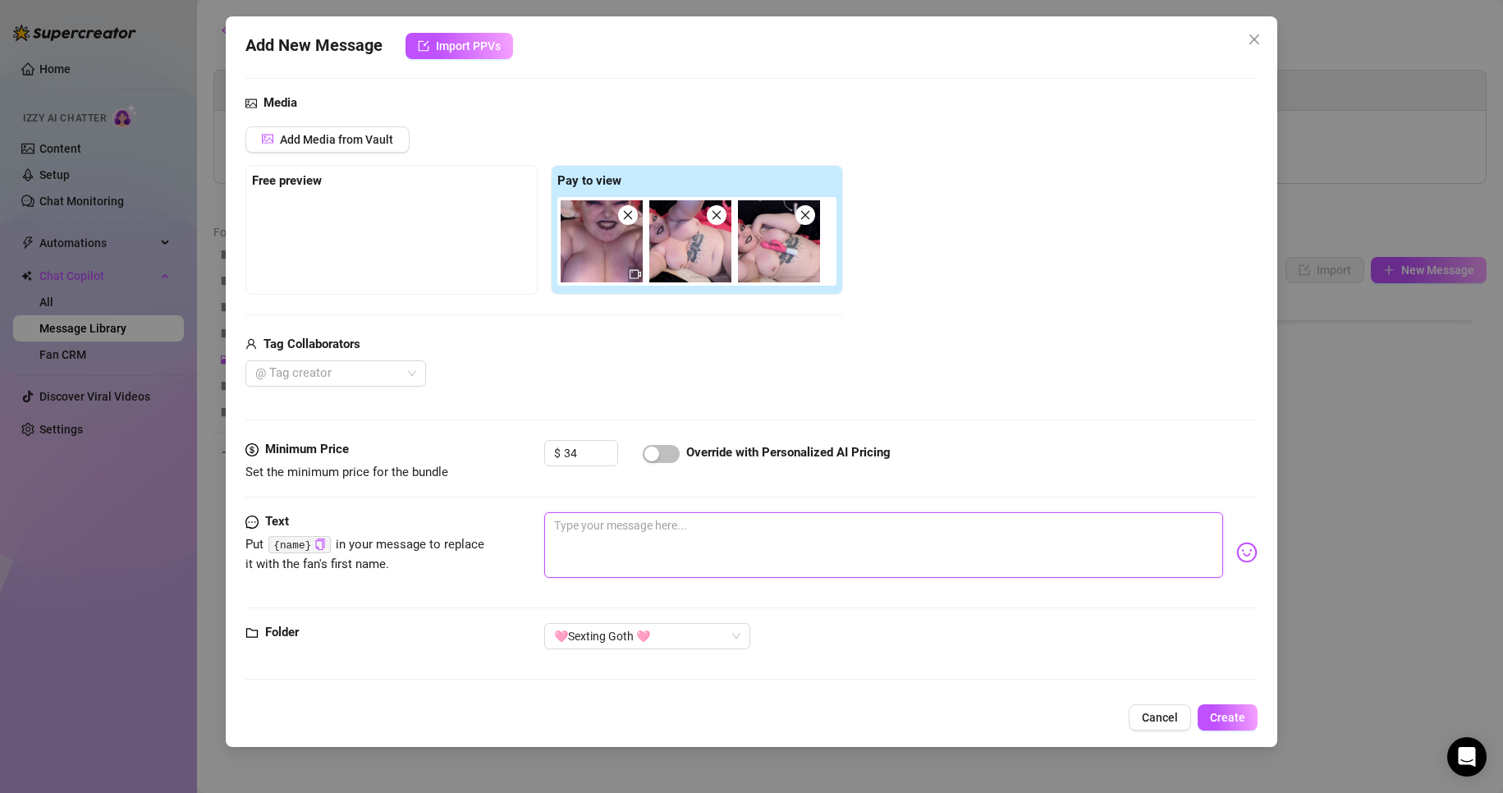
type textarea "Ughhh fuck my puuussy babe, I want you to satisfy every inch, every nook and cr…"
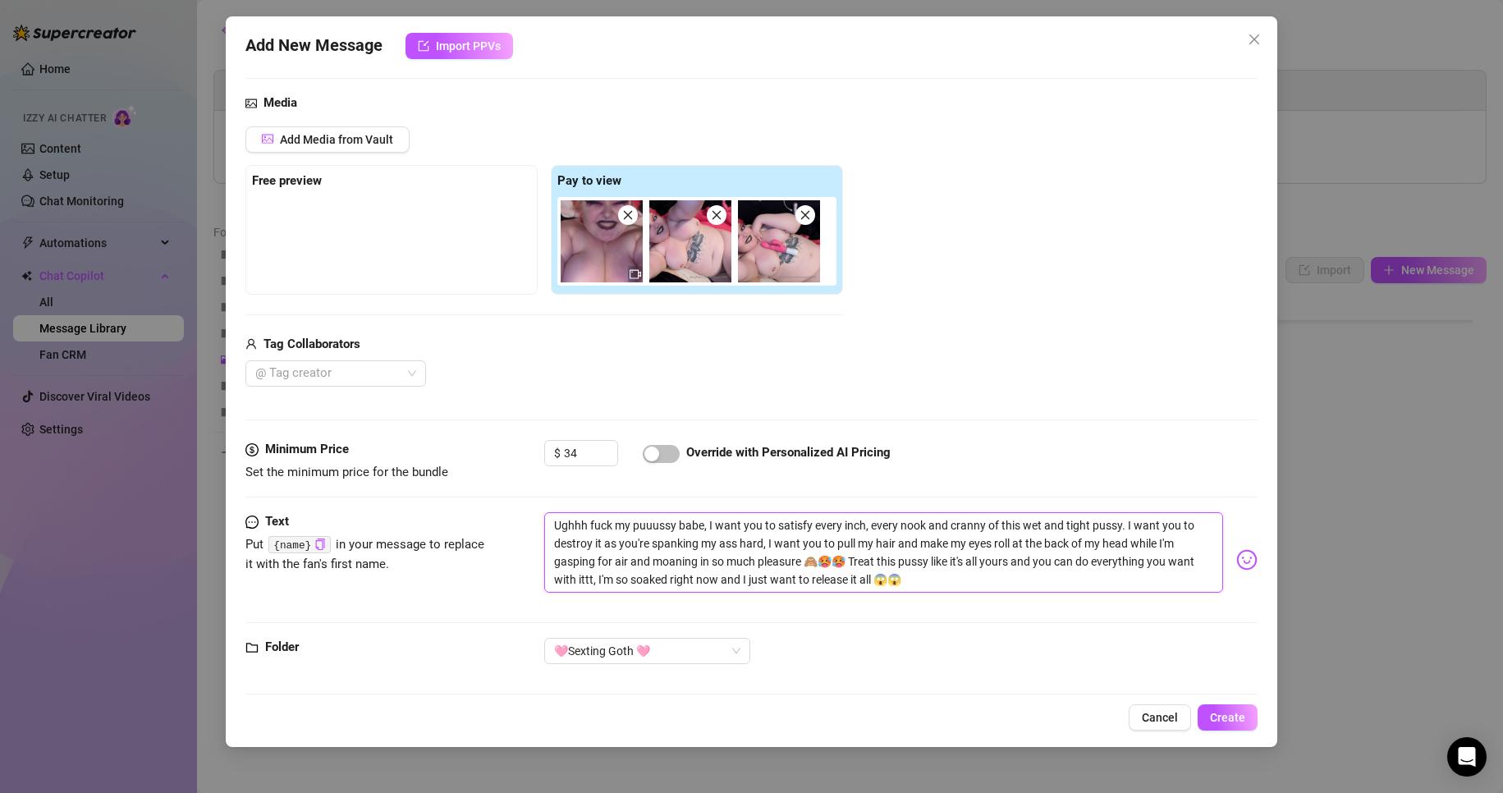
click at [685, 524] on textarea "Ughhh fuck my puuussy babe, I want you to satisfy every inch, every nook and cr…" at bounding box center [884, 552] width 680 height 80
type textarea "Ughhh fuck my puuussy babe, I want you to satisfy every inch, every nook and cr…"
click at [314, 542] on icon "copy" at bounding box center [319, 543] width 11 height 11
click at [680, 522] on textarea "Ughhh fuck my puuussy babe, I want you to satisfy every inch, every nook and cr…" at bounding box center [884, 552] width 680 height 80
click at [682, 522] on textarea "Ughhh fuck my puuussy babe, I want you to satisfy every inch, every nook and cr…" at bounding box center [884, 552] width 680 height 80
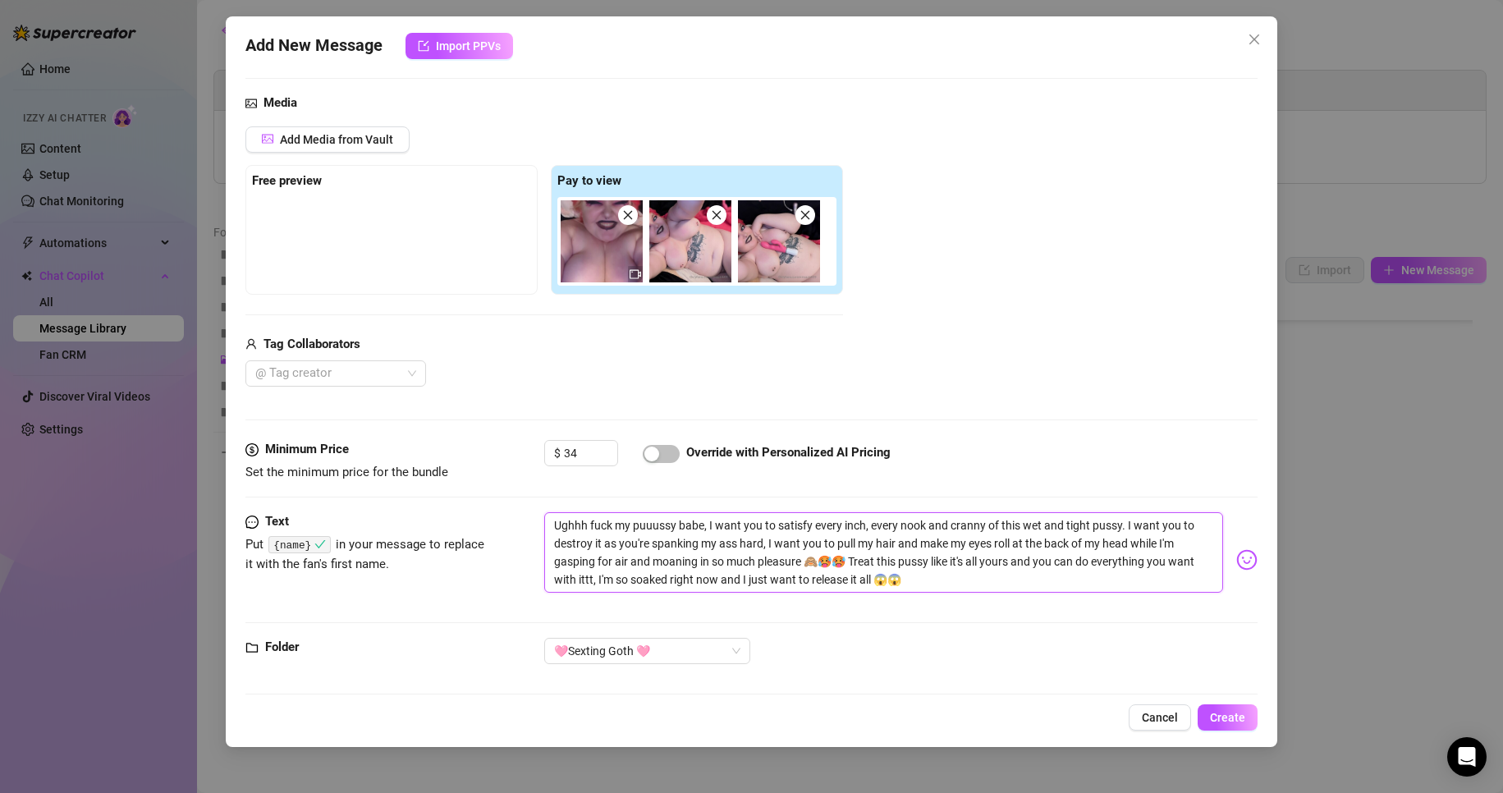
paste textarea "{name}"
type textarea "Ughhh fuck my puuussy {name}, I want you to satisfy every inch, every nook and …"
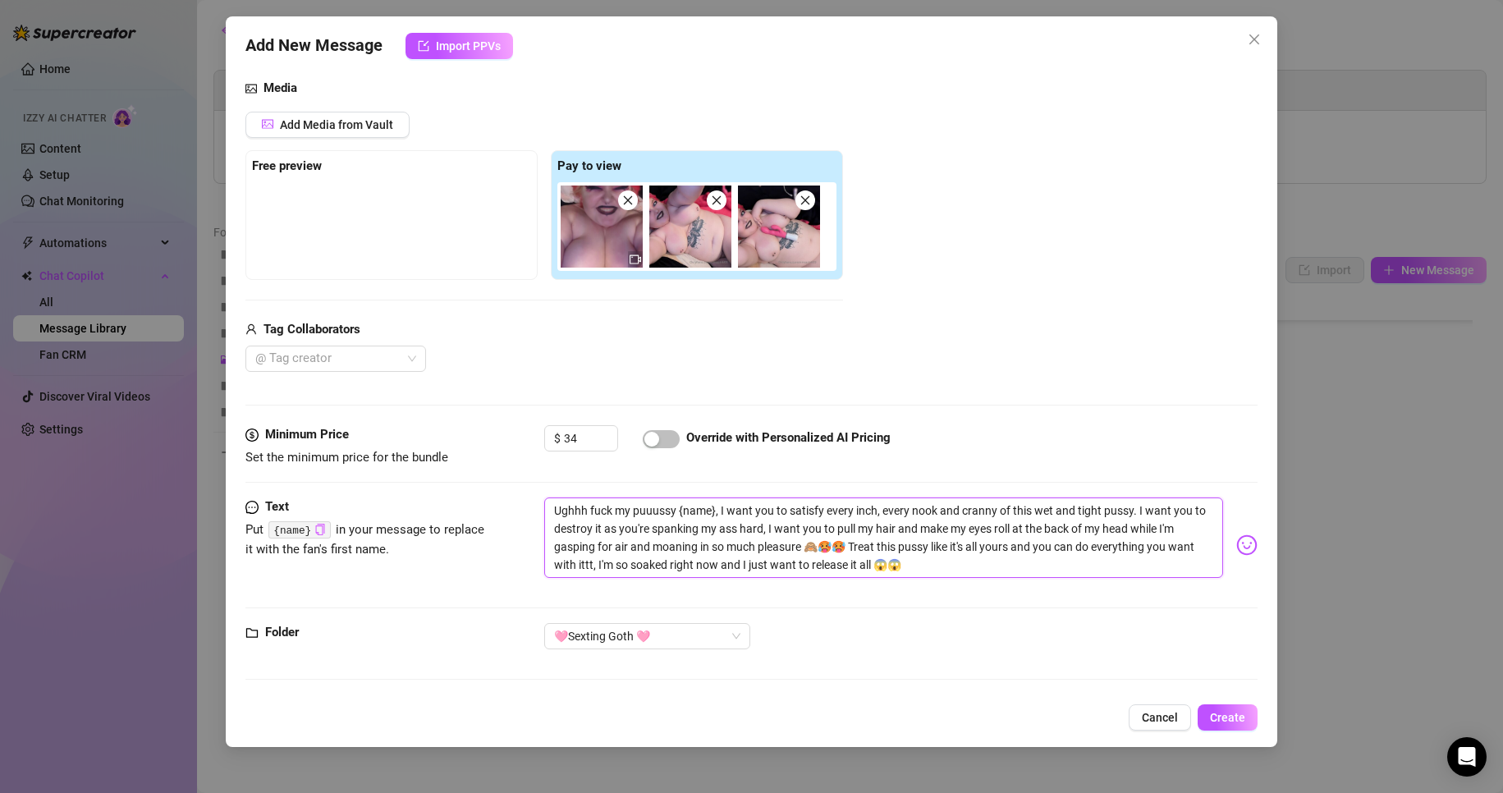
click at [954, 570] on textarea "Ughhh fuck my puuussy {name}, I want you to satisfy every inch, every nook and …" at bounding box center [884, 537] width 680 height 80
drag, startPoint x: 936, startPoint y: 566, endPoint x: 909, endPoint y: 566, distance: 27.1
click at [909, 566] on textarea "Ughhh fuck my puuussy {name}, I want you to satisfy every inch, every nook and …" at bounding box center [884, 537] width 680 height 80
type textarea "Ughhh fuck my puuussy {name}, I want you to satisfy every inch, every nook and …"
click at [1236, 545] on img at bounding box center [1246, 544] width 21 height 21
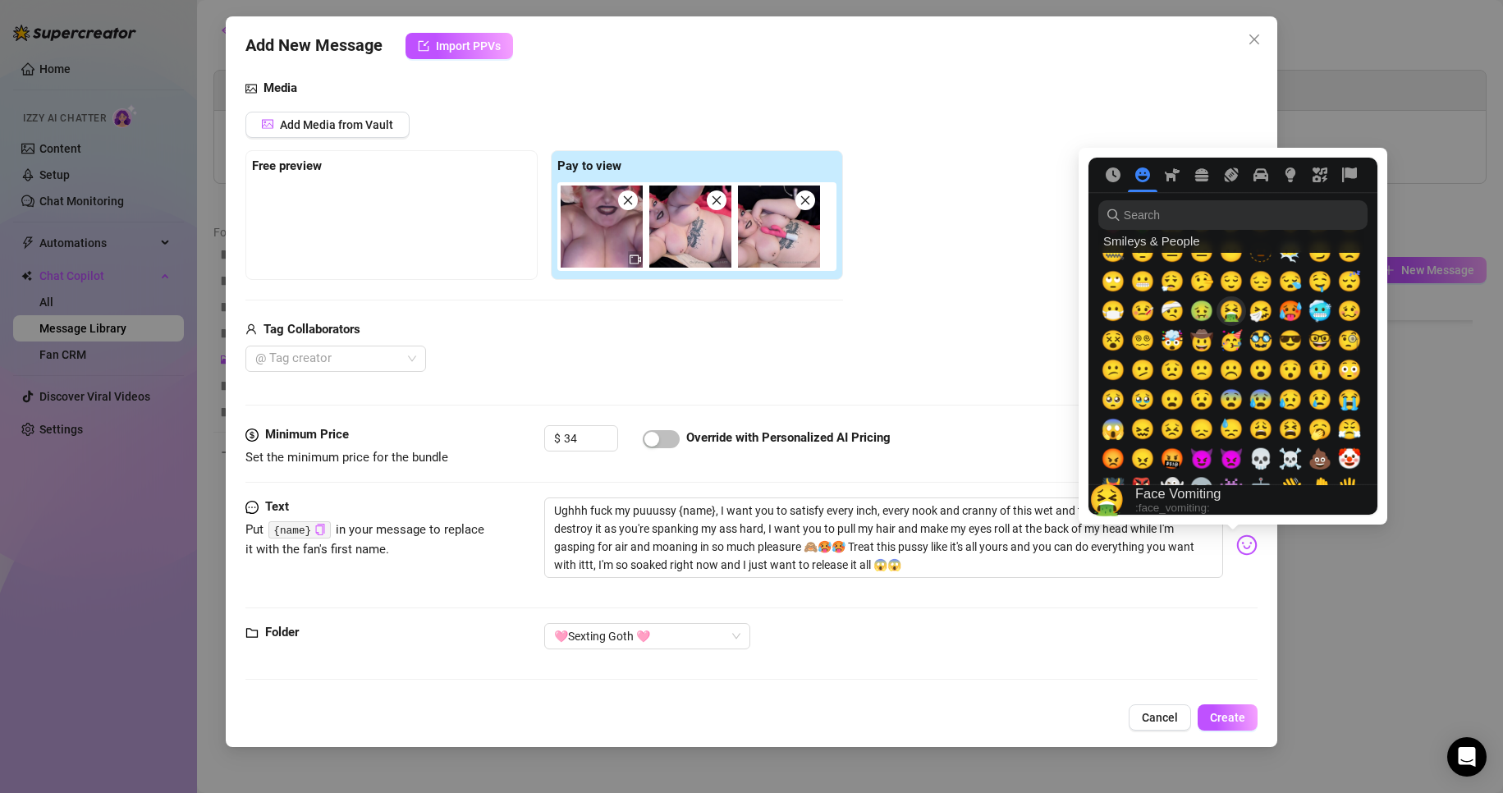
scroll to position [246, 0]
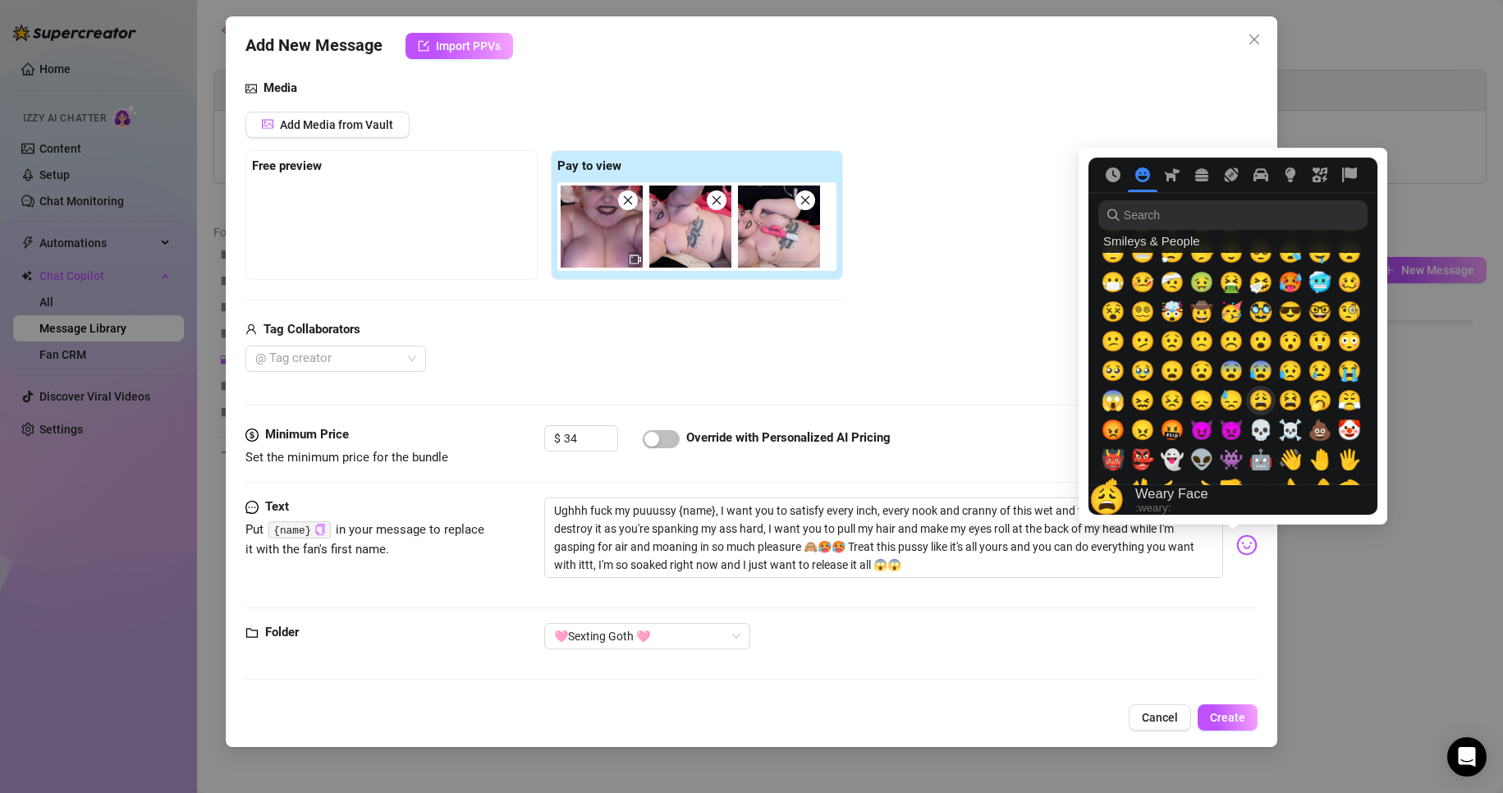
click at [1262, 396] on span "😩" at bounding box center [1260, 400] width 25 height 23
type textarea "Ughhh fuck my puuussy {name}, I want you to satisfy every inch, every nook and …"
click at [1262, 397] on span "😩" at bounding box center [1260, 400] width 25 height 23
type textarea "Ughhh fuck my puuussy {name}, I want you to satisfy every inch, every nook and …"
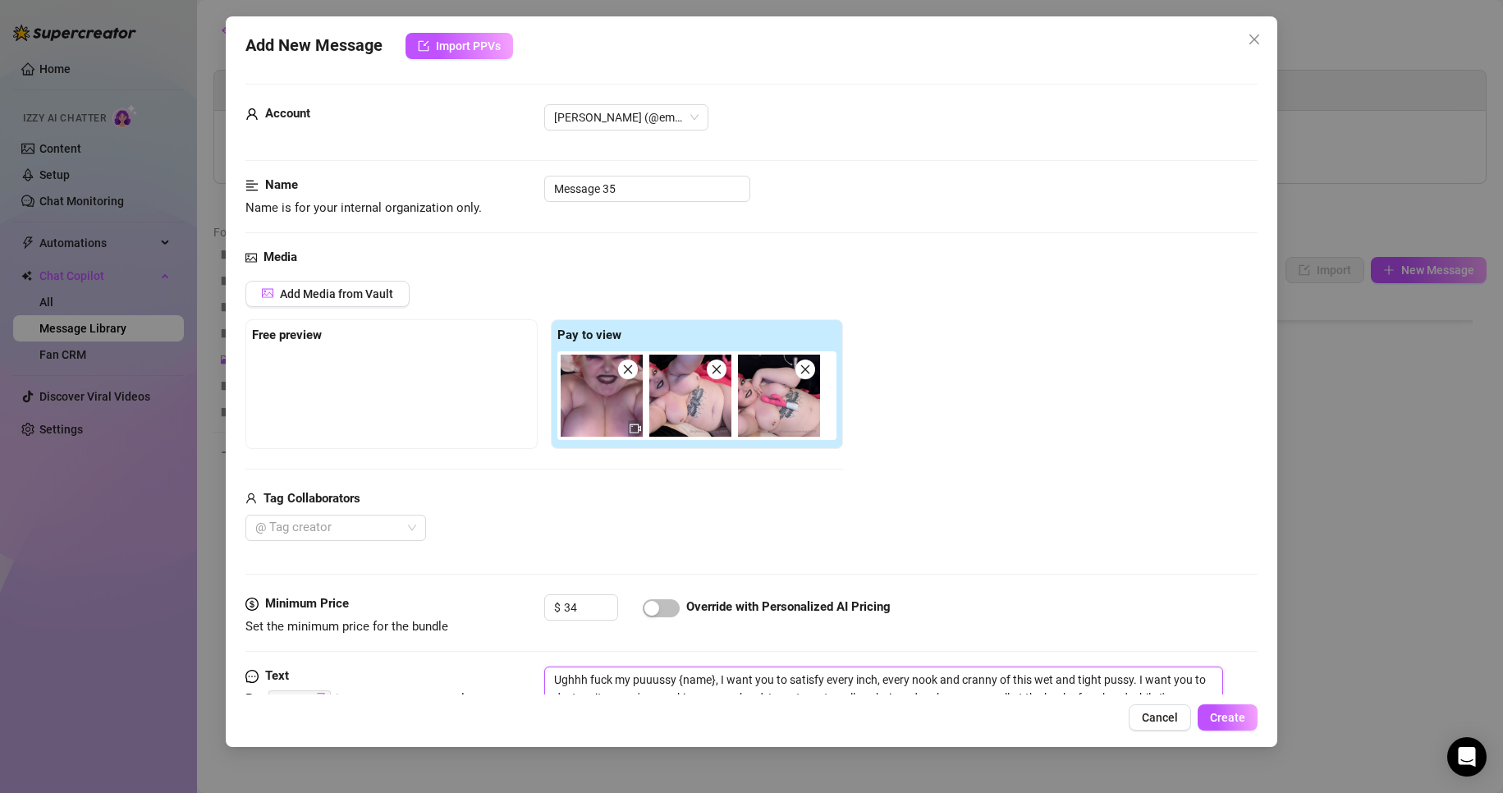
scroll to position [0, 0]
type textarea "Ughhh fuck my puuussy {name}, I want you to satisfy every inch, every nook and …"
click at [632, 192] on input "Message 35" at bounding box center [647, 190] width 206 height 26
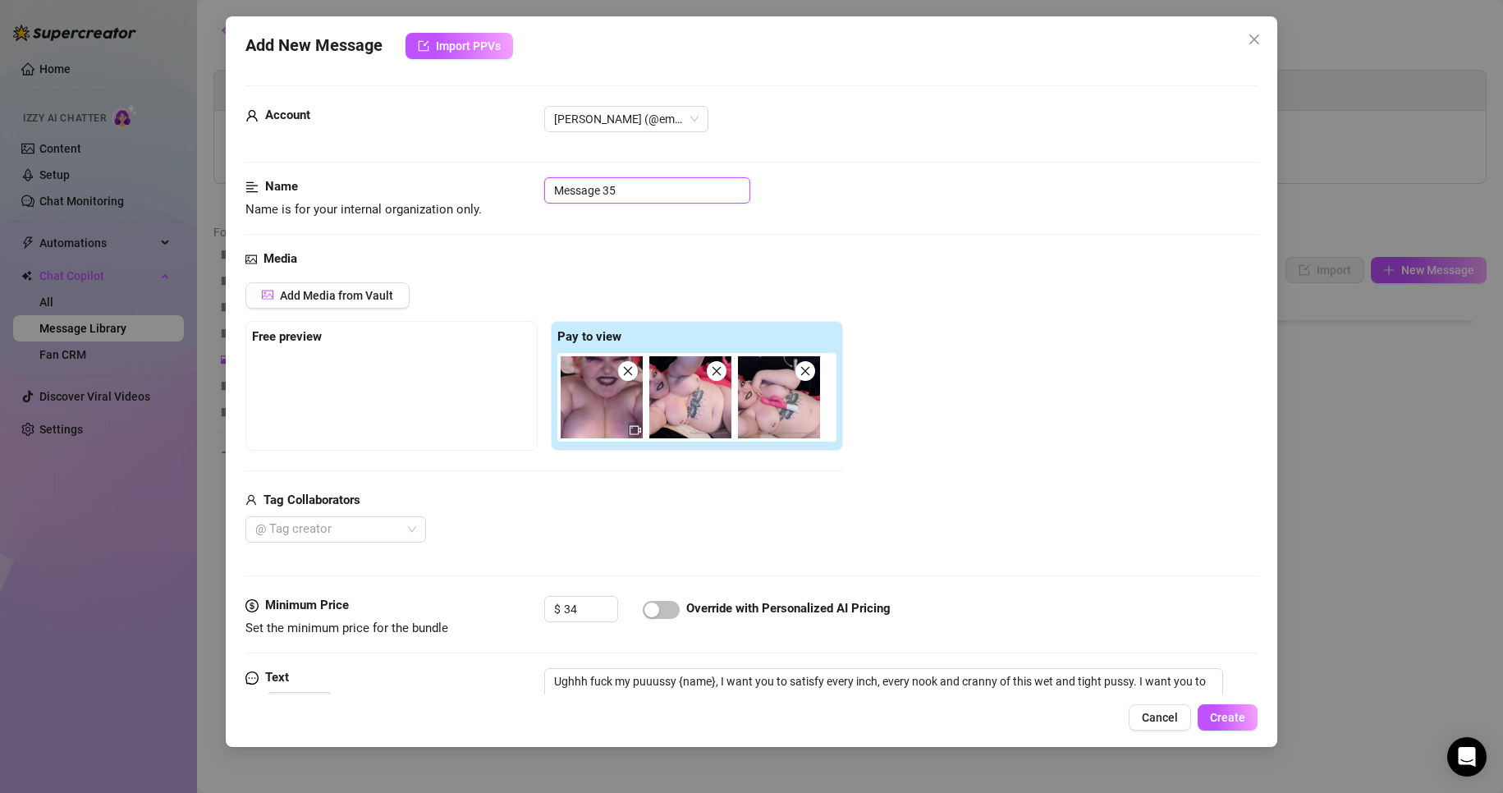
click at [632, 192] on input "Message 35" at bounding box center [647, 190] width 206 height 26
type input "LOCKED 5"
click at [1113, 297] on div "Add Media from Vault Free preview Pay to view Tag Collaborators @ Tag creator" at bounding box center [751, 412] width 1013 height 261
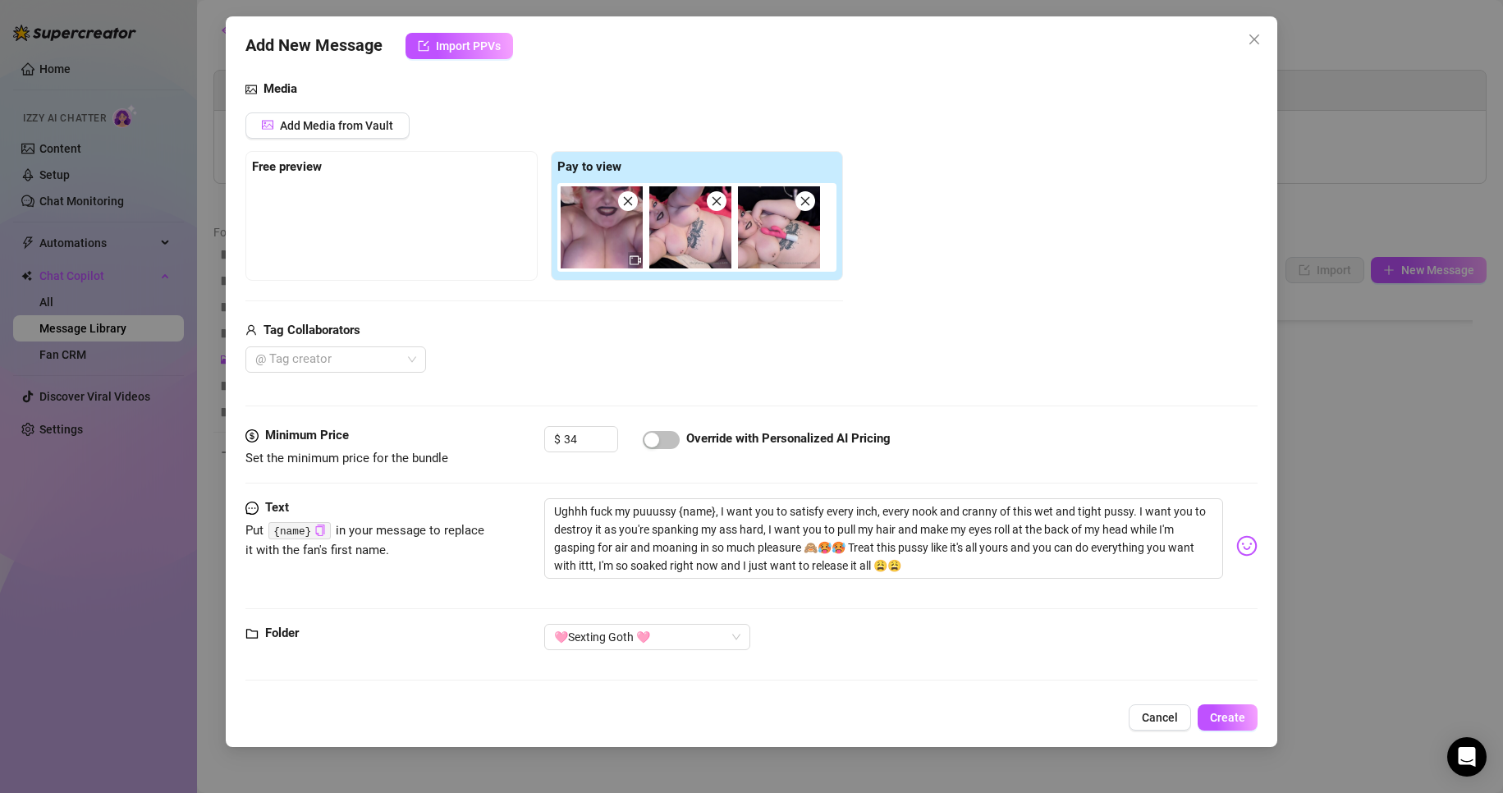
scroll to position [171, 0]
click at [1223, 706] on button "Create" at bounding box center [1228, 717] width 60 height 26
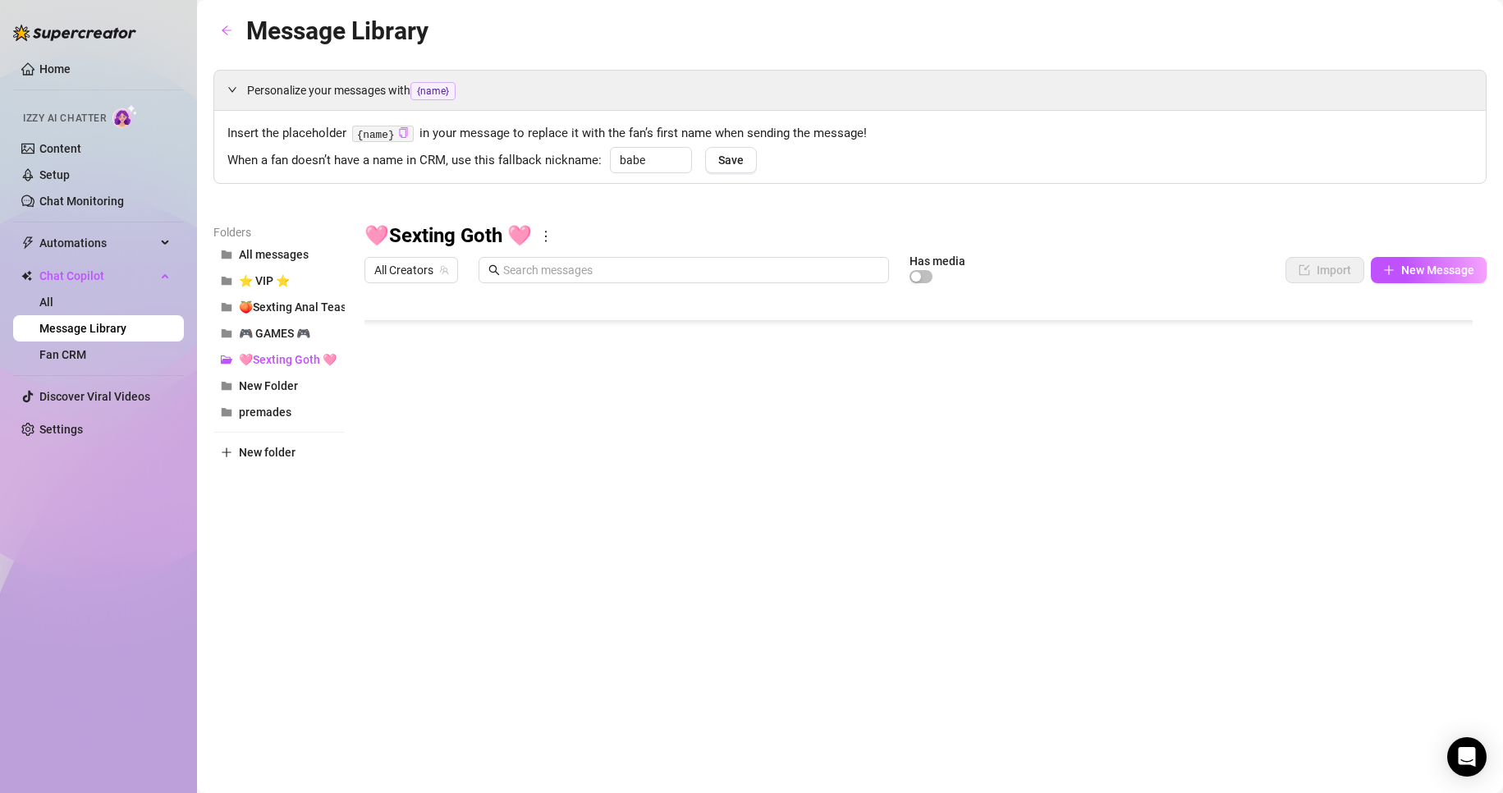
scroll to position [244, 0]
click at [846, 619] on body "Home Izzy AI Chatter Content Setup Chat Monitoring Automations All Message Flow…" at bounding box center [751, 396] width 1503 height 793
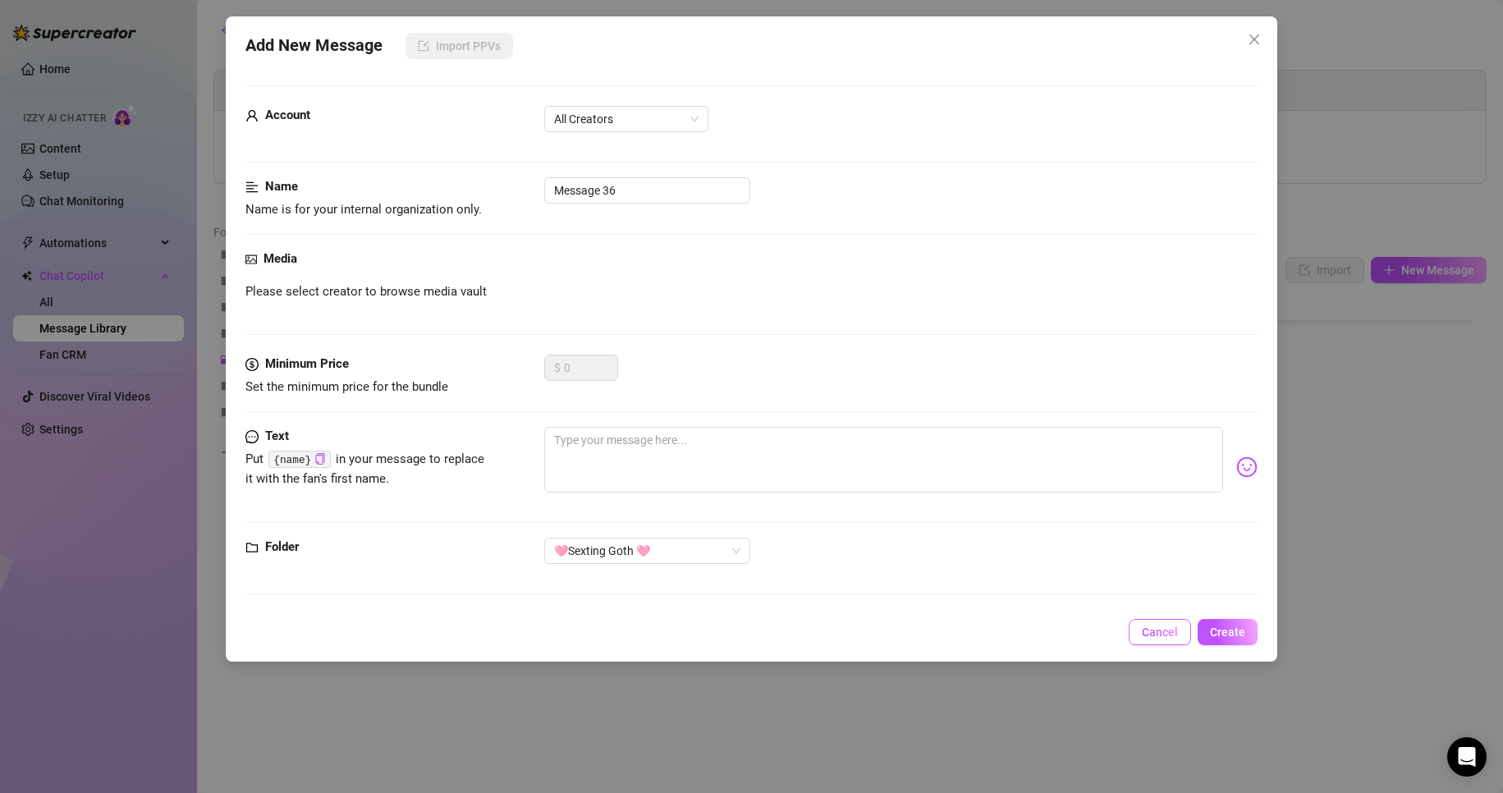
click at [1178, 625] on span "Cancel" at bounding box center [1160, 631] width 36 height 13
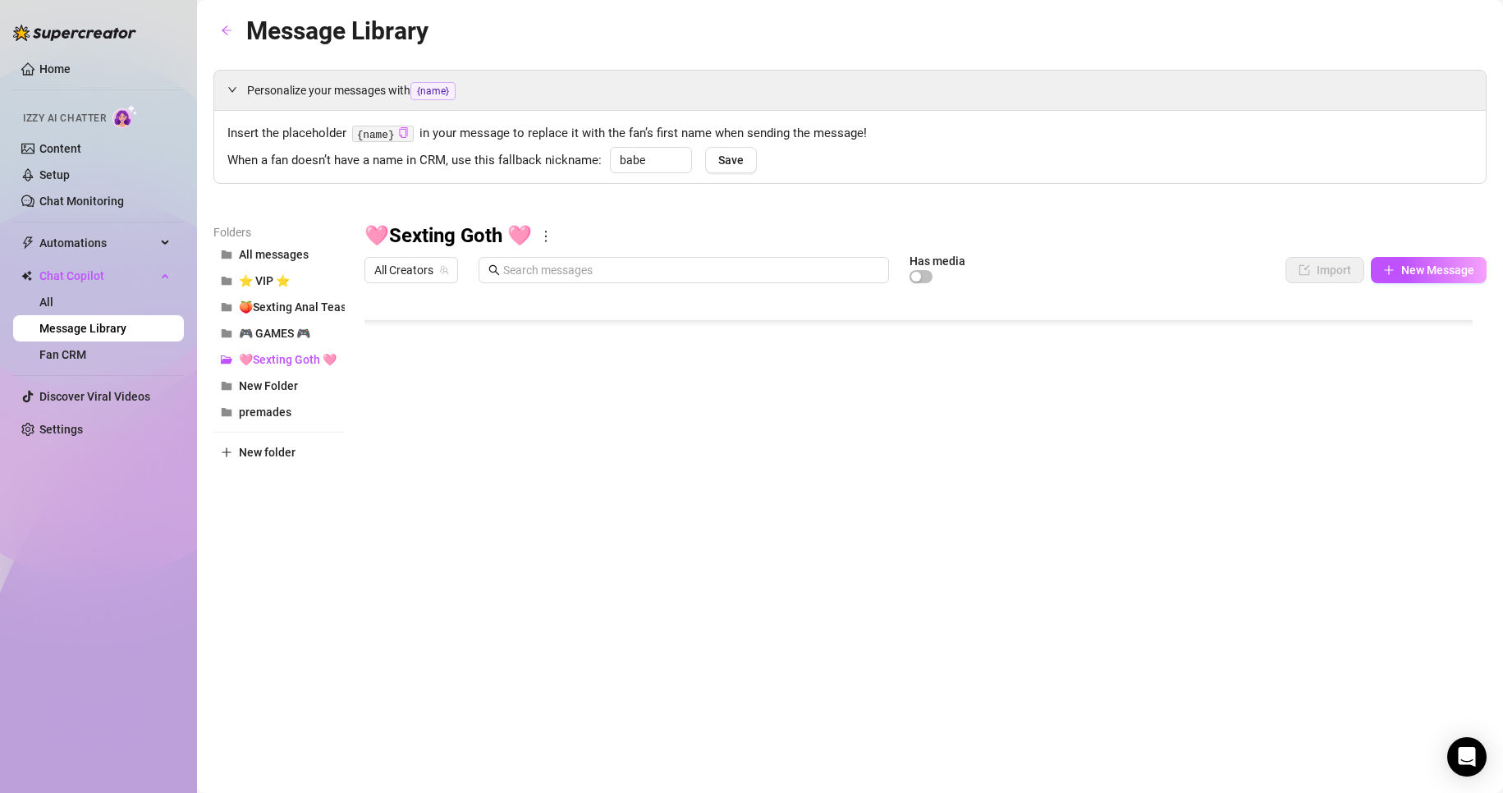
click at [457, 630] on body "Home Izzy AI Chatter Content Setup Chat Monitoring Automations All Message Flow…" at bounding box center [751, 396] width 1503 height 793
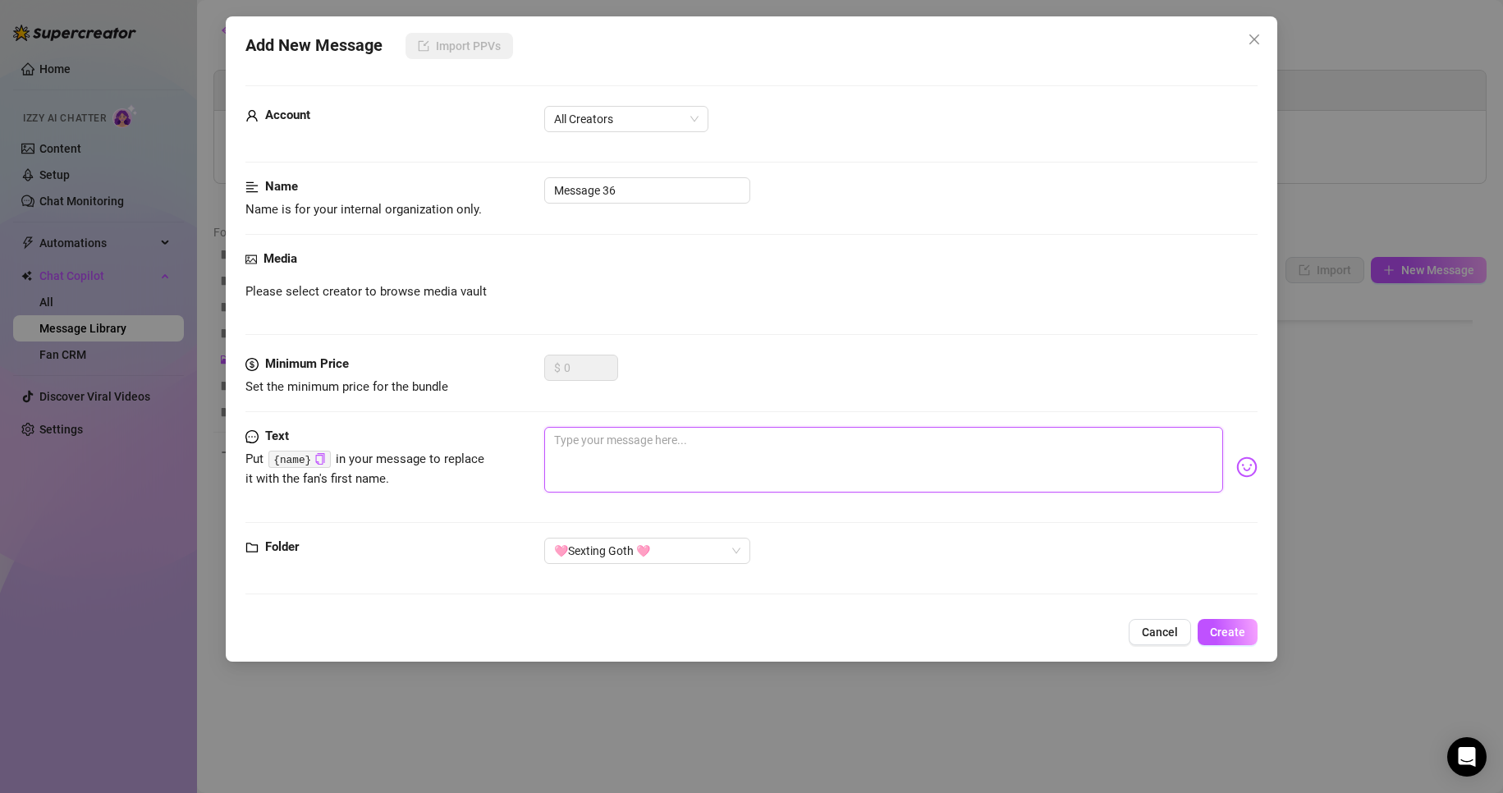
click at [636, 489] on textarea at bounding box center [884, 460] width 680 height 66
paste textarea "I want your dick in here, I want you to keep fucking me so rough while I'm play…"
type textarea "I want your dick in here, I want you to keep fucking me so rough while I'm play…"
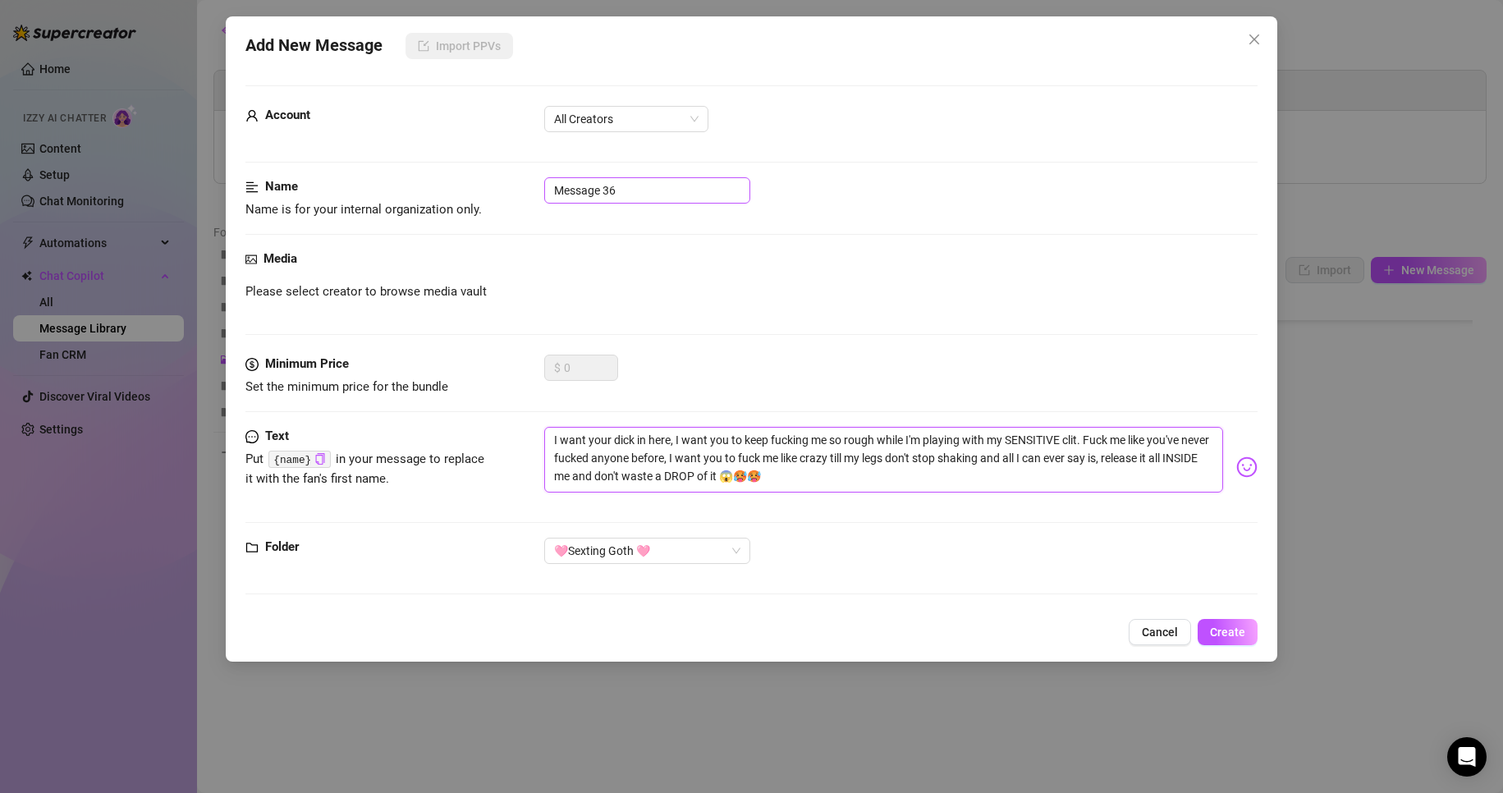
type textarea "I want your dick in here, I want you to keep fucking me so rough while I'm play…"
click at [615, 190] on input "Message 36" at bounding box center [647, 190] width 206 height 26
type input "t"
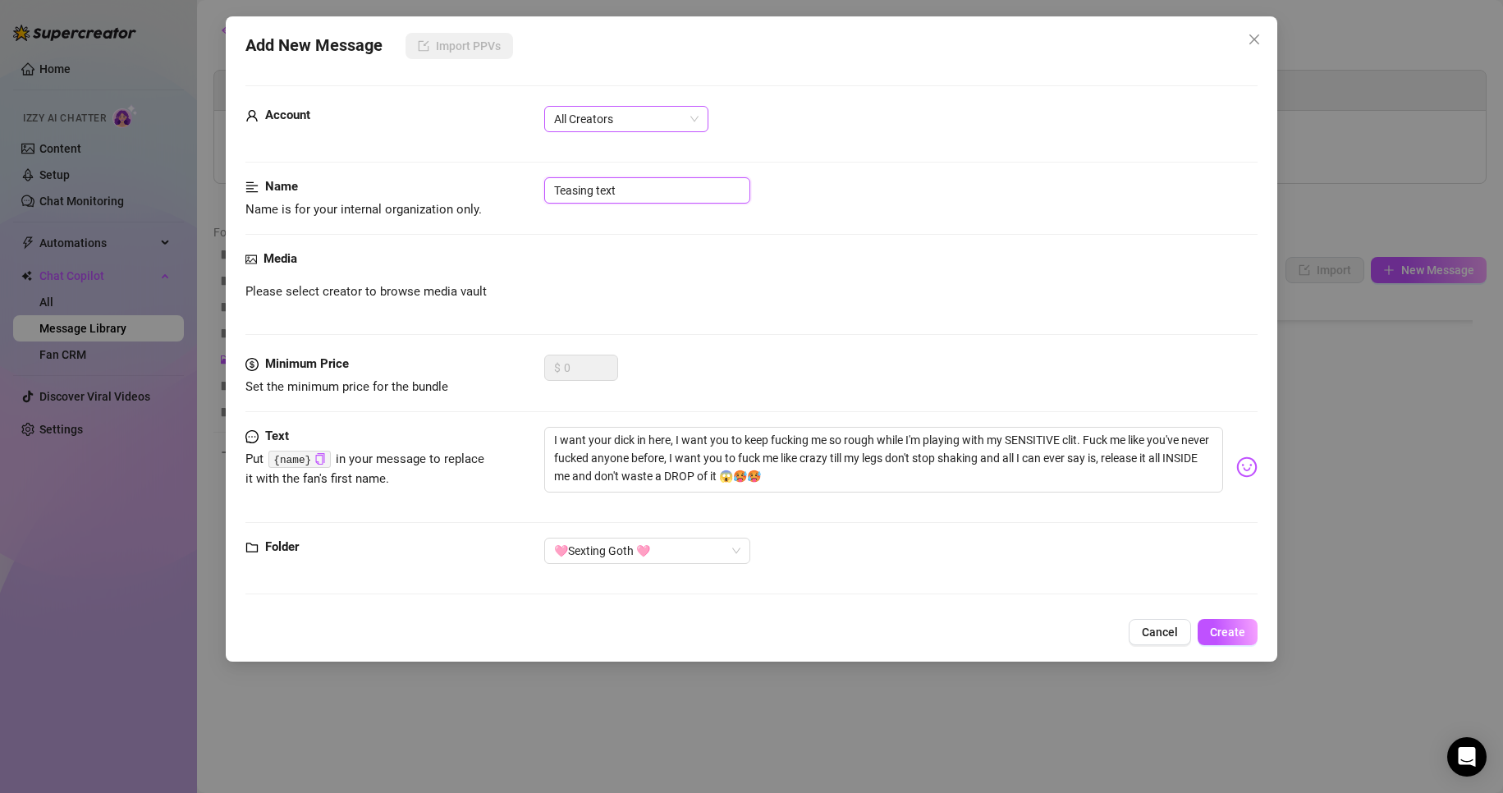
click at [662, 121] on span "All Creators" at bounding box center [626, 119] width 144 height 25
type input "Teasing text"
click at [634, 186] on div "[PERSON_NAME] (@emopink69)" at bounding box center [626, 178] width 138 height 18
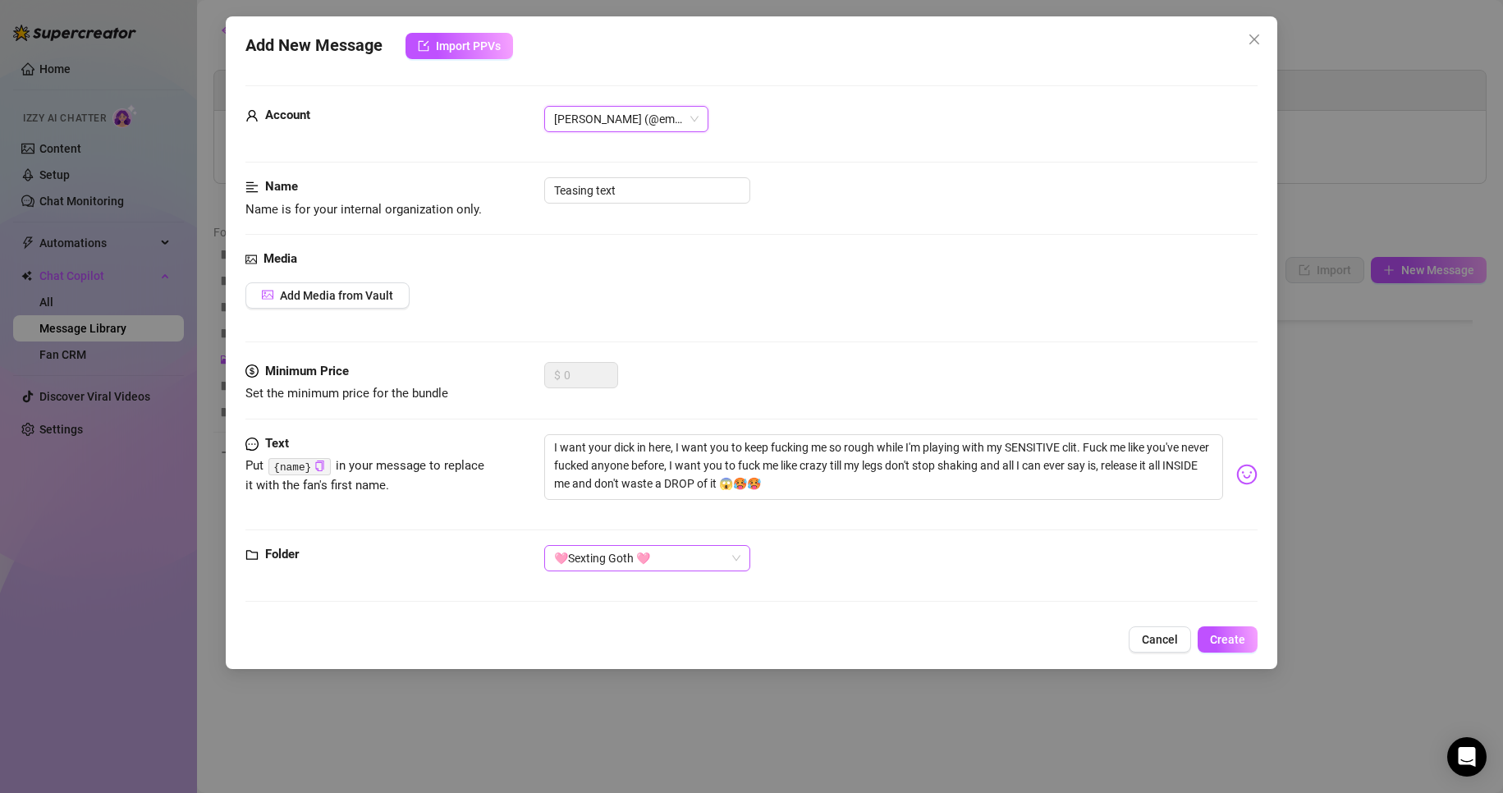
click at [646, 570] on div "🩷Sexting Goth 🩷" at bounding box center [647, 558] width 206 height 26
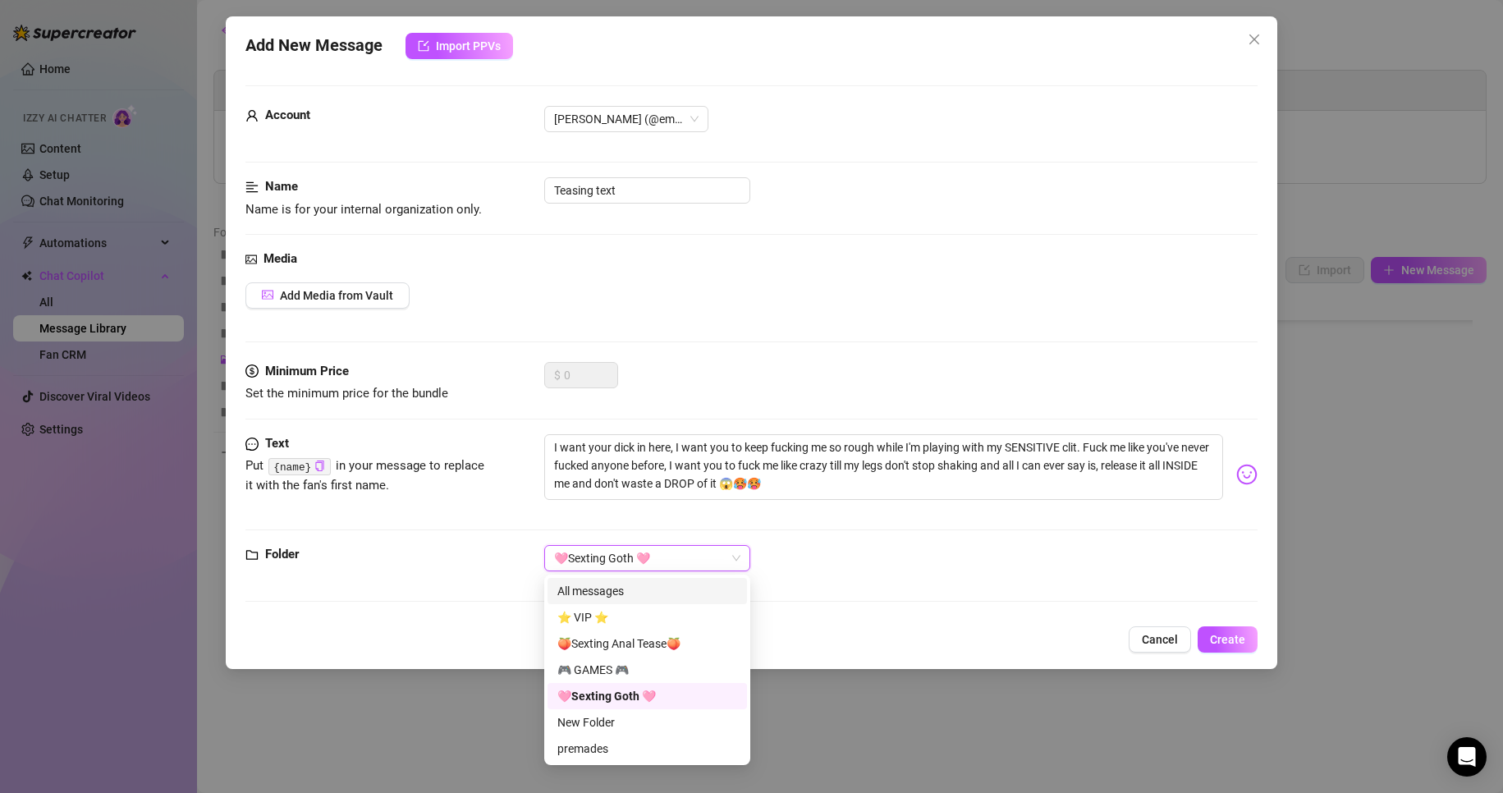
click at [664, 570] on div "🩷Sexting Goth 🩷" at bounding box center [647, 558] width 206 height 26
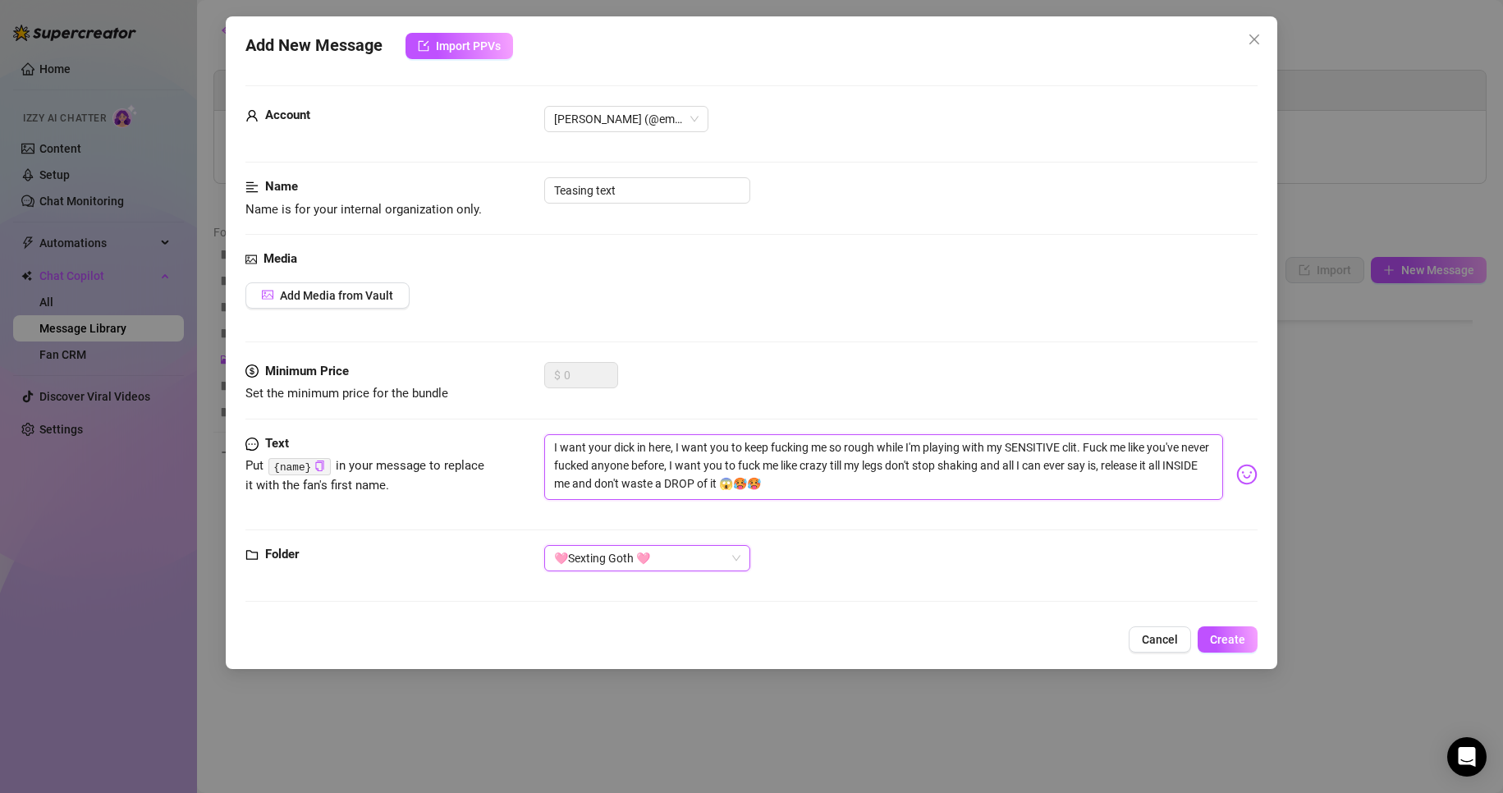
click at [669, 446] on textarea "I want your dick in here, I want you to keep fucking me so rough while I'm play…" at bounding box center [884, 467] width 680 height 66
type textarea "I want your dick in here , I want you to keep fucking me so rough while I'm pla…"
click at [315, 465] on icon "copy" at bounding box center [319, 465] width 11 height 11
click at [673, 449] on textarea "I want your dick in here , I want you to keep fucking me so rough while I'm pla…" at bounding box center [884, 467] width 680 height 66
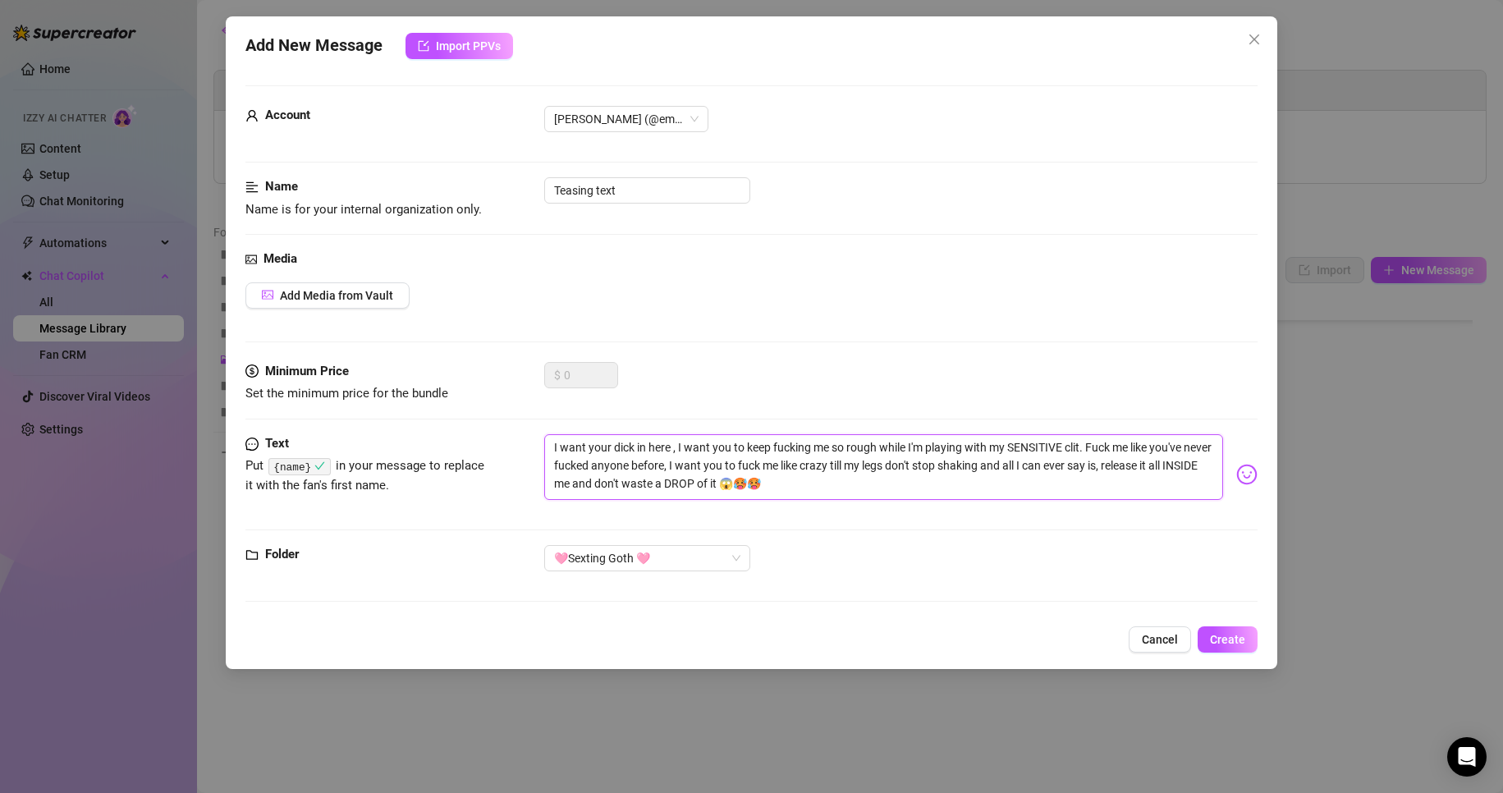
paste textarea "{name}"
type textarea "I want your dick in here {name}, I want you to keep fucking me so rough while I…"
click at [907, 487] on textarea "I want your dick in here {name}, I want you to keep fucking me so rough while I…" at bounding box center [884, 467] width 680 height 66
type textarea "I want your dick in here {name}, I want you to keep fucking me so rough while I…"
click at [1252, 643] on button "Create" at bounding box center [1228, 639] width 60 height 26
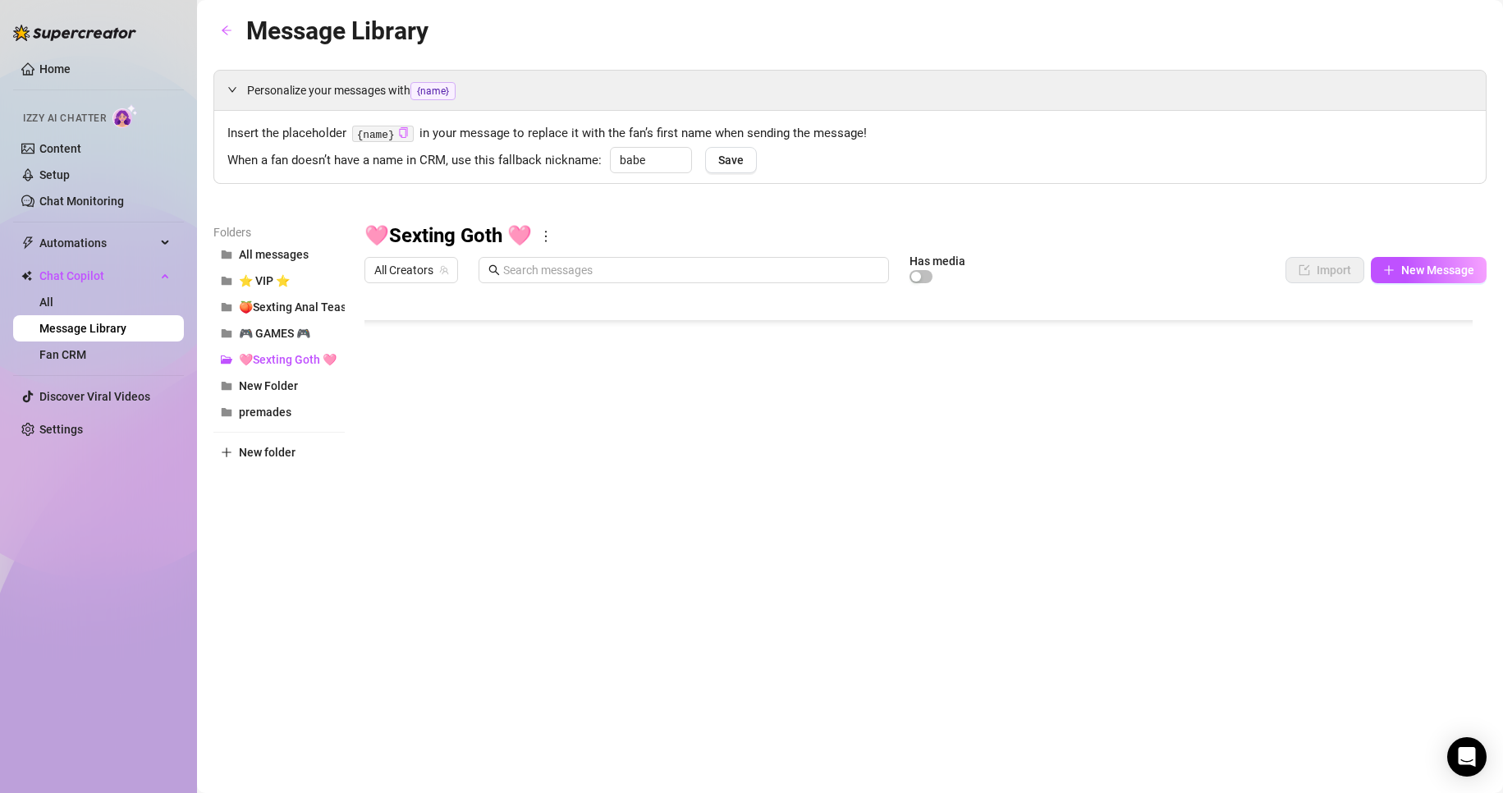
scroll to position [277, 0]
click at [940, 588] on div at bounding box center [925, 474] width 1122 height 366
click at [418, 614] on body "Home Izzy AI Chatter Content Setup Chat Monitoring Automations All Message Flow…" at bounding box center [751, 396] width 1503 height 793
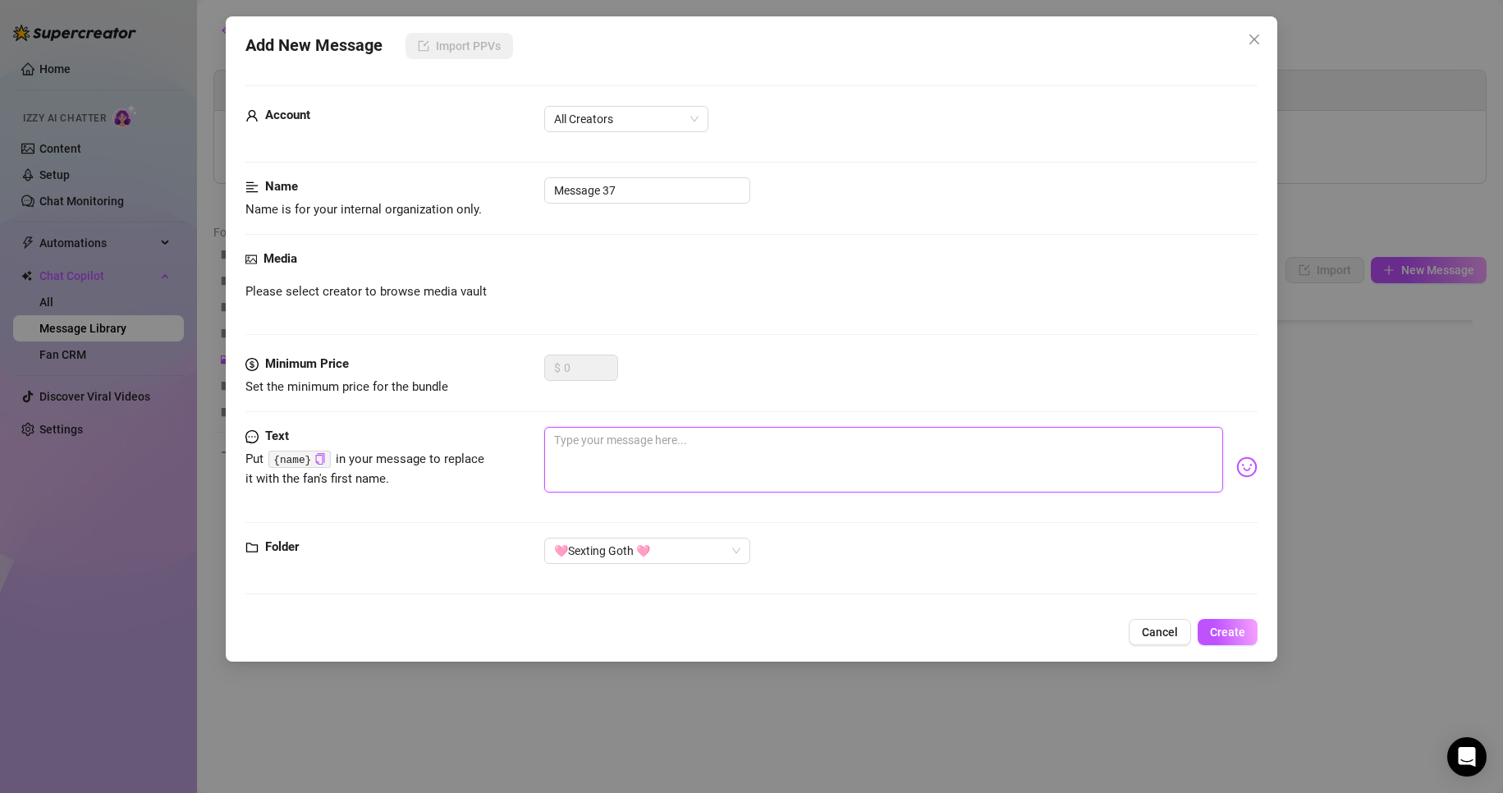
click at [643, 466] on textarea at bounding box center [884, 460] width 680 height 66
paste textarea "I'm getting so close, babe, but I won't cum until you do. Pump your fist faster…"
type textarea "I'm getting so close, babe, but I won't cum until you do. Pump your fist faster…"
click at [827, 443] on textarea "I'm getting so close, babe, but I won't cum until you do. Pump your fist faster…" at bounding box center [884, 460] width 680 height 66
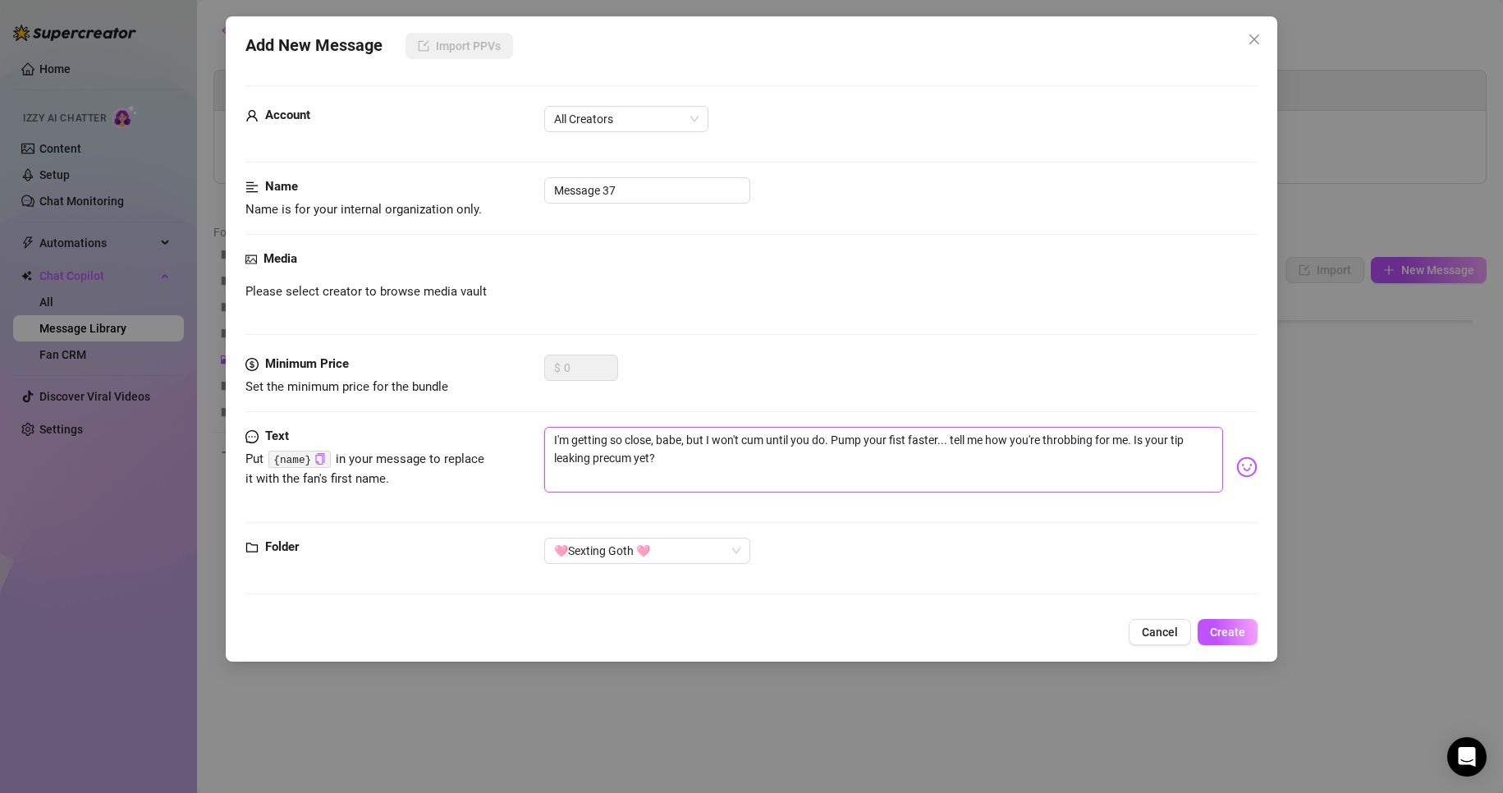
type textarea "I'm getting so close, babe, but I won't cum until you do.. Pump your fist faste…"
type textarea "I'm getting so close, babe, but I won't cum until you do... Pump your fist fast…"
click at [840, 442] on textarea "I'm getting so close, babe, but I won't cum until you do... Pump your fist fast…" at bounding box center [884, 460] width 680 height 66
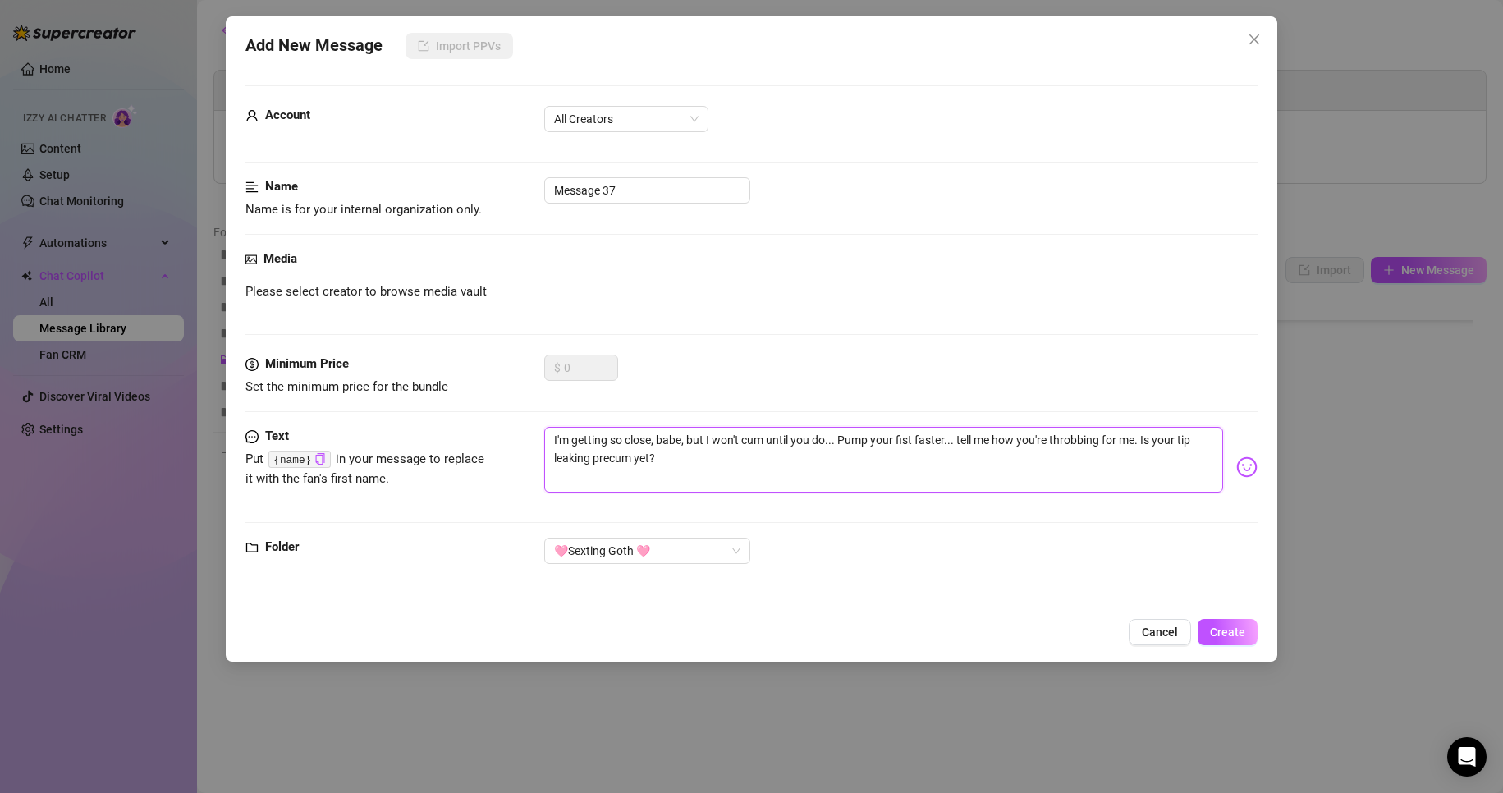
type textarea "I'm getting so close, babe, but I won't cum until you do... pump your fist fast…"
click at [973, 460] on textarea "I'm getting so close, babe, but I won't cum until you do... pump your fist fast…" at bounding box center [884, 460] width 680 height 66
type textarea "I'm getting so close, babe, but I won't cum until you do... pump your fist fast…"
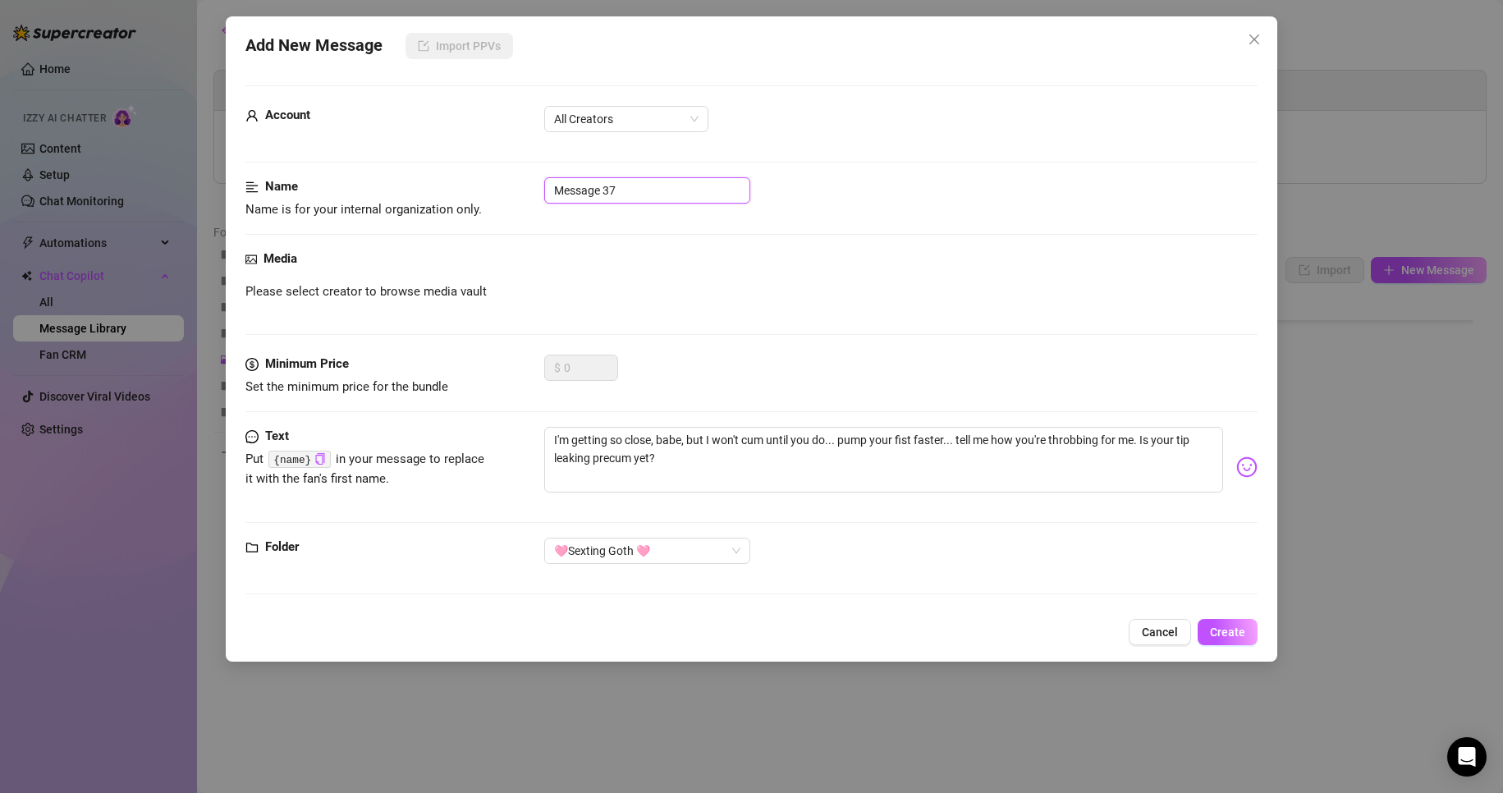
click at [657, 177] on input "Message 37" at bounding box center [647, 190] width 206 height 26
click at [657, 176] on form "Account All Creators Name Name is for your internal organization only. Message …" at bounding box center [751, 347] width 1013 height 524
click at [657, 176] on div "Account All Creators" at bounding box center [751, 141] width 1013 height 71
click at [644, 192] on input "Message 37" at bounding box center [647, 190] width 206 height 26
click at [643, 193] on input "Message 37" at bounding box center [647, 190] width 206 height 26
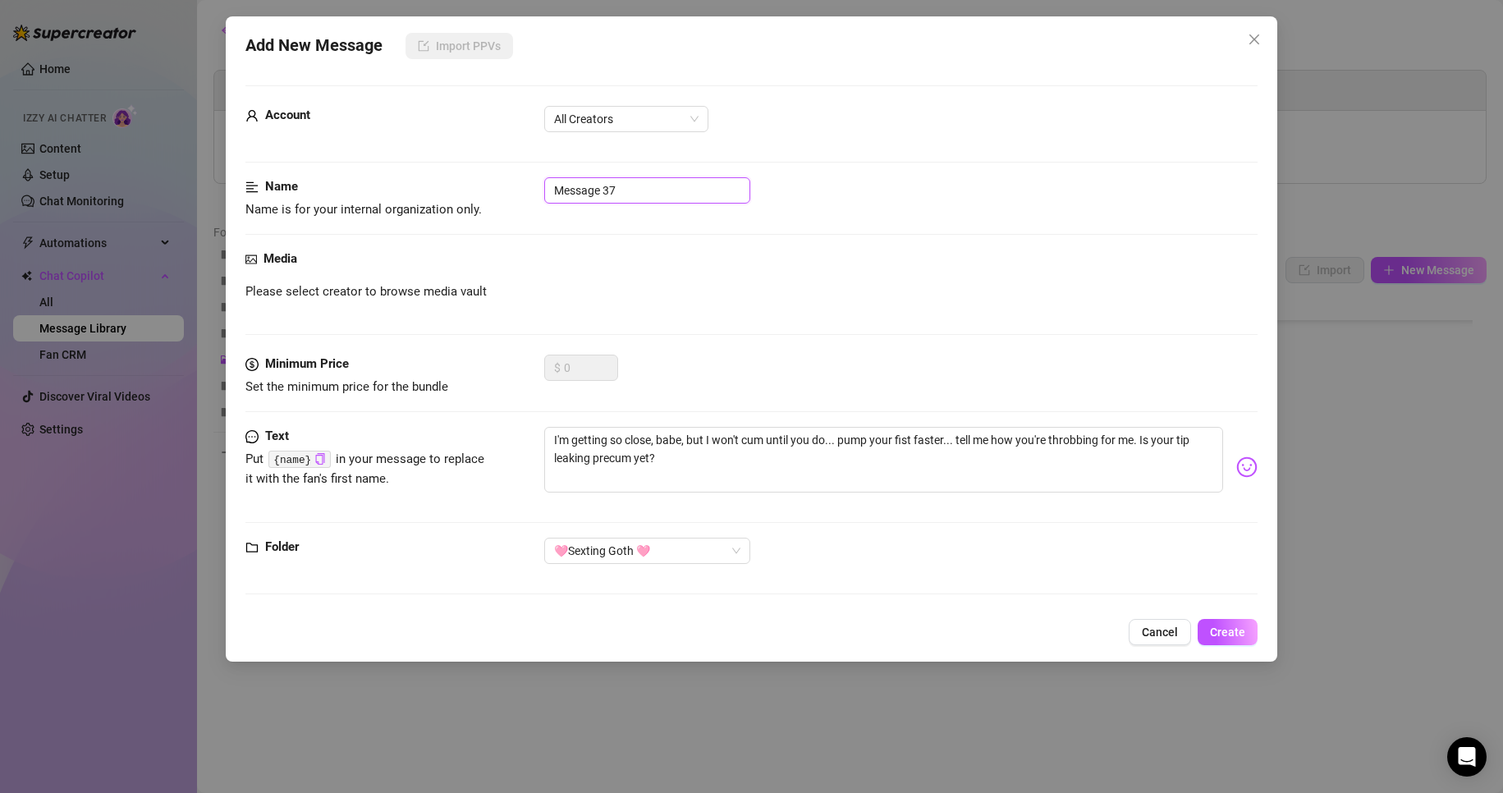
click at [645, 194] on input "Message 37" at bounding box center [647, 190] width 206 height 26
click at [593, 107] on span "All Creators" at bounding box center [626, 119] width 144 height 25
click at [589, 169] on div "[PERSON_NAME] (@emopink69)" at bounding box center [626, 178] width 138 height 18
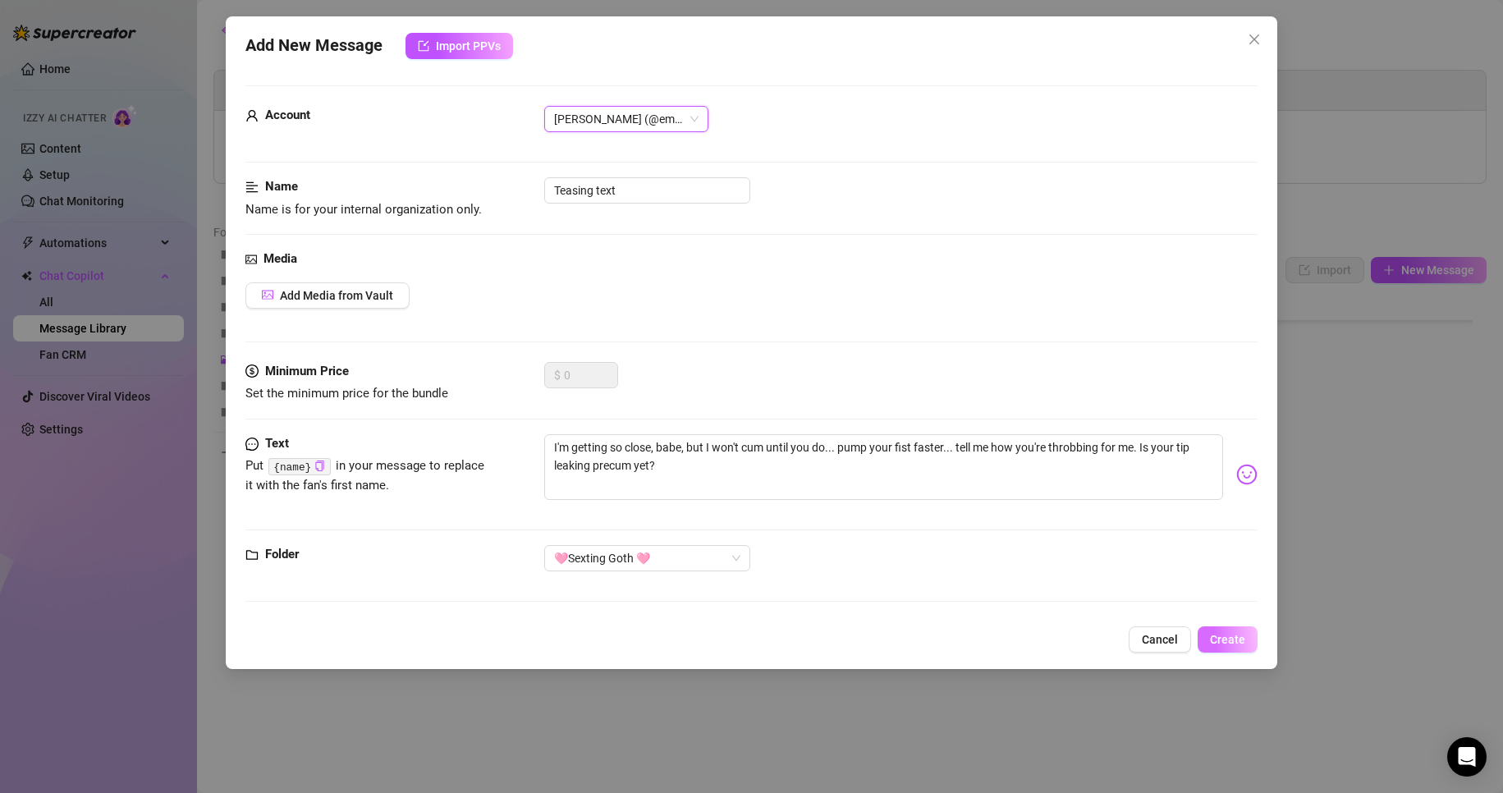
click at [1219, 647] on button "Create" at bounding box center [1228, 639] width 60 height 26
click at [1234, 643] on span "Create" at bounding box center [1227, 639] width 35 height 13
click at [819, 391] on div "$ 0" at bounding box center [901, 382] width 714 height 41
click at [853, 458] on textarea "I'm getting so close, babe, but I won't cum until you do... pump your fist fast…" at bounding box center [884, 467] width 680 height 66
click at [1217, 628] on button "Create" at bounding box center [1228, 639] width 60 height 26
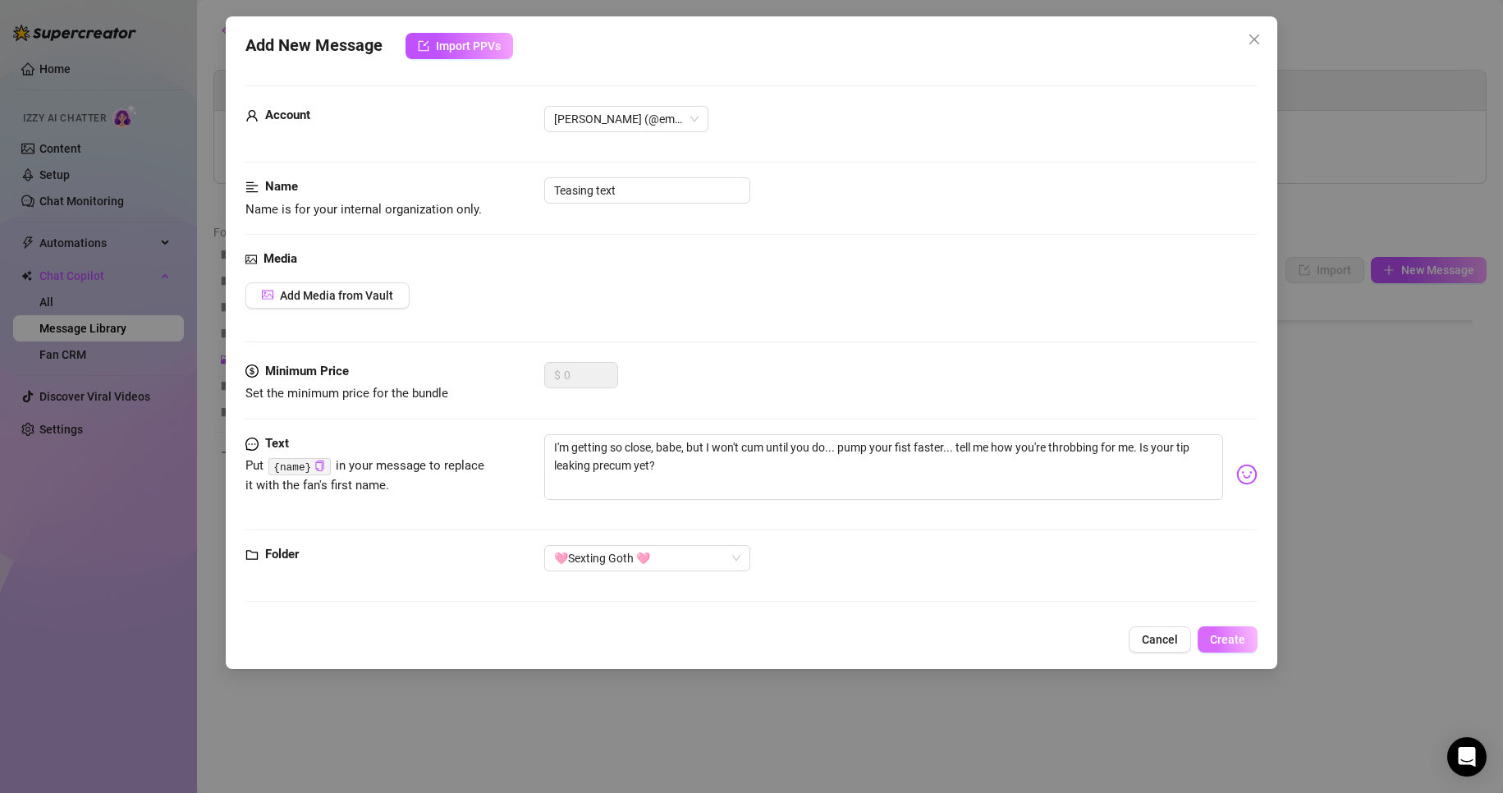
click at [1220, 633] on span "Create" at bounding box center [1227, 639] width 35 height 13
click at [1221, 633] on span "Create" at bounding box center [1227, 639] width 35 height 13
click at [941, 358] on div "Media Add Media from Vault" at bounding box center [751, 306] width 1013 height 112
click at [634, 125] on span "[PERSON_NAME] (@emopink69)" at bounding box center [626, 119] width 144 height 25
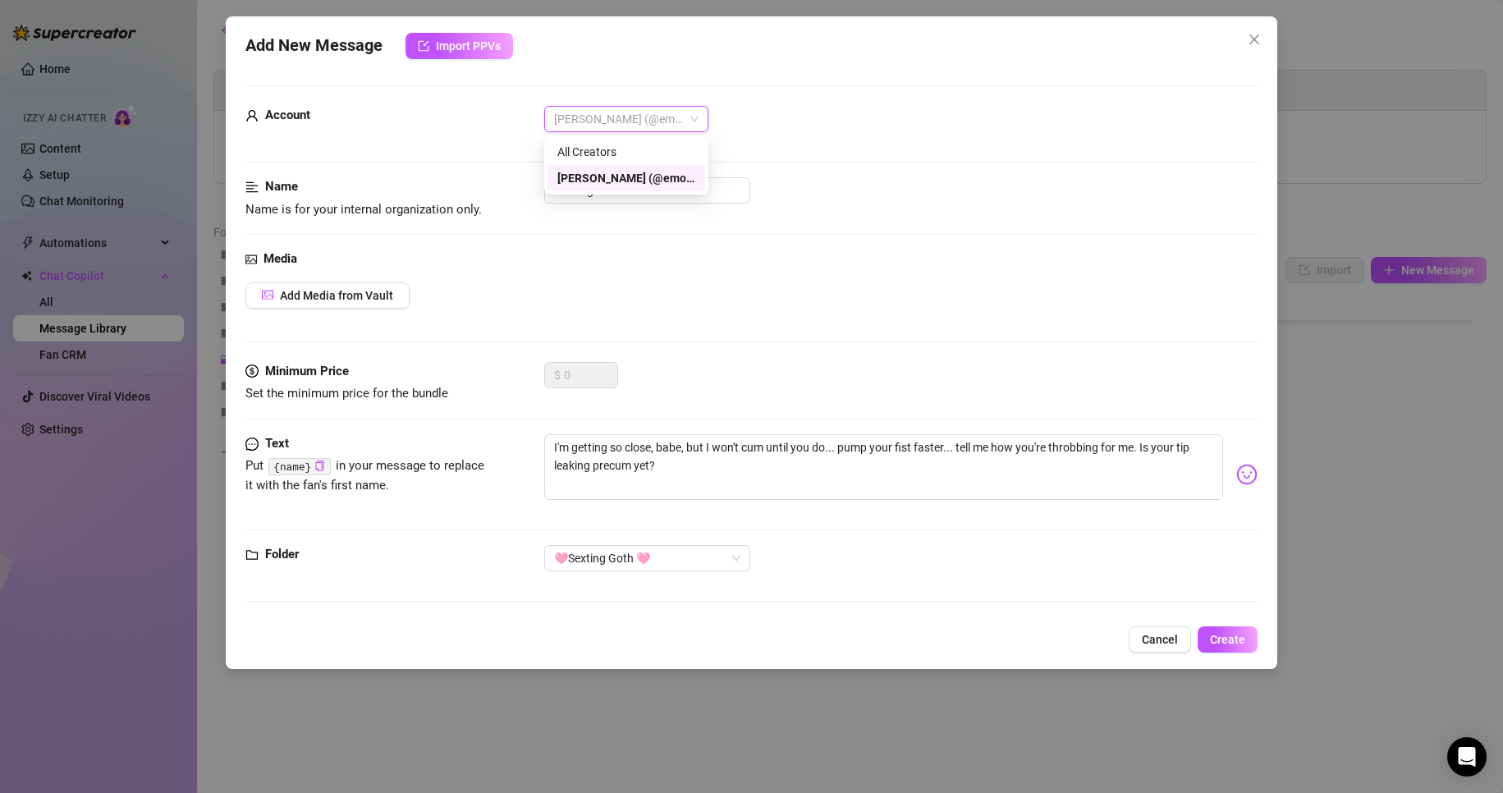
click at [634, 125] on span "[PERSON_NAME] (@emopink69)" at bounding box center [626, 119] width 144 height 25
click at [671, 190] on input "Teasing text" at bounding box center [647, 190] width 206 height 26
click at [875, 367] on div "$ 0" at bounding box center [901, 382] width 714 height 41
click at [645, 477] on textarea "I'm getting so close, babe, but I won't cum until you do... pump your fist fast…" at bounding box center [884, 467] width 680 height 66
click at [689, 473] on textarea "I'm getting so close, babe, but I won't cum until you do... pump your fist fast…" at bounding box center [884, 467] width 680 height 66
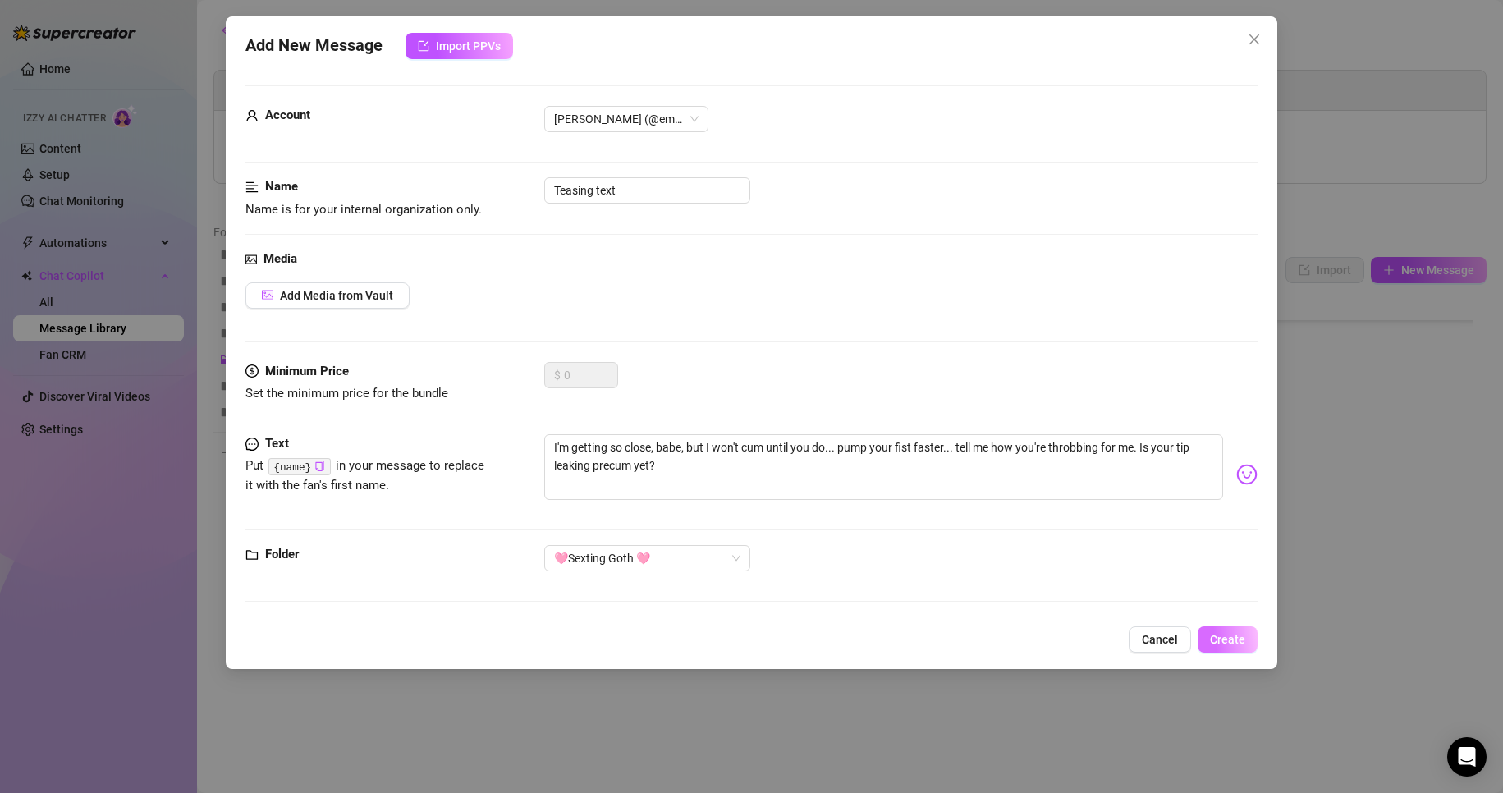
click at [1242, 636] on span "Create" at bounding box center [1227, 639] width 35 height 13
click at [1243, 636] on span "Create" at bounding box center [1227, 639] width 35 height 13
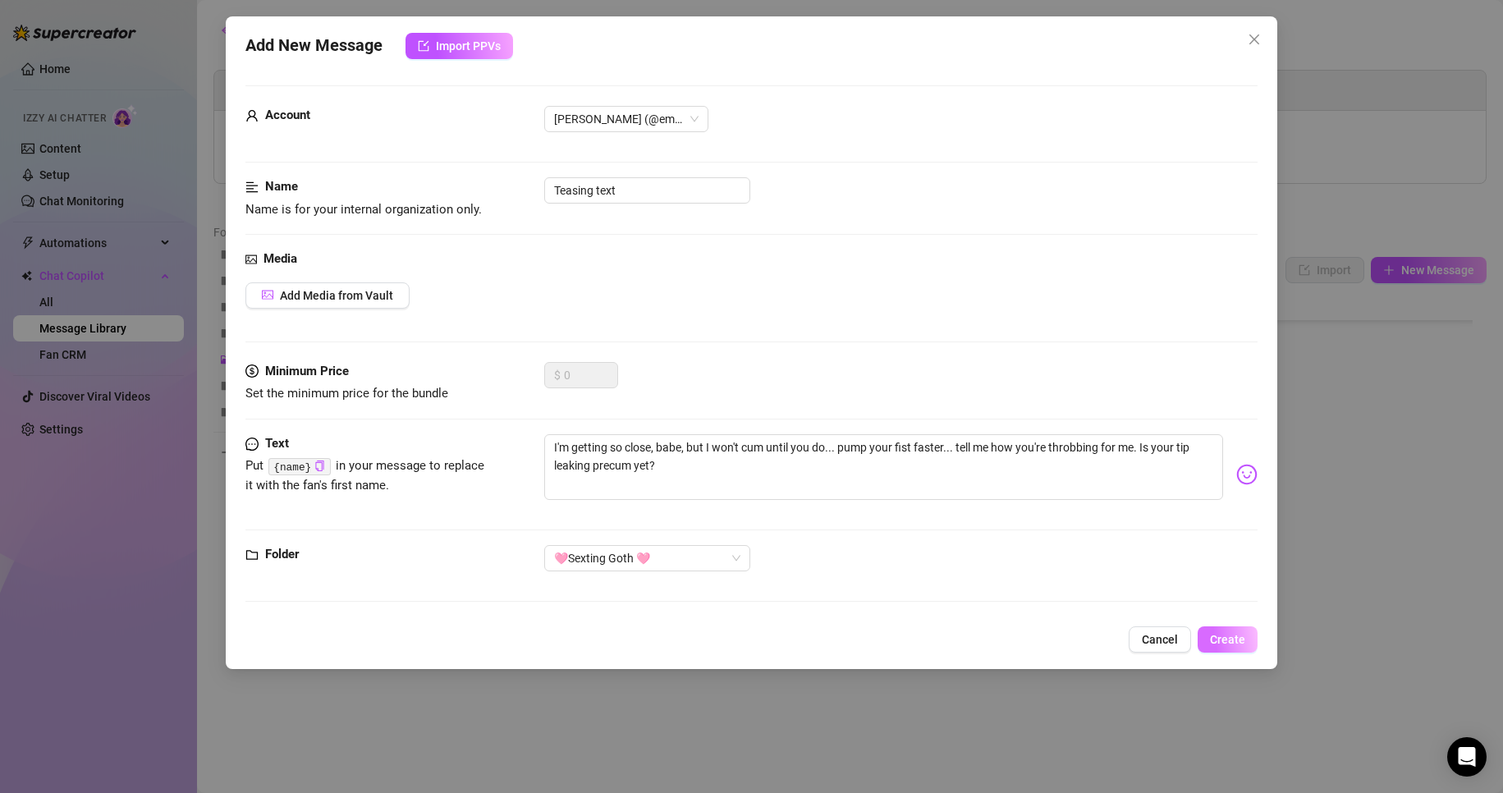
click at [1243, 636] on span "Create" at bounding box center [1227, 639] width 35 height 13
click at [694, 61] on div "Add New Message Import PPVs Account [PERSON_NAME] (@emopink69) Name Name is for…" at bounding box center [752, 342] width 1052 height 653
click at [1244, 652] on button "Create" at bounding box center [1228, 639] width 60 height 26
click at [1243, 645] on span "Create" at bounding box center [1227, 639] width 35 height 13
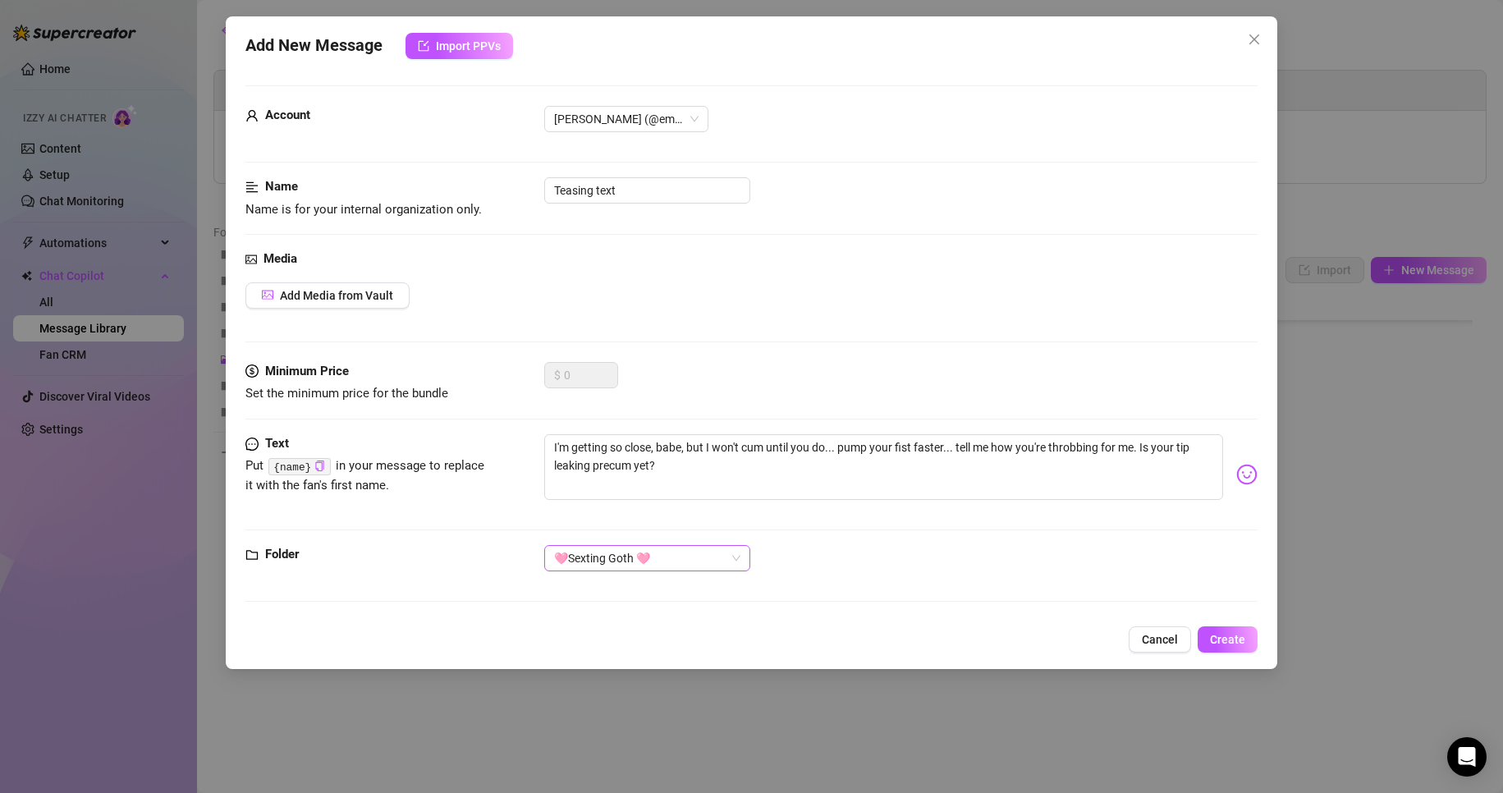
click at [622, 564] on span "🩷Sexting Goth 🩷" at bounding box center [647, 558] width 186 height 25
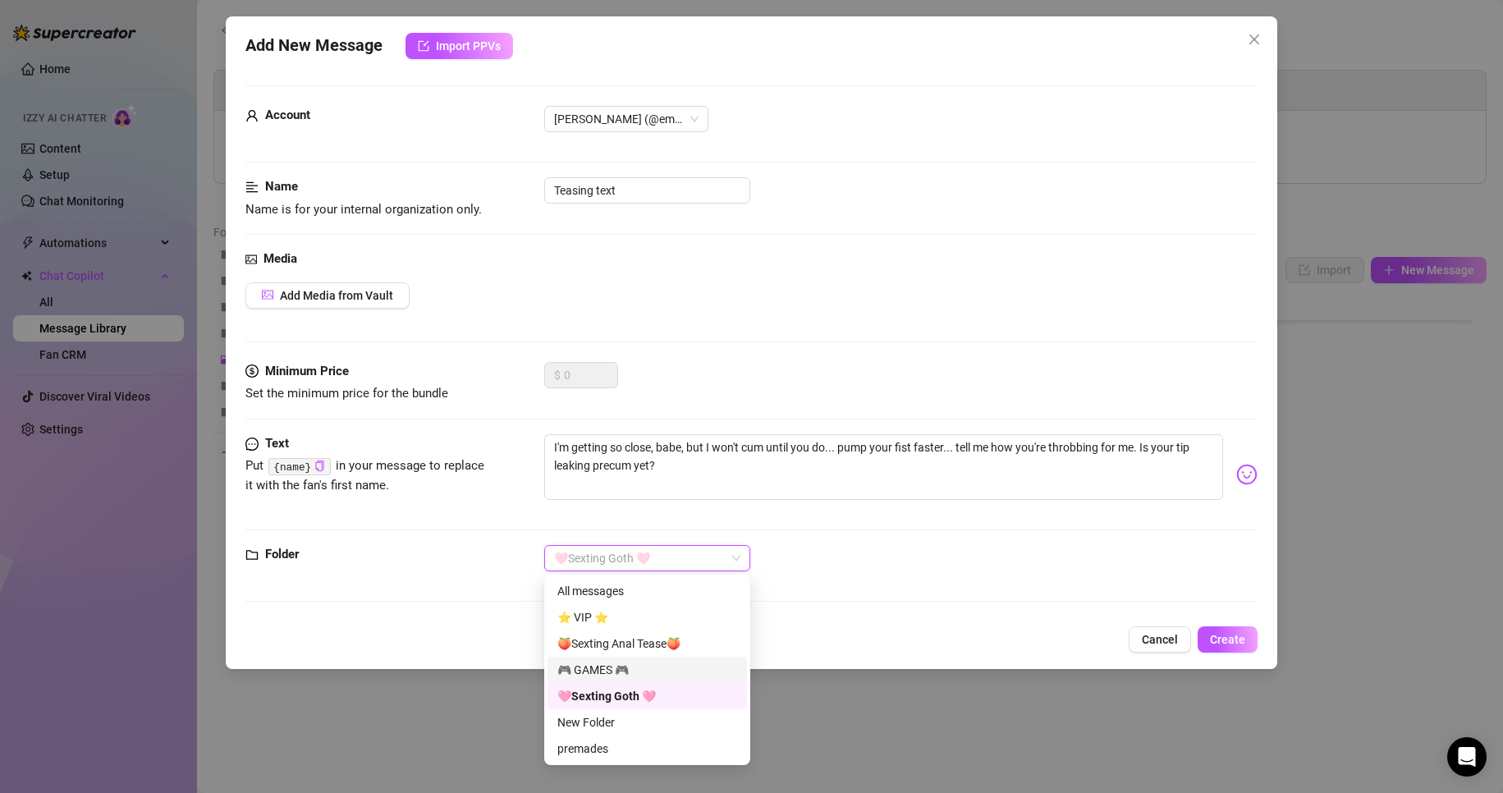
click at [616, 670] on div "🎮 GAMES 🎮" at bounding box center [647, 670] width 180 height 18
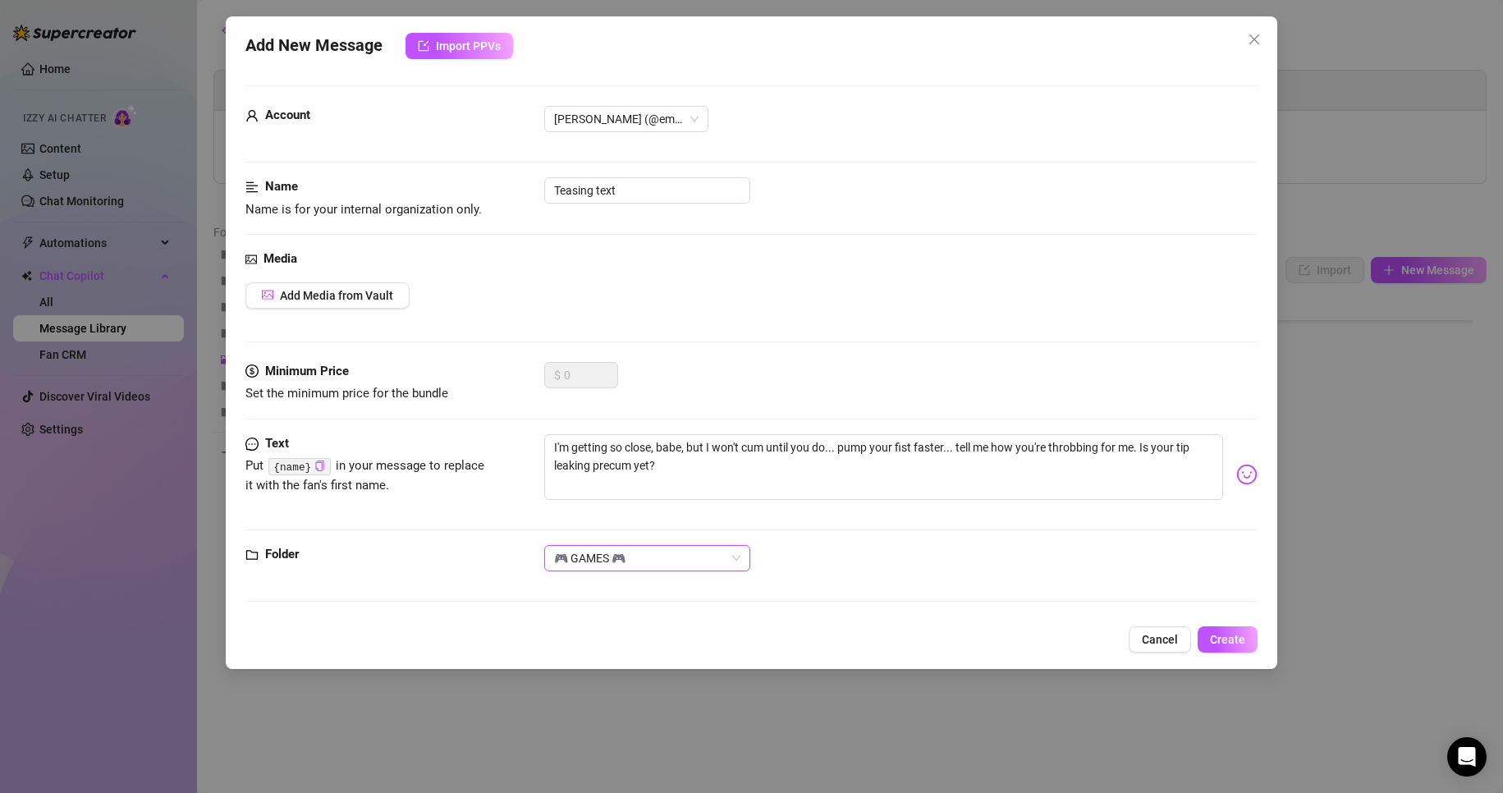
click at [641, 546] on span "🎮 GAMES 🎮" at bounding box center [647, 558] width 186 height 25
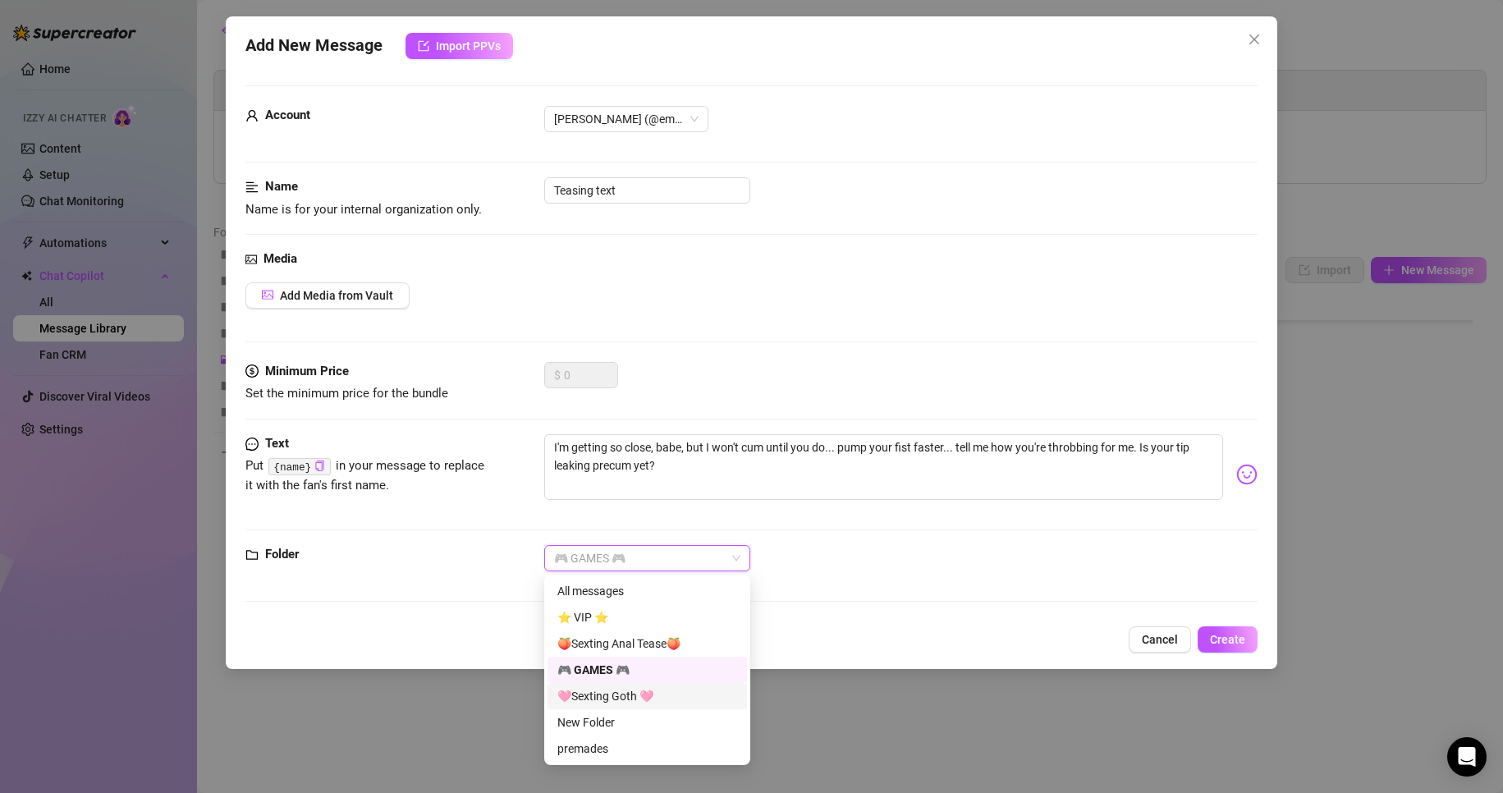
click at [611, 703] on div "🩷Sexting Goth 🩷" at bounding box center [647, 696] width 180 height 18
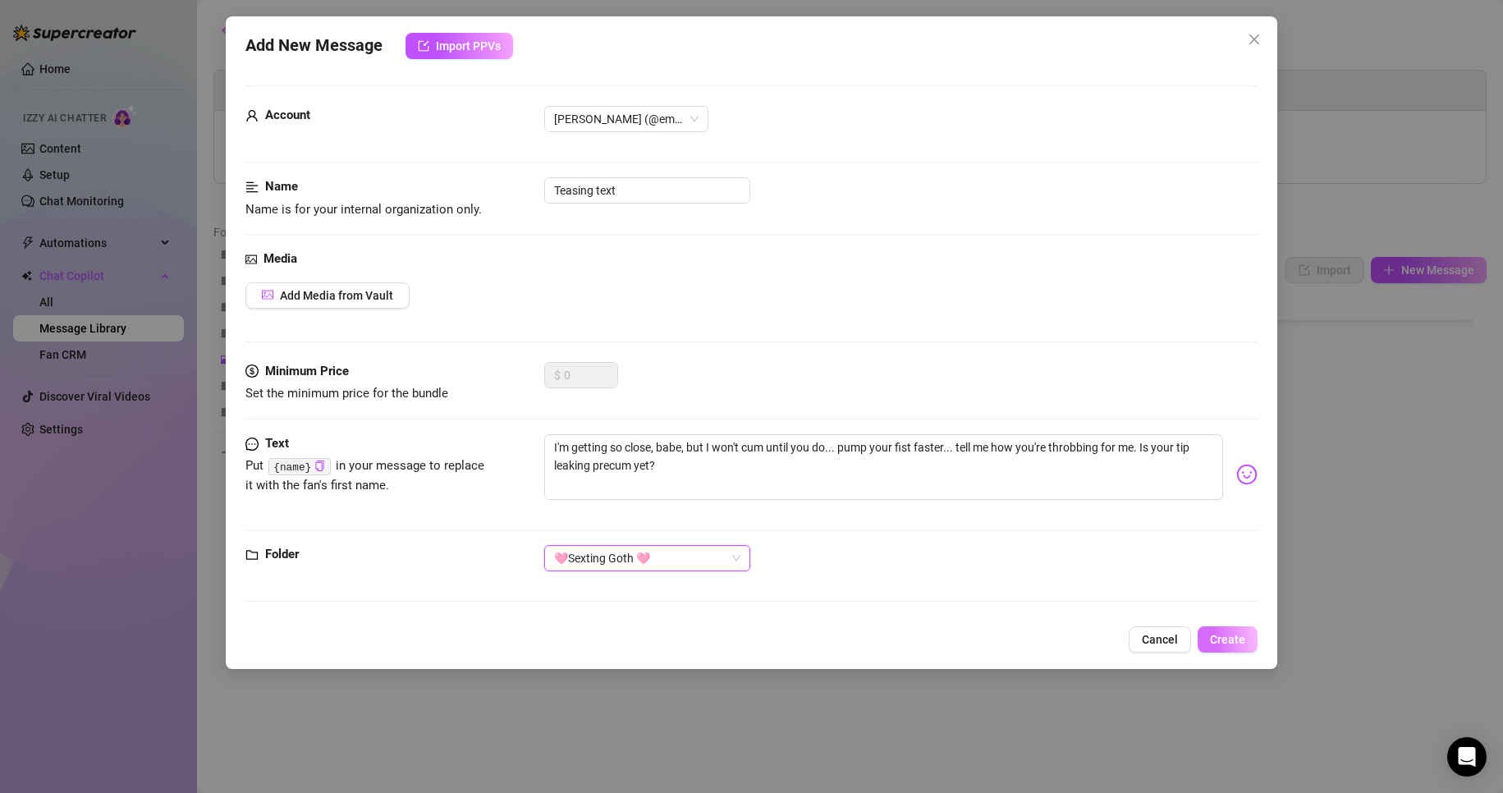
click at [1221, 648] on button "Create" at bounding box center [1228, 639] width 60 height 26
click at [1222, 648] on button "Create" at bounding box center [1228, 639] width 60 height 26
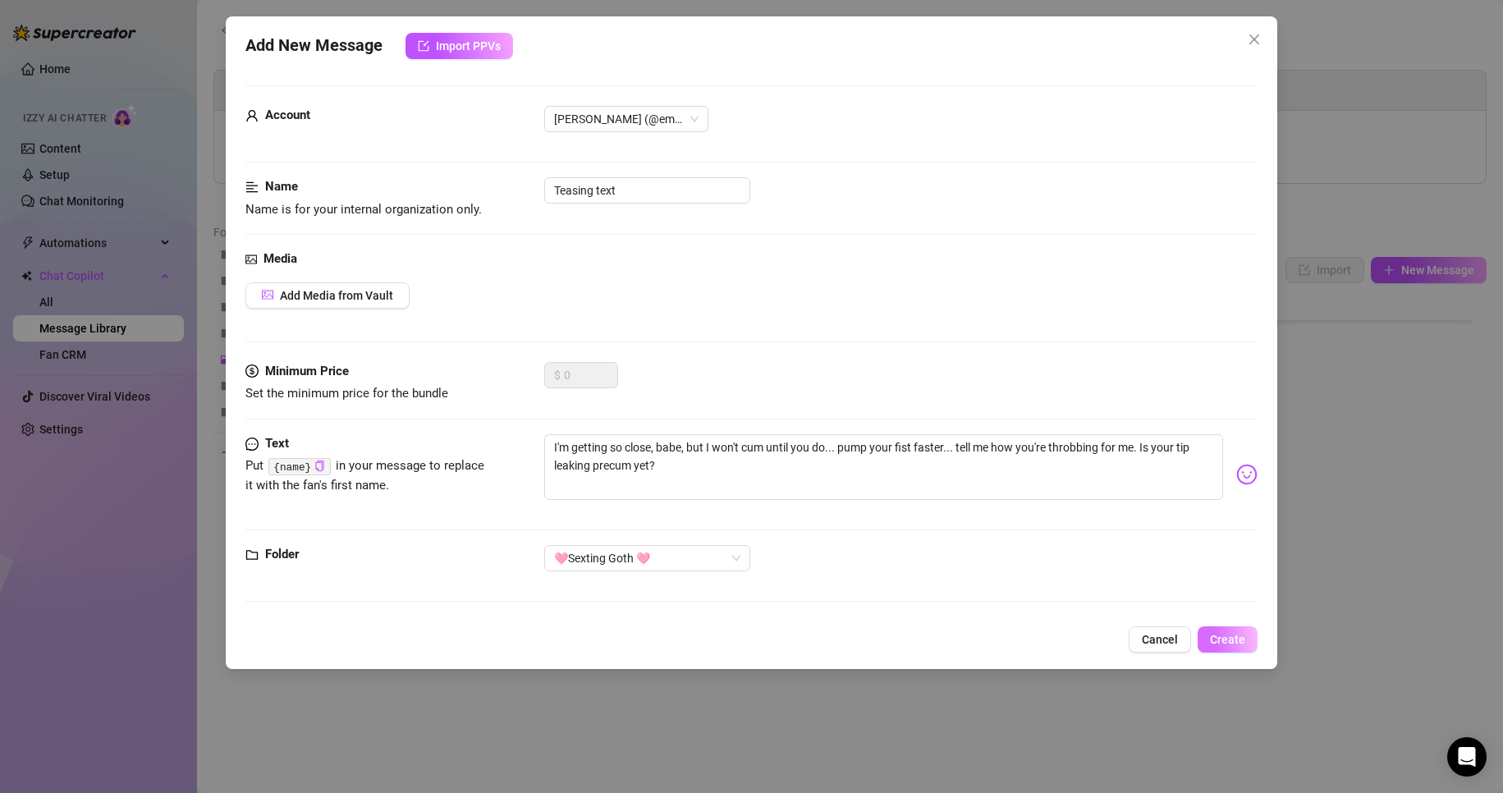
click at [1222, 648] on button "Create" at bounding box center [1228, 639] width 60 height 26
click at [1223, 648] on button "Create" at bounding box center [1228, 639] width 60 height 26
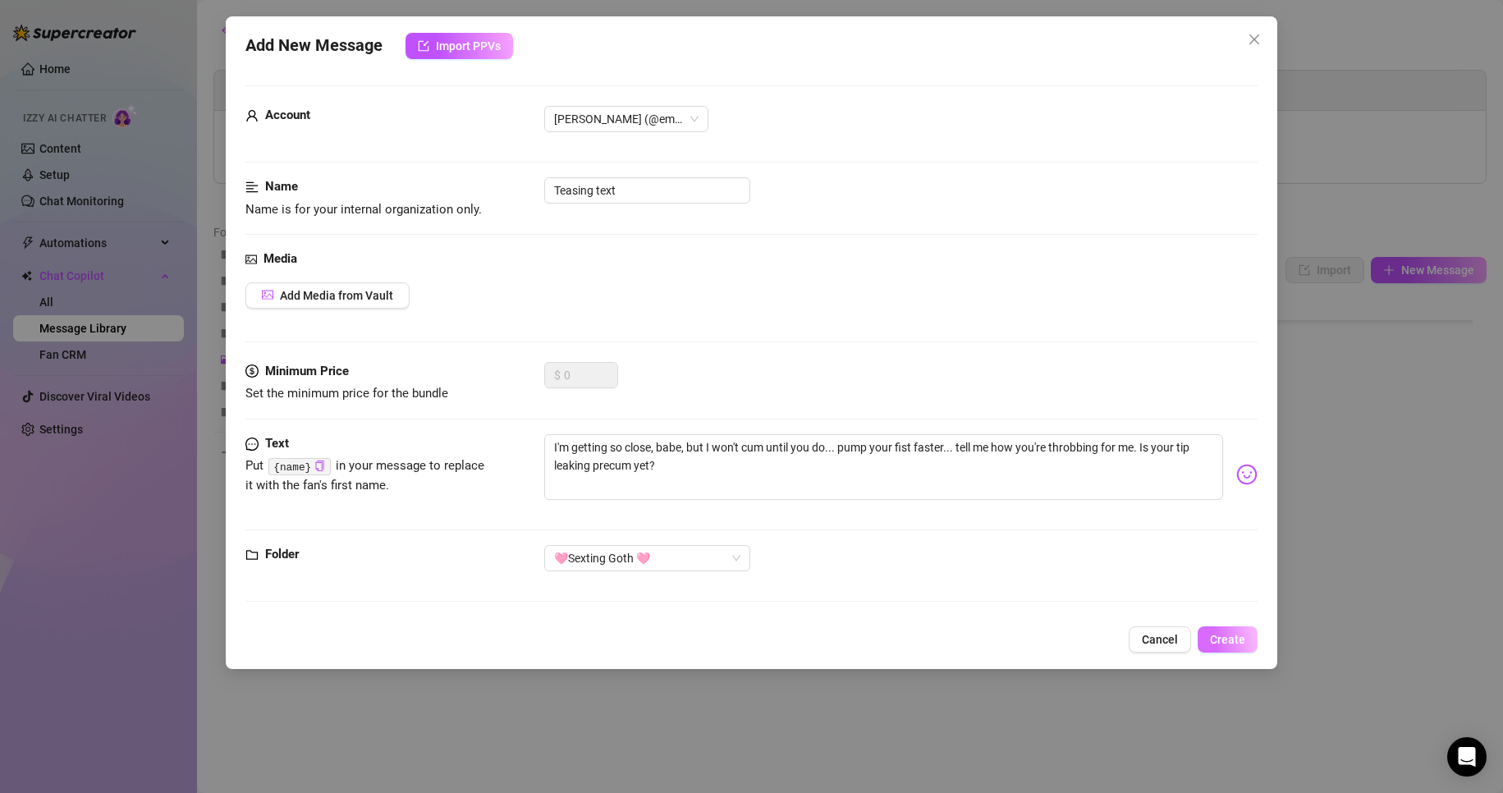
click at [1224, 648] on button "Create" at bounding box center [1228, 639] width 60 height 26
click at [1225, 648] on button "Create" at bounding box center [1228, 639] width 60 height 26
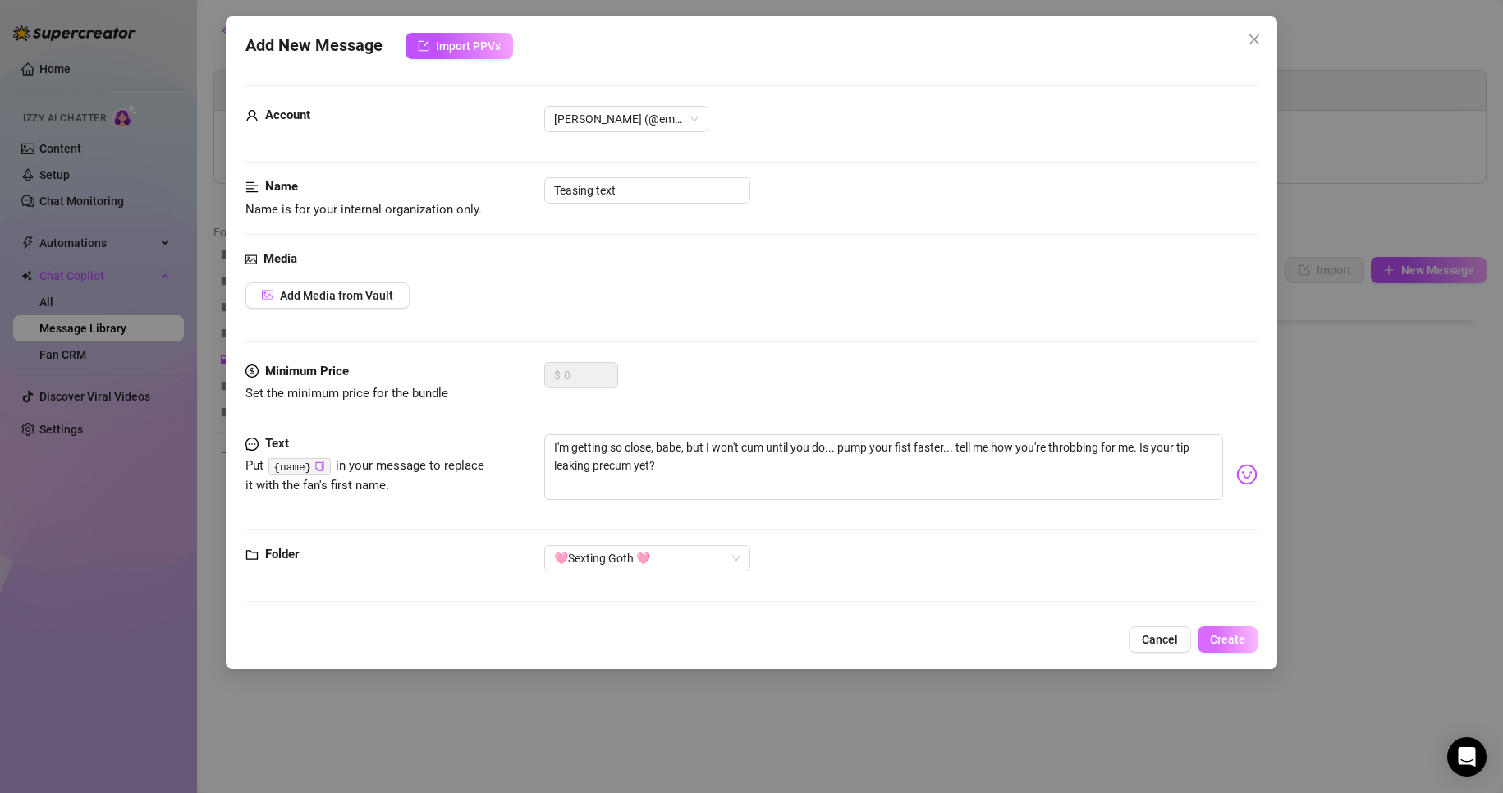
click at [1225, 648] on button "Create" at bounding box center [1228, 639] width 60 height 26
click at [641, 185] on input "Teasing text" at bounding box center [647, 190] width 206 height 26
type input "Teasing textt"
click at [1215, 646] on span "Create" at bounding box center [1227, 639] width 35 height 13
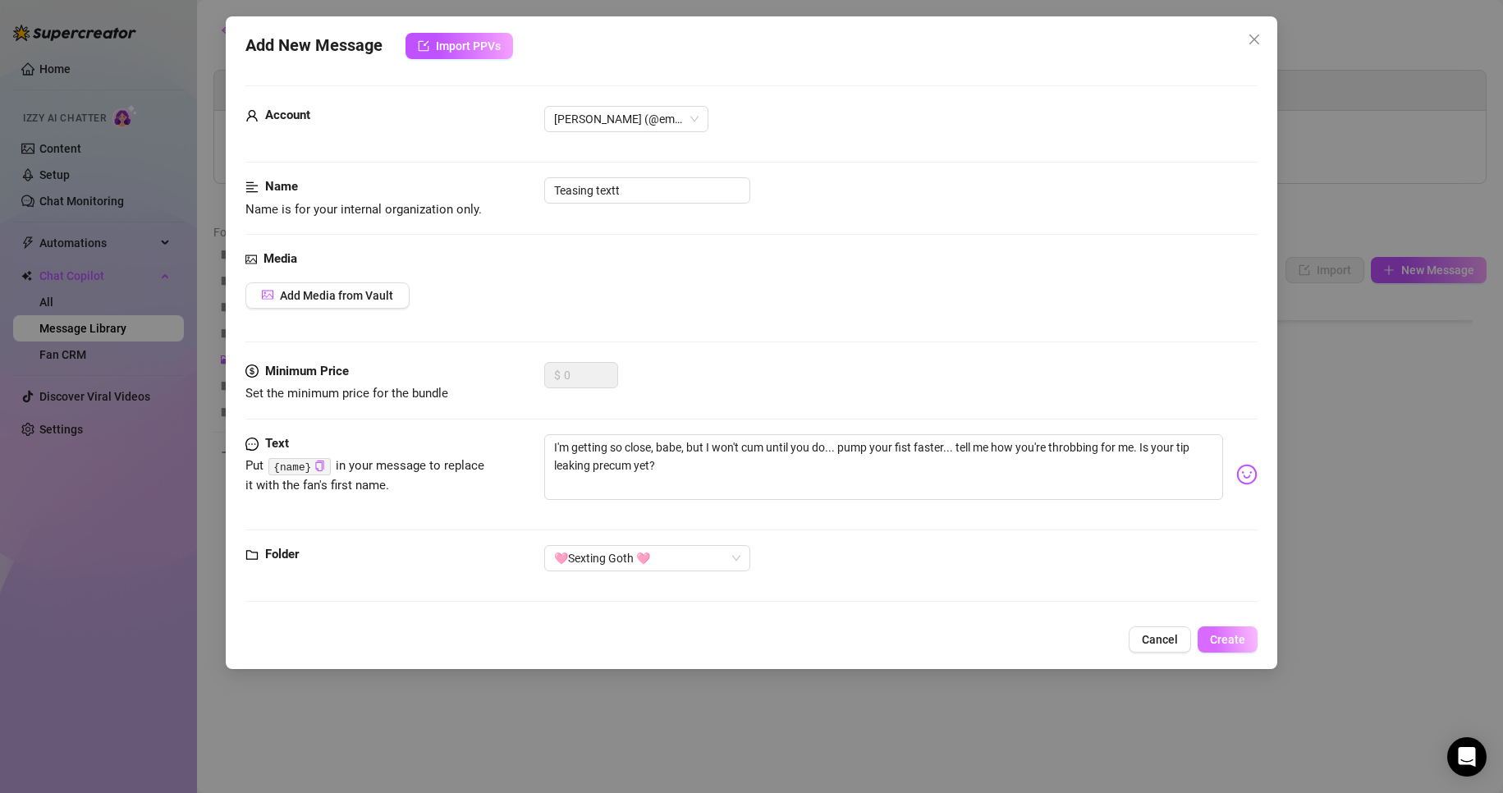
click at [1215, 646] on span "Create" at bounding box center [1227, 639] width 35 height 13
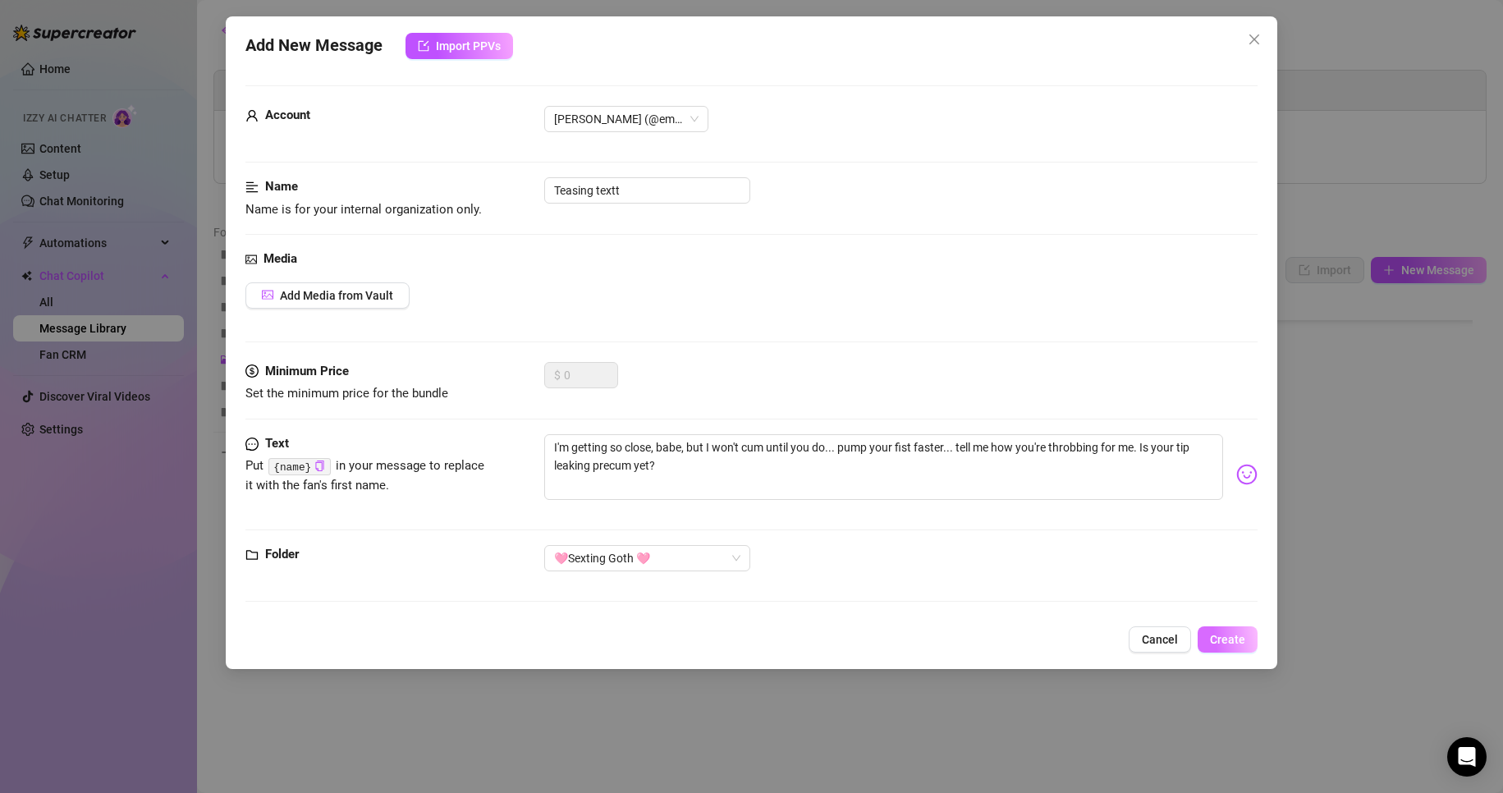
click at [1215, 646] on span "Create" at bounding box center [1227, 639] width 35 height 13
click at [1175, 646] on span "Cancel" at bounding box center [1160, 639] width 36 height 13
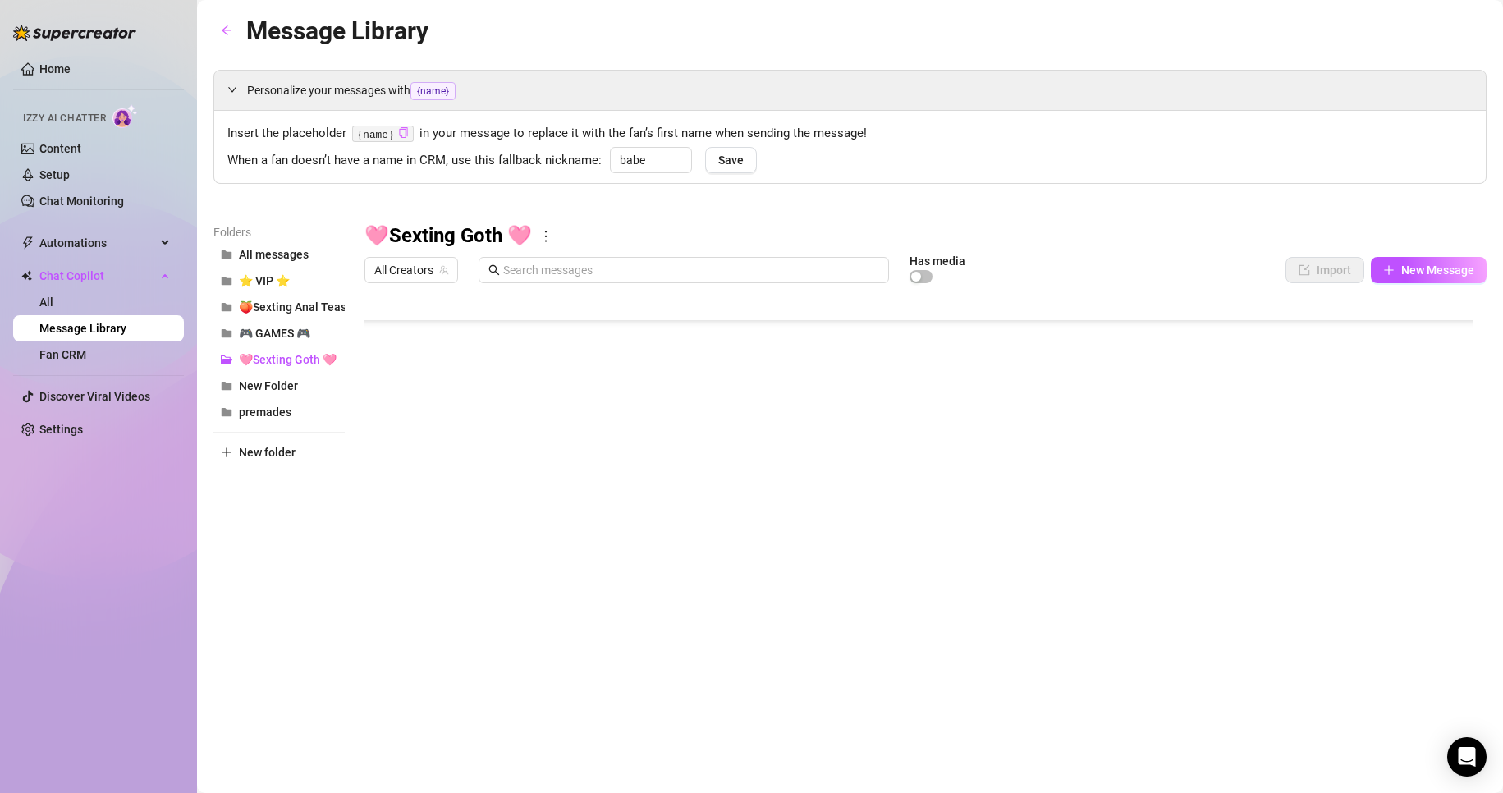
click at [437, 622] on body "Home Izzy AI Chatter Content Setup Chat Monitoring Automations All Message Flow…" at bounding box center [751, 396] width 1503 height 793
type textarea "Type your message here..."
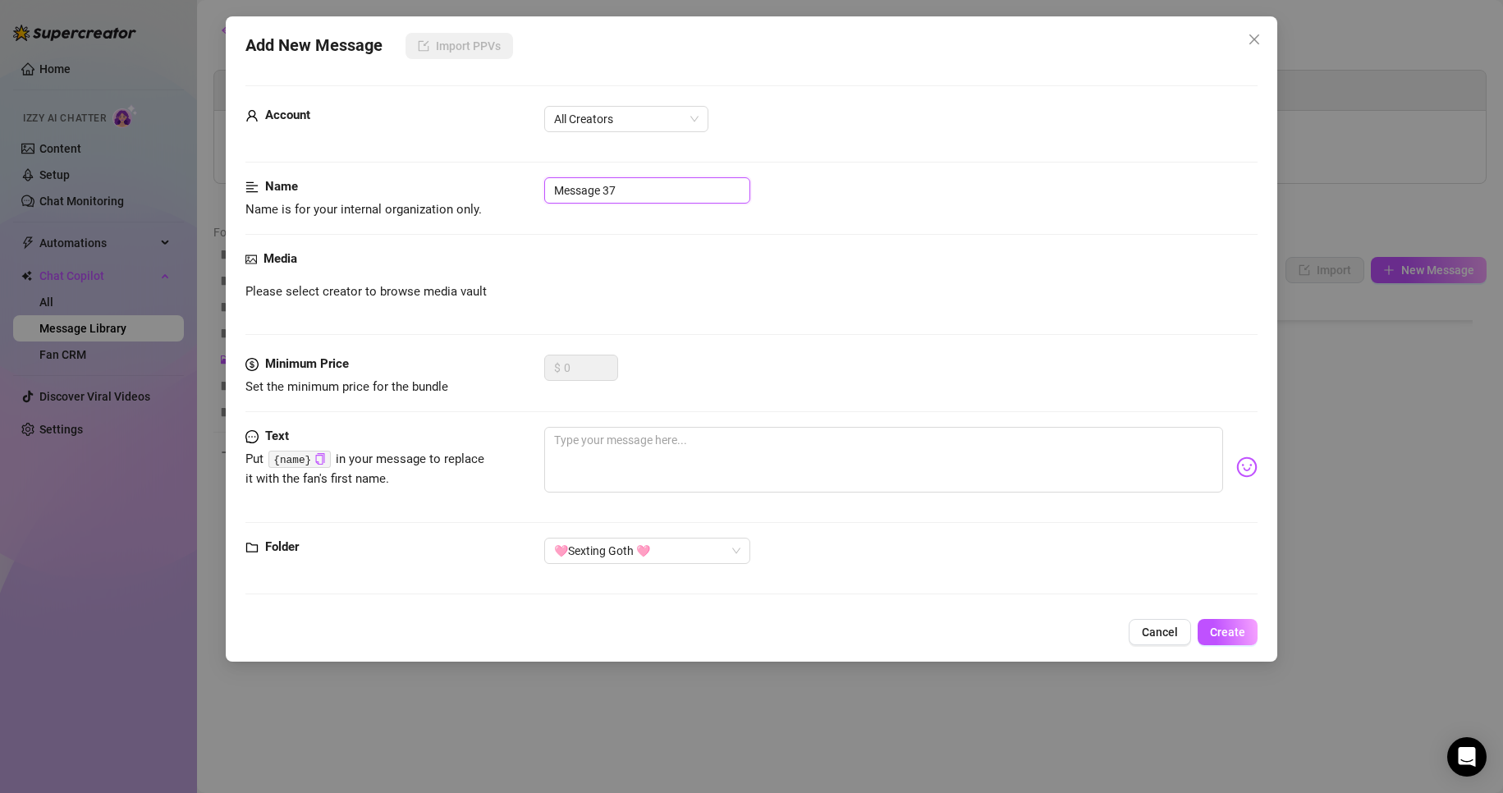
click at [639, 198] on input "Message 37" at bounding box center [647, 190] width 206 height 26
type input "Teasing text"
click at [703, 444] on textarea at bounding box center [884, 460] width 680 height 66
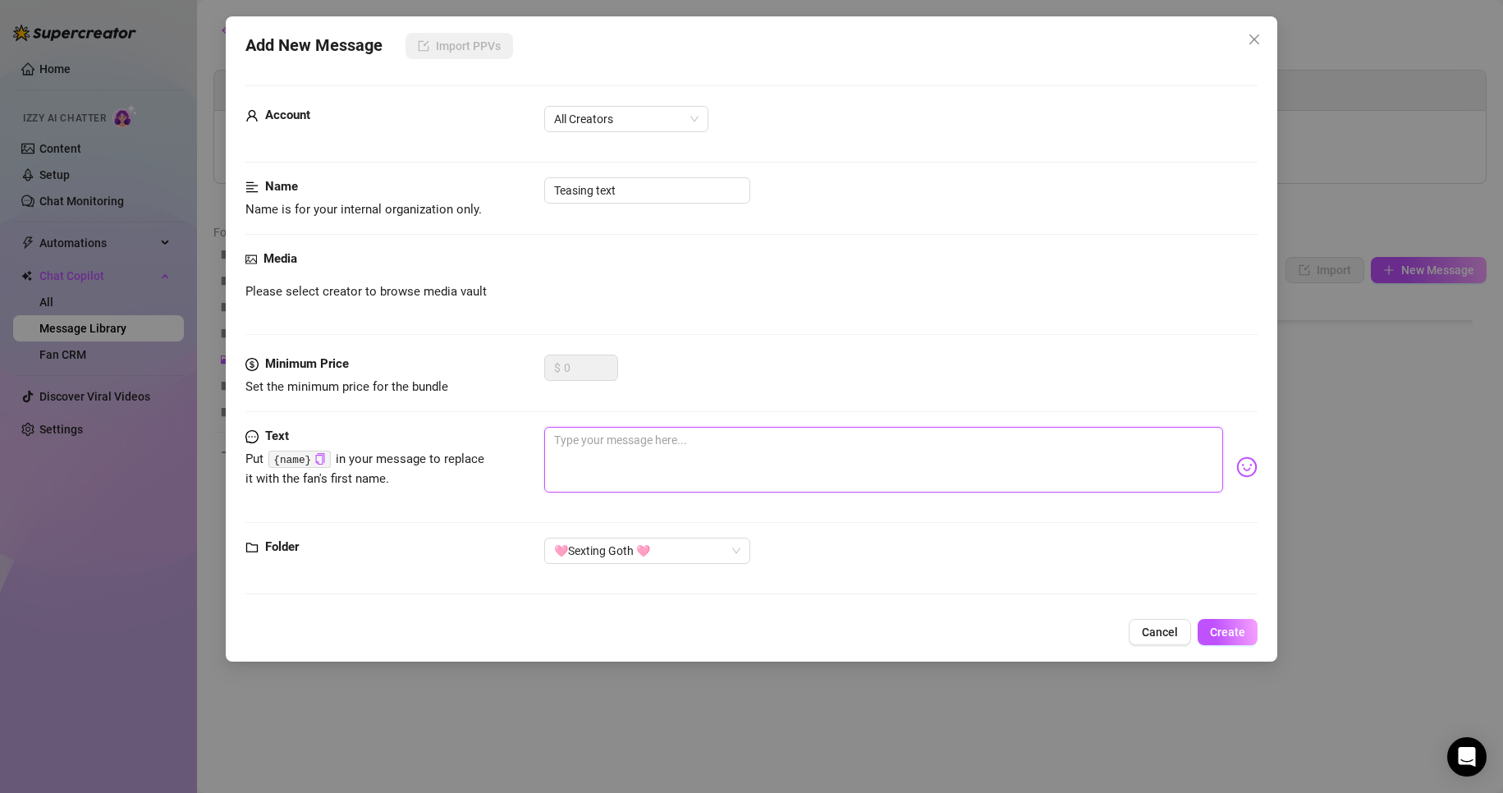
paste textarea "I'm getting so close, babe, but I won't cum until you do. Pump your fist faster…"
type textarea "I'm getting so close, babe, but I won't cum until you do. Pump your fist faster…"
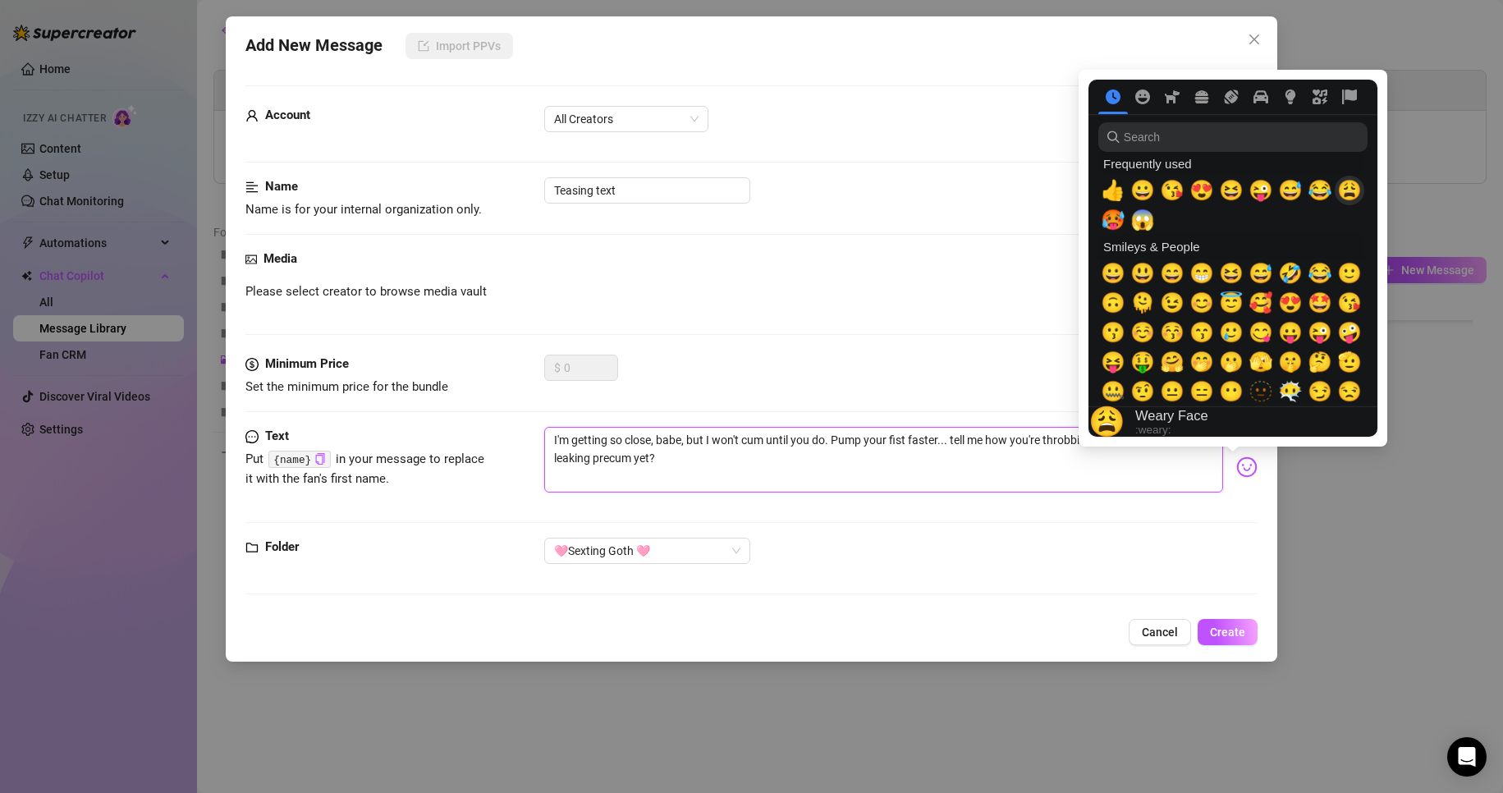
type textarea "I'm getting so close, babe, but I won't cum until you do. Pump your fist faster…"
click at [1347, 189] on span "😩" at bounding box center [1349, 190] width 25 height 23
type textarea "I'm getting so close, babe, but I won't cum until you do. Pump your fist faster…"
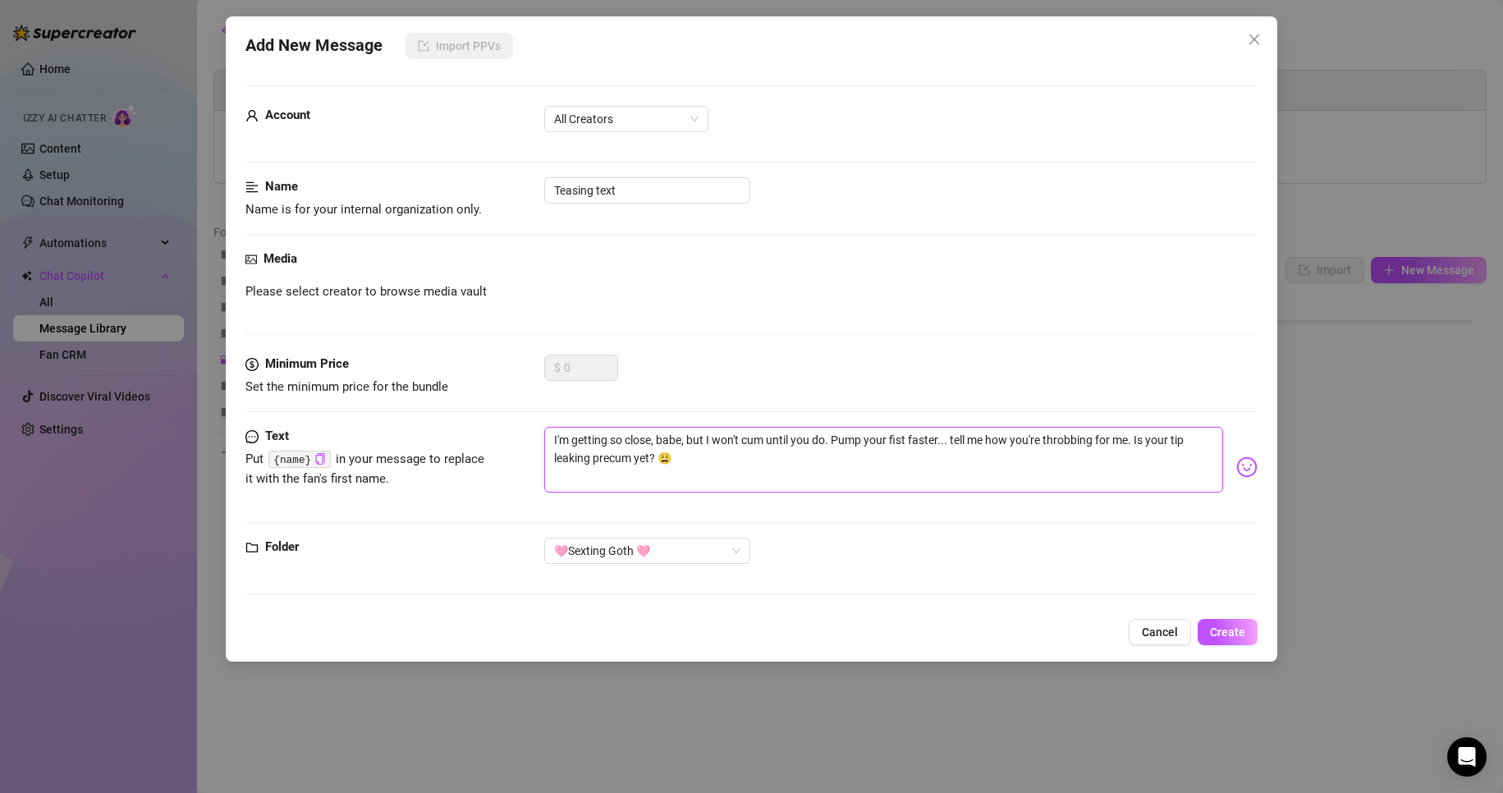
click at [690, 465] on textarea "I'm getting so close, babe, but I won't cum until you do. Pump your fist faster…" at bounding box center [884, 460] width 680 height 66
click at [657, 117] on span "All Creators" at bounding box center [626, 119] width 144 height 25
type textarea "I'm getting so close, babe, but I won't cum until you do. Pump your fist faster…"
click at [629, 181] on div "[PERSON_NAME] (@emopink69)" at bounding box center [626, 178] width 138 height 18
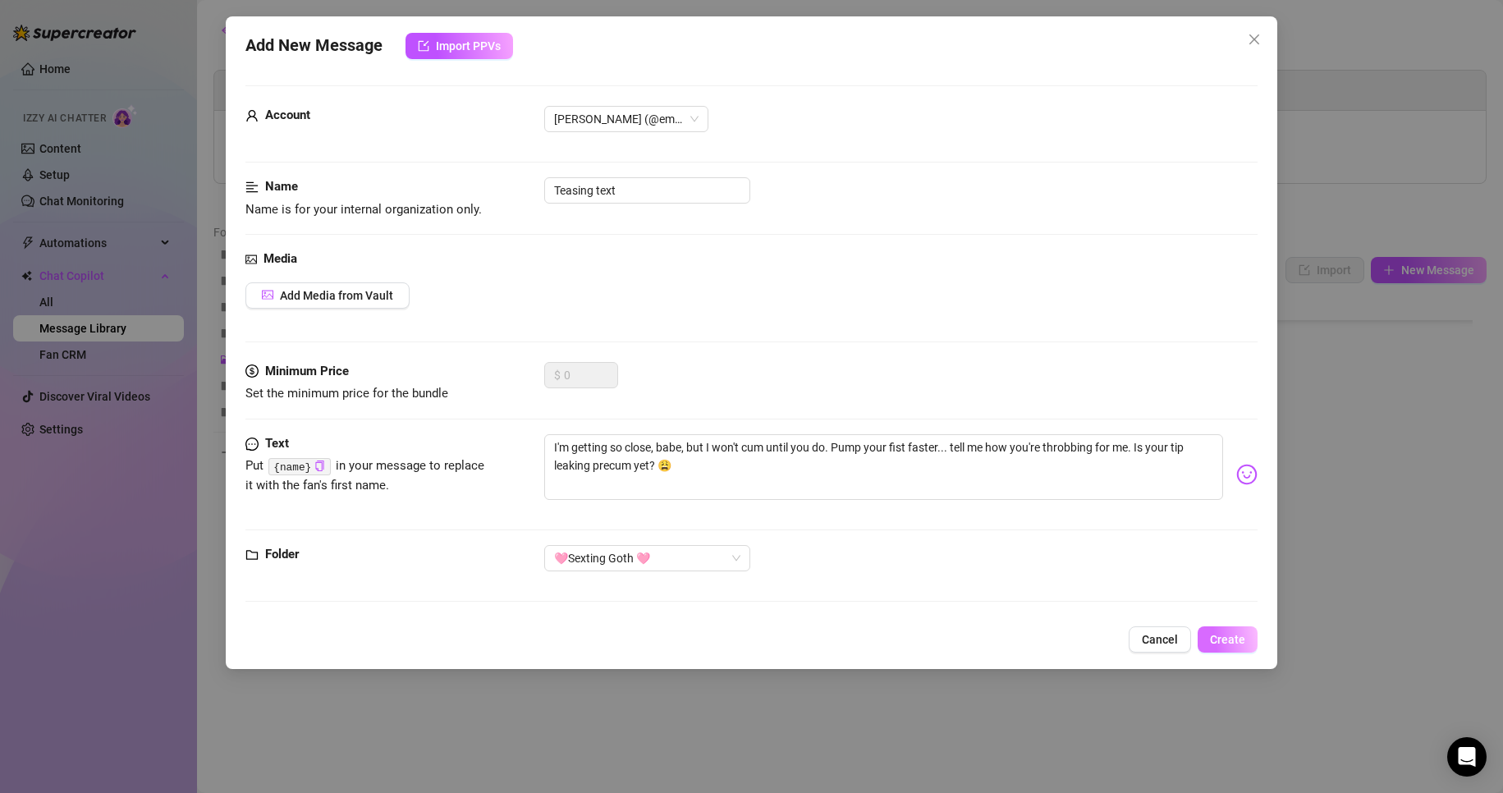
click at [1250, 644] on button "Create" at bounding box center [1228, 639] width 60 height 26
click at [1248, 643] on button "Create" at bounding box center [1228, 639] width 60 height 26
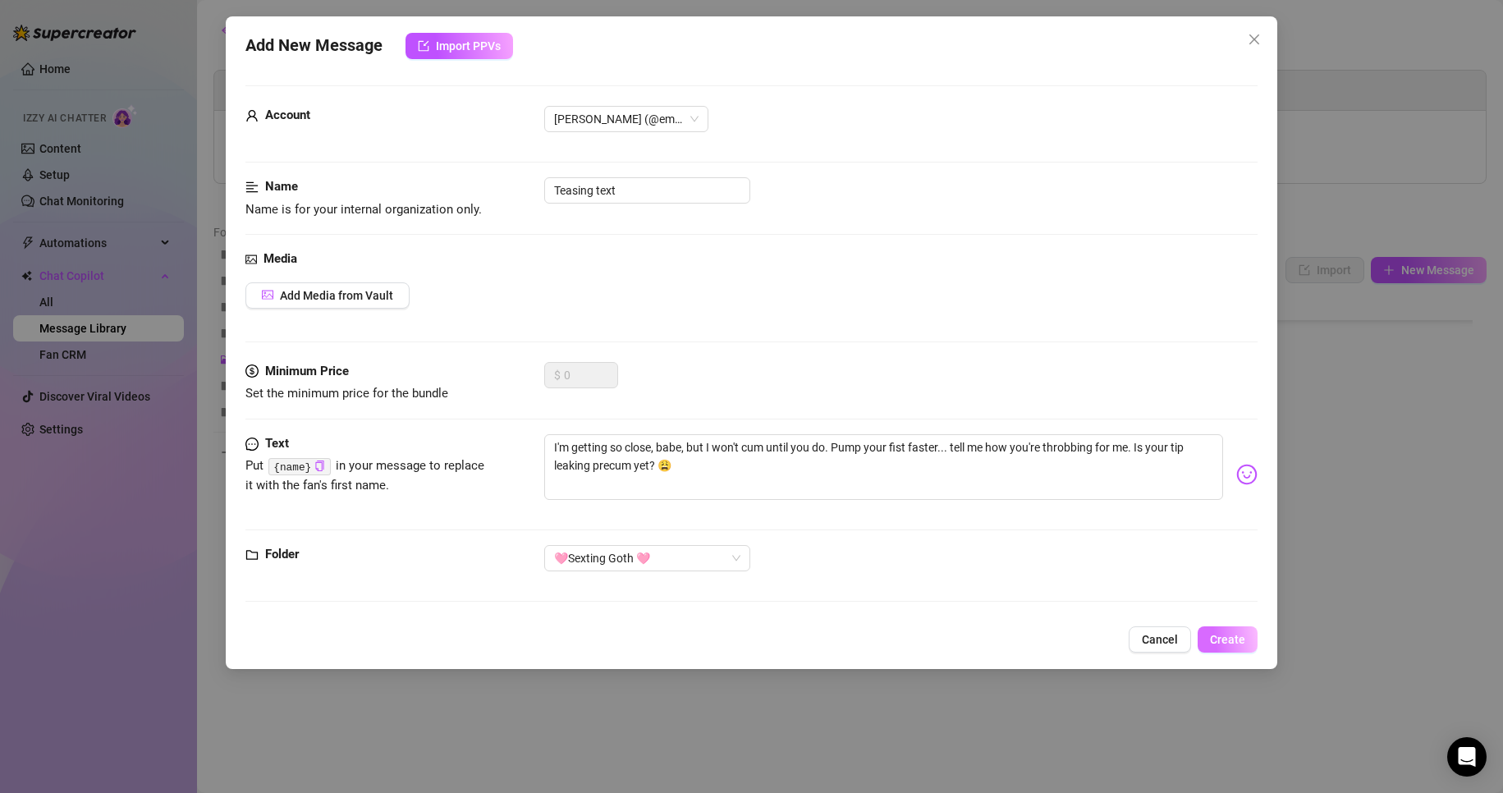
click at [1248, 643] on button "Create" at bounding box center [1228, 639] width 60 height 26
click at [1239, 648] on button "Create" at bounding box center [1228, 639] width 60 height 26
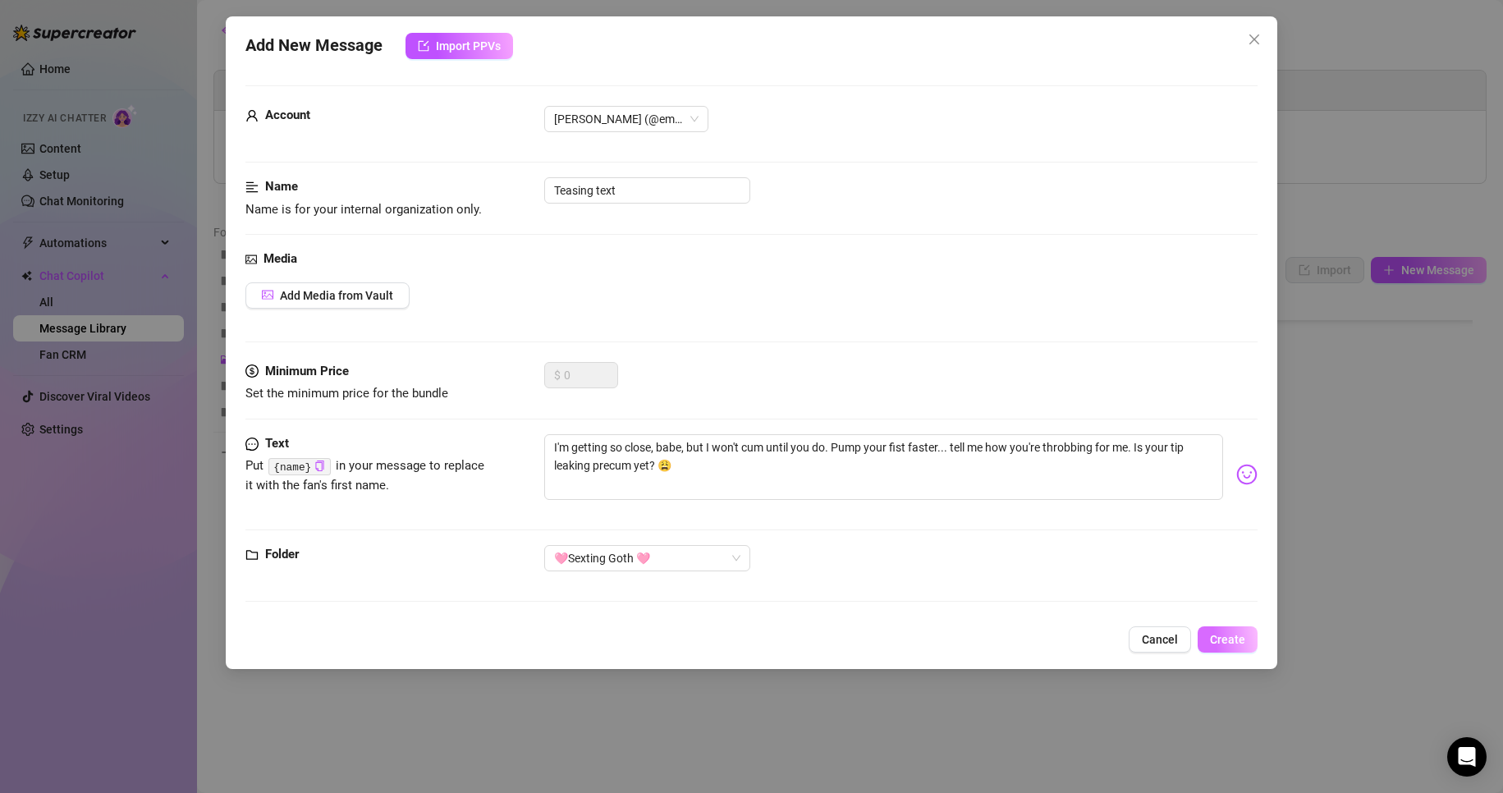
click at [1239, 648] on button "Create" at bounding box center [1228, 639] width 60 height 26
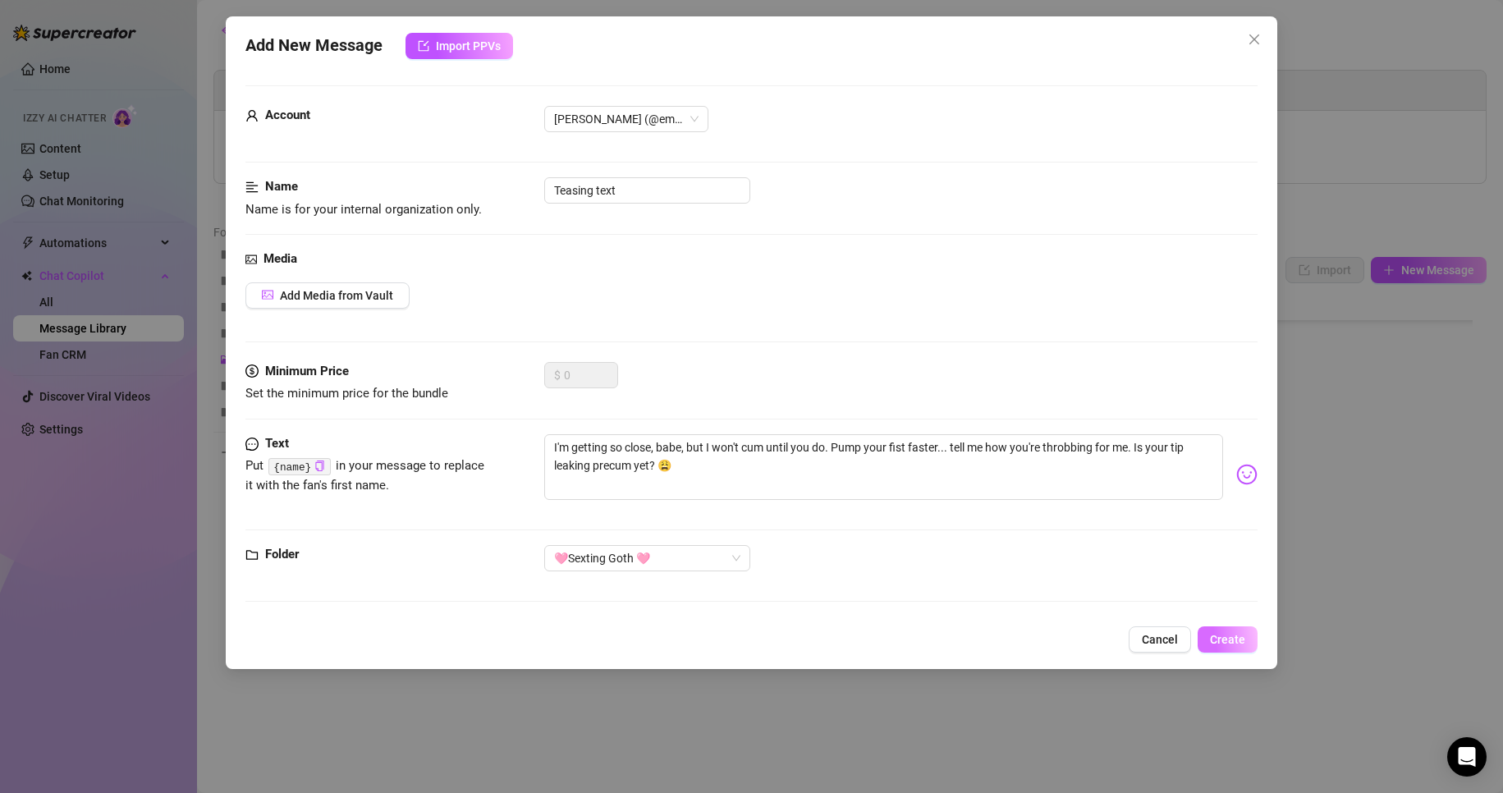
click at [1246, 639] on button "Create" at bounding box center [1228, 639] width 60 height 26
click at [1159, 648] on button "Cancel" at bounding box center [1160, 639] width 62 height 26
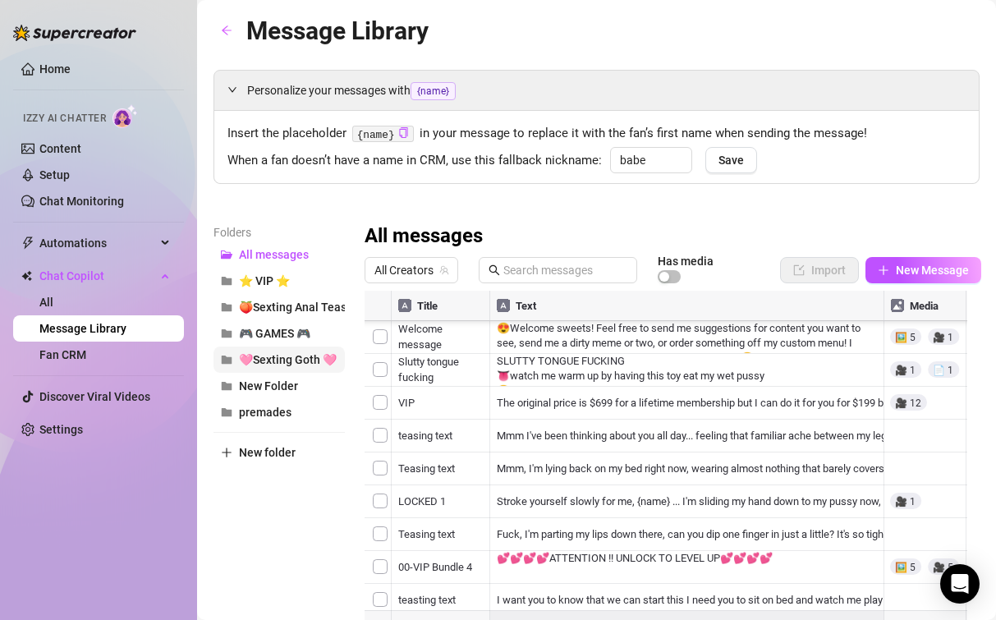
click at [309, 366] on span "🩷Sexting Goth 🩷" at bounding box center [288, 359] width 98 height 13
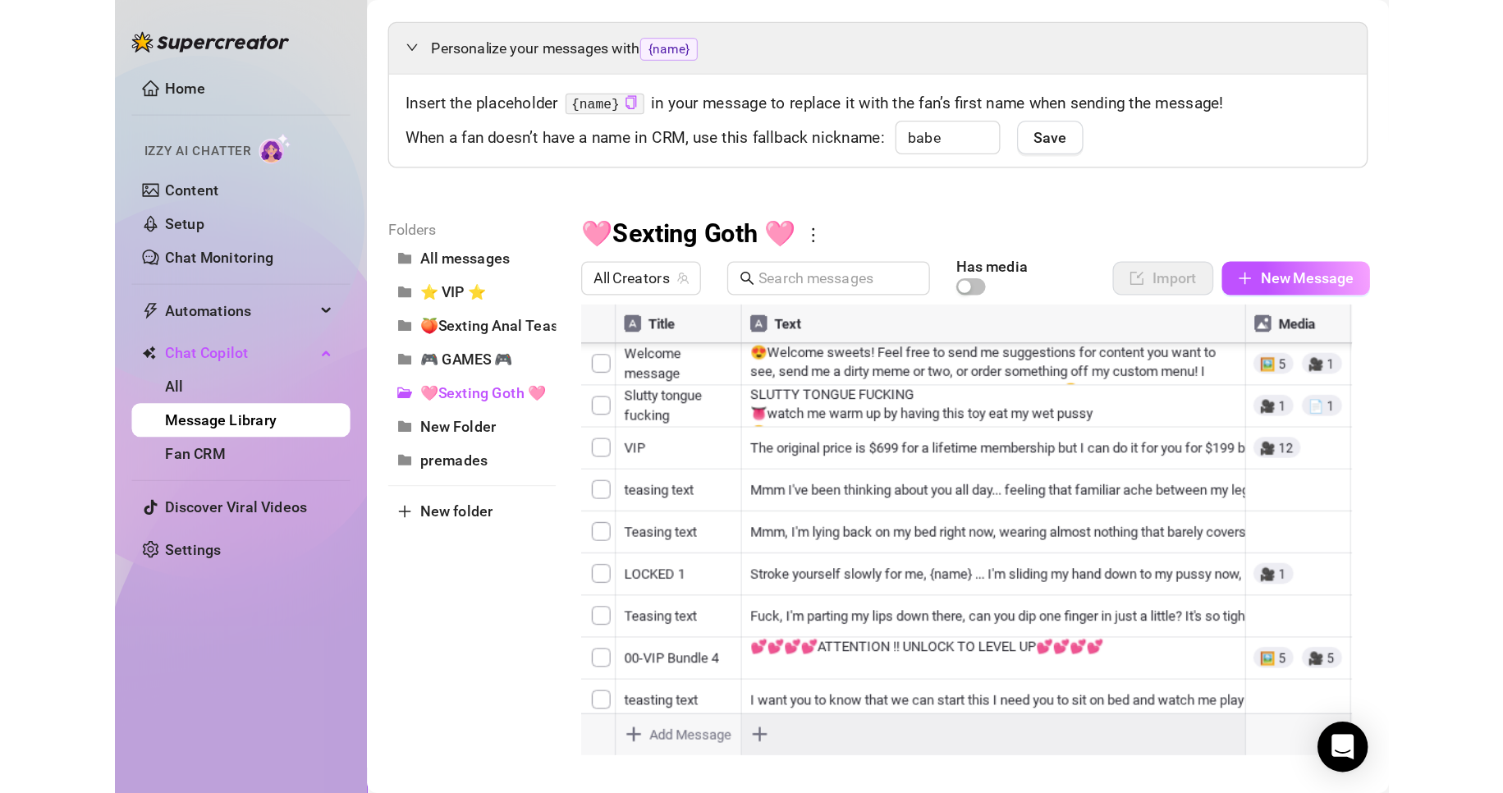
scroll to position [86, 0]
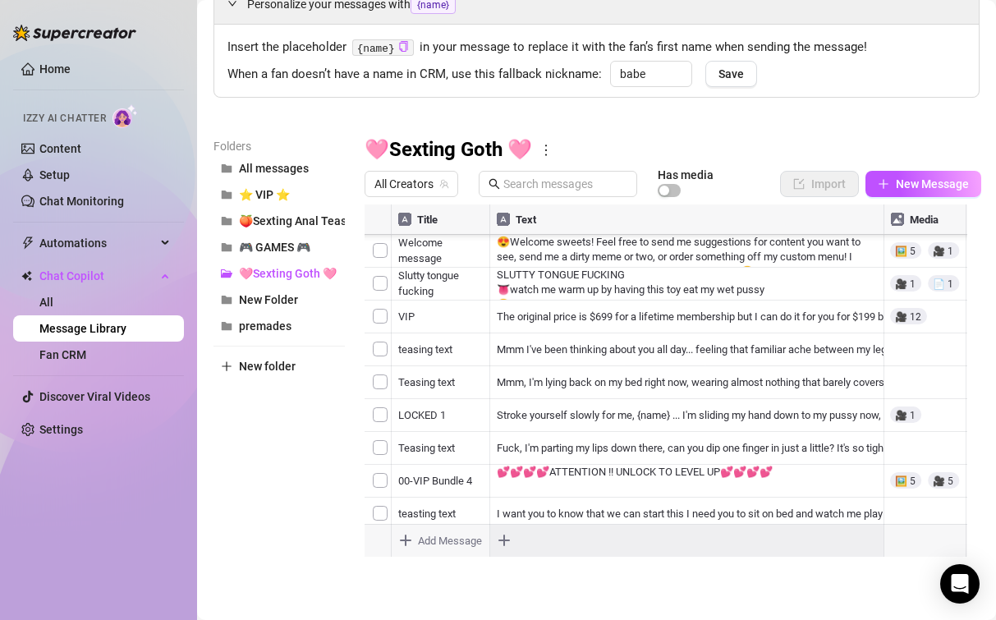
click at [448, 494] on div at bounding box center [672, 387] width 616 height 366
click at [554, 543] on body "Home Izzy AI Chatter Content Setup Chat Monitoring Automations Chat Copilot All…" at bounding box center [498, 310] width 996 height 620
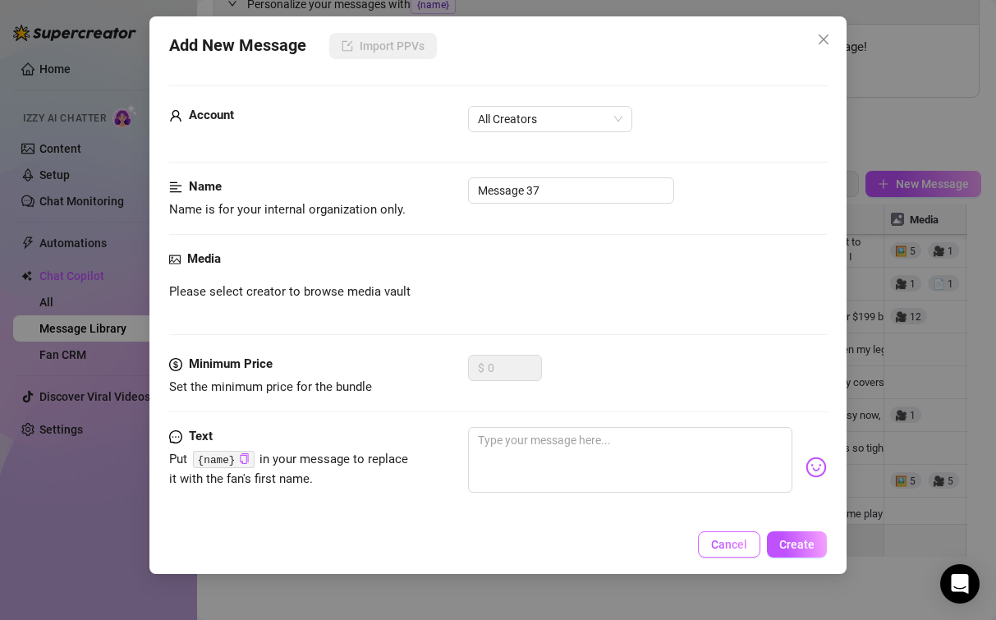
click at [719, 547] on span "Cancel" at bounding box center [729, 544] width 36 height 13
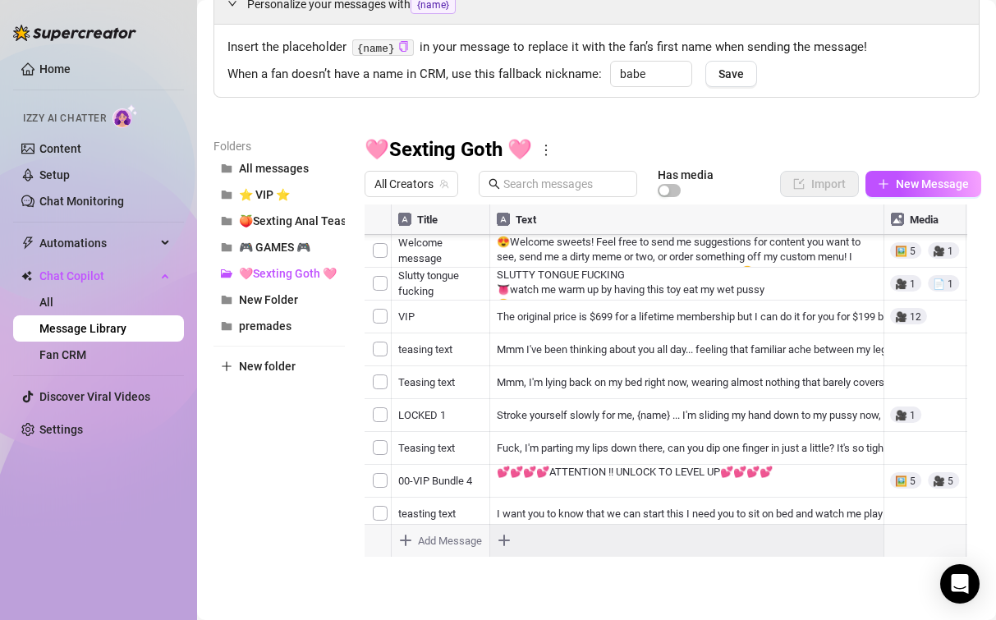
click at [622, 520] on div at bounding box center [672, 387] width 616 height 366
click at [414, 522] on div at bounding box center [672, 387] width 616 height 366
click at [372, 520] on div at bounding box center [672, 387] width 616 height 366
click at [299, 437] on div "Folders All messages ⭐ VIP ⭐ 🍑Sexting Anal Tease🍑 🎮 GAMES 🎮 🩷Sexting Goth 🩷 New…" at bounding box center [278, 353] width 131 height 433
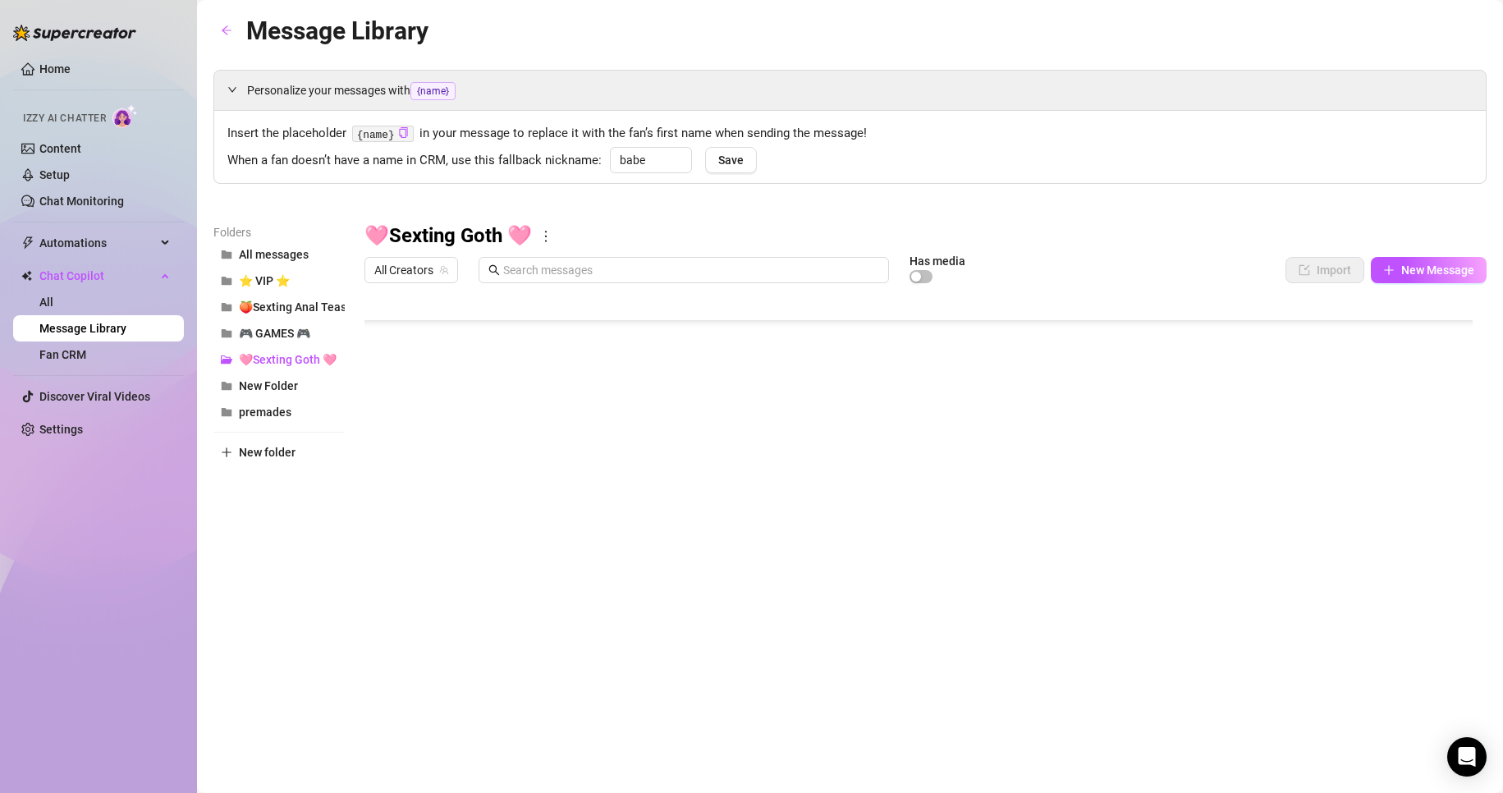
scroll to position [16, 0]
click at [295, 359] on span "🩷Sexting Goth 🩷" at bounding box center [288, 359] width 98 height 13
click at [439, 616] on body "Home Izzy AI Chatter Content Setup Chat Monitoring Automations Chat Copilot All…" at bounding box center [751, 396] width 1503 height 793
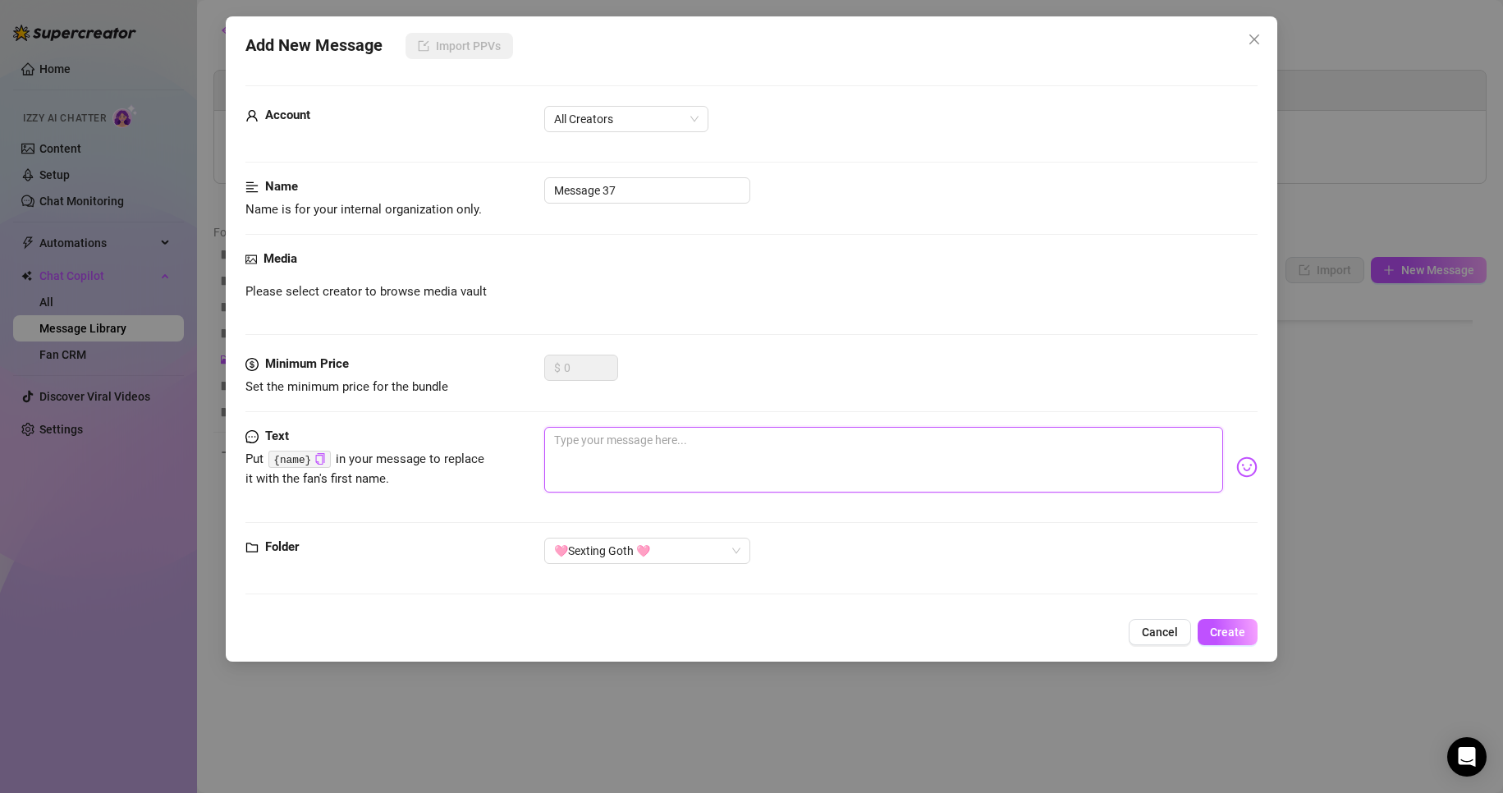
click at [619, 487] on textarea at bounding box center [884, 460] width 680 height 66
paste textarea "Fuckk, I'm super close right now.. Talk even dirtier and let's get even WILDER,…"
type textarea "Fuckk, I'm super close right now.. Talk even dirtier and let's get even WILDER,…"
click at [584, 437] on textarea "Fuckk, I'm super close right now.. Talk even dirtier and let's get even WILDER,…" at bounding box center [884, 460] width 680 height 66
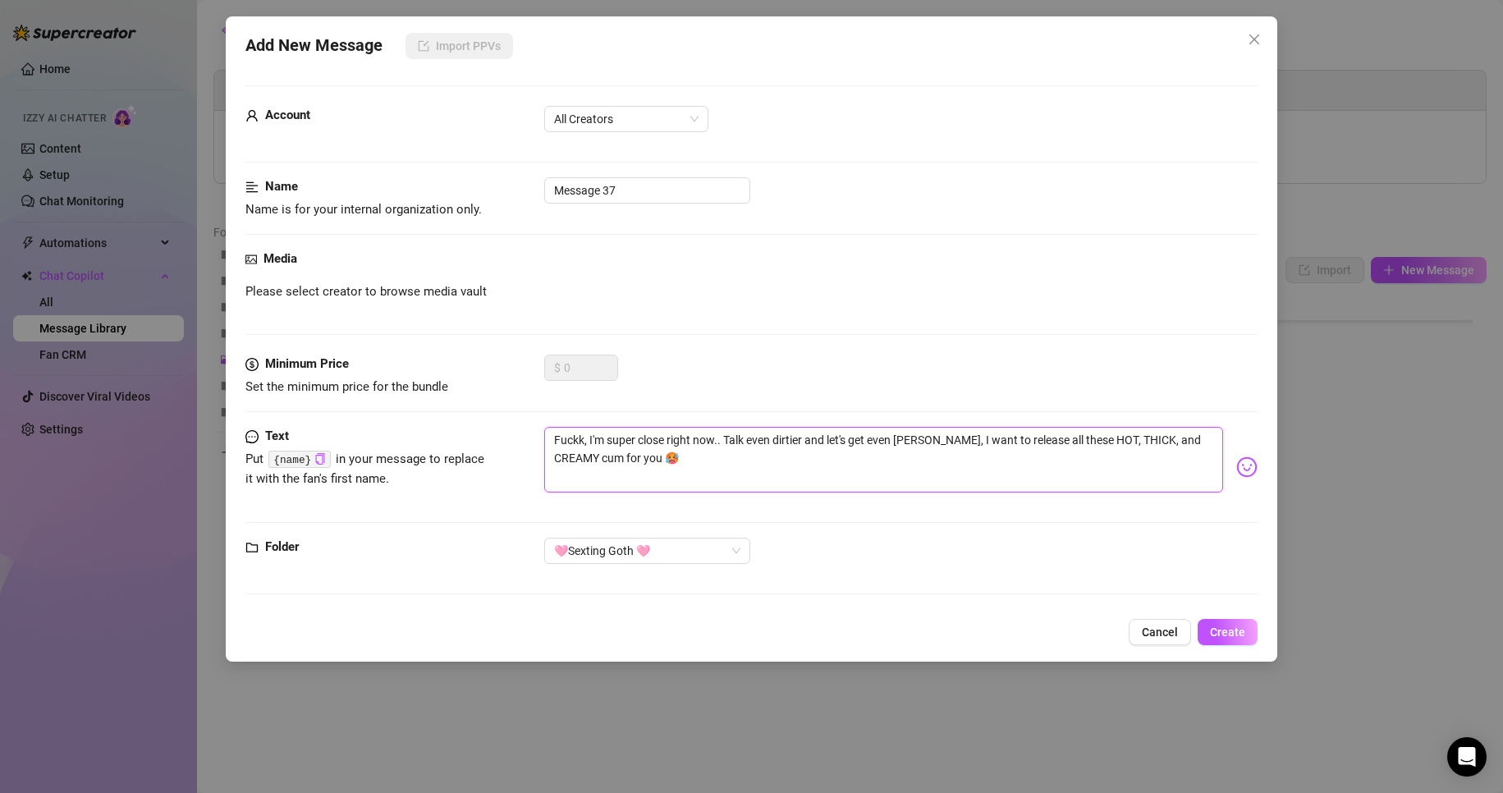
type textarea "Fuckk I'm super close right now.. Talk even dirtier and let's get even WILDER, …"
click at [317, 455] on icon "copy" at bounding box center [319, 458] width 11 height 11
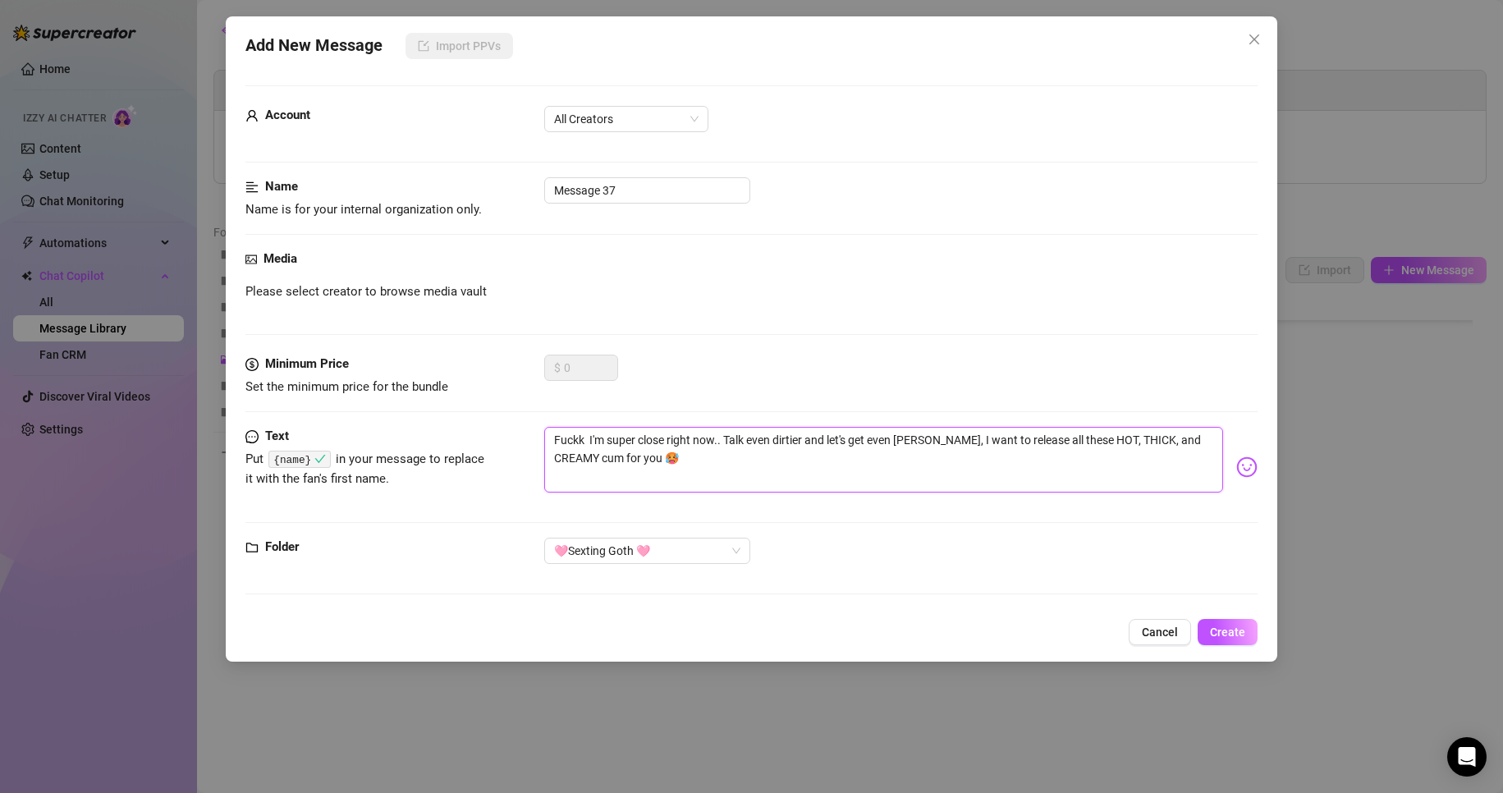
click at [585, 437] on textarea "Fuckk I'm super close right now.. Talk even dirtier and let's get even WILDER, …" at bounding box center [884, 460] width 680 height 66
type textarea "Fuckk I'm super close right now.. Talk even dirtier and let's get even WILDER, …"
paste textarea "{name}"
type textarea "Fuckk {name} I'm super close right now.. Talk even dirtier and let's get even W…"
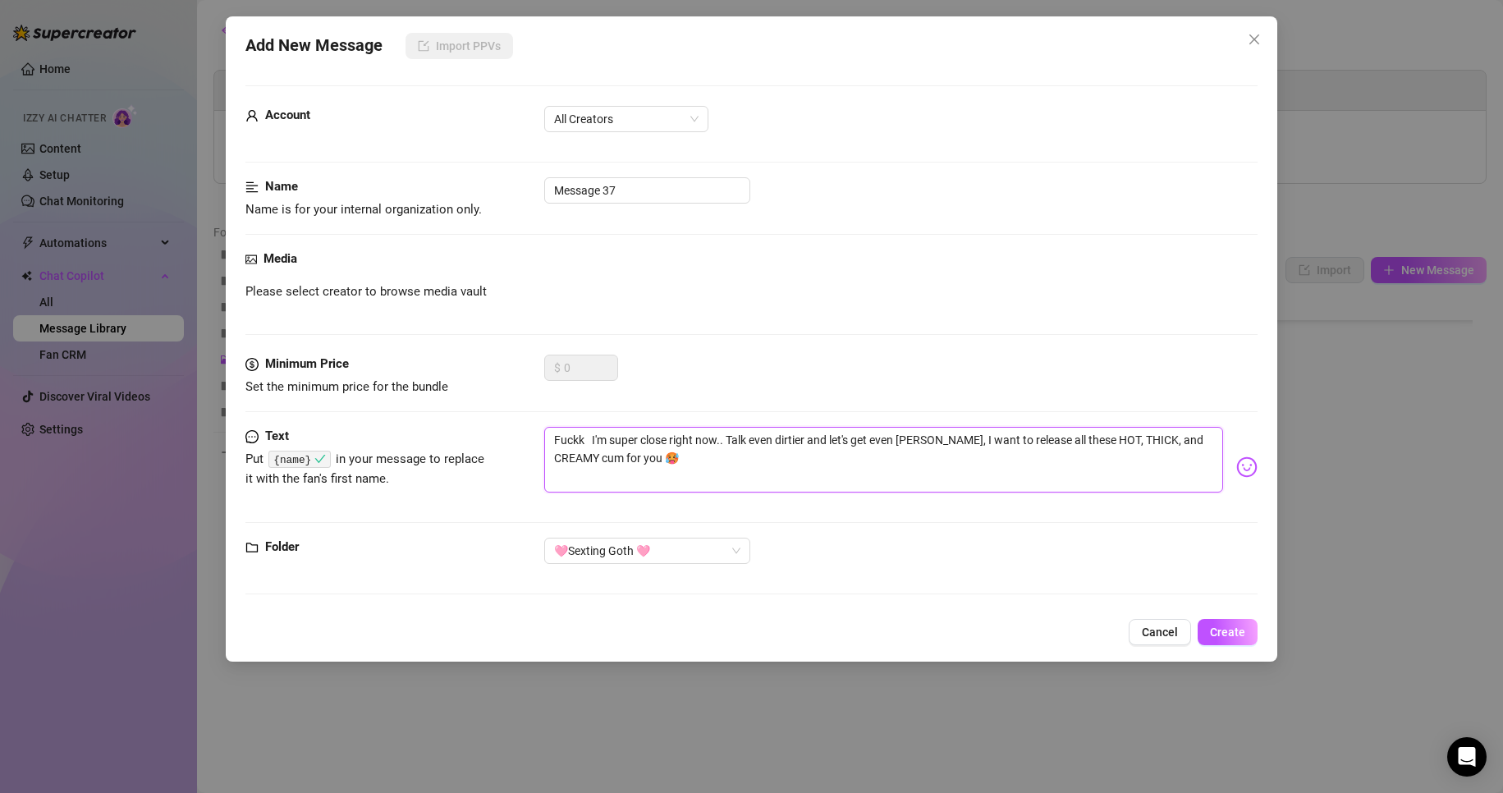
type textarea "Fuckk {name} I'm super close right now.. Talk even dirtier and let's get even W…"
click at [816, 465] on textarea "Fuckk {name} I'm super close right now.. Talk even dirtier and let's get even W…" at bounding box center [884, 460] width 680 height 66
type textarea "Fuckk {name} I'm super close right now.. Talk even dirtier and let's get even W…"
click at [630, 188] on input "Message 37" at bounding box center [647, 190] width 206 height 26
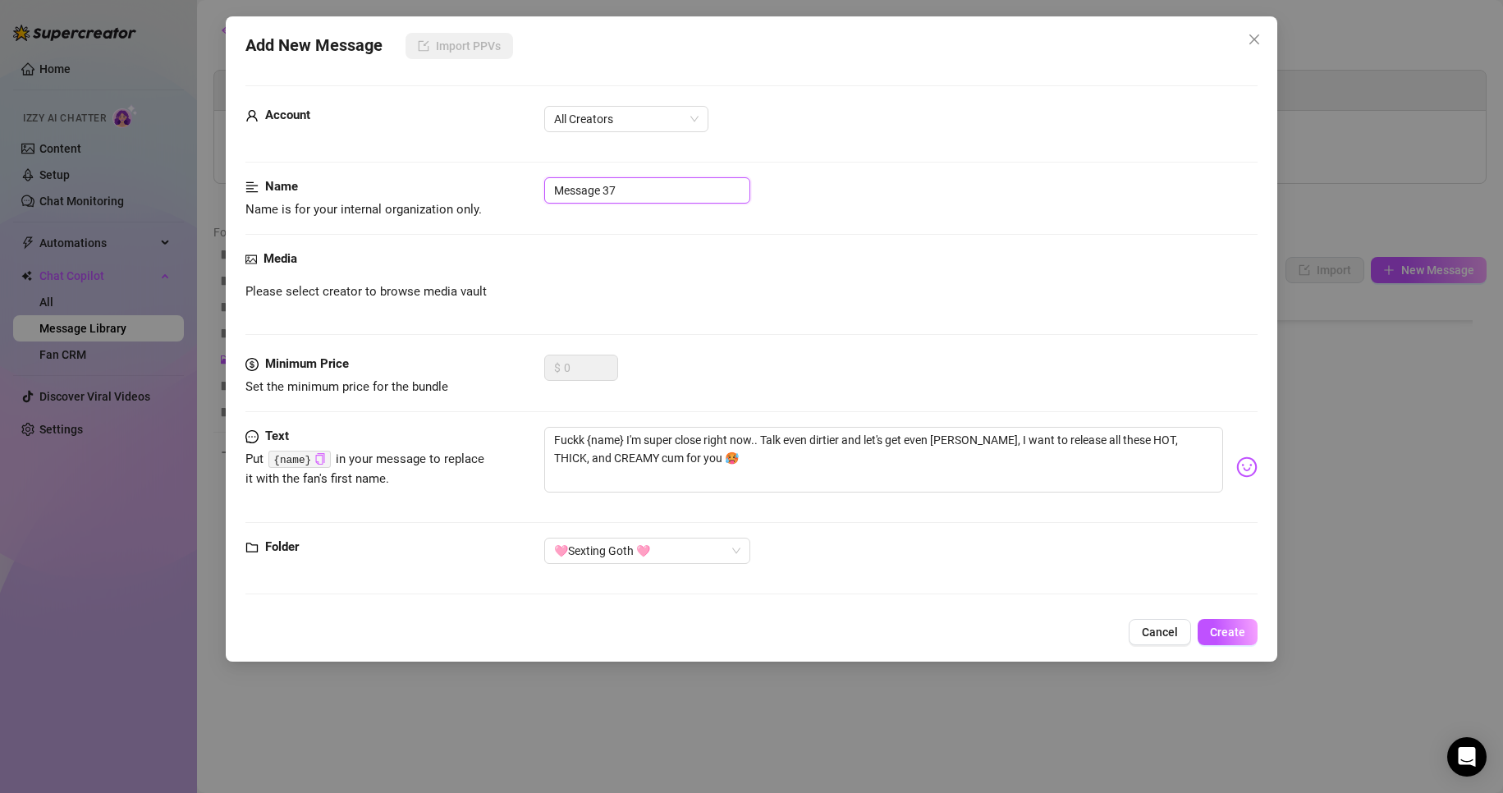
click at [629, 188] on input "Message 37" at bounding box center [647, 190] width 206 height 26
click at [634, 122] on span "All Creators" at bounding box center [626, 119] width 144 height 25
type input "Teasing text"
click at [611, 187] on div "[PERSON_NAME] (@emopink69)" at bounding box center [626, 178] width 158 height 26
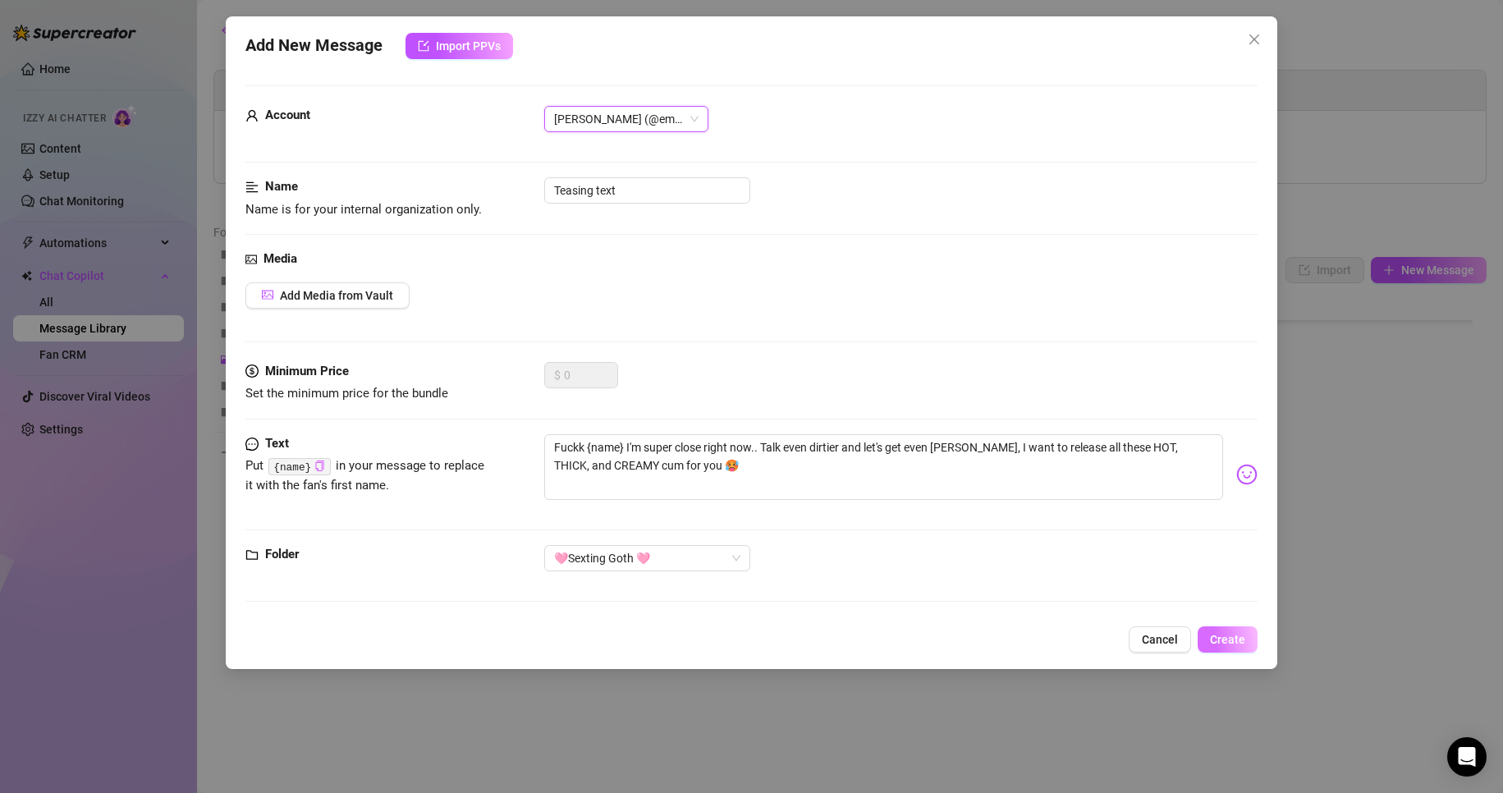
click at [995, 619] on span "Create" at bounding box center [1227, 639] width 35 height 13
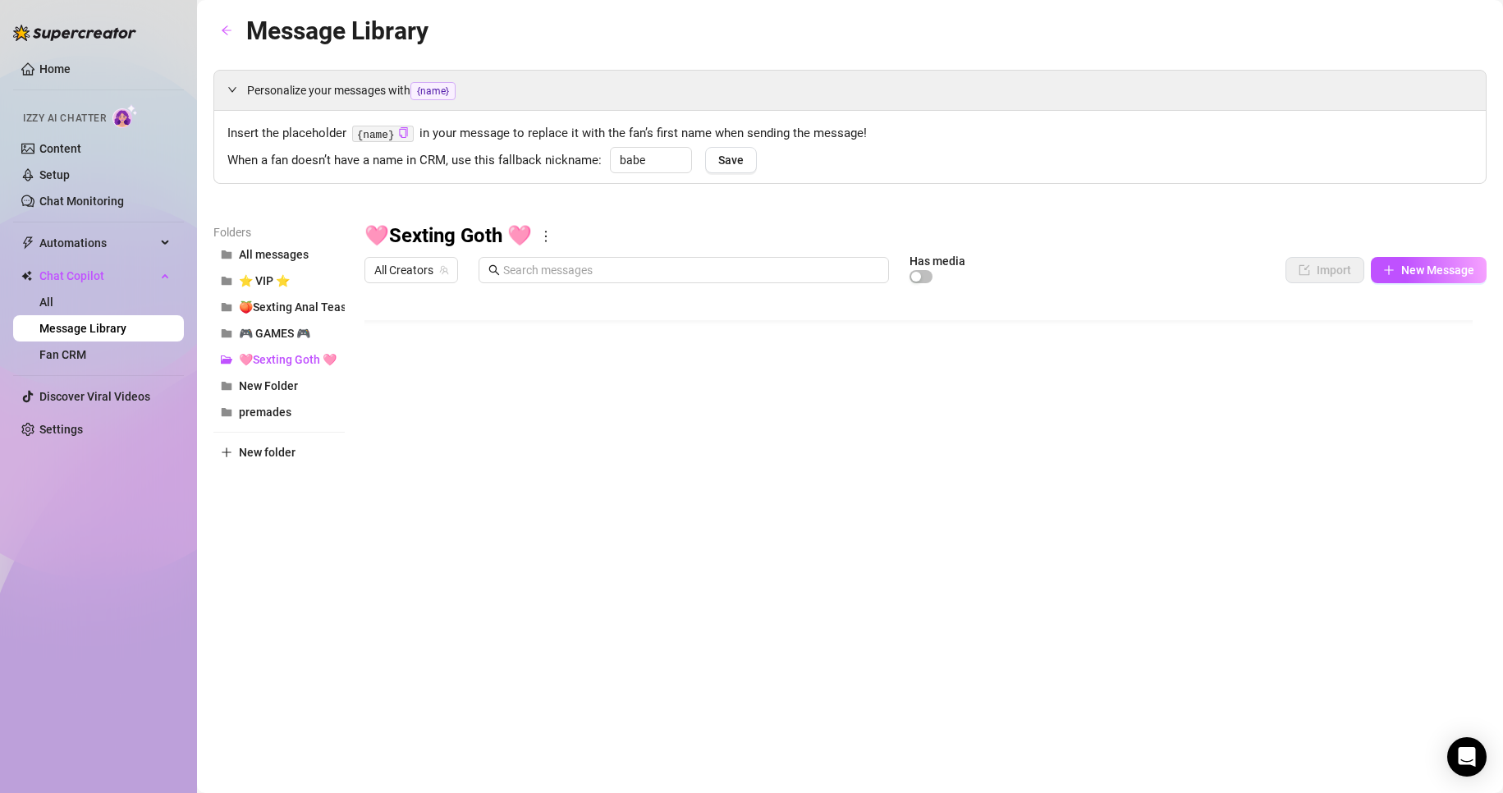
scroll to position [309, 0]
click at [455, 619] on body "Home Izzy AI Chatter Content Setup Chat Monitoring Automations Chat Copilot All…" at bounding box center [751, 396] width 1503 height 793
type textarea "Type your message here..."
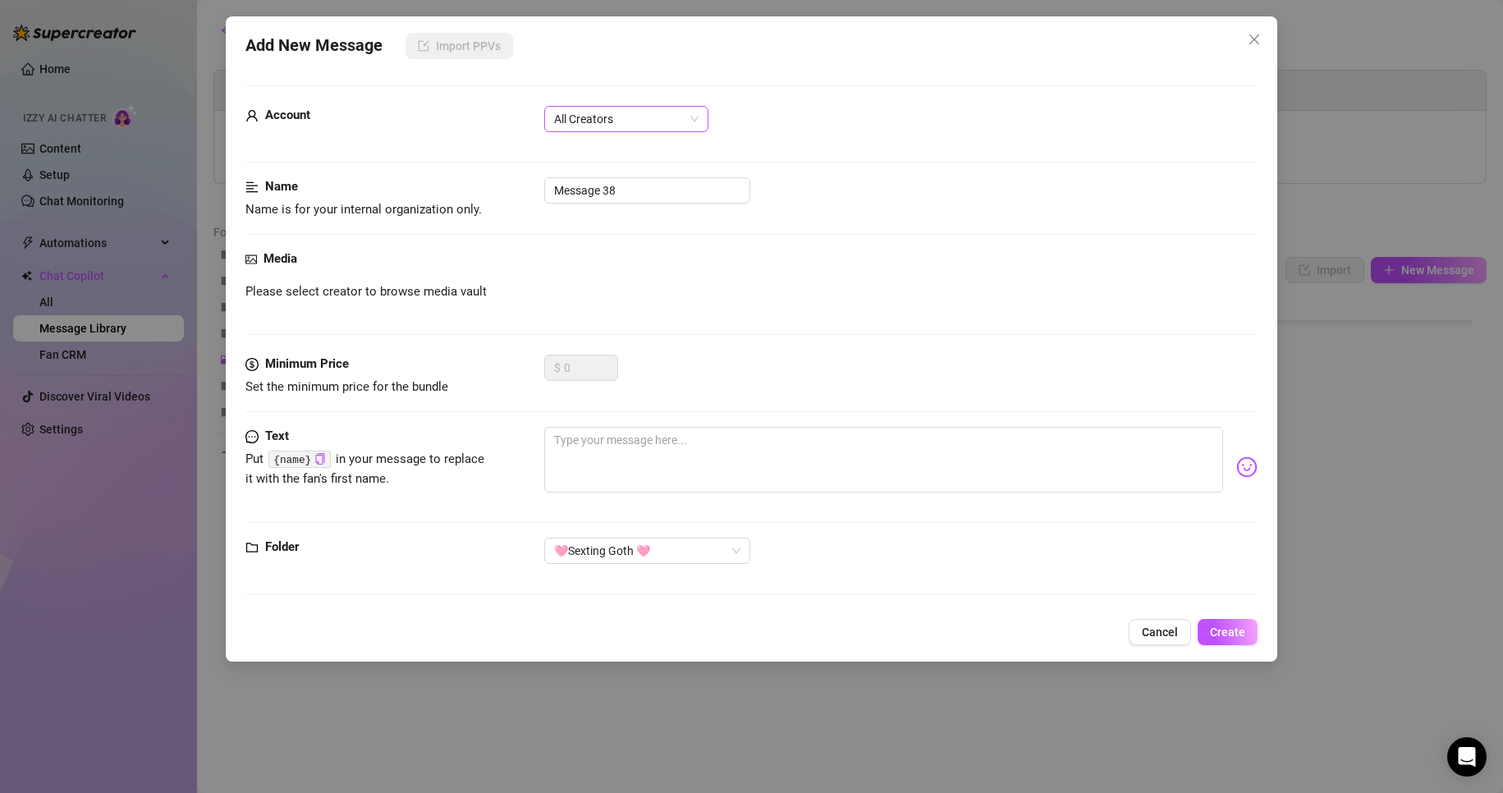
click at [629, 123] on span "All Creators" at bounding box center [626, 119] width 144 height 25
click at [625, 186] on div "[PERSON_NAME] (@emopink69)" at bounding box center [626, 178] width 138 height 18
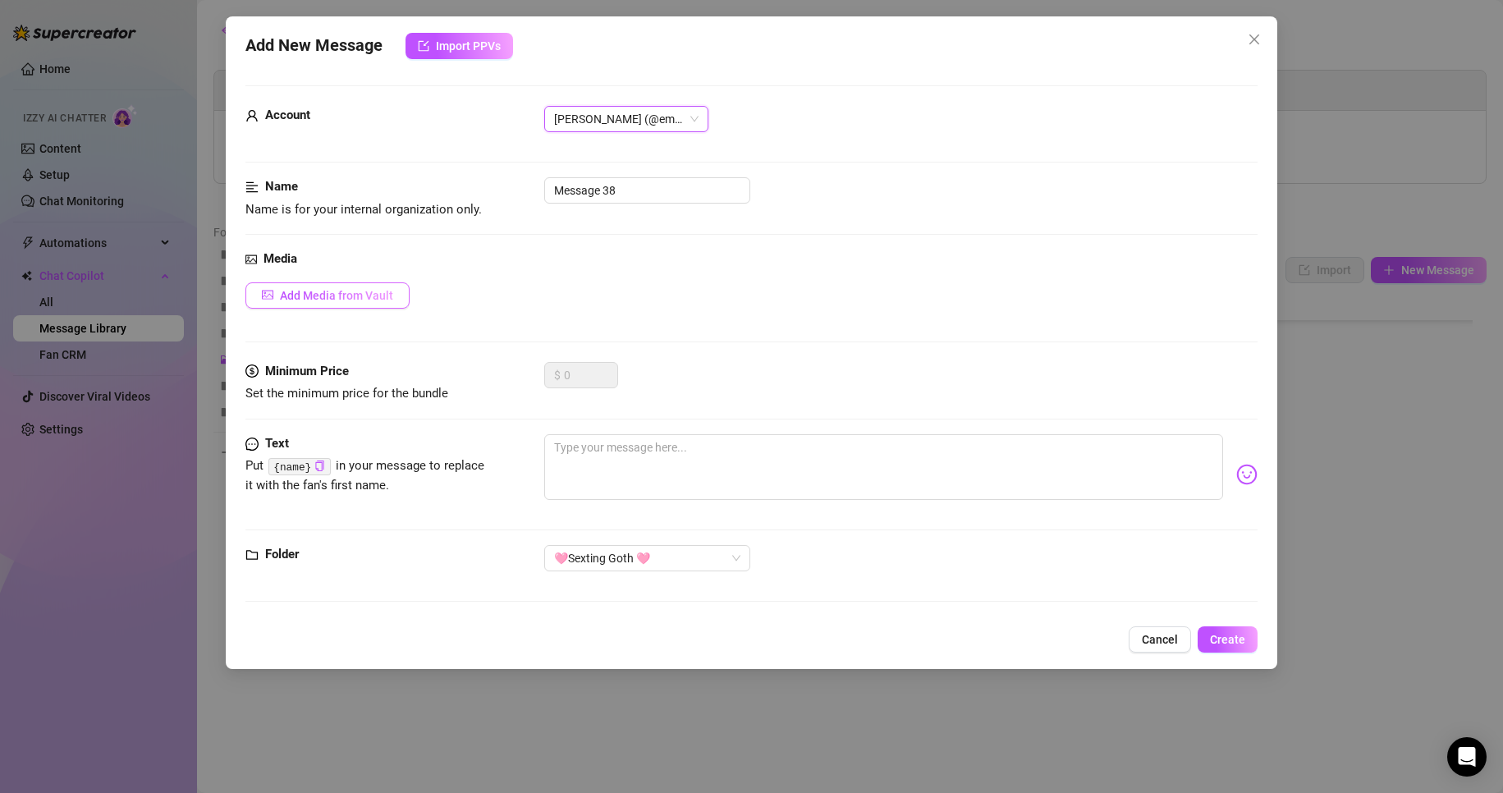
click at [338, 292] on span "Add Media from Vault" at bounding box center [336, 295] width 113 height 13
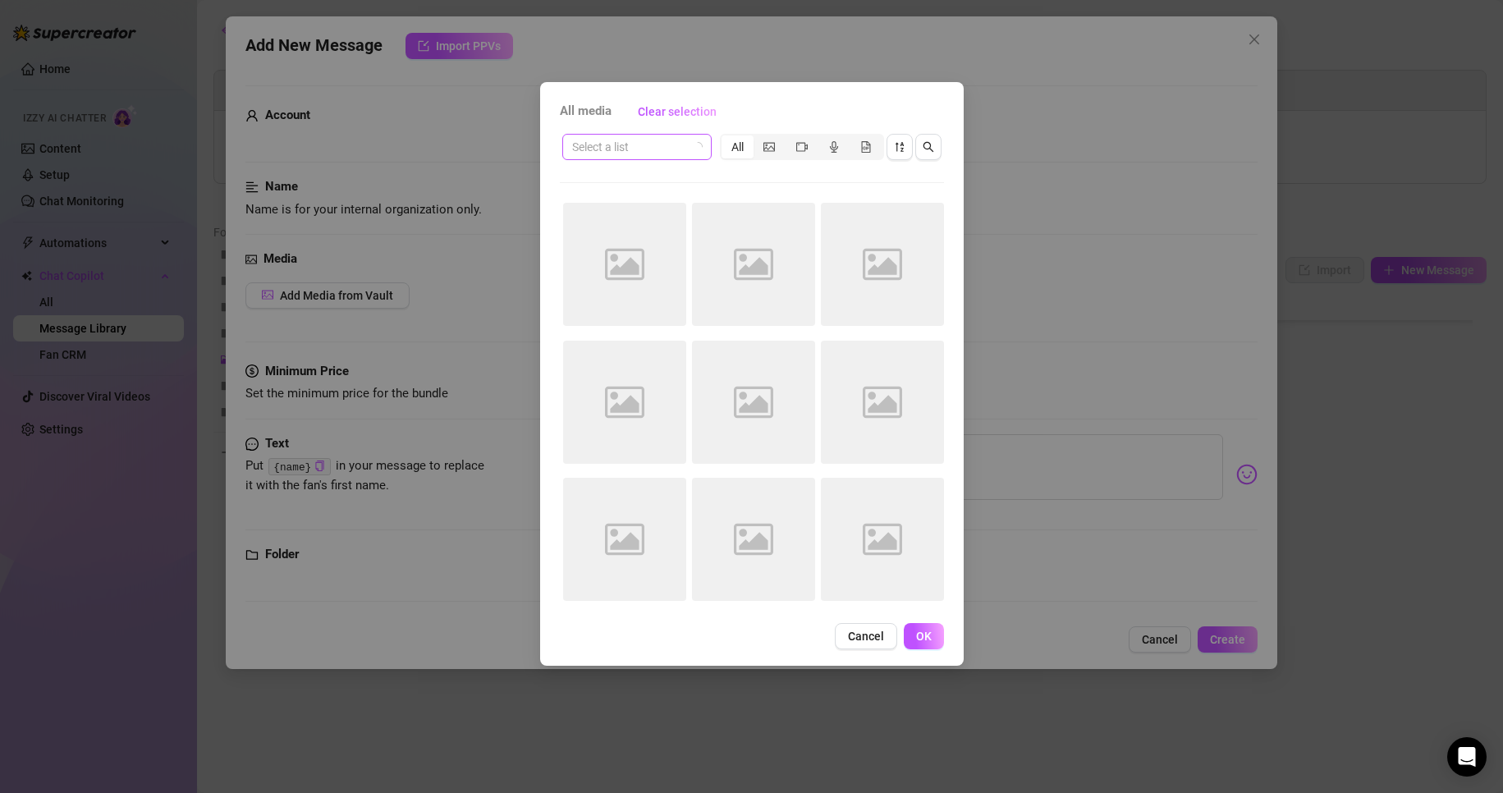
click at [646, 147] on input "search" at bounding box center [629, 147] width 115 height 25
click at [662, 337] on div "🩷Sexting Goth 🩷" at bounding box center [638, 337] width 126 height 18
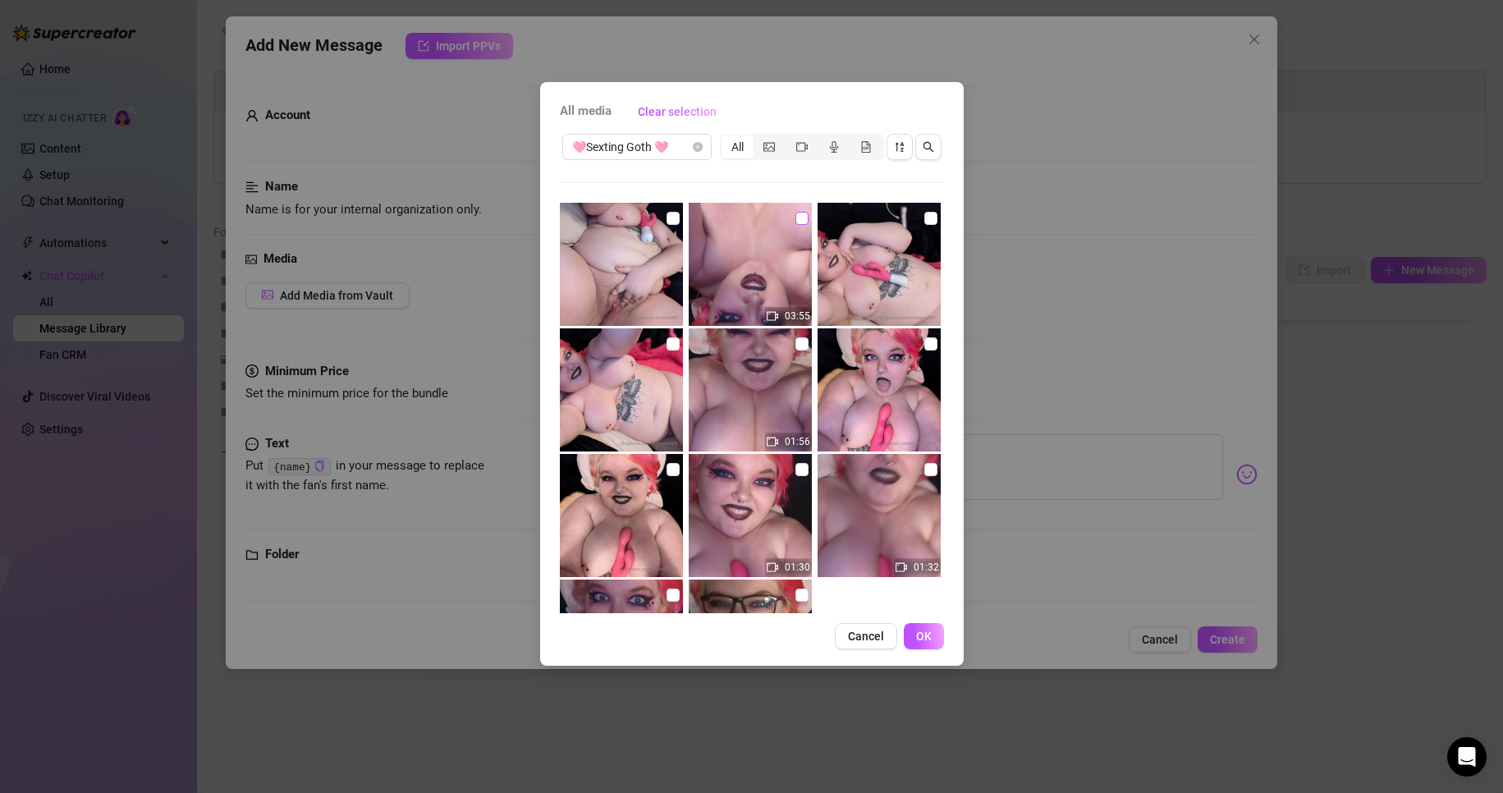
click at [798, 220] on input "checkbox" at bounding box center [801, 218] width 13 height 13
checkbox input "true"
click at [671, 221] on input "checkbox" at bounding box center [672, 218] width 13 height 13
checkbox input "true"
click at [930, 619] on span "OK" at bounding box center [924, 636] width 16 height 13
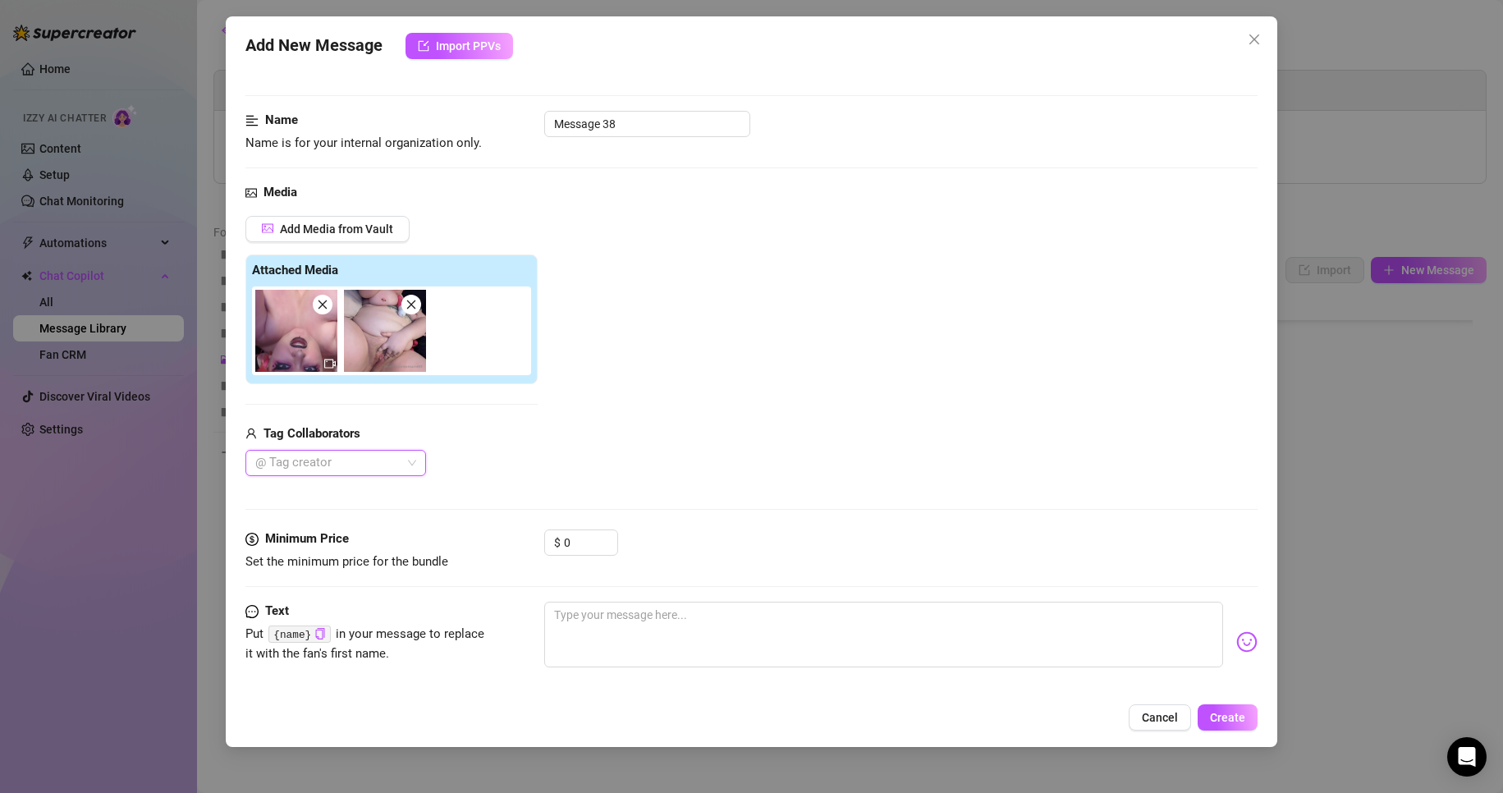
scroll to position [156, 0]
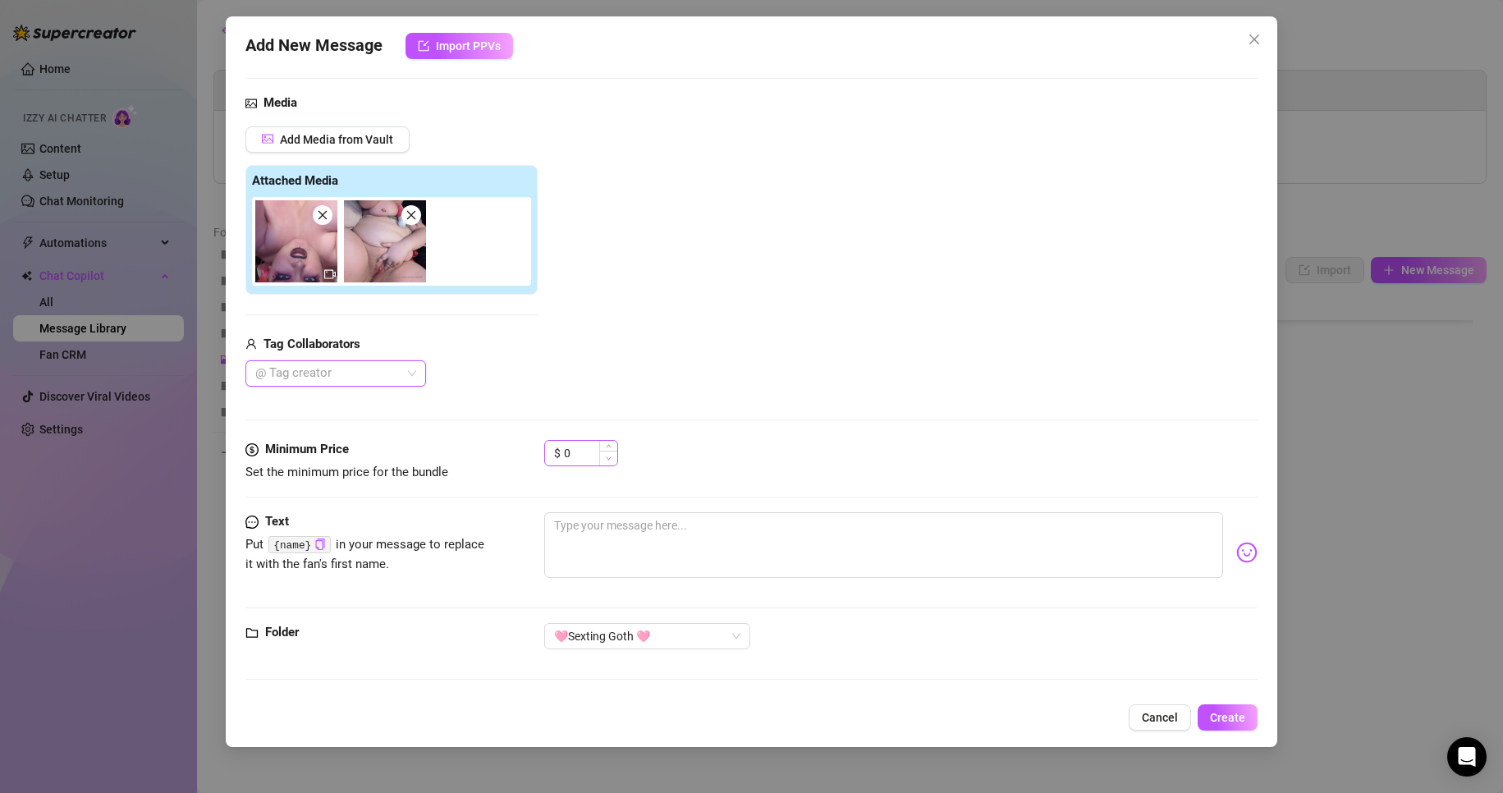
click at [602, 456] on span "Decrease Value" at bounding box center [608, 458] width 18 height 15
click at [576, 450] on input "0" at bounding box center [590, 453] width 53 height 25
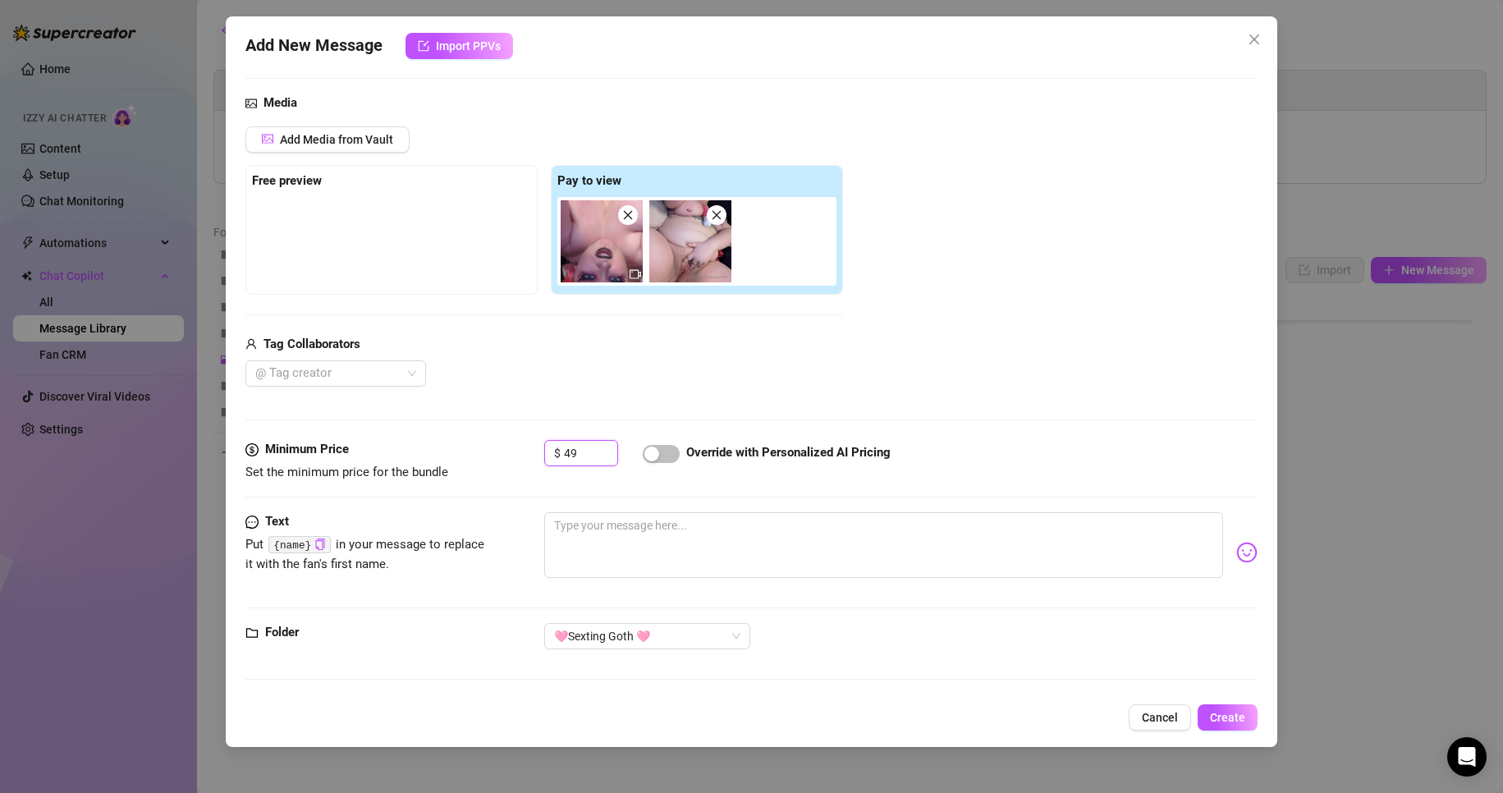
type input "49"
click at [995, 463] on div "$ 49 Override with Personalized AI Pricing" at bounding box center [901, 460] width 714 height 41
click at [657, 454] on div "button" at bounding box center [651, 453] width 15 height 15
click at [662, 546] on textarea at bounding box center [884, 545] width 680 height 66
click at [695, 544] on textarea at bounding box center [884, 545] width 680 height 66
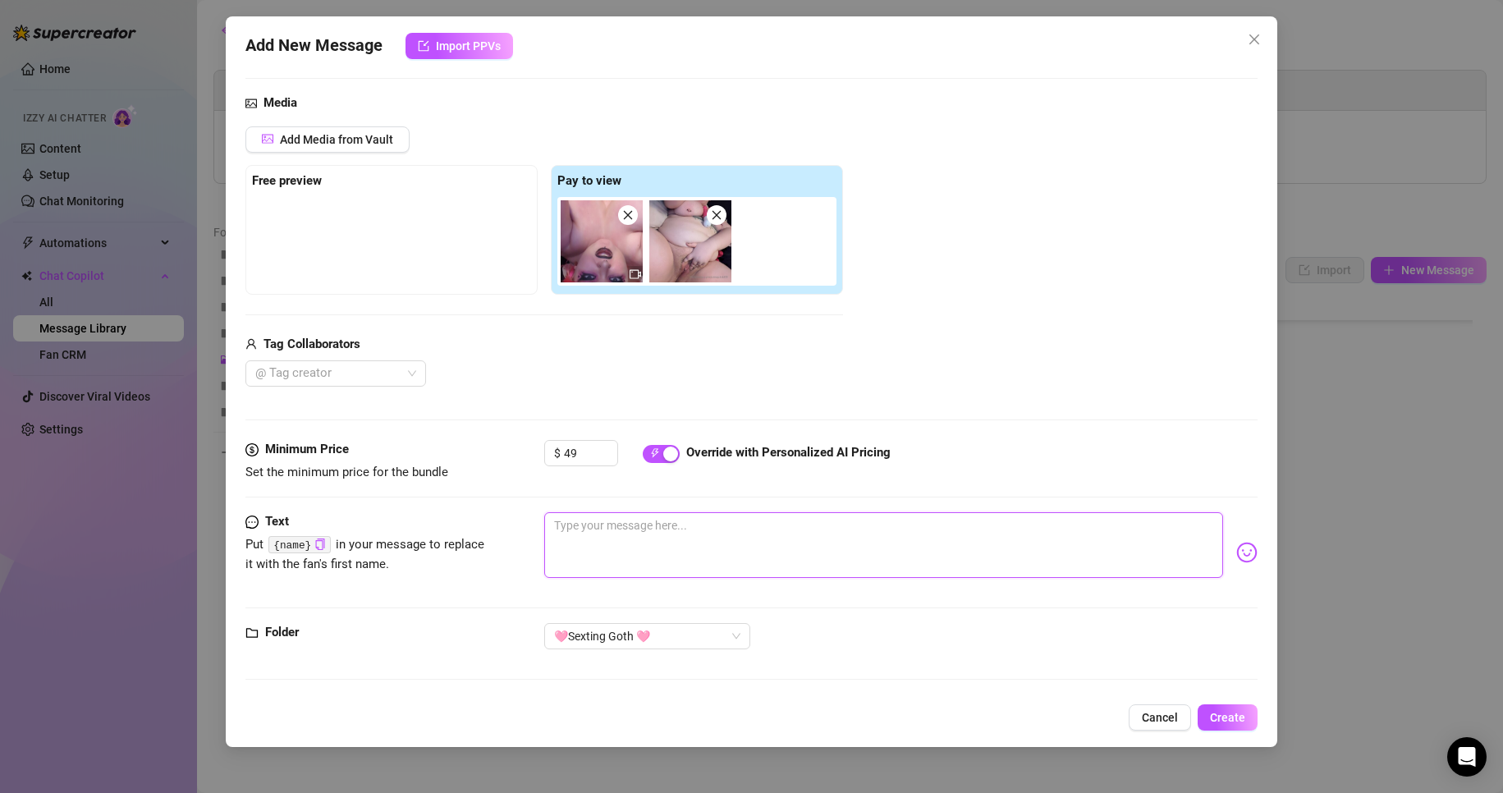
type textarea "o"
type textarea "om"
type textarea "omg"
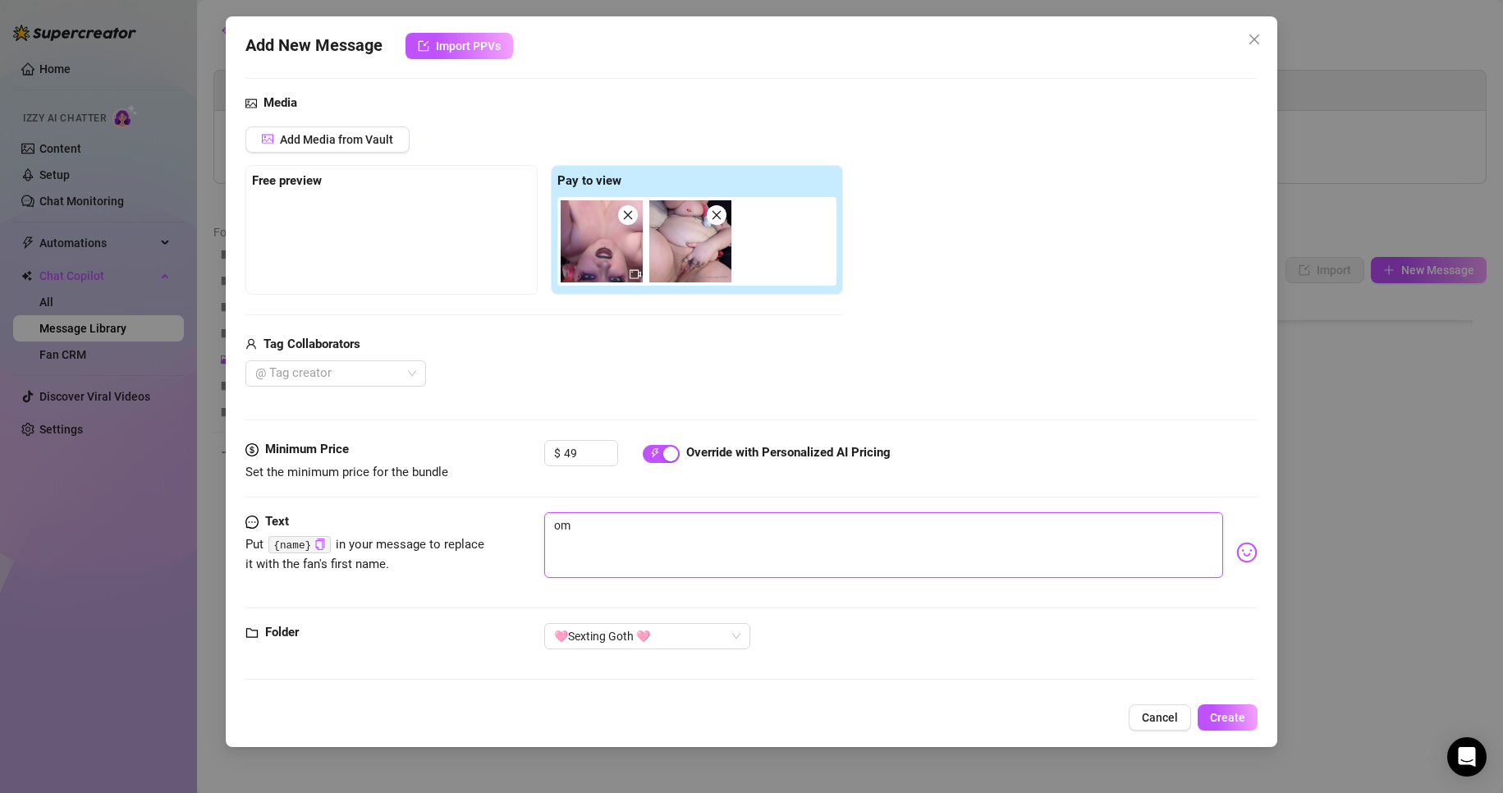
type textarea "omg"
type textarea "omgg"
type textarea "omggg"
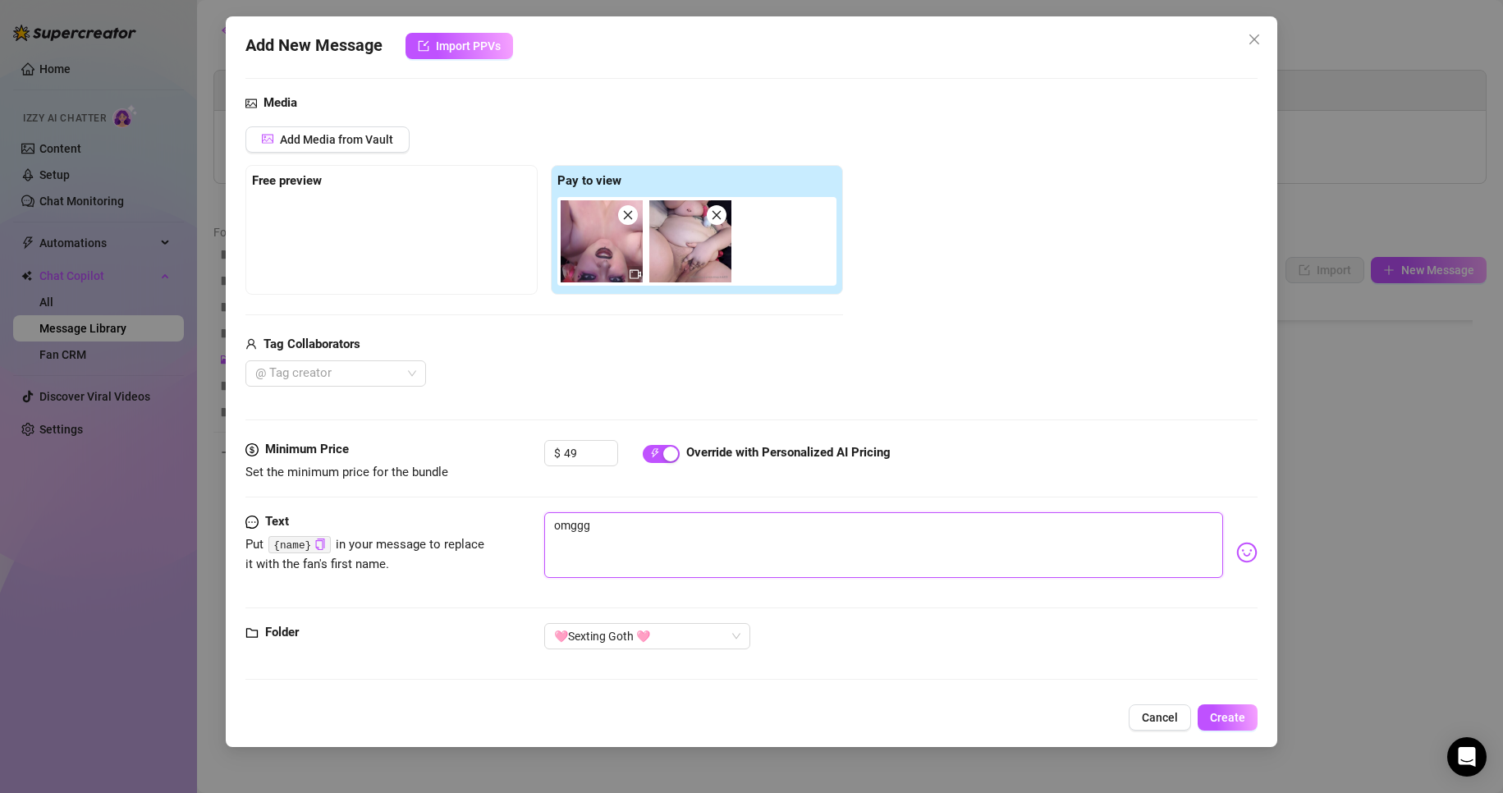
type textarea "omggg"
type textarea "omggg i"
type textarea "omggg i'"
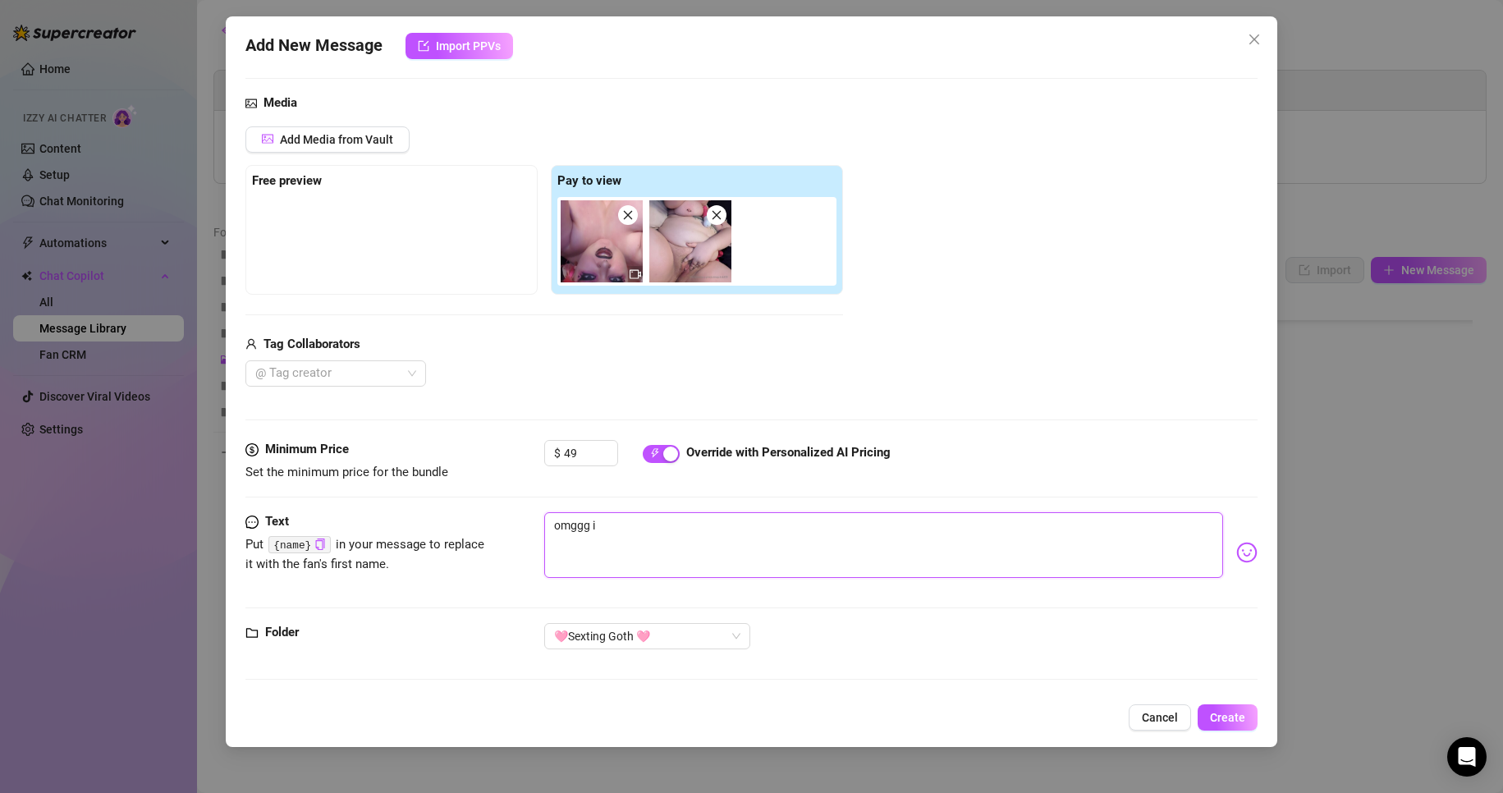
type textarea "omggg i'"
type textarea "omggg i'm"
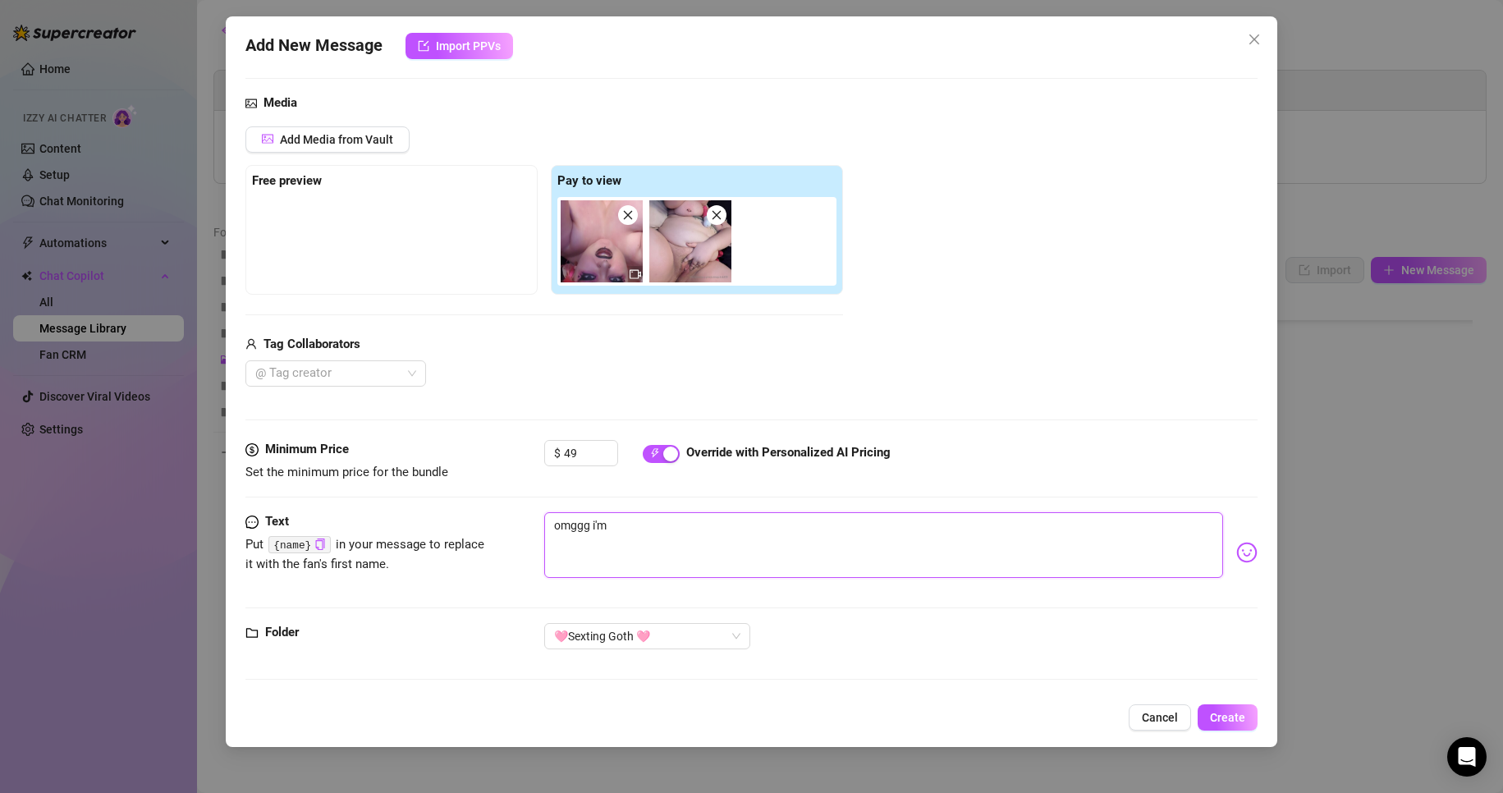
type textarea "omggg i'm s"
type textarea "omggg i'm so"
type textarea "omggg i'm sor"
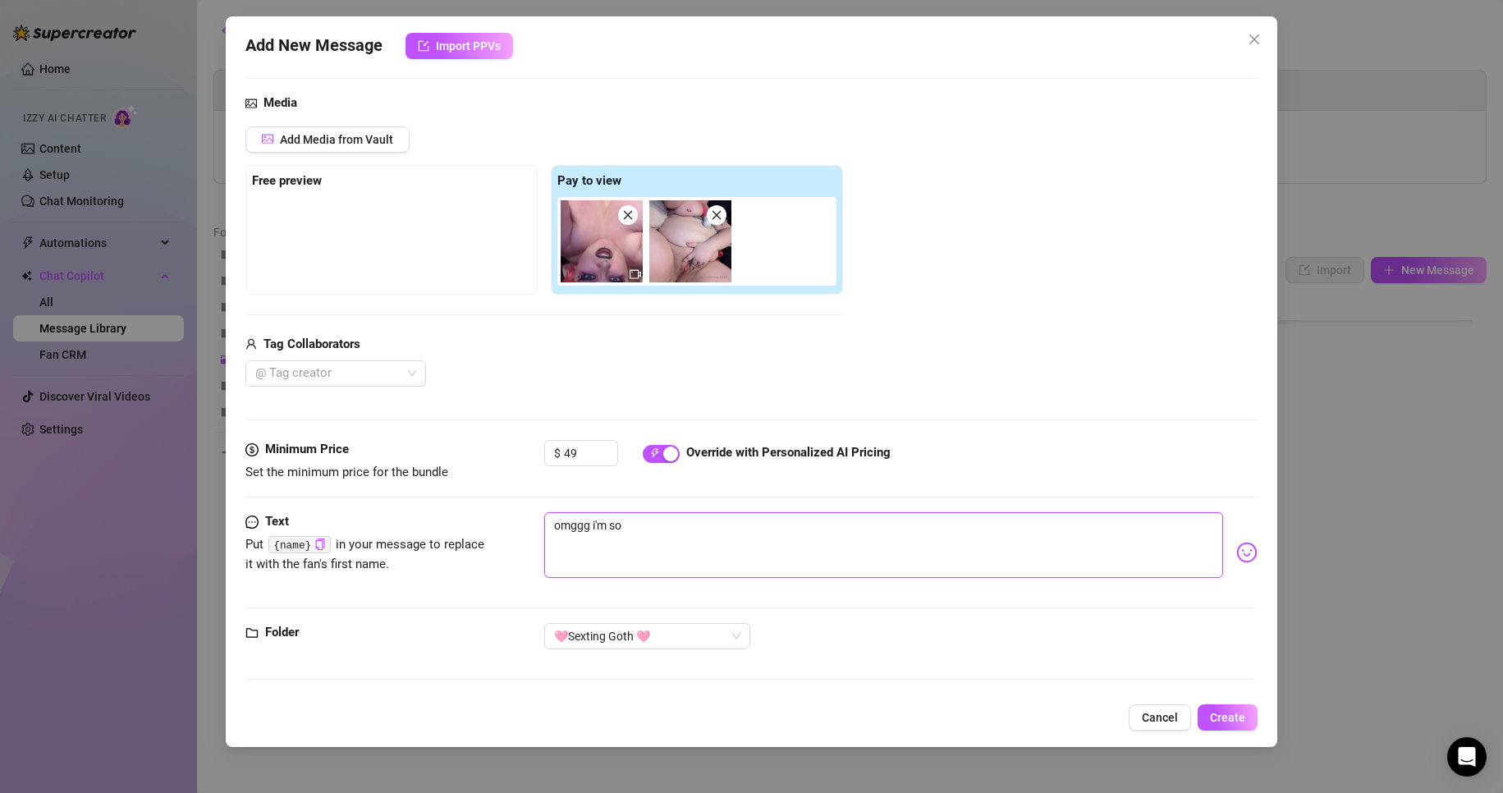
type textarea "omggg i'm sor"
type textarea "omggg i'm sorr"
type textarea "omggg i'm sorry"
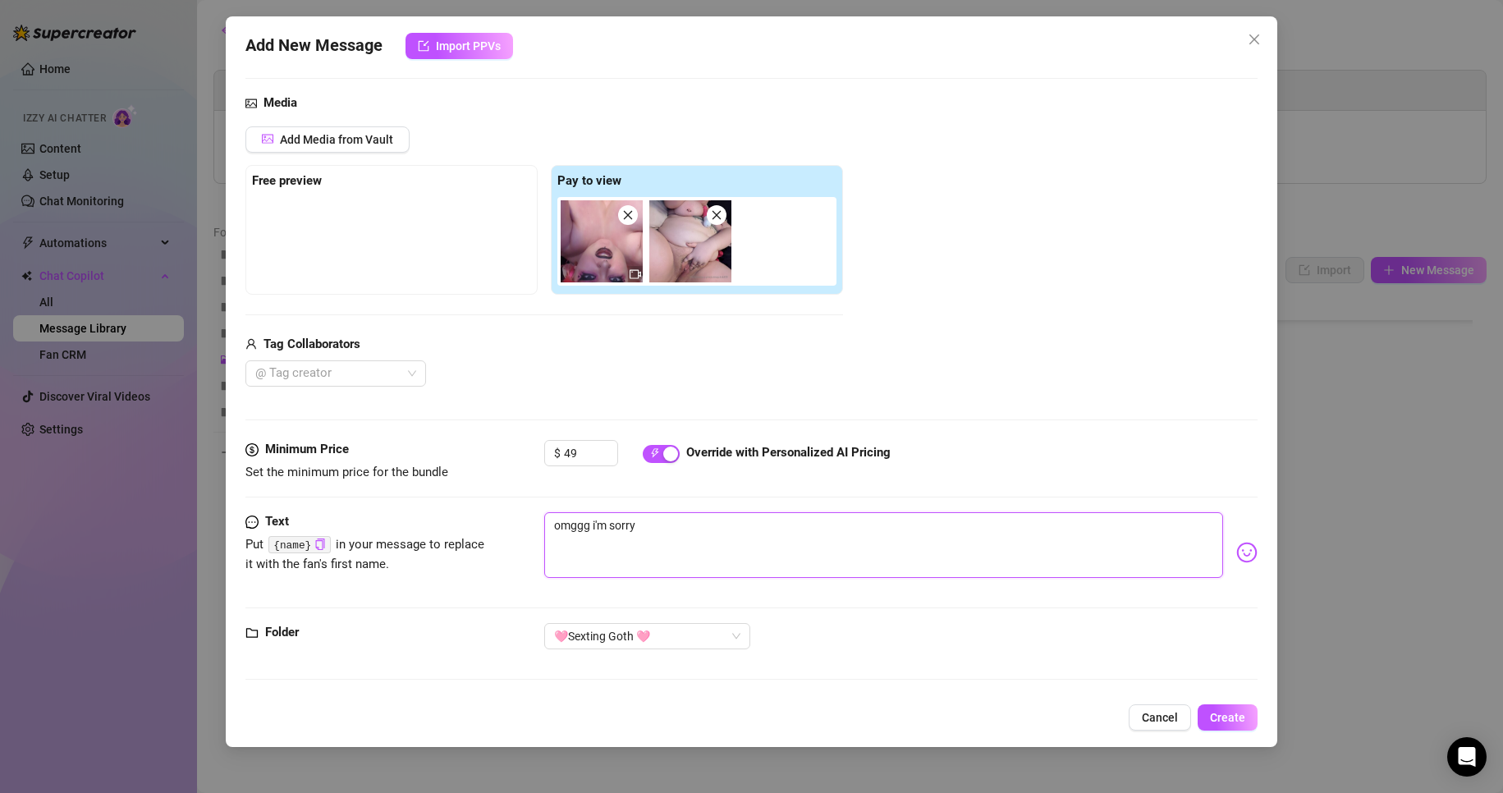
type textarea "omggg i'm sorry"
type textarea "omggg i'm sorry f"
type textarea "omggg i'm sorry fo"
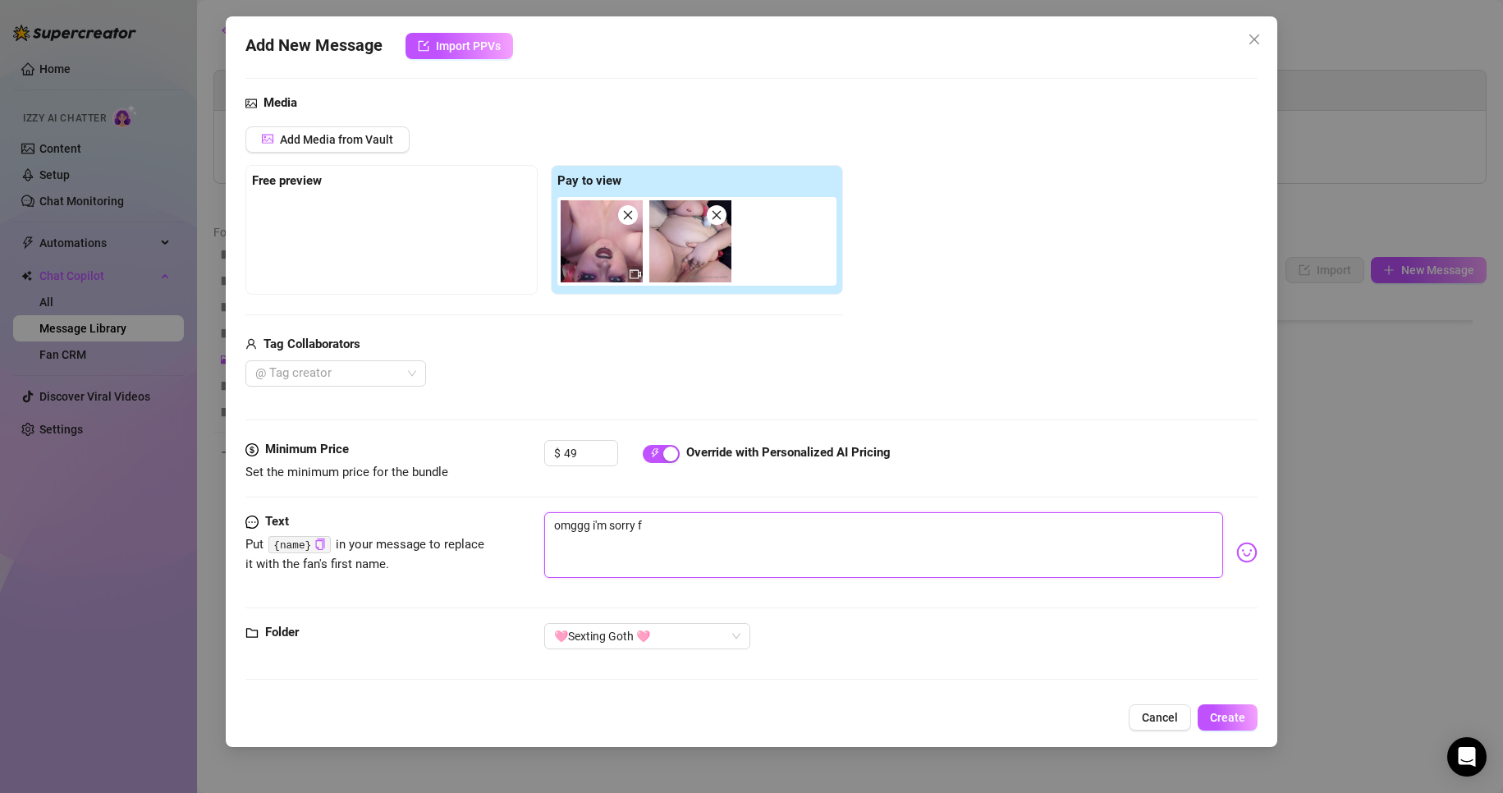
type textarea "omggg i'm sorry fo"
type textarea "omggg i'm sorry for"
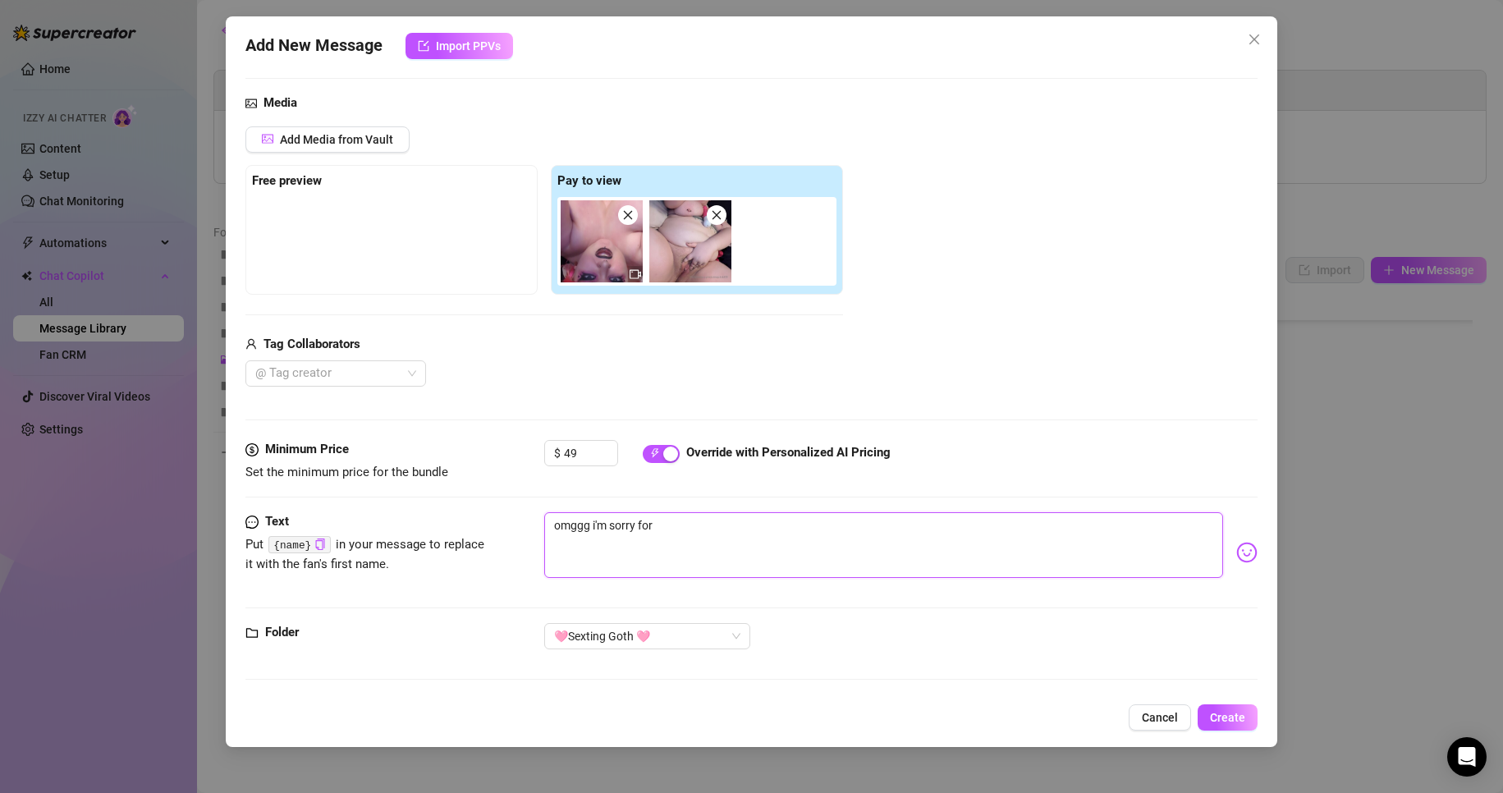
type textarea "omggg i'm sorry for f"
type textarea "omggg i'm sorry for fi"
type textarea "omggg i'm sorry for fil"
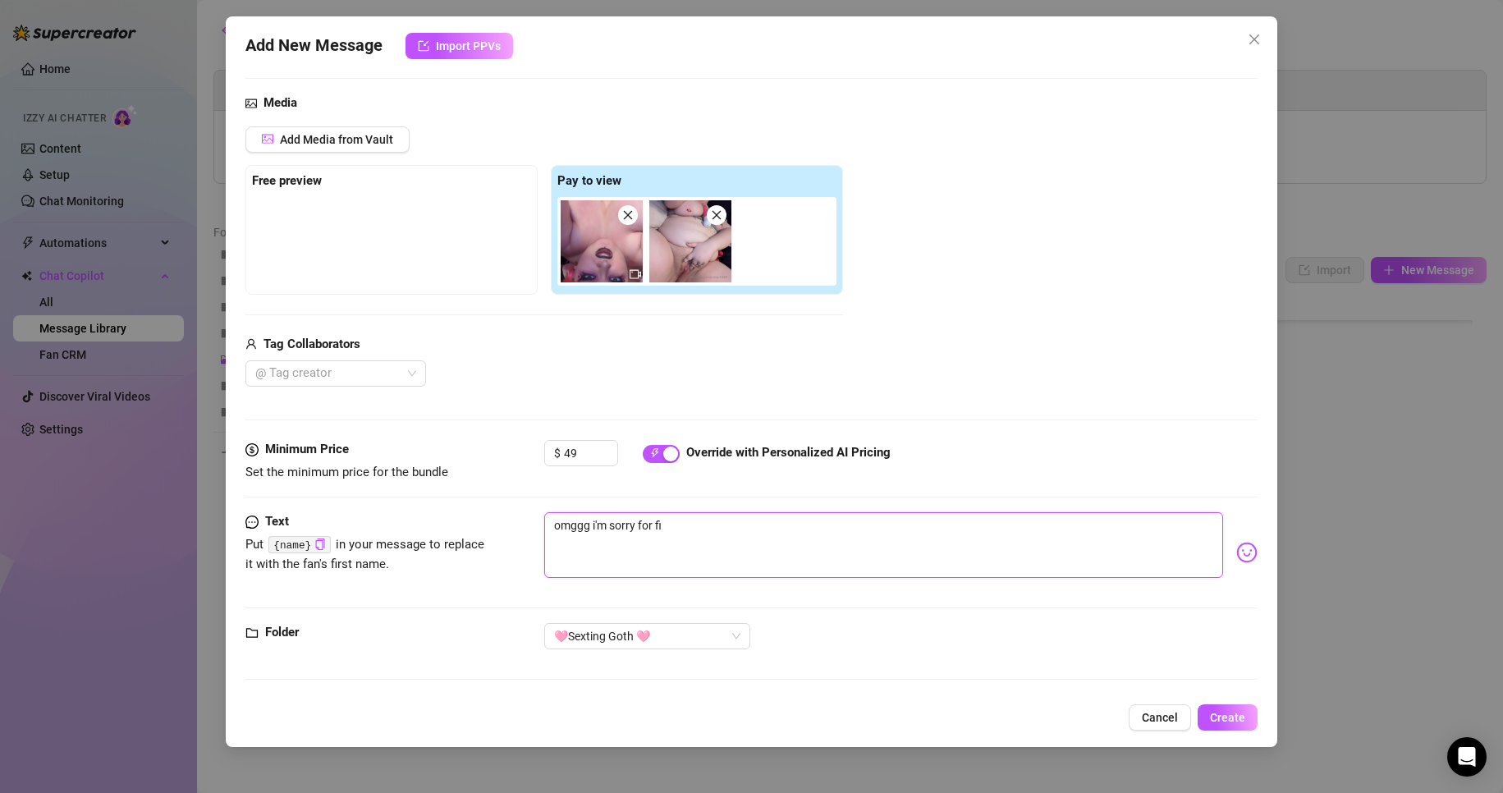
type textarea "omggg i'm sorry for fil"
type textarea "omggg i'm sorry for film"
type textarea "omggg i'm sorry for filmi"
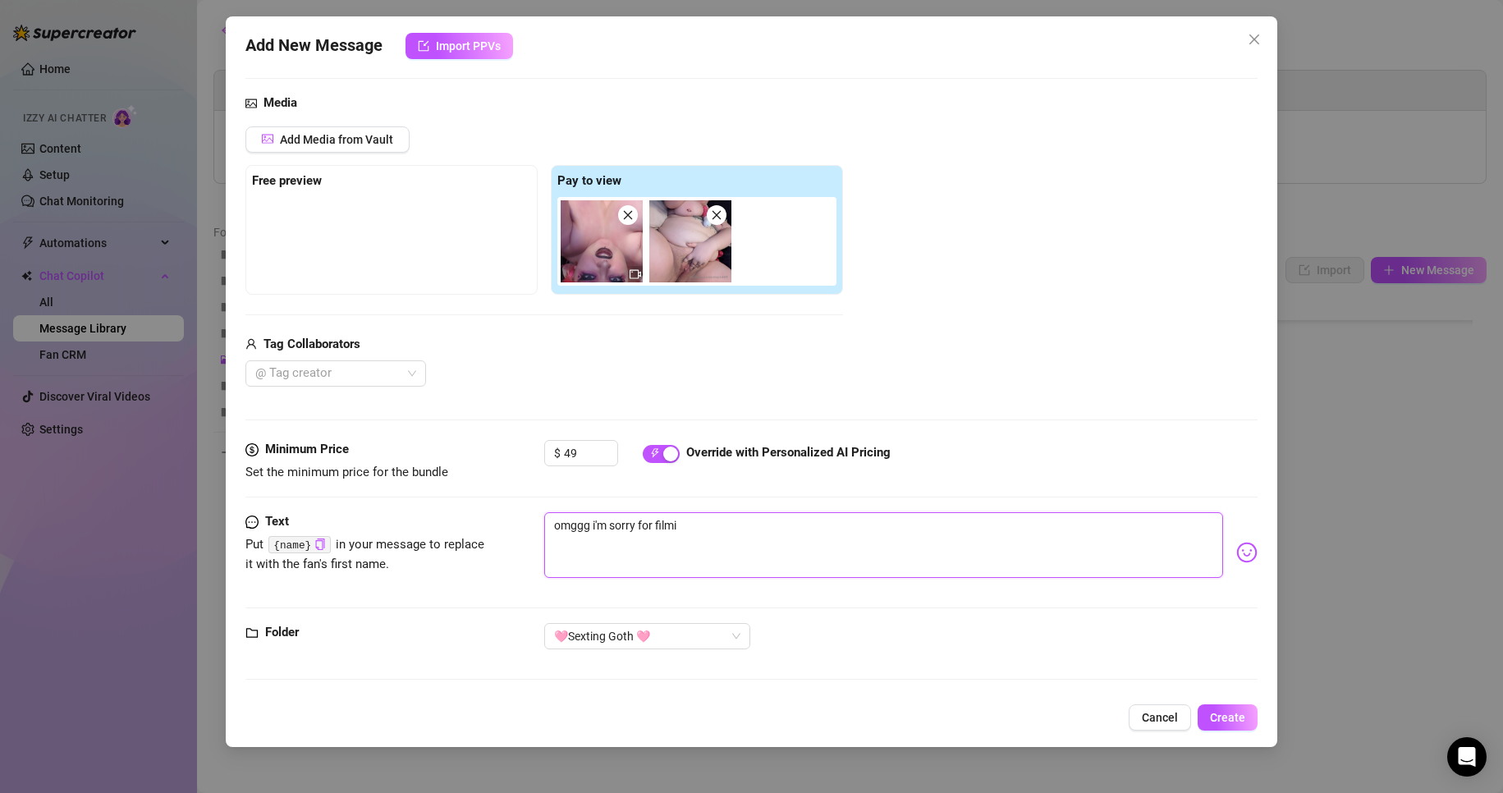
type textarea "omggg i'm sorry for filmin"
type textarea "omggg i'm sorry for filming"
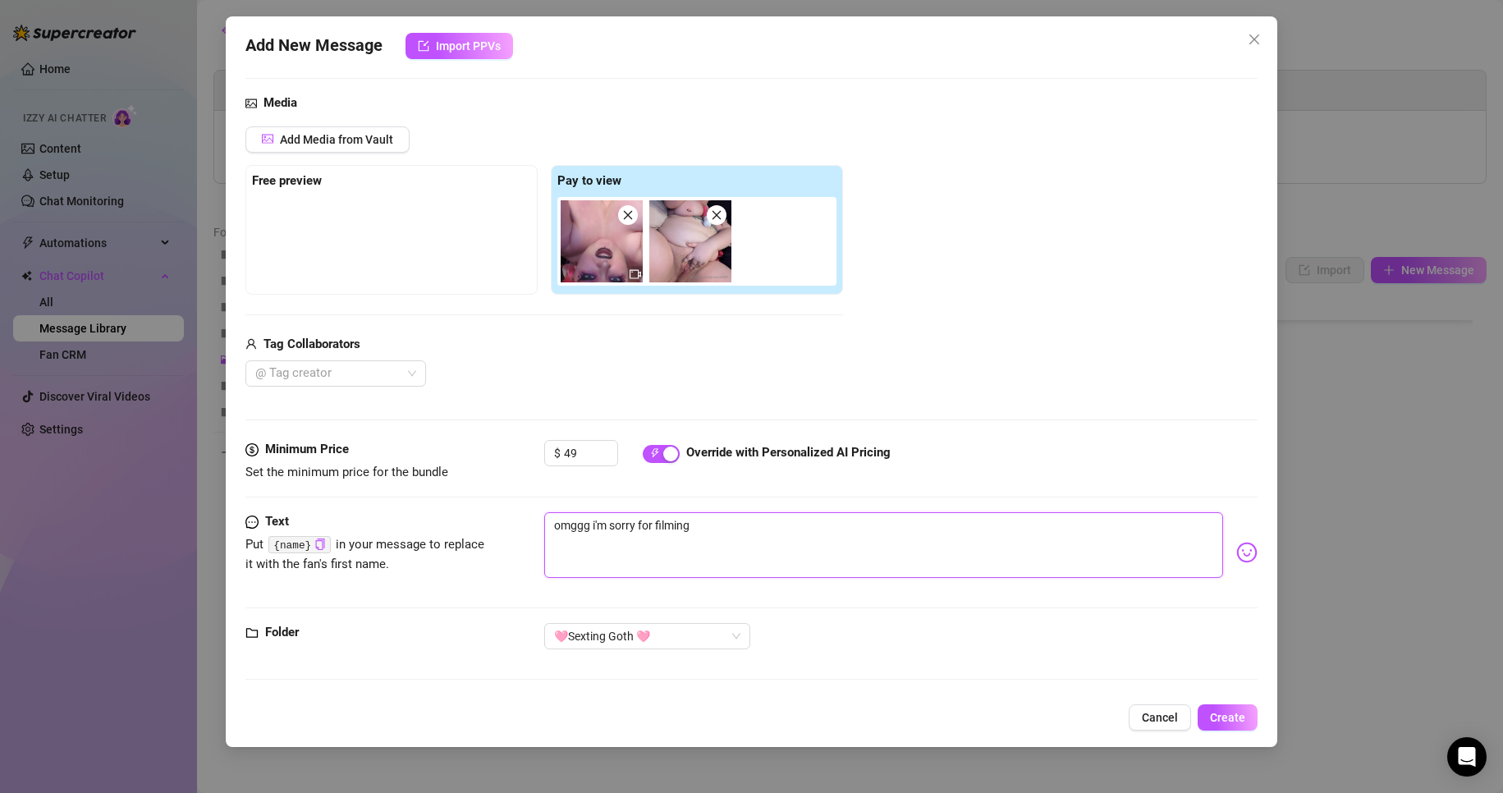
type textarea "omggg i'm sorry for filming"
type textarea "omggg i'm sorry for filming s"
type textarea "omggg i'm sorry for filming so"
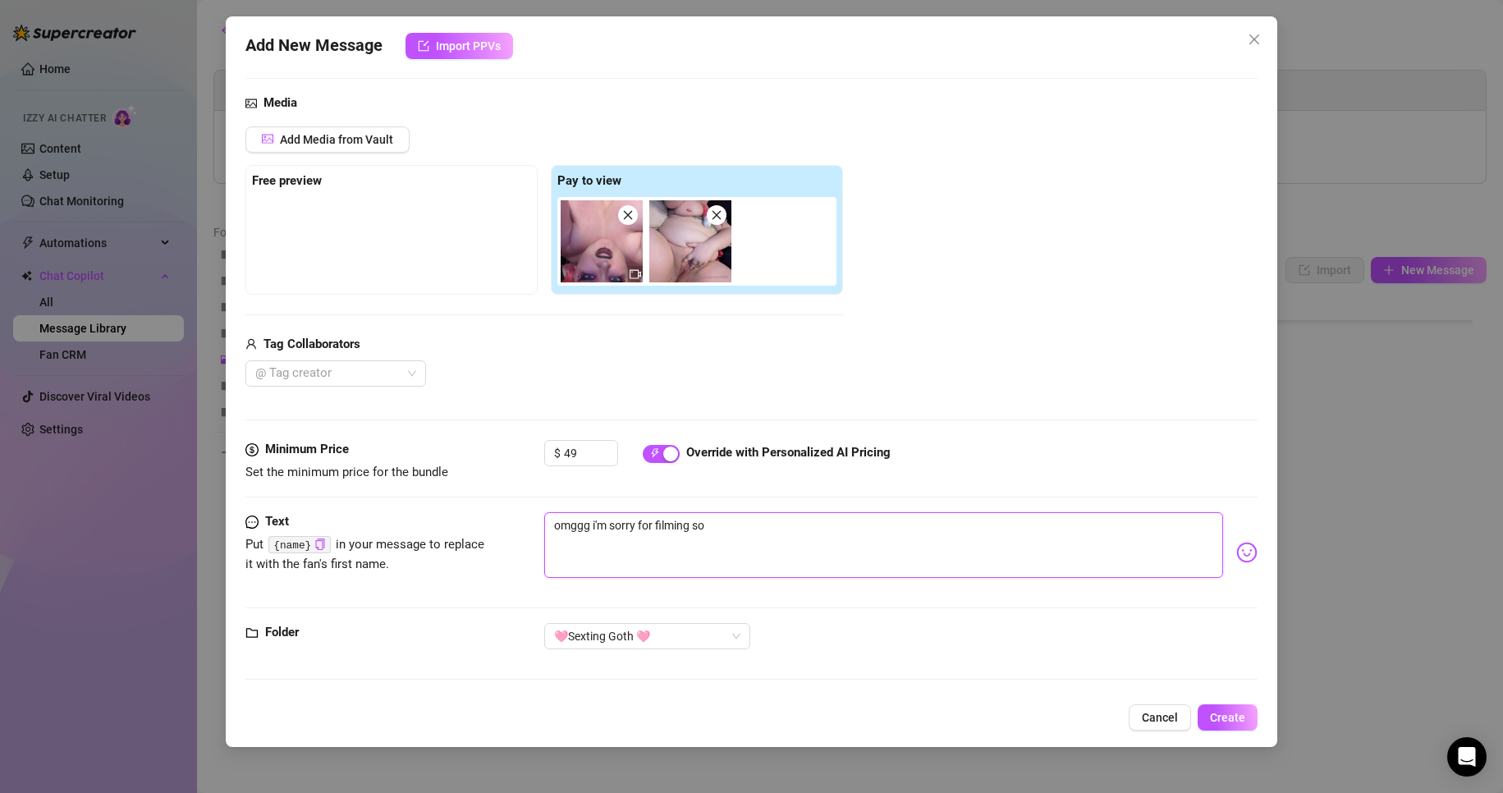
type textarea "omggg i'm sorry for filming soo"
type textarea "omggg i'm sorry for filming sooo"
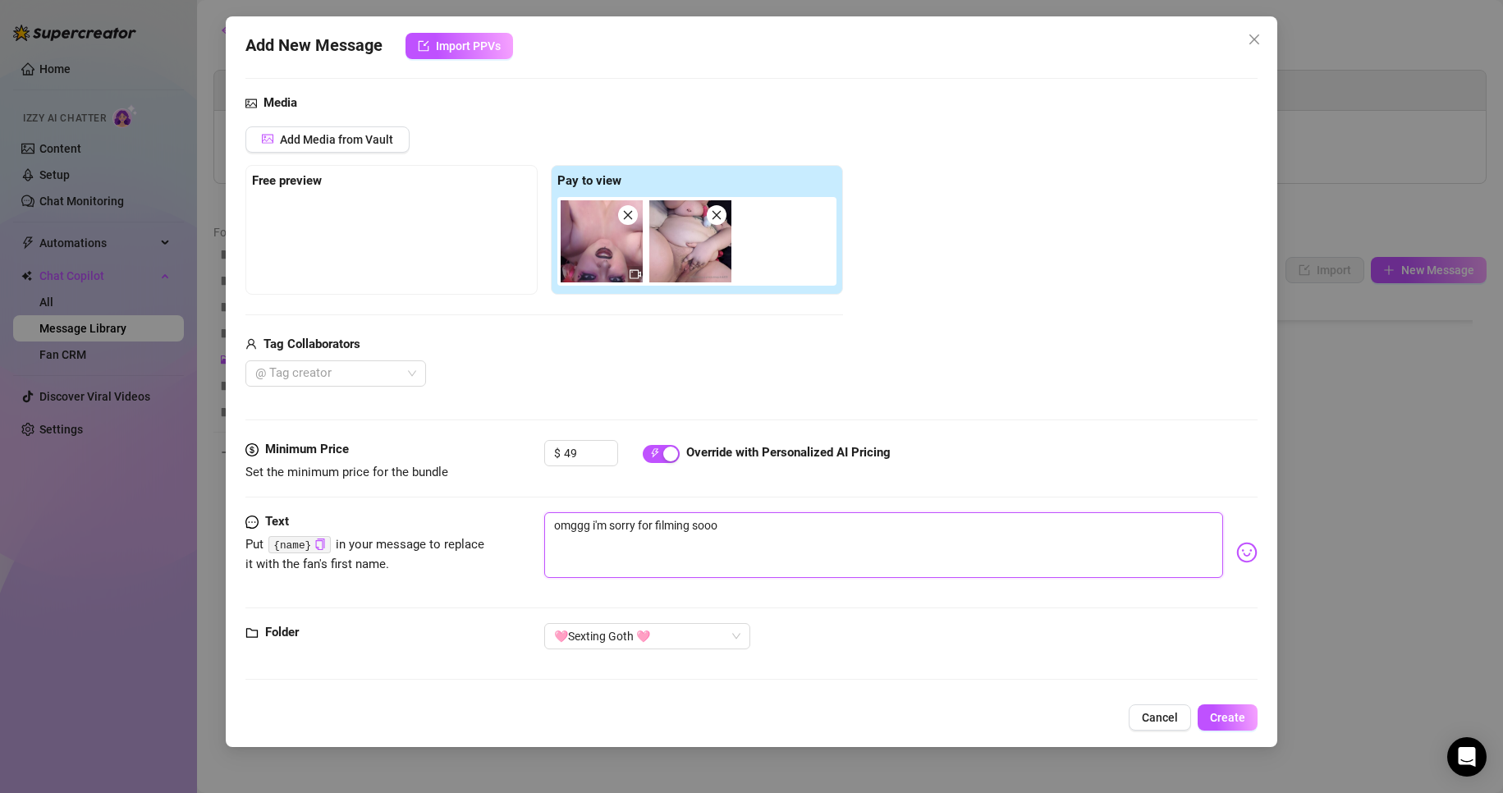
type textarea "omggg i'm sorry for filming sooo"
type textarea "omggg i'm sorry for filming sooo l"
type textarea "omggg i'm sorry for filming sooo lo"
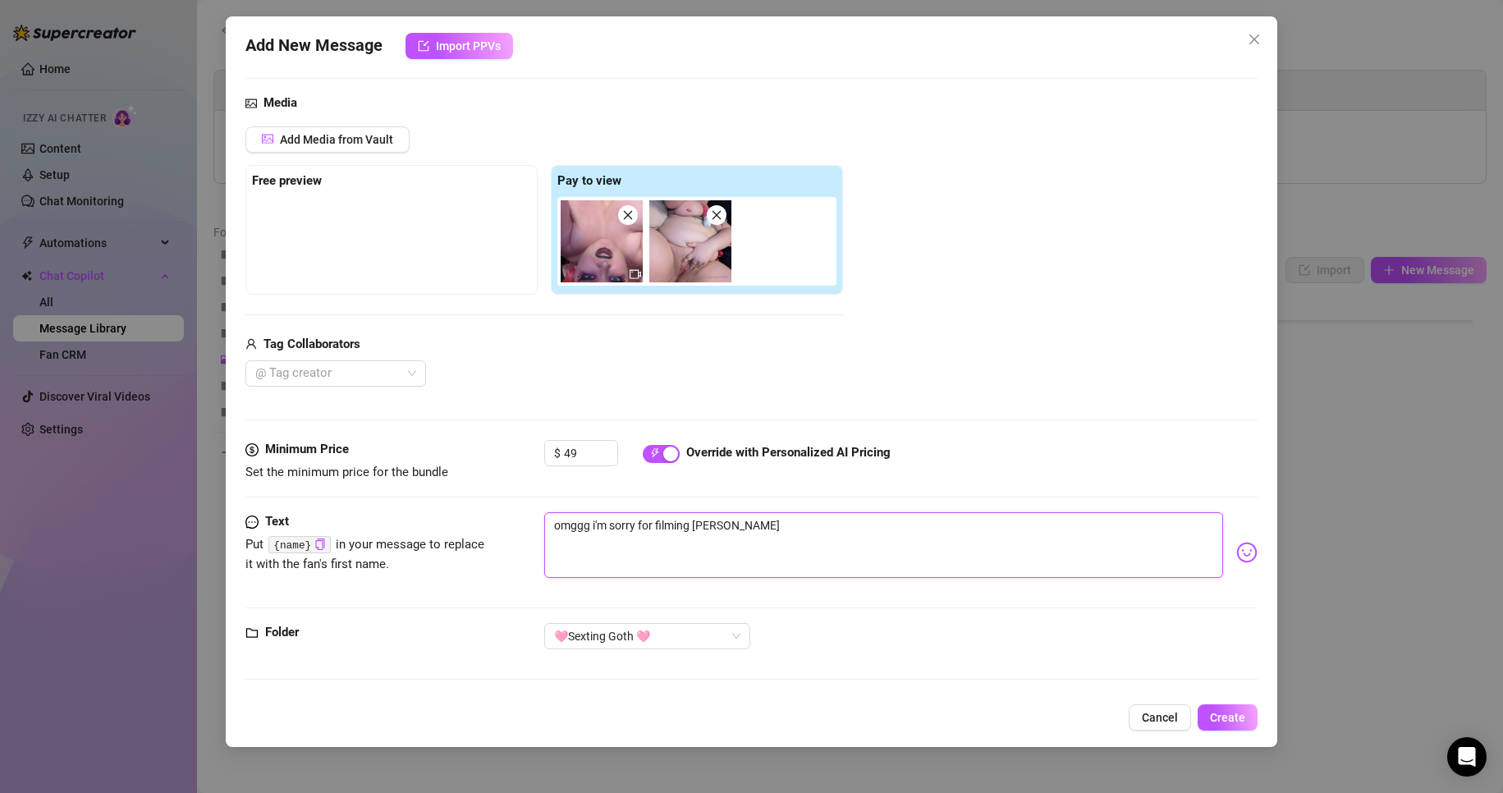
type textarea "omggg i'm sorry for filming sooo lon"
type textarea "omggg i'm sorry for filming sooo long"
type textarea "omggg i'm sorry for filming sooo long,"
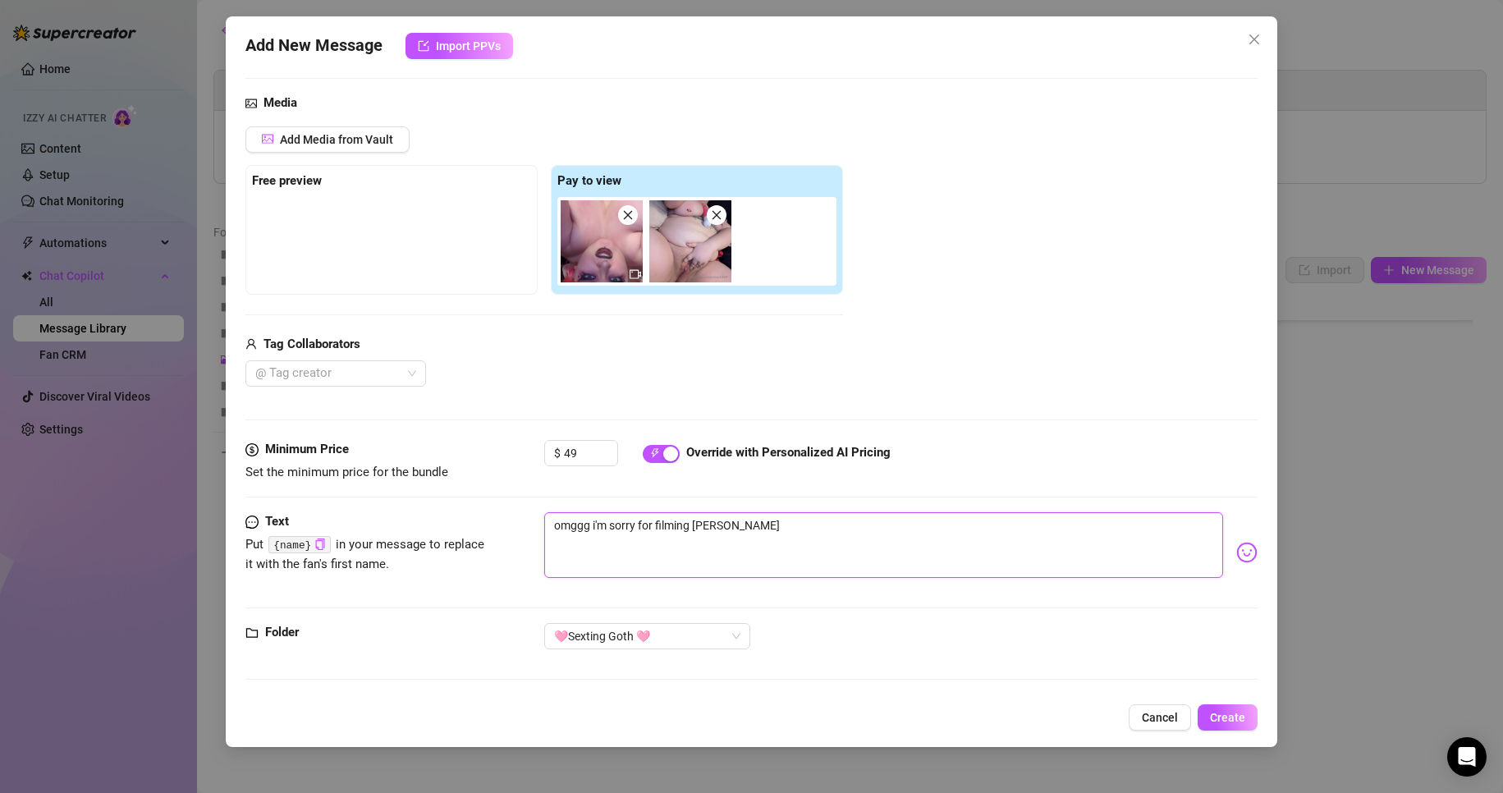
type textarea "omggg i'm sorry for filming sooo long,"
type textarea "omggg i'm sorry for filming sooo long"
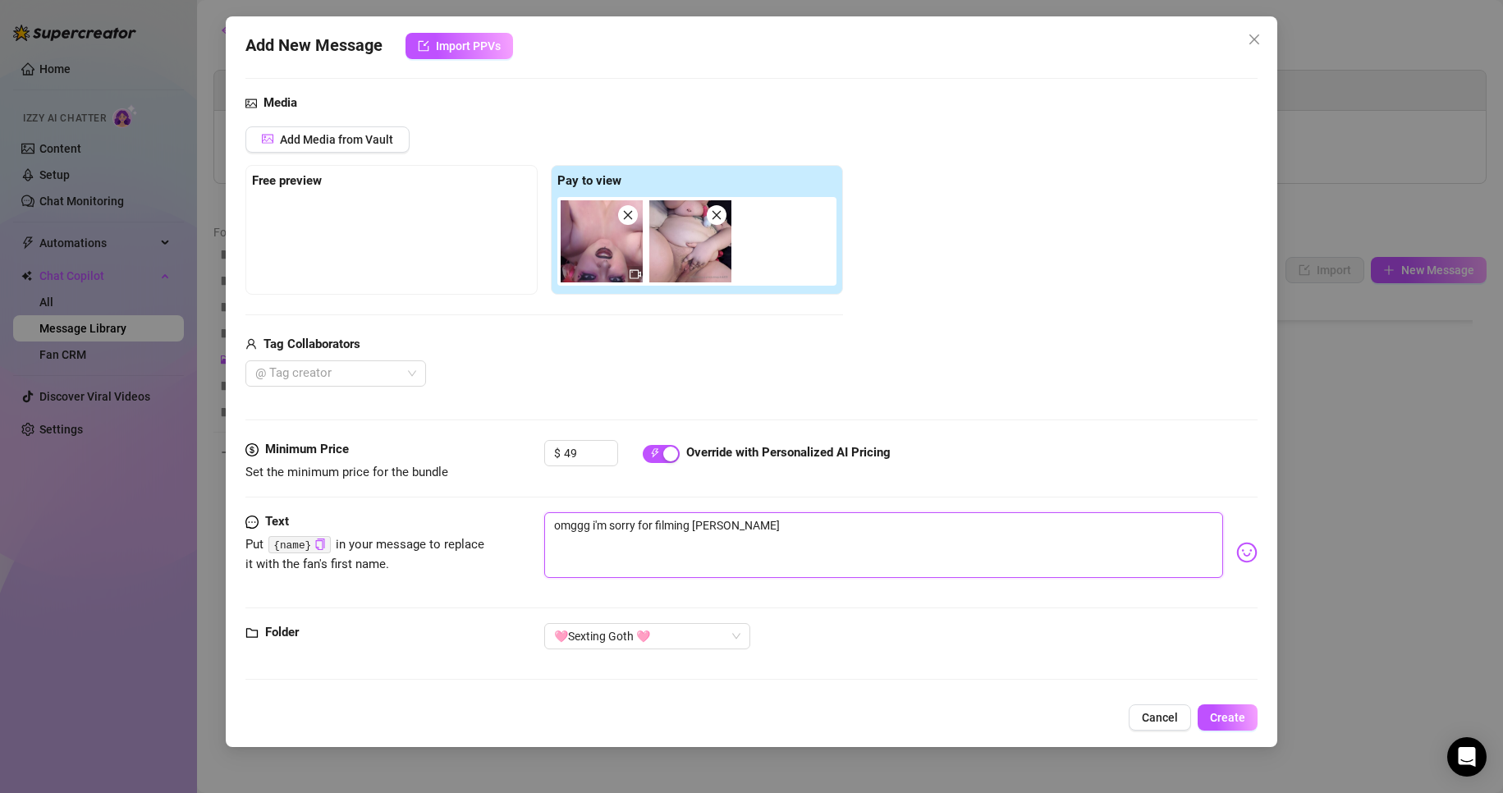
type textarea "omggg i'm sorry for filming sooo long h"
type textarea "omggg i'm sorry for filming sooo long ha"
type textarea "omggg i'm sorry for filming sooo long hah"
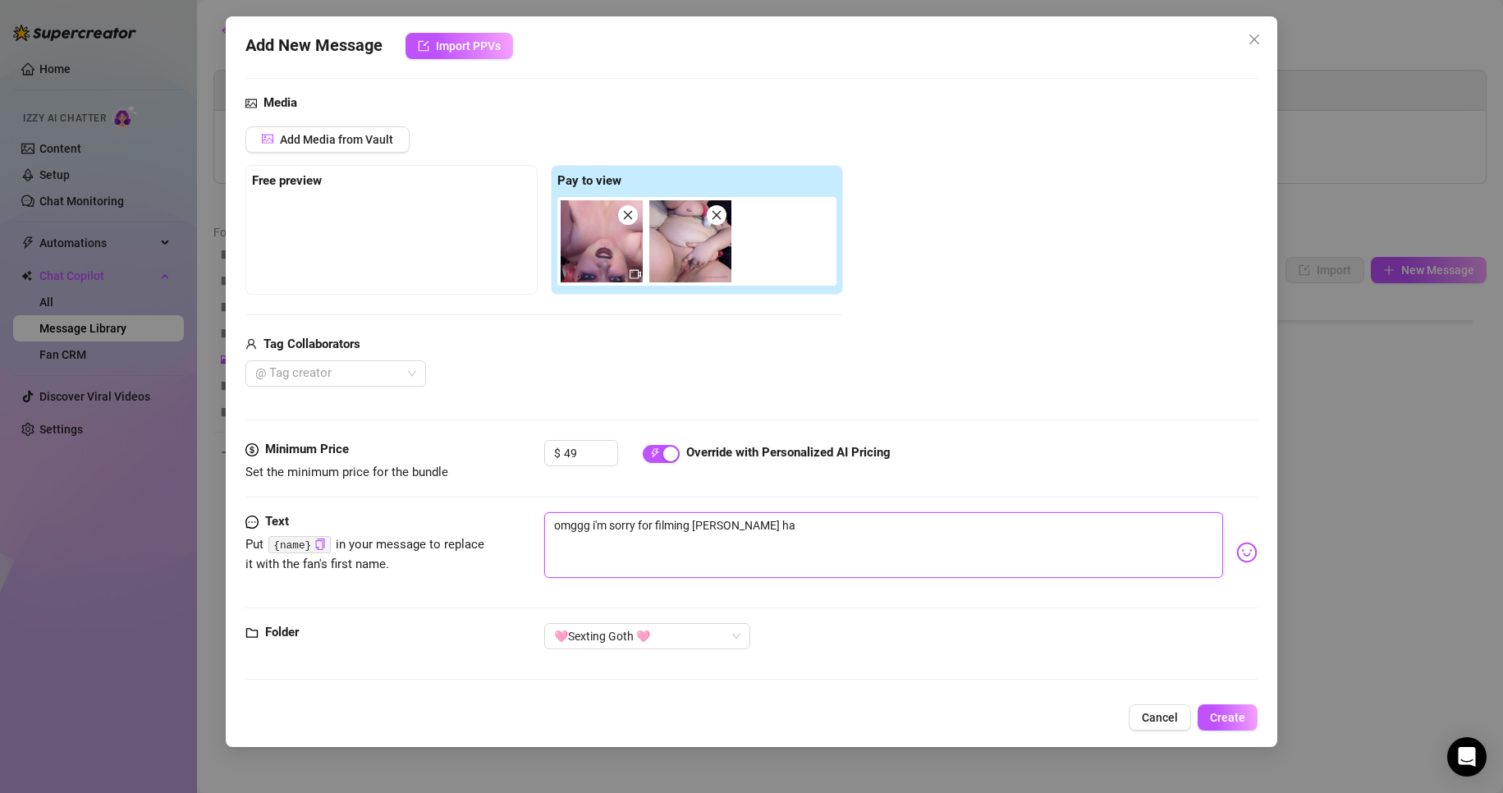
type textarea "omggg i'm sorry for filming sooo long hah"
type textarea "omggg i'm sorry for filming sooo long haha"
type textarea "omggg i'm sorry for filming sooo long hahah"
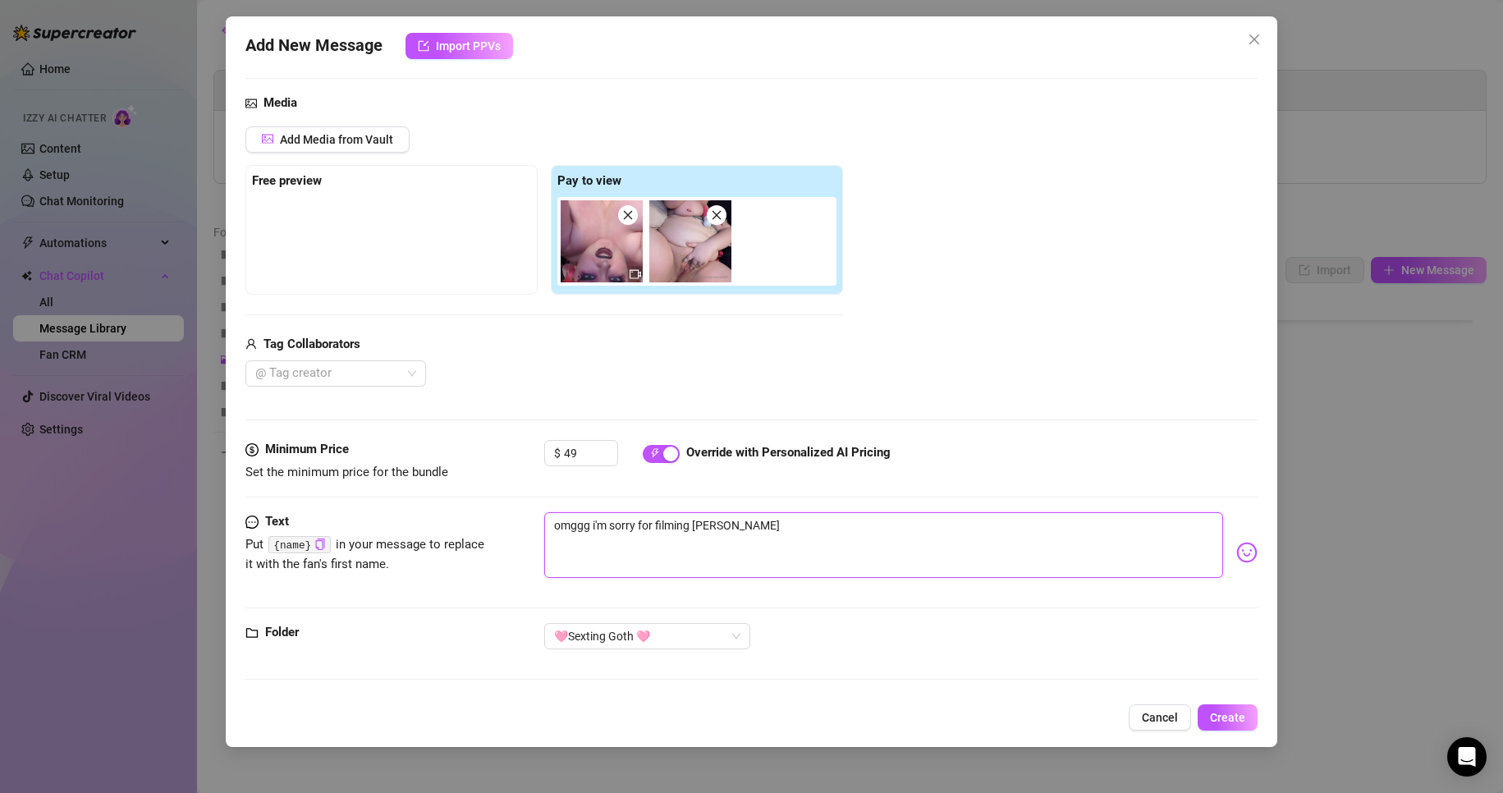
type textarea "omggg i'm sorry for filming sooo long hahaha"
type textarea "omggg i'm sorry for filming sooo long hahah"
type textarea "omggg i'm sorry for filming sooo long haha"
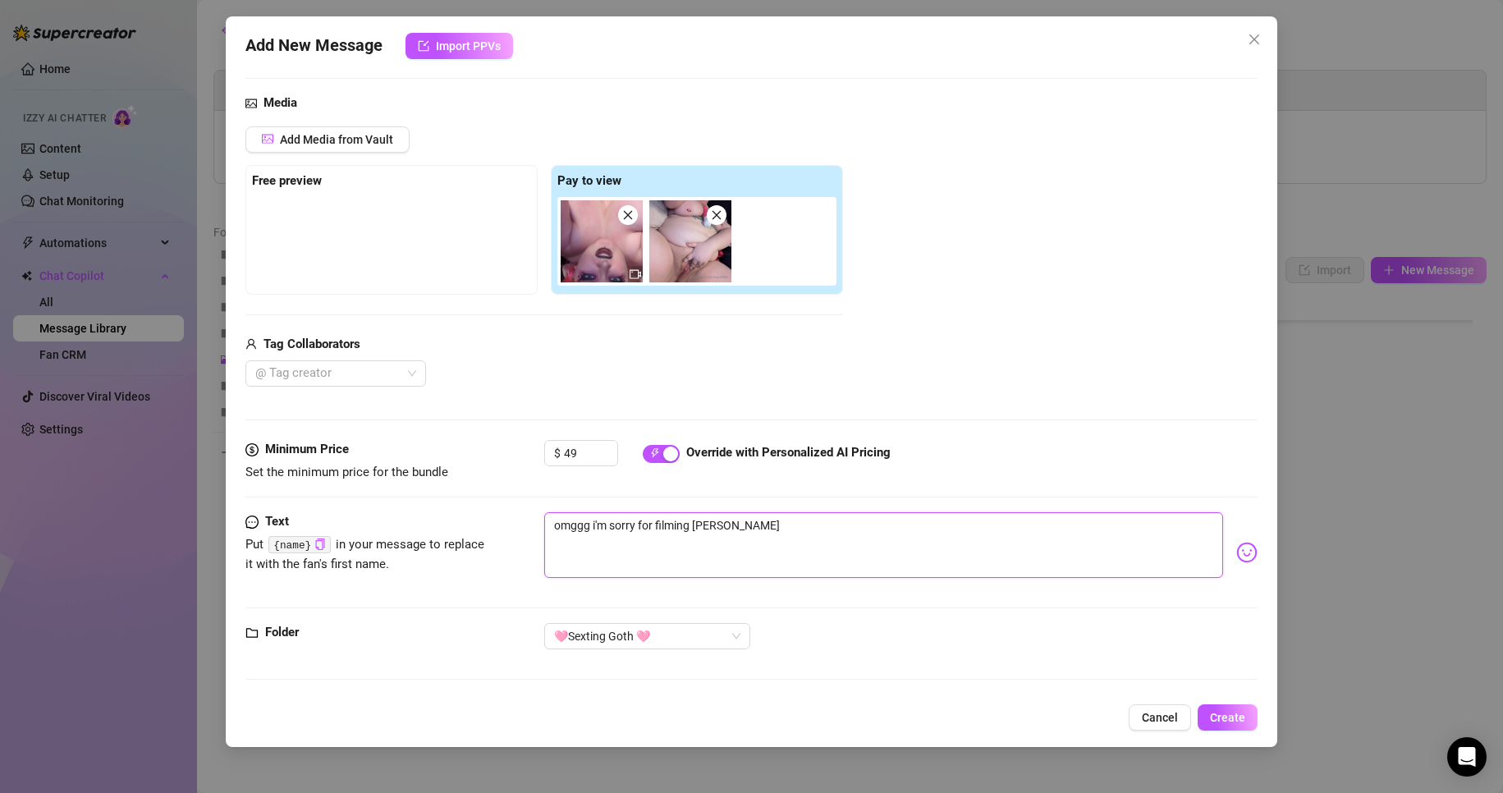
type textarea "omggg i'm sorry for filming sooo long haha"
type textarea "omggg i'm sorry for filming sooo long hah"
type textarea "omggg i'm sorry for filming sooo long ha"
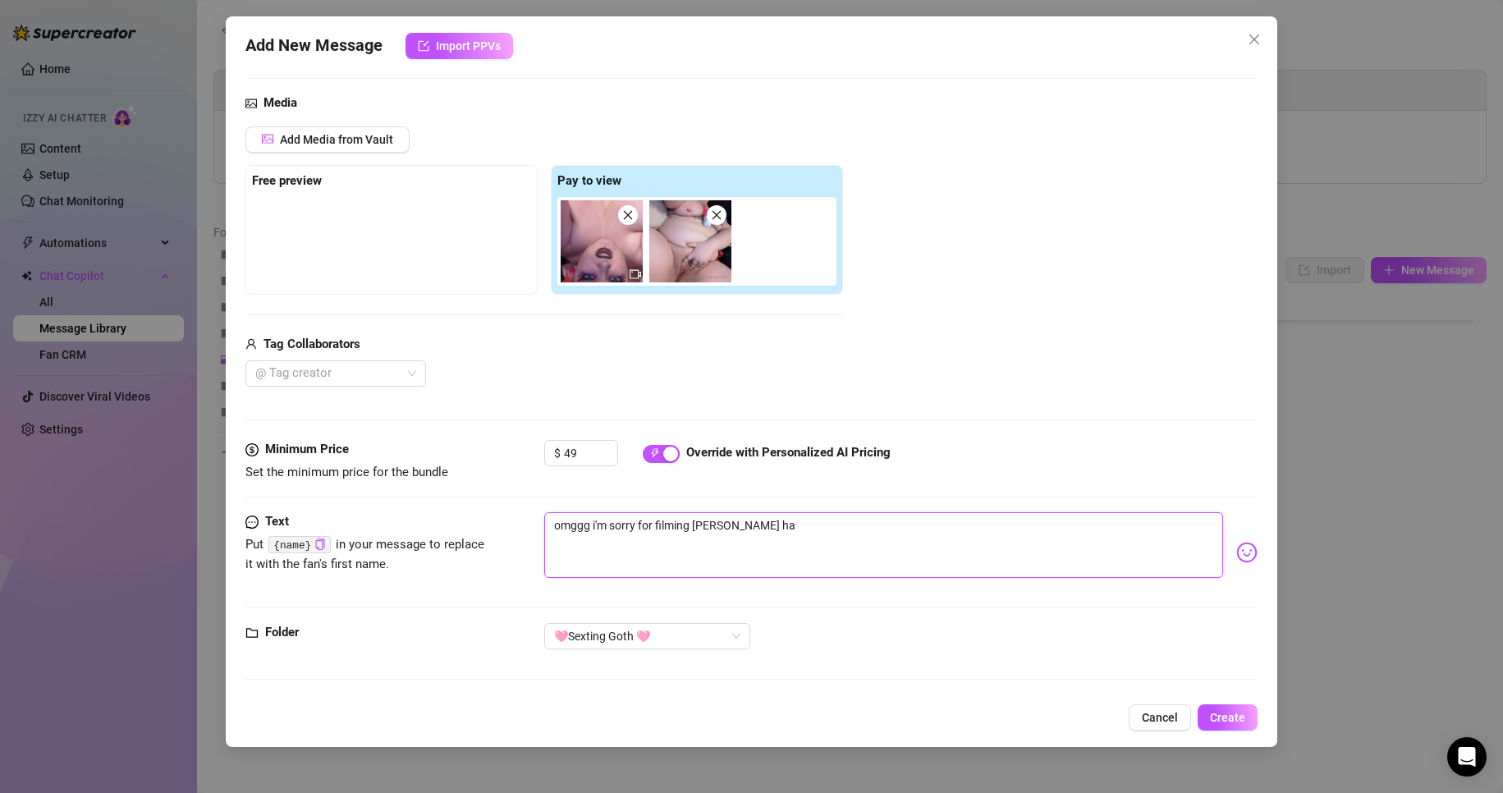
type textarea "omggg i'm sorry for filming sooo long h"
type textarea "omggg i'm sorry for filming sooo long"
type textarea "omggg i'm sorry for filming sooo long X"
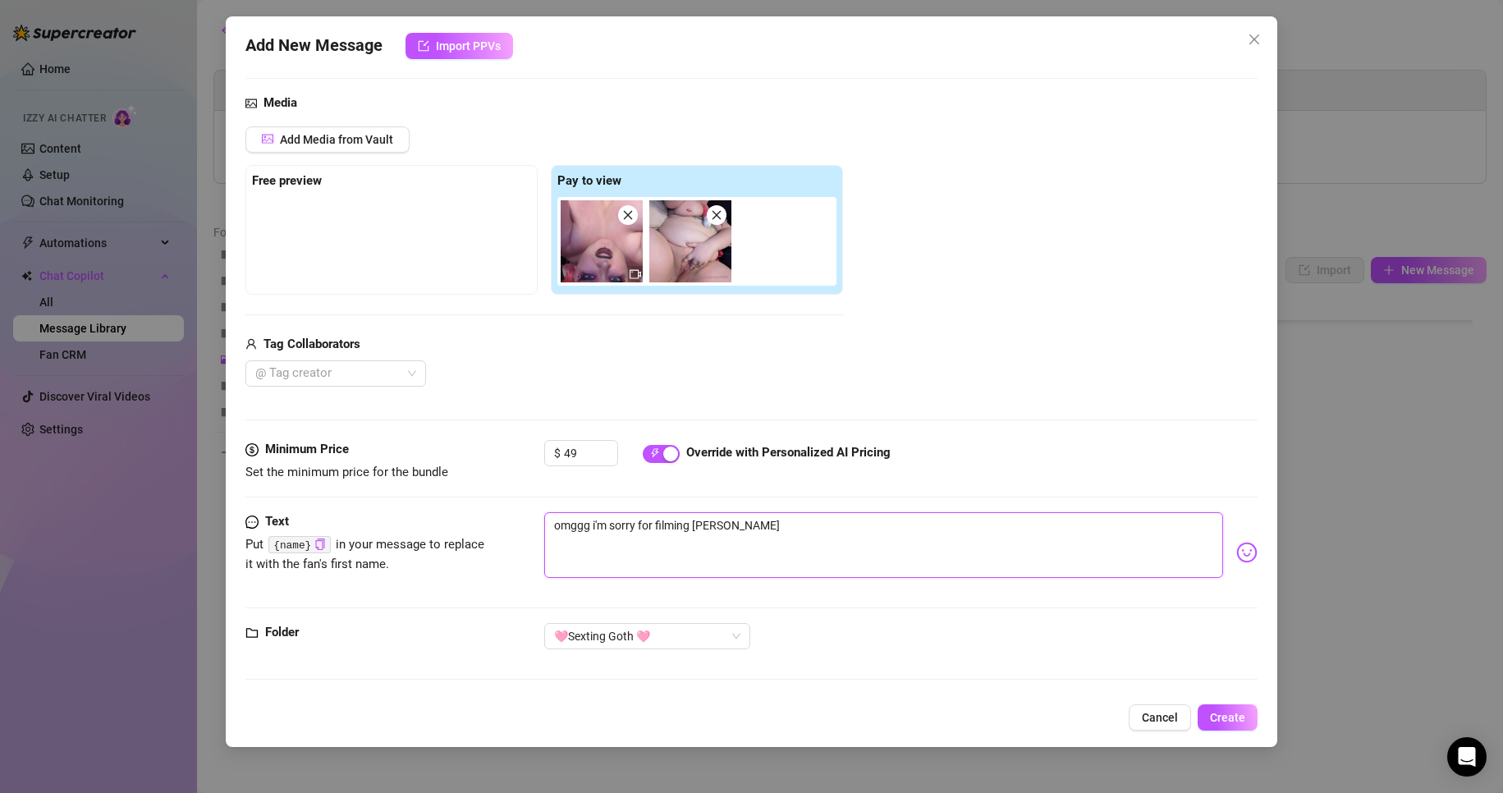
type textarea "omggg i'm sorry for filming sooo long X"
type textarea "omggg i'm sorry for filming sooo long XD"
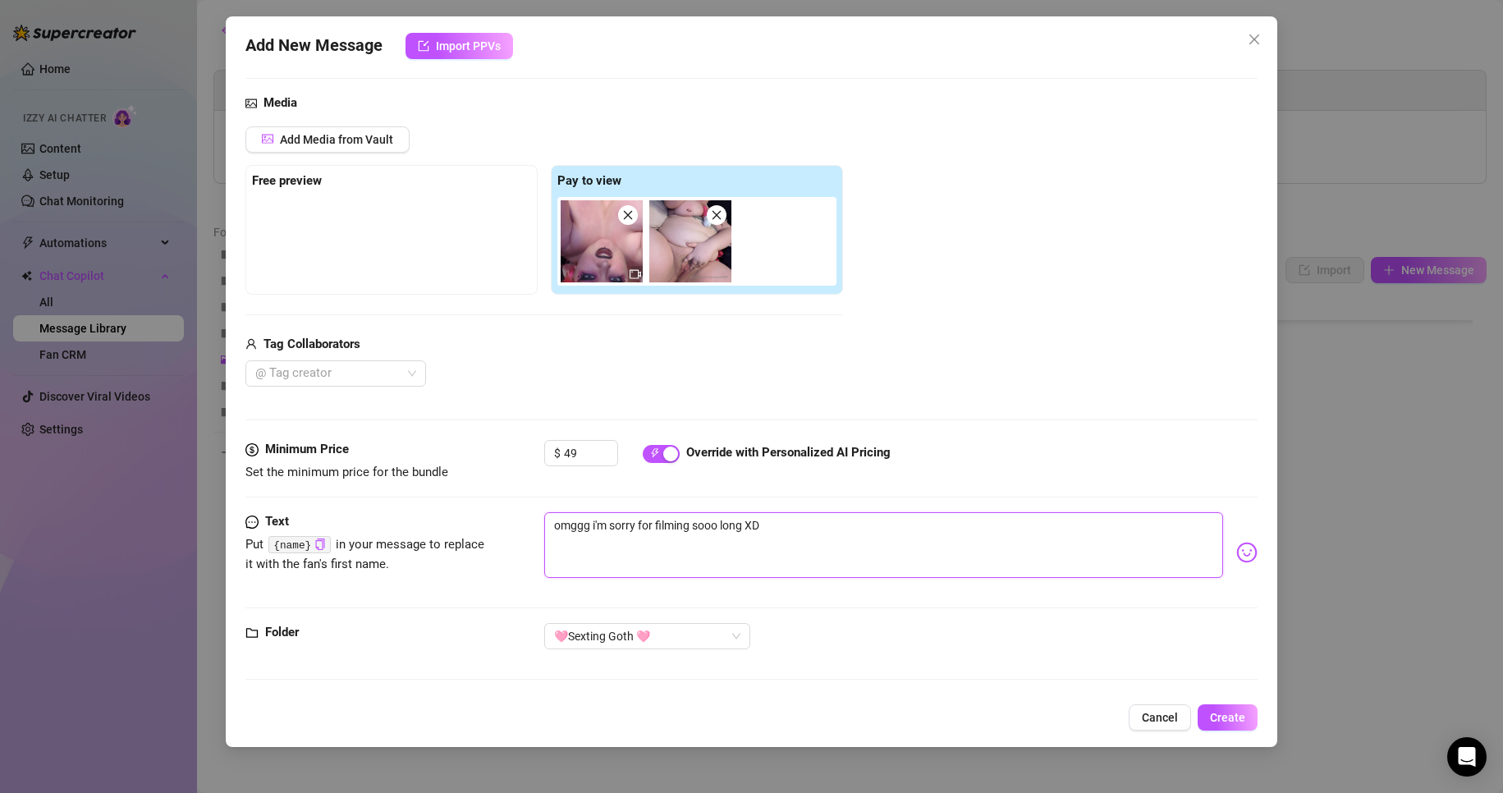
paste textarea "Squirting everywhere… think you could handle this mess?"
type textarea "omggg i'm sorry for filming sooo long XD Squirting everywhere… think you could …"
click at [788, 529] on textarea "omggg i'm sorry for filming sooo long XD Squirting everywhere… think you could …" at bounding box center [884, 545] width 680 height 66
click at [787, 529] on textarea "omggg i'm sorry for filming sooo long XD Squirting everywhere… think you could …" at bounding box center [884, 545] width 680 height 66
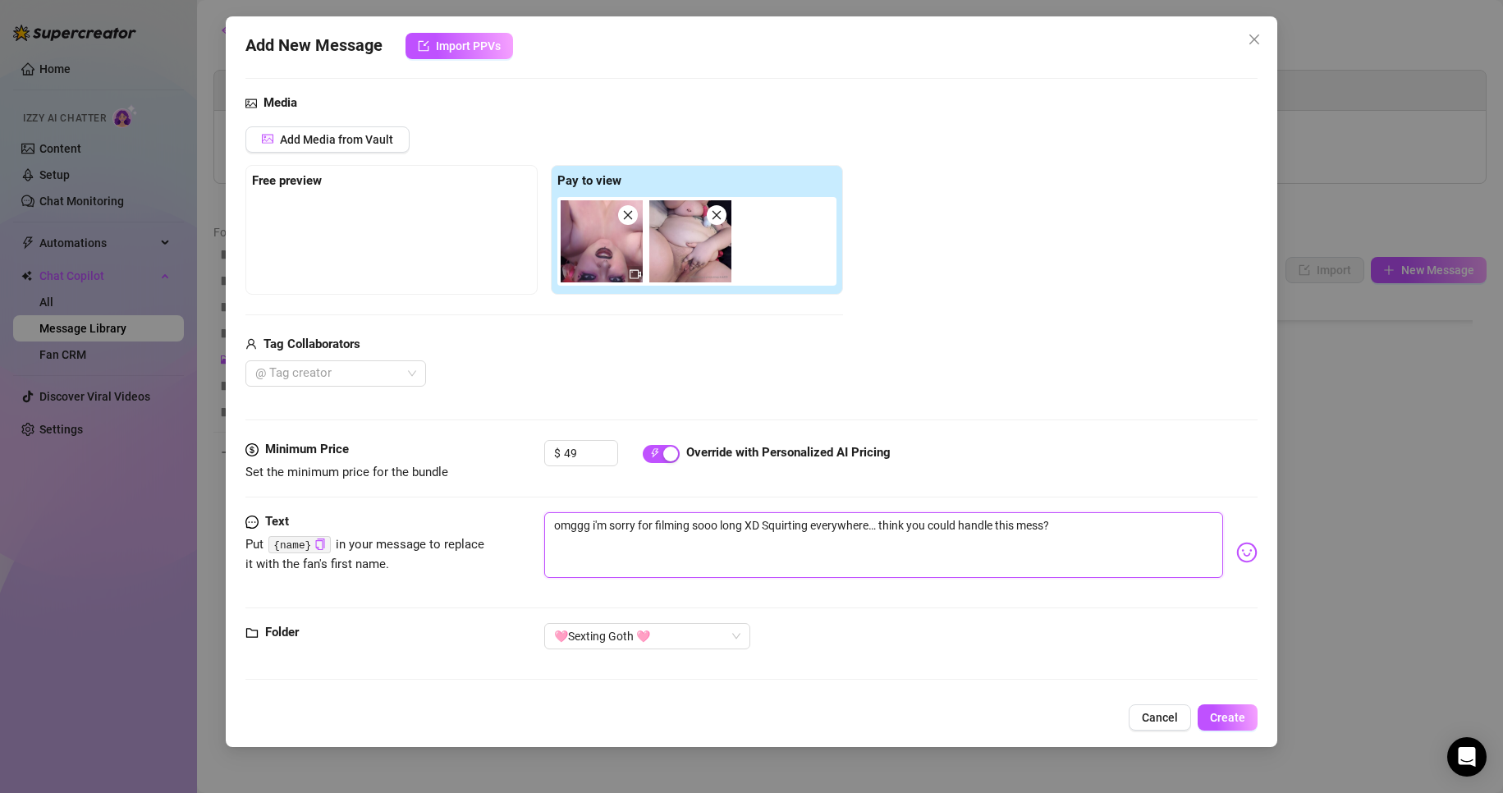
type textarea "omggg i'm sorry for filming sooo long XD i everywhere… think you could handle t…"
type textarea "omggg i'm sorry for filming sooo long XD i C everywhere… think you could handle…"
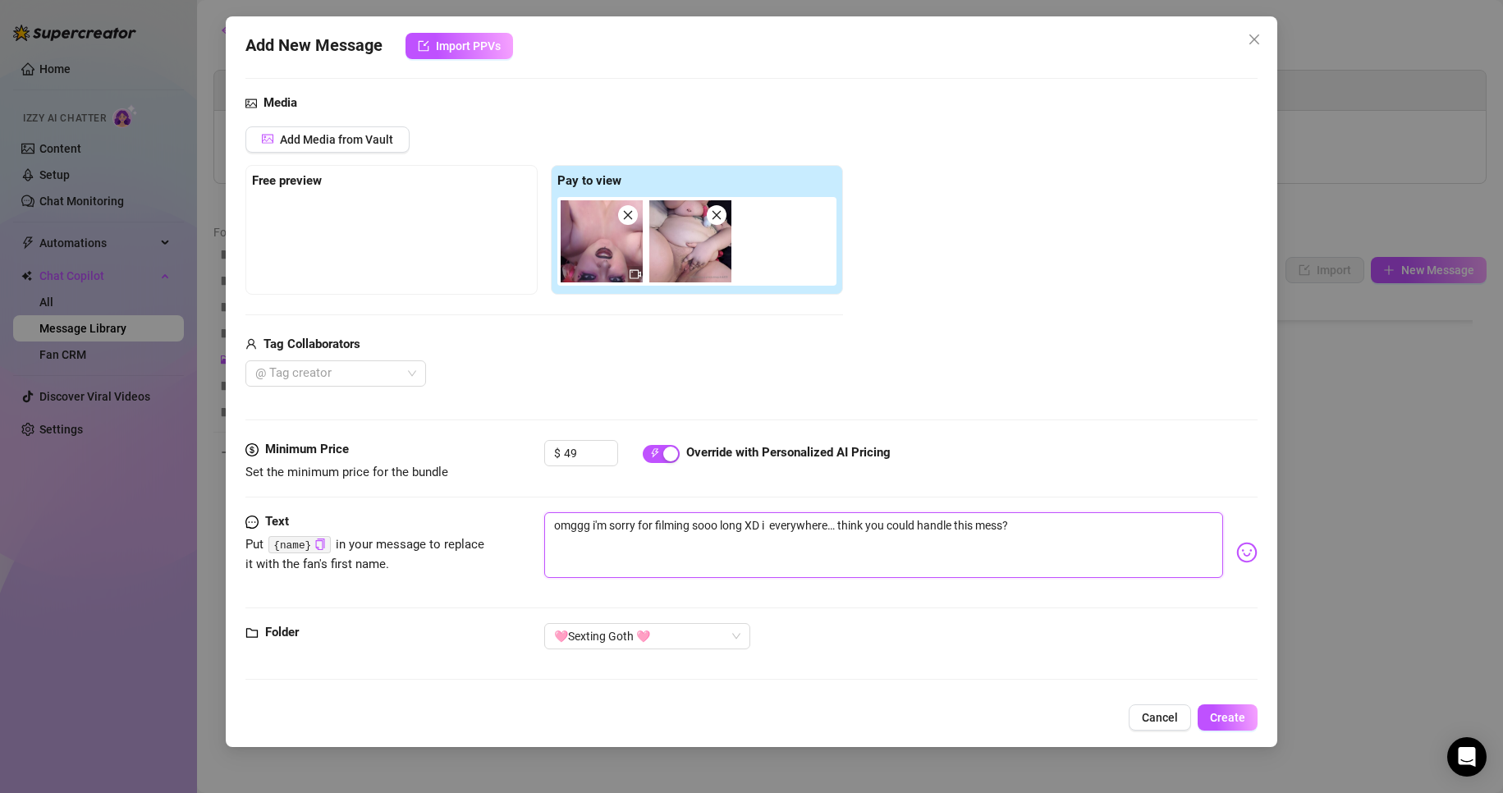
type textarea "omggg i'm sorry for filming sooo long XD i C everywhere… think you could handle…"
type textarea "omggg i'm sorry for filming sooo long XD i CA everywhere… think you could handl…"
type textarea "omggg i'm sorry for filming sooo long XD i CAM everywhere… think you could hand…"
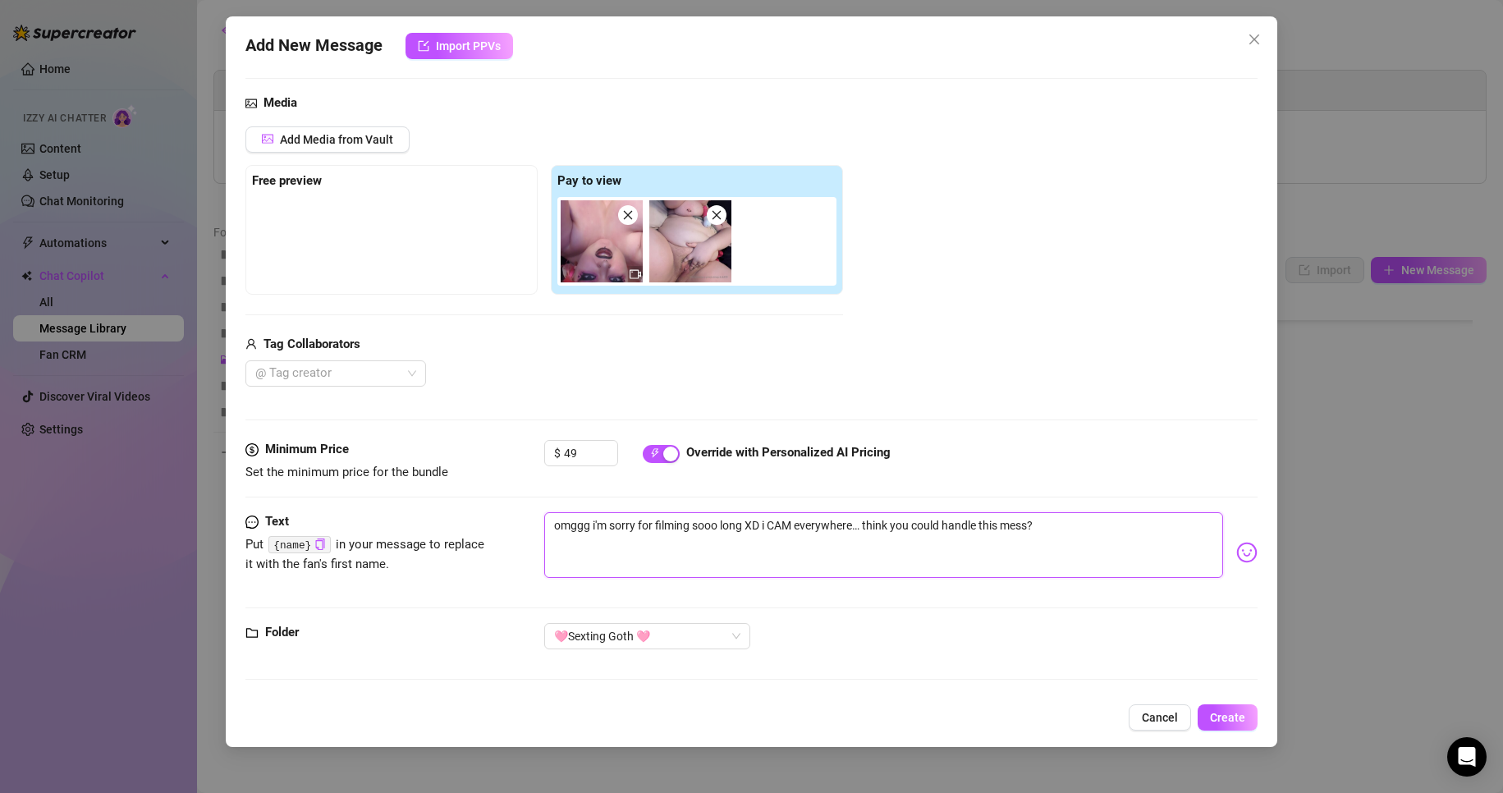
type textarea "omggg i'm sorry for filming sooo long XD i CAME everywhere… think you could han…"
type textarea "omggg i'm sorry for filming sooo long XD i CAME S everywhere… think you could h…"
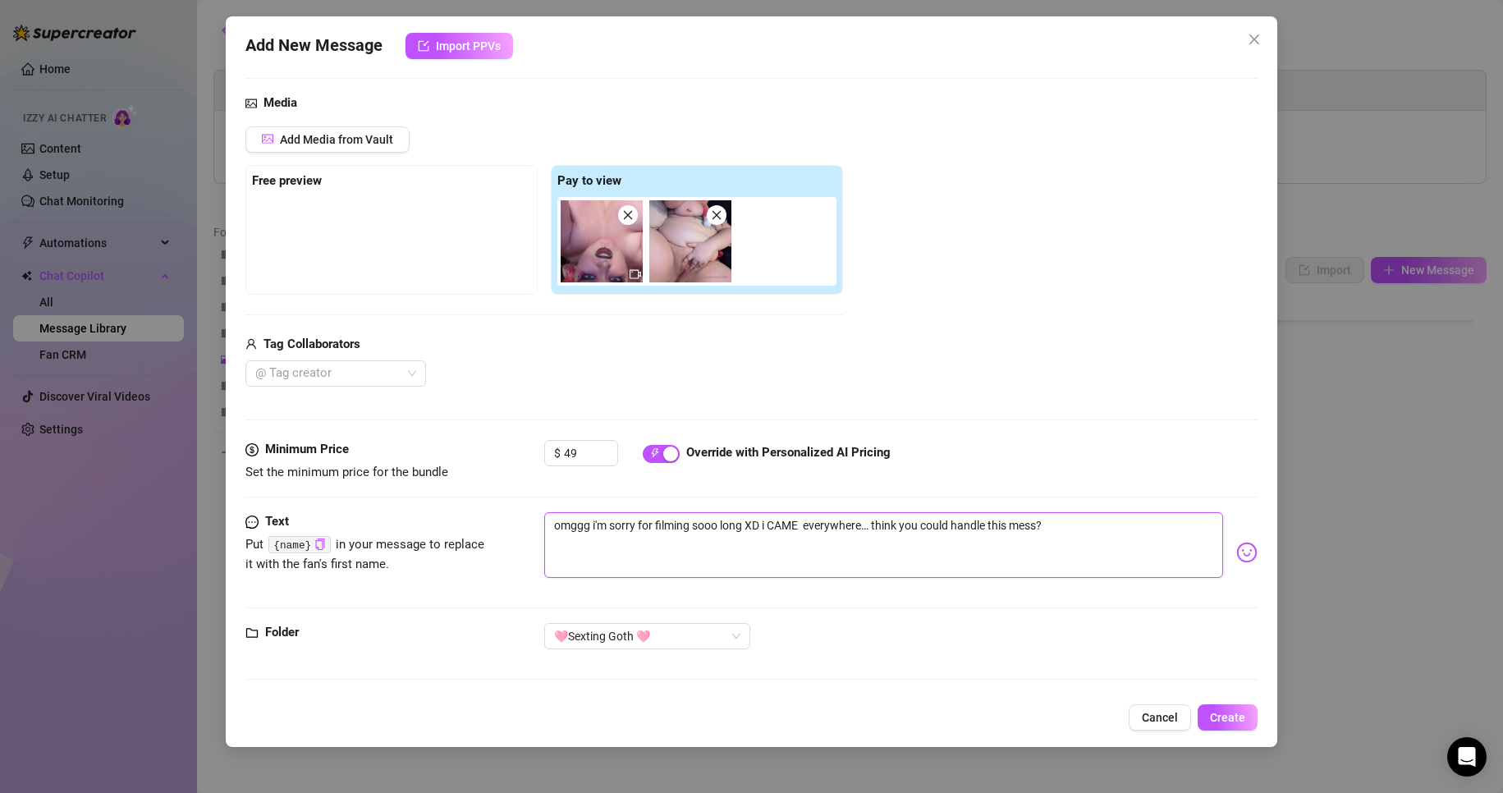
type textarea "omggg i'm sorry for filming sooo long XD i CAME S everywhere… think you could h…"
type textarea "omggg i'm sorry for filming sooo long XD i CAME SO everywhere… think you could …"
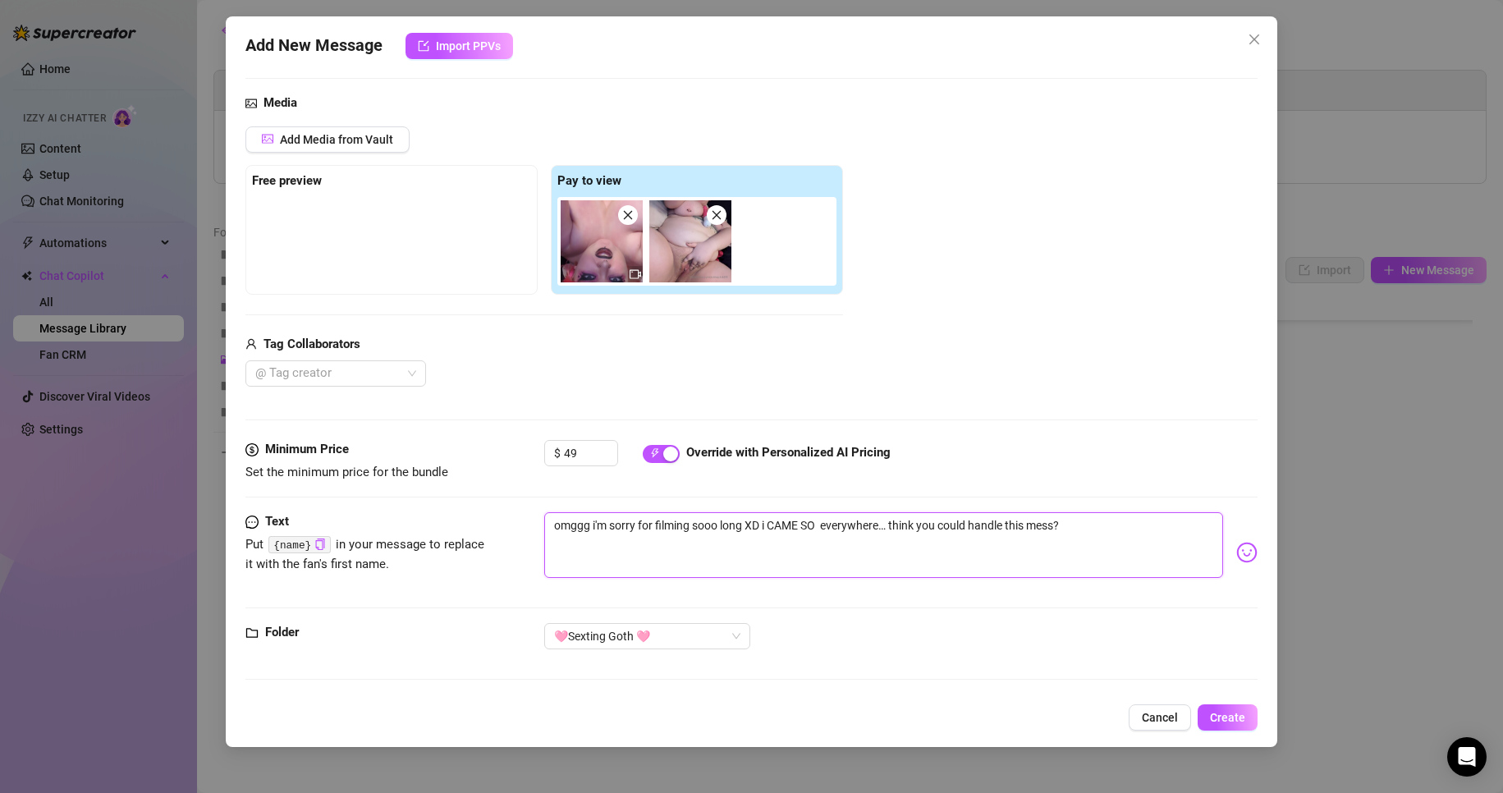
type textarea "omggg i'm sorry for filming sooo long XD i CAME SO G everywhere… think you coul…"
type textarea "omggg i'm sorry for filming sooo long XD i CAME SO GO everywhere… think you cou…"
type textarea "omggg i'm sorry for filming sooo long XD i CAME SO GOO everywhere… think you co…"
type textarea "omggg i'm sorry for filming sooo long XD i CAME SO GOOO everywhere… think you c…"
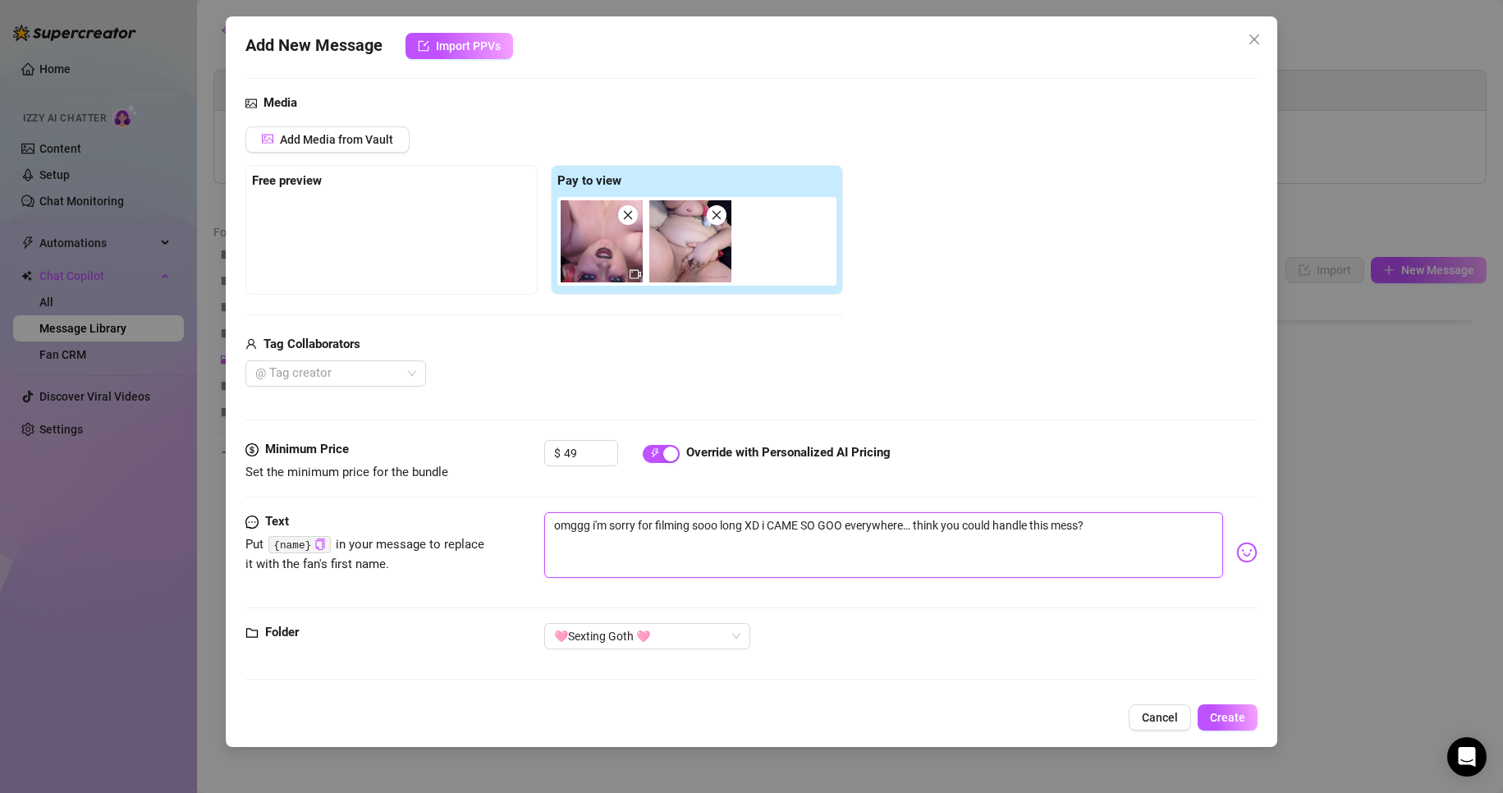
type textarea "omggg i'm sorry for filming sooo long XD i CAME SO GOOO everywhere… think you c…"
type textarea "omggg i'm sorry for filming sooo long XD i CAME SO GOOOD everywhere… think you …"
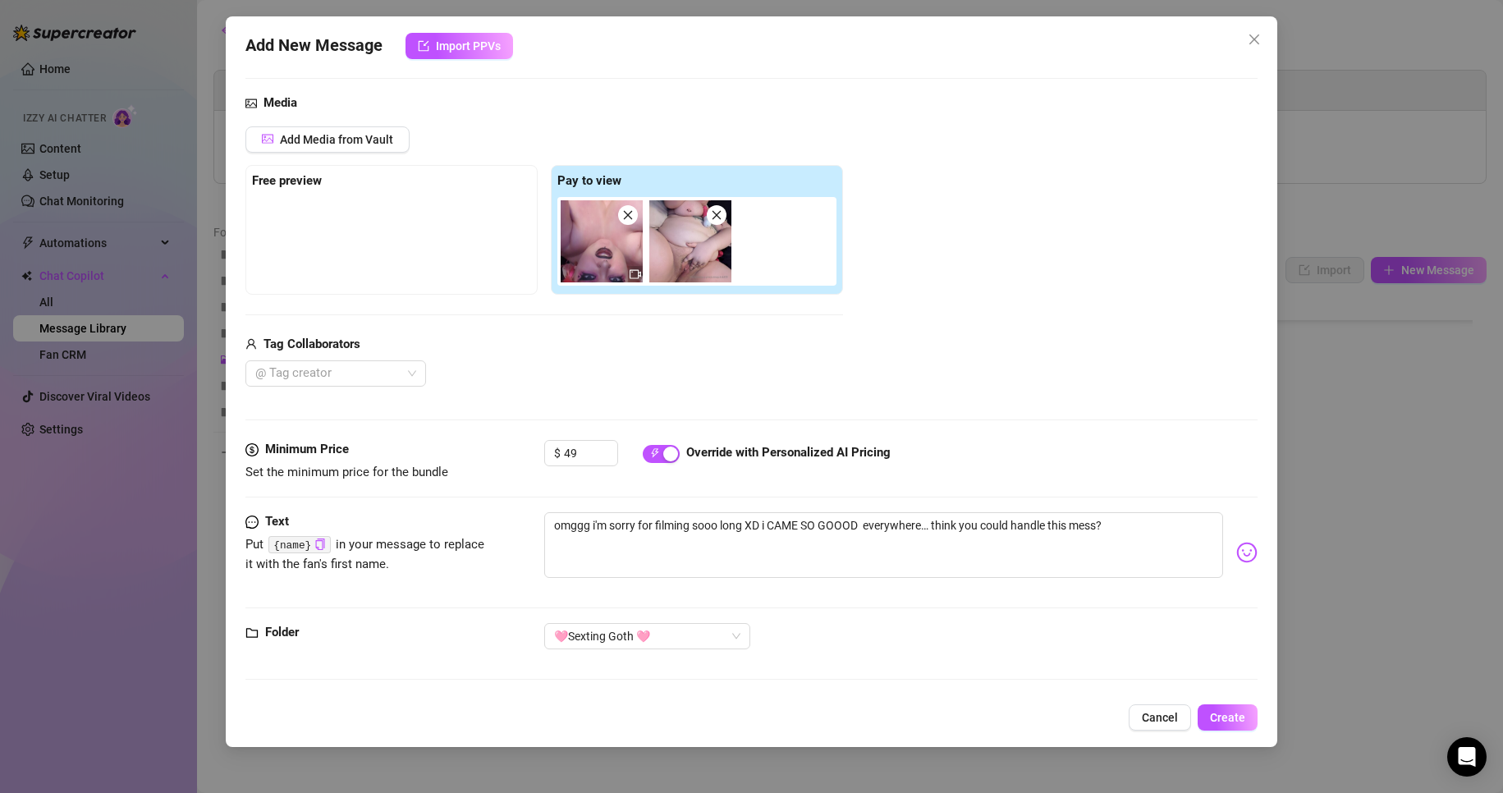
click at [995, 559] on img at bounding box center [1246, 552] width 21 height 21
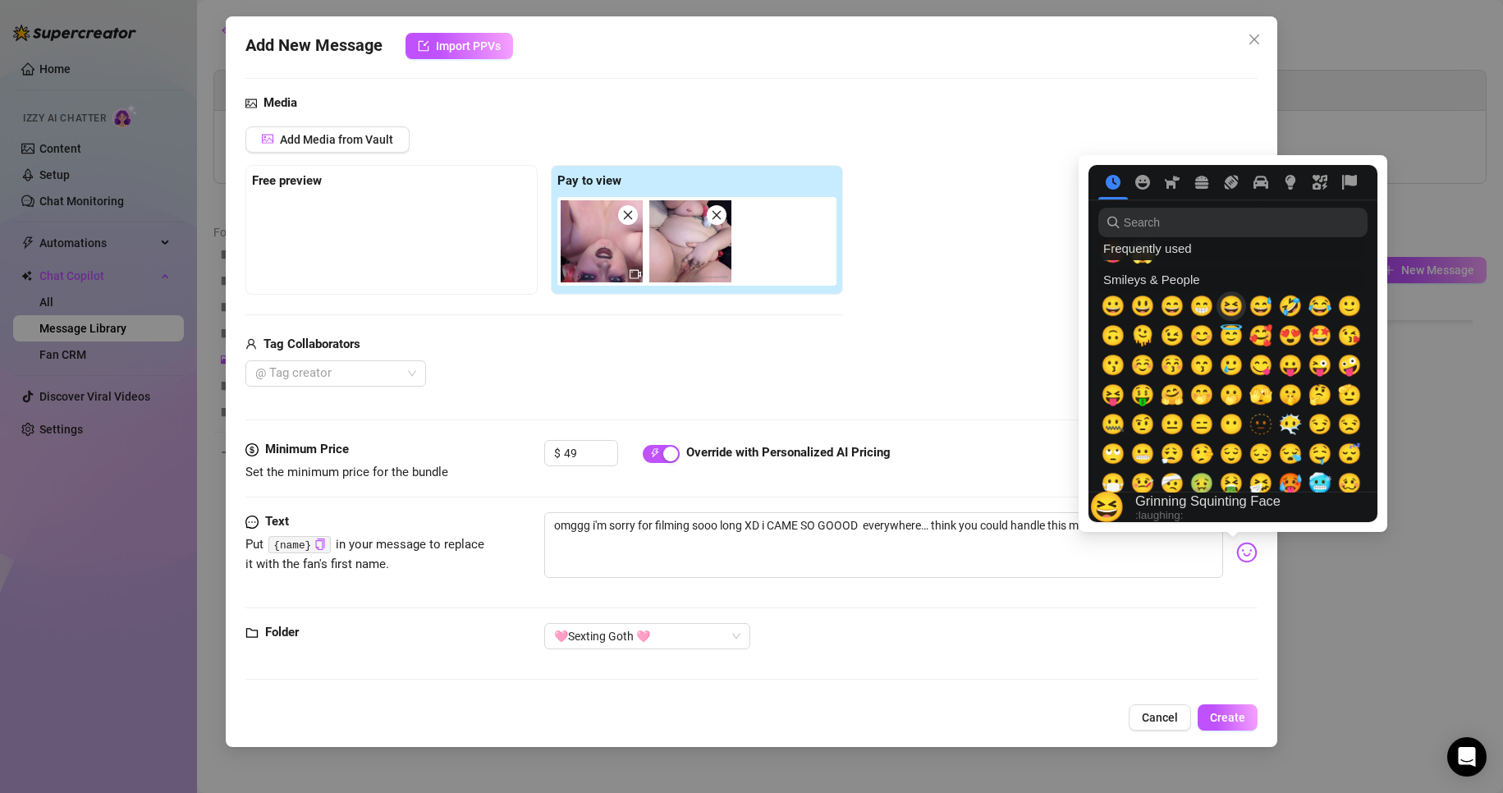
scroll to position [82, 0]
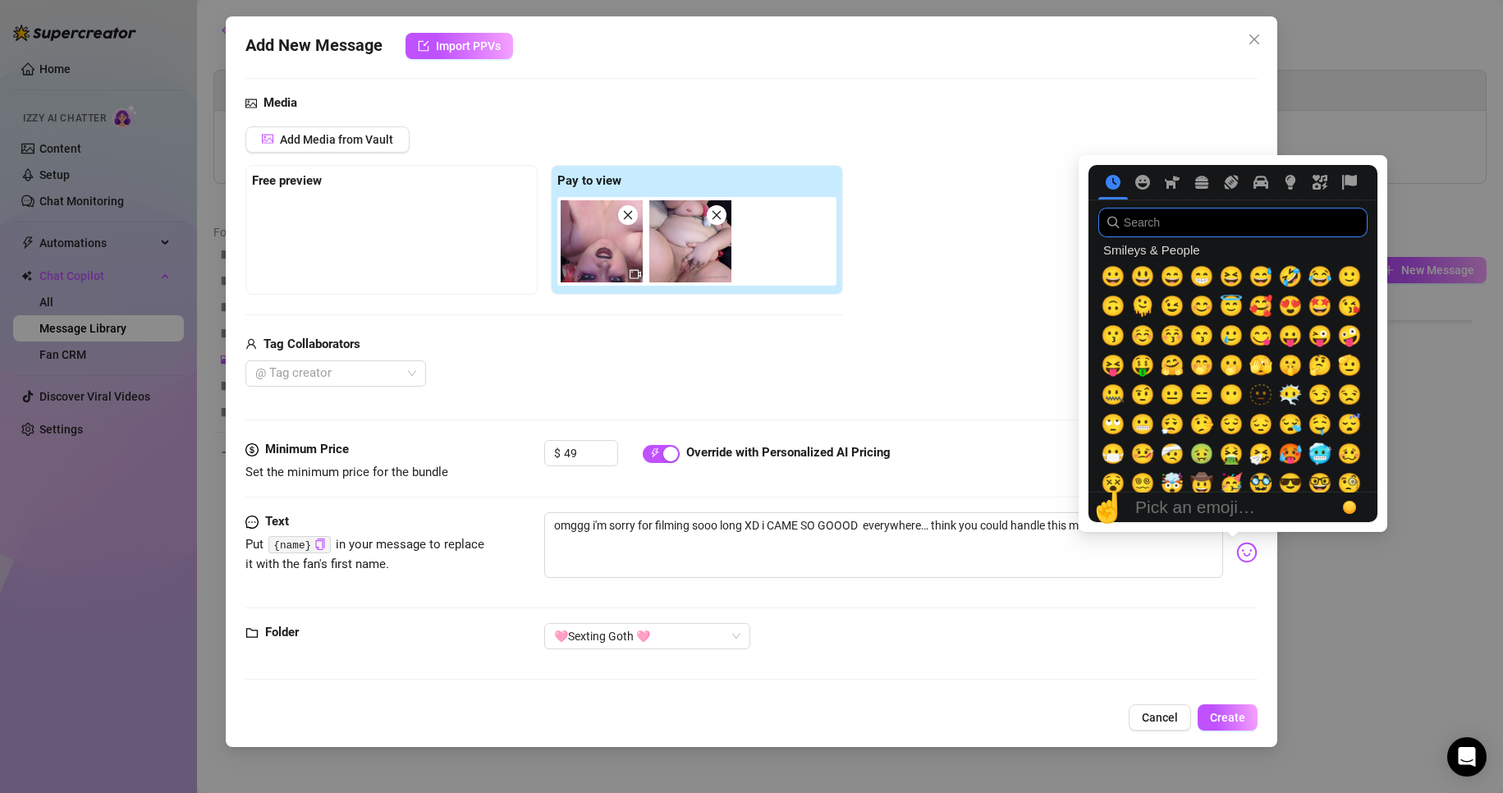
click at [995, 219] on input "search" at bounding box center [1232, 223] width 269 height 30
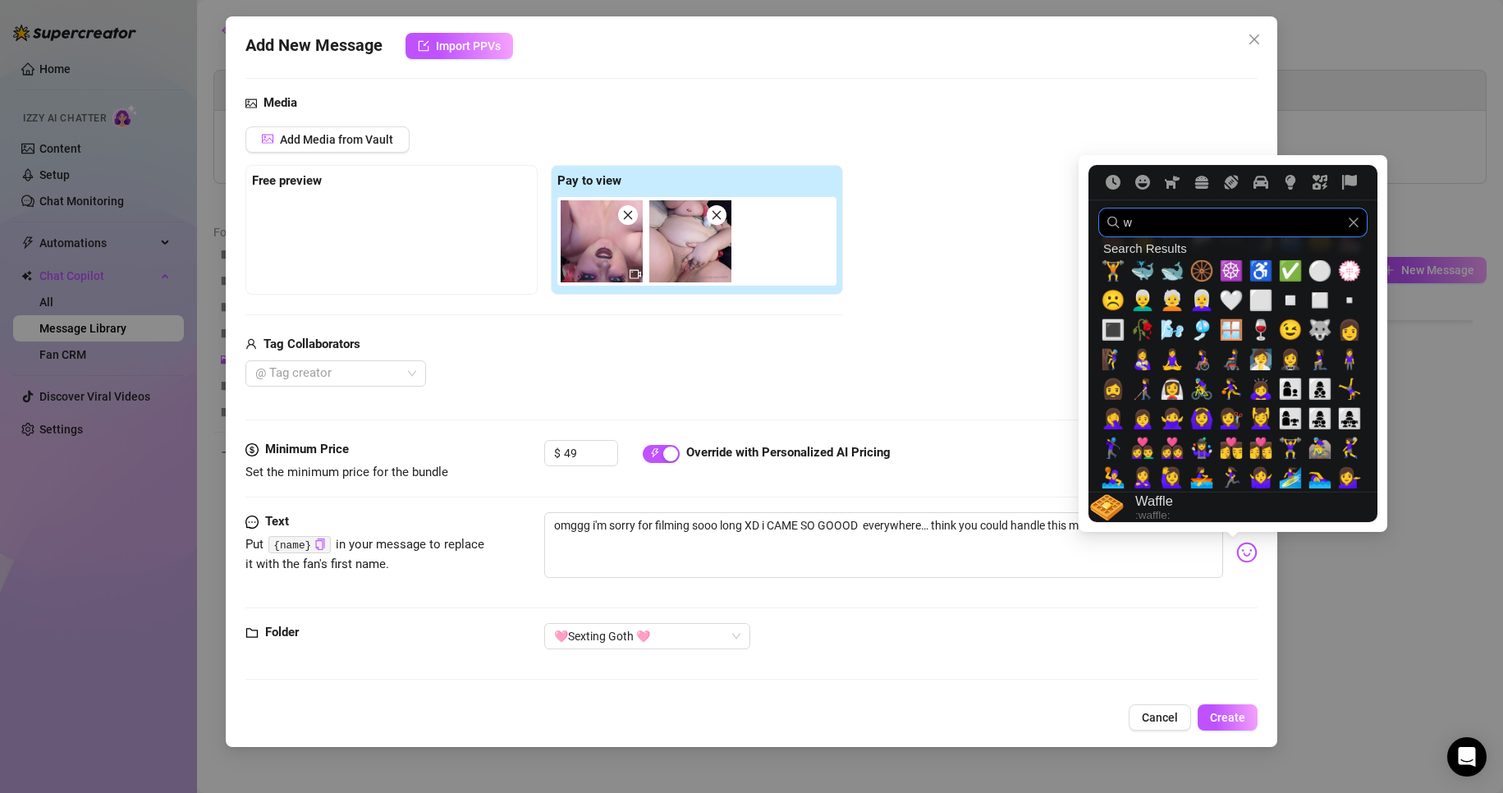
scroll to position [0, 0]
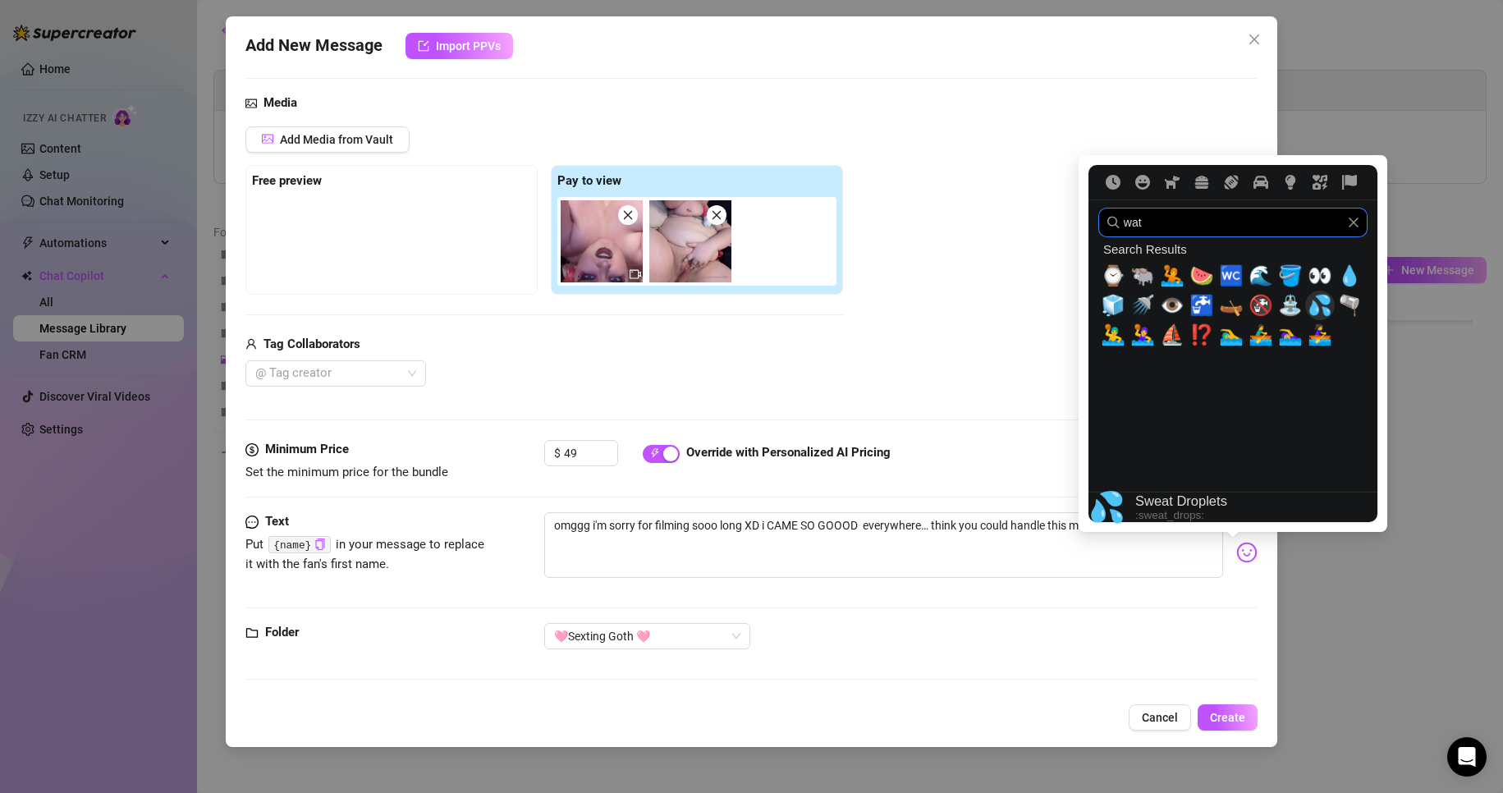
type input "wat"
click at [995, 309] on span "💦" at bounding box center [1319, 305] width 25 height 23
type textarea "omggg i'm sorry for filming sooo long XD i CAME SO GOOOD 💦 everywhere… think yo…"
click at [995, 309] on span "💦" at bounding box center [1319, 305] width 25 height 23
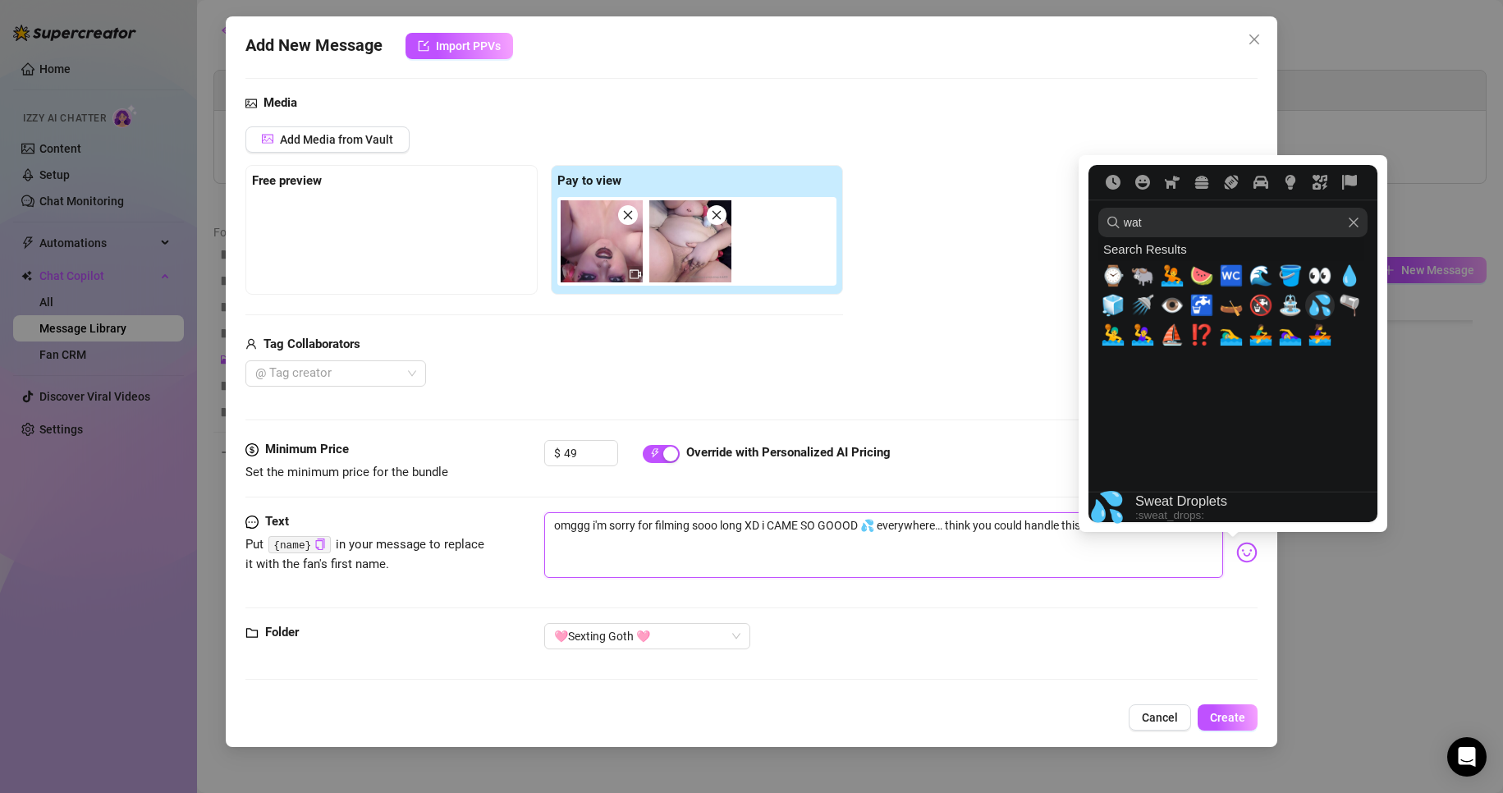
type textarea "omggg i'm sorry for filming sooo long XD i CAME SO GOOOD 💦💦 everywhere… think y…"
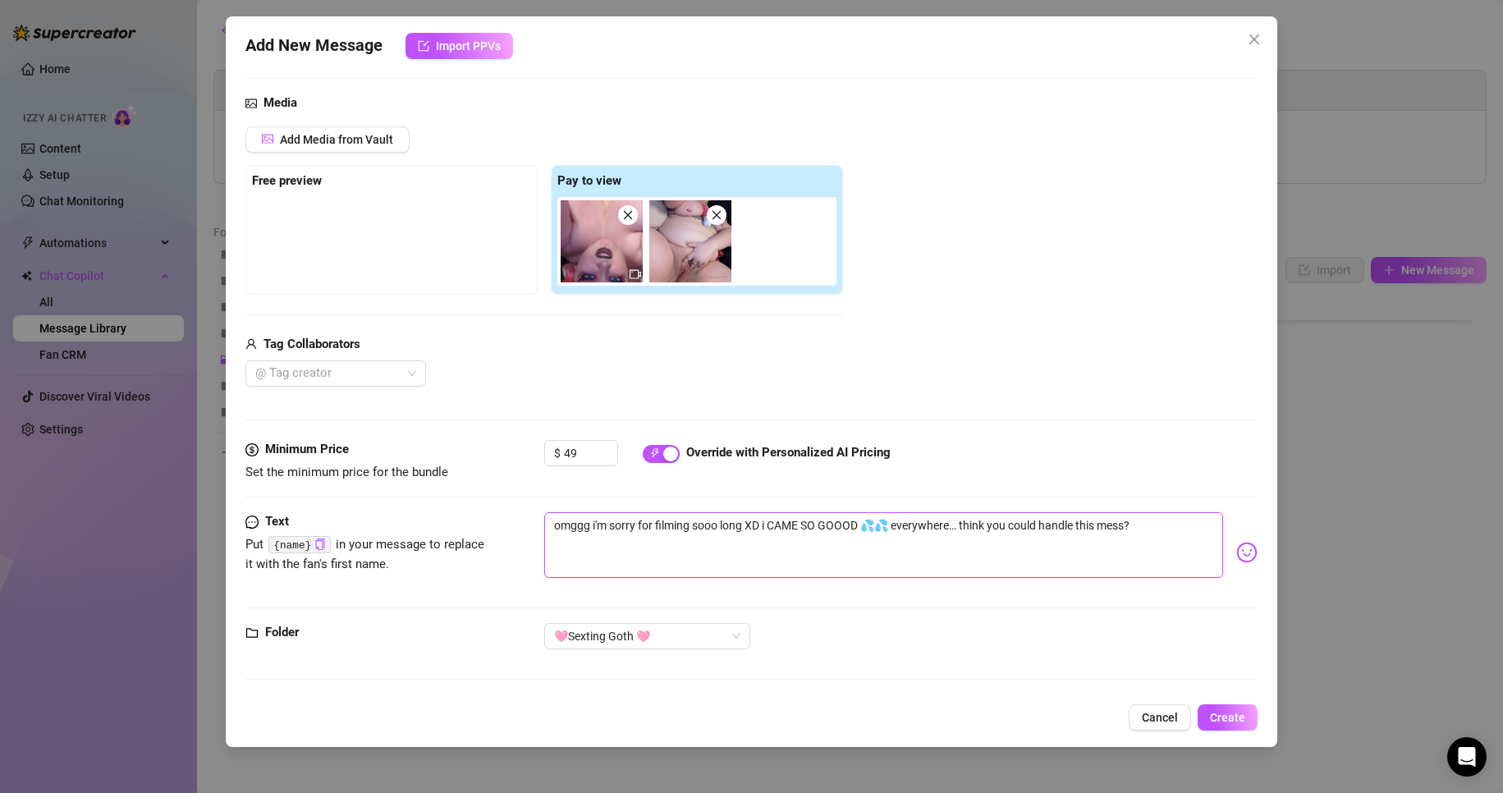
click at [995, 524] on textarea "omggg i'm sorry for filming sooo long XD i CAME SO GOOOD 💦💦 everywhere… think y…" at bounding box center [884, 545] width 680 height 66
type textarea "omggg i'm sorry for filming sooo long XD i CAME SO GOOOD 💦💦 everywhere… think y…"
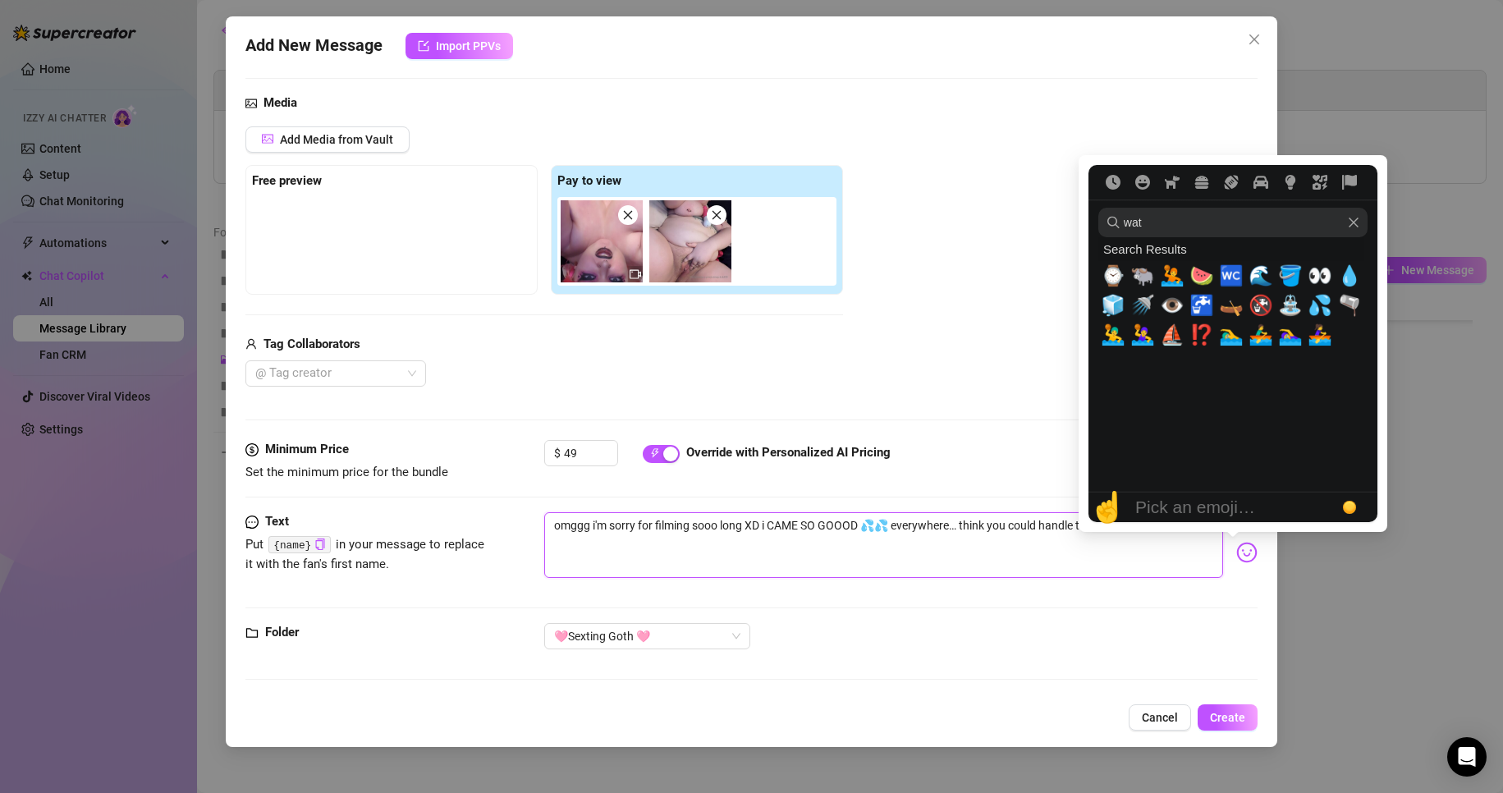
type textarea "omggg i'm sorry for filming sooo long XD i CAME SO GOOOD 💦💦 everywhere… think y…"
click at [995, 552] on img at bounding box center [1246, 552] width 21 height 21
click at [995, 219] on icon "Clear" at bounding box center [1353, 222] width 11 height 11
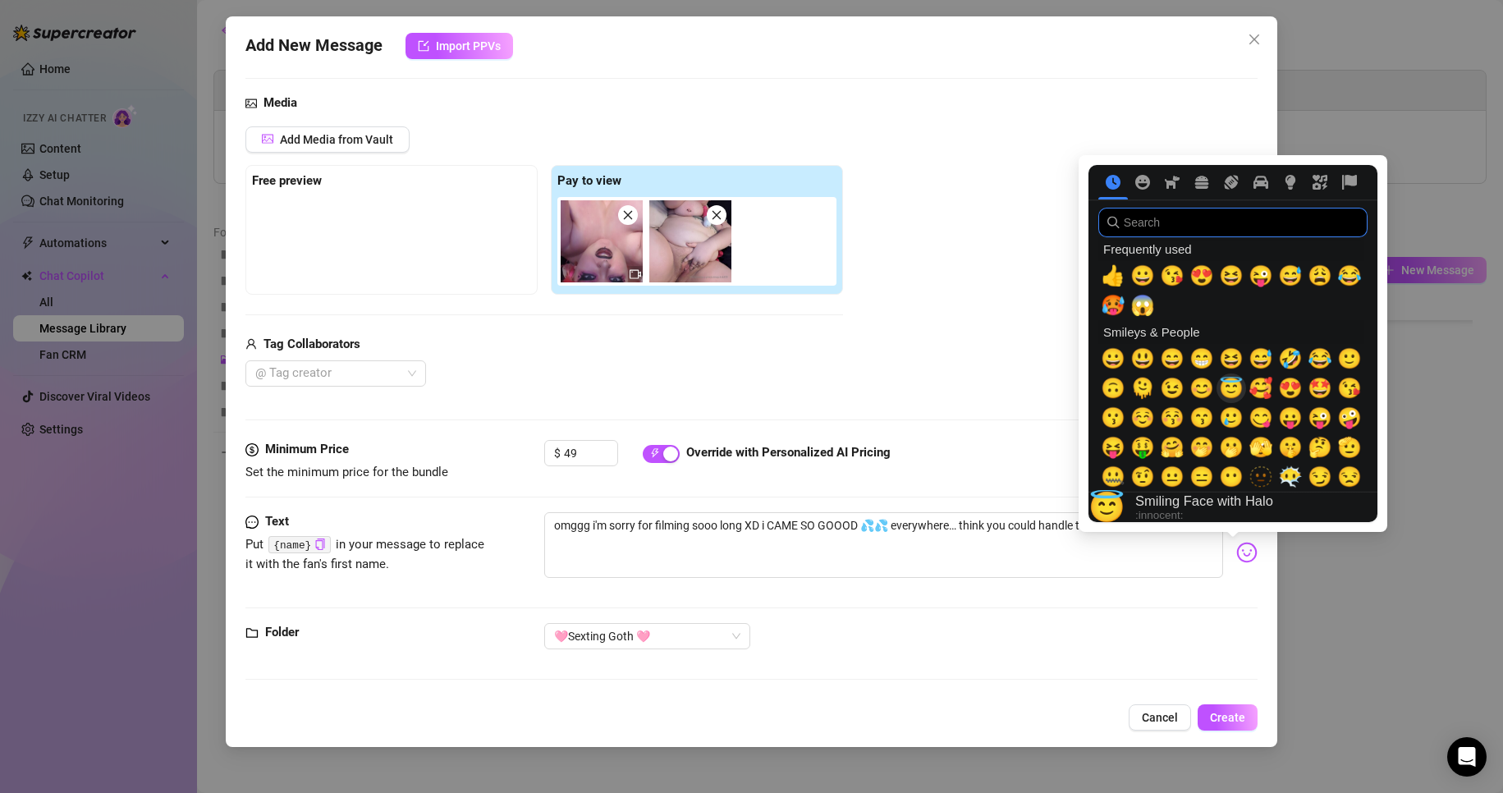
click at [995, 393] on span "😇" at bounding box center [1231, 388] width 25 height 23
type textarea "omggg i'm sorry for filming sooo long XD i CAME SO GOOOD 💦💦 everywhere… think y…"
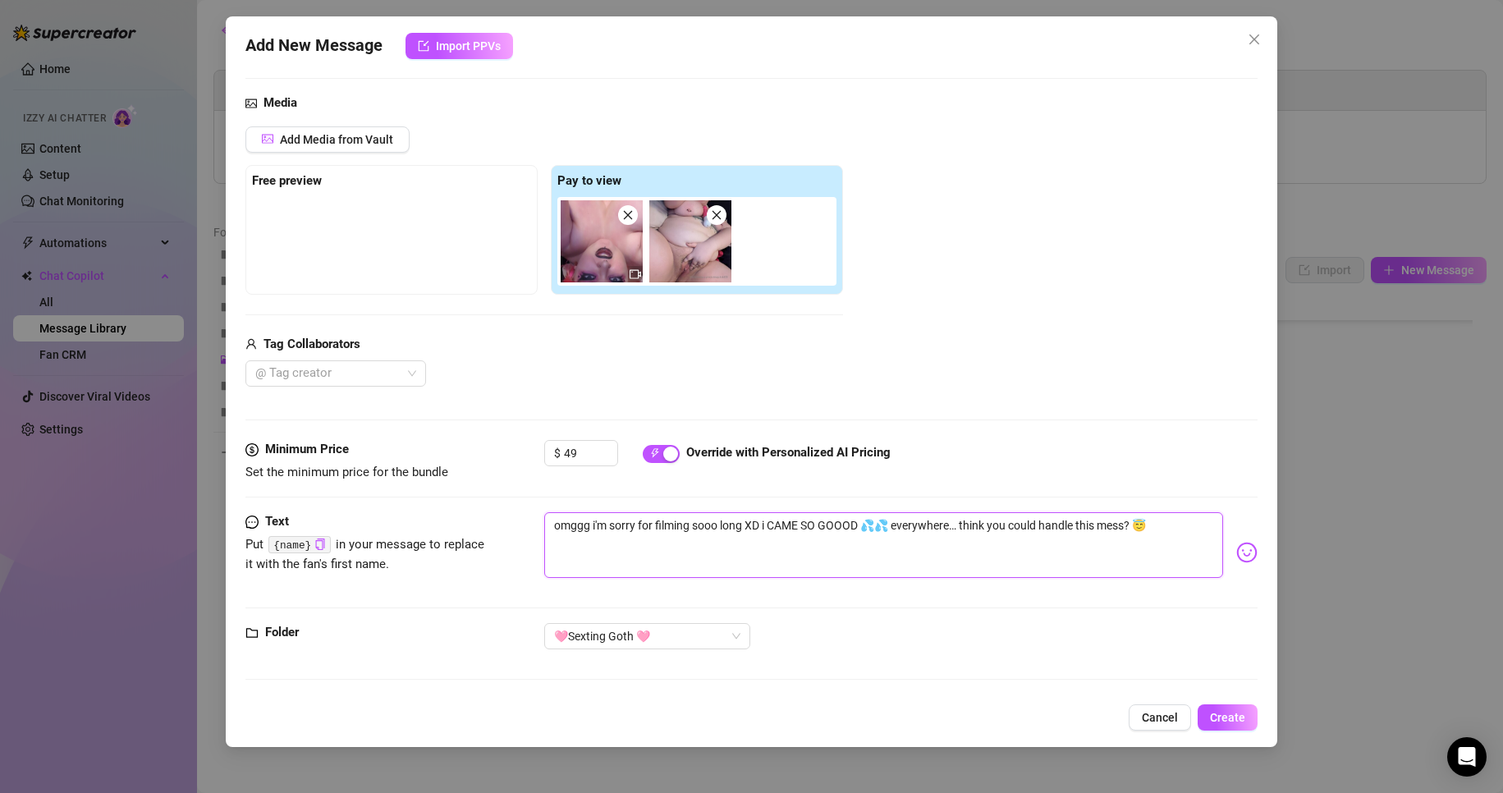
click at [995, 557] on textarea "omggg i'm sorry for filming sooo long XD i CAME SO GOOOD 💦💦 everywhere… think y…" at bounding box center [884, 545] width 680 height 66
click at [995, 534] on textarea "omggg i'm sorry for filming sooo long XD i CAME SO GOOOD 💦💦 everywhere… think y…" at bounding box center [884, 545] width 680 height 66
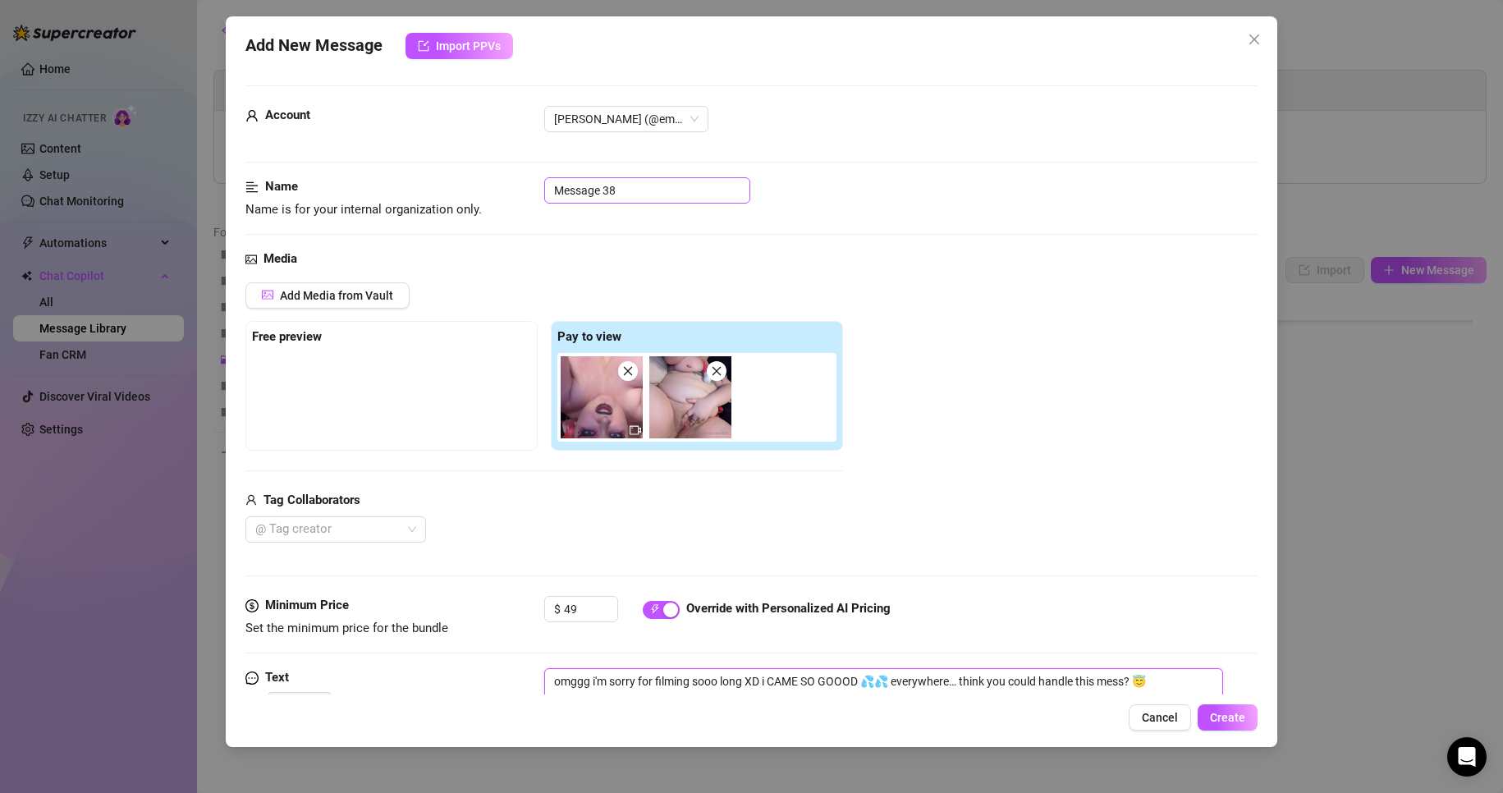
type textarea "omggg i'm sorry for filming sooo long XD i CAME SO GOOOD 💦💦 everywhere… think y…"
click at [661, 197] on input "Message 38" at bounding box center [647, 190] width 206 height 26
click at [661, 196] on input "Message 38" at bounding box center [647, 190] width 206 height 26
type input "LOCKED 6"
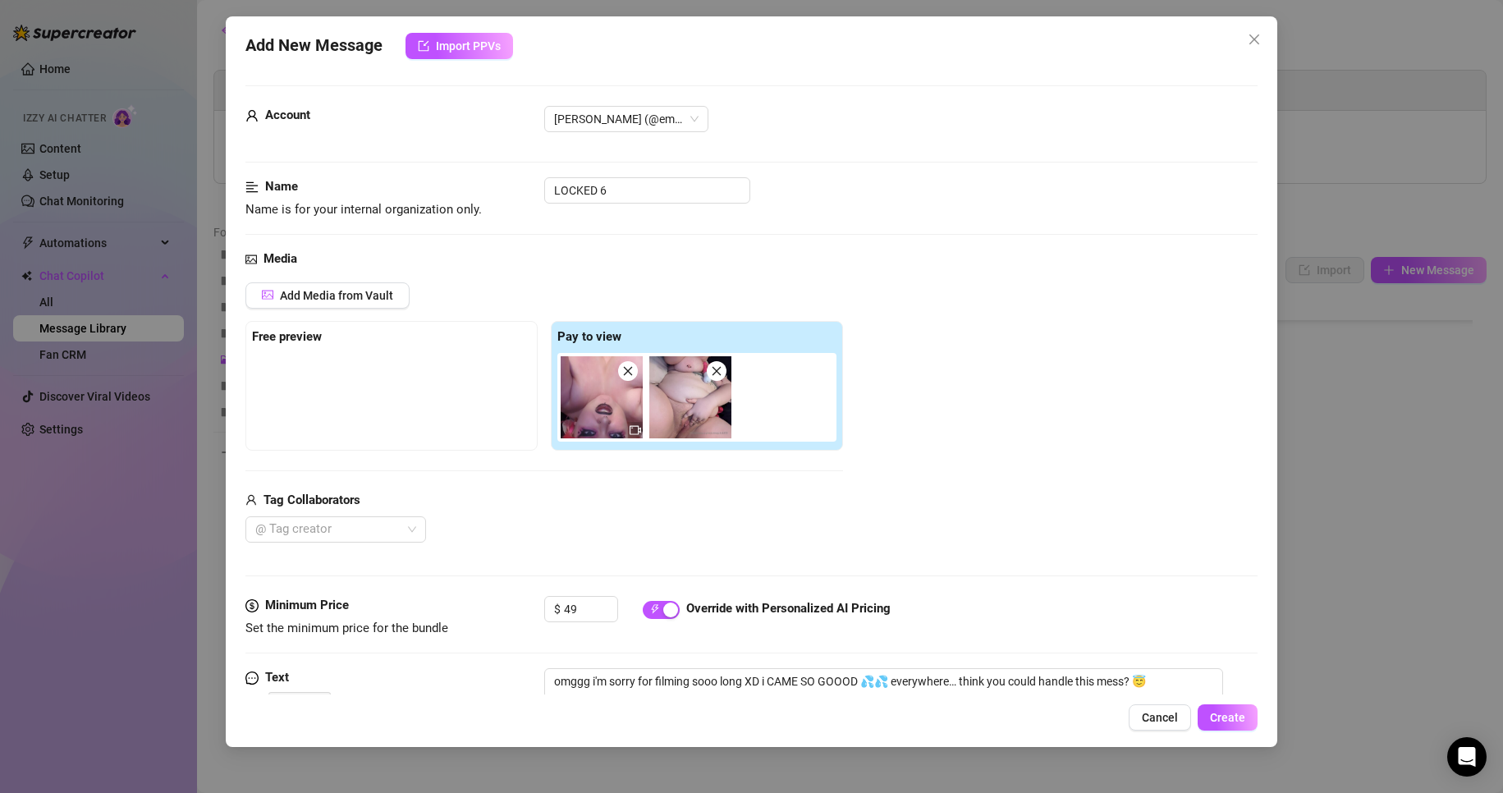
click at [995, 486] on div "Add Media from Vault Free preview Pay to view Tag Collaborators @ Tag creator" at bounding box center [751, 412] width 1013 height 261
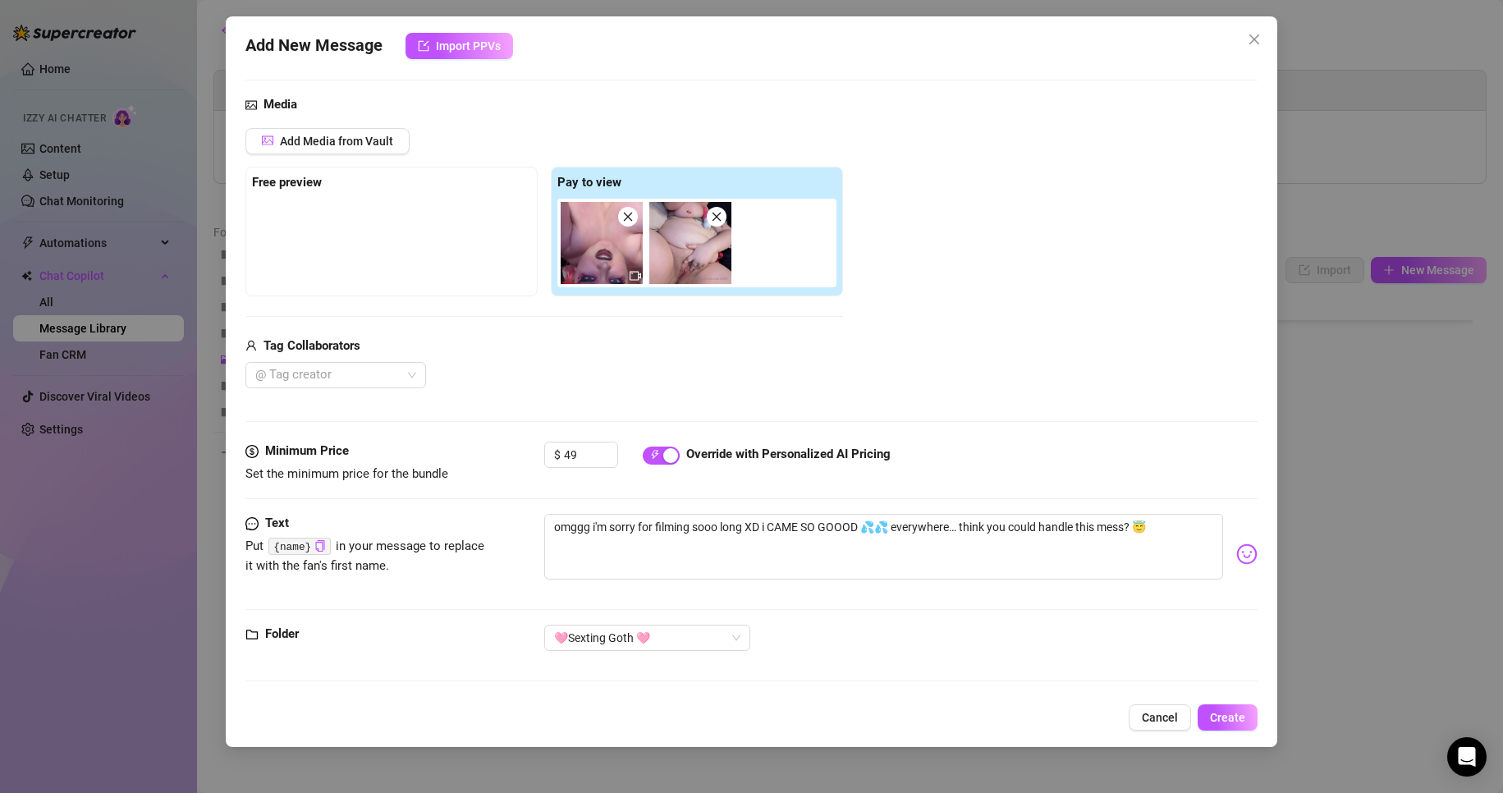
scroll to position [156, 0]
click at [995, 619] on span "Create" at bounding box center [1227, 717] width 35 height 13
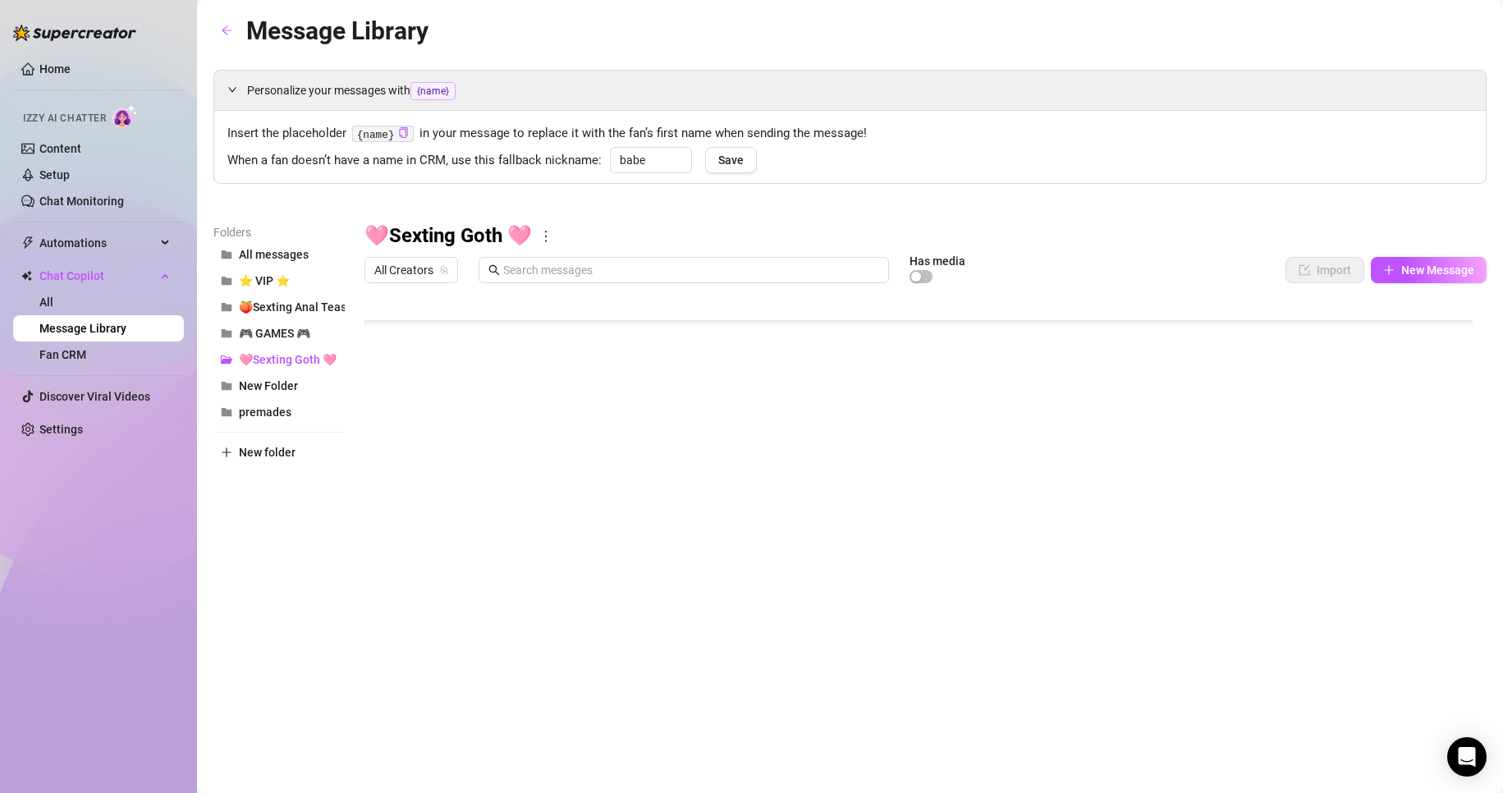
scroll to position [342, 0]
click at [442, 619] on body "Home Izzy AI Chatter Content Setup Chat Monitoring Automations Chat Copilot All…" at bounding box center [751, 396] width 1503 height 793
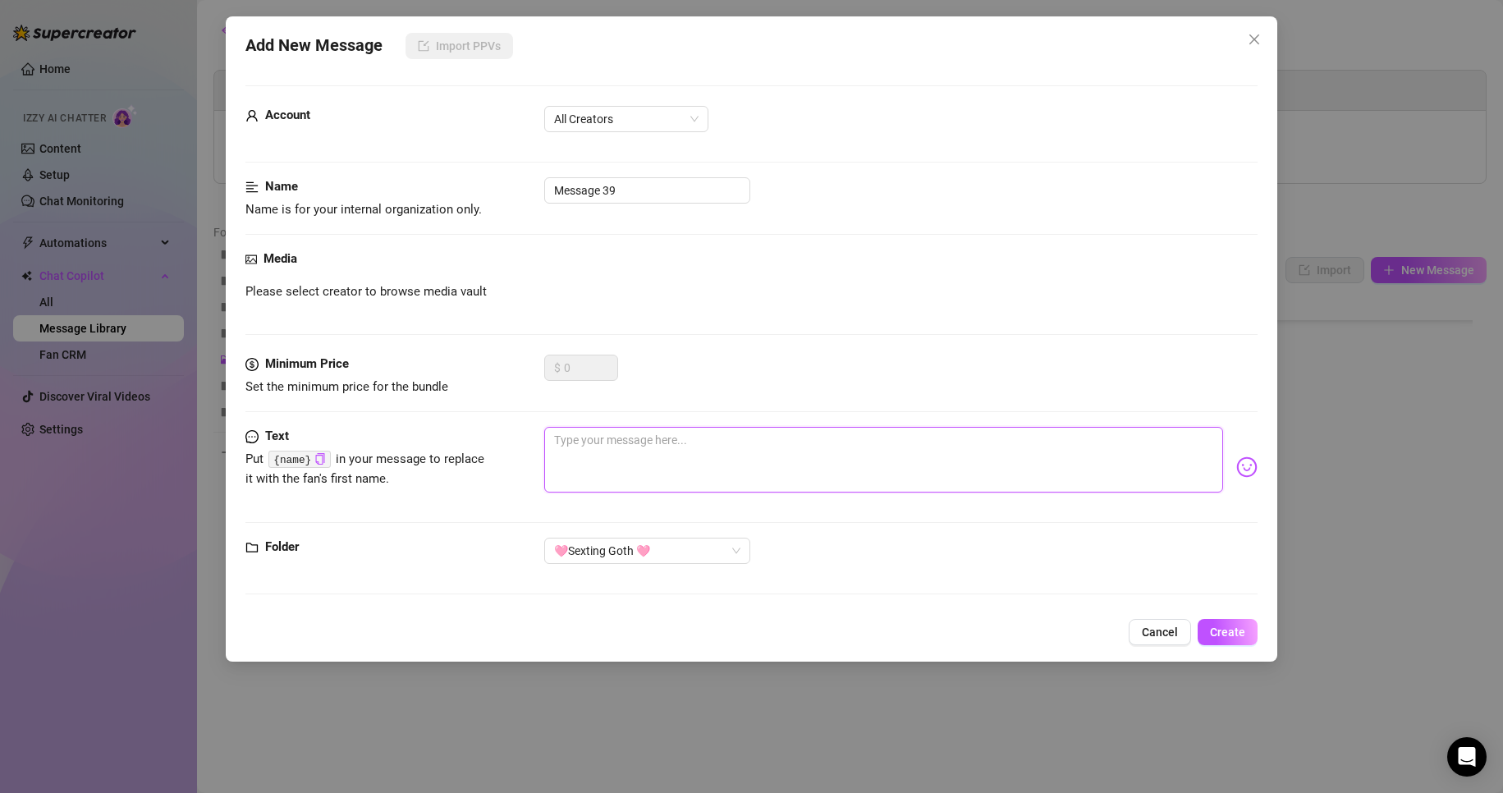
click at [647, 438] on textarea at bounding box center [884, 460] width 680 height 66
paste textarea "shaking… fuckfuckfuck. 😵‍💦 Look at my pussy pulsating! Want to see me collapse …"
type textarea "shaking… fuckfuckfuck. 😵‍💦 Look at my pussy pulsating! Want to see me collapse …"
click at [555, 439] on textarea "shaking… fuckfuckfuck. 😵‍💦 Look at my pussy pulsating! Want to see me collapse …" at bounding box center [884, 460] width 680 height 66
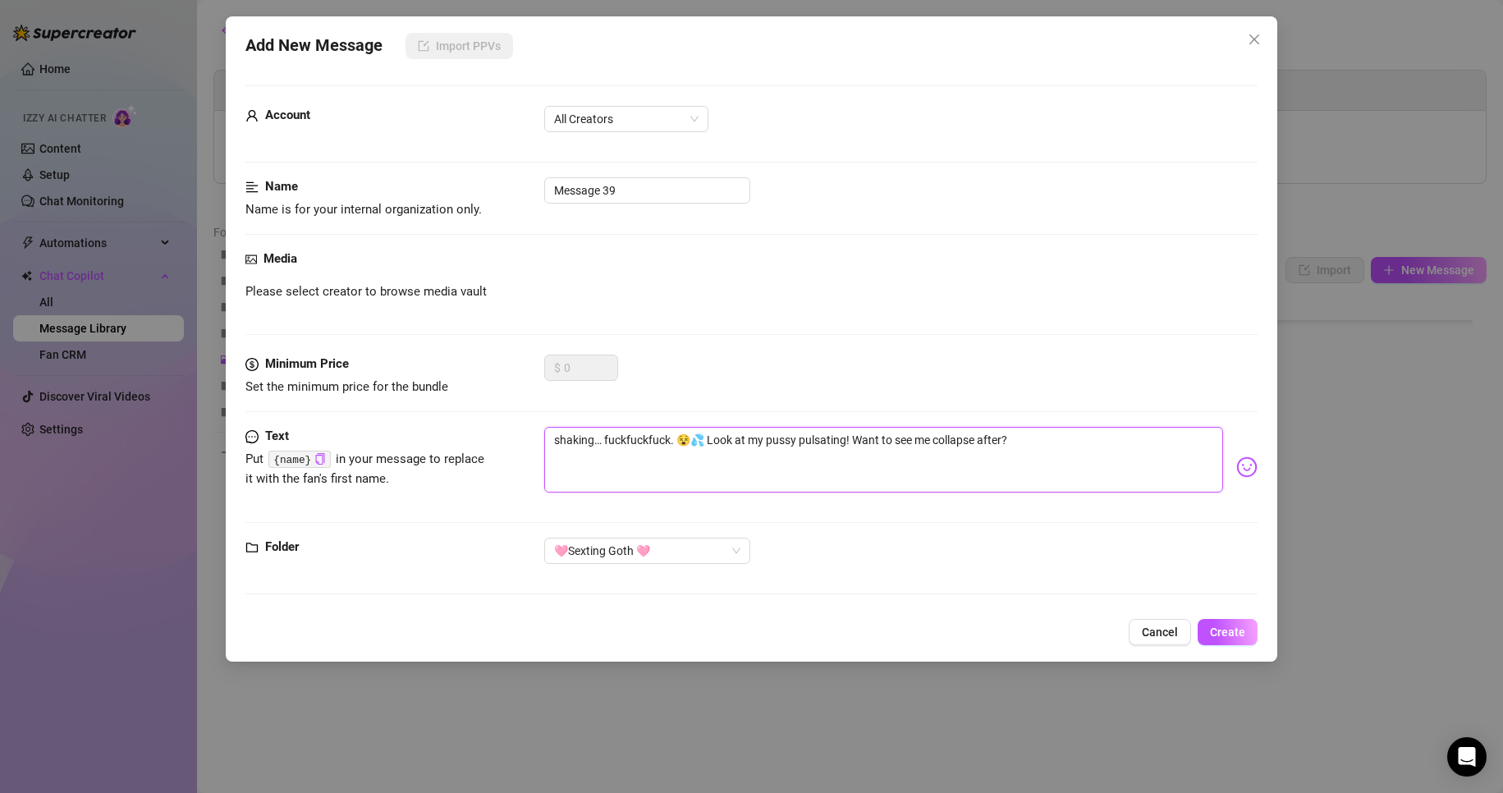
type textarea "ishaking… fuckfuckfuck. 😵‍💦 Look at my pussy pulsating! Want to see me collapse…"
type textarea "i'shaking… fuckfuckfuck. 😵‍💦 Look at my pussy pulsating! Want to see me collaps…"
type textarea "i'mshaking… fuckfuckfuck. 😵‍💦 Look at my pussy pulsating! Want to see me collap…"
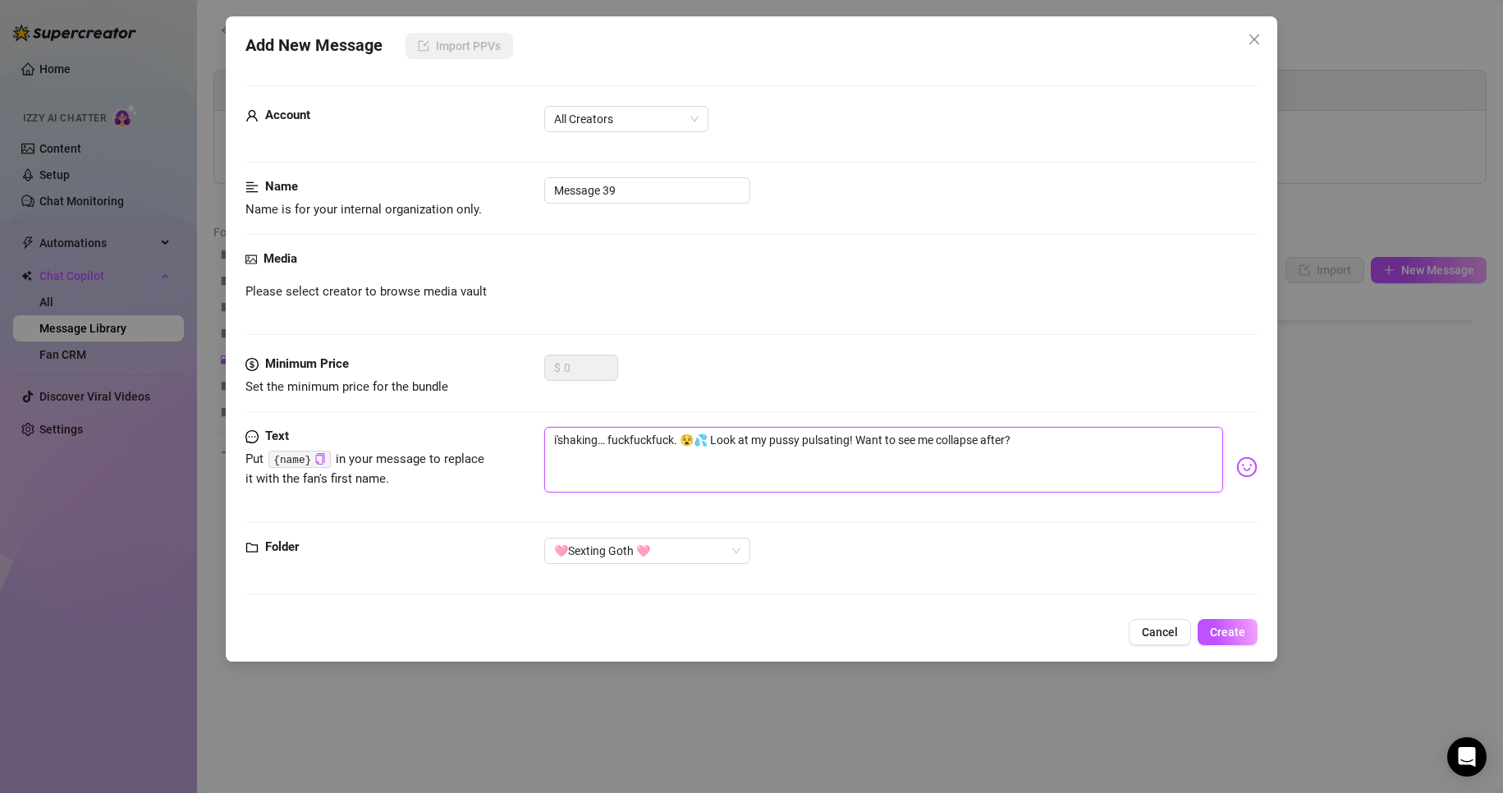
type textarea "i'mshaking… fuckfuckfuck. 😵‍💦 Look at my pussy pulsating! Want to see me collap…"
type textarea "i'm shaking… fuckfuckfuck. 😵‍💦 Look at my pussy pulsating! Want to see me colla…"
click at [588, 437] on textarea "i'm shaking… fuckfuckfuck. 😵‍💦 Look at my pussy pulsating! Want to see me colla…" at bounding box center [884, 460] width 680 height 66
type textarea "i'm shaaking… fuckfuckfuck. 😵‍💦 Look at my pussy pulsating! Want to see me coll…"
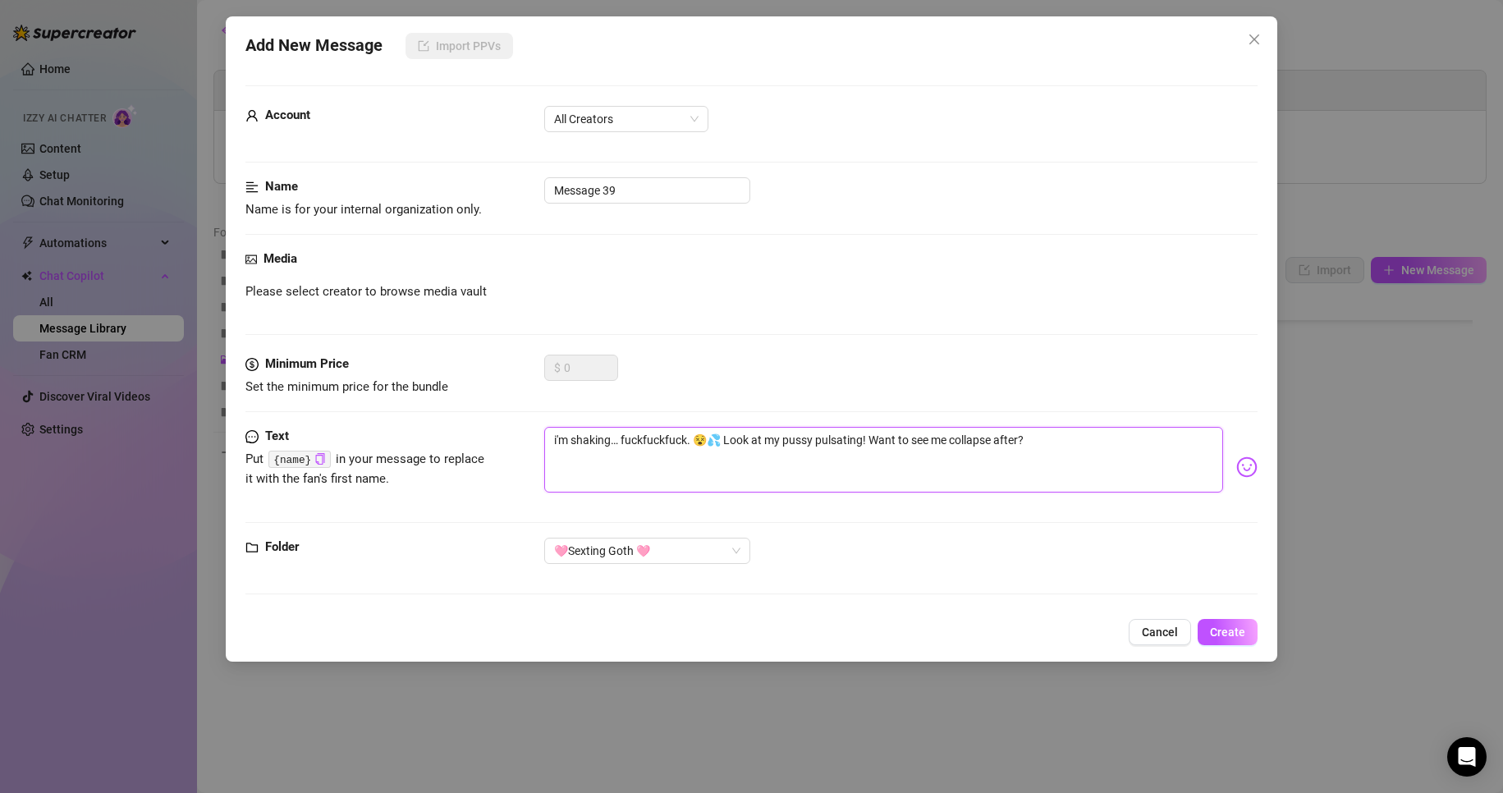
type textarea "i'm shaaking… fuckfuckfuck. 😵‍💦 Look at my pussy pulsating! Want to see me coll…"
type textarea "i'm shaaaking… fuckfuckfuck. 😵‍💦 Look at my pussy pulsating! Want to see me col…"
type textarea "i'm shaaaaking… fuckfuckfuck. 😵‍💦 Look at my pussy pulsating! Want to see me co…"
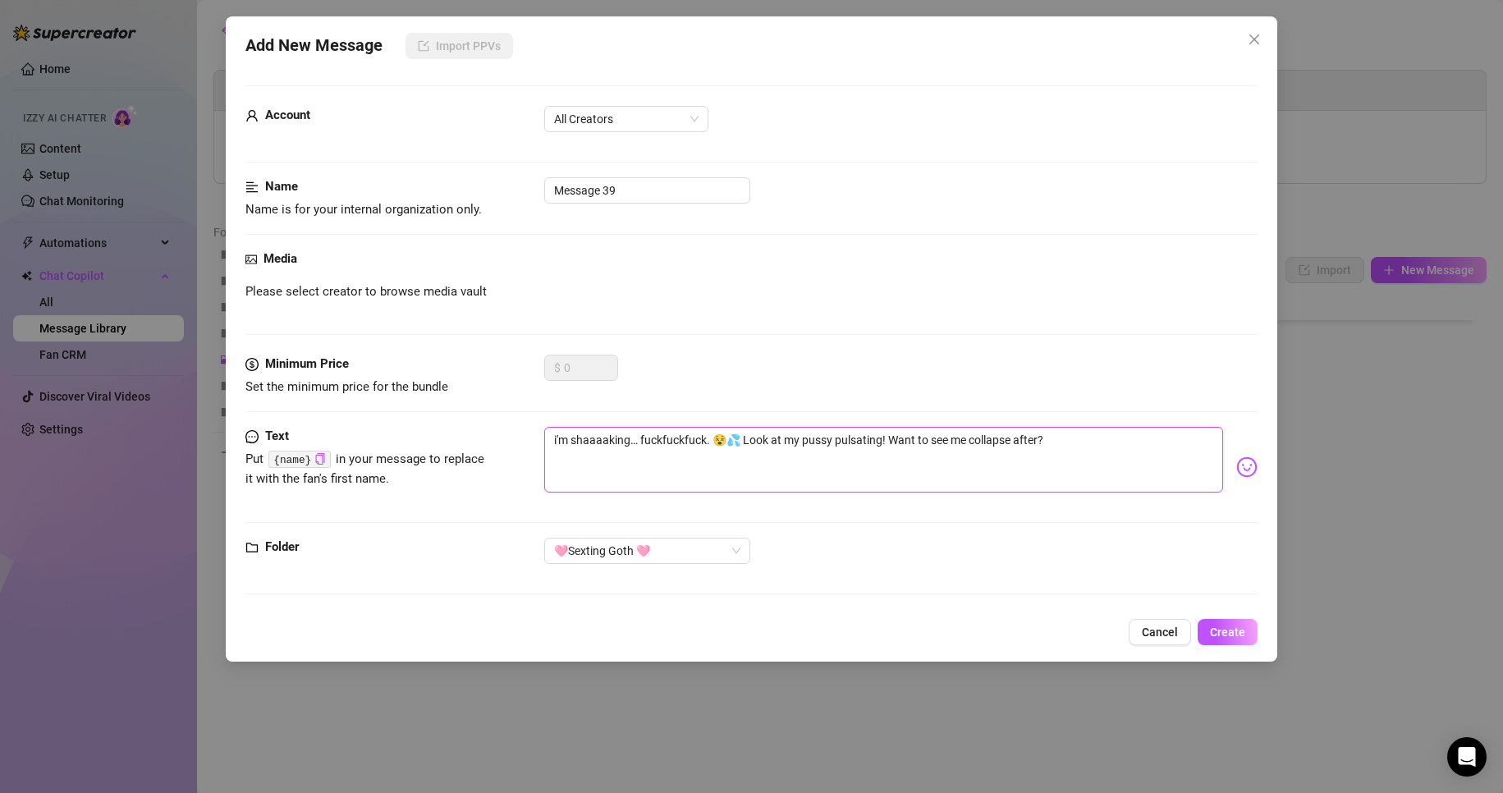
click at [995, 440] on textarea "i'm shaaaaking… fuckfuckfuck. 😵‍💦 Look at my pussy pulsating! Want to see me co…" at bounding box center [884, 460] width 680 height 66
drag, startPoint x: 1070, startPoint y: 440, endPoint x: 895, endPoint y: 432, distance: 175.8
click at [895, 432] on textarea "i'm shaaaaking… fuckfuckfuck. 😵‍💦 Look at my pussy pulsating! Want to see me co…" at bounding box center [884, 460] width 680 height 66
type textarea "i'm shaaaaking… fuckfuckfuck. 😵‍💦 Look at my pussy pulsating!"
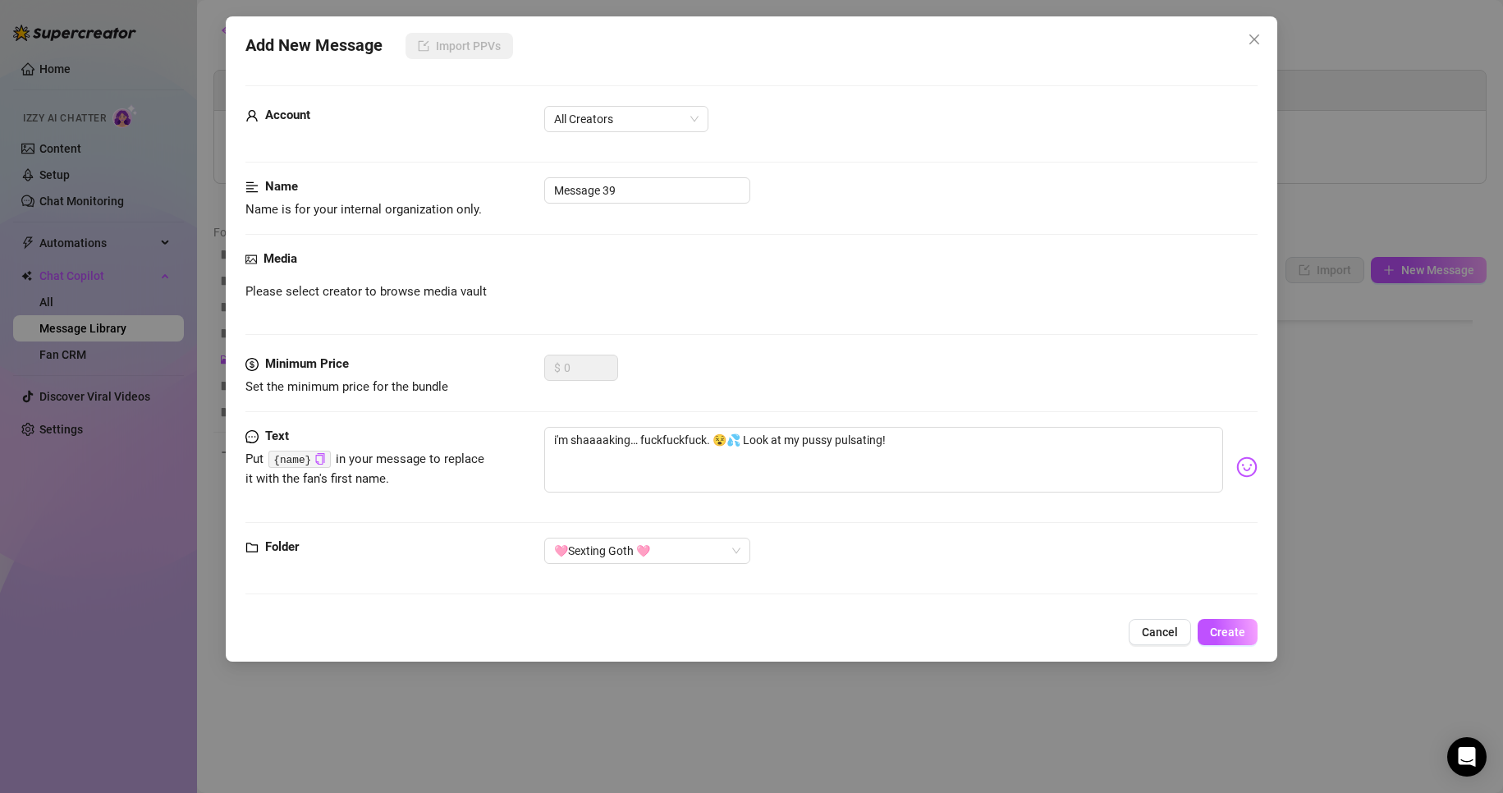
click at [652, 174] on div "Account All Creators" at bounding box center [751, 141] width 1013 height 71
click at [654, 178] on input "Message 39" at bounding box center [647, 190] width 206 height 26
click at [653, 184] on input "Message 39" at bounding box center [647, 190] width 206 height 26
click at [653, 185] on input "Message 39" at bounding box center [647, 190] width 206 height 26
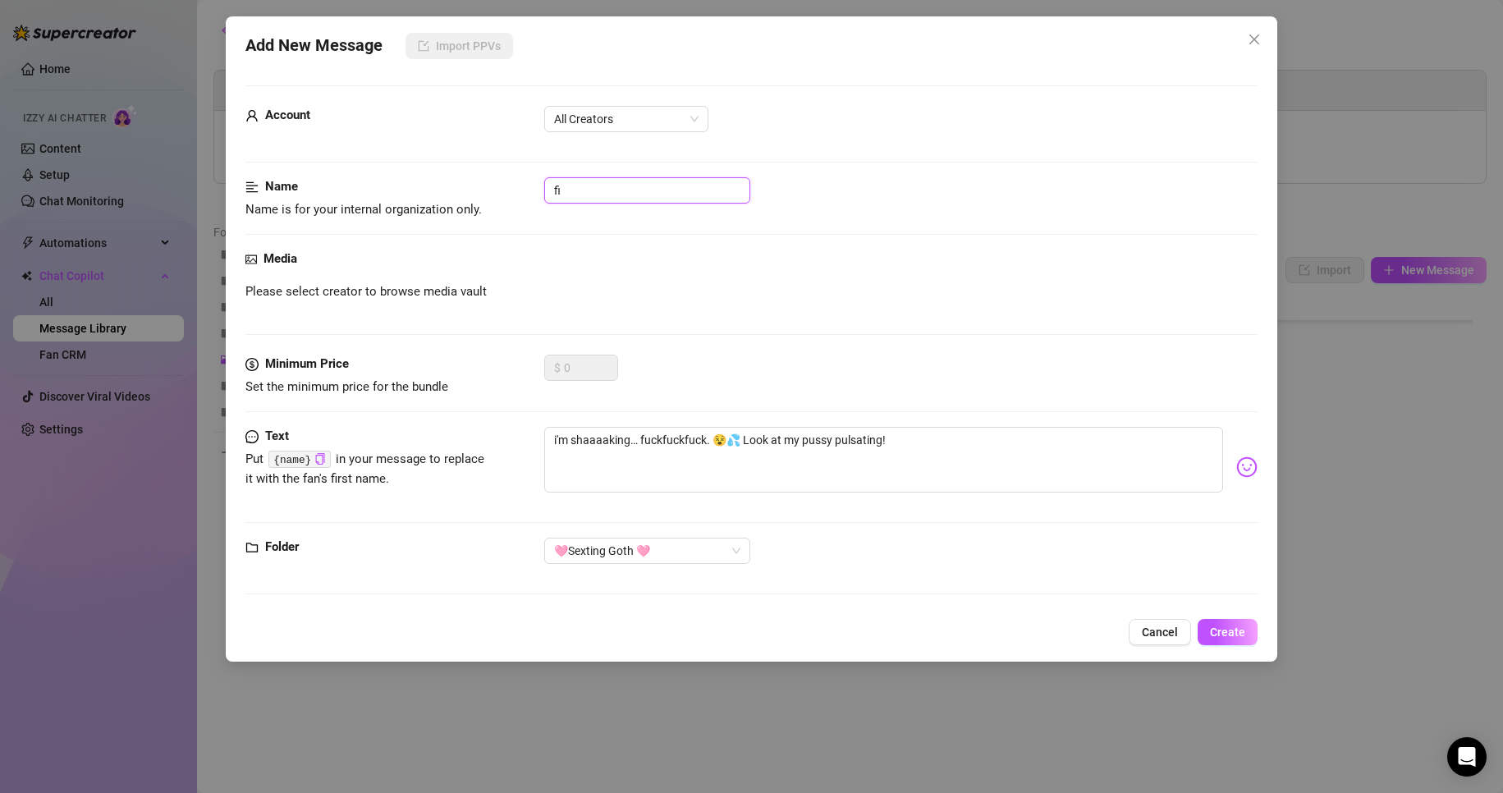
type input "f"
click at [622, 125] on span "All Creators" at bounding box center [626, 119] width 144 height 25
type input "last text"
click at [605, 184] on div "[PERSON_NAME] (@emopink69)" at bounding box center [626, 178] width 138 height 18
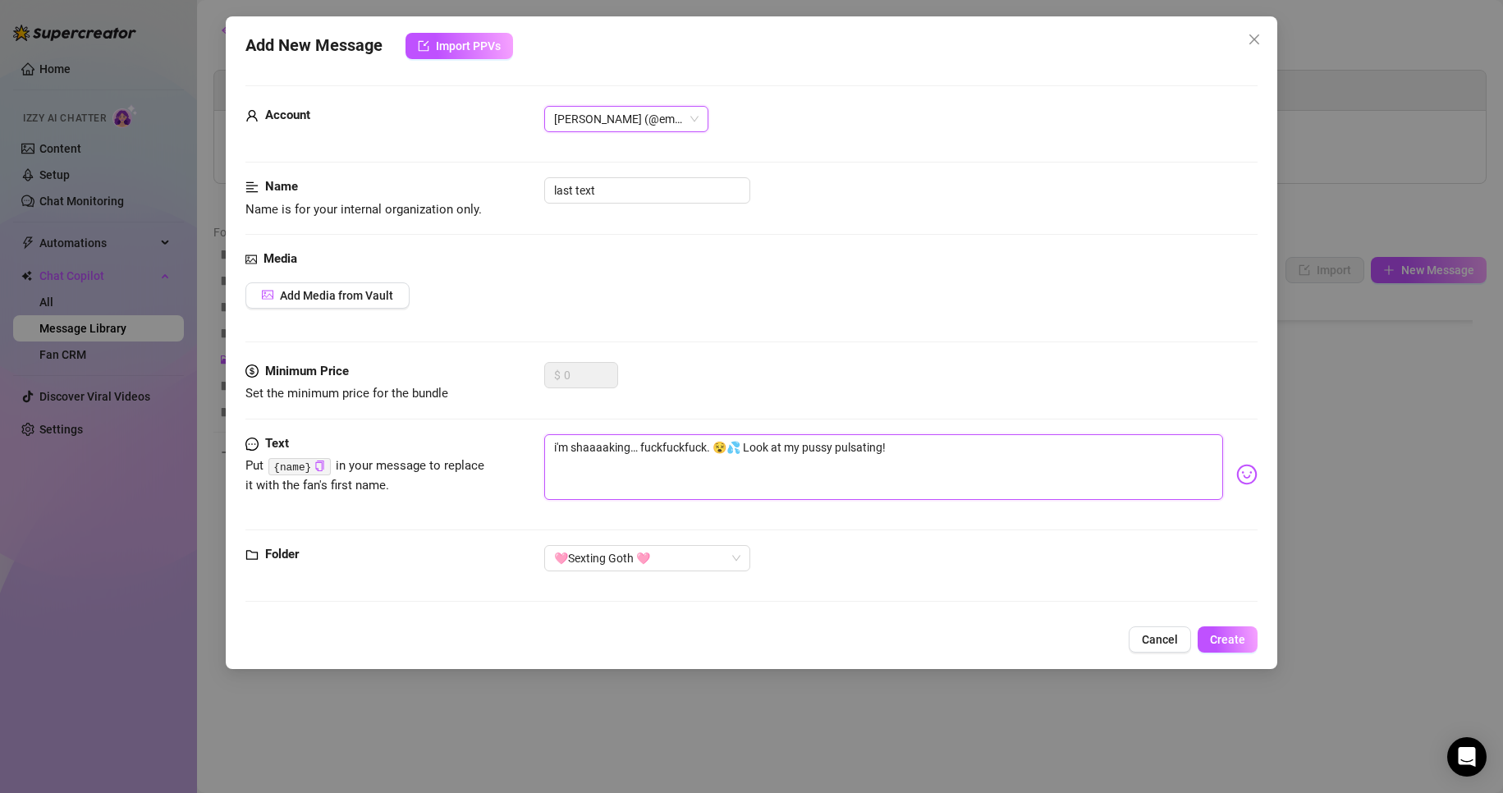
click at [991, 478] on textarea "i'm shaaaaking… fuckfuckfuck. 😵‍💦 Look at my pussy pulsating!" at bounding box center [884, 467] width 680 height 66
click at [995, 619] on span "Create" at bounding box center [1227, 639] width 35 height 13
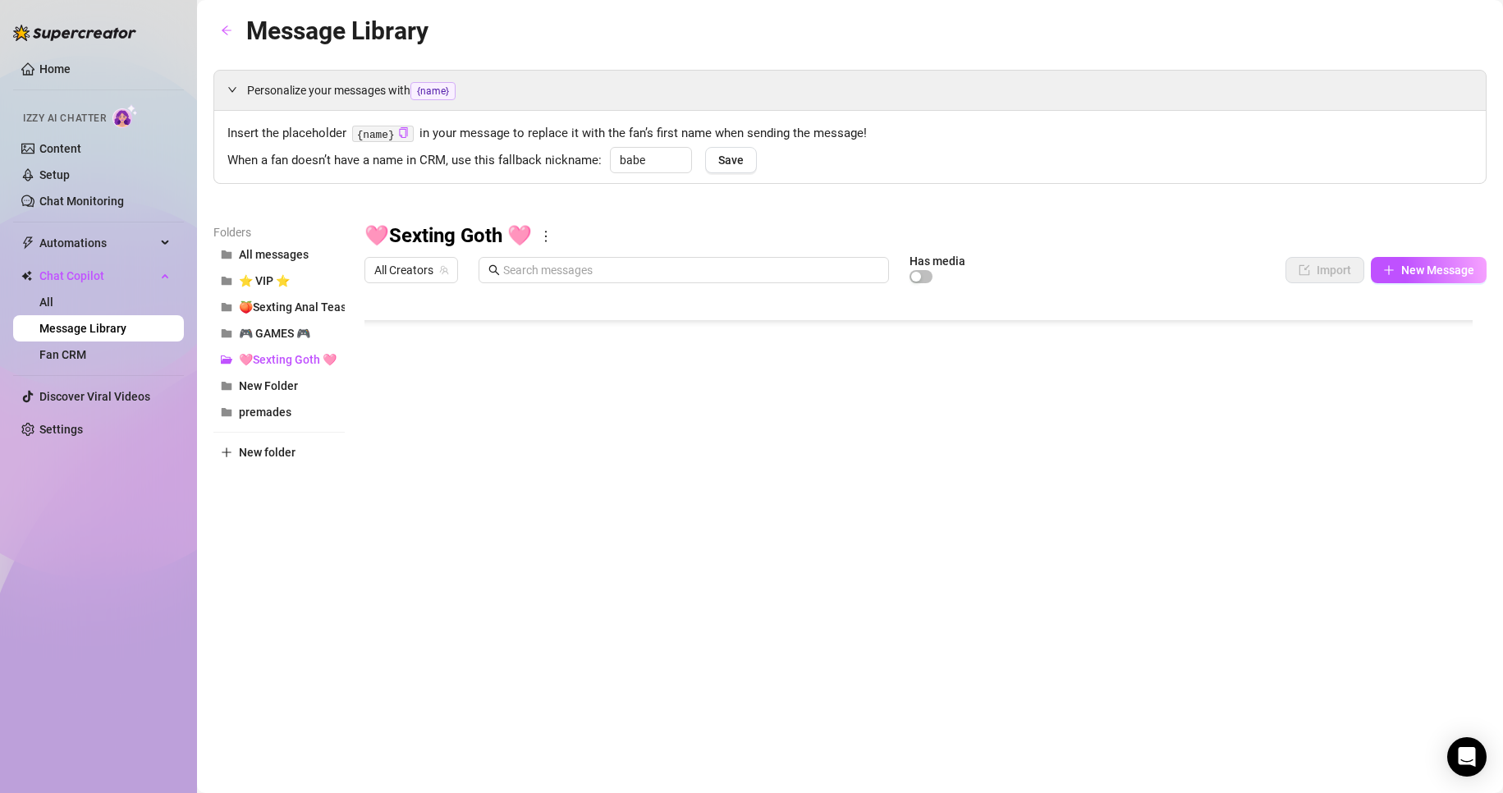
scroll to position [375, 0]
